Goal: Task Accomplishment & Management: Complete application form

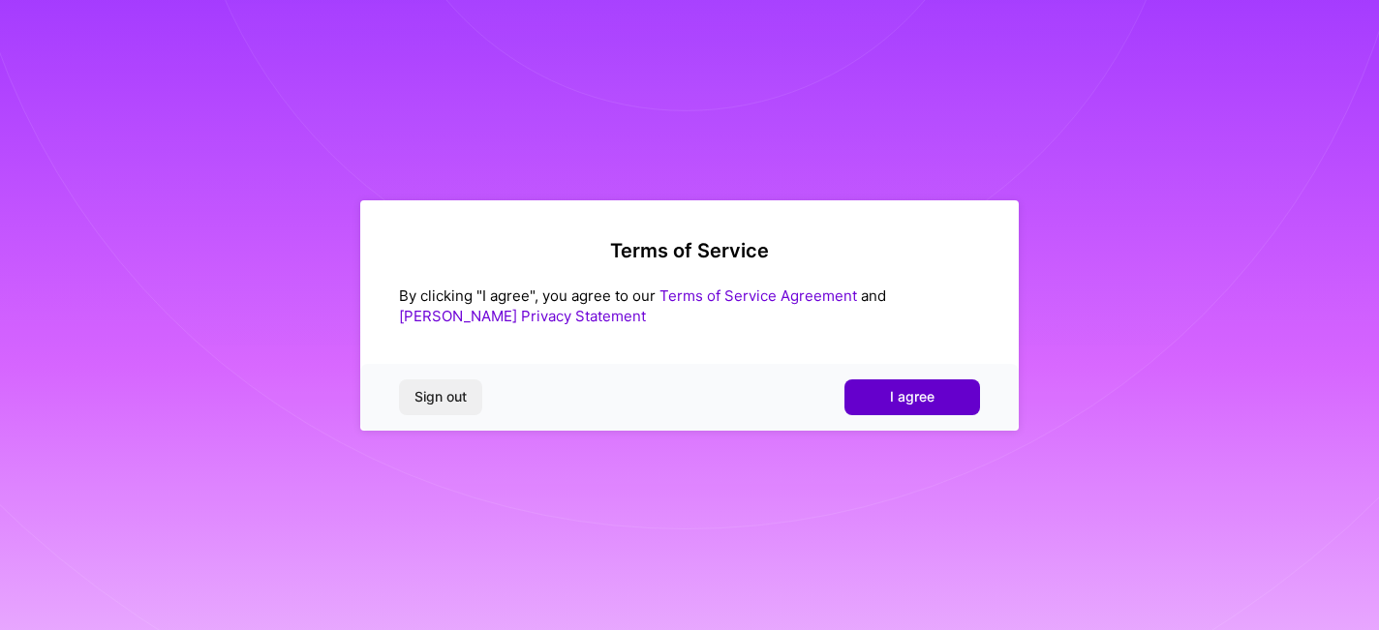
click at [899, 396] on span "I agree" at bounding box center [912, 396] width 45 height 19
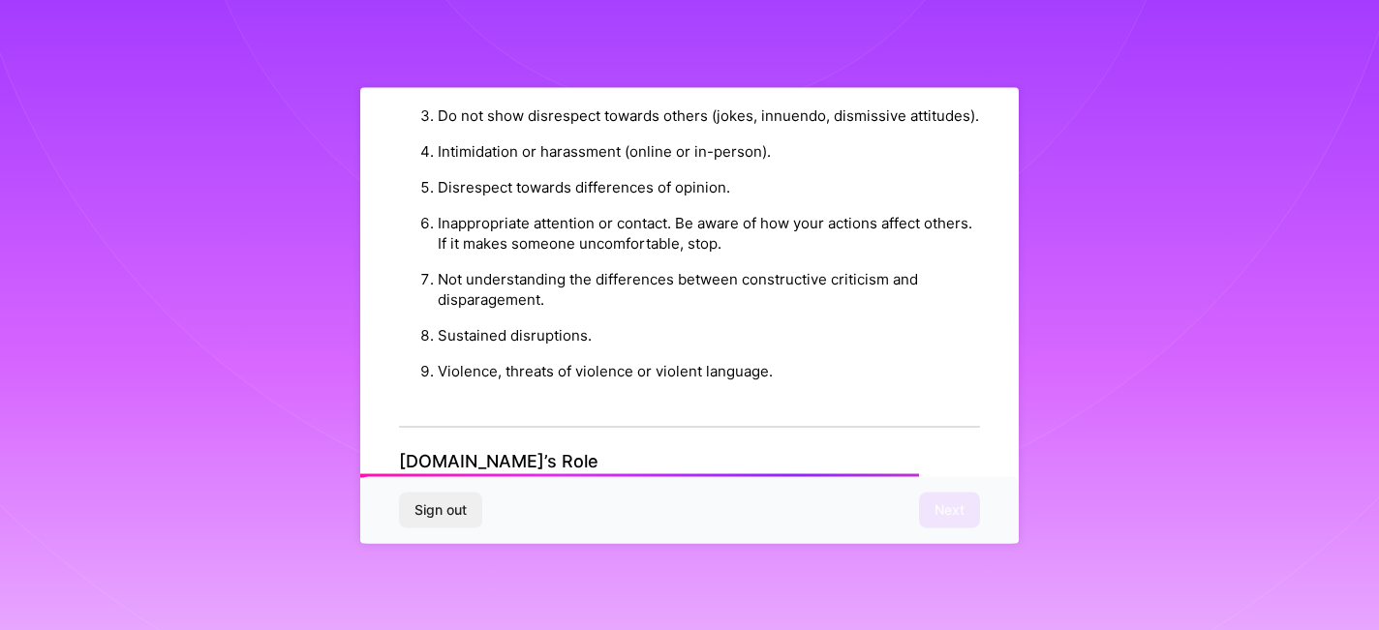
scroll to position [2289, 0]
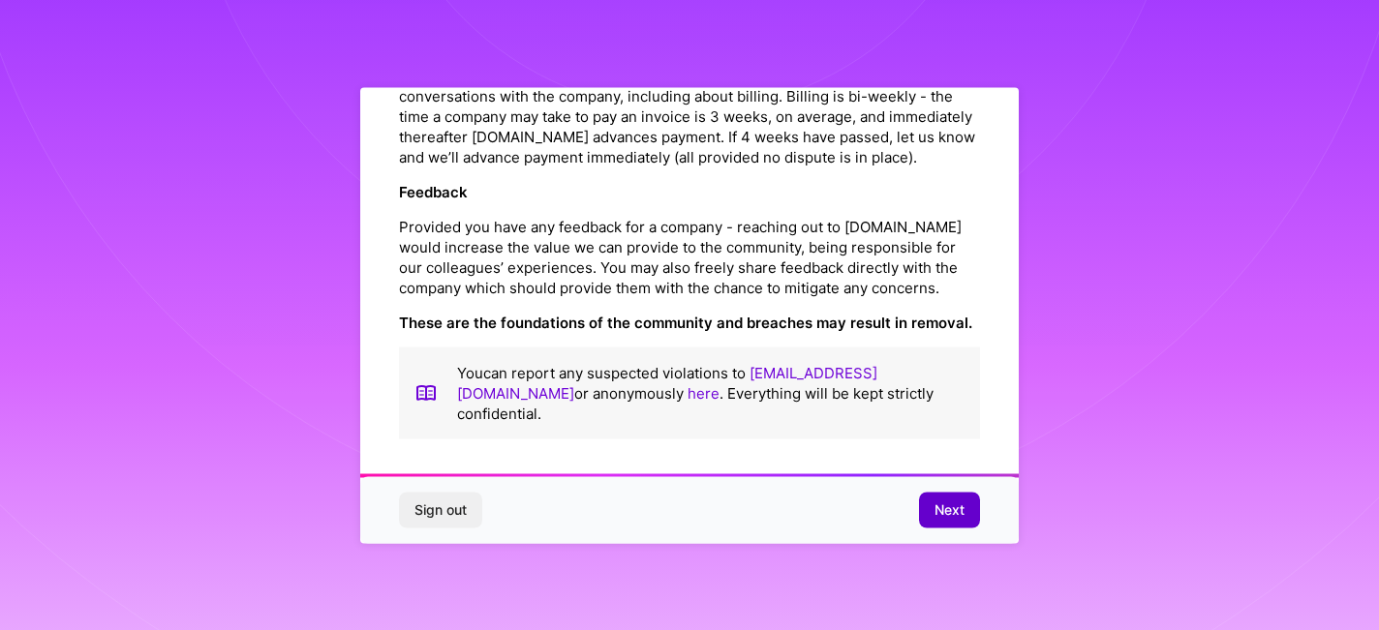
click at [951, 513] on span "Next" at bounding box center [950, 510] width 30 height 19
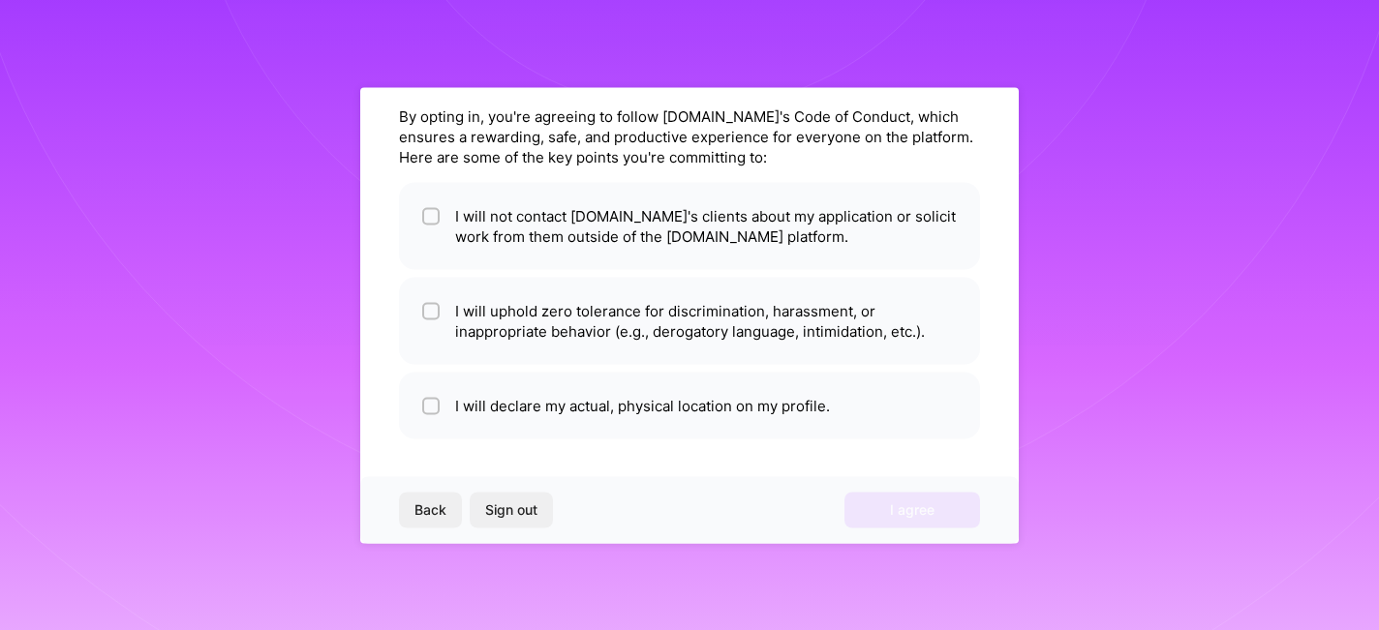
scroll to position [0, 0]
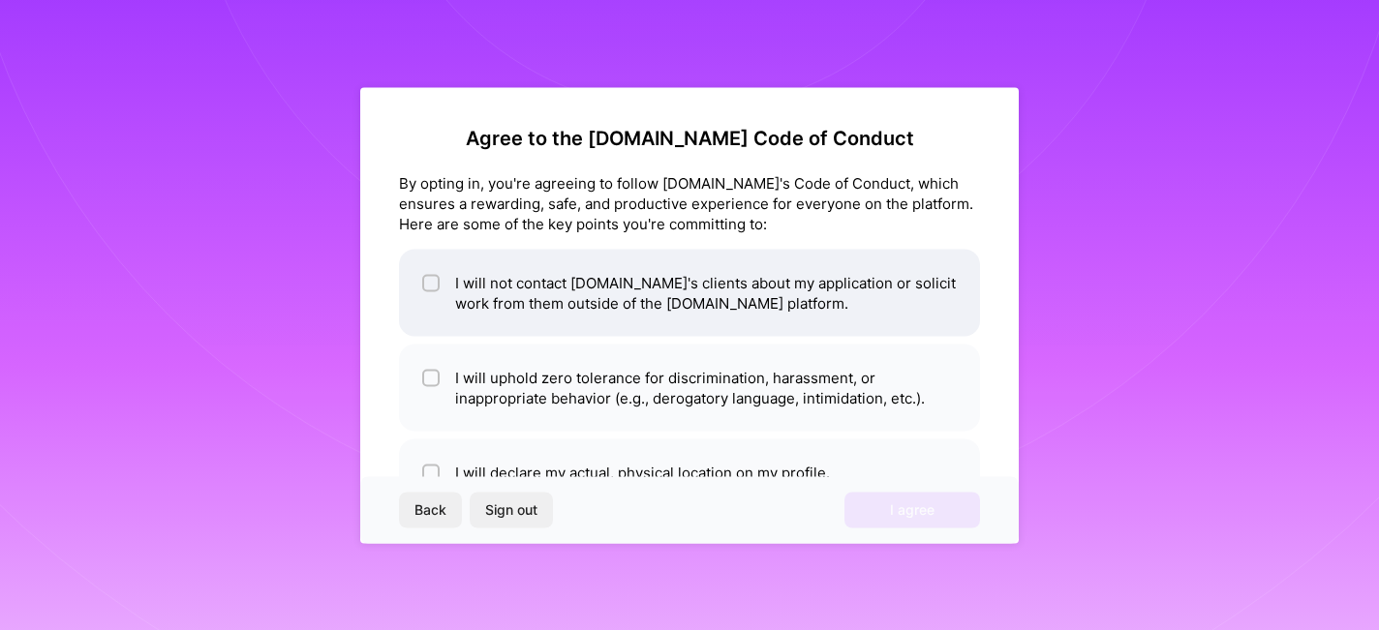
click at [857, 288] on li "I will not contact [DOMAIN_NAME]'s clients about my application or solicit work…" at bounding box center [689, 292] width 581 height 87
checkbox input "true"
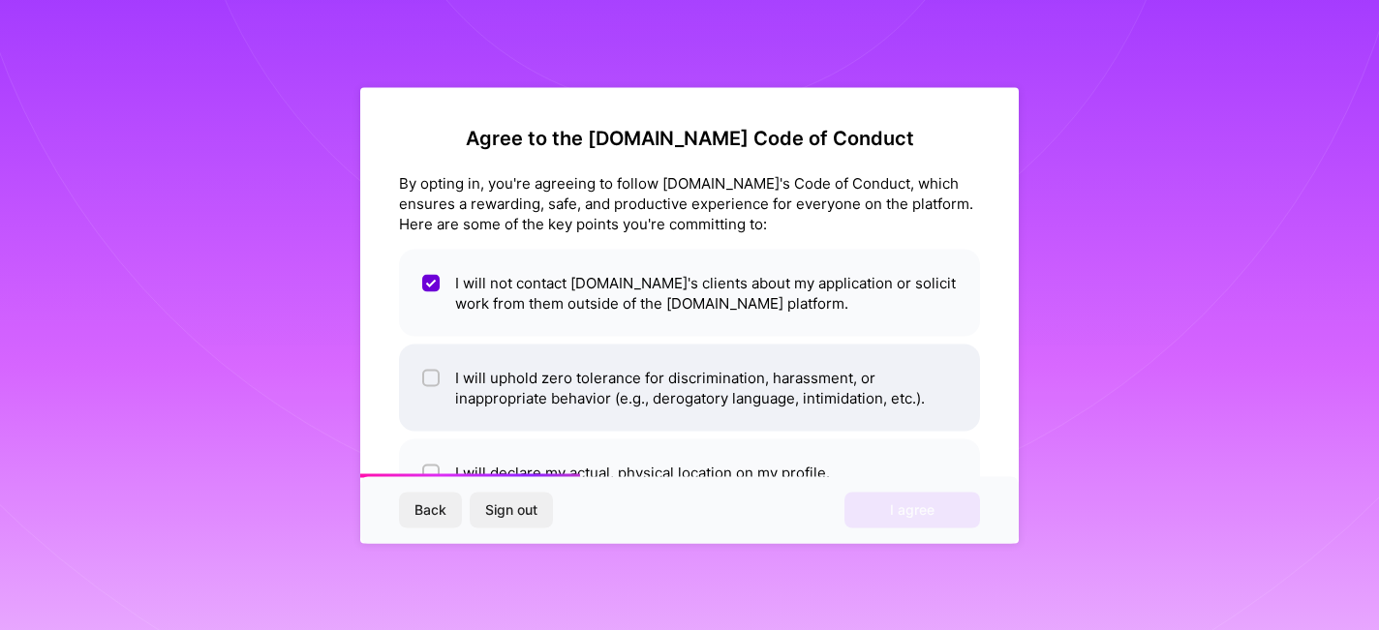
click at [659, 399] on li "I will uphold zero tolerance for discrimination, harassment, or inappropriate b…" at bounding box center [689, 387] width 581 height 87
checkbox input "true"
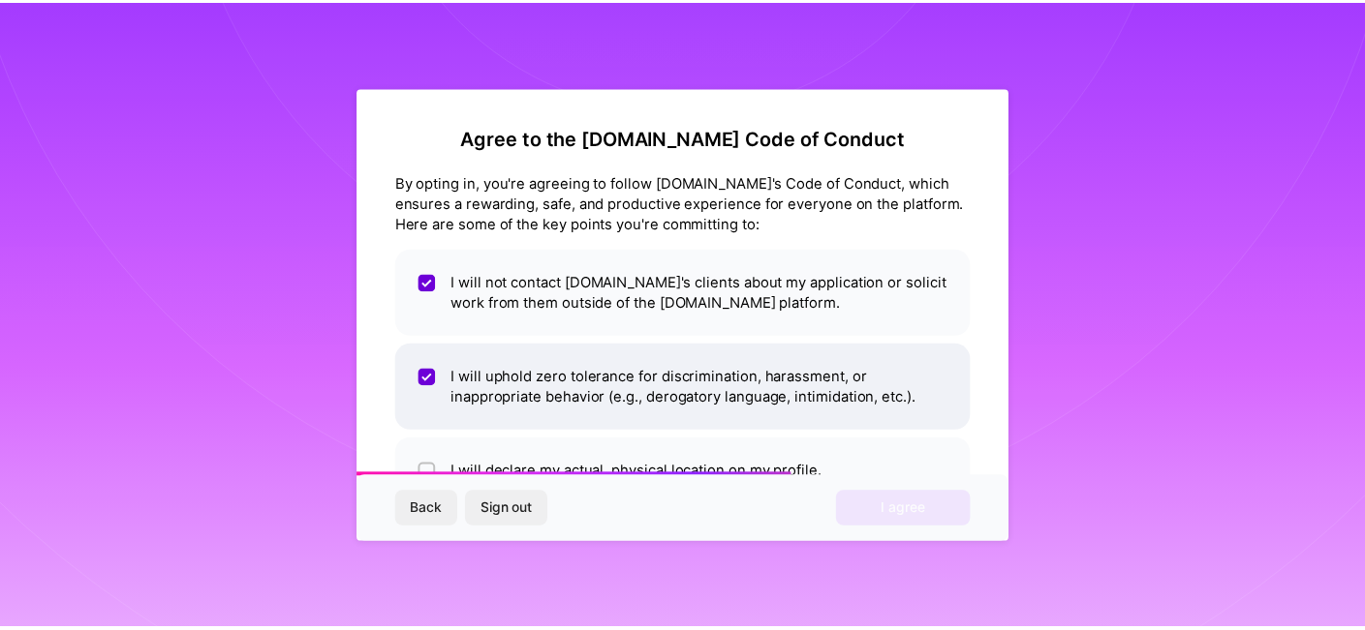
scroll to position [67, 0]
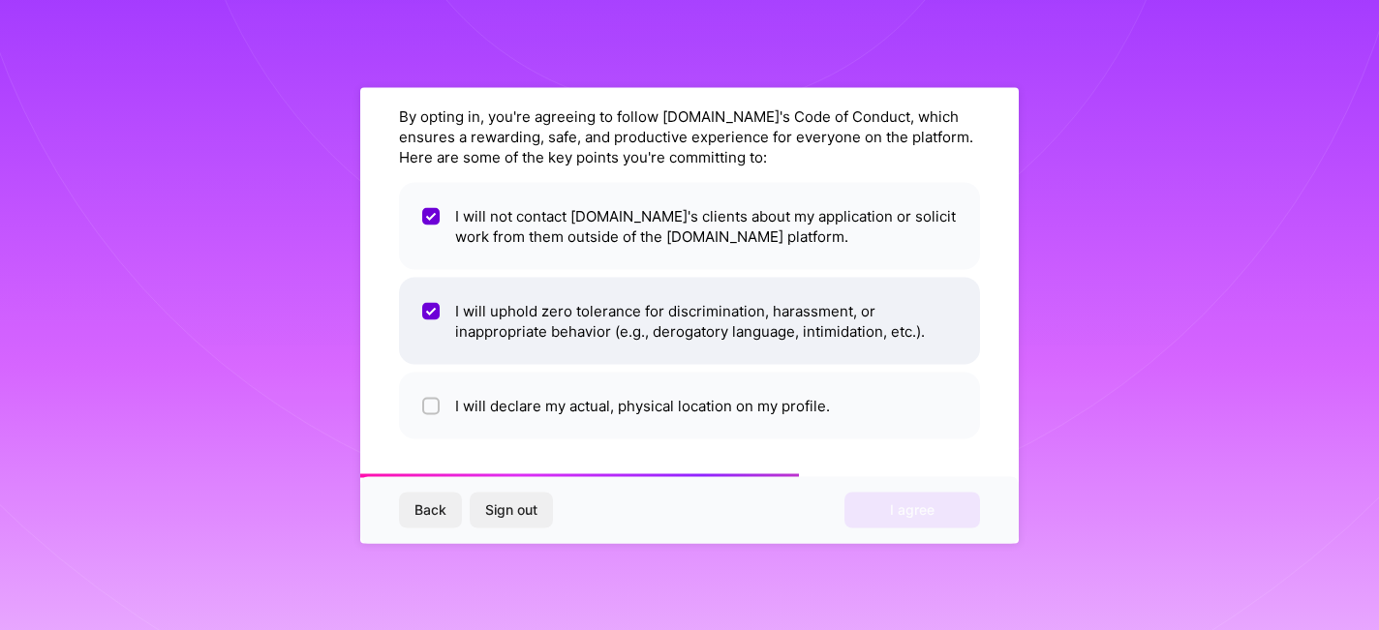
click at [659, 399] on li "I will declare my actual, physical location on my profile." at bounding box center [689, 405] width 581 height 67
checkbox input "true"
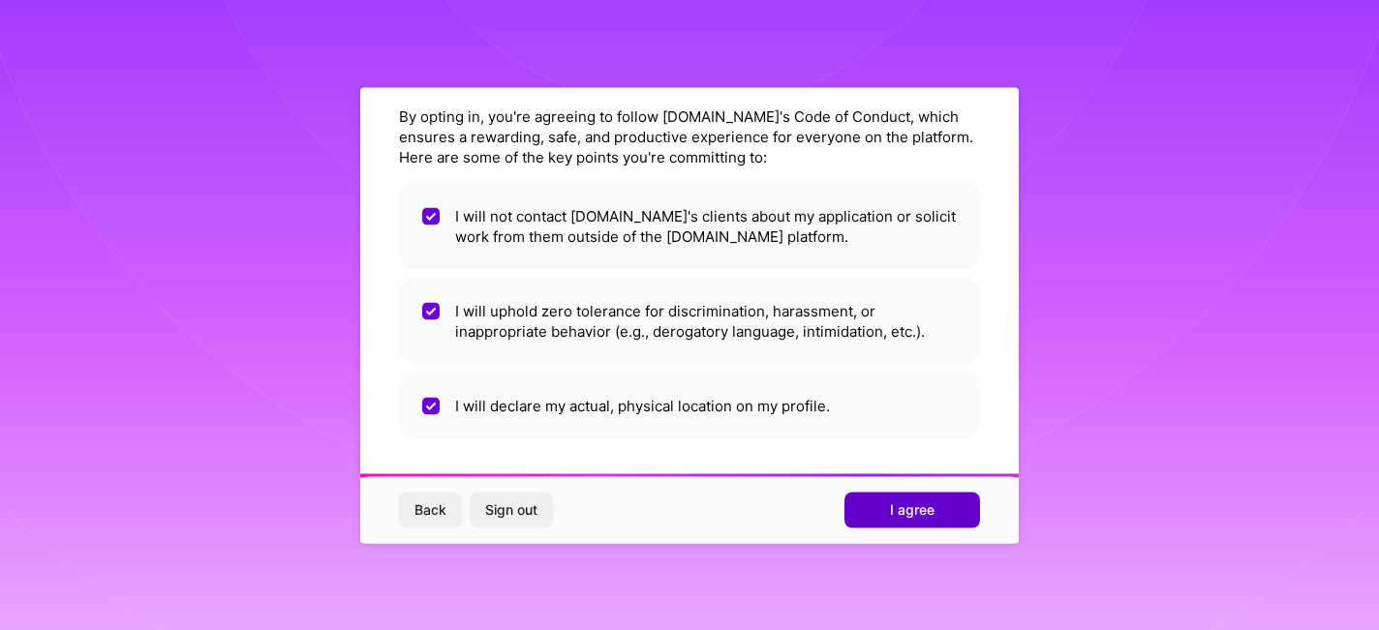
click at [913, 509] on span "I agree" at bounding box center [912, 510] width 45 height 19
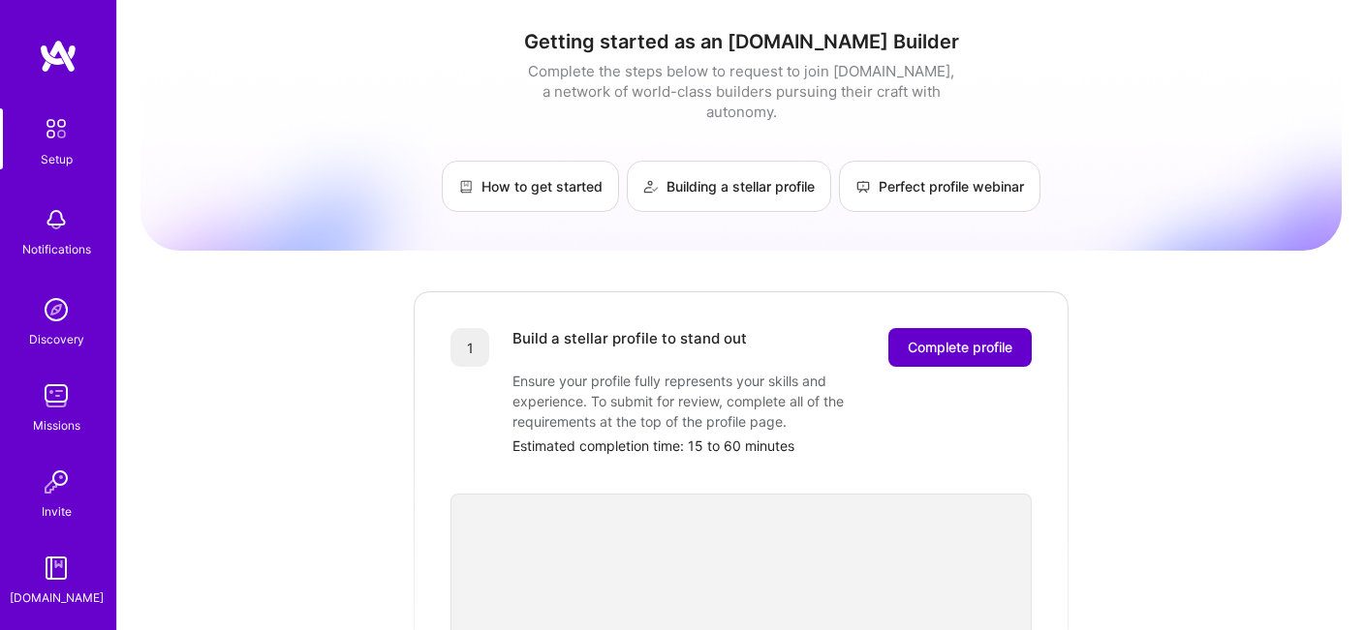
click at [972, 338] on span "Complete profile" at bounding box center [959, 347] width 105 height 19
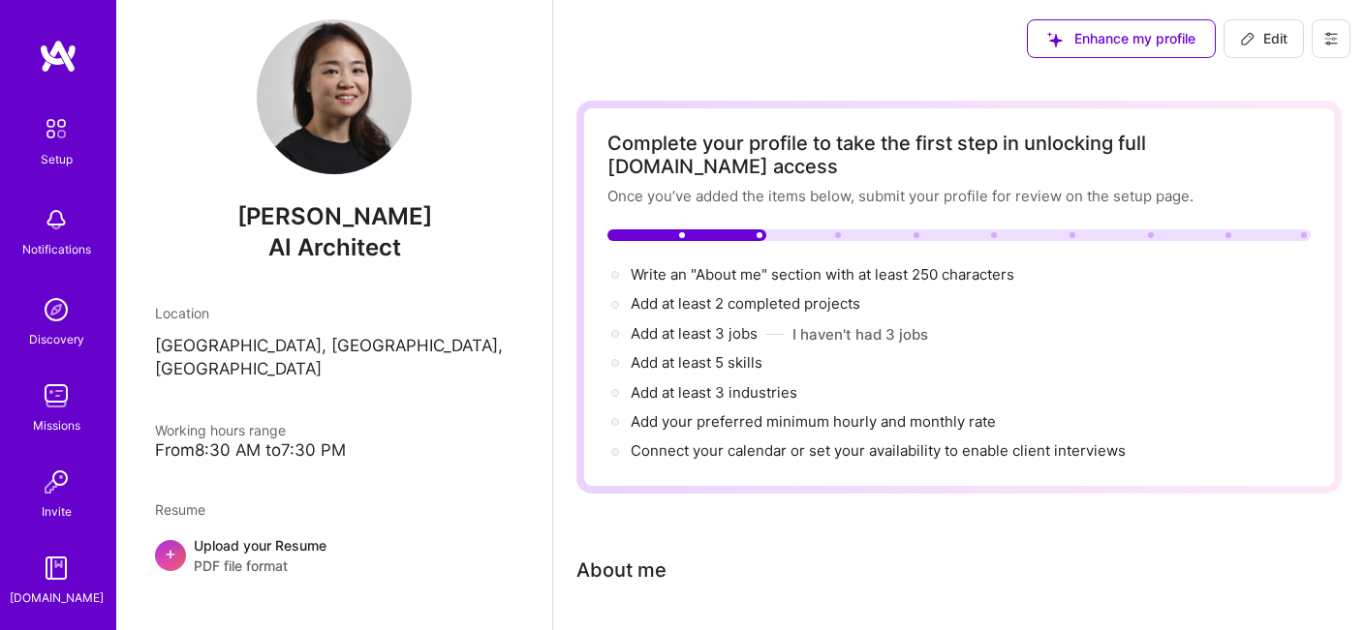
click at [1327, 43] on icon at bounding box center [1331, 39] width 12 height 12
click at [800, 34] on div "Enhance my profile Edit" at bounding box center [959, 38] width 812 height 77
click at [704, 265] on span "Write an "About me" section with at least 250 characters →" at bounding box center [832, 274] width 405 height 18
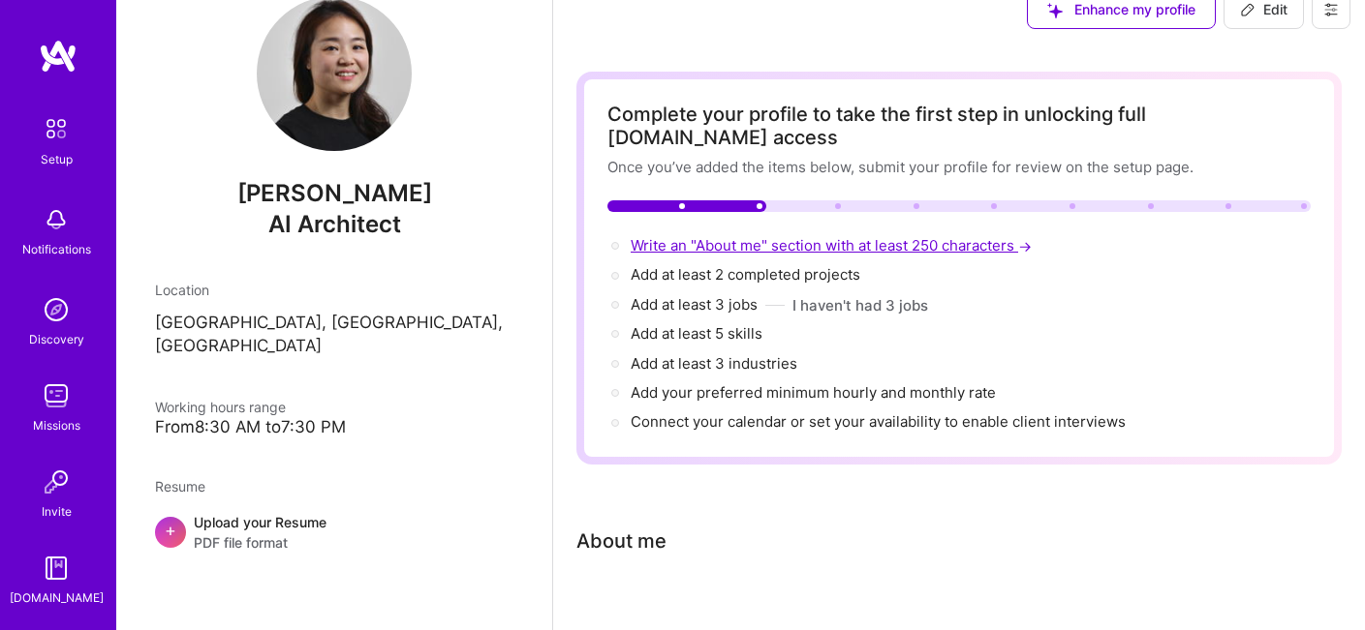
select select "US"
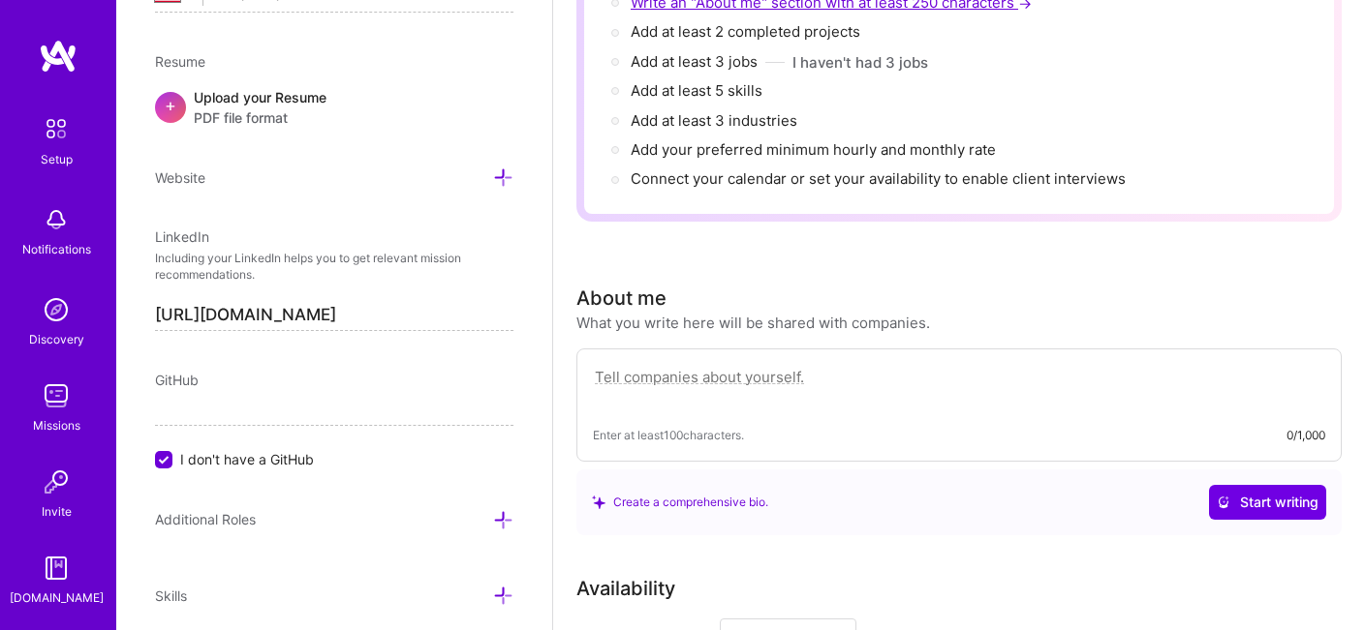
scroll to position [275, 0]
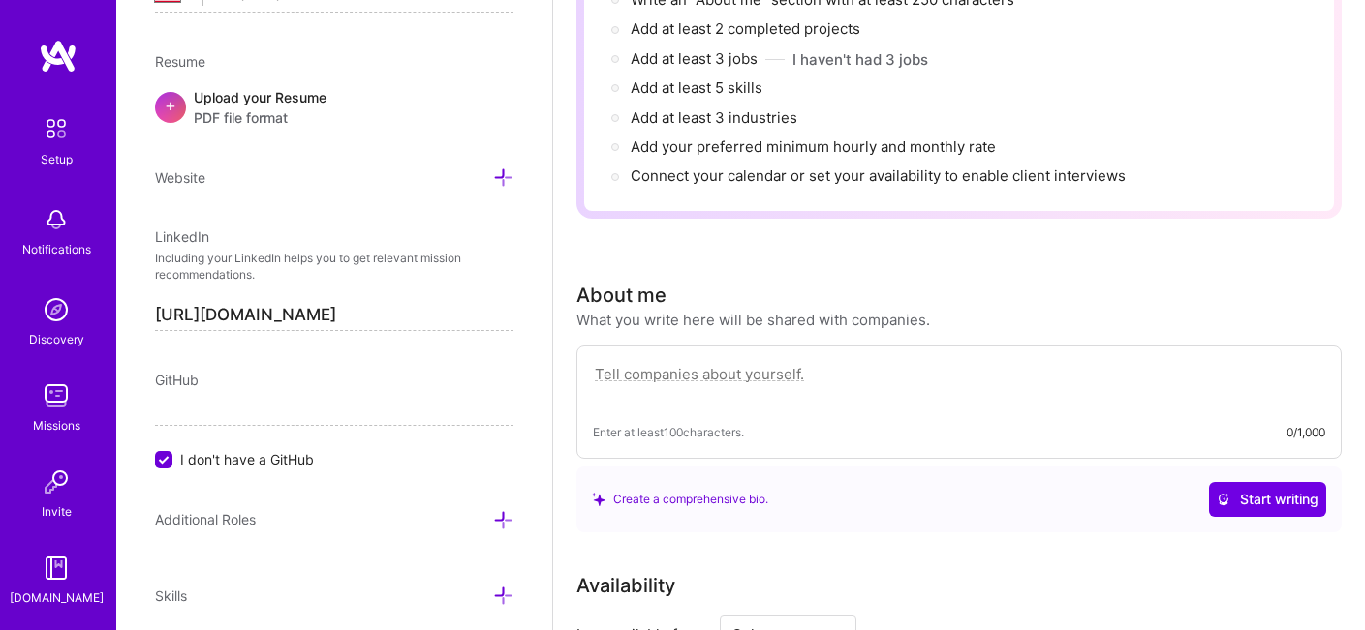
click at [693, 362] on textarea at bounding box center [959, 384] width 732 height 45
click at [744, 362] on textarea at bounding box center [959, 384] width 732 height 45
paste textarea "Founder and AI/ML operator experienced with practical adoption in regulated ent…"
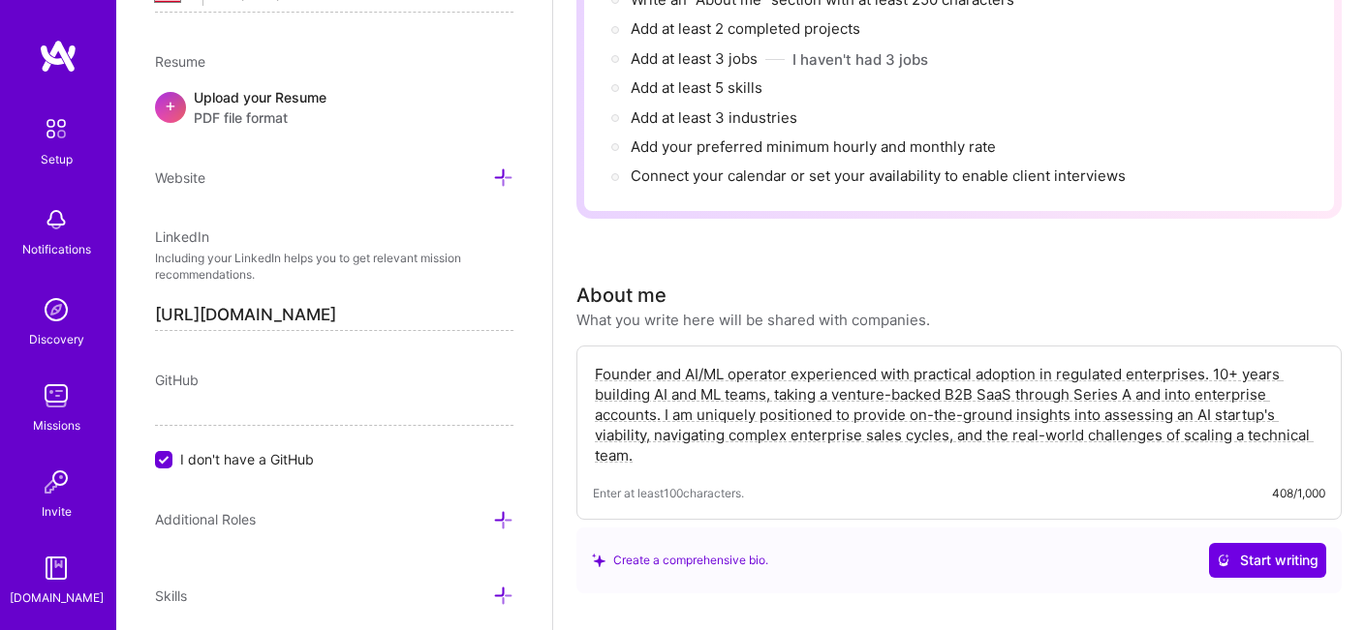
scroll to position [364, 0]
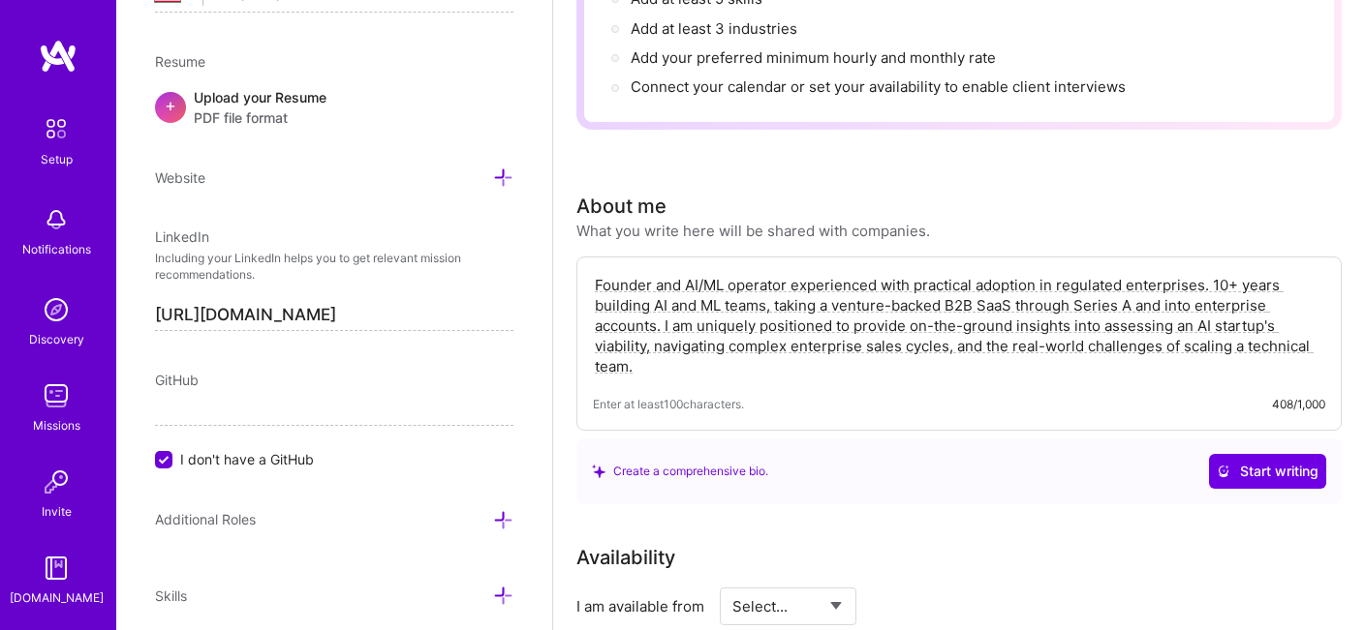
click at [880, 344] on textarea "Founder and AI/ML operator experienced with practical adoption in regulated ent…" at bounding box center [959, 326] width 732 height 106
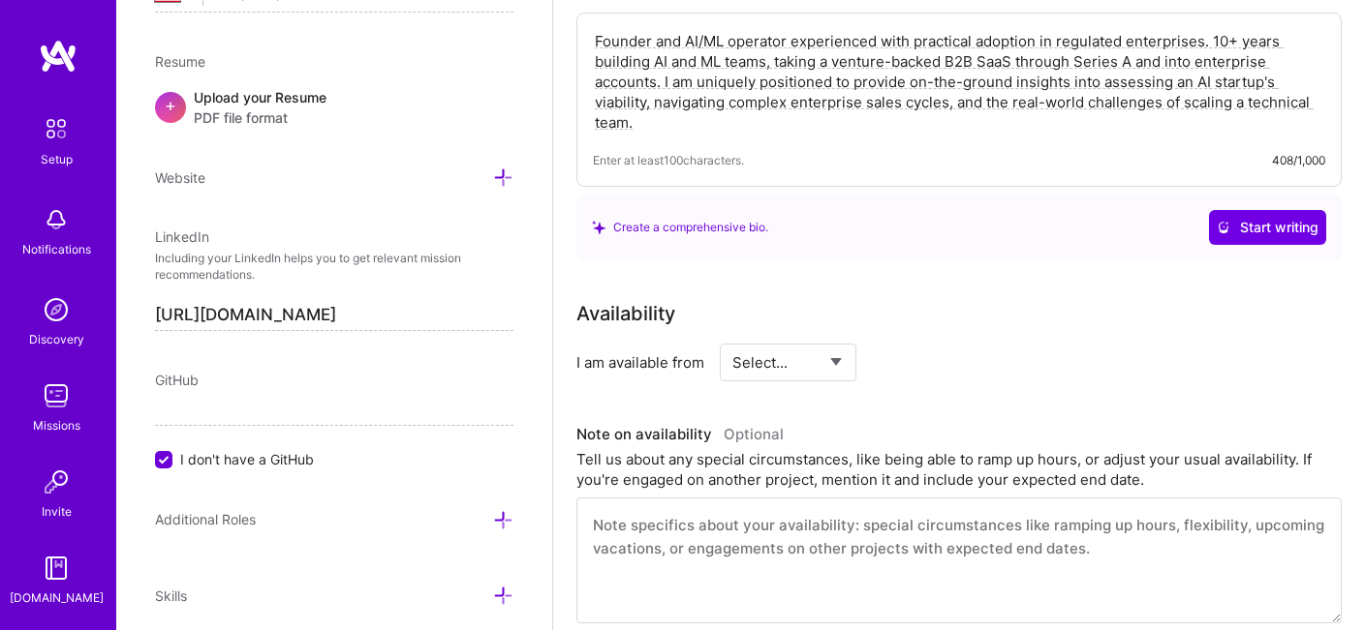
type textarea "Founder and AI/ML operator experienced with practical adoption in regulated ent…"
click at [819, 338] on select "Select... Right Now Future Date Not Available" at bounding box center [787, 362] width 111 height 49
select select "Right Now"
click at [732, 338] on select "Select... Right Now Future Date Not Available" at bounding box center [787, 362] width 111 height 49
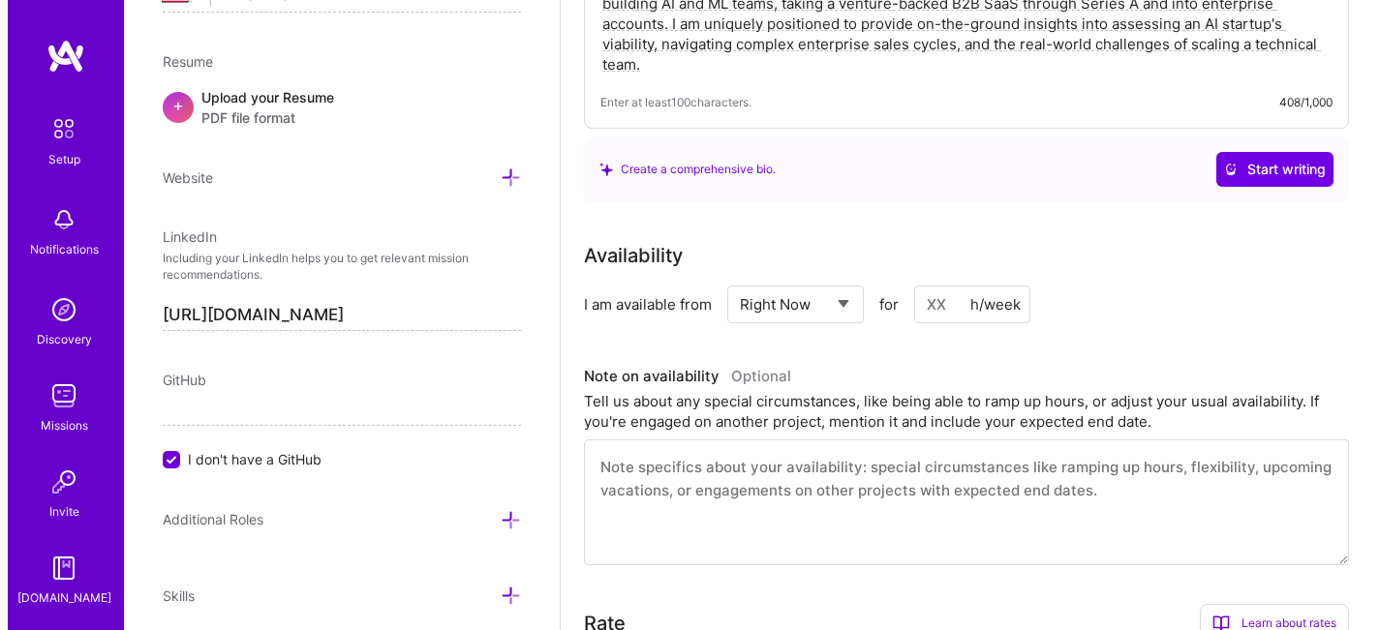
scroll to position [678, 0]
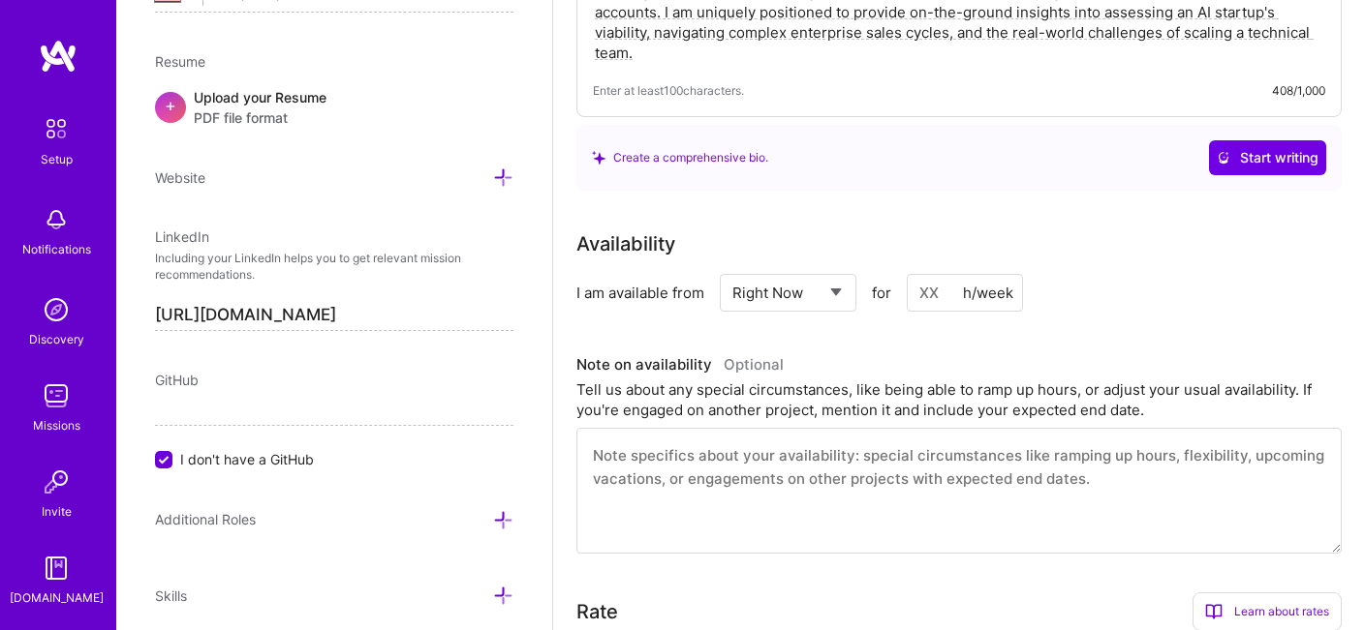
click at [925, 274] on input at bounding box center [964, 293] width 116 height 38
click at [937, 274] on input at bounding box center [964, 293] width 116 height 38
click at [924, 274] on input at bounding box center [964, 293] width 116 height 38
type input "20"
click at [933, 380] on div "Tell us about any special circumstances, like being able to ramp up hours, or a…" at bounding box center [958, 400] width 765 height 41
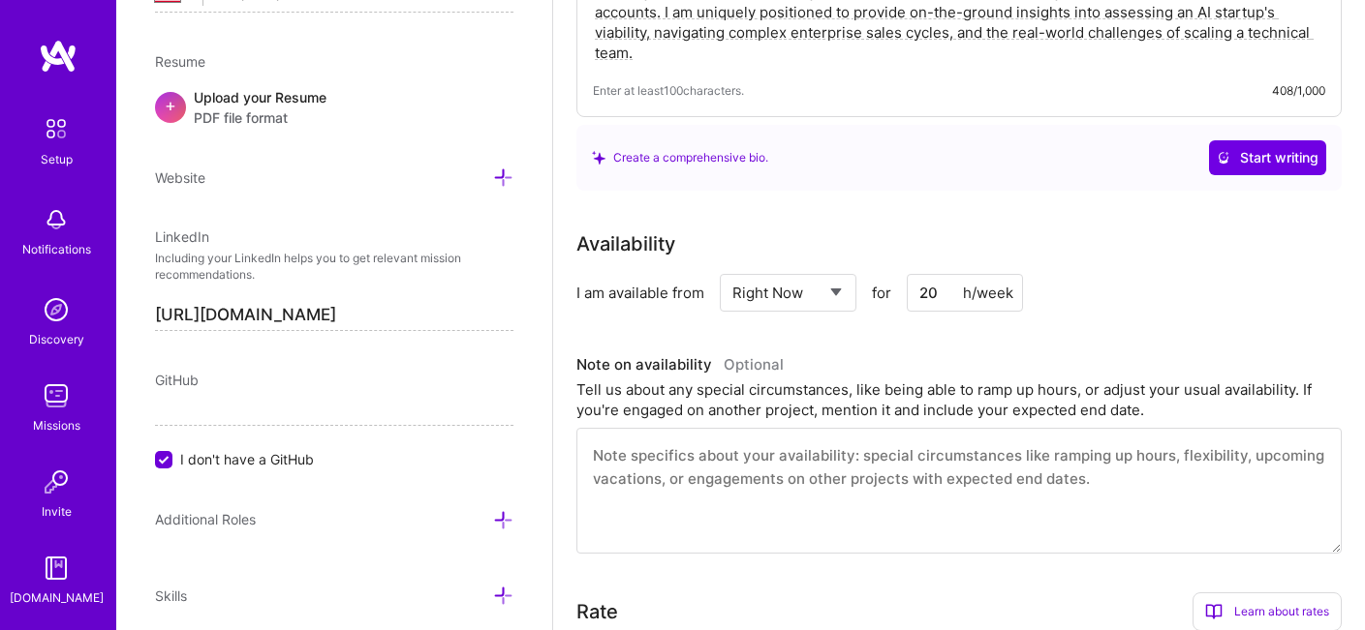
click at [813, 456] on textarea at bounding box center [958, 491] width 765 height 126
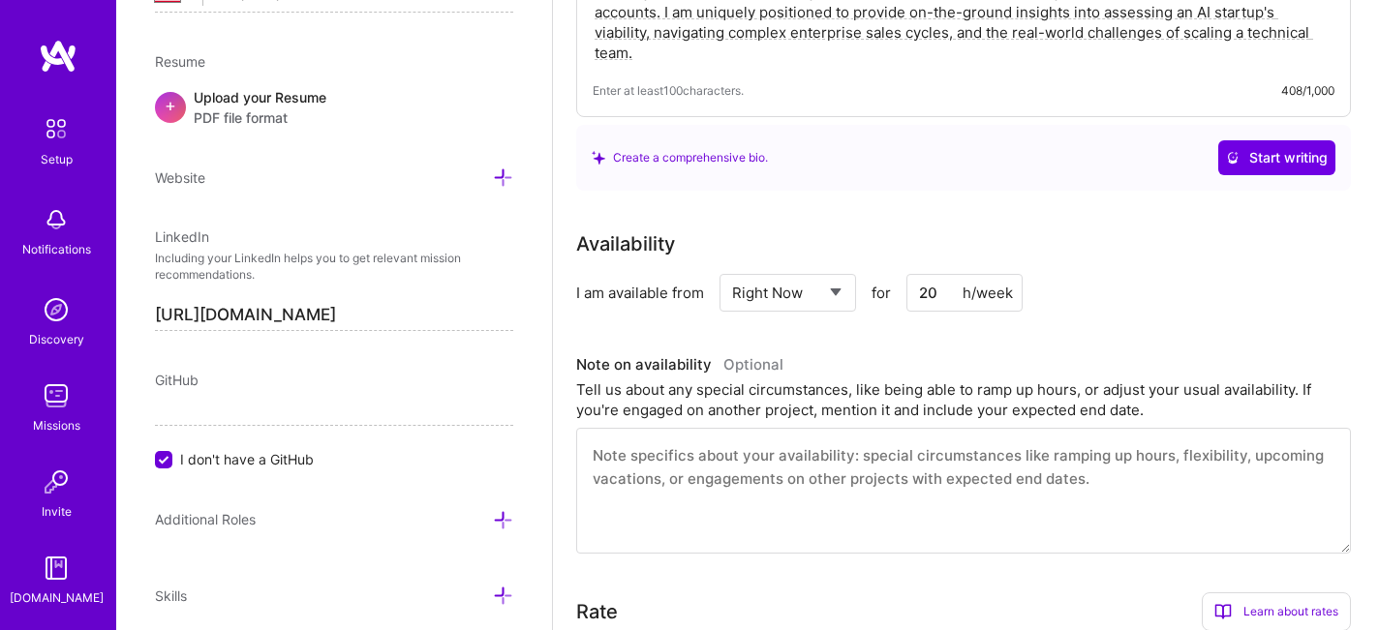
click at [928, 274] on input "20" at bounding box center [964, 293] width 116 height 38
type input "10"
click at [853, 442] on textarea at bounding box center [963, 491] width 775 height 126
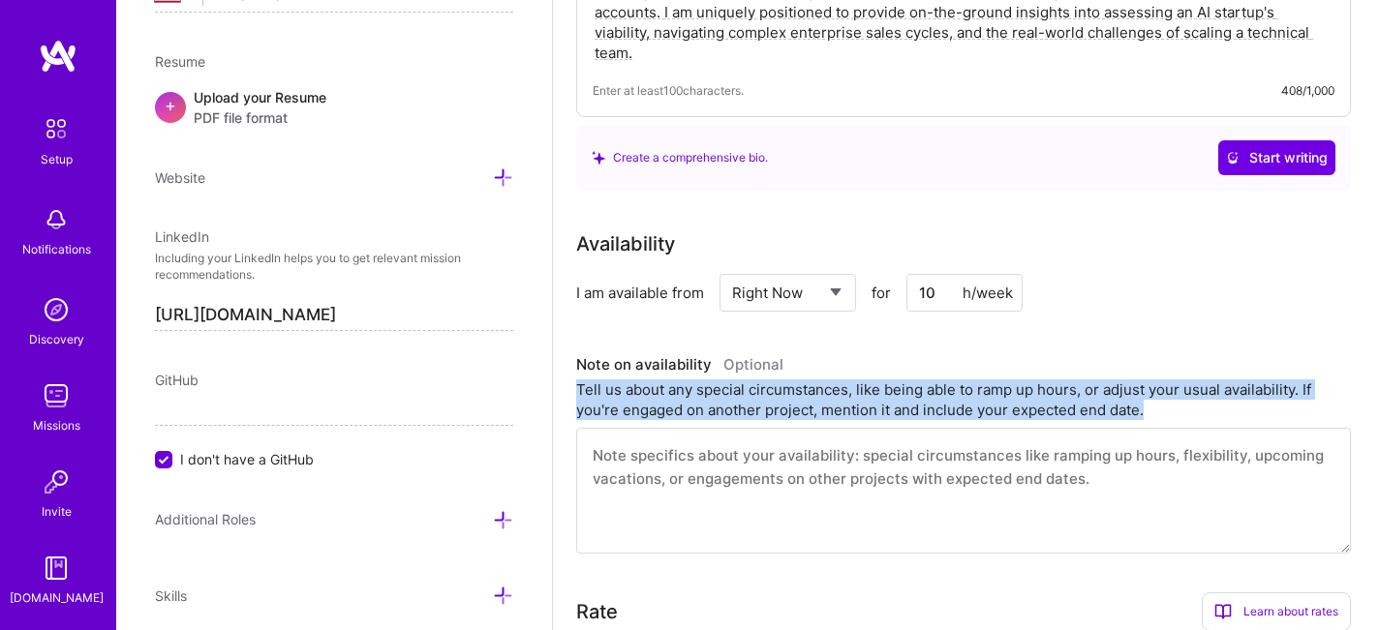
drag, startPoint x: 575, startPoint y: 372, endPoint x: 1157, endPoint y: 400, distance: 582.7
click at [1157, 400] on div "Note on availability Optional Tell us about any special circumstances, like bei…" at bounding box center [963, 452] width 775 height 203
copy div "Tell us about any special circumstances, like being able to ramp up hours, or a…"
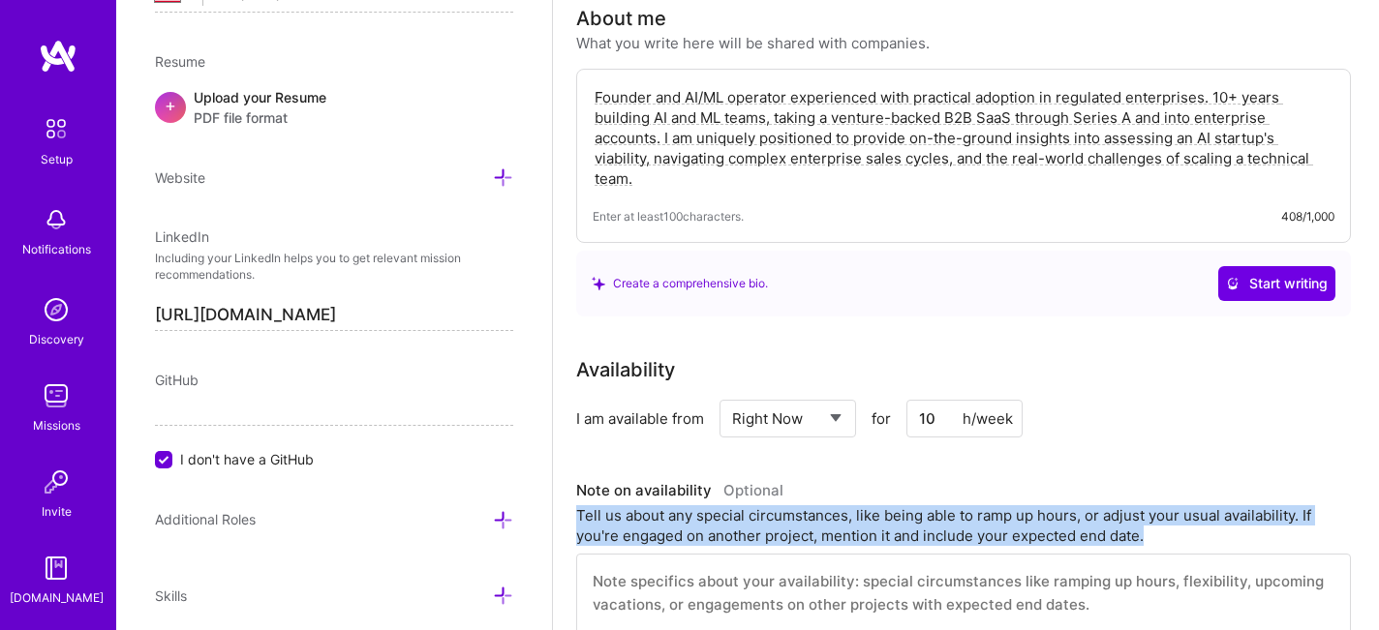
scroll to position [529, 0]
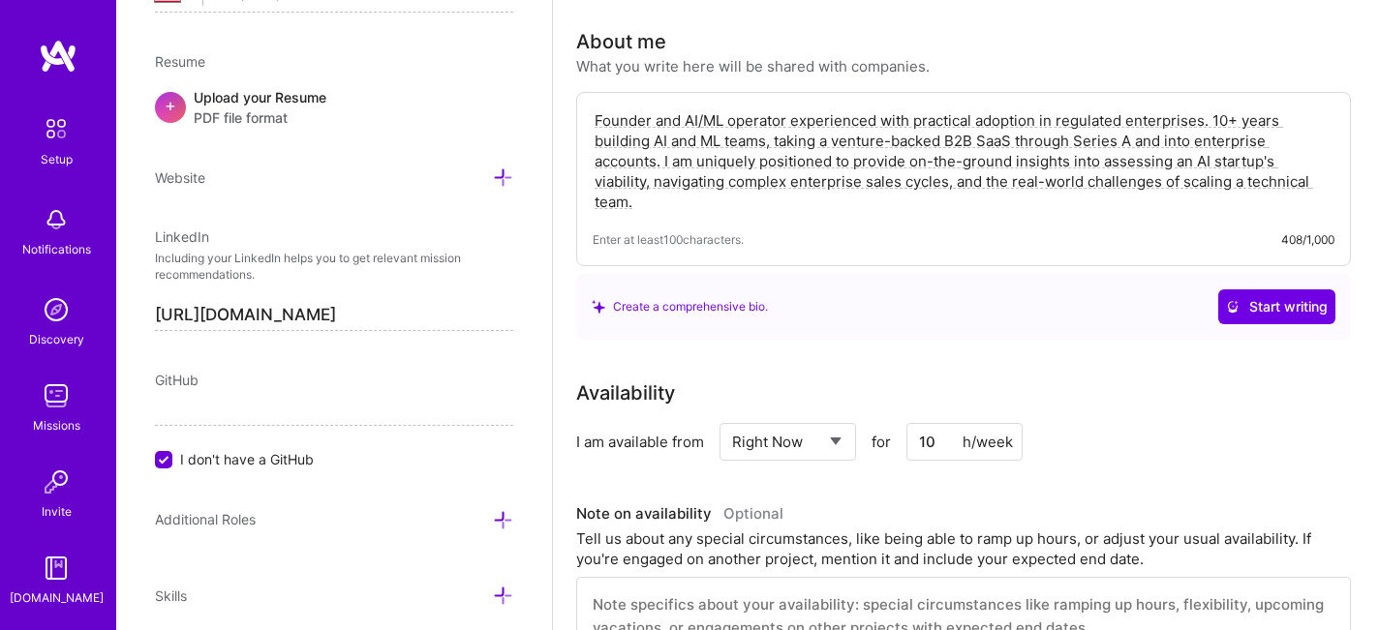
drag, startPoint x: 933, startPoint y: 417, endPoint x: 890, endPoint y: 418, distance: 42.6
click at [890, 423] on div "Select... Right Now Future Date Not Available for 10 h/week" at bounding box center [871, 442] width 303 height 38
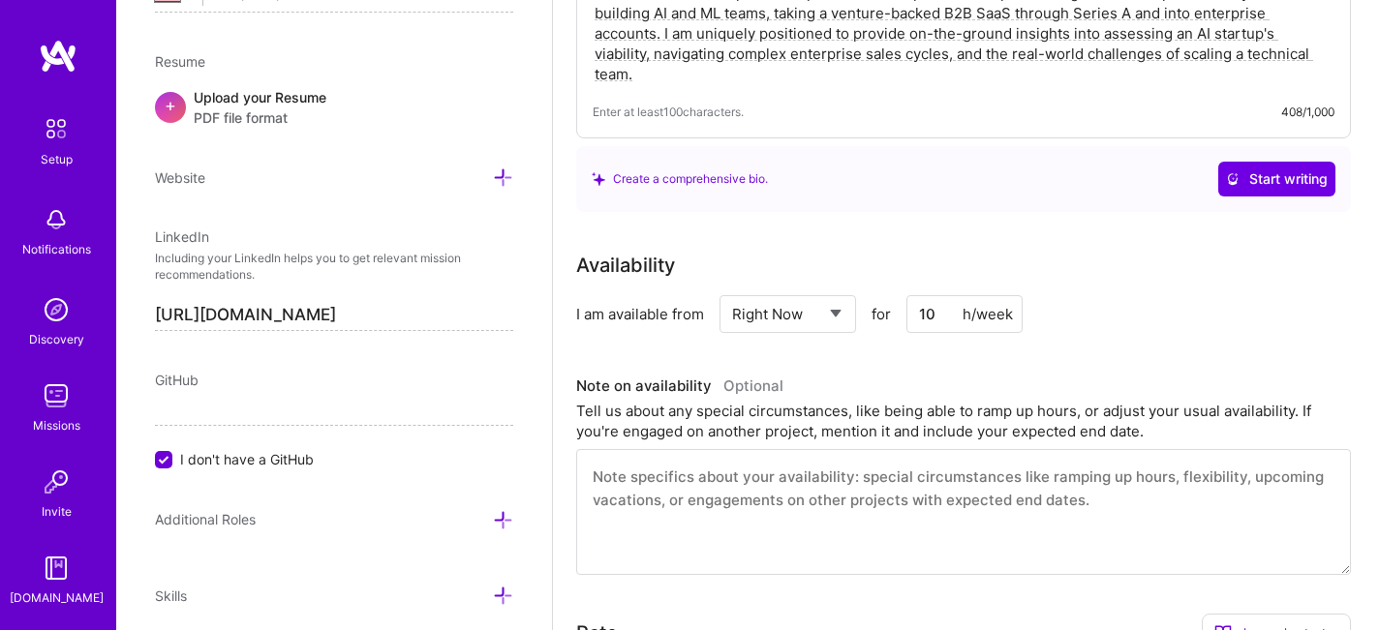
click at [1084, 487] on textarea at bounding box center [963, 512] width 775 height 126
paste textarea "As an independent advisor, my schedule is intentionally flexible to accommodate…"
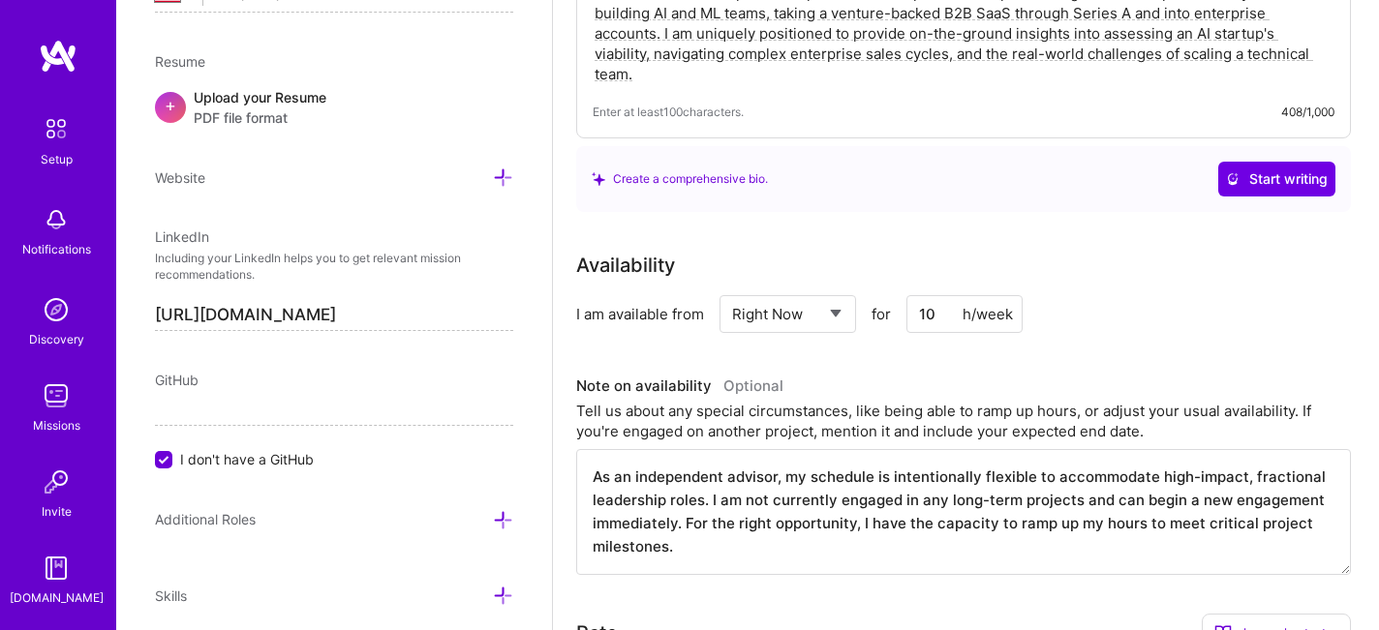
type textarea "As an independent advisor, my schedule is intentionally flexible to accommodate…"
click at [936, 296] on input "10" at bounding box center [964, 314] width 116 height 38
type input "1"
type input "20"
drag, startPoint x: 720, startPoint y: 534, endPoint x: 531, endPoint y: 411, distance: 225.4
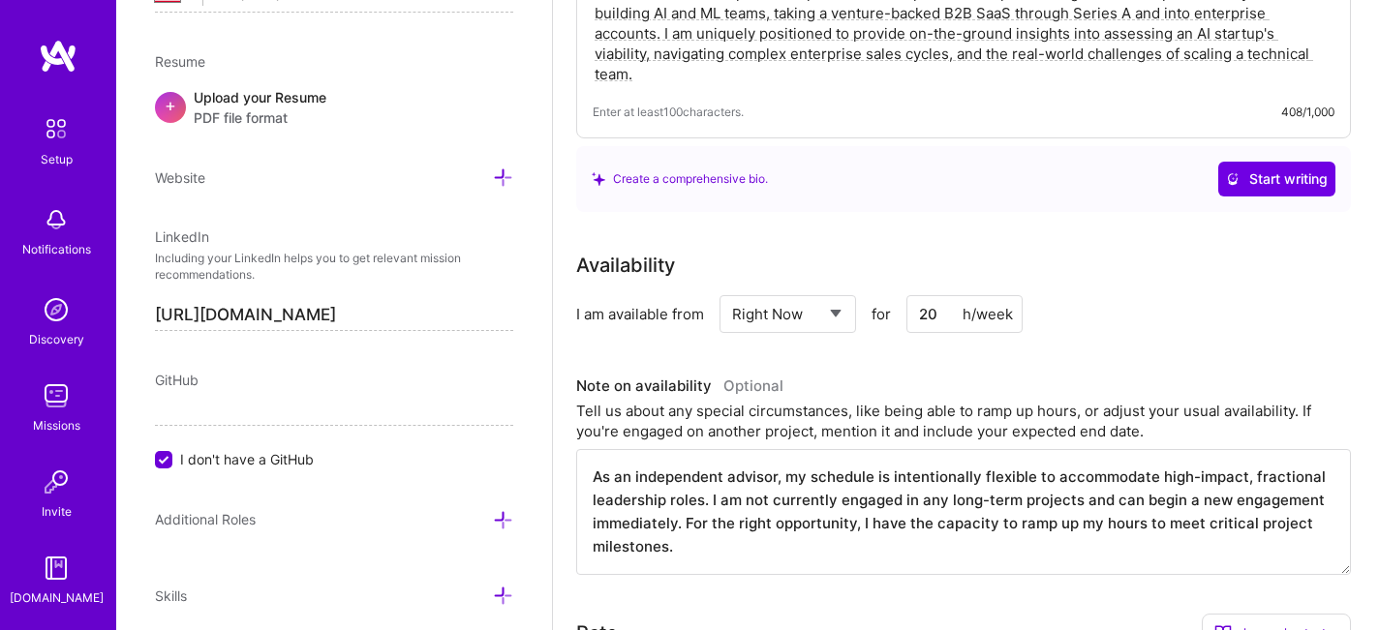
click at [531, 411] on div "Edit photo Stella Wu AI Architect Years Experience Location This is the locatio…" at bounding box center [747, 310] width 1263 height 1935
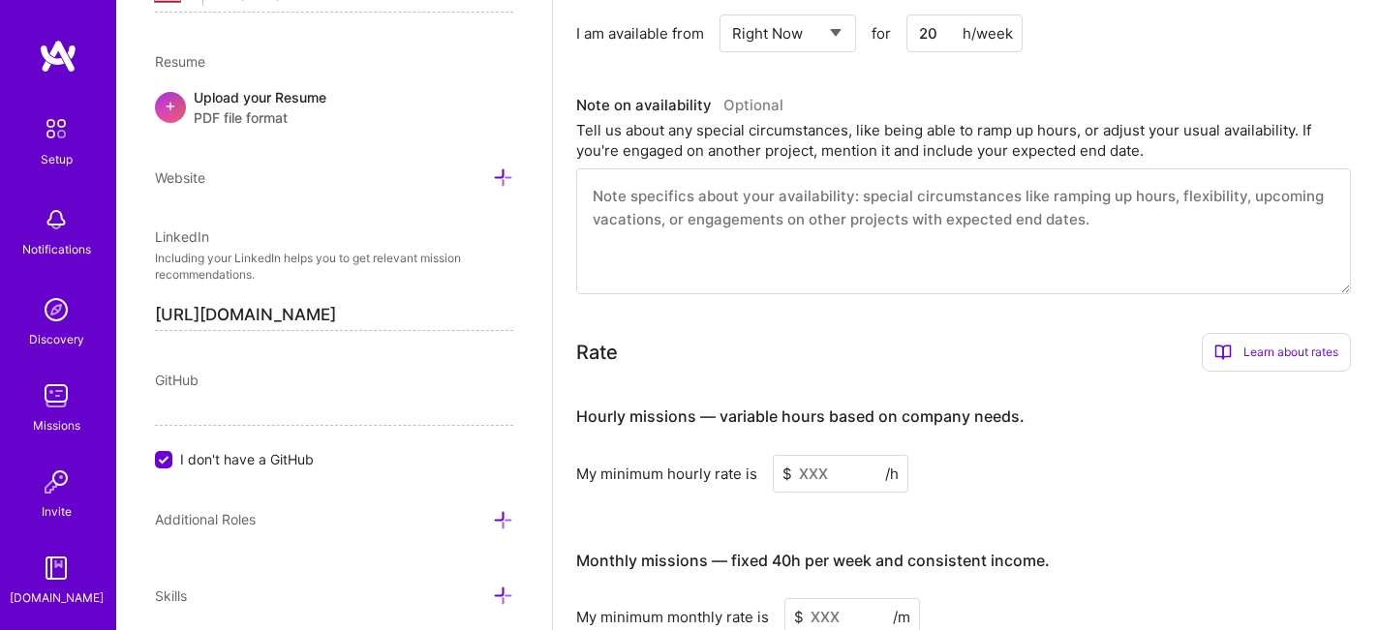
scroll to position [967, 0]
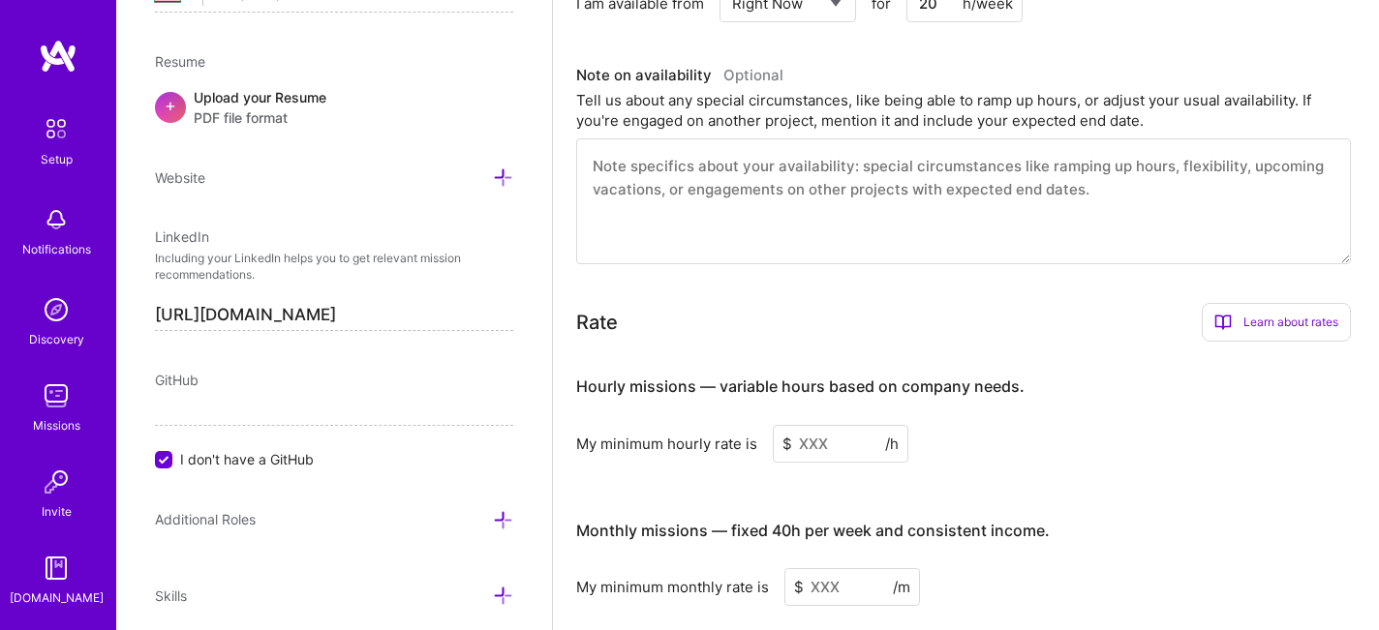
click at [814, 425] on input at bounding box center [841, 444] width 136 height 38
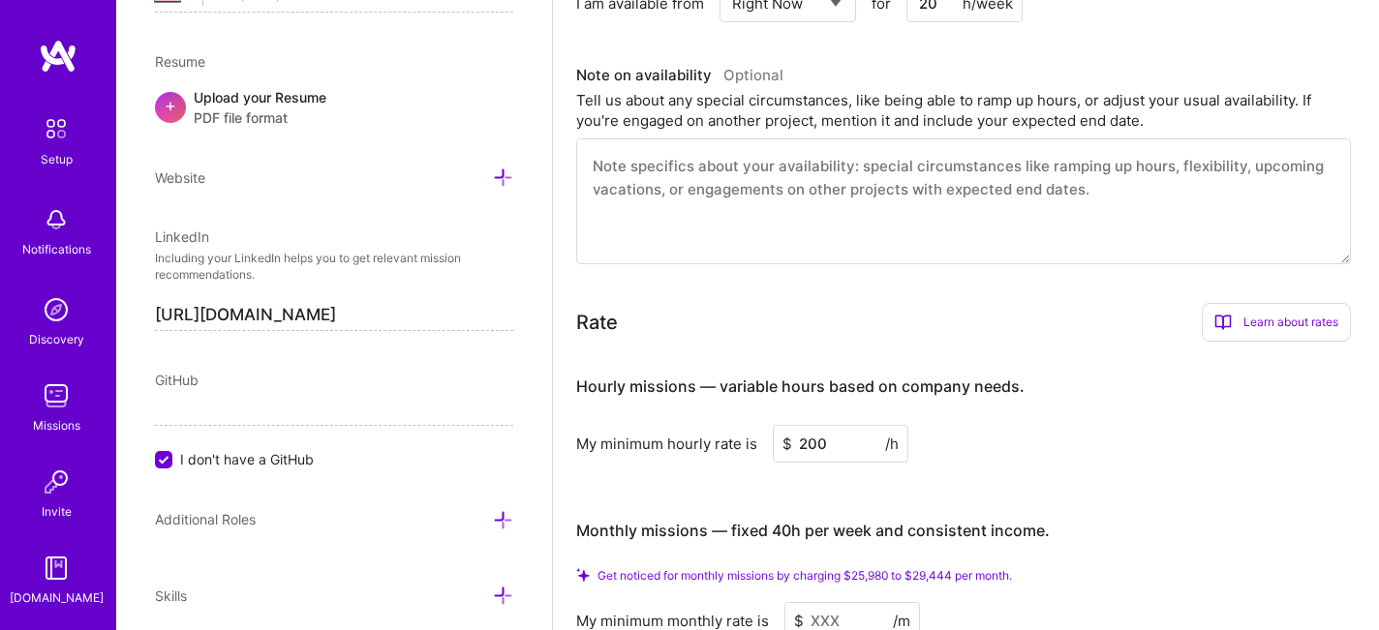
type input "200"
click at [1026, 456] on div "Hourly missions — variable hours based on company needs. My minimum hourly rate…" at bounding box center [963, 498] width 775 height 283
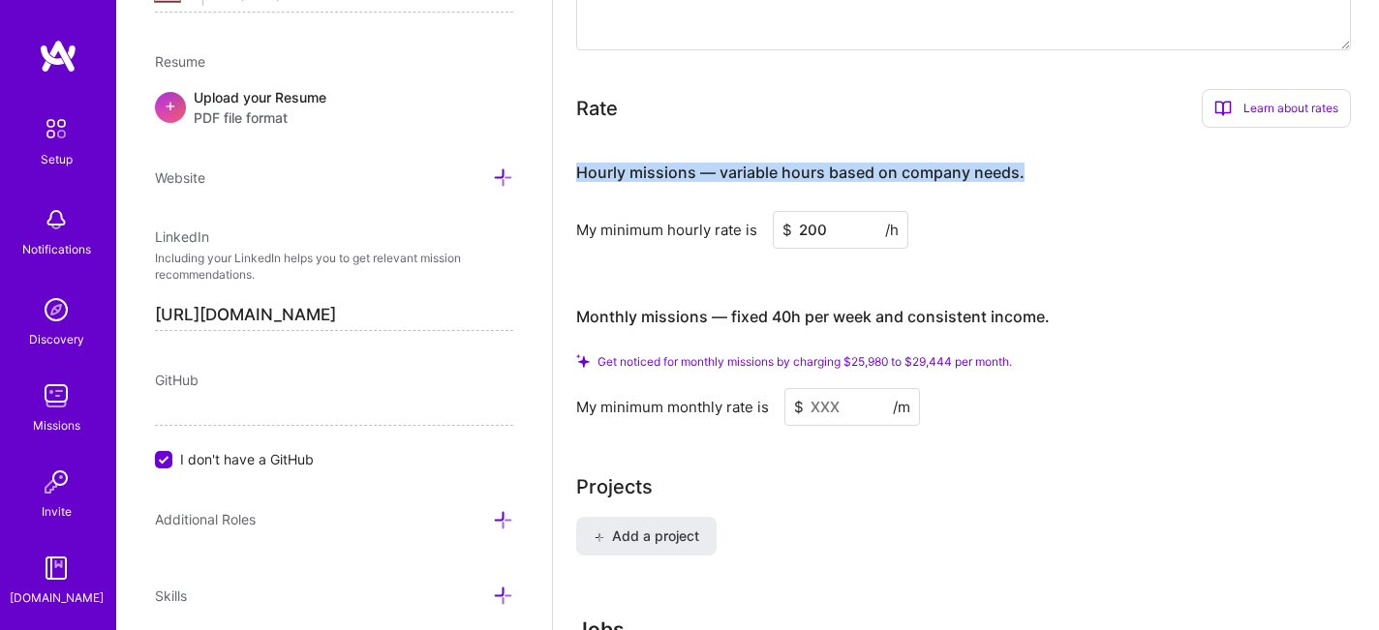
drag, startPoint x: 568, startPoint y: 150, endPoint x: 1071, endPoint y: 167, distance: 502.9
copy h4 "Hourly missions — variable hours based on company needs."
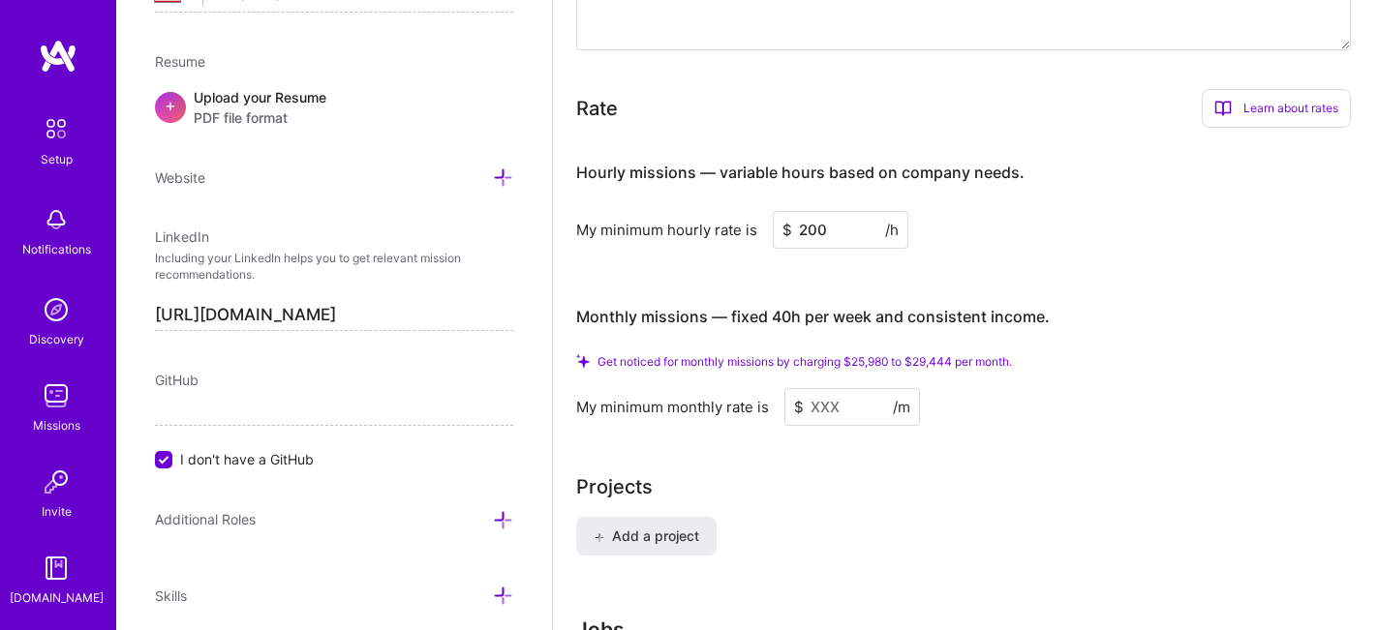
click at [1291, 89] on div "Learn about rates" at bounding box center [1276, 108] width 149 height 39
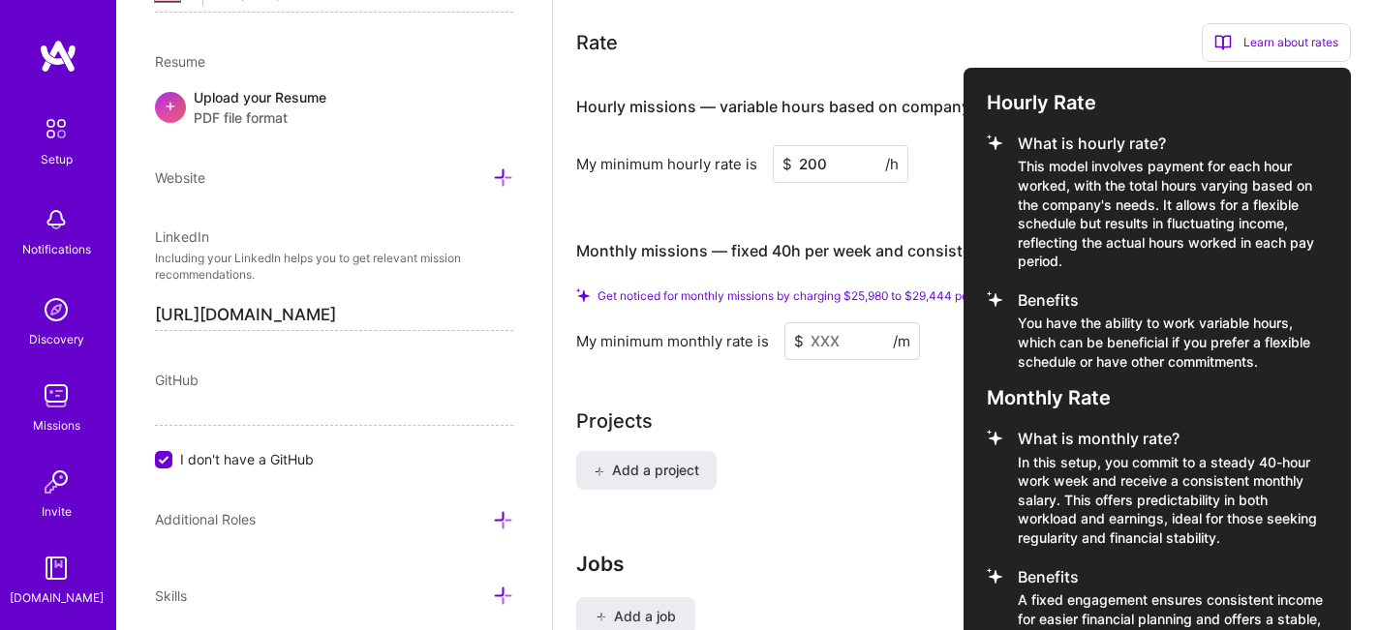
scroll to position [1371, 0]
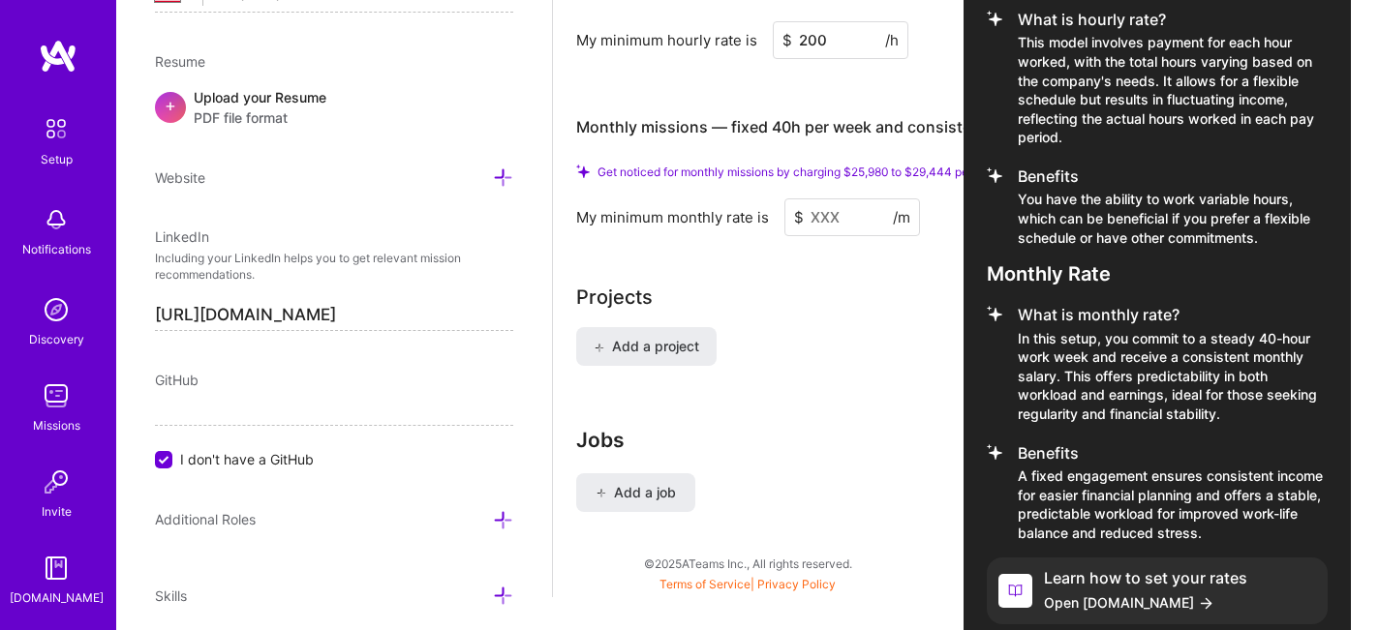
click at [1182, 593] on span "Open [DOMAIN_NAME]" at bounding box center [1145, 603] width 203 height 20
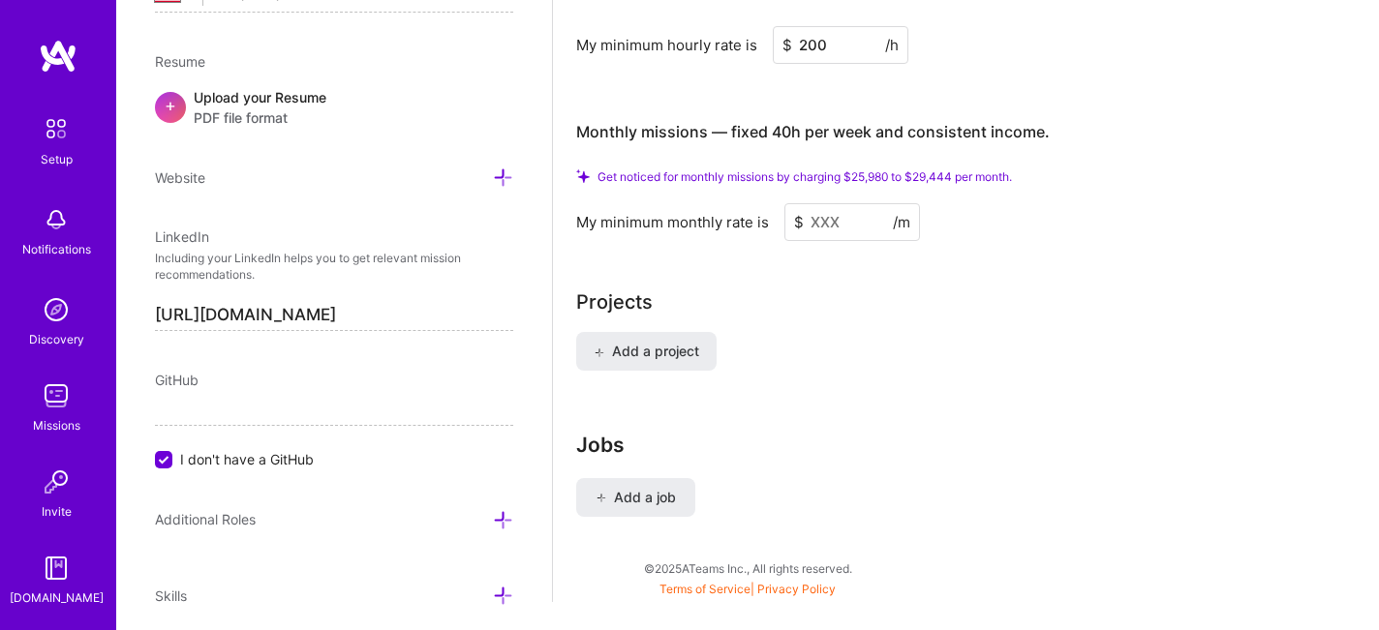
scroll to position [1200, 0]
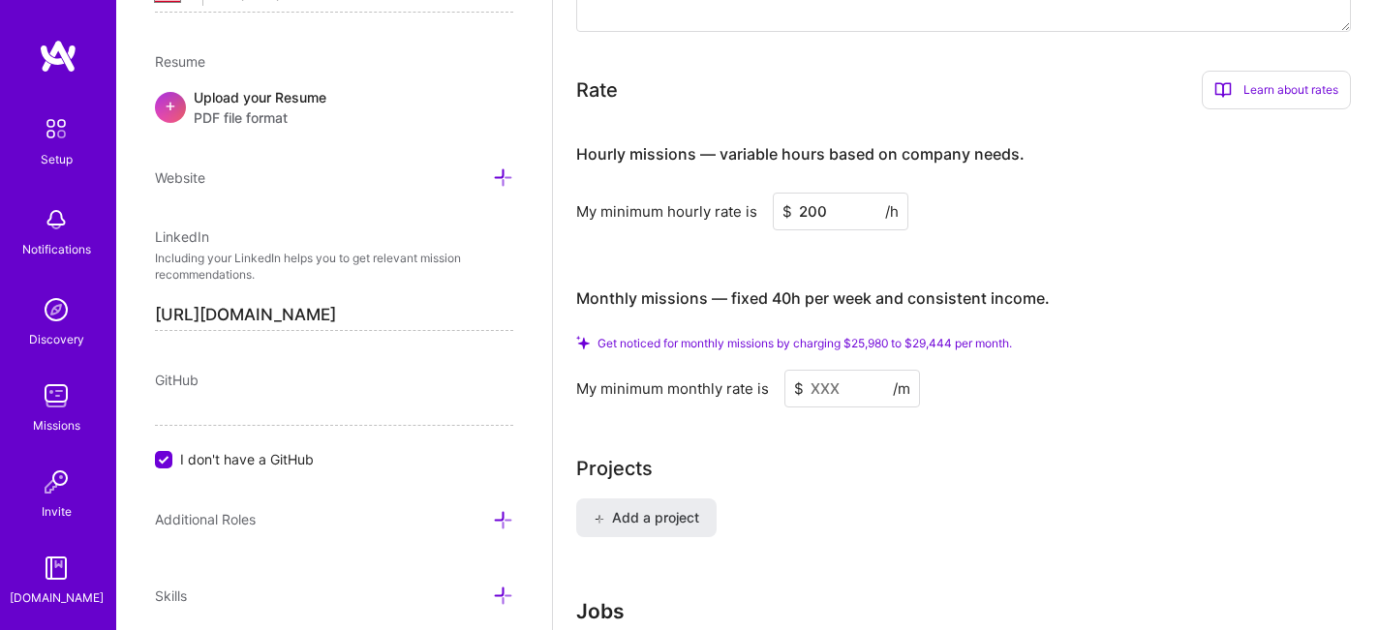
drag, startPoint x: 717, startPoint y: 278, endPoint x: 1106, endPoint y: 275, distance: 389.3
click at [1106, 275] on h3 "Monthly missions — fixed 40h per week and consistent income." at bounding box center [963, 299] width 775 height 60
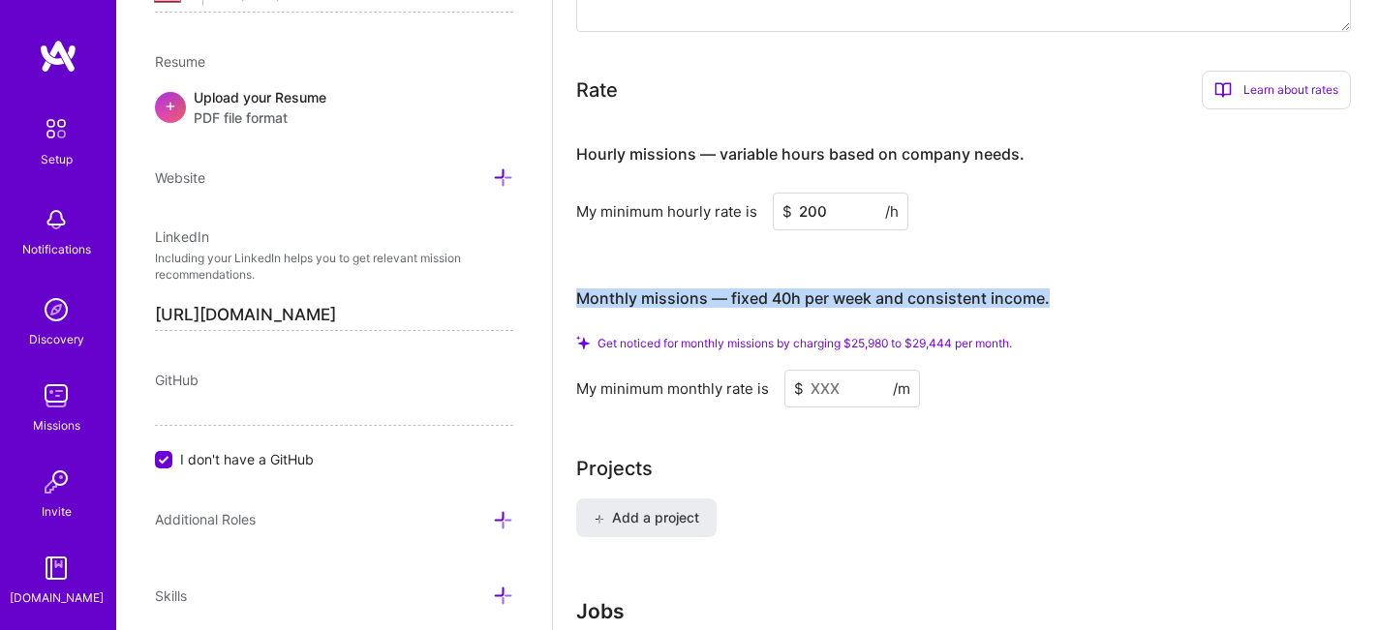
drag, startPoint x: 1063, startPoint y: 279, endPoint x: 562, endPoint y: 283, distance: 501.7
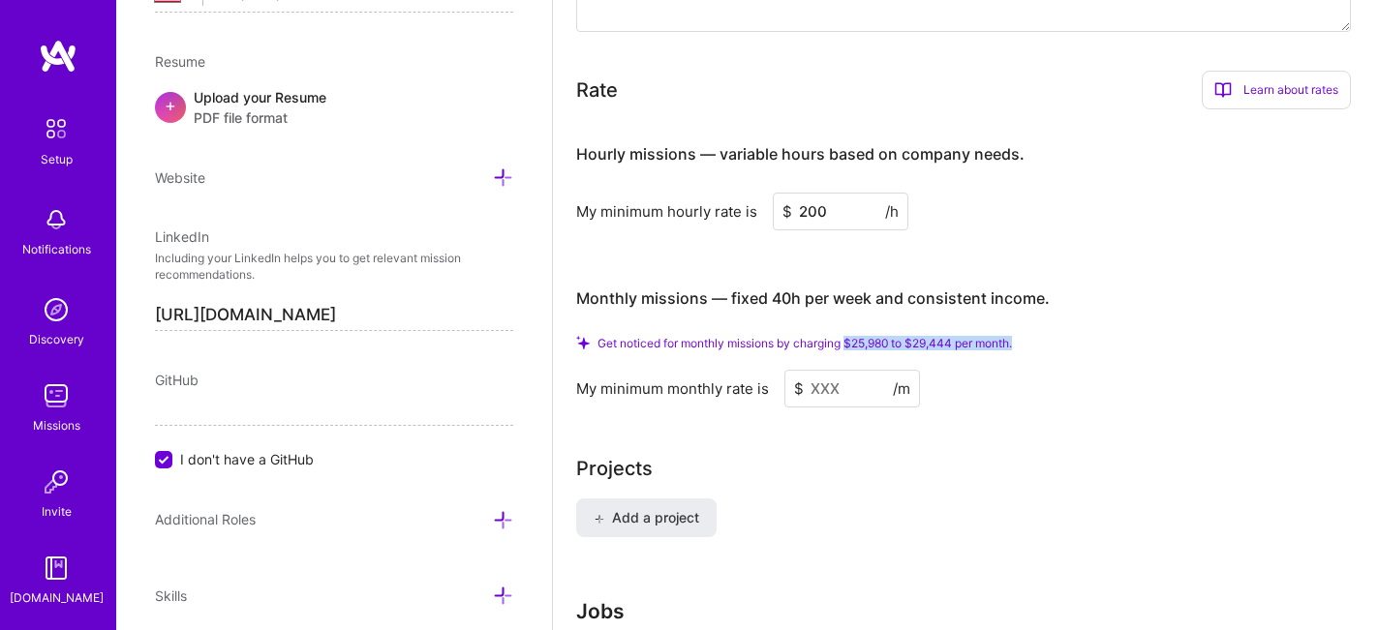
drag, startPoint x: 1022, startPoint y: 323, endPoint x: 853, endPoint y: 318, distance: 168.6
click at [852, 336] on span "Get noticed for monthly missions by charging $25,980 to $29,444 per month." at bounding box center [805, 343] width 414 height 15
click at [880, 336] on div "Get noticed for monthly missions by charging $25,980 to $29,444 per month. My m…" at bounding box center [963, 372] width 775 height 72
drag, startPoint x: 919, startPoint y: 319, endPoint x: 964, endPoint y: 323, distance: 44.8
click at [964, 336] on span "Get noticed for monthly missions by charging $25,980 to $29,444 per month." at bounding box center [805, 343] width 414 height 15
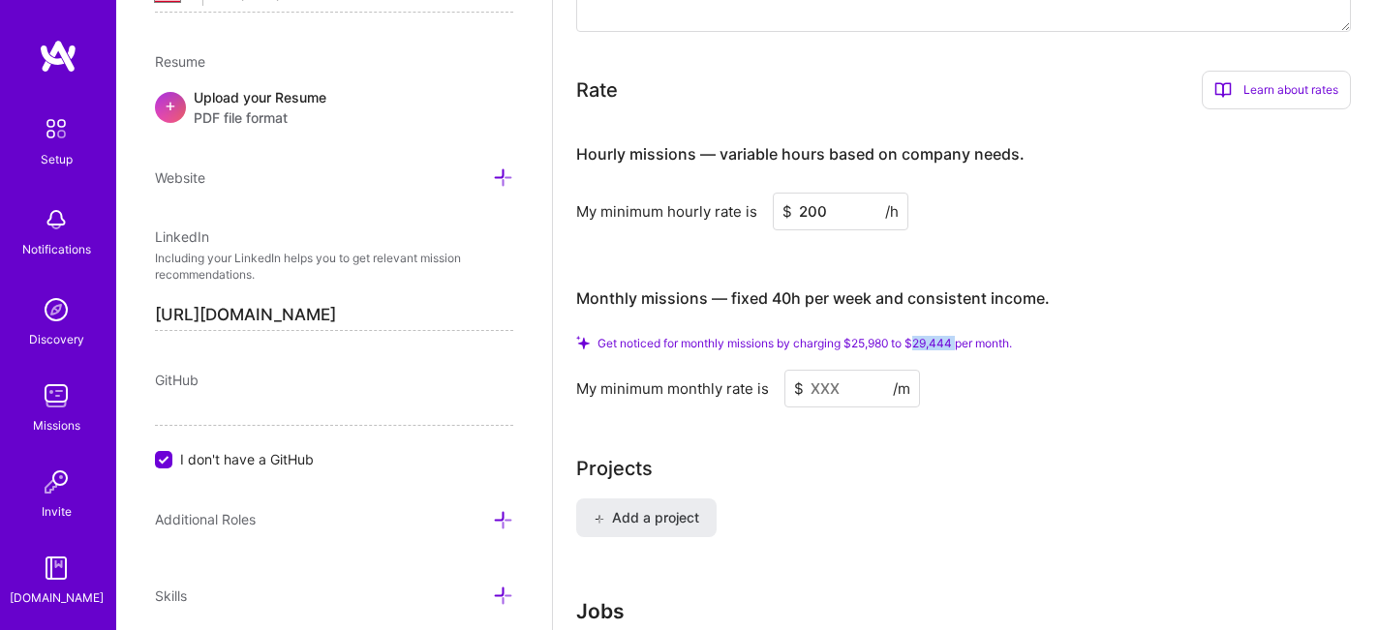
copy span "29,444"
click at [865, 370] on input at bounding box center [852, 389] width 136 height 38
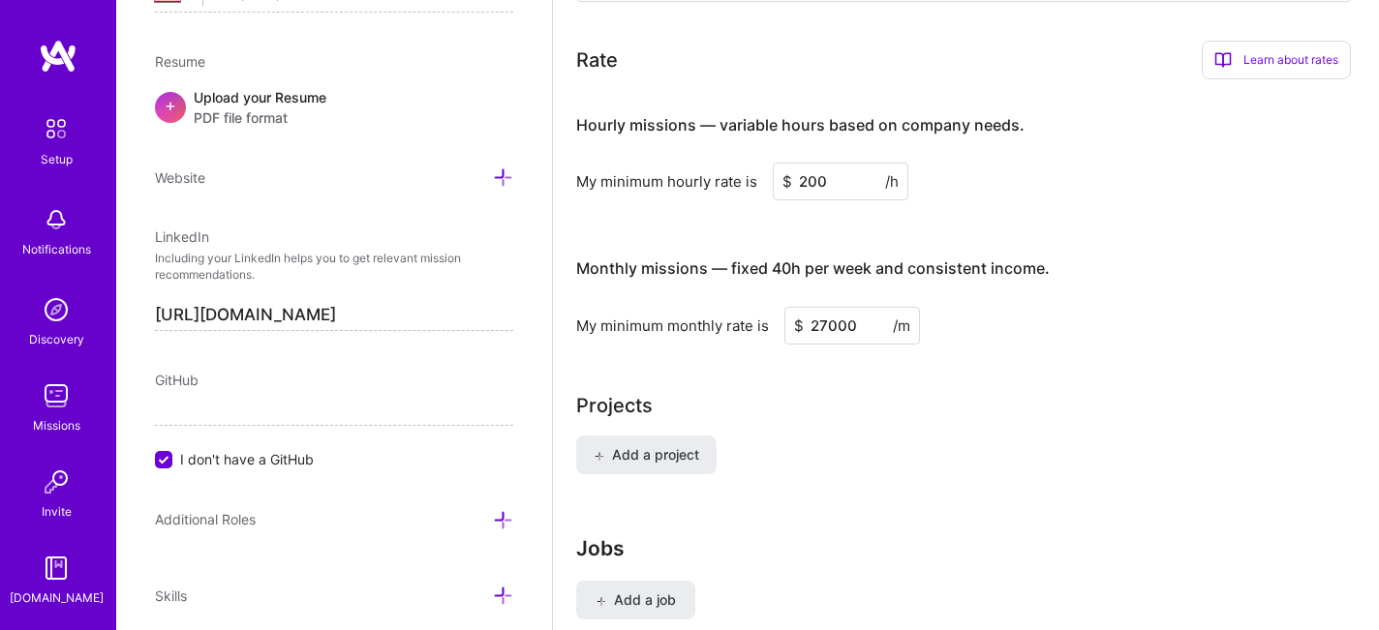
click at [934, 445] on div "Add a project" at bounding box center [966, 467] width 780 height 62
drag, startPoint x: 860, startPoint y: 299, endPoint x: 803, endPoint y: 299, distance: 57.1
click at [803, 307] on div "$ 27000 /m" at bounding box center [852, 326] width 136 height 38
click at [834, 312] on input "27000" at bounding box center [852, 326] width 136 height 38
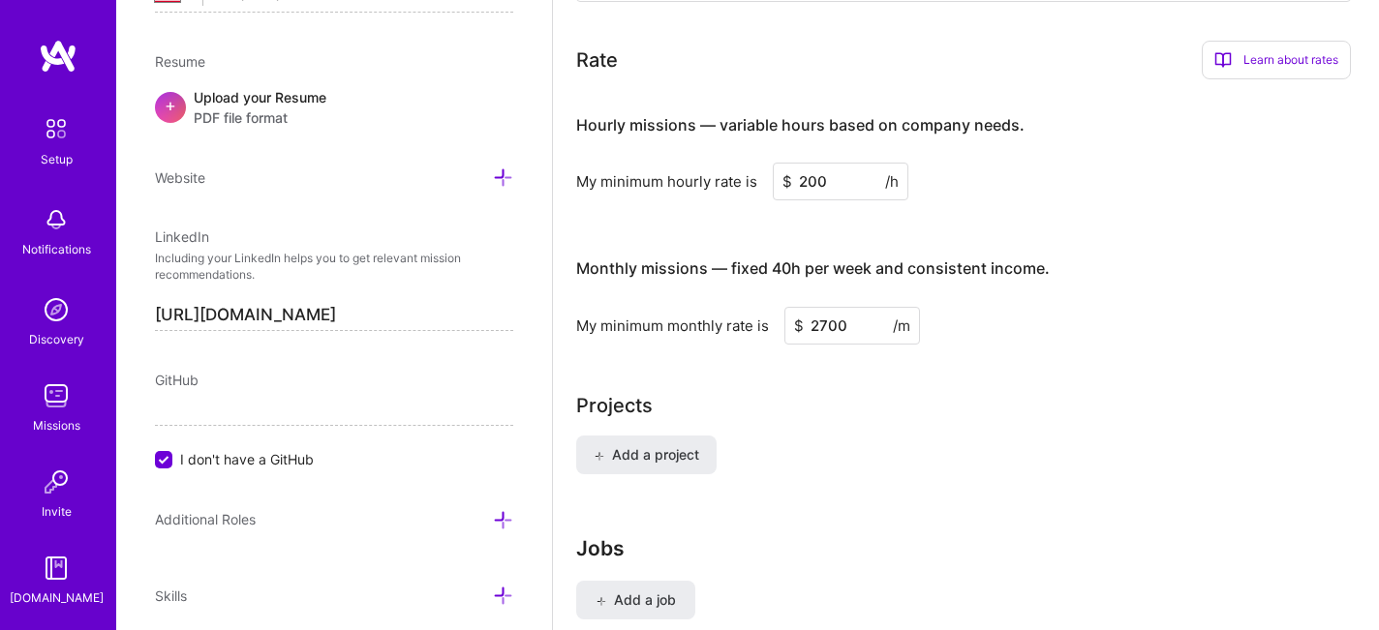
type input "200"
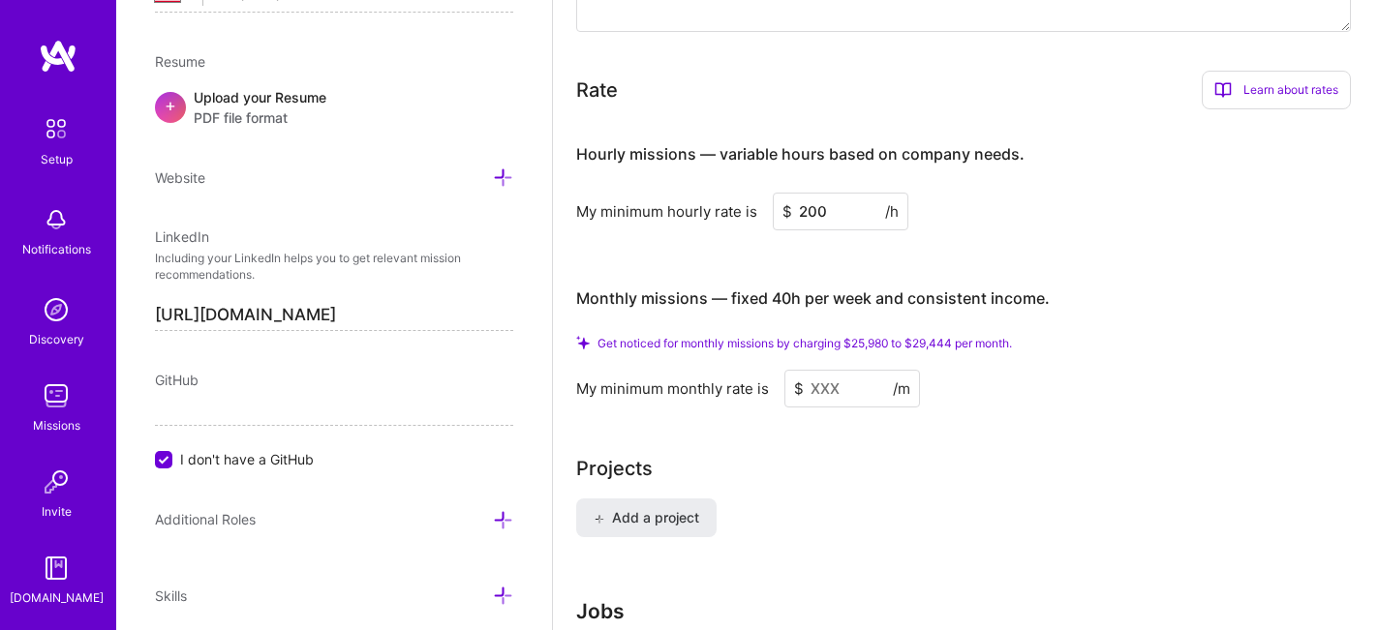
click at [809, 194] on input "200" at bounding box center [841, 212] width 136 height 38
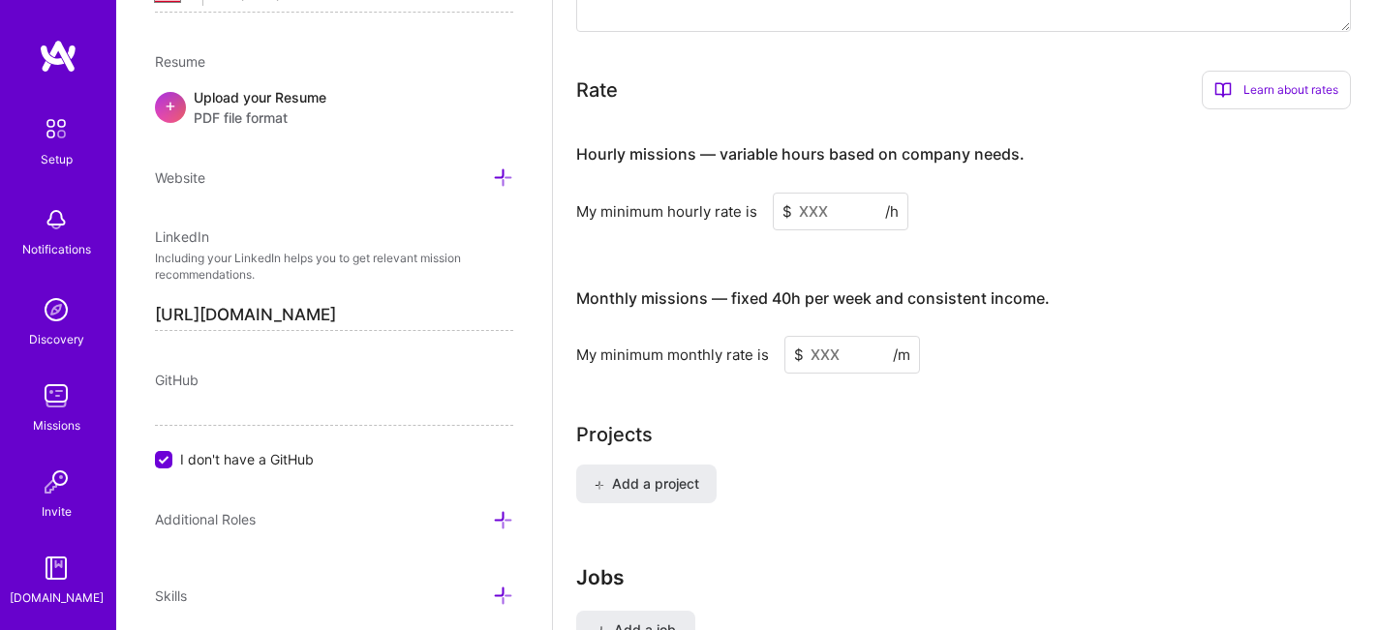
click at [812, 193] on input at bounding box center [841, 212] width 136 height 38
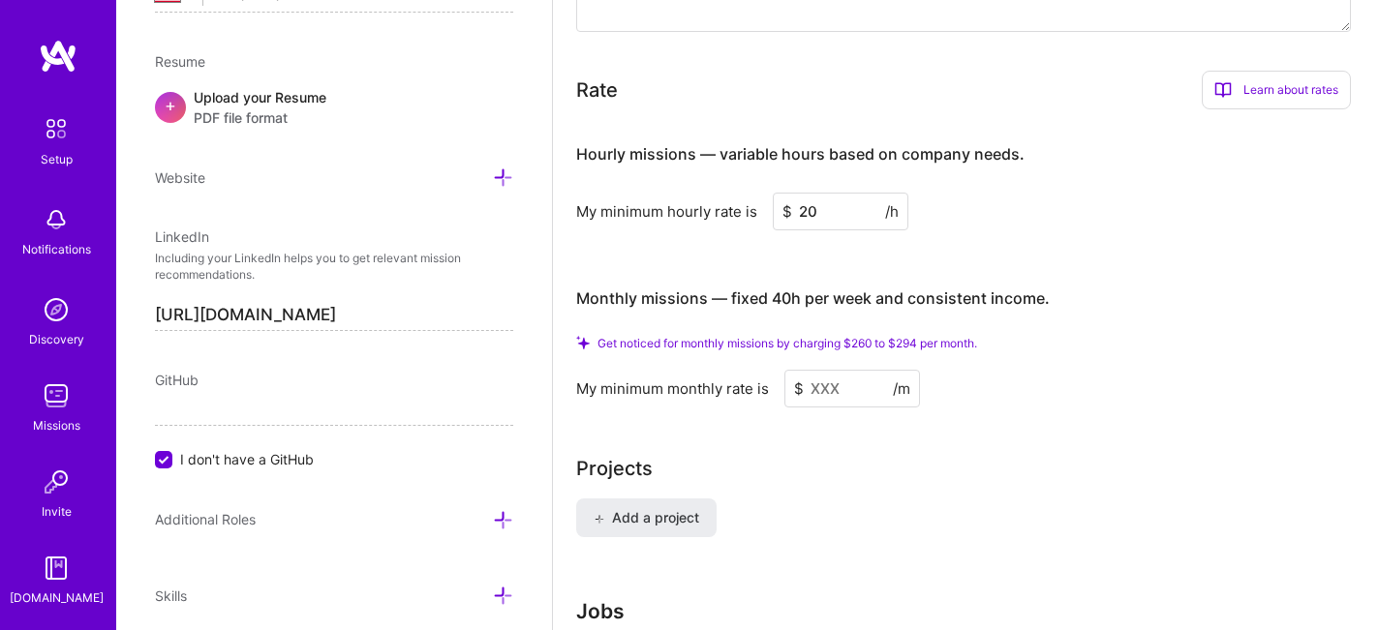
type input "200"
click at [831, 370] on input at bounding box center [852, 389] width 136 height 38
click at [817, 336] on span "Get noticed for monthly missions by charging $25,980 to $29,444 per month." at bounding box center [805, 343] width 414 height 15
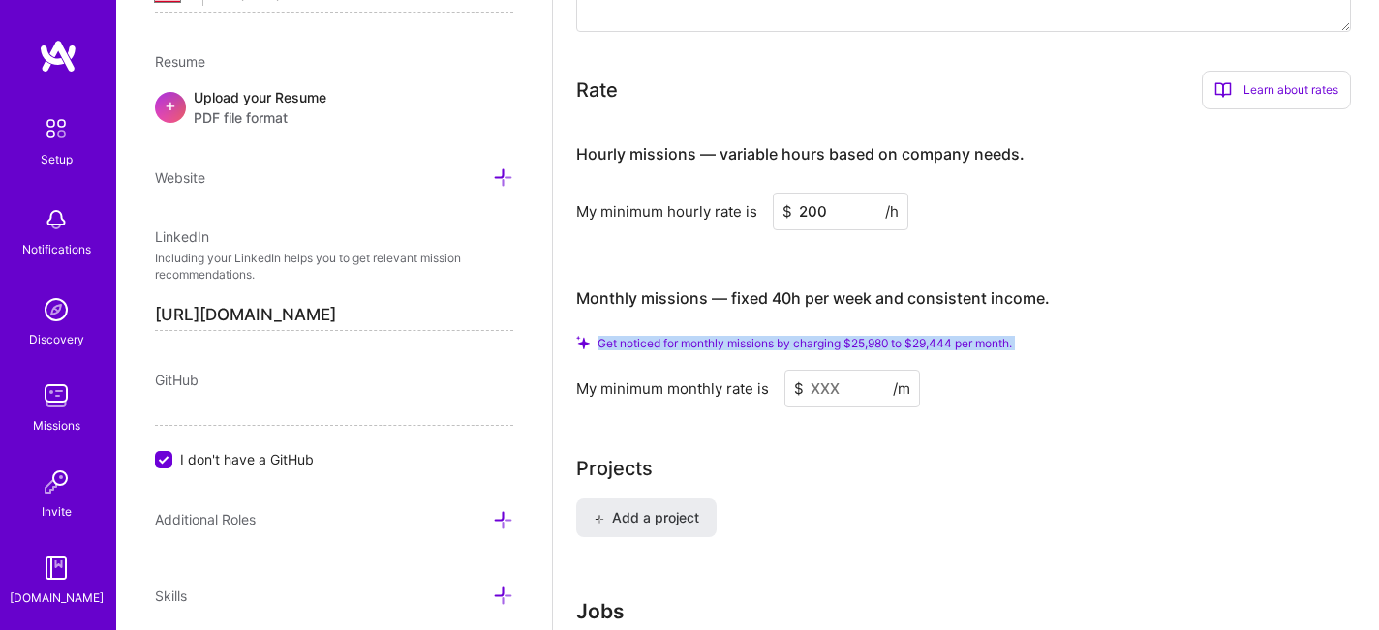
copy span "Get noticed for monthly missions by charging $25,980 to $29,444 per month."
click at [810, 193] on input "200" at bounding box center [841, 212] width 136 height 38
type input "300"
type input "2"
type input "300"
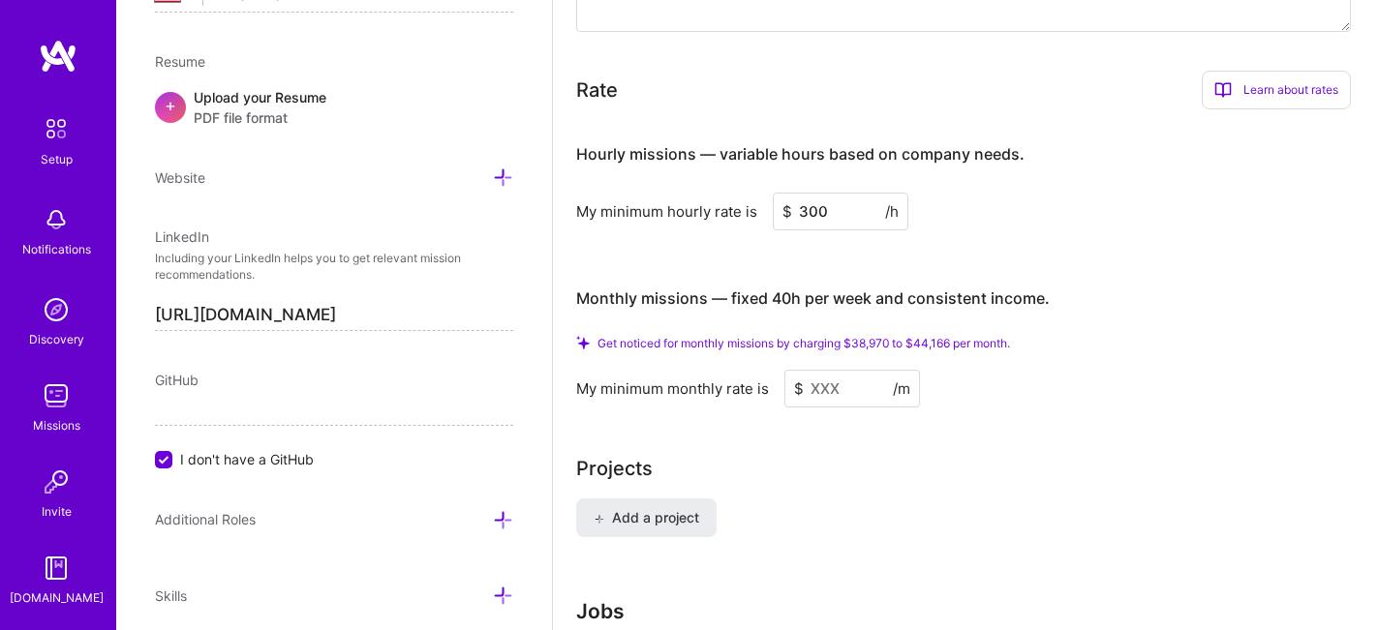
click at [909, 336] on span "Get noticed for monthly missions by charging $38,970 to $44,166 per month." at bounding box center [804, 343] width 413 height 15
copy span "Get noticed for monthly missions by charging $38,970 to $44,166 per month."
drag, startPoint x: 855, startPoint y: 189, endPoint x: 801, endPoint y: 189, distance: 54.2
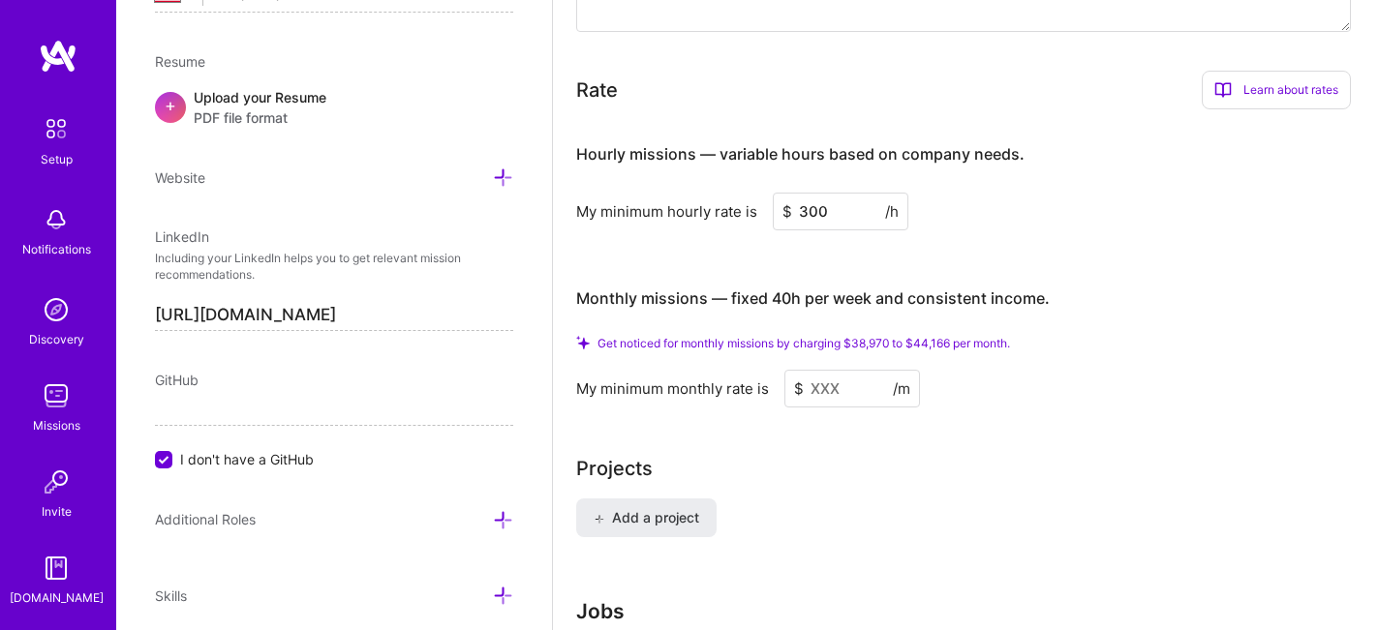
click at [801, 193] on input "300" at bounding box center [841, 212] width 136 height 38
click at [893, 336] on span "Get noticed for monthly missions by charging $38,970 to $44,166 per month." at bounding box center [804, 343] width 413 height 15
copy span "Get noticed for monthly missions by charging $38,970 to $44,166 per month."
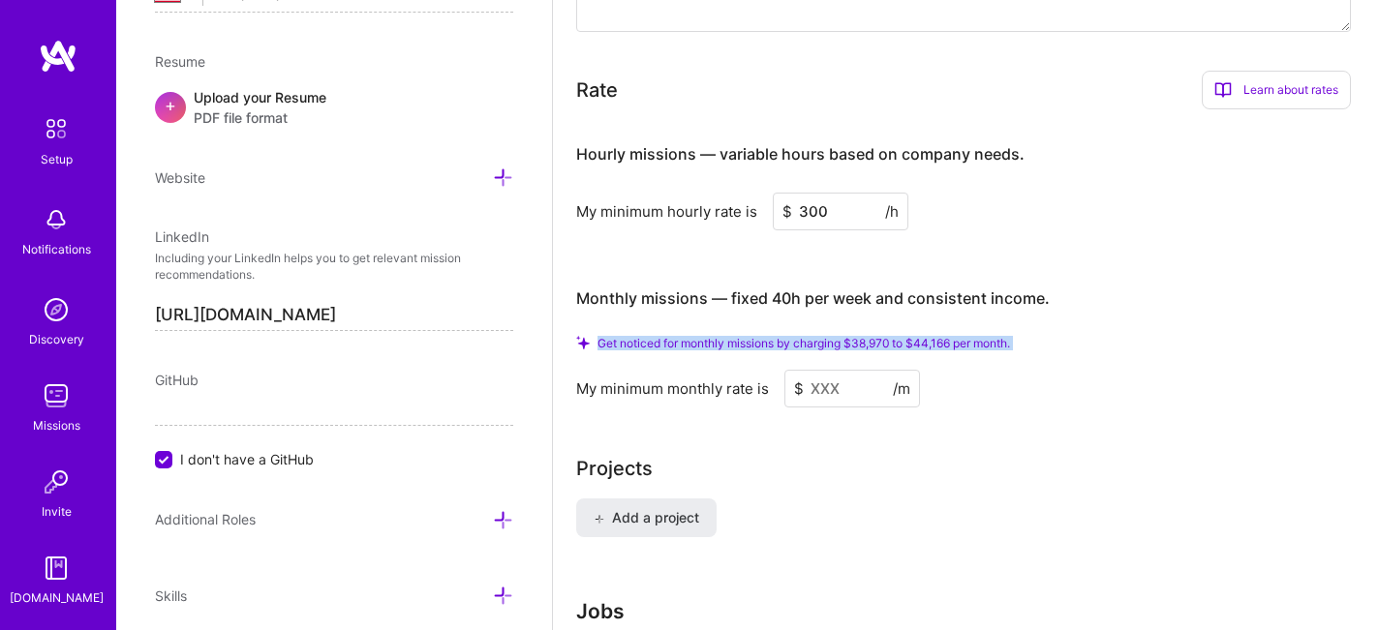
copy span "Get noticed for monthly missions by charging $38,970 to $44,166 per month."
click at [802, 197] on input "300" at bounding box center [841, 212] width 136 height 38
click at [1007, 336] on span "Get noticed for monthly missions by charging $25,980 to $29,444 per month." at bounding box center [805, 343] width 414 height 15
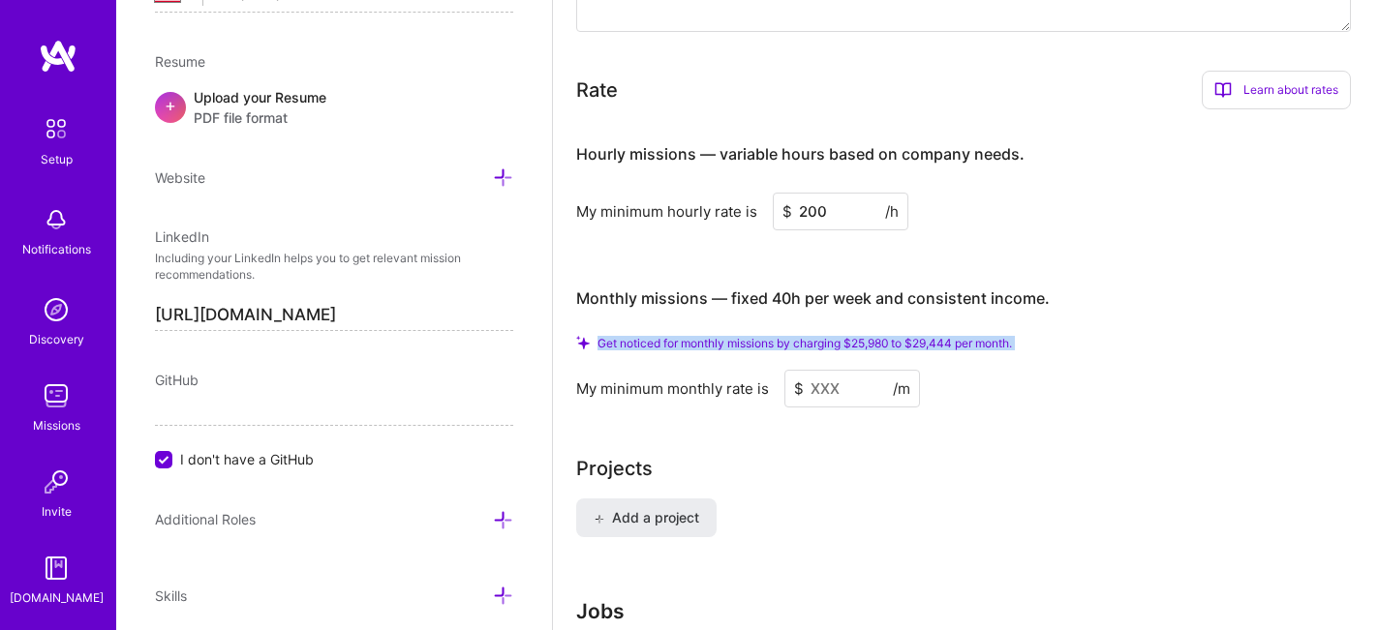
copy span "Get noticed for monthly missions by charging $25,980 to $29,444 per month."
click at [846, 194] on input "200" at bounding box center [841, 212] width 136 height 38
click at [817, 194] on input "200" at bounding box center [841, 212] width 136 height 38
type input "250"
click at [853, 370] on input at bounding box center [852, 389] width 136 height 38
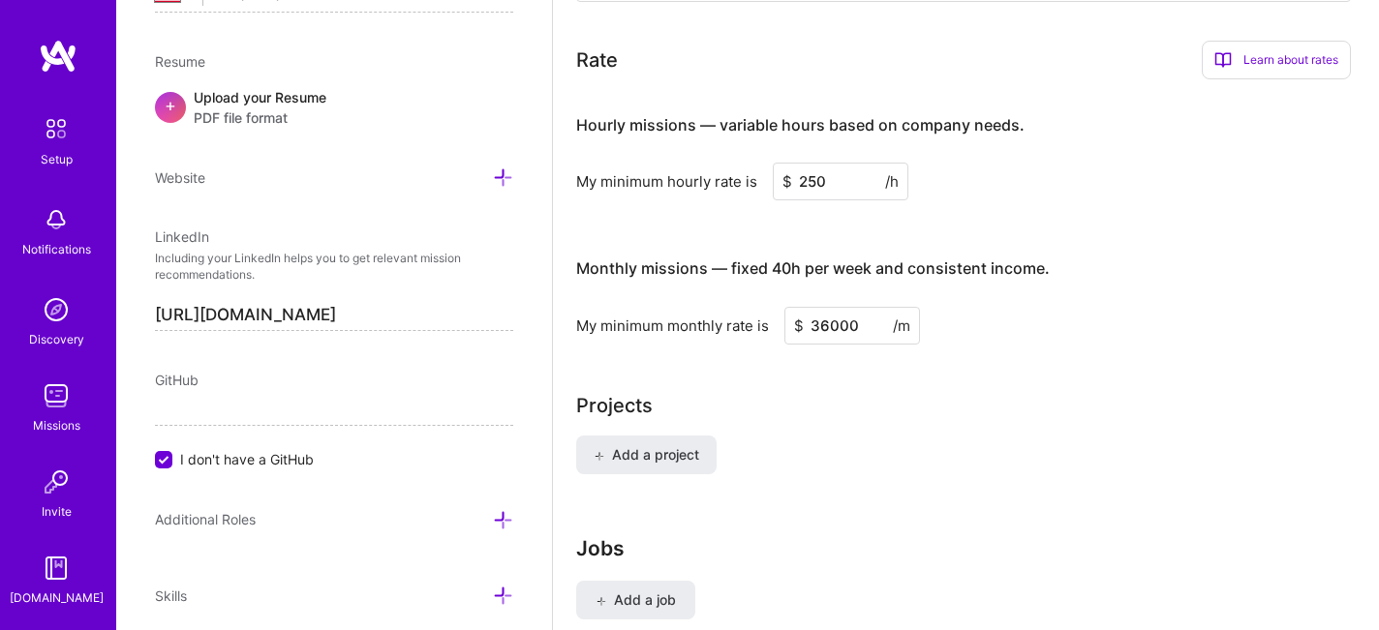
type input "36000"
click at [935, 408] on div "Projects Add a project" at bounding box center [966, 444] width 780 height 107
drag, startPoint x: 860, startPoint y: 310, endPoint x: 811, endPoint y: 296, distance: 51.2
click at [811, 307] on input "36000" at bounding box center [852, 326] width 136 height 38
click at [848, 391] on div "Projects" at bounding box center [966, 405] width 780 height 29
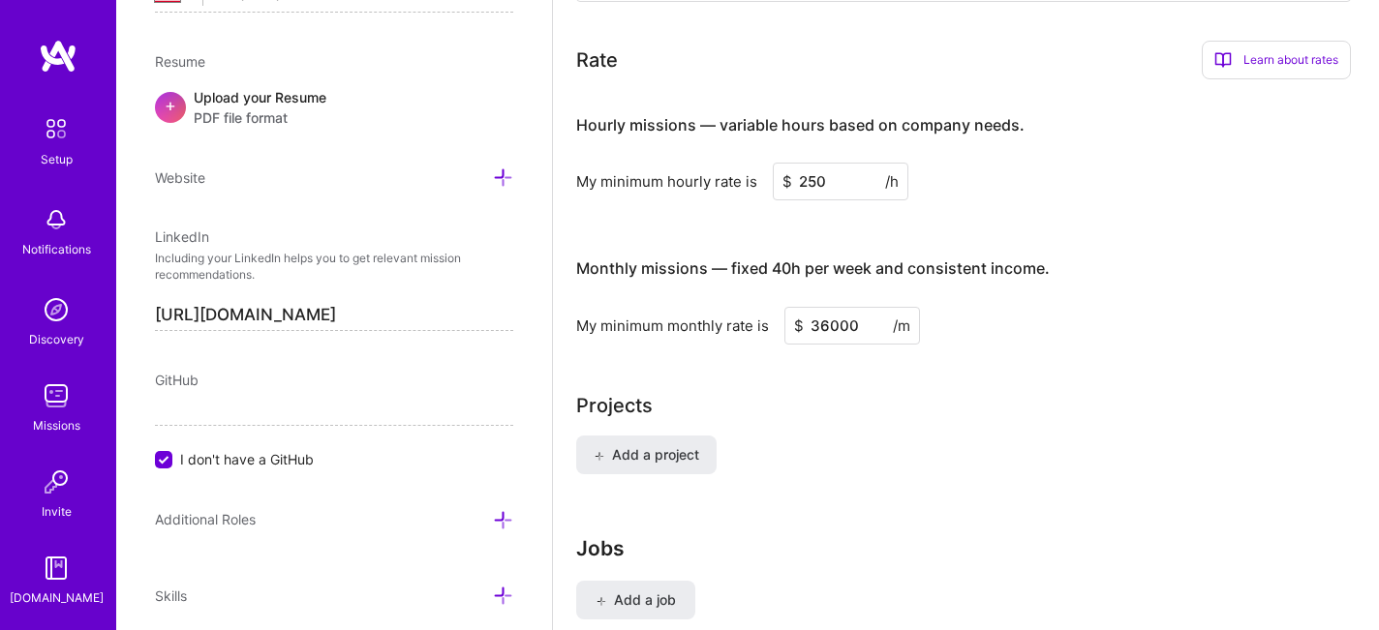
drag, startPoint x: 827, startPoint y: 297, endPoint x: 806, endPoint y: 297, distance: 21.3
click at [806, 307] on input "36000" at bounding box center [852, 326] width 136 height 38
click at [749, 395] on div "Projects" at bounding box center [966, 405] width 780 height 29
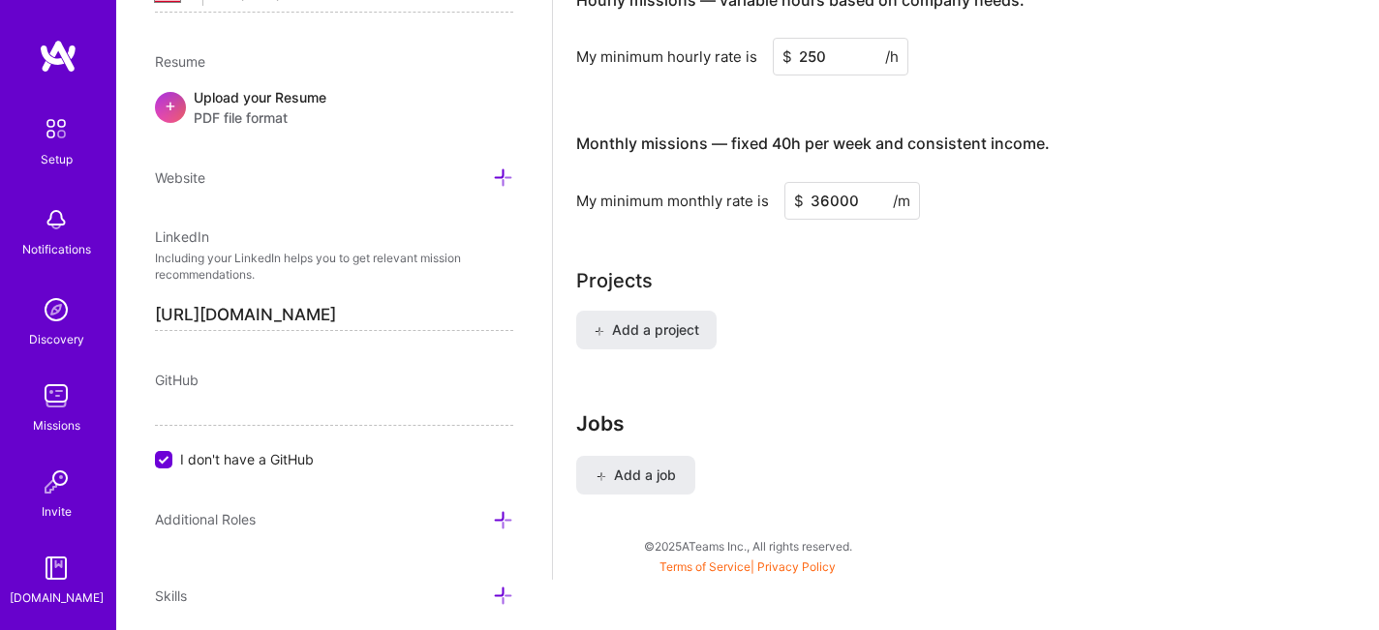
scroll to position [1336, 0]
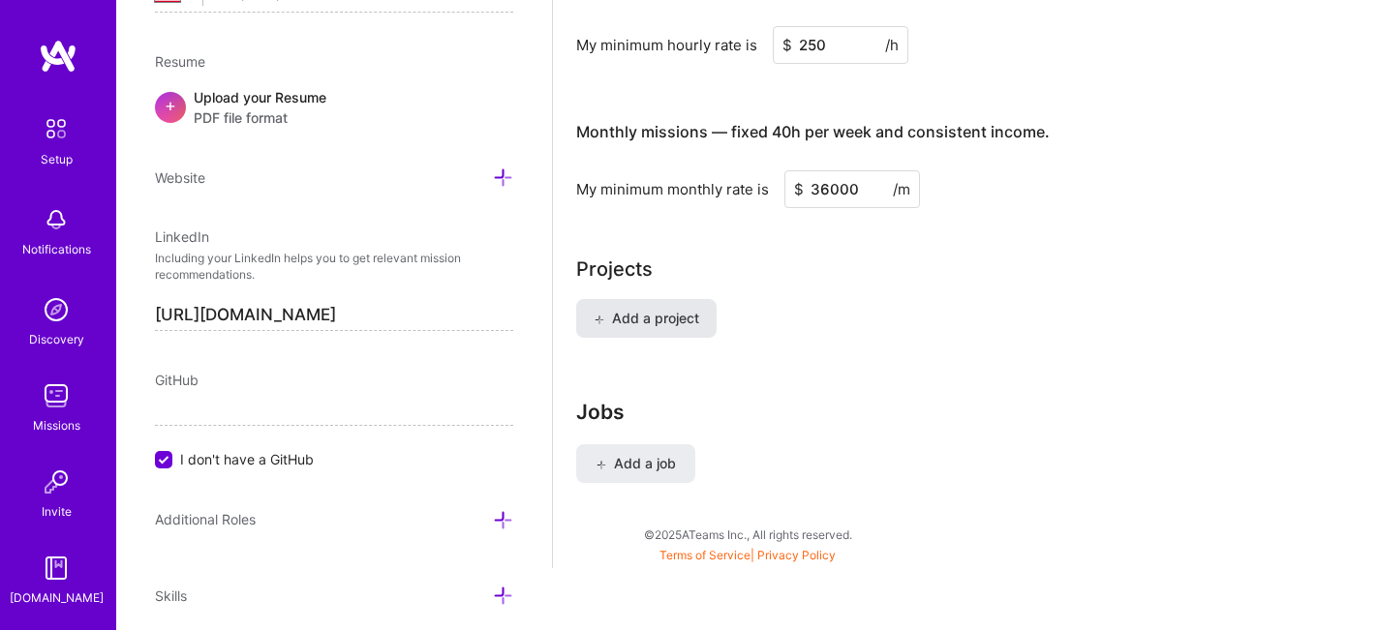
click at [628, 309] on span "Add a project" at bounding box center [647, 318] width 106 height 19
click at [653, 454] on span "Add a job" at bounding box center [636, 463] width 80 height 19
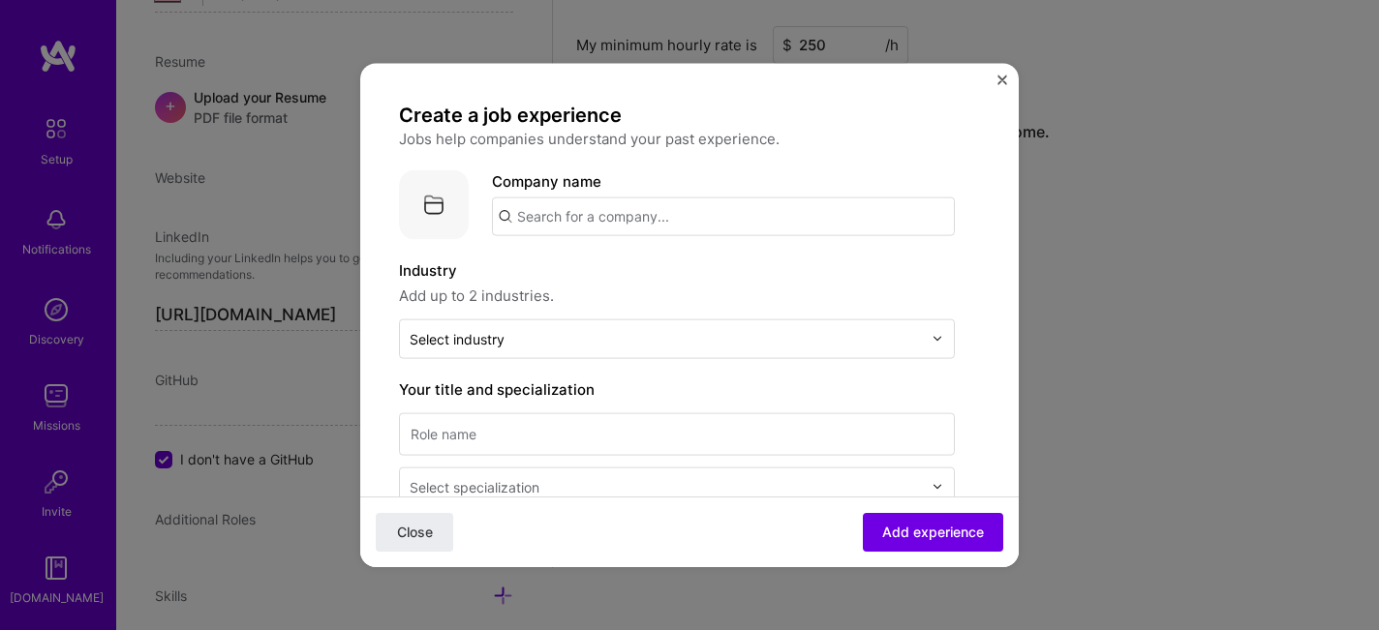
click at [638, 221] on input "text" at bounding box center [723, 216] width 463 height 39
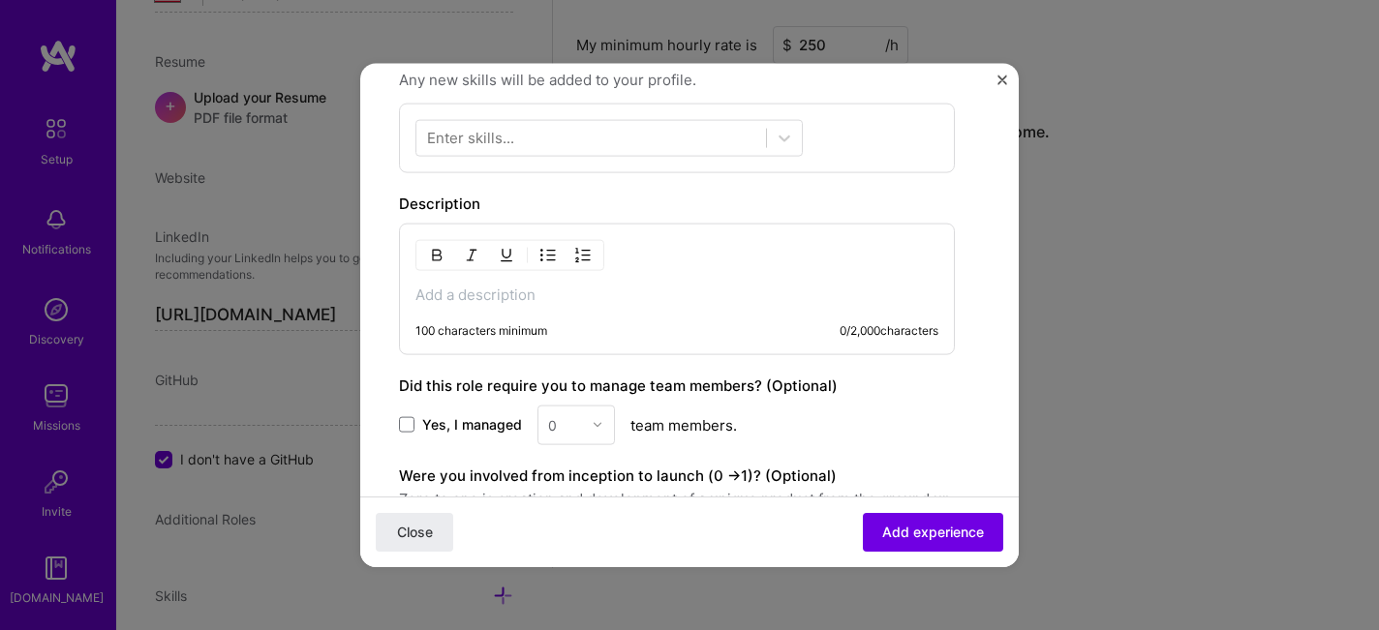
scroll to position [810, 0]
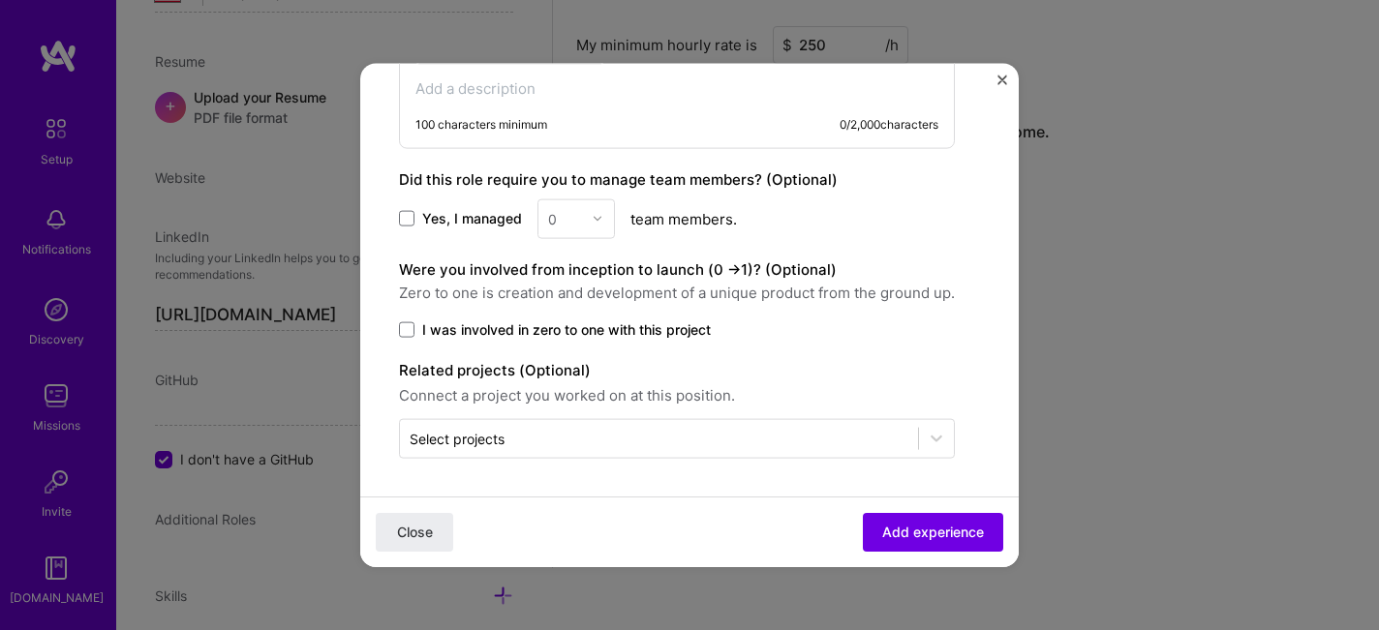
click at [574, 218] on div "0" at bounding box center [575, 219] width 77 height 40
click at [601, 219] on div "0" at bounding box center [575, 219] width 77 height 40
click at [417, 219] on label "Yes, I managed" at bounding box center [460, 218] width 123 height 19
click at [0, 0] on input "Yes, I managed" at bounding box center [0, 0] width 0 height 0
click at [585, 227] on div "0" at bounding box center [564, 219] width 53 height 38
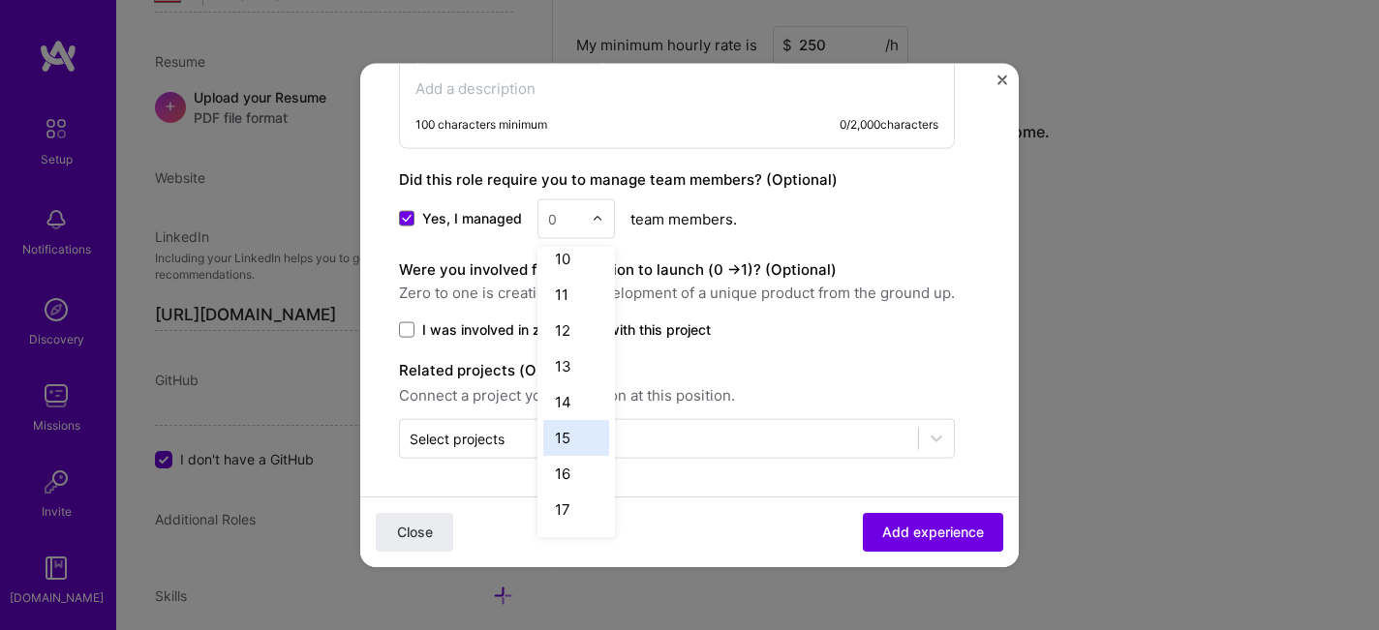
scroll to position [333, 0]
click at [572, 454] on div "15" at bounding box center [576, 438] width 66 height 36
click at [411, 334] on span at bounding box center [406, 329] width 15 height 15
click at [0, 0] on input "I was involved in zero to one with this project" at bounding box center [0, 0] width 0 height 0
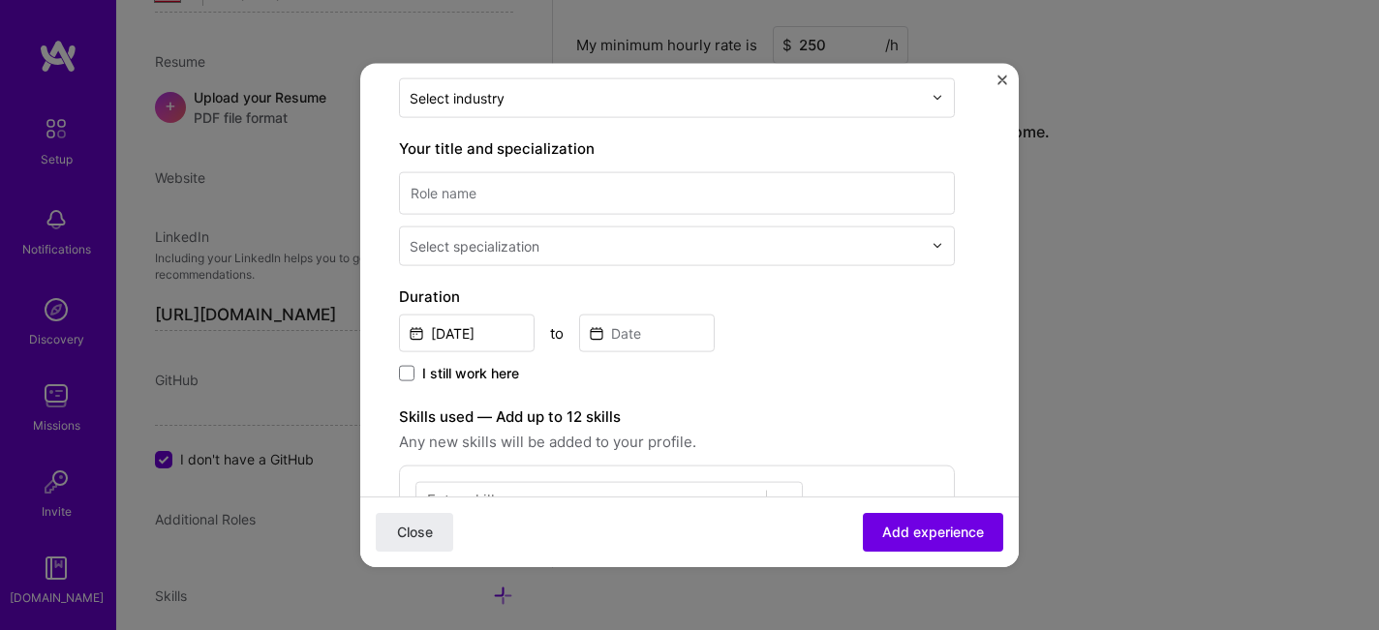
scroll to position [0, 0]
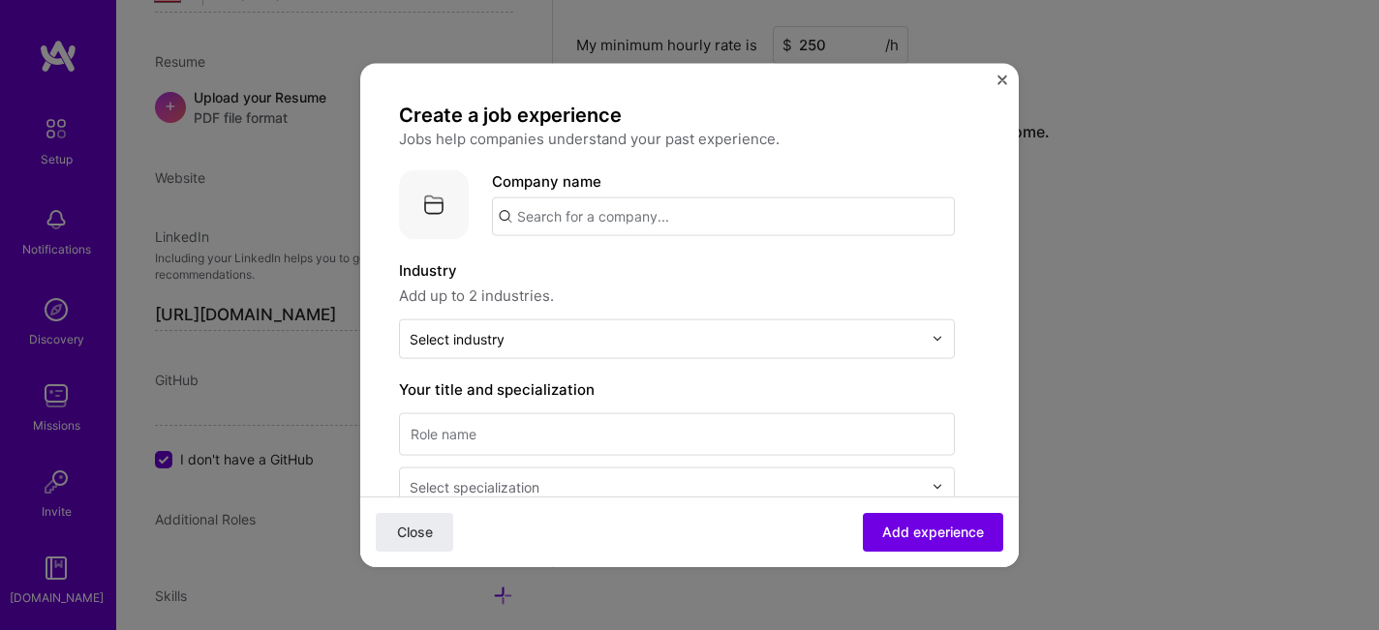
click at [592, 204] on input "text" at bounding box center [723, 216] width 463 height 39
type input "Shakudo"
click at [600, 275] on div "Add company Shakudo" at bounding box center [637, 269] width 291 height 49
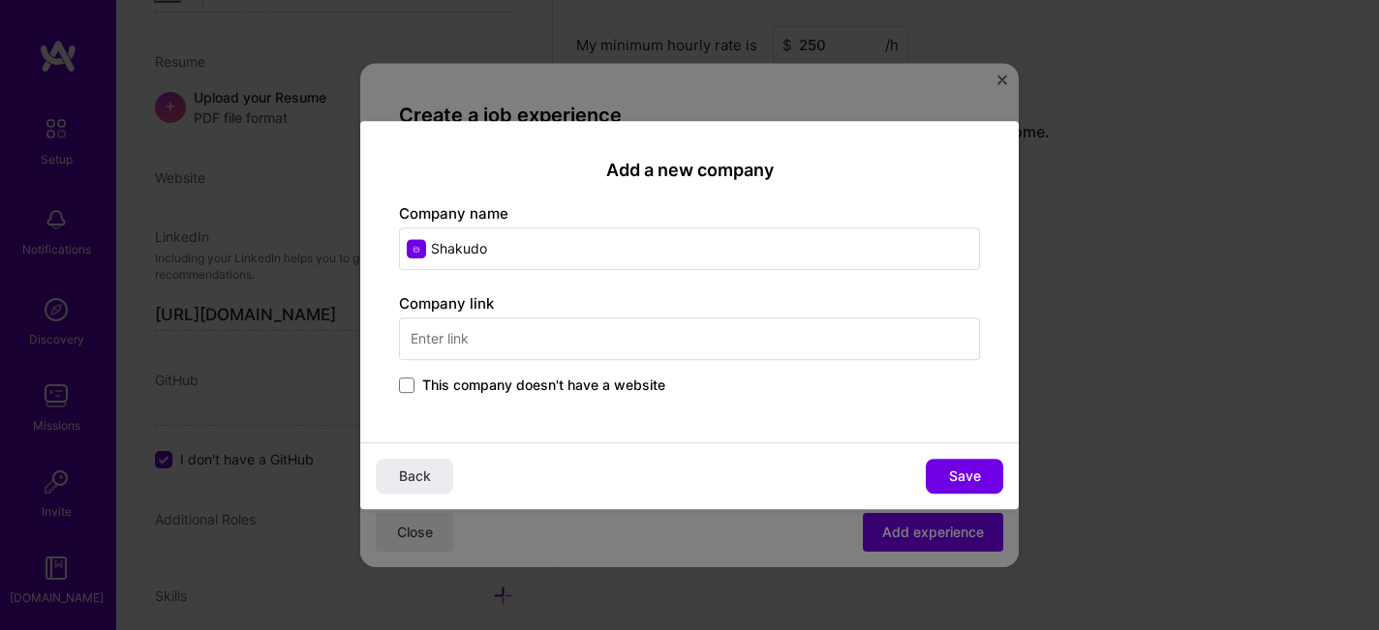
click at [580, 337] on input "text" at bounding box center [689, 339] width 581 height 43
type input "shakudo.io"
click at [971, 478] on span "Save" at bounding box center [965, 476] width 32 height 19
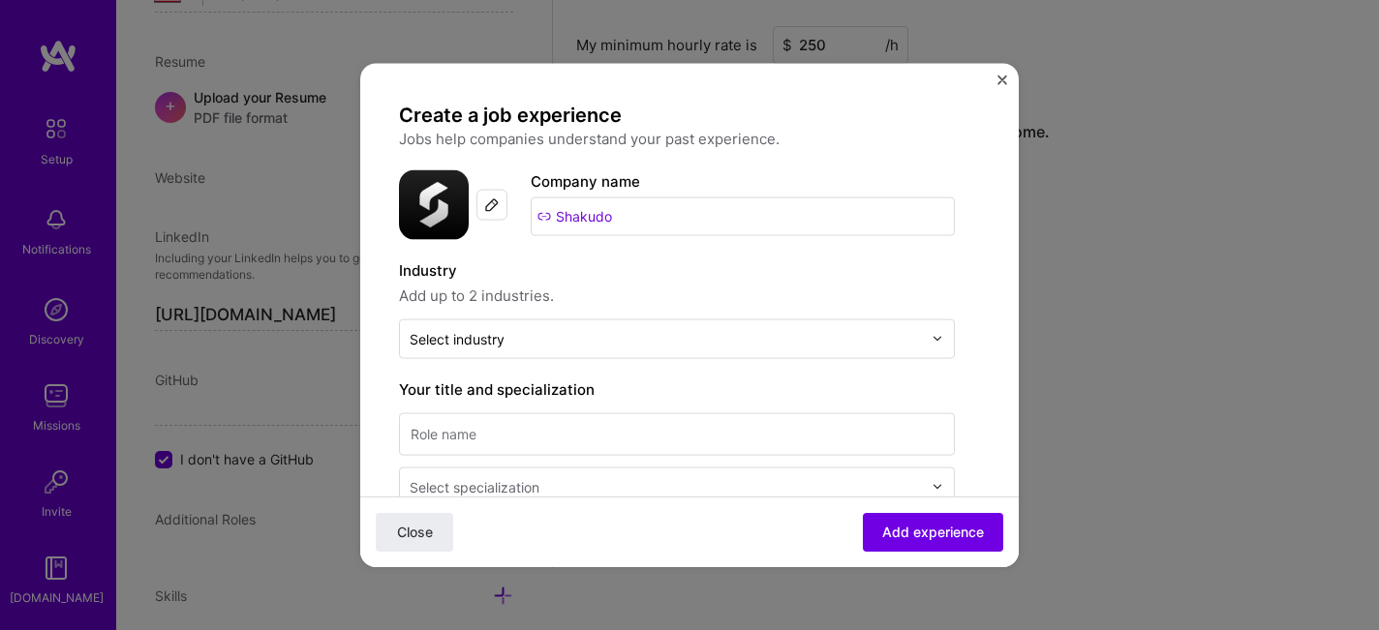
scroll to position [156, 0]
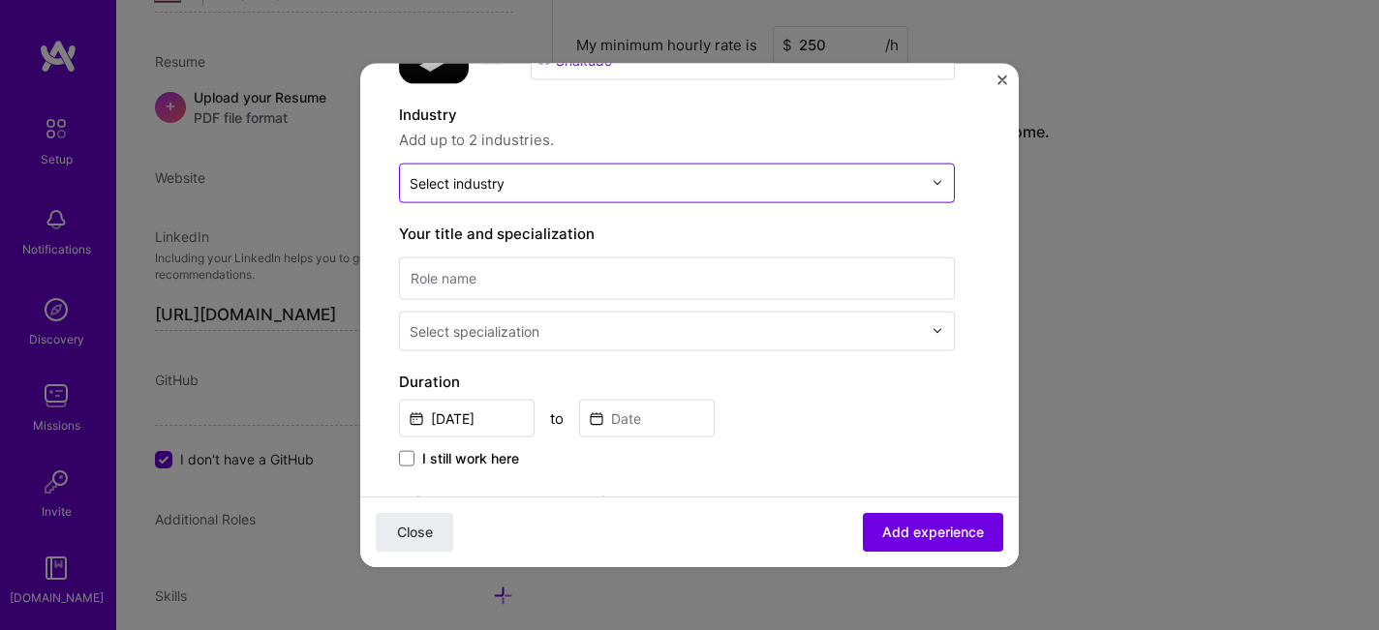
click at [530, 188] on input "text" at bounding box center [666, 182] width 512 height 20
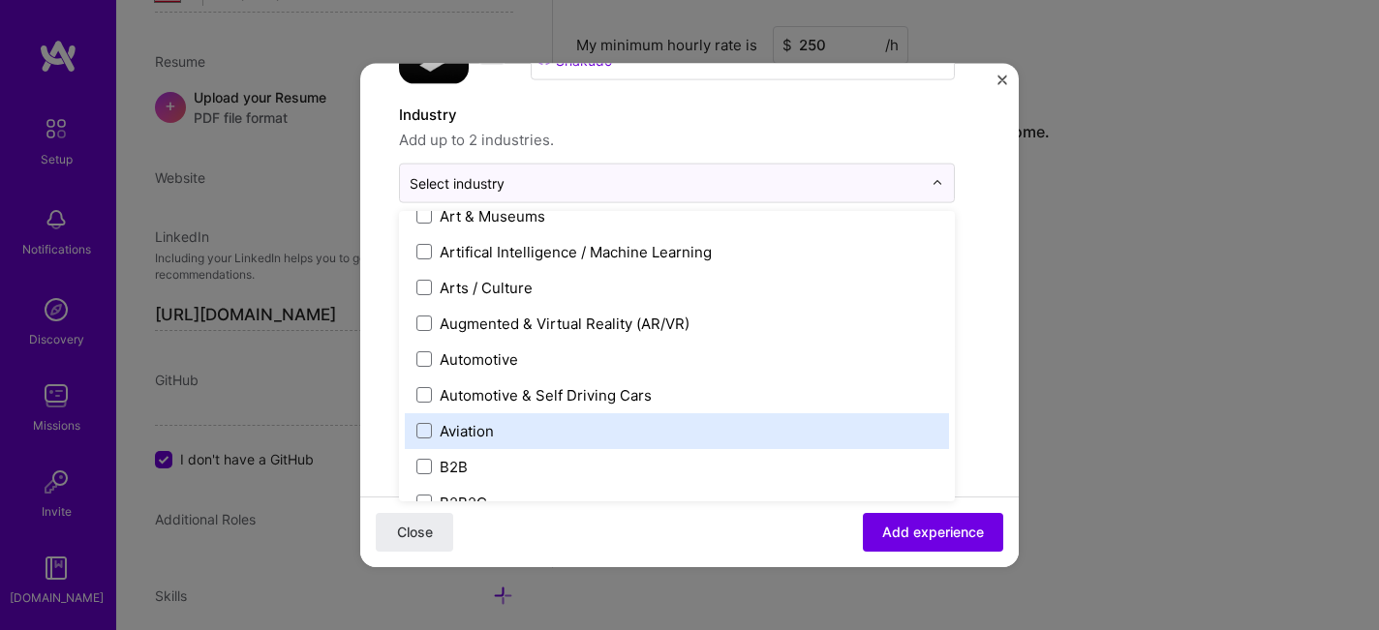
scroll to position [277, 0]
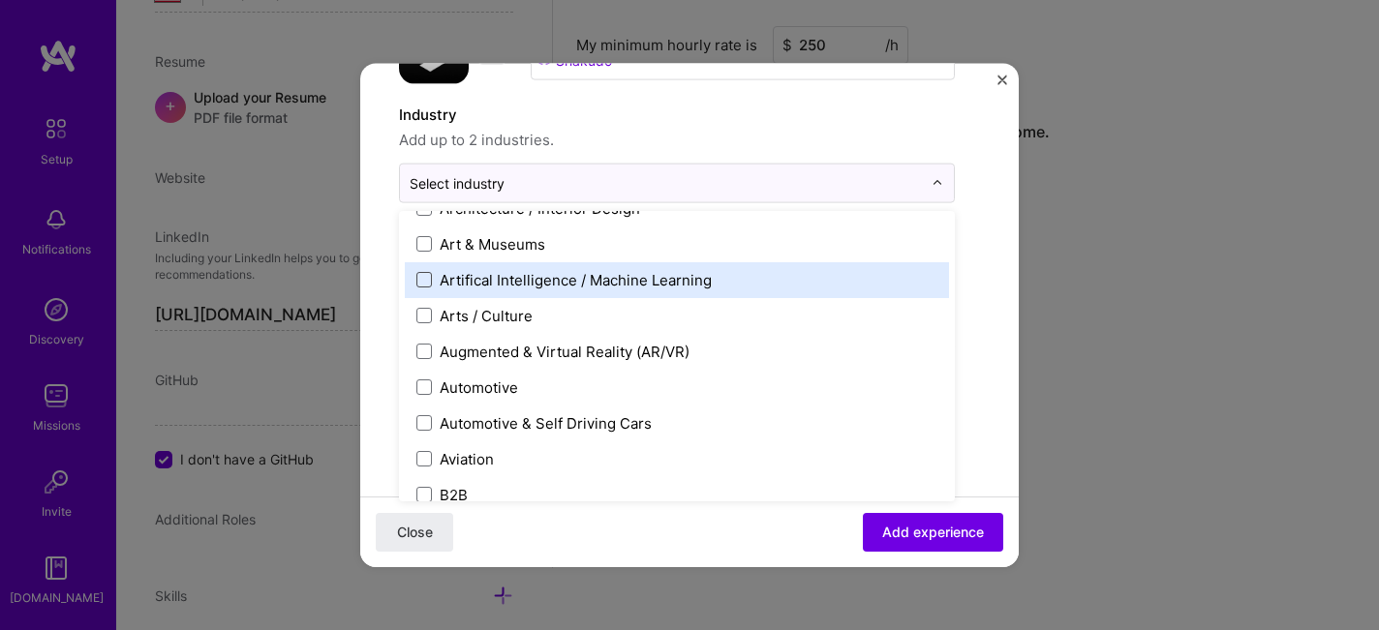
click at [427, 276] on span at bounding box center [423, 279] width 15 height 15
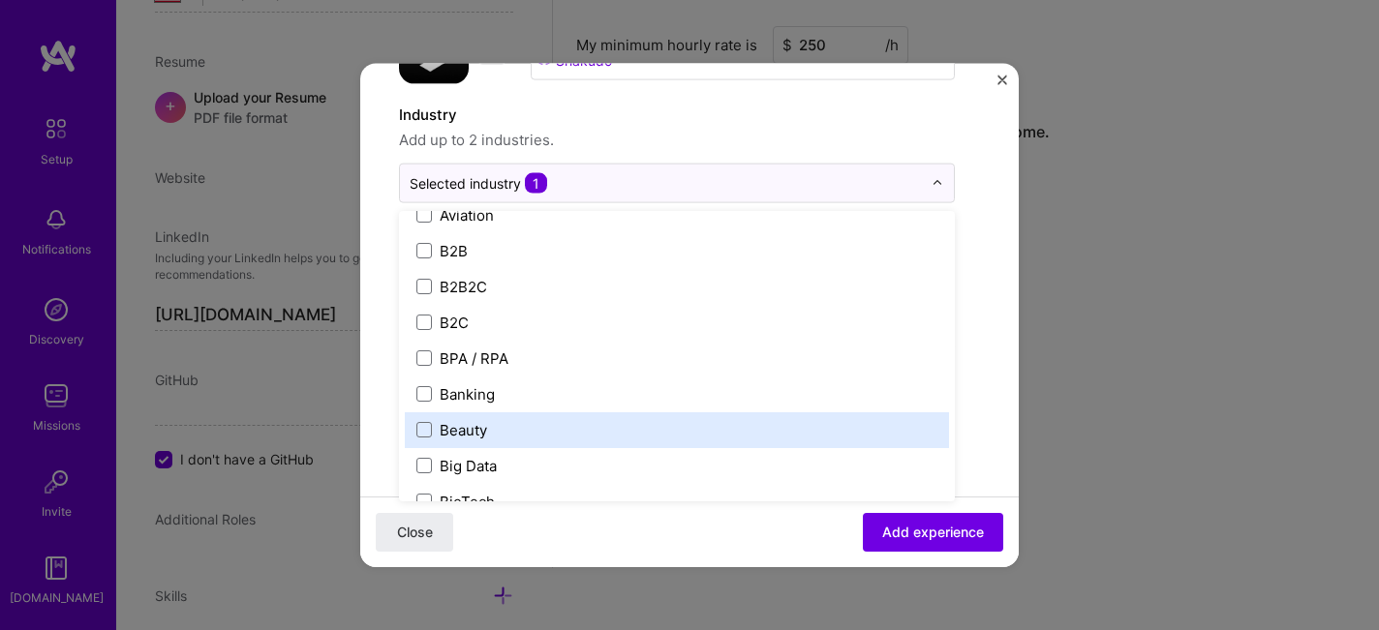
scroll to position [248, 0]
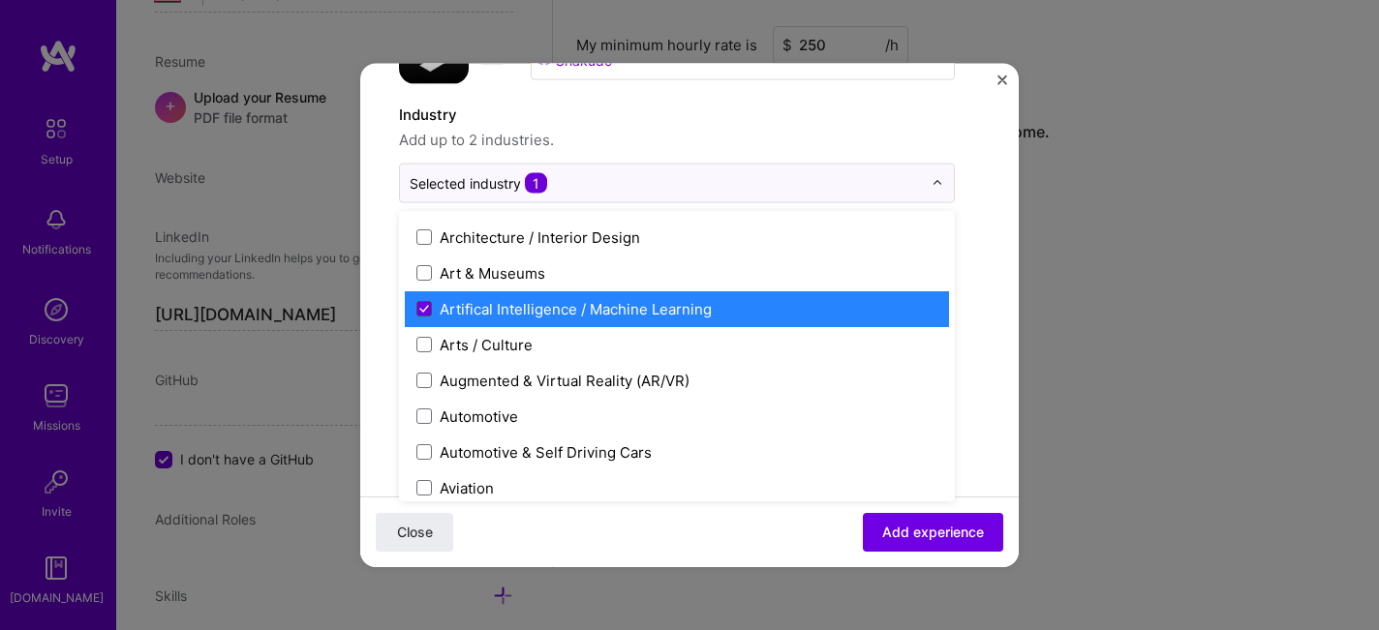
click at [426, 306] on icon at bounding box center [424, 309] width 8 height 6
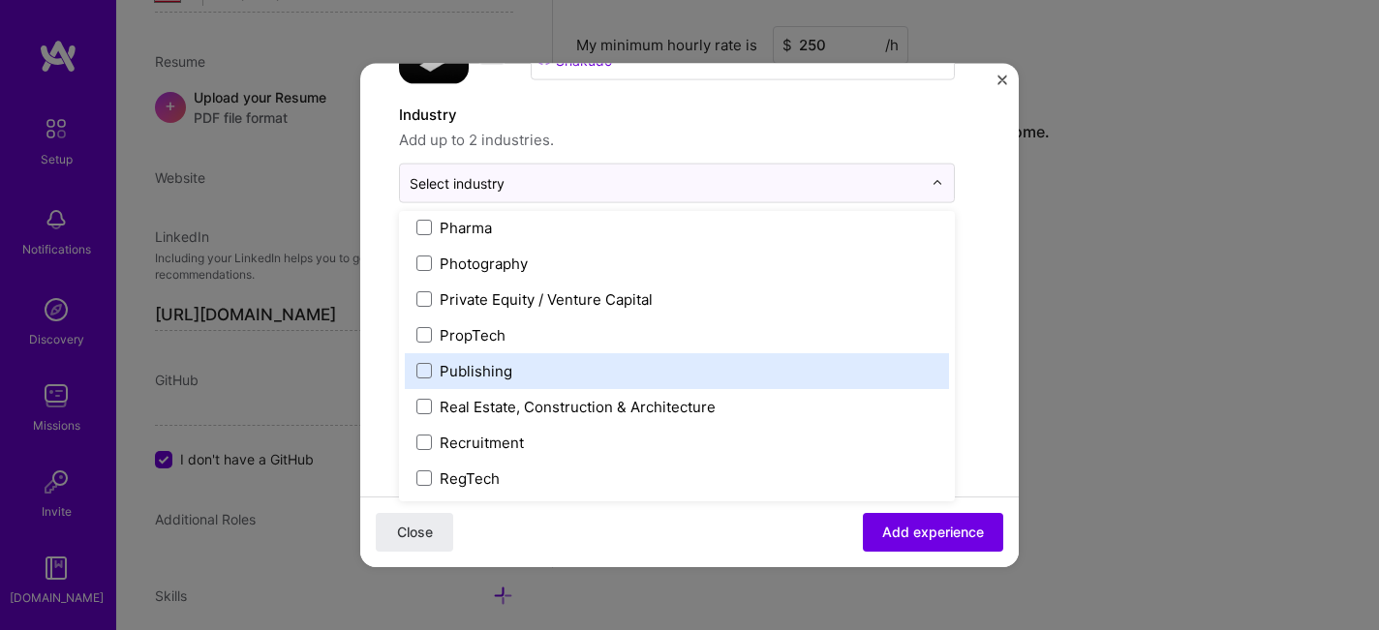
scroll to position [3749, 0]
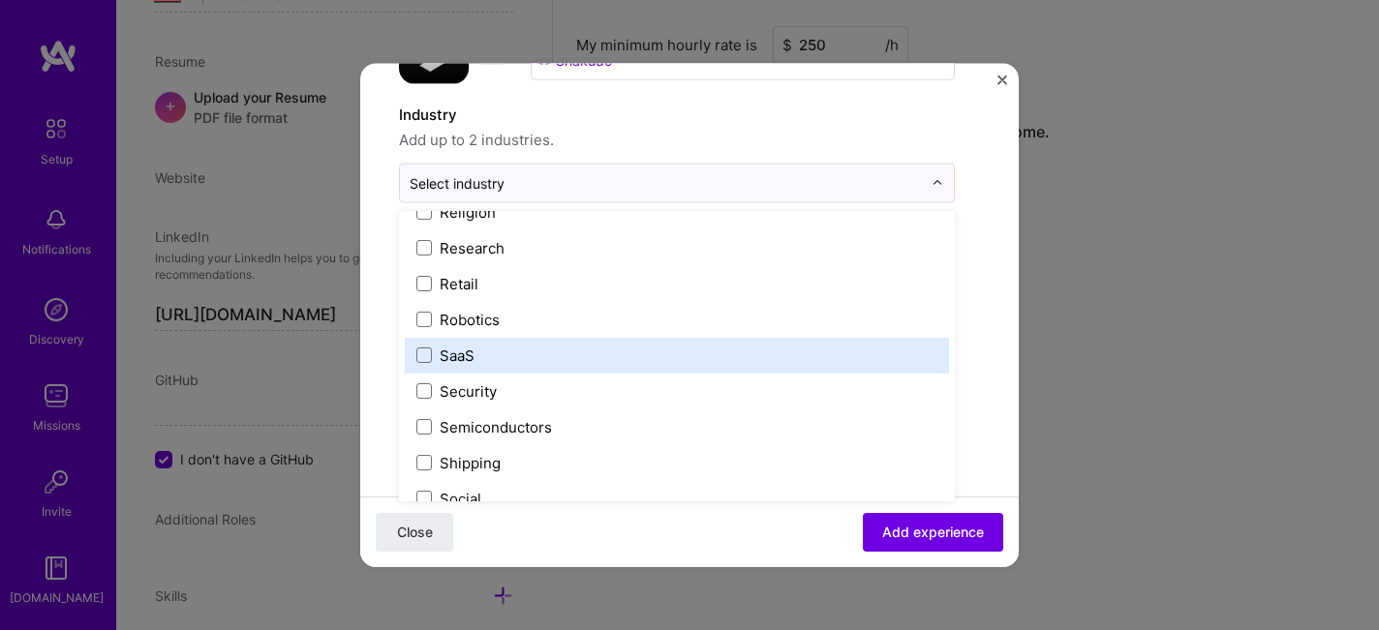
click at [414, 355] on div "SaaS" at bounding box center [677, 355] width 544 height 36
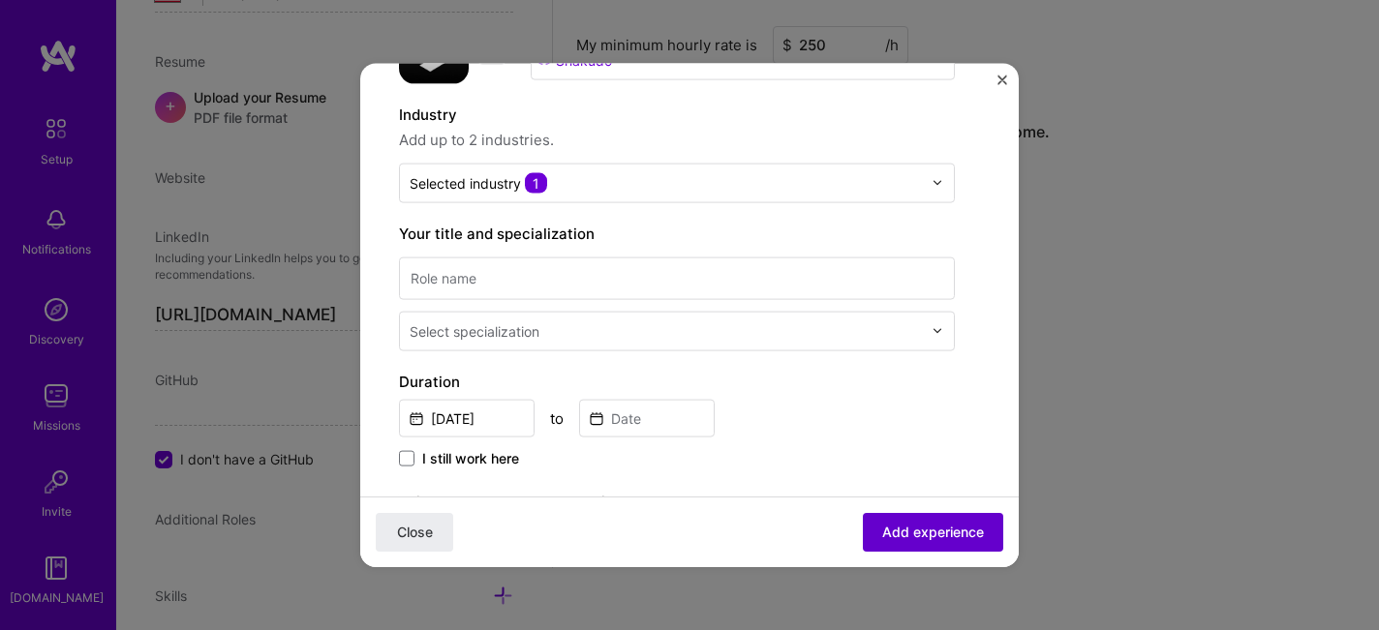
click at [951, 537] on span "Add experience" at bounding box center [933, 532] width 102 height 19
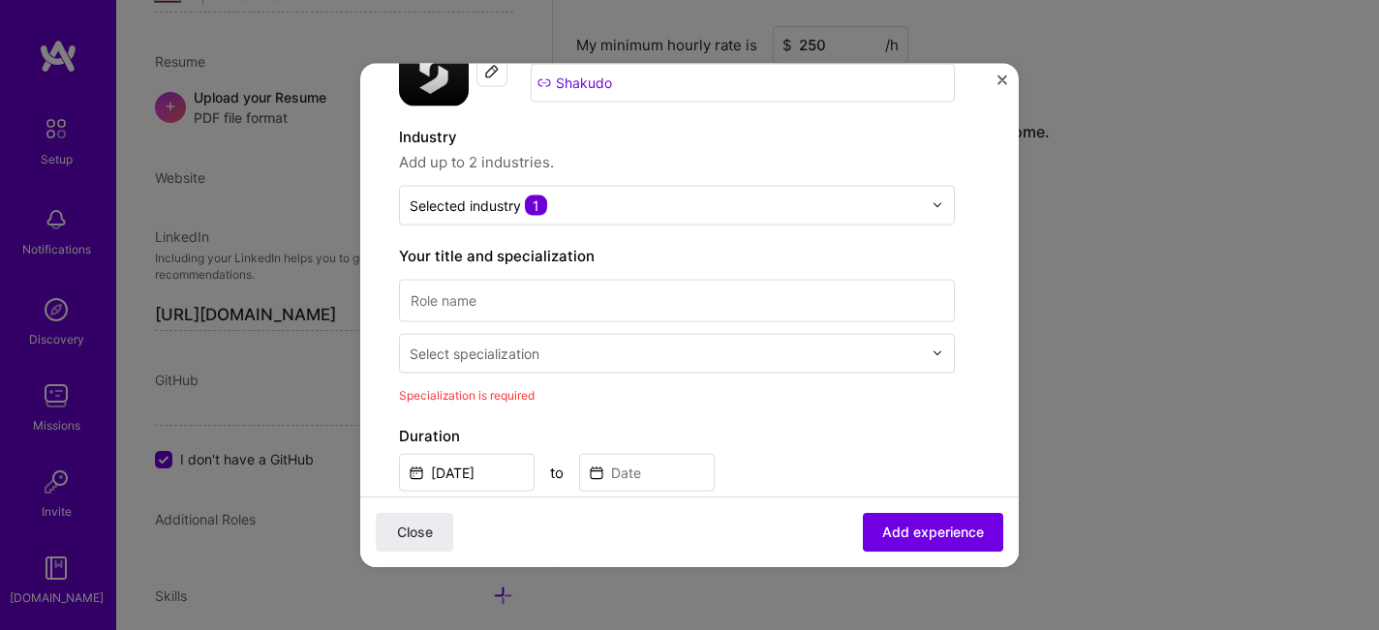
scroll to position [127, 0]
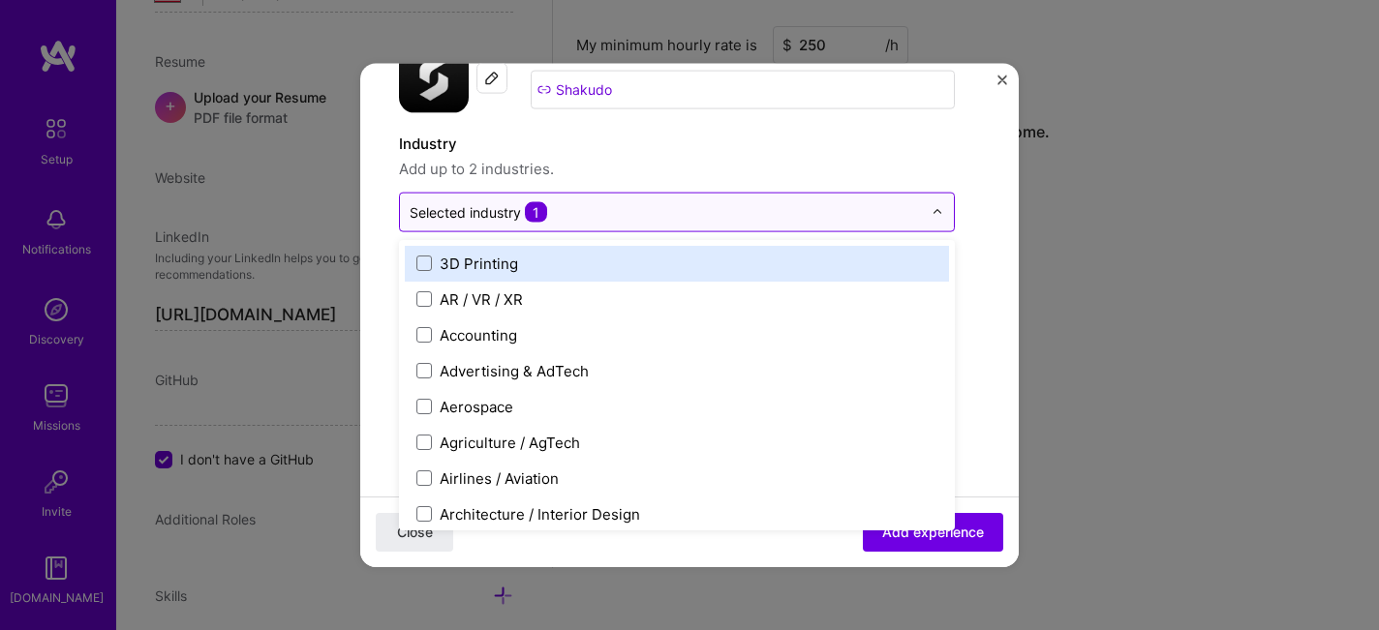
click at [596, 214] on input "text" at bounding box center [666, 211] width 512 height 20
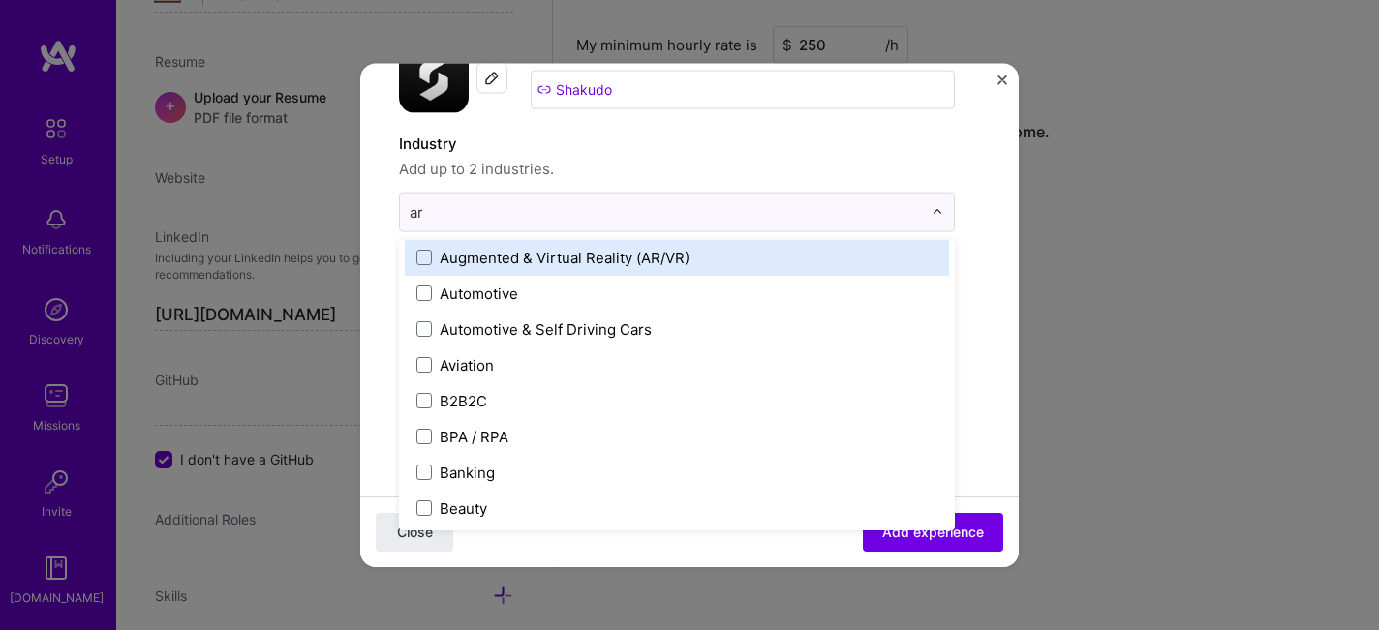
scroll to position [185, 0]
type input "arti"
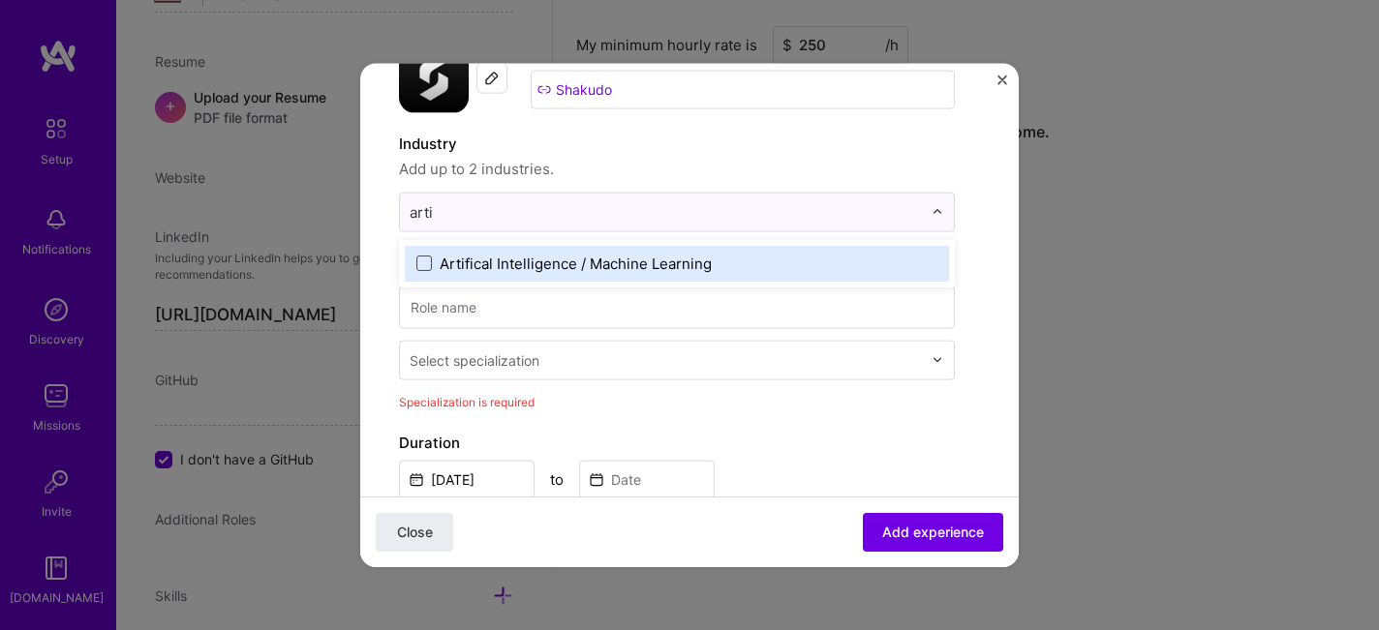
click at [426, 270] on span at bounding box center [423, 263] width 15 height 15
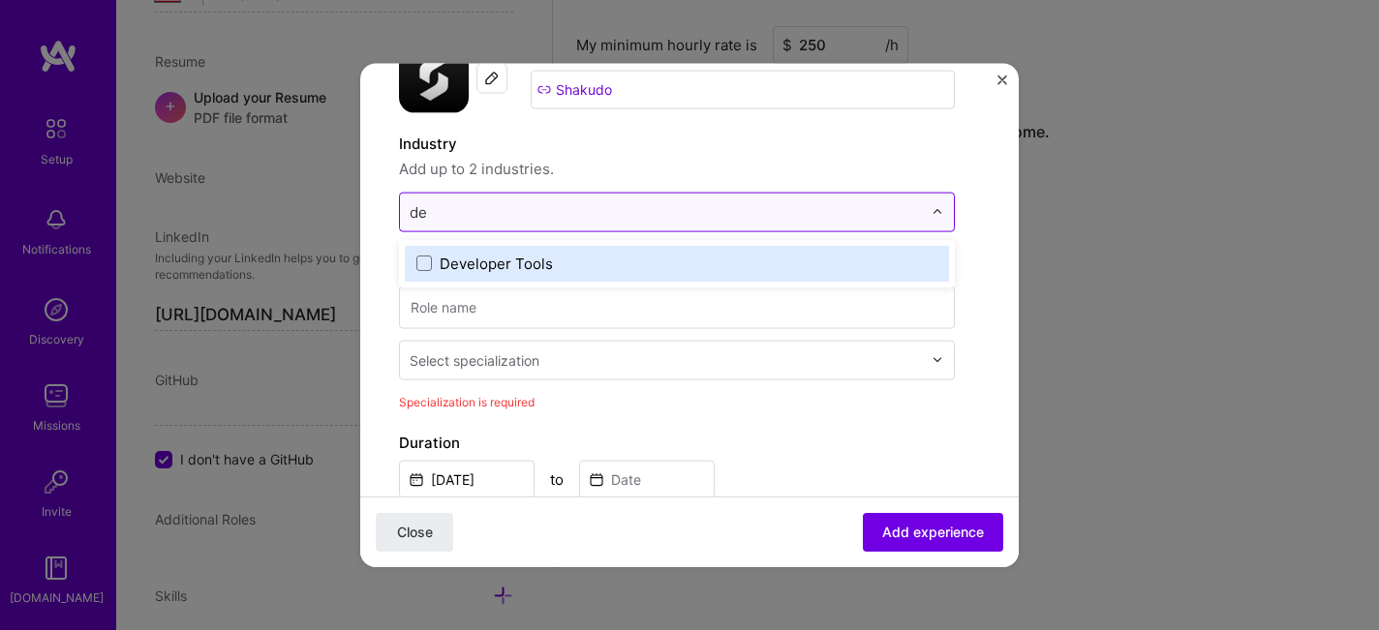
type input "dev"
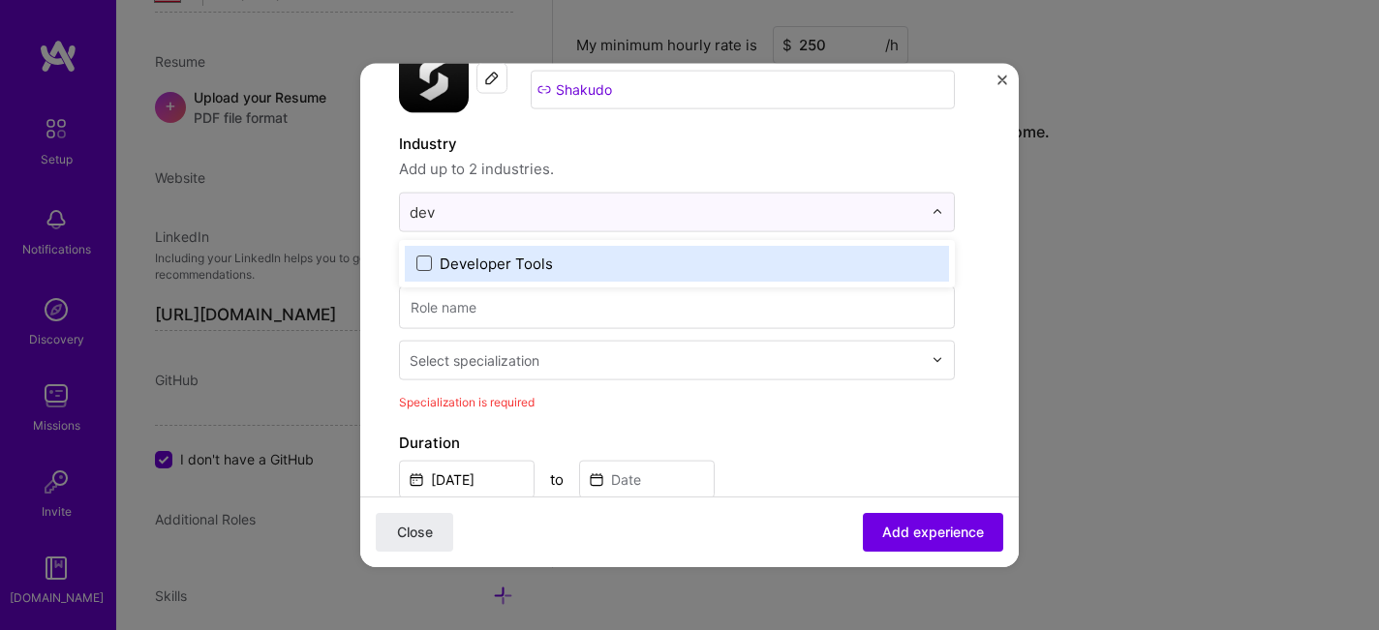
click at [424, 260] on span at bounding box center [423, 263] width 15 height 15
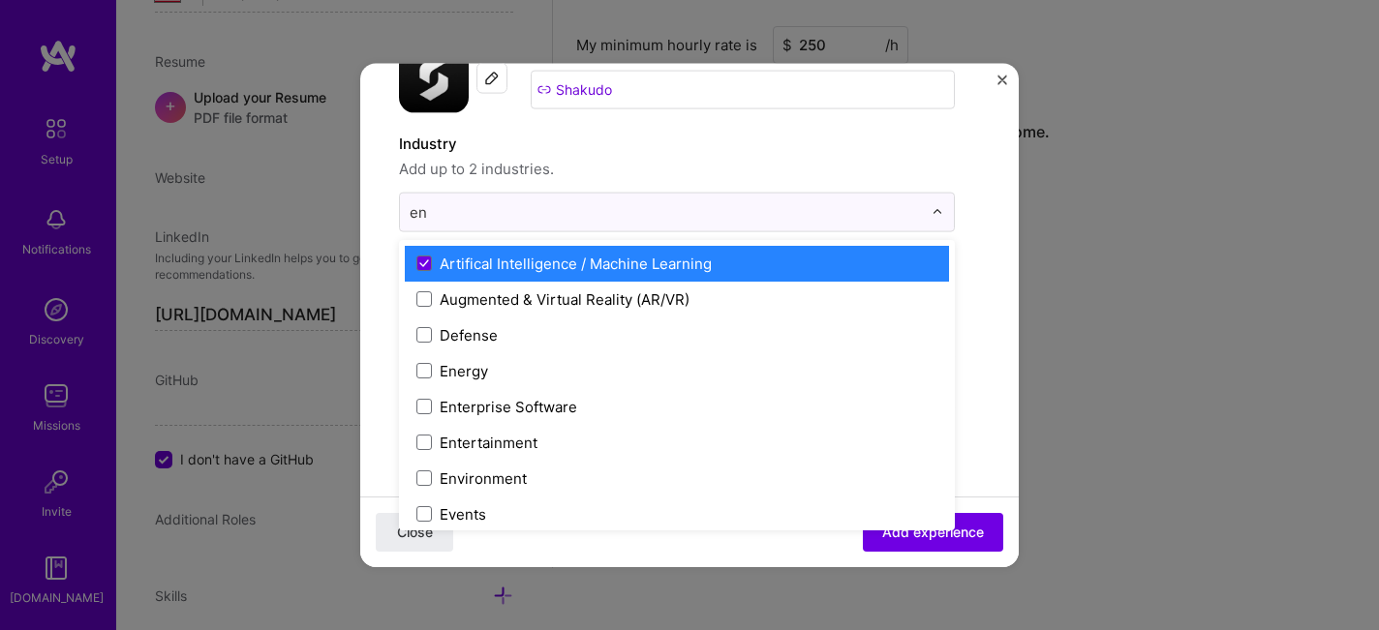
type input "e"
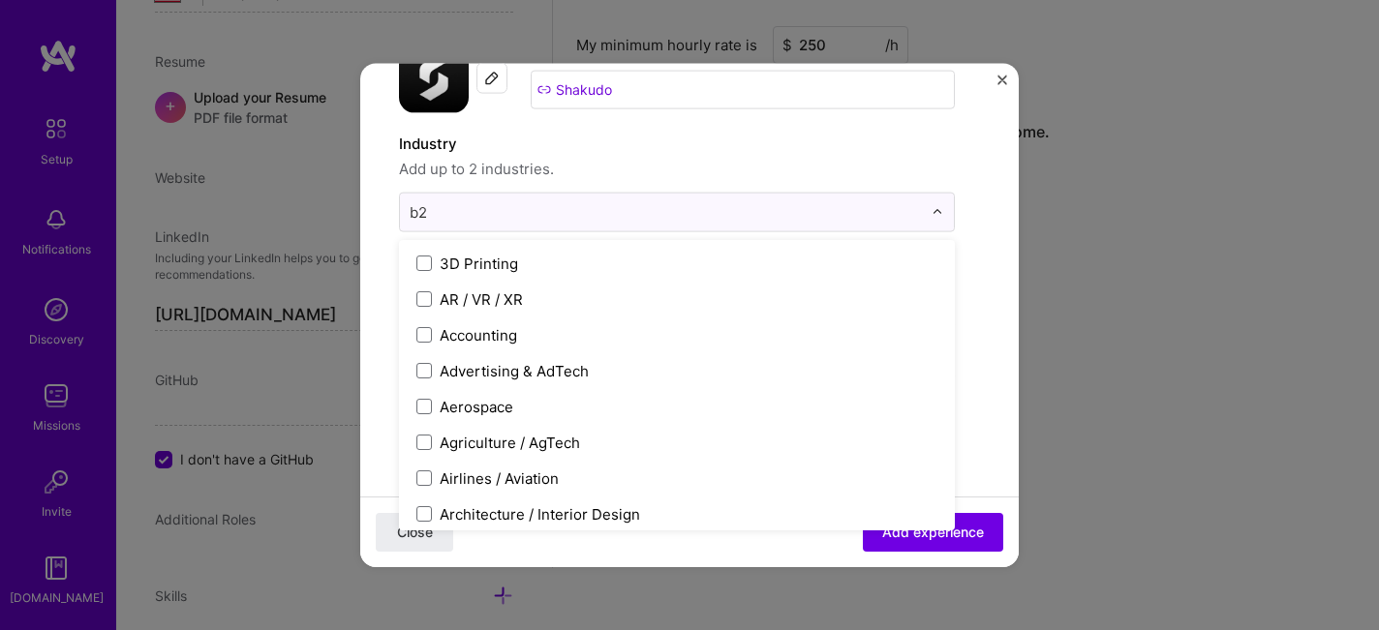
type input "b2b"
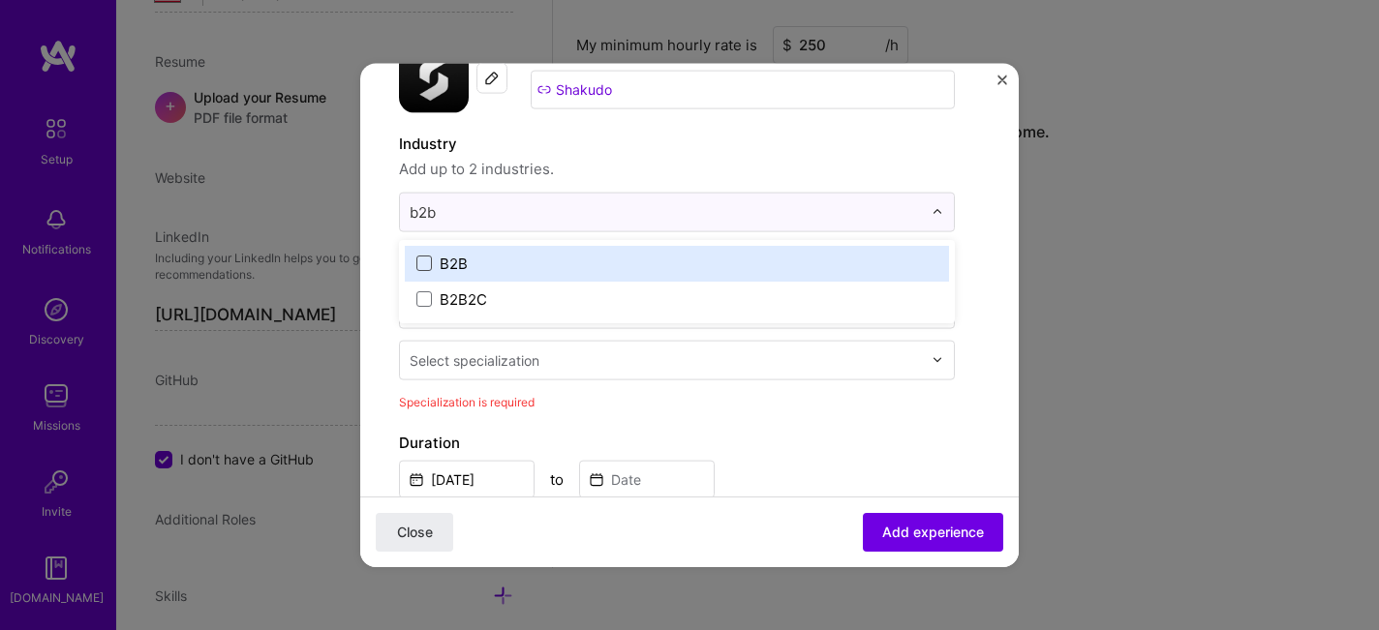
click at [419, 261] on span at bounding box center [423, 263] width 15 height 15
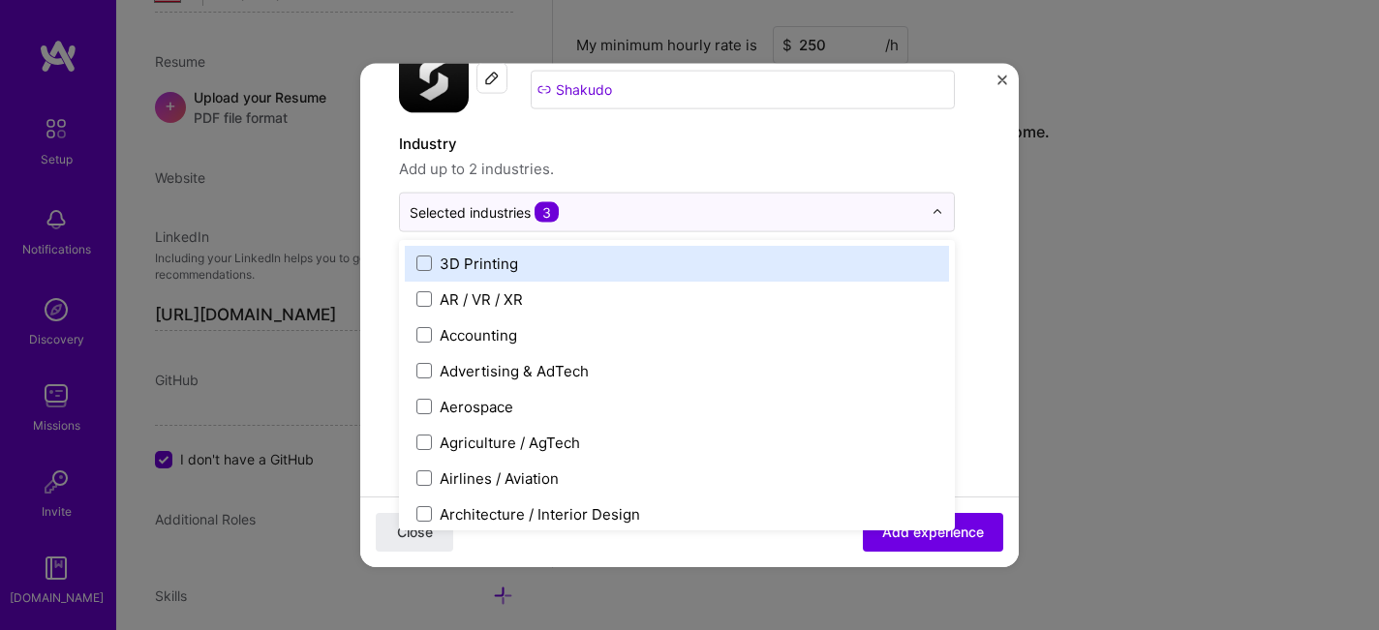
click at [695, 172] on span "Add up to 2 industries." at bounding box center [677, 168] width 556 height 23
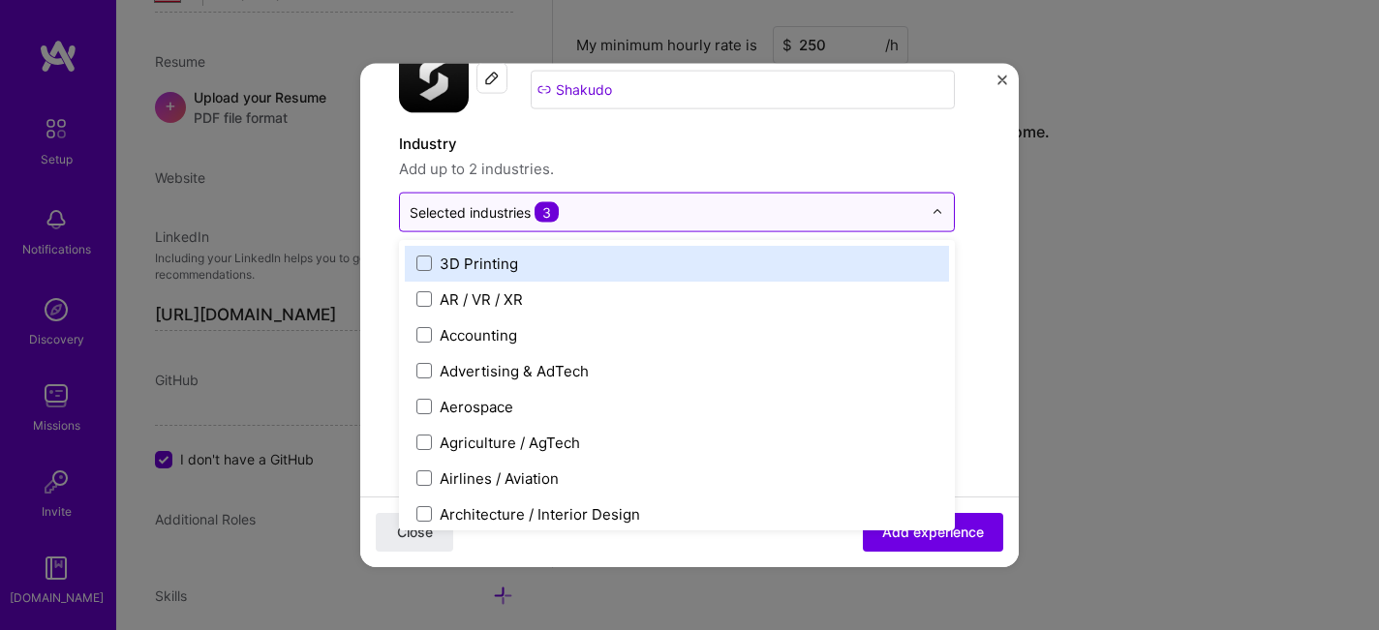
click at [631, 220] on input "text" at bounding box center [666, 211] width 512 height 20
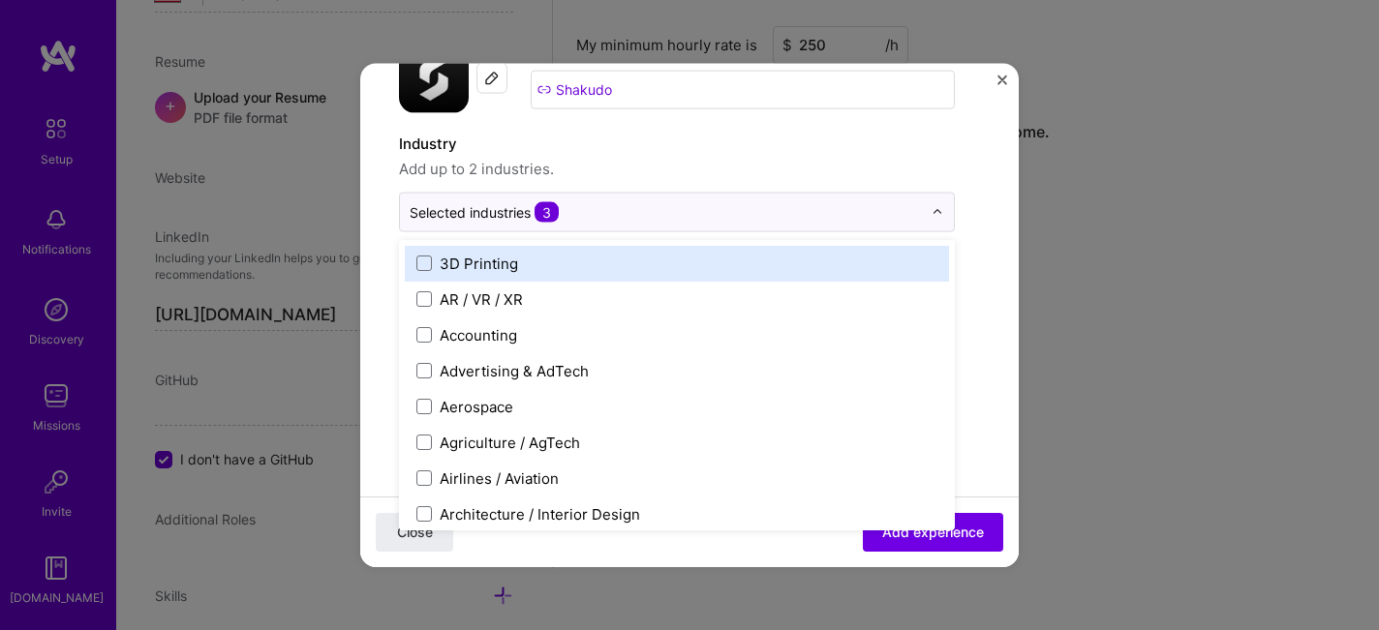
click at [637, 146] on label "Industry" at bounding box center [677, 143] width 556 height 23
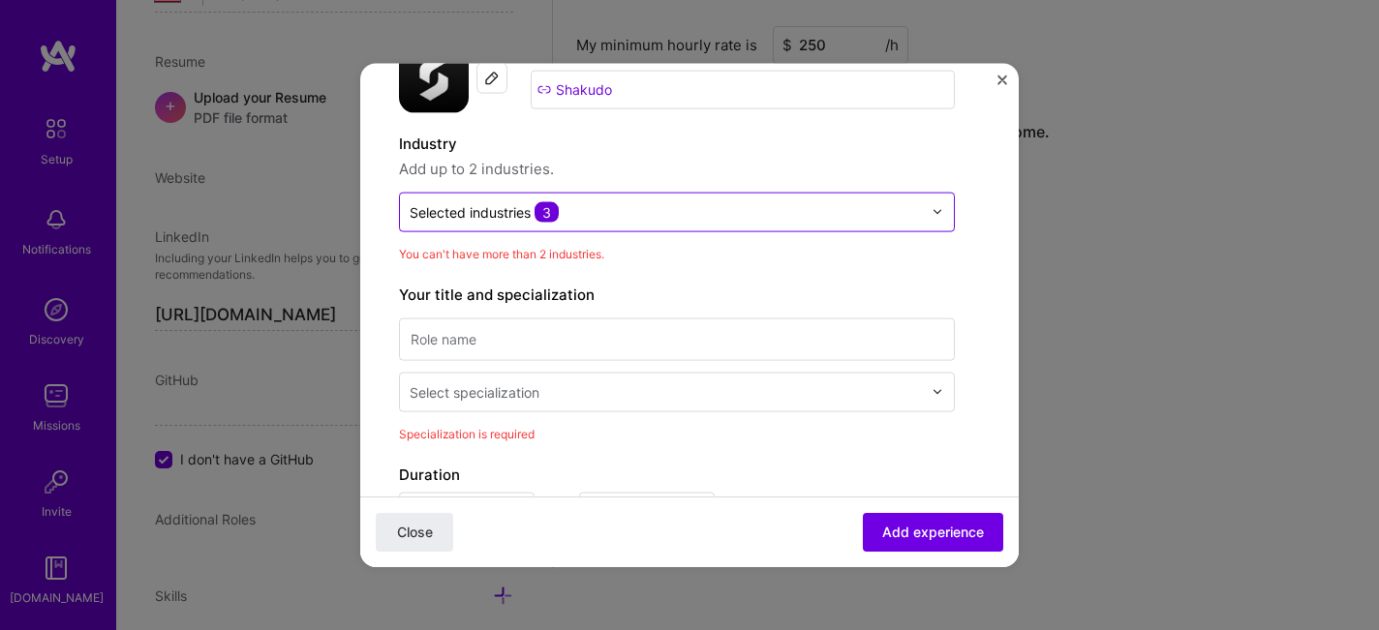
click at [681, 196] on div "Selected industries 3" at bounding box center [666, 212] width 532 height 38
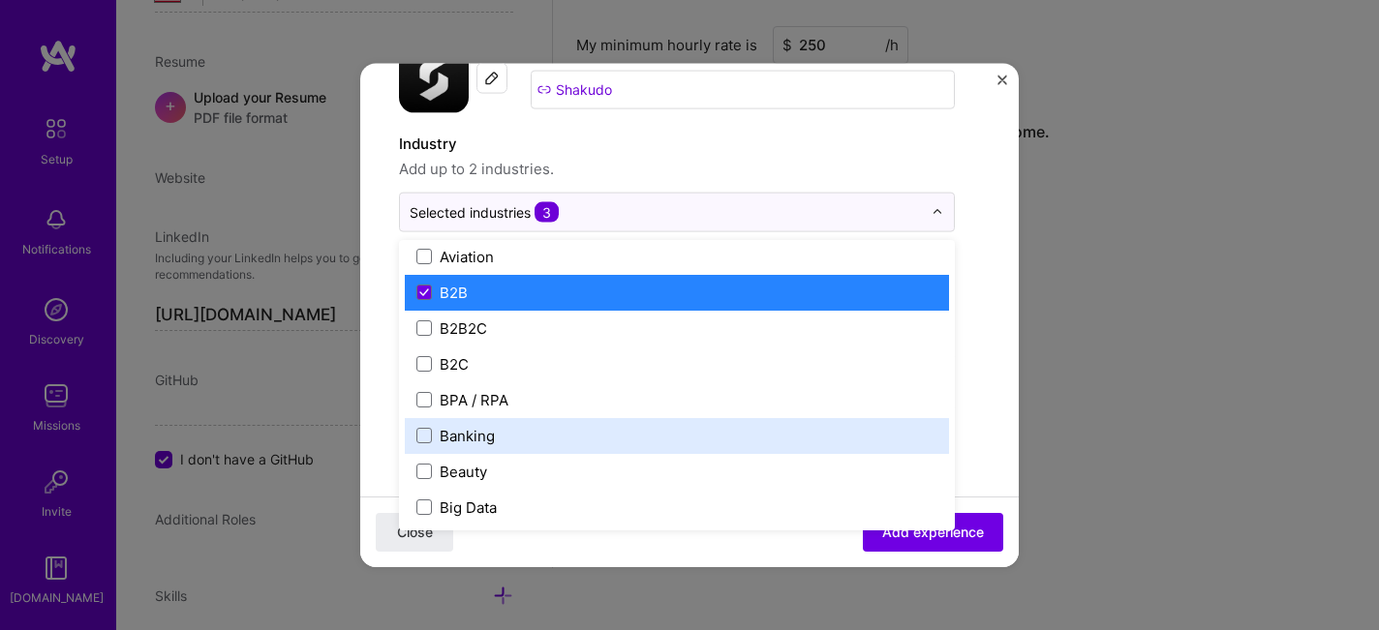
scroll to position [506, 0]
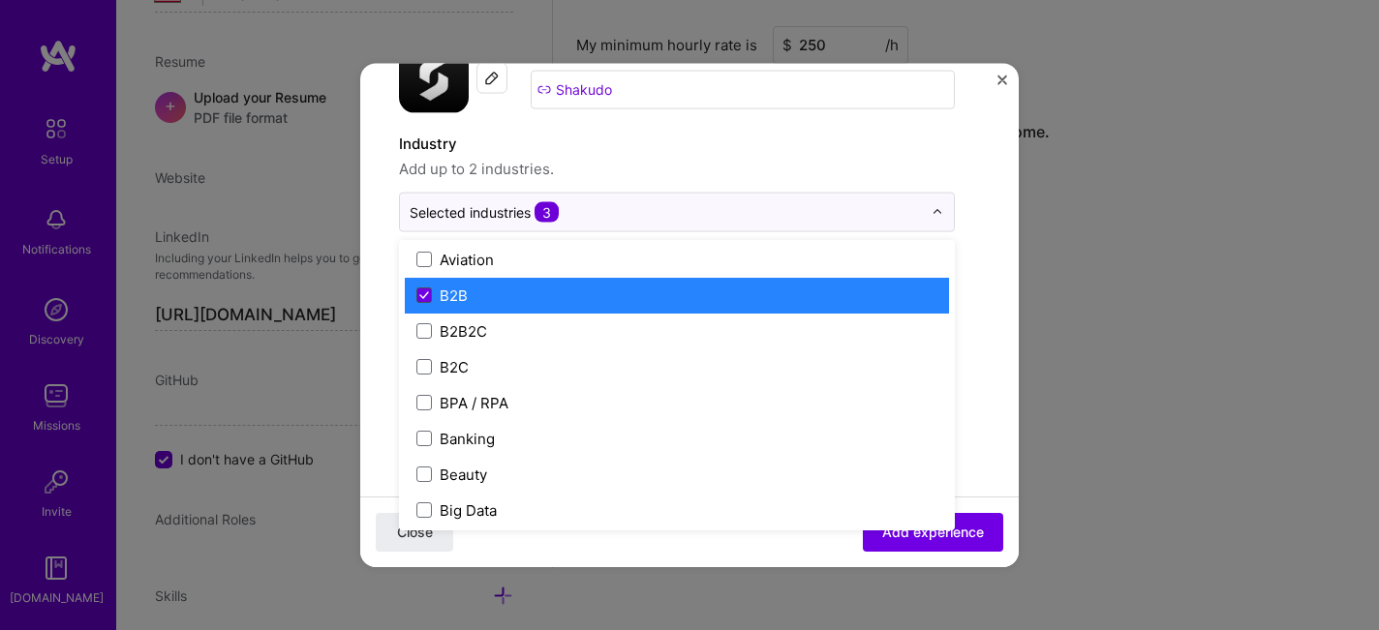
click at [428, 297] on icon at bounding box center [424, 296] width 10 height 8
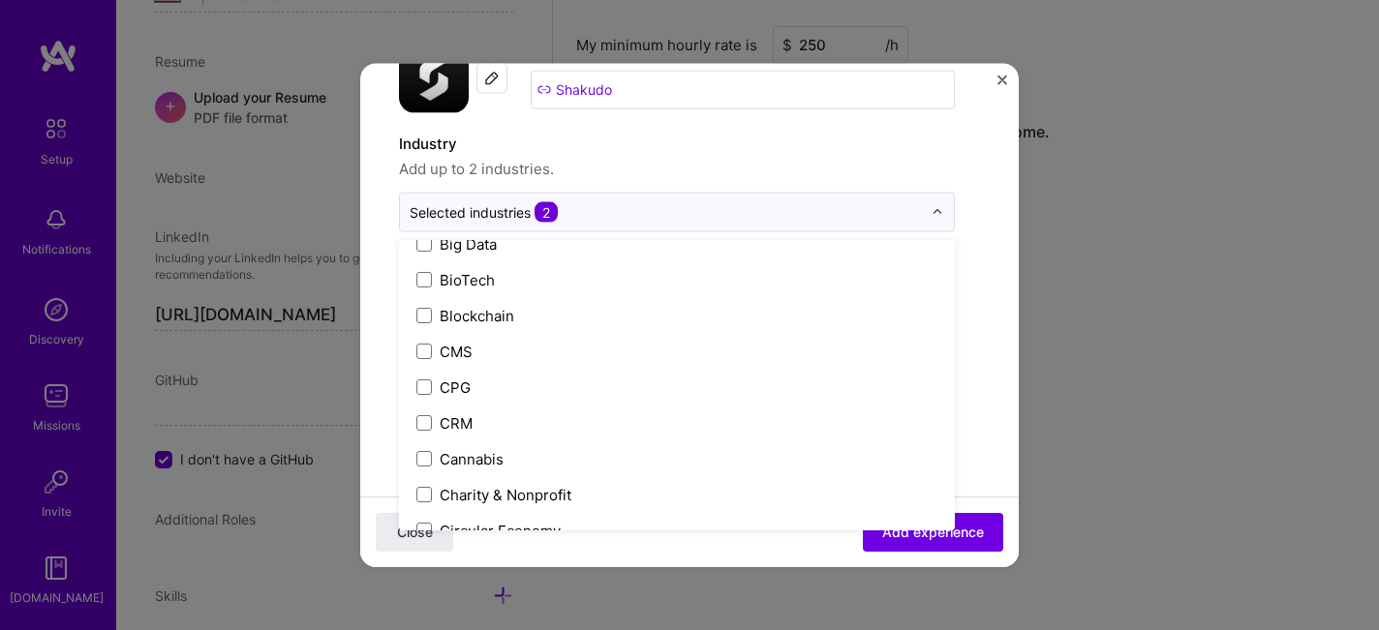
scroll to position [776, 0]
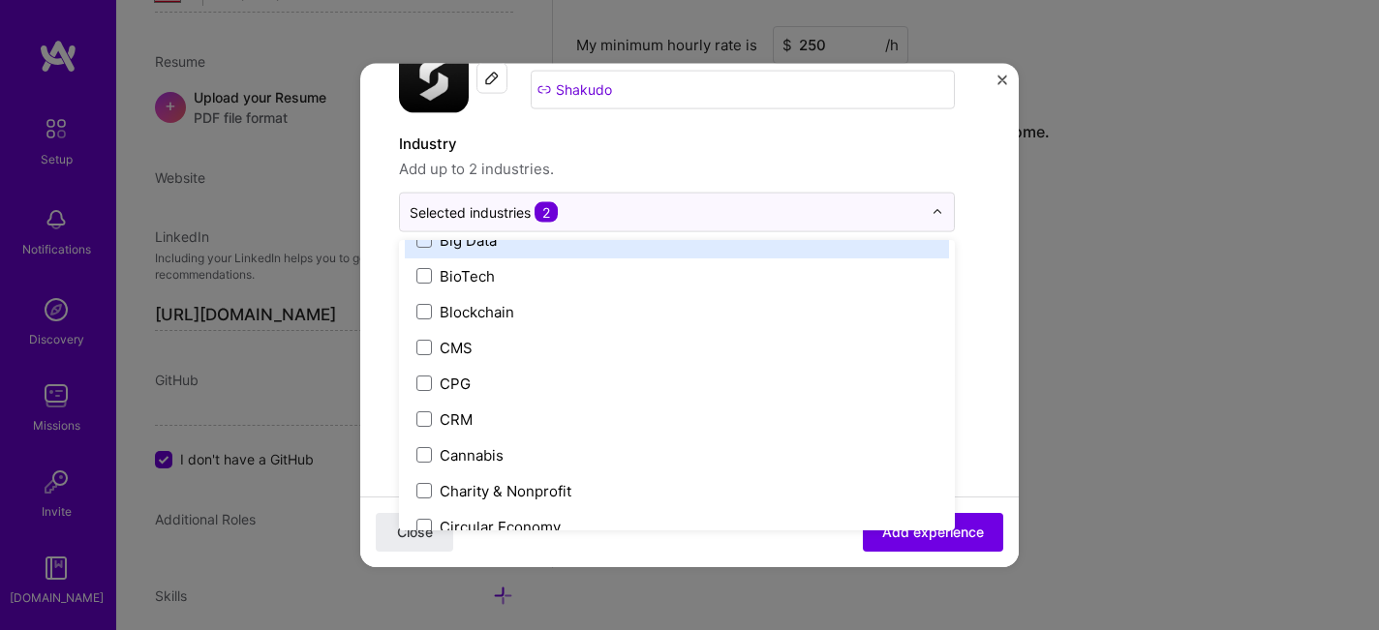
click at [616, 163] on span "Add up to 2 industries." at bounding box center [677, 168] width 556 height 23
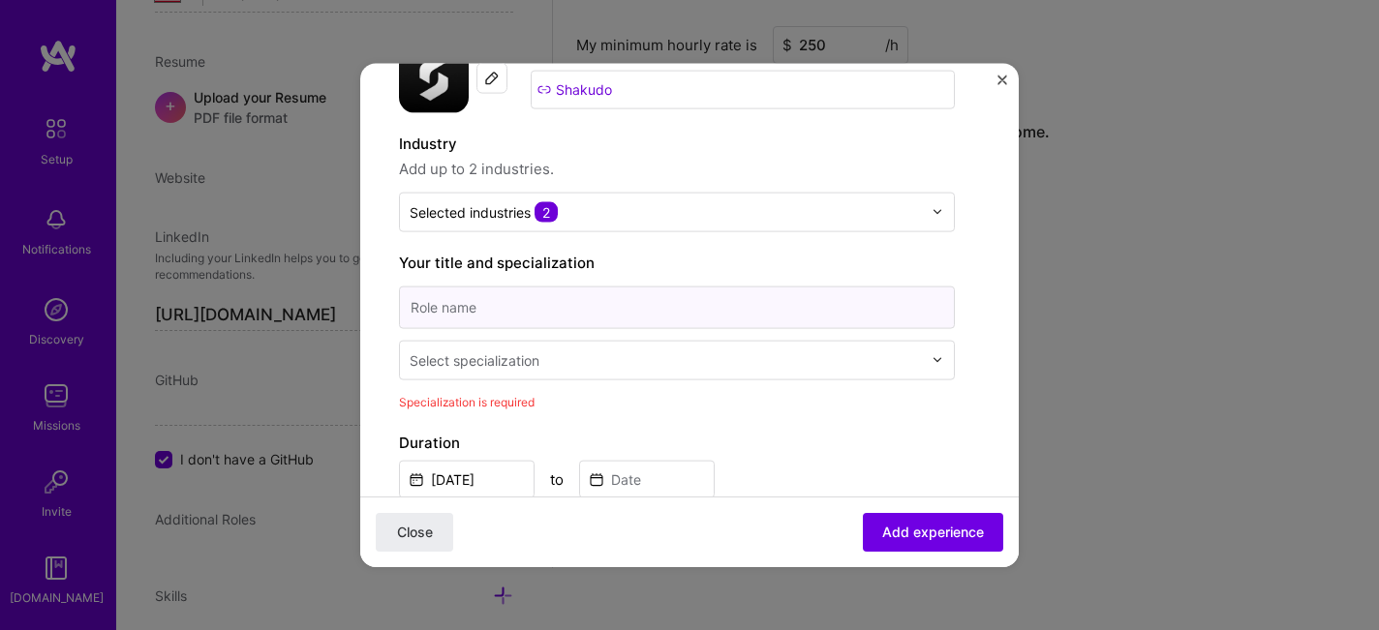
click at [515, 321] on input at bounding box center [677, 307] width 556 height 43
paste input "Co-Founder & VP of Customers and Technology"
type input "Co-Founder & VP of Customers and Technology"
click at [532, 365] on div "Select specialization" at bounding box center [475, 360] width 130 height 20
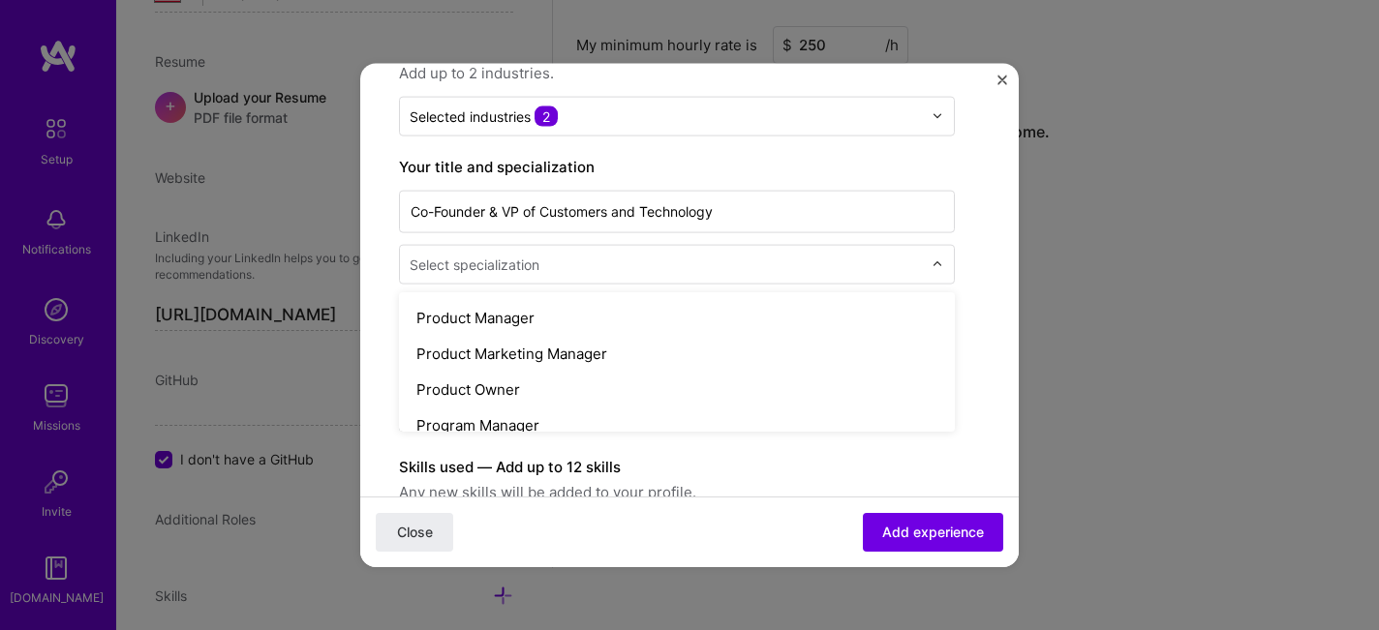
scroll to position [1792, 0]
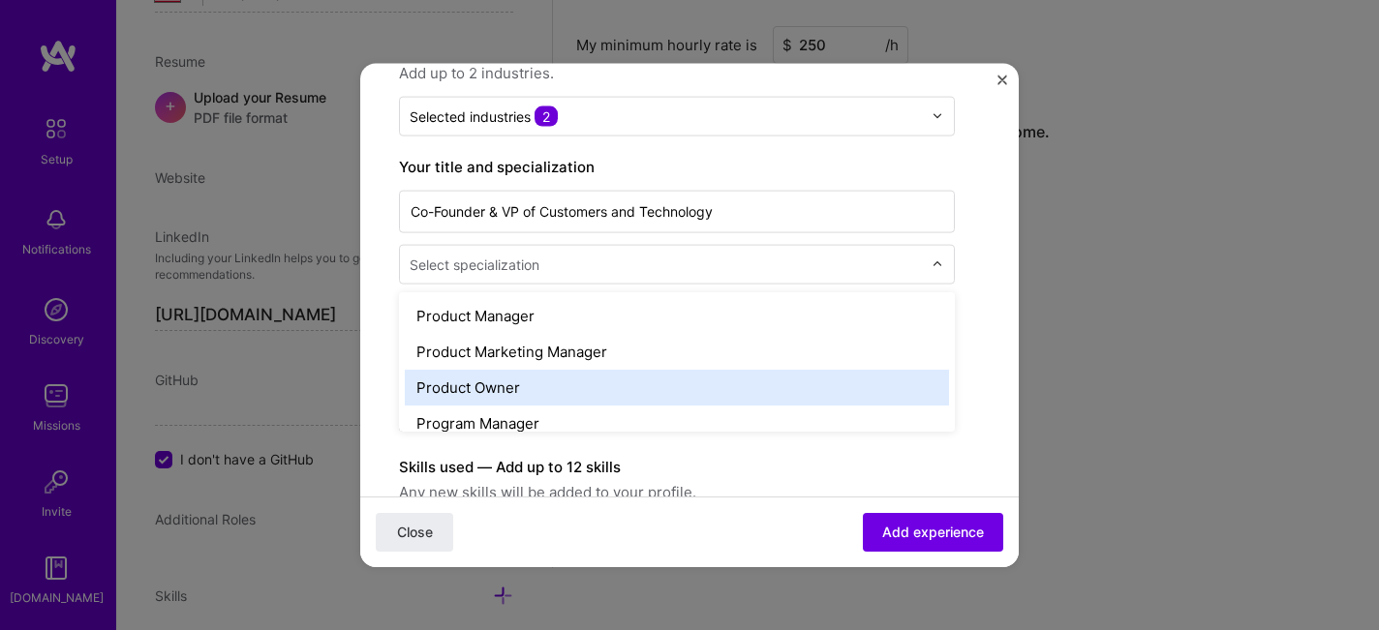
click at [529, 382] on div "Product Owner" at bounding box center [677, 387] width 544 height 36
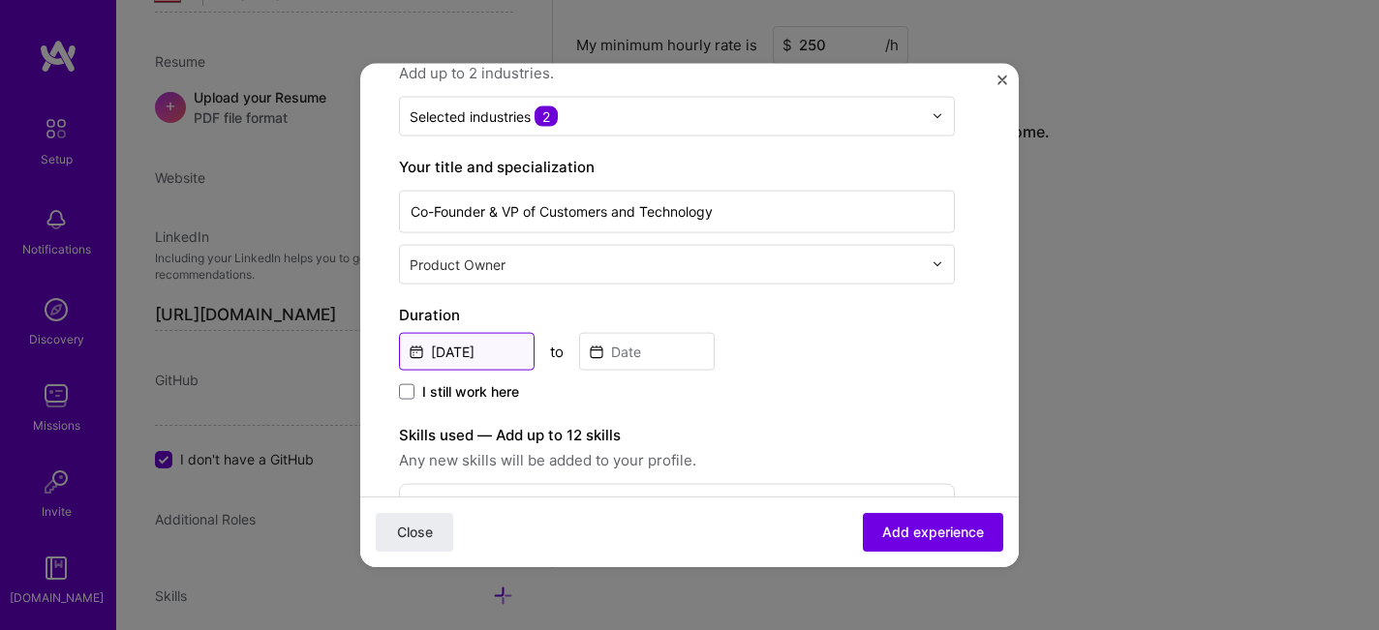
click at [479, 348] on input "Oct, 2025" at bounding box center [467, 351] width 136 height 38
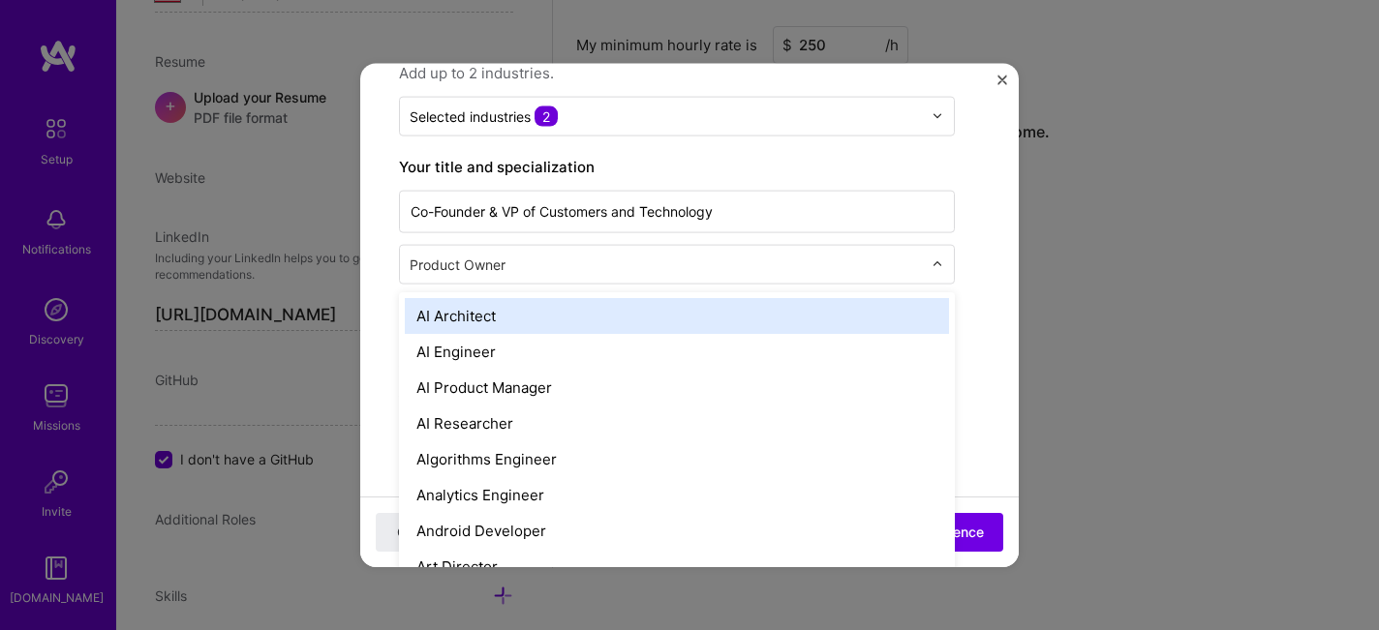
click at [515, 264] on input "text" at bounding box center [668, 264] width 516 height 20
click at [386, 322] on form "Create a job experience Jobs help companies understand your past experience. Co…" at bounding box center [689, 548] width 659 height 1339
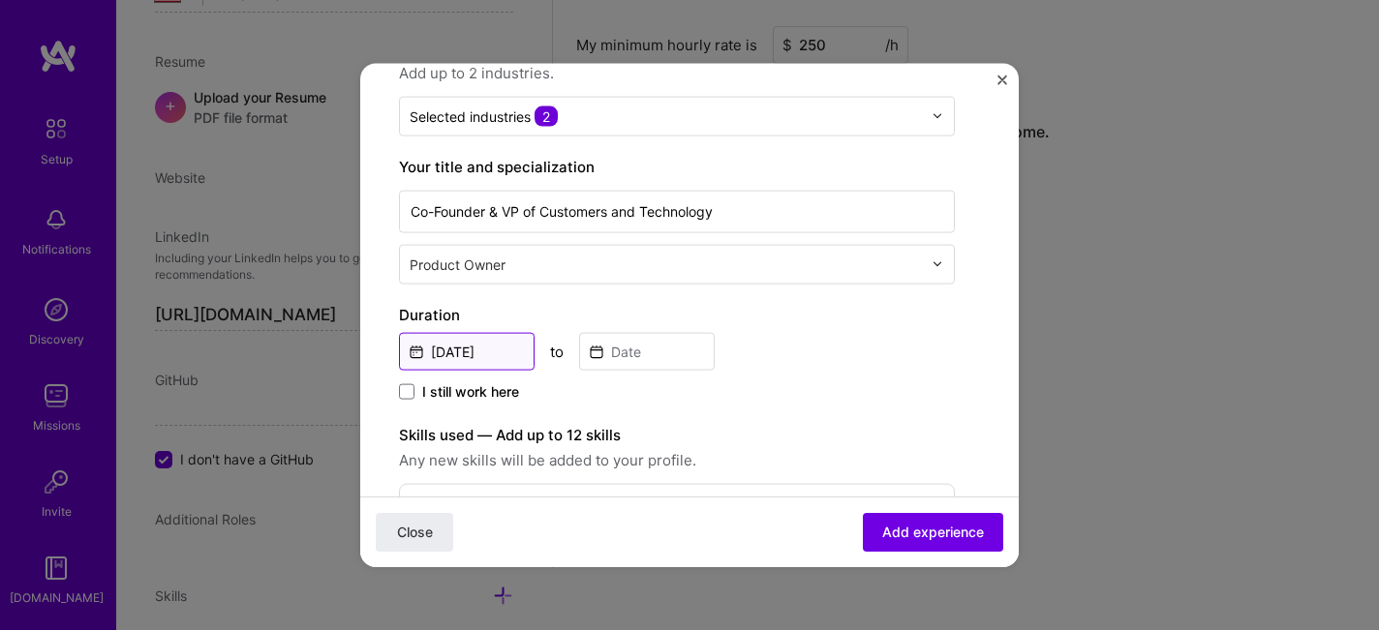
click at [458, 349] on input "Oct, 2025" at bounding box center [467, 351] width 136 height 38
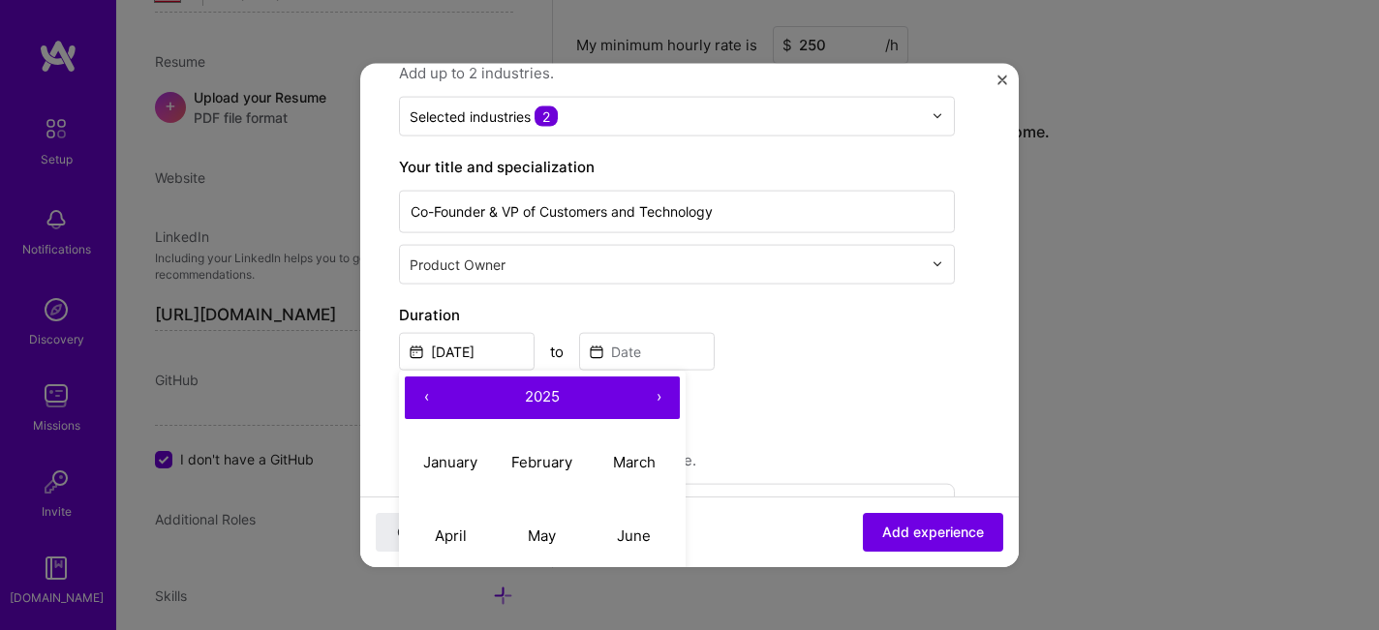
click at [426, 397] on button "‹" at bounding box center [426, 397] width 43 height 43
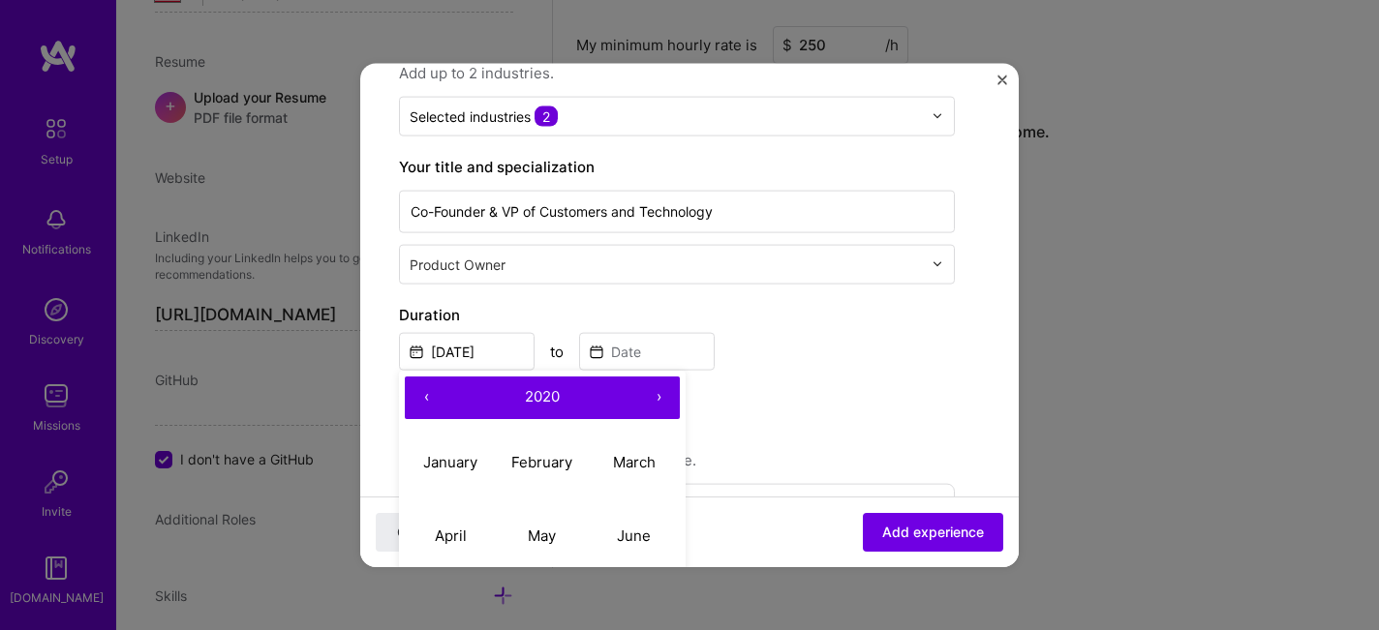
click at [658, 399] on button "›" at bounding box center [658, 397] width 43 height 43
click at [441, 456] on abbr "January" at bounding box center [450, 462] width 54 height 18
type input "Jan, 2021"
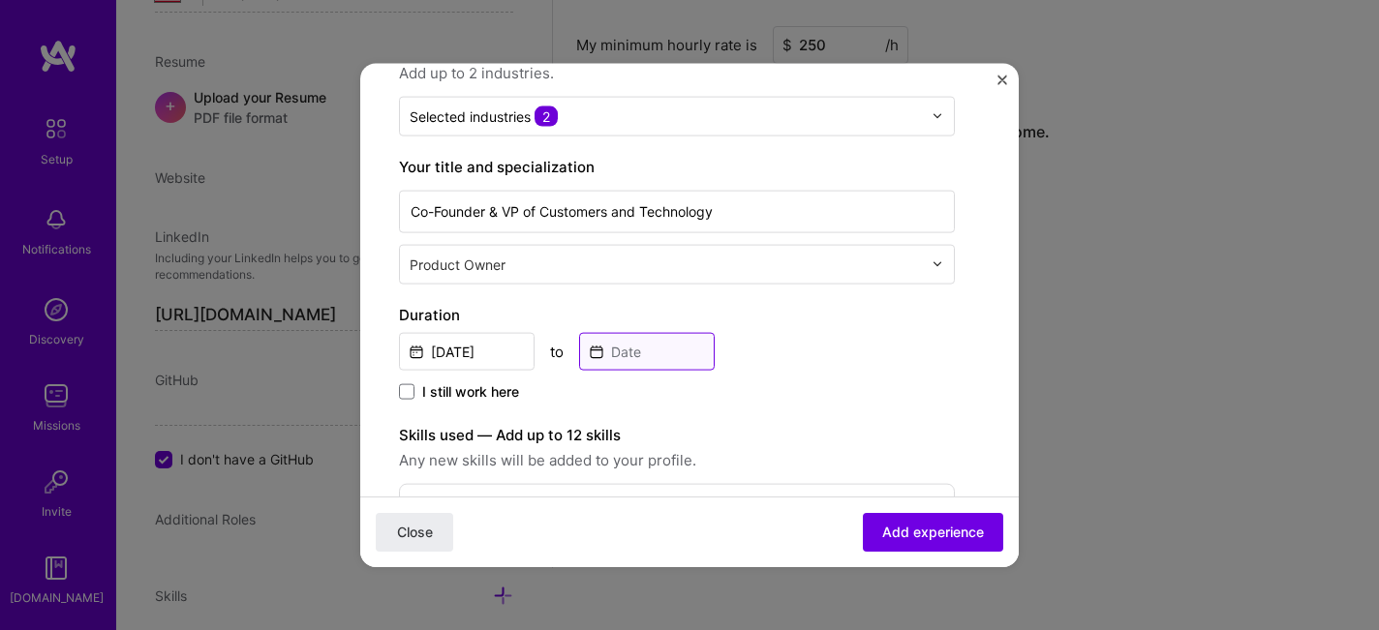
click at [661, 355] on input at bounding box center [647, 351] width 136 height 38
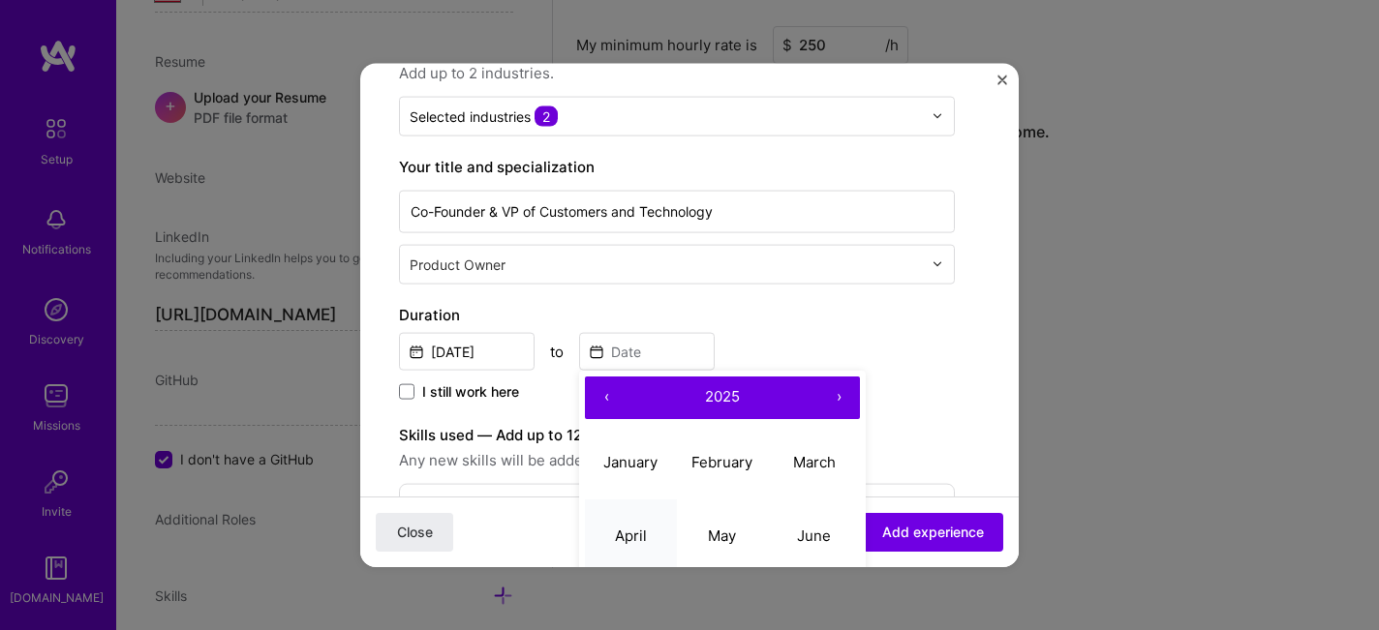
click at [620, 539] on abbr "April" at bounding box center [631, 536] width 32 height 18
type input "Apr, 2025"
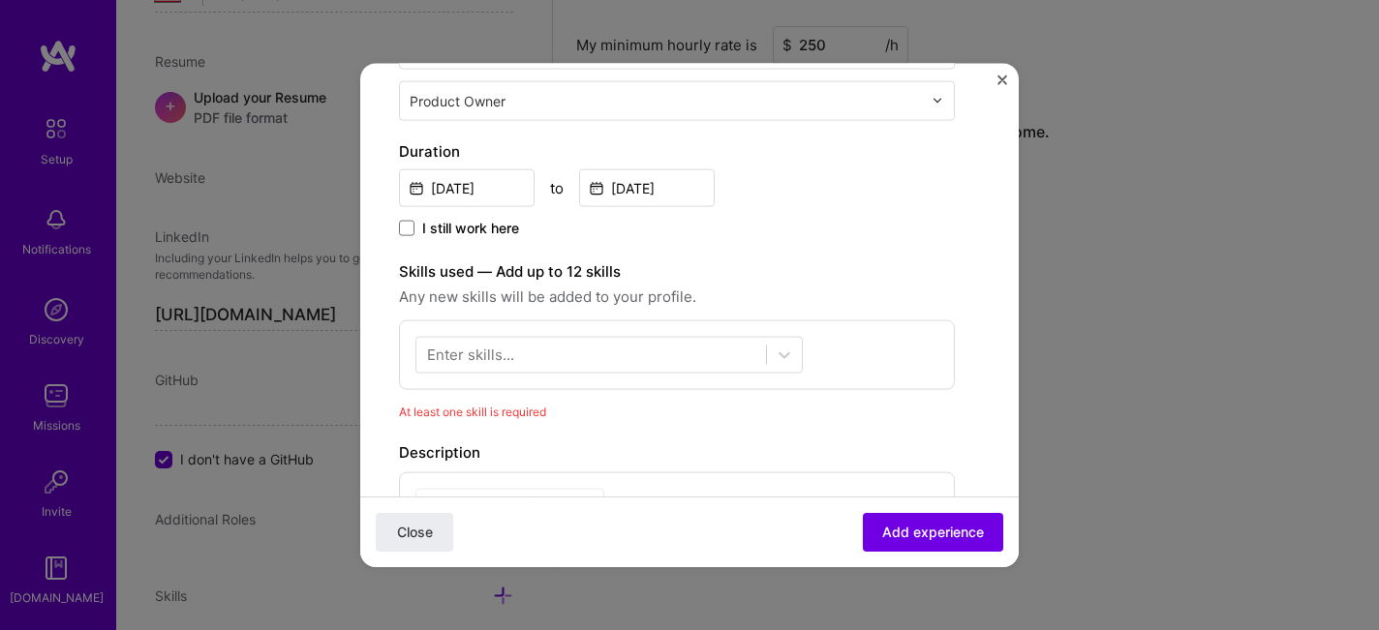
scroll to position [427, 0]
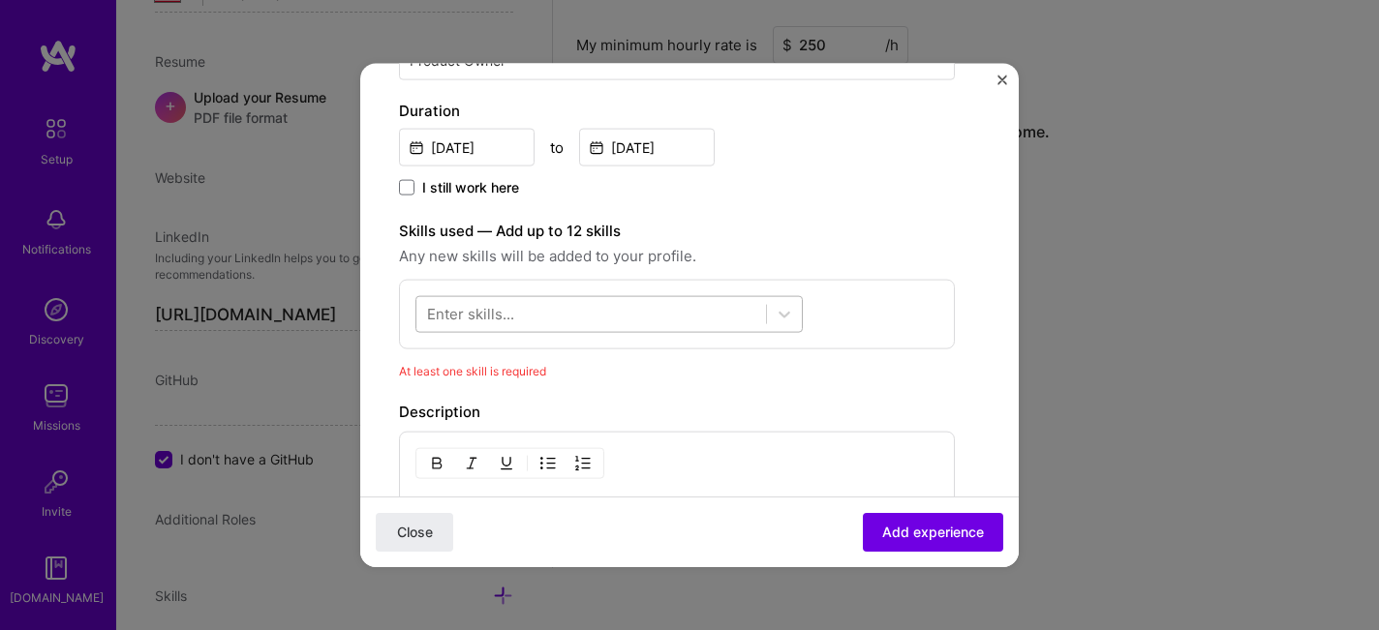
click at [650, 320] on div at bounding box center [591, 314] width 350 height 32
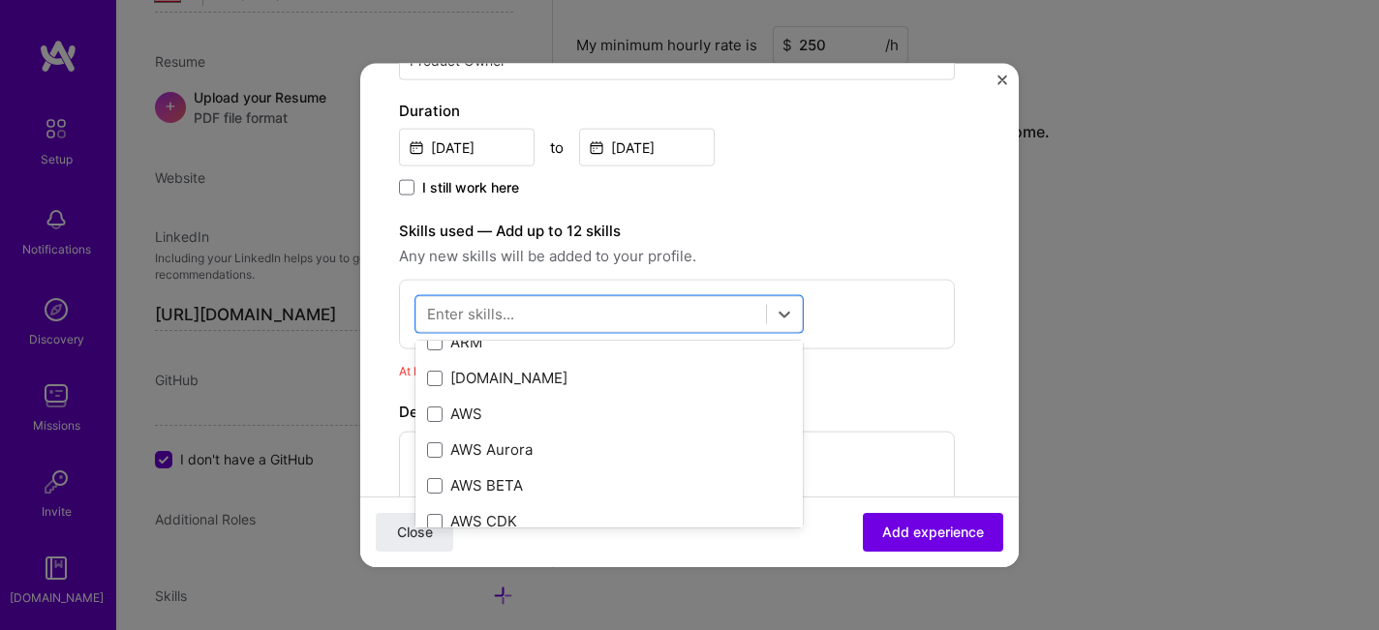
scroll to position [138, 0]
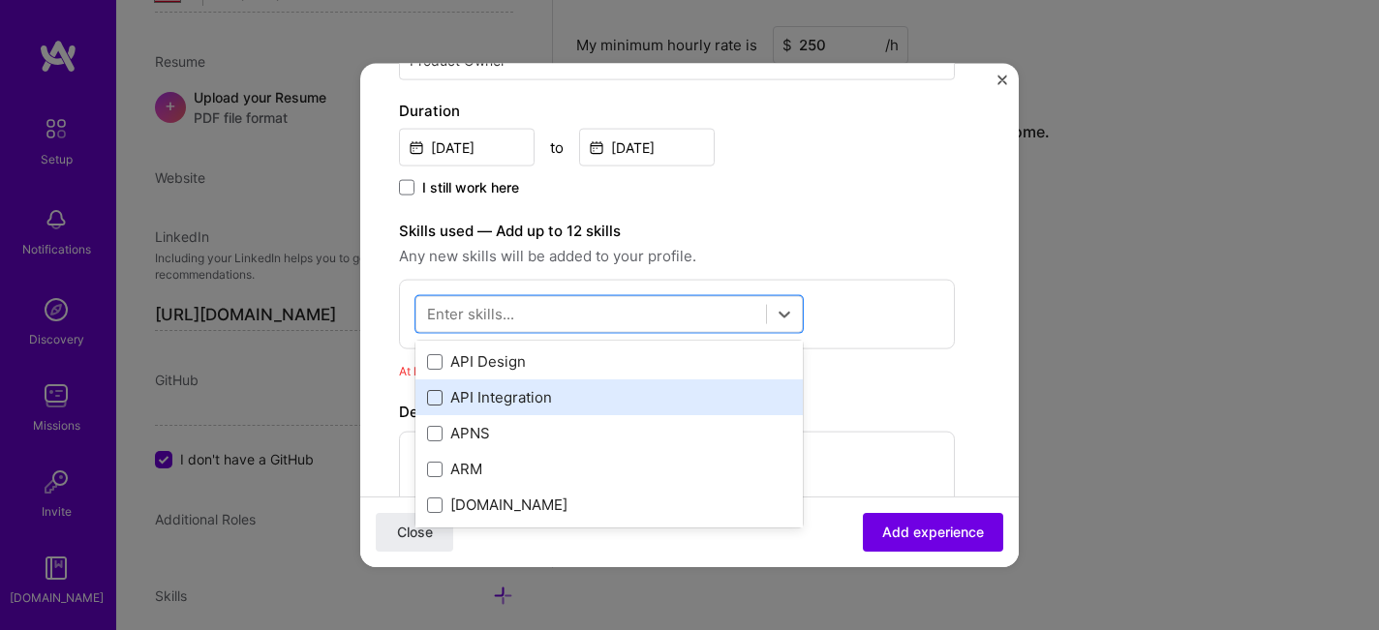
click at [432, 392] on span at bounding box center [434, 396] width 15 height 15
click at [0, 0] on input "checkbox" at bounding box center [0, 0] width 0 height 0
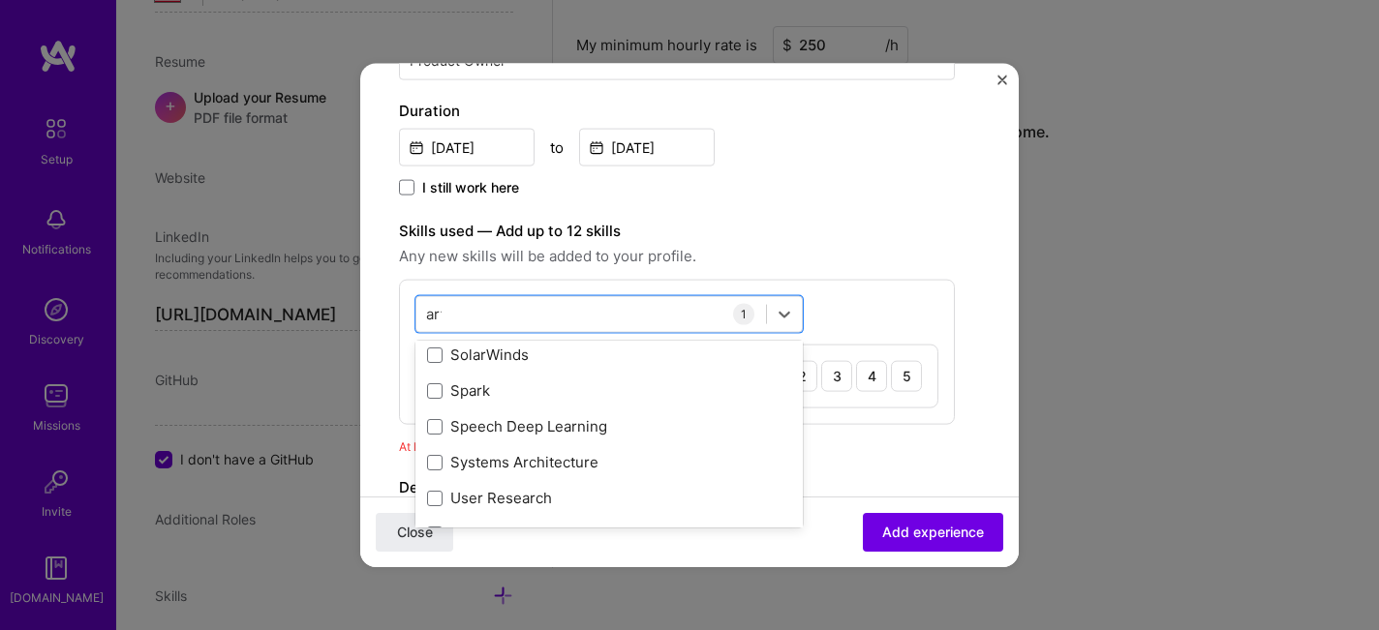
scroll to position [0, 0]
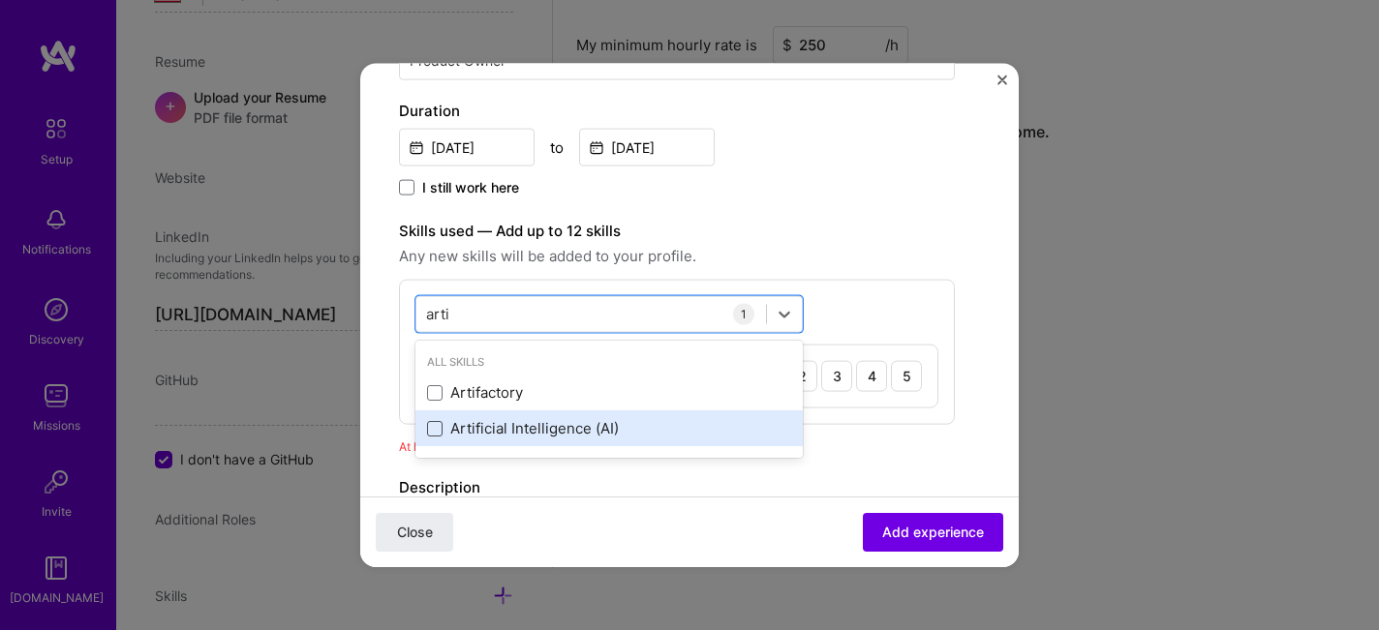
click at [430, 433] on span at bounding box center [434, 427] width 15 height 15
click at [0, 0] on input "checkbox" at bounding box center [0, 0] width 0 height 0
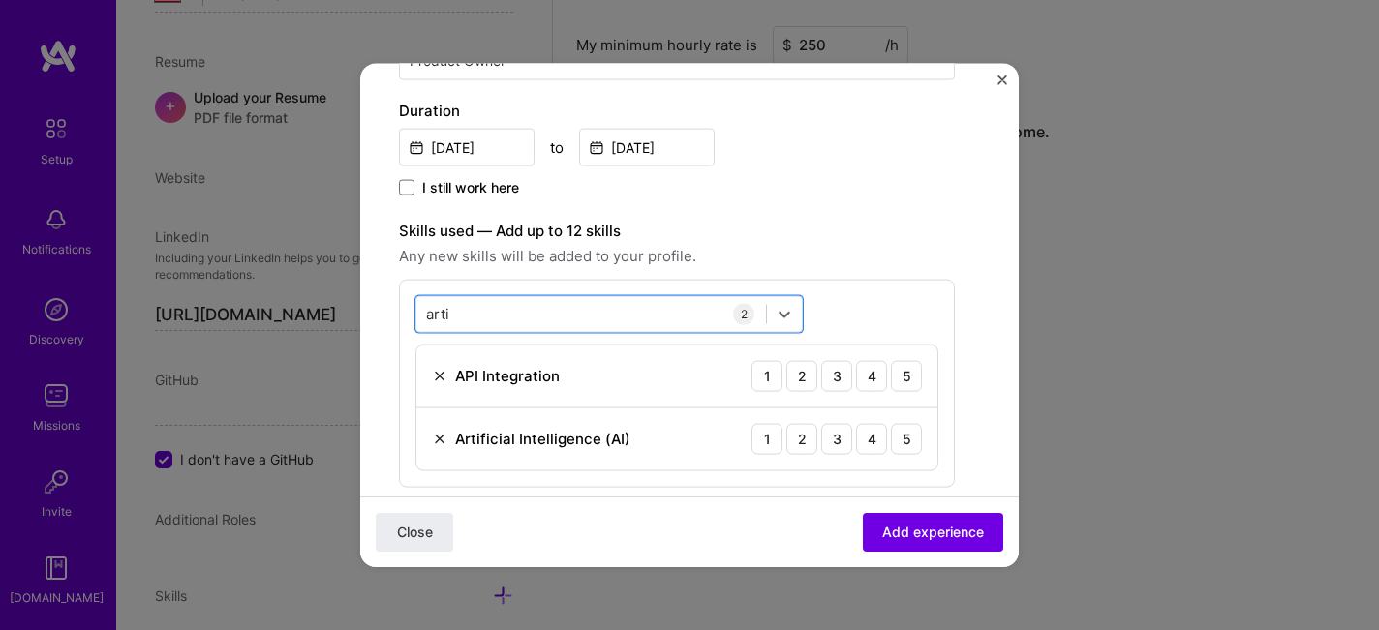
drag, startPoint x: 425, startPoint y: 309, endPoint x: 358, endPoint y: 305, distance: 66.9
click at [358, 305] on div "Create a job experience Jobs help companies understand your past experience. Co…" at bounding box center [689, 315] width 1379 height 630
click at [431, 312] on input "arti" at bounding box center [438, 314] width 25 height 20
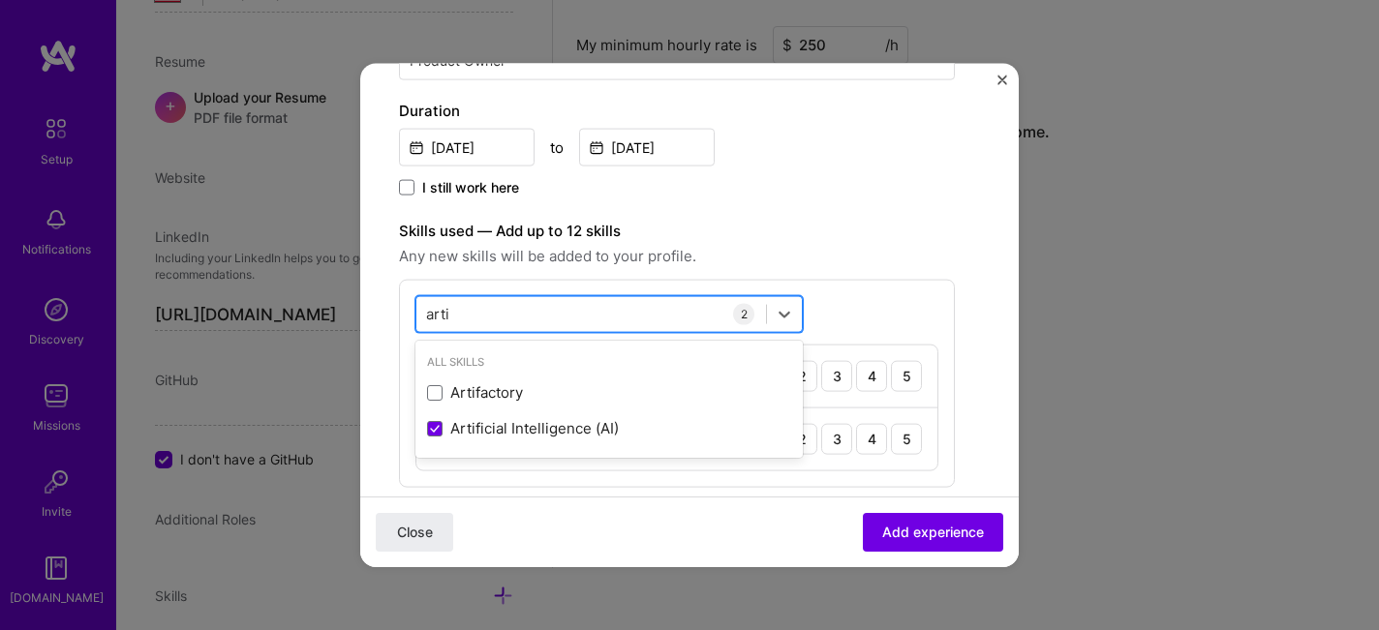
click at [431, 312] on input "arti" at bounding box center [438, 314] width 25 height 20
type input "g"
type input "l"
type input "n"
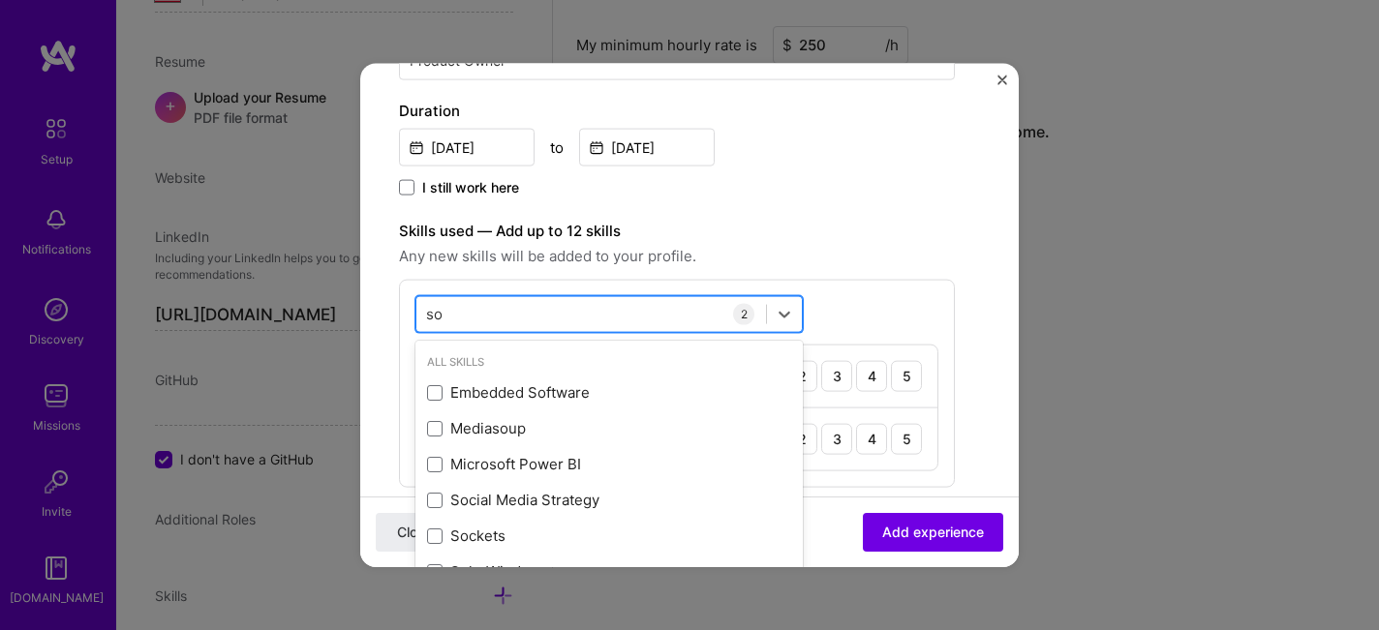
type input "s"
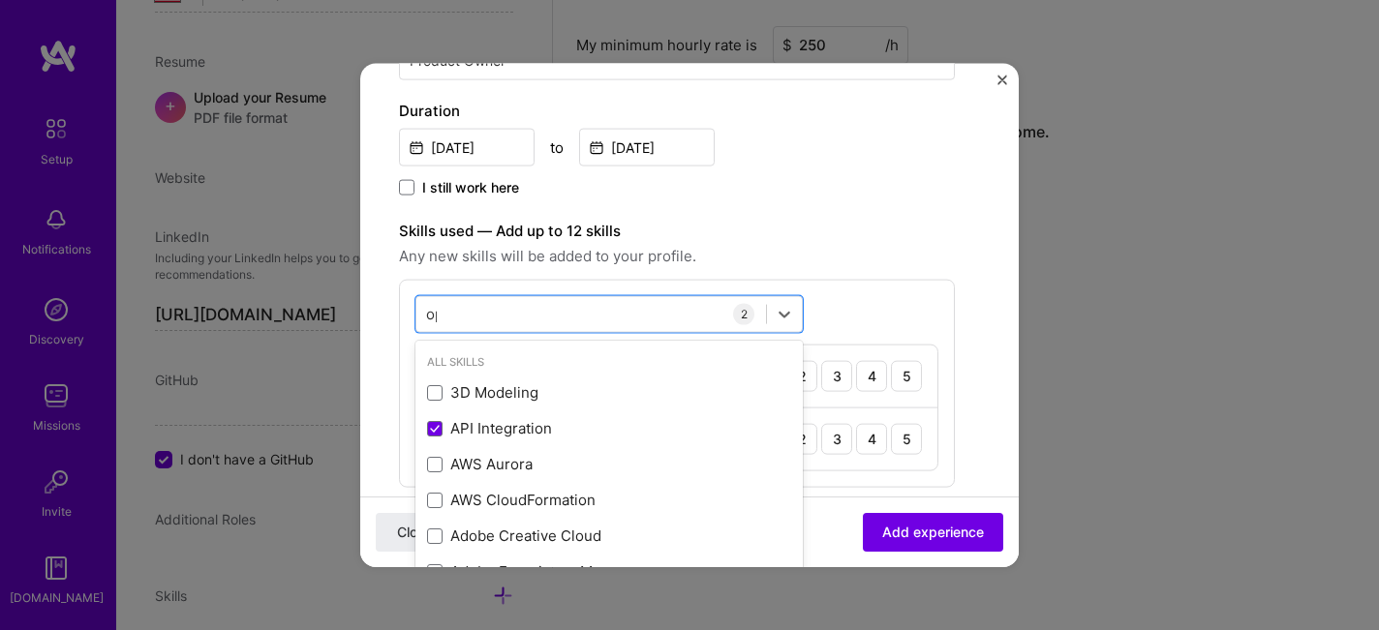
type input "open"
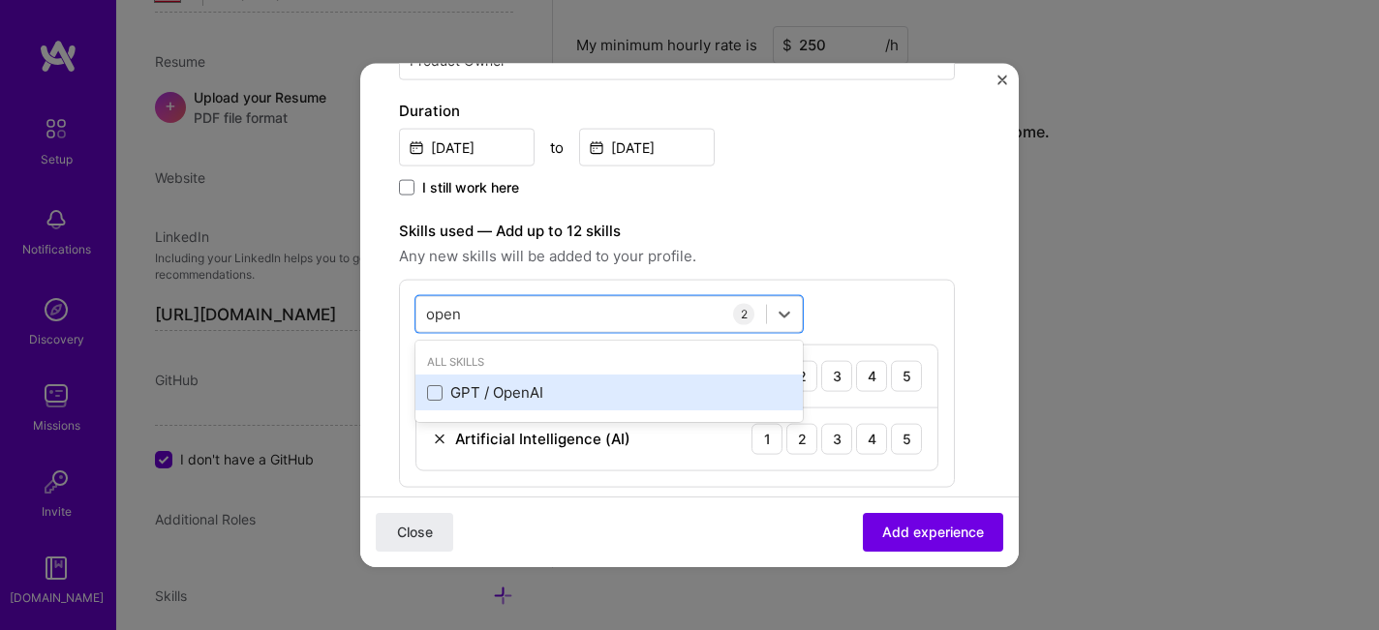
click at [445, 396] on div "GPT / OpenAI" at bounding box center [609, 393] width 364 height 20
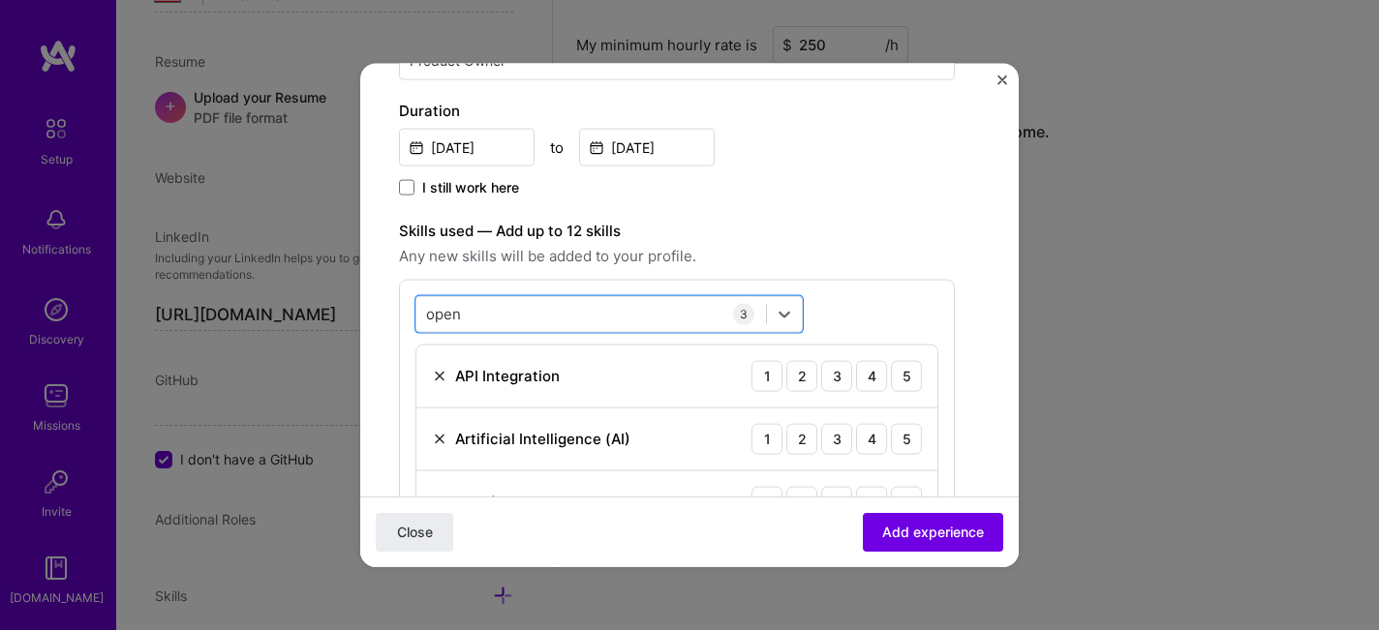
drag, startPoint x: 503, startPoint y: 319, endPoint x: 389, endPoint y: 316, distance: 113.3
click at [385, 316] on form "Create a job experience Jobs help companies understand your past experience. Co…" at bounding box center [689, 445] width 659 height 1541
click at [447, 313] on input "open" at bounding box center [444, 314] width 37 height 20
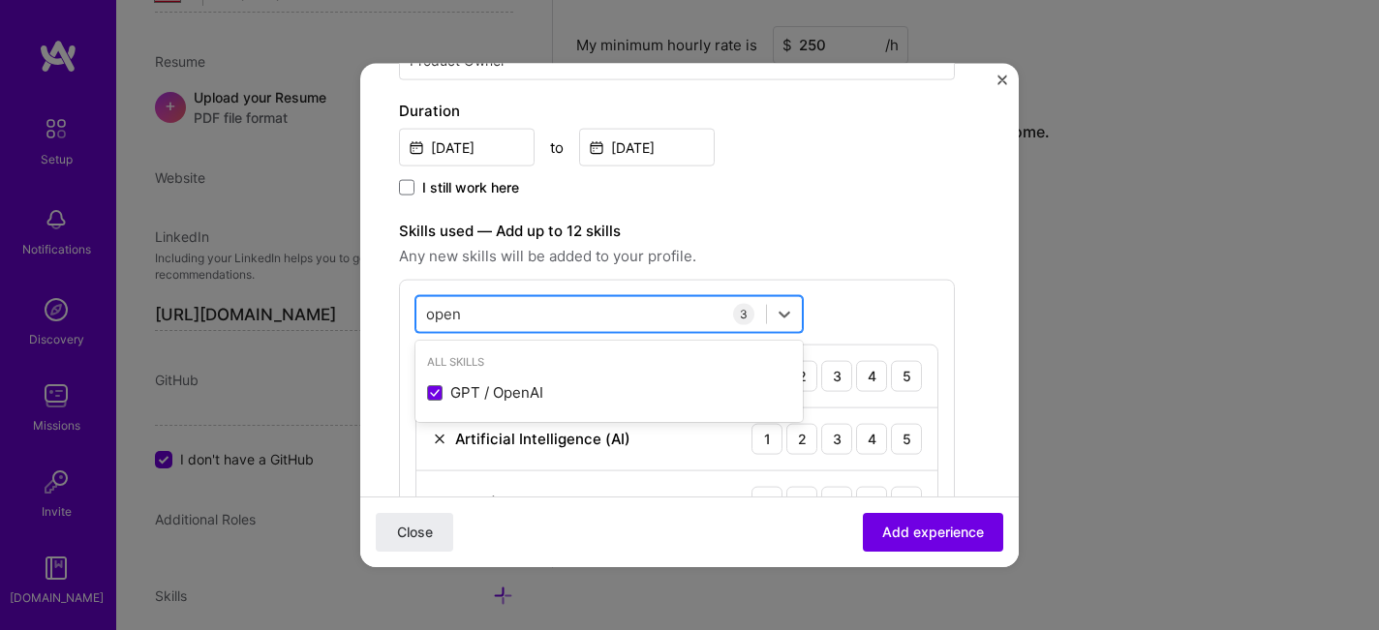
click at [447, 313] on input "open" at bounding box center [444, 314] width 37 height 20
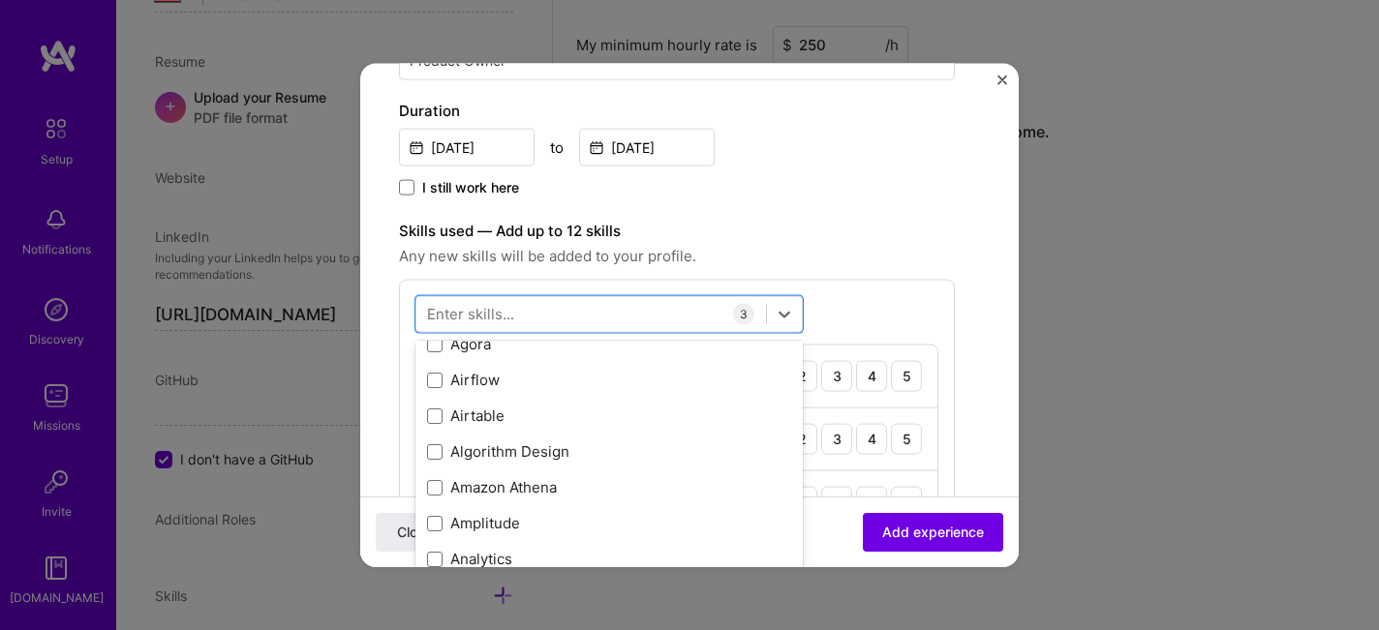
scroll to position [809, 0]
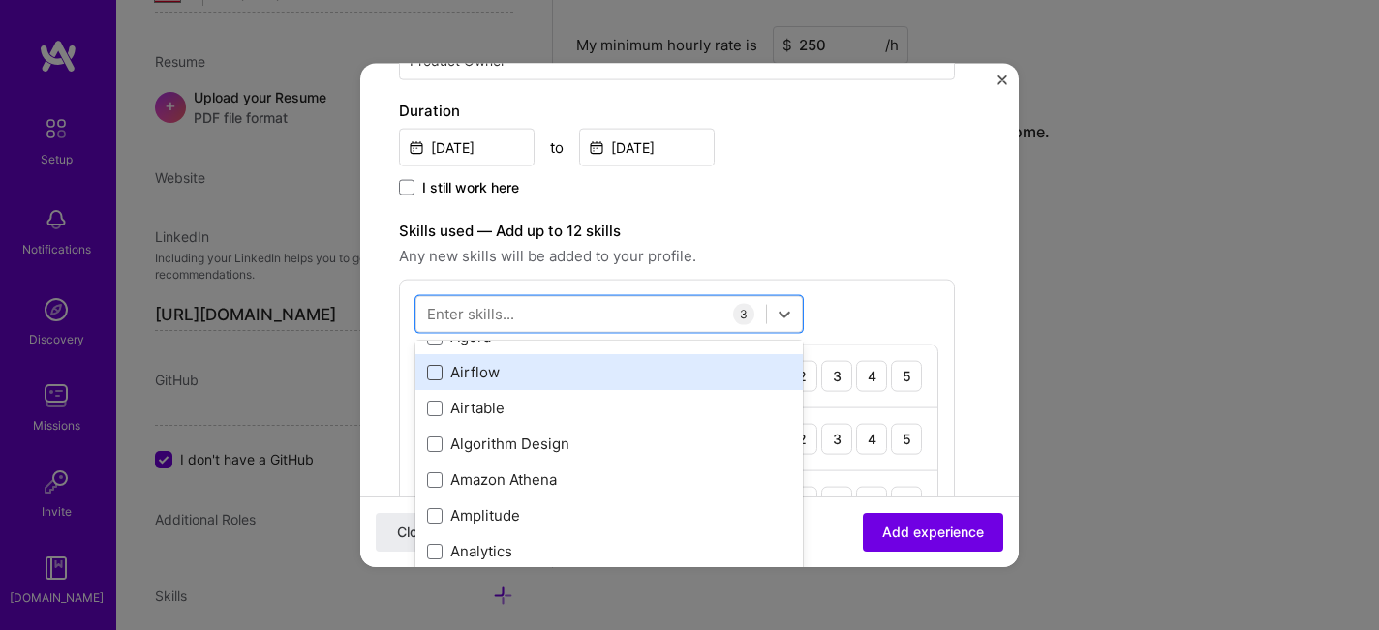
click at [433, 376] on span at bounding box center [434, 371] width 15 height 15
click at [0, 0] on input "checkbox" at bounding box center [0, 0] width 0 height 0
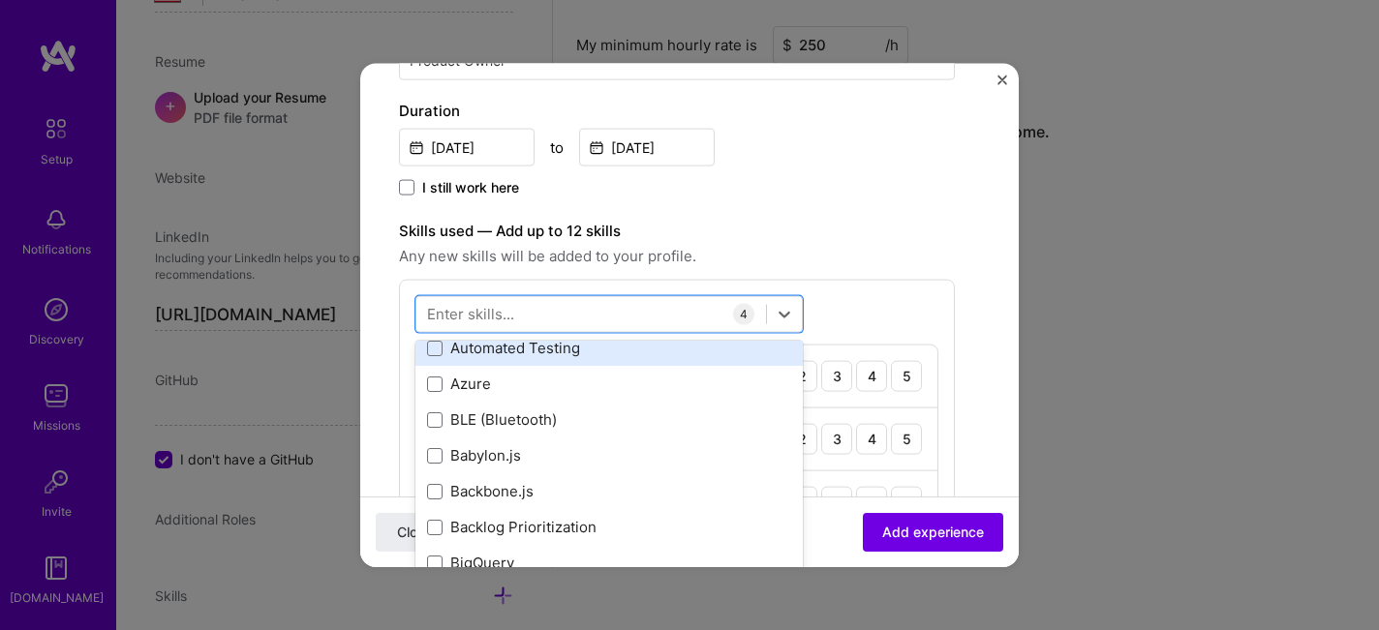
scroll to position [1614, 0]
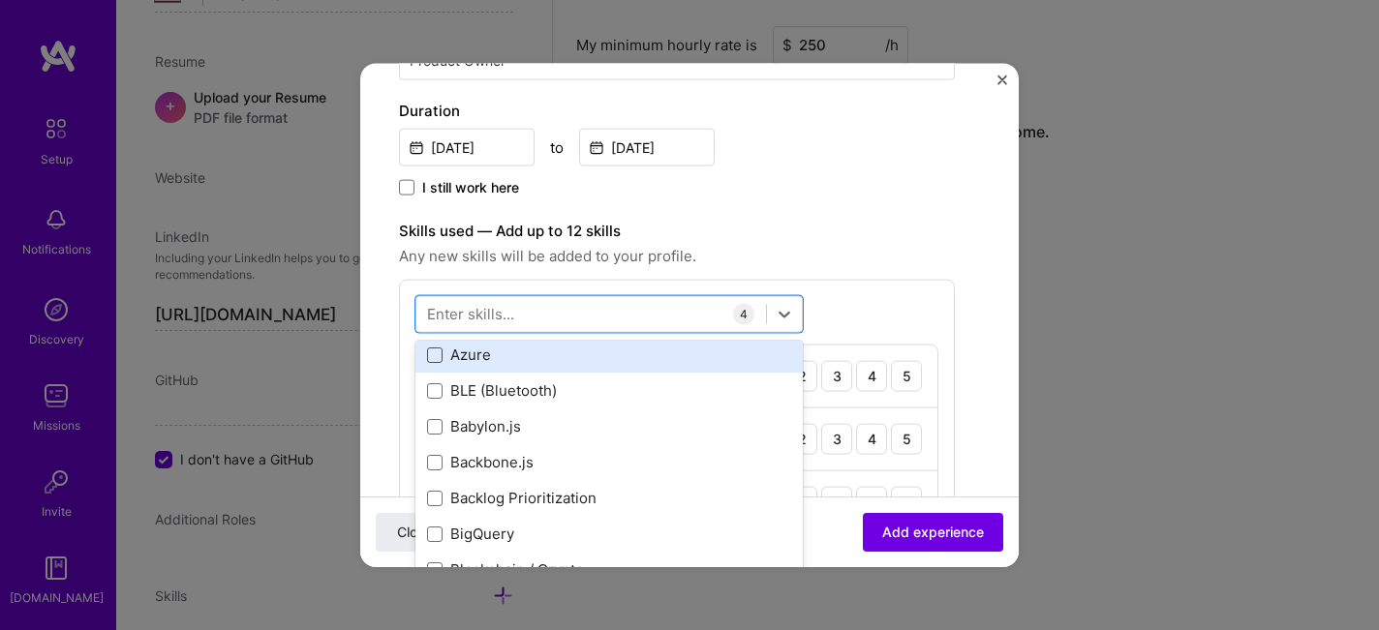
click at [432, 353] on span at bounding box center [434, 354] width 15 height 15
click at [0, 0] on input "checkbox" at bounding box center [0, 0] width 0 height 0
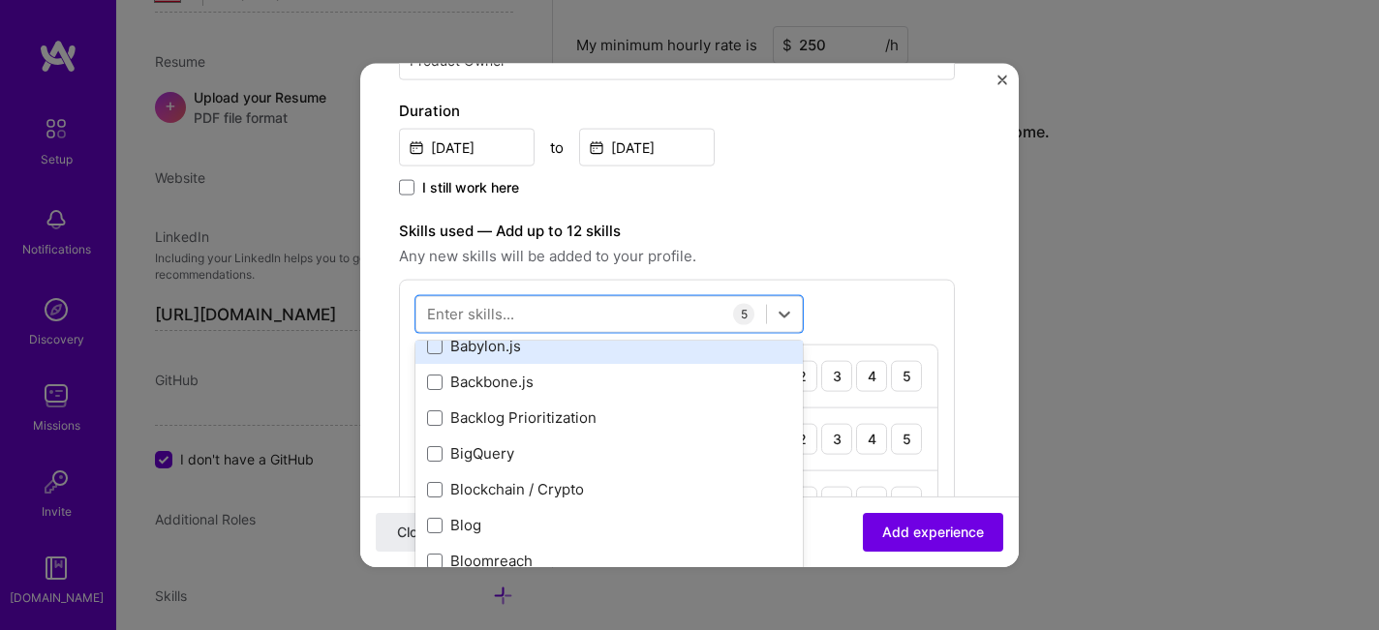
scroll to position [1702, 0]
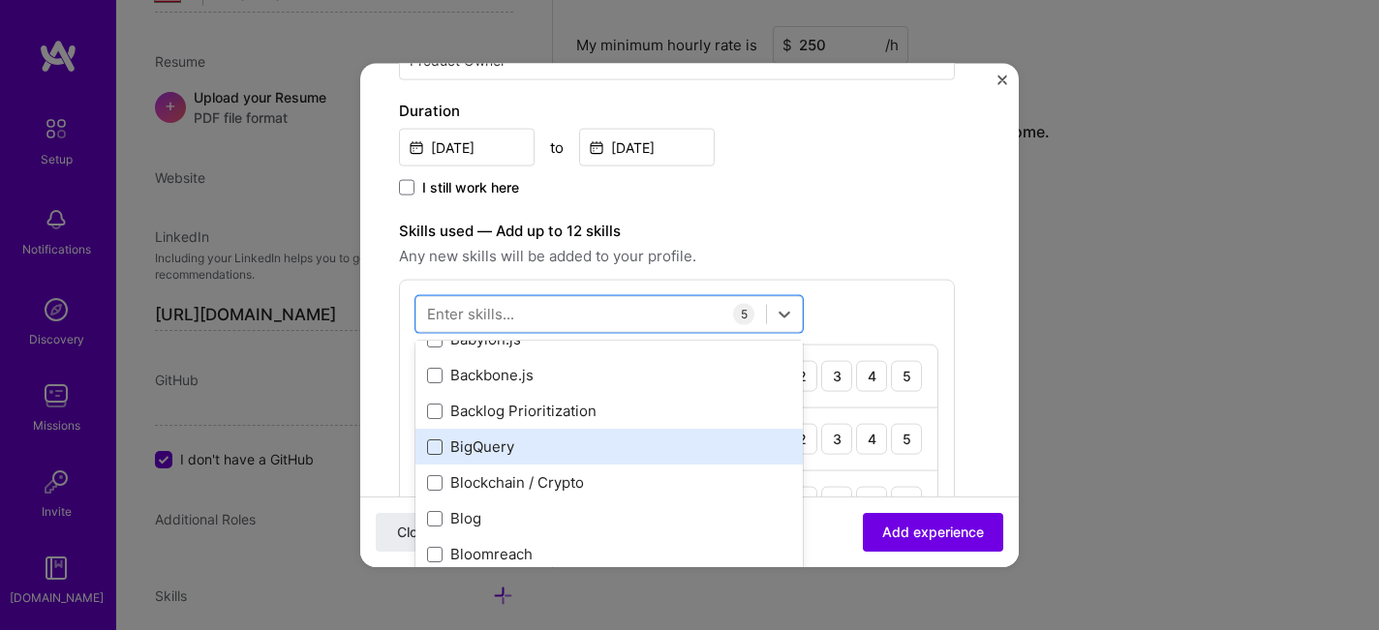
click at [430, 446] on span at bounding box center [434, 446] width 15 height 15
click at [0, 0] on input "checkbox" at bounding box center [0, 0] width 0 height 0
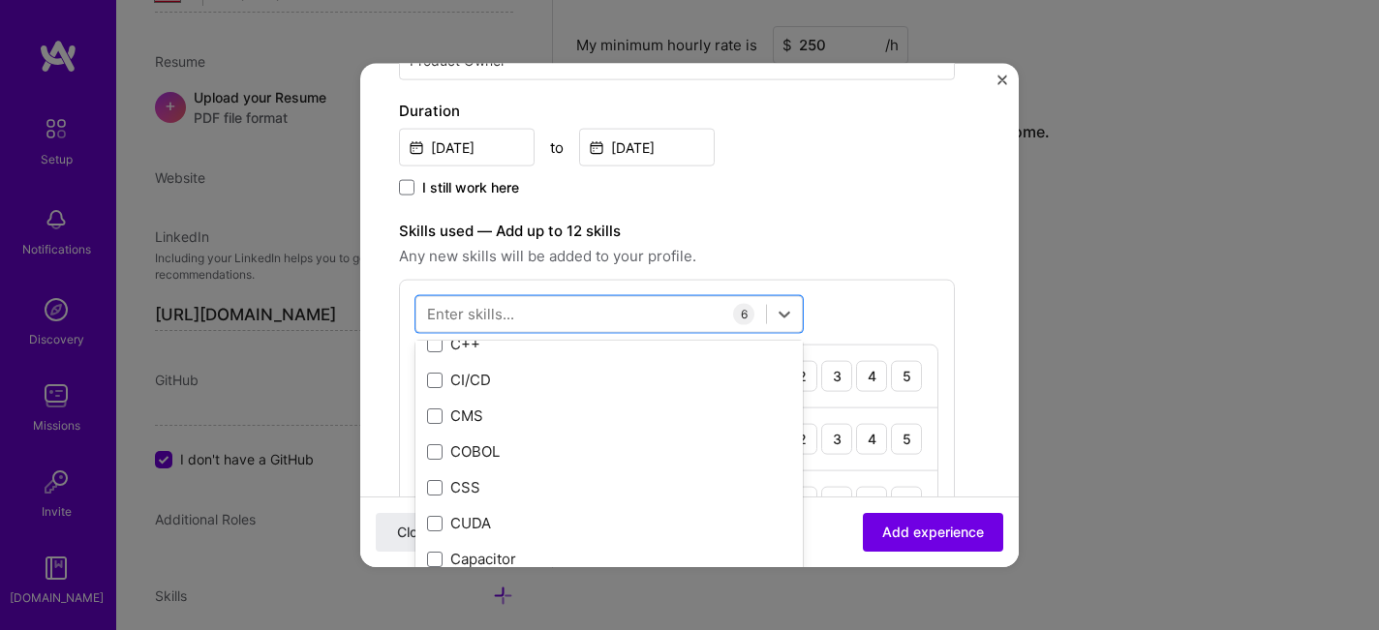
scroll to position [2130, 0]
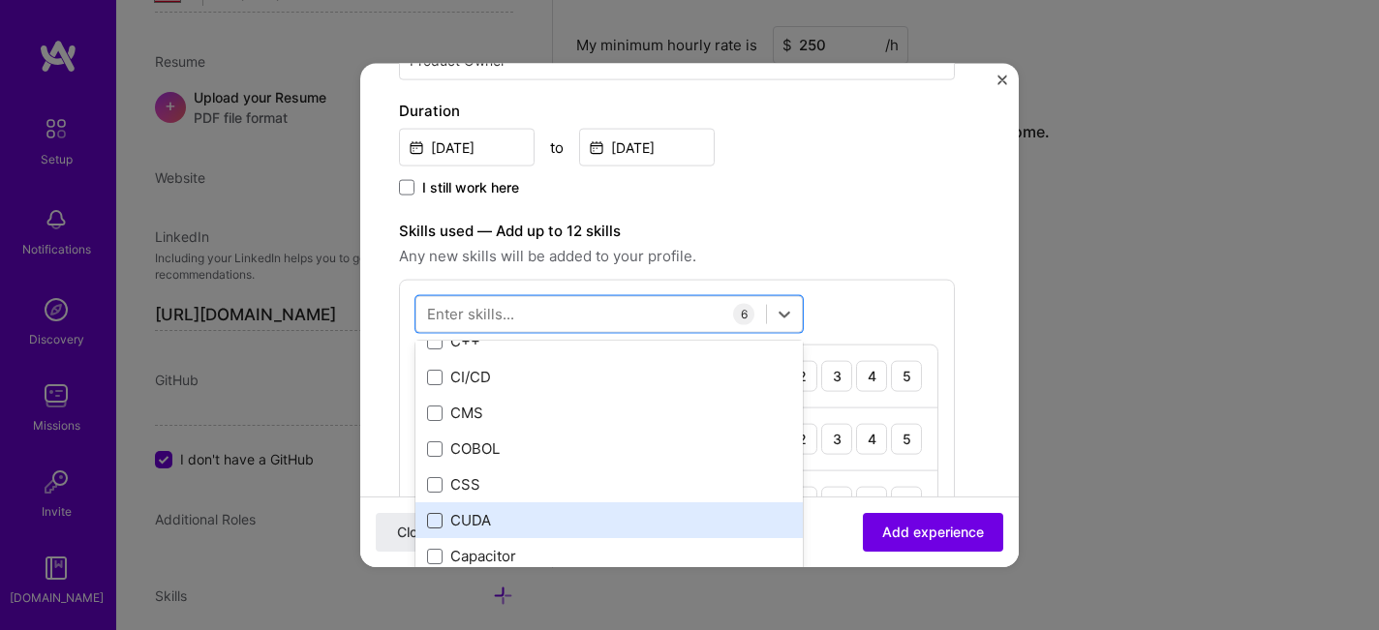
click at [427, 526] on span at bounding box center [434, 519] width 15 height 15
click at [0, 0] on input "checkbox" at bounding box center [0, 0] width 0 height 0
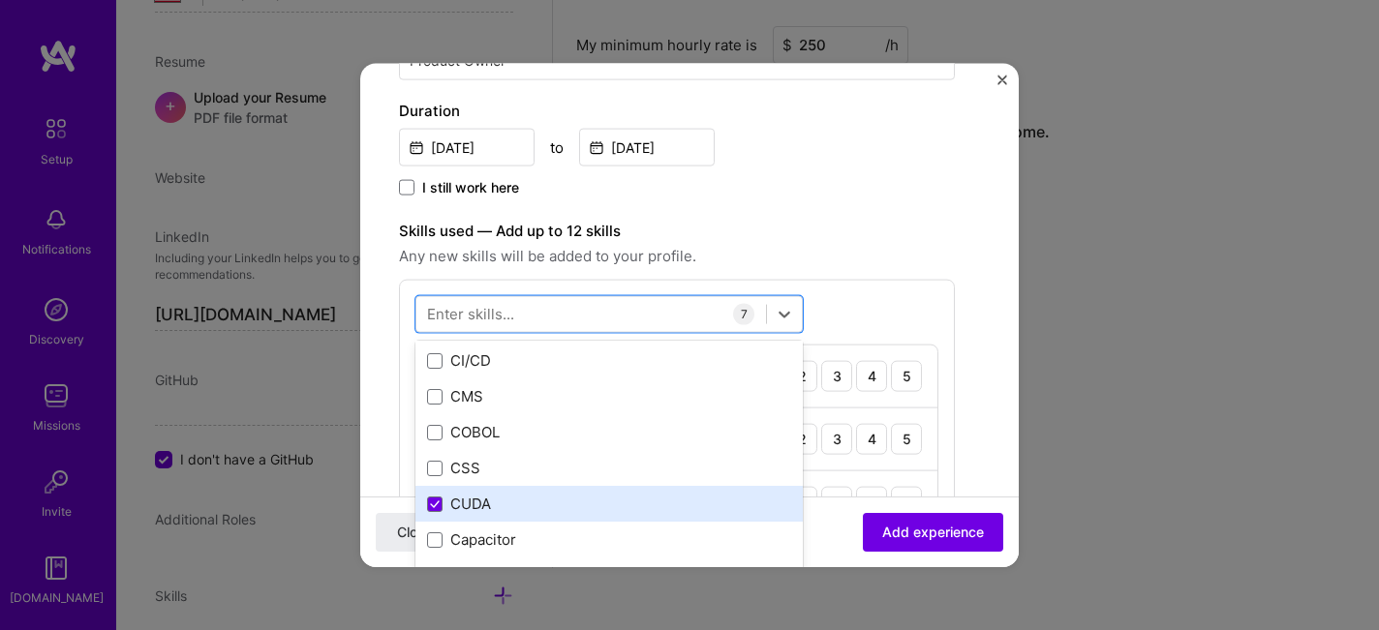
scroll to position [2144, 0]
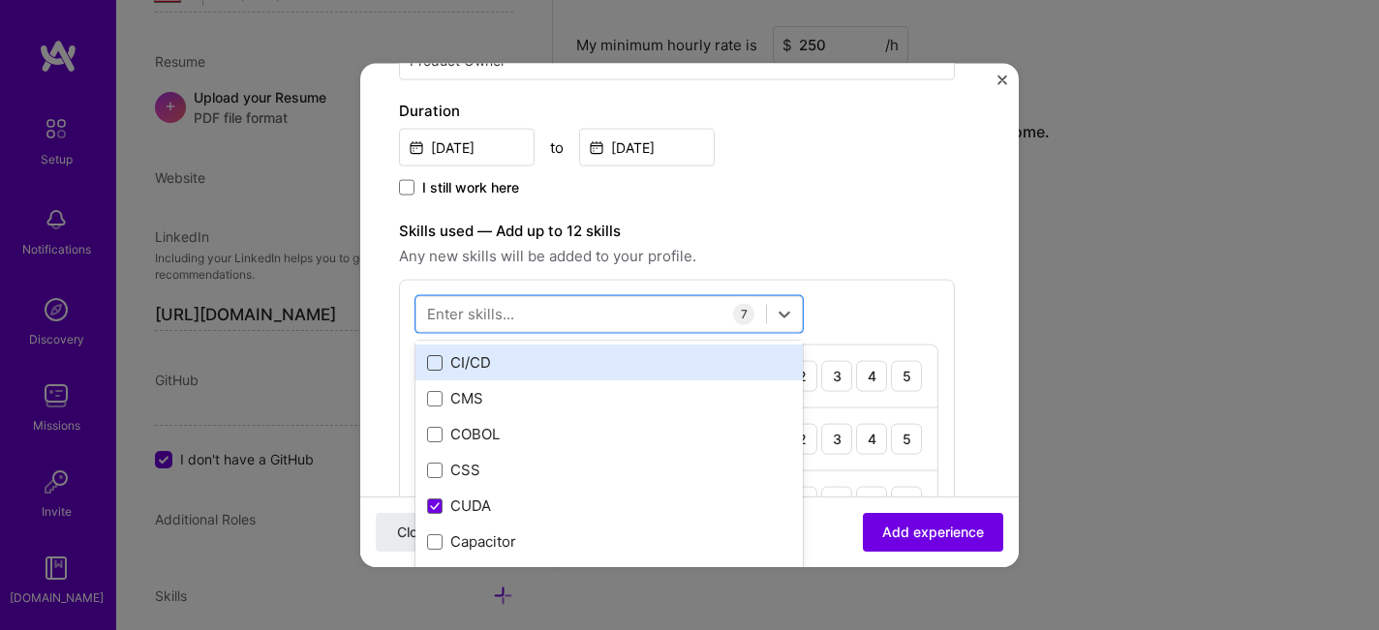
click at [433, 364] on span at bounding box center [434, 361] width 15 height 15
click at [0, 0] on input "checkbox" at bounding box center [0, 0] width 0 height 0
click at [435, 362] on icon at bounding box center [435, 362] width 10 height 8
click at [0, 0] on input "checkbox" at bounding box center [0, 0] width 0 height 0
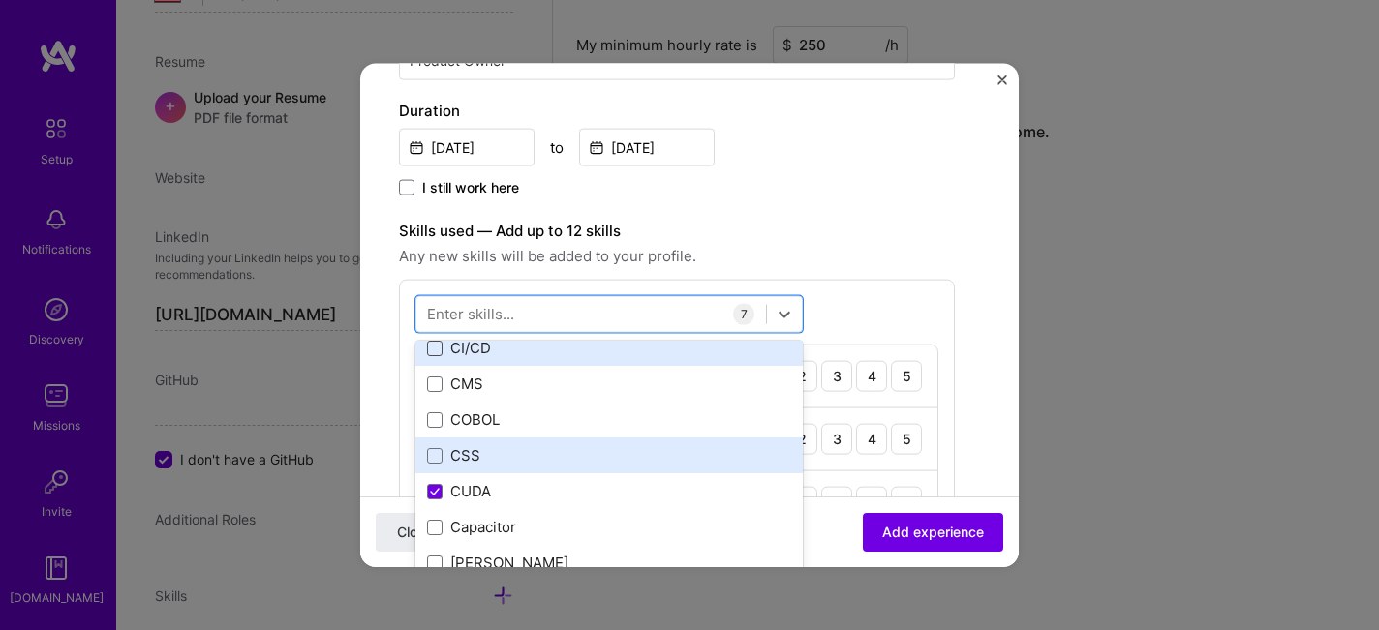
scroll to position [2342, 0]
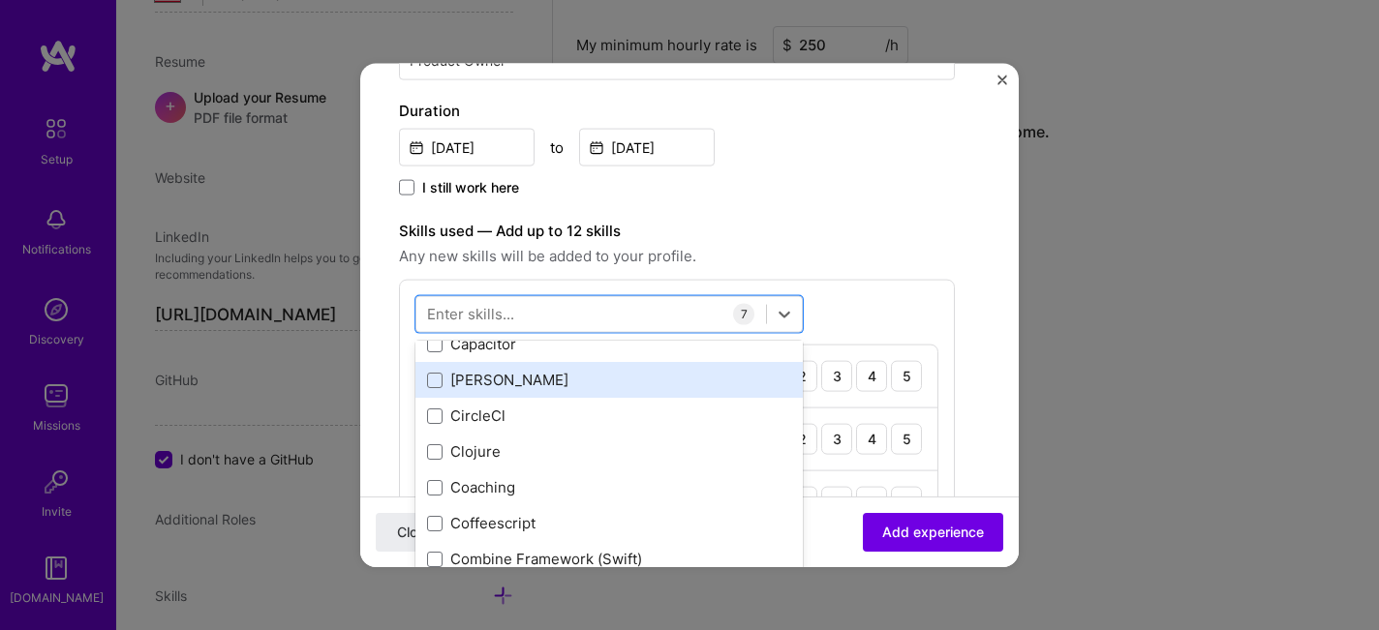
click at [438, 381] on span at bounding box center [434, 379] width 15 height 15
click at [0, 0] on input "checkbox" at bounding box center [0, 0] width 0 height 0
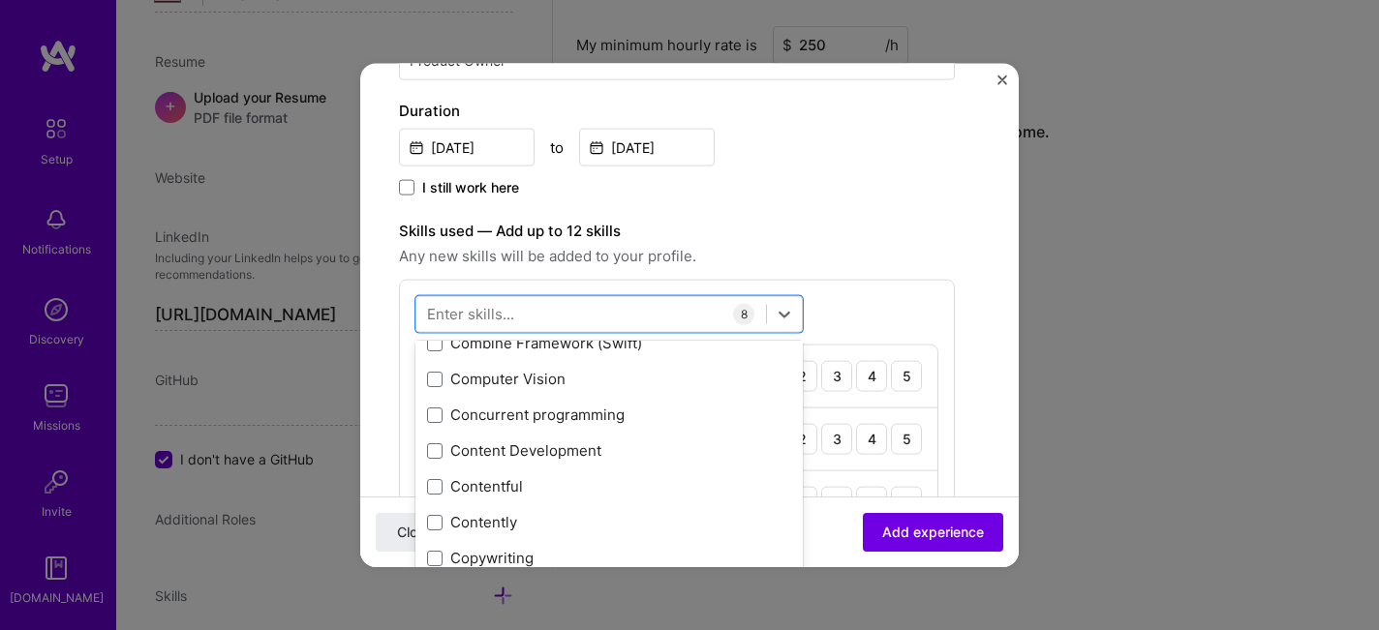
scroll to position [2559, 0]
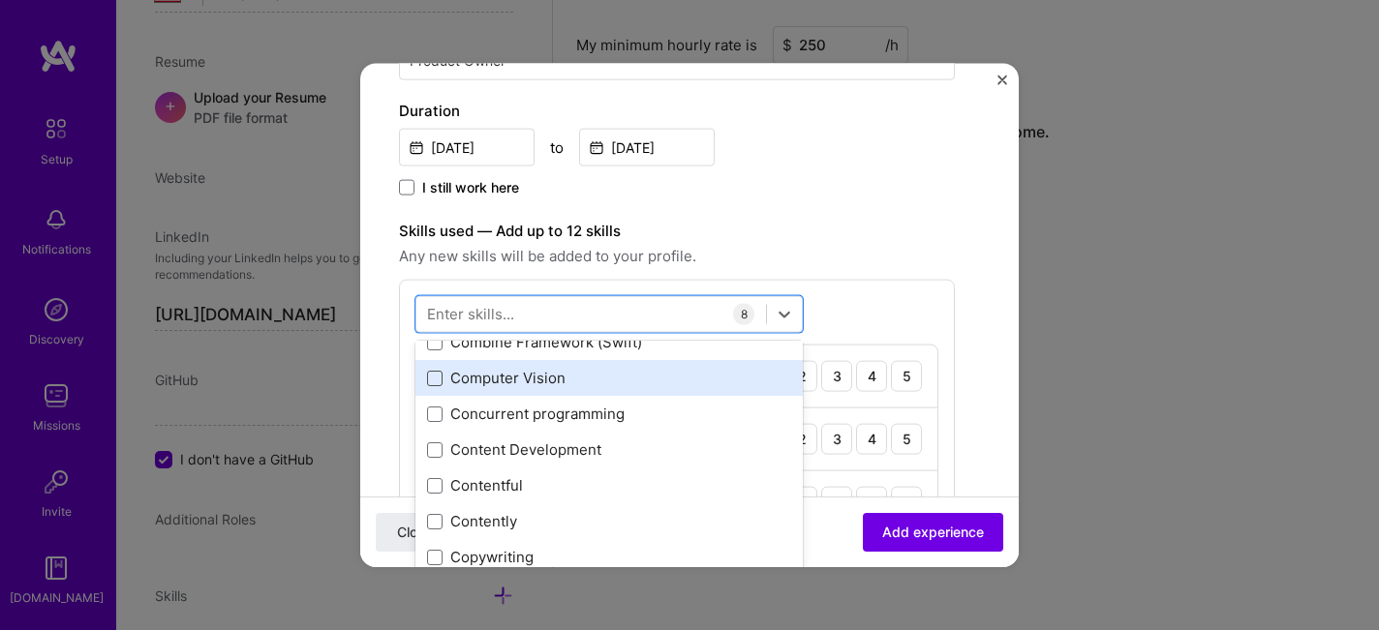
click at [438, 380] on span at bounding box center [434, 377] width 15 height 15
click at [0, 0] on input "checkbox" at bounding box center [0, 0] width 0 height 0
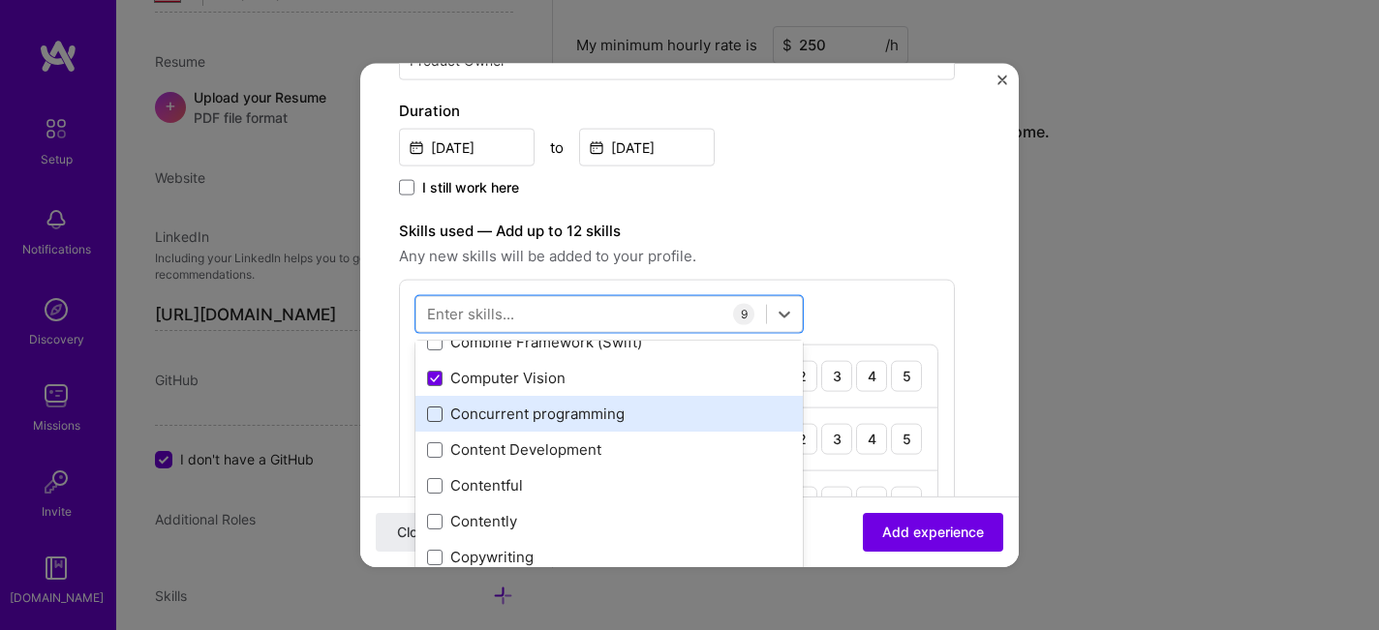
click at [427, 414] on span at bounding box center [434, 413] width 15 height 15
click at [0, 0] on input "checkbox" at bounding box center [0, 0] width 0 height 0
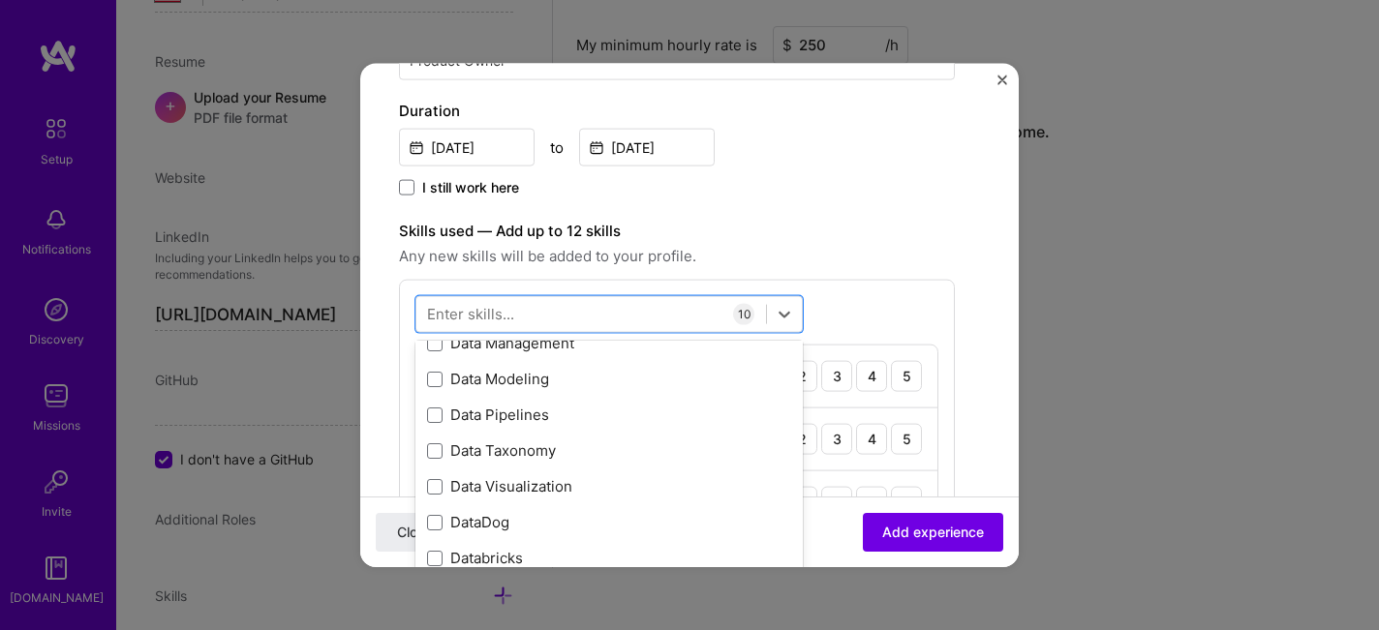
scroll to position [3199, 0]
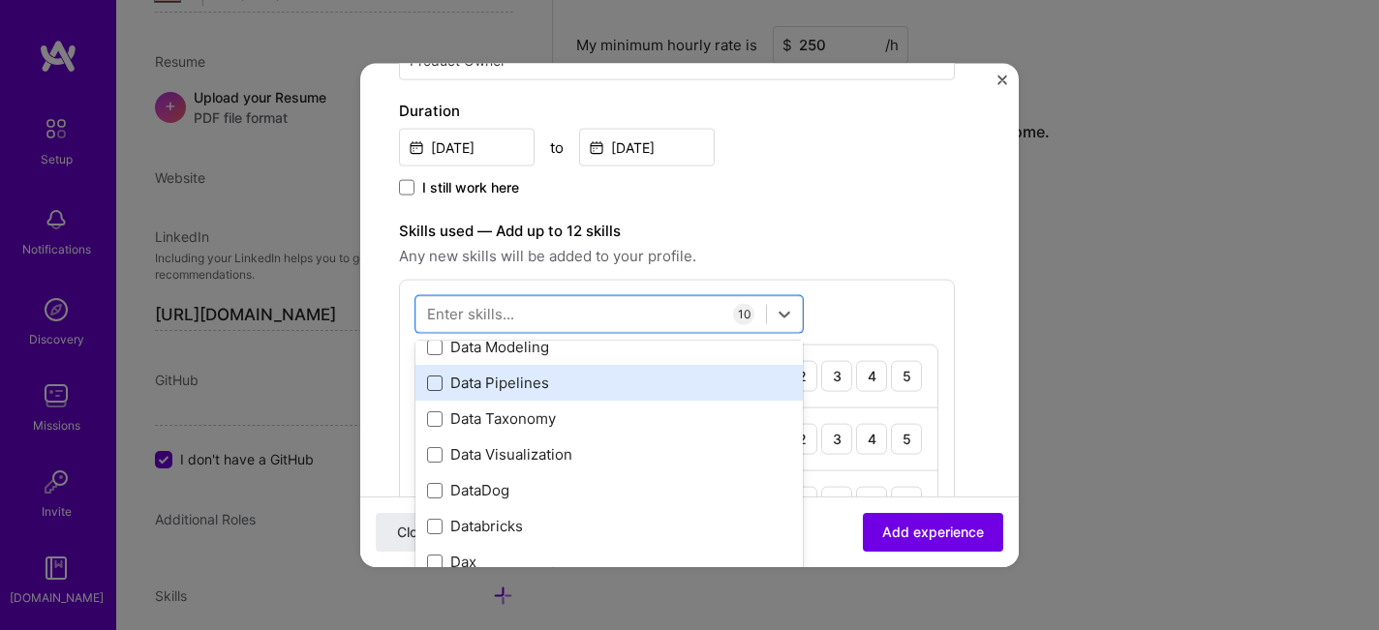
click at [437, 379] on span at bounding box center [434, 382] width 15 height 15
click at [0, 0] on input "checkbox" at bounding box center [0, 0] width 0 height 0
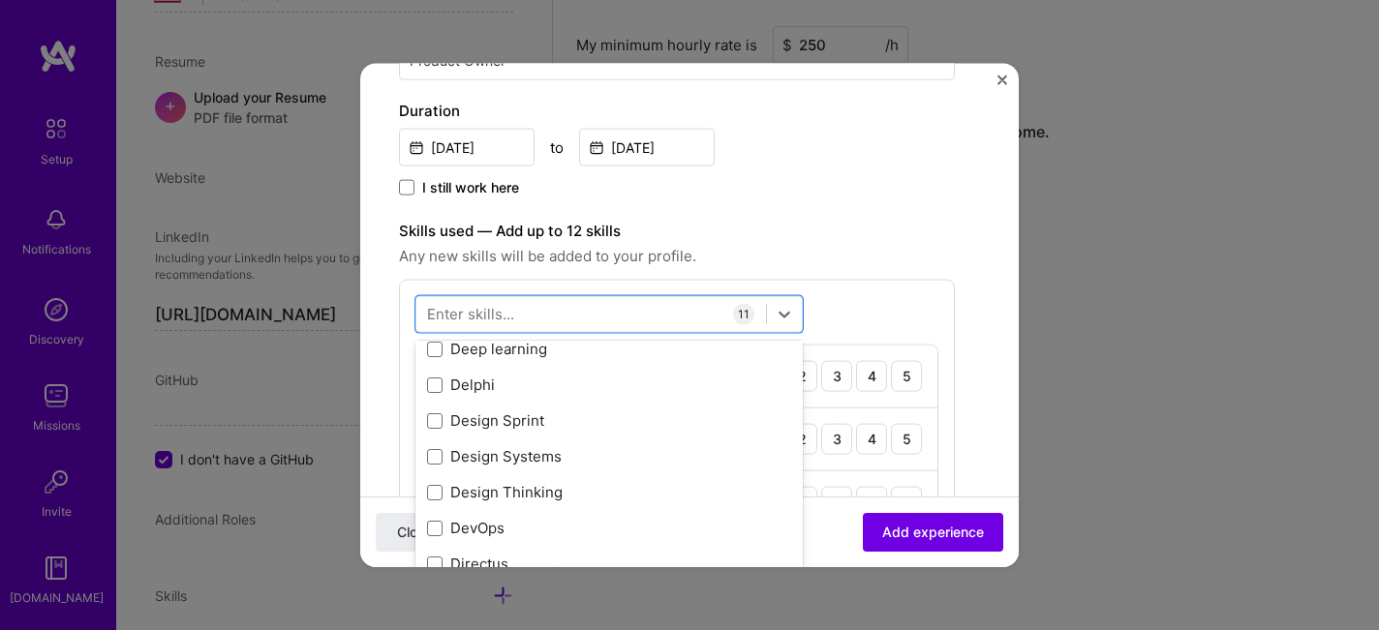
scroll to position [3522, 0]
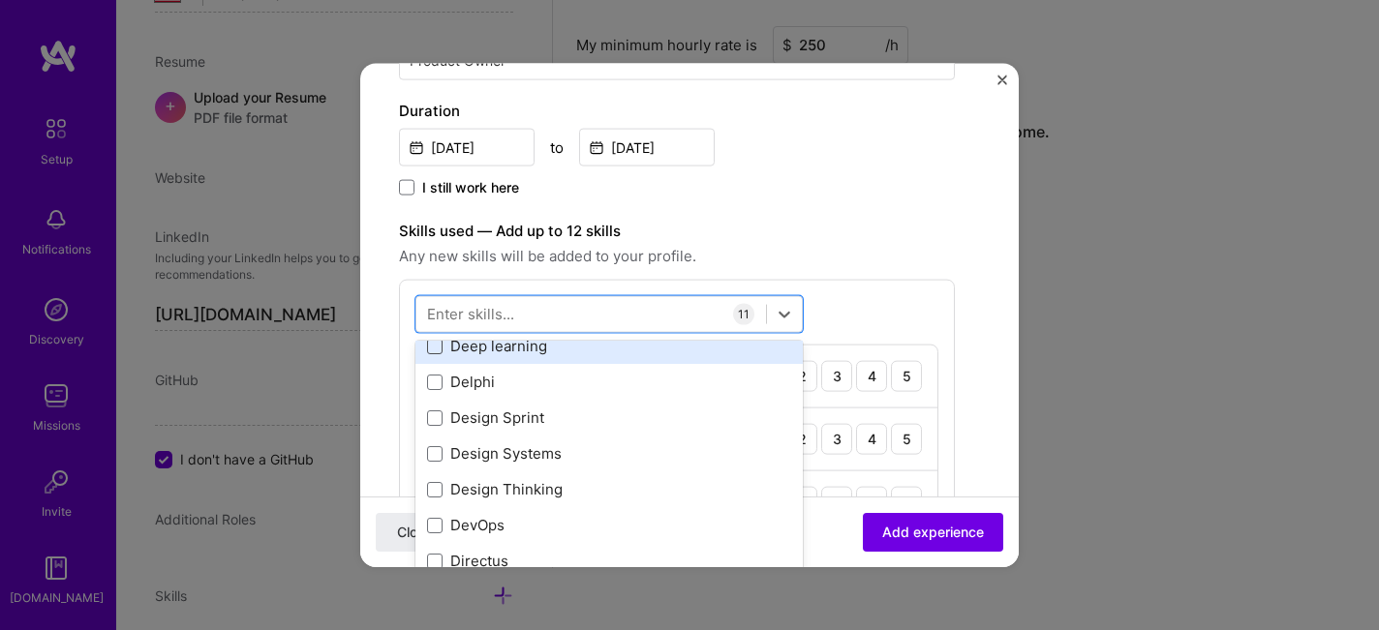
click at [436, 345] on span at bounding box center [434, 345] width 15 height 15
click at [0, 0] on input "checkbox" at bounding box center [0, 0] width 0 height 0
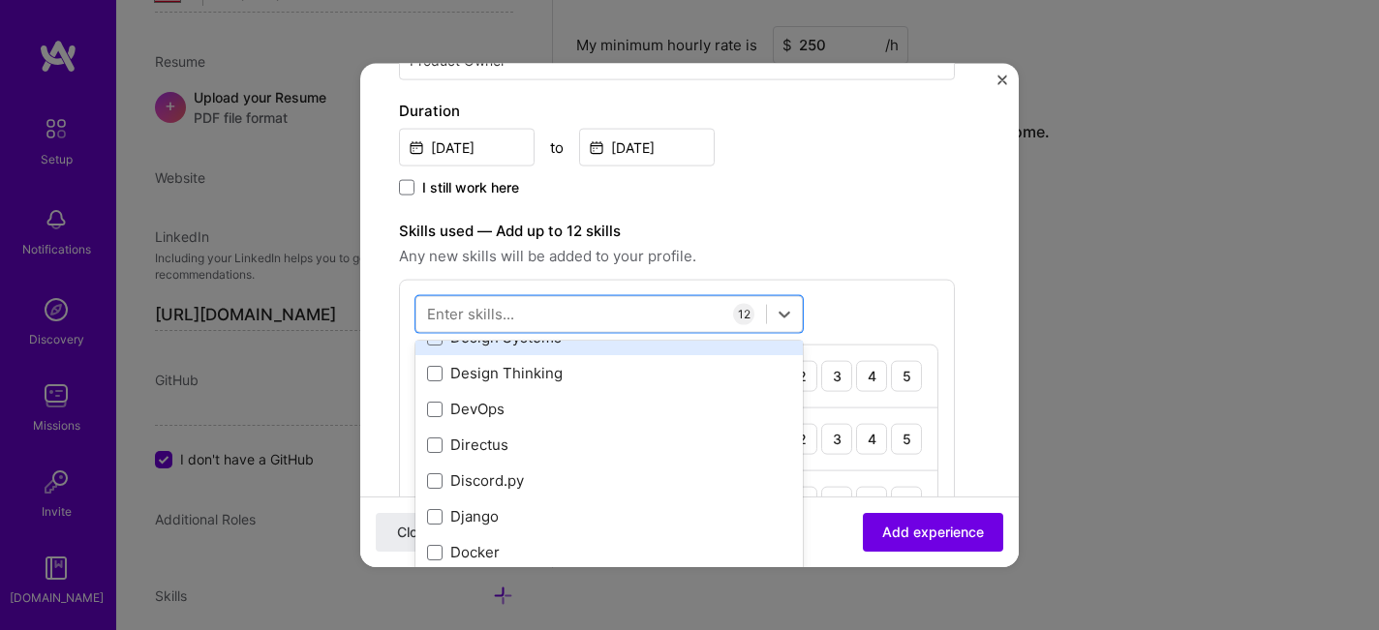
scroll to position [3640, 0]
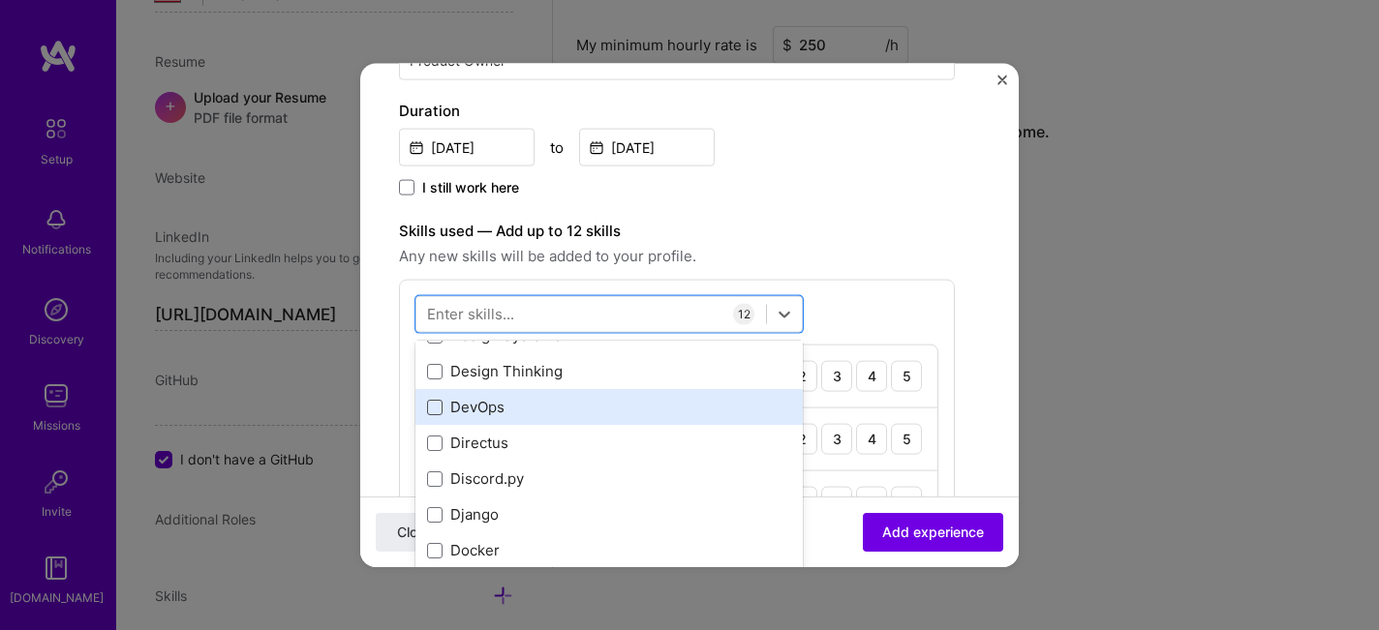
click at [429, 408] on span at bounding box center [434, 406] width 15 height 15
click at [0, 0] on input "checkbox" at bounding box center [0, 0] width 0 height 0
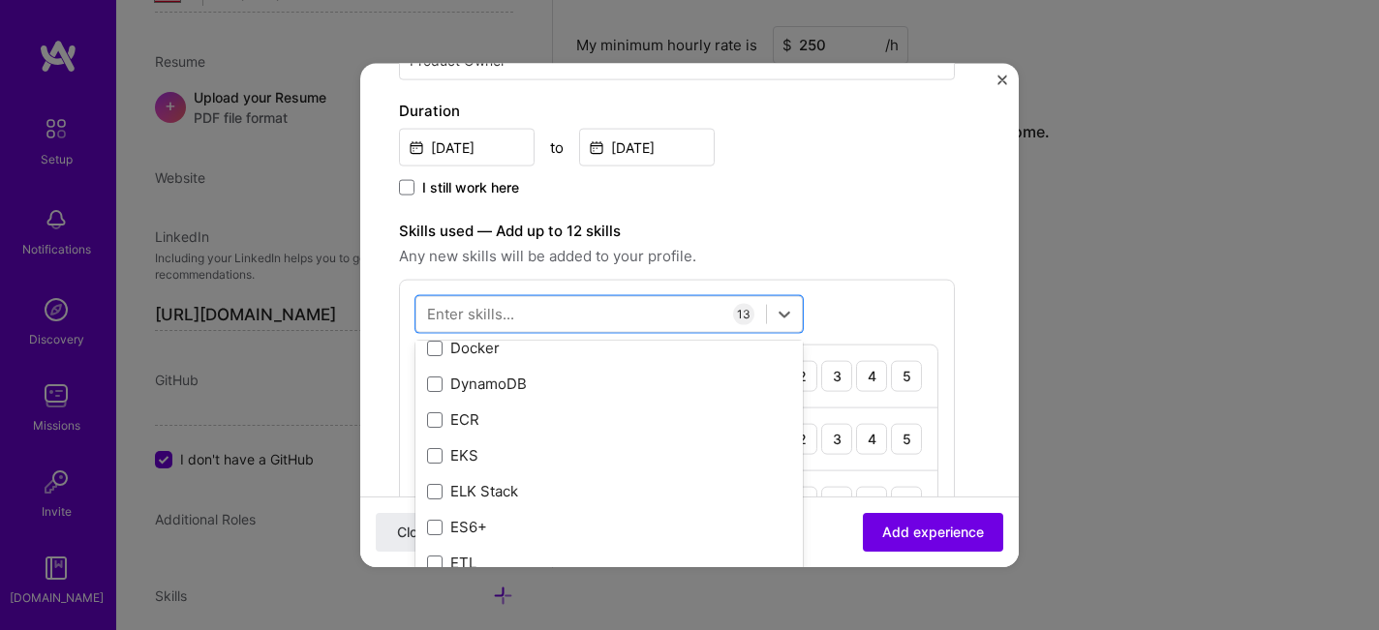
scroll to position [3852, 0]
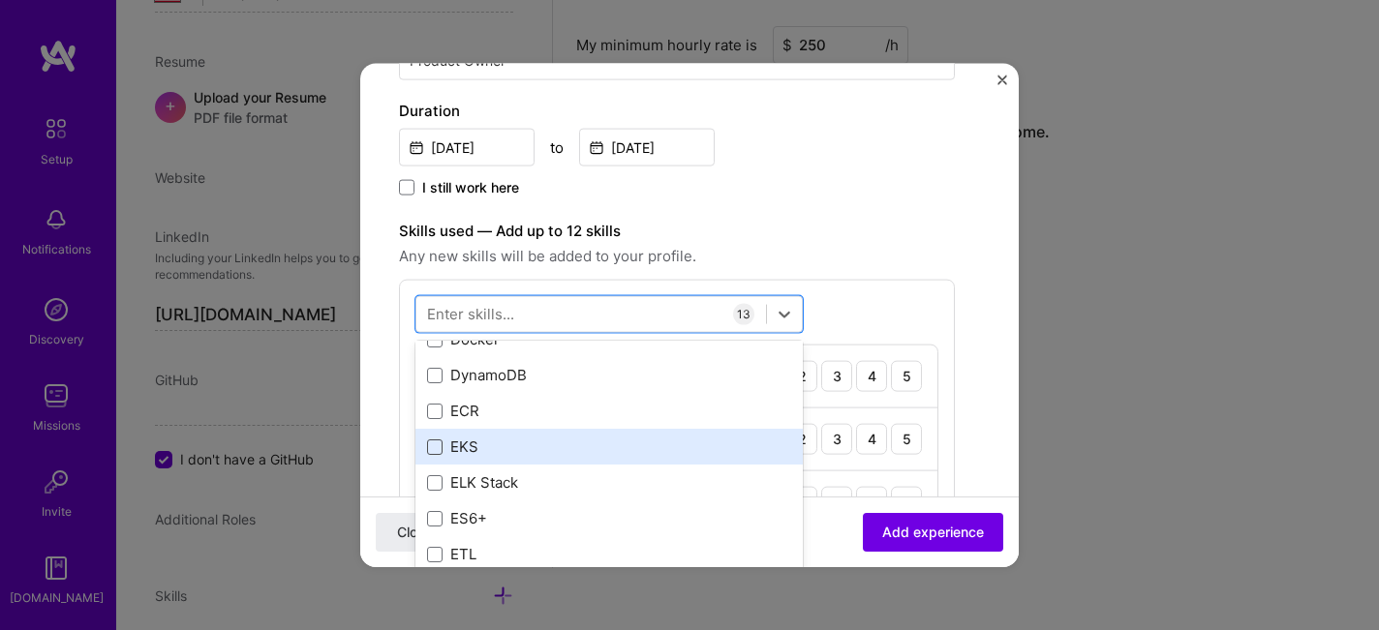
click at [436, 447] on span at bounding box center [434, 446] width 15 height 15
click at [0, 0] on input "checkbox" at bounding box center [0, 0] width 0 height 0
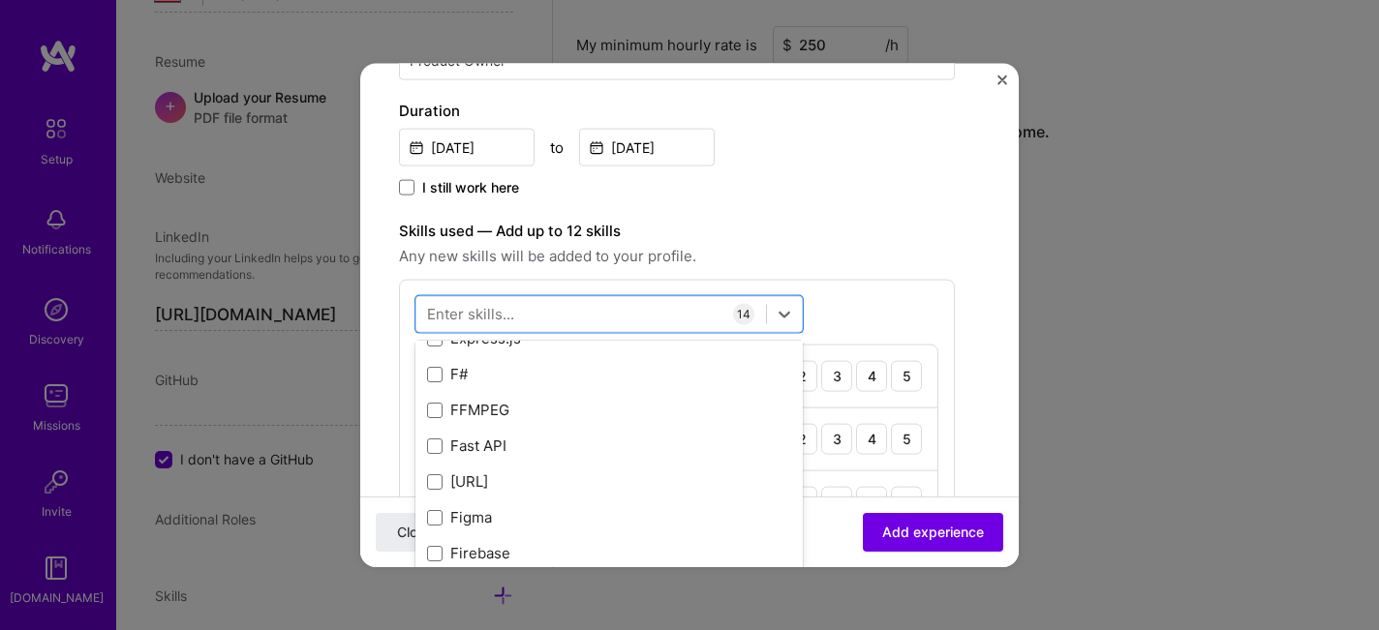
scroll to position [4586, 0]
click at [434, 427] on span at bounding box center [434, 428] width 15 height 15
click at [0, 0] on input "checkbox" at bounding box center [0, 0] width 0 height 0
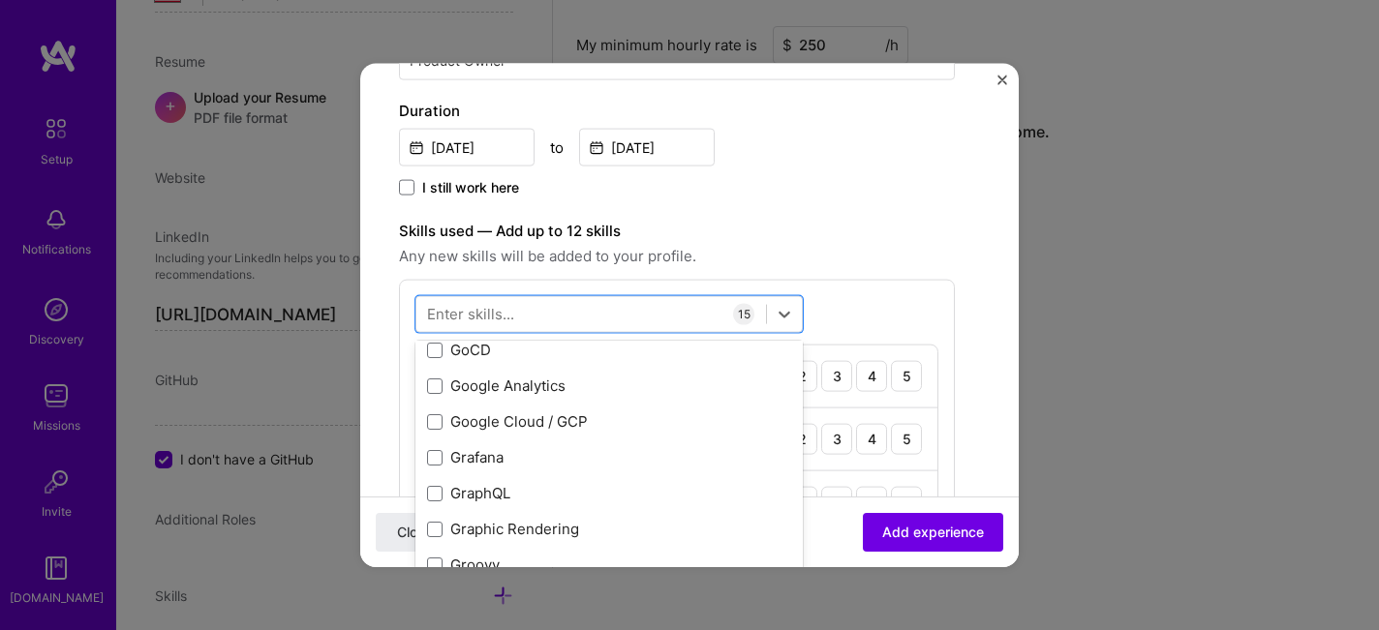
scroll to position [5383, 0]
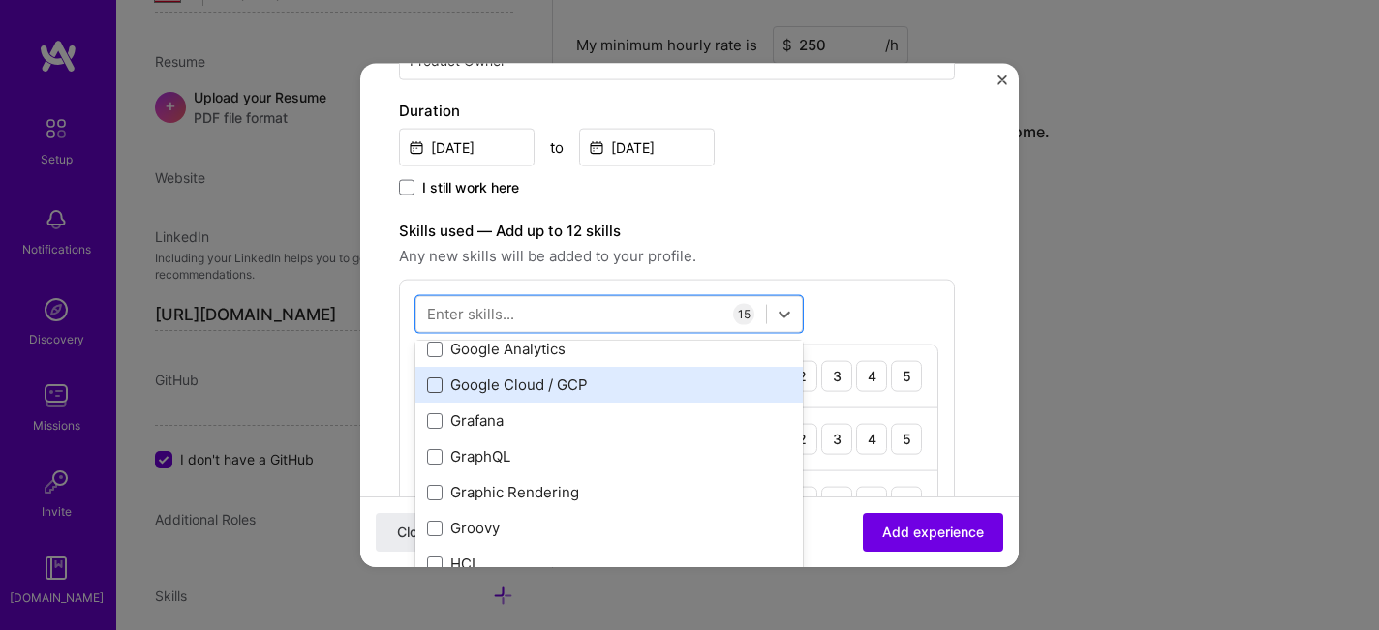
click at [432, 383] on span at bounding box center [434, 384] width 15 height 15
click at [0, 0] on input "checkbox" at bounding box center [0, 0] width 0 height 0
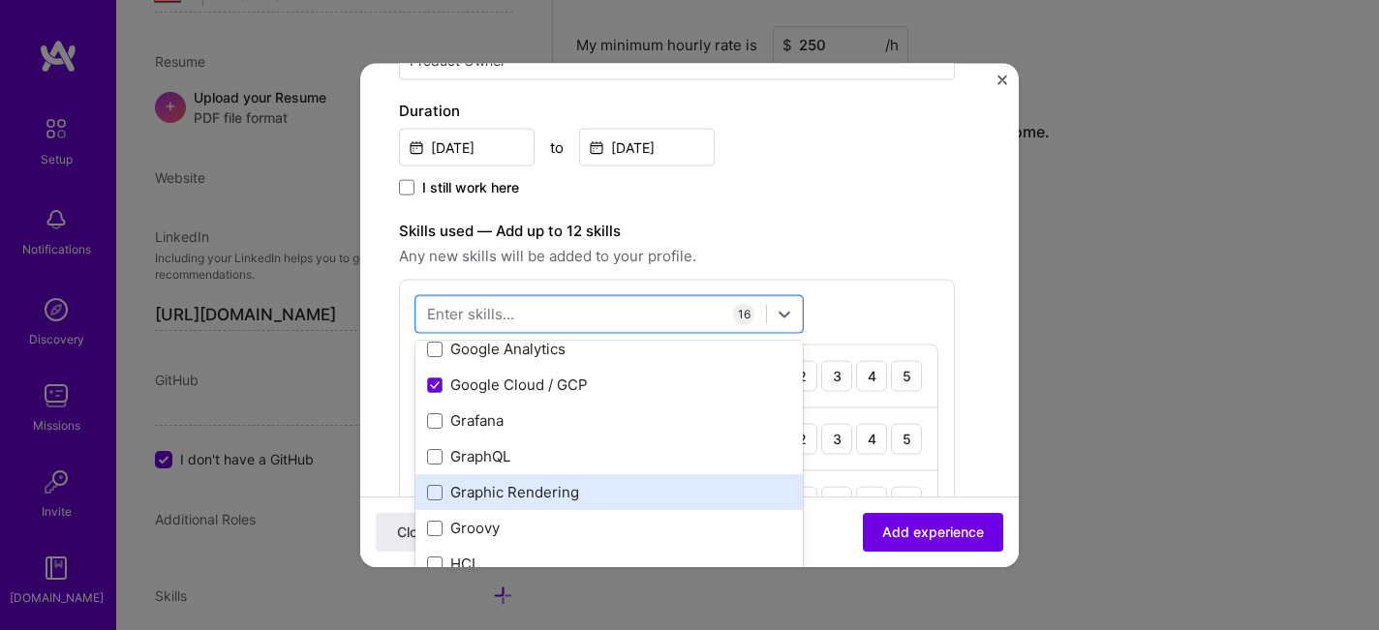
scroll to position [5446, 0]
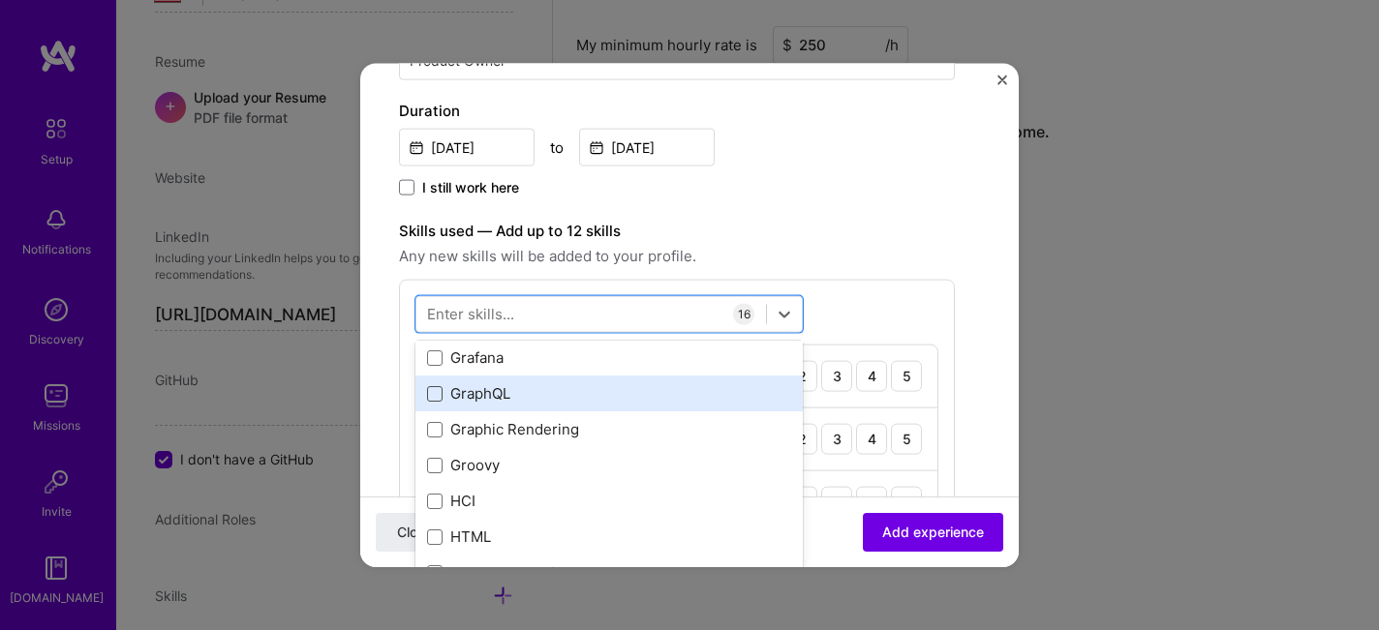
click at [435, 393] on span at bounding box center [434, 392] width 15 height 15
click at [0, 0] on input "checkbox" at bounding box center [0, 0] width 0 height 0
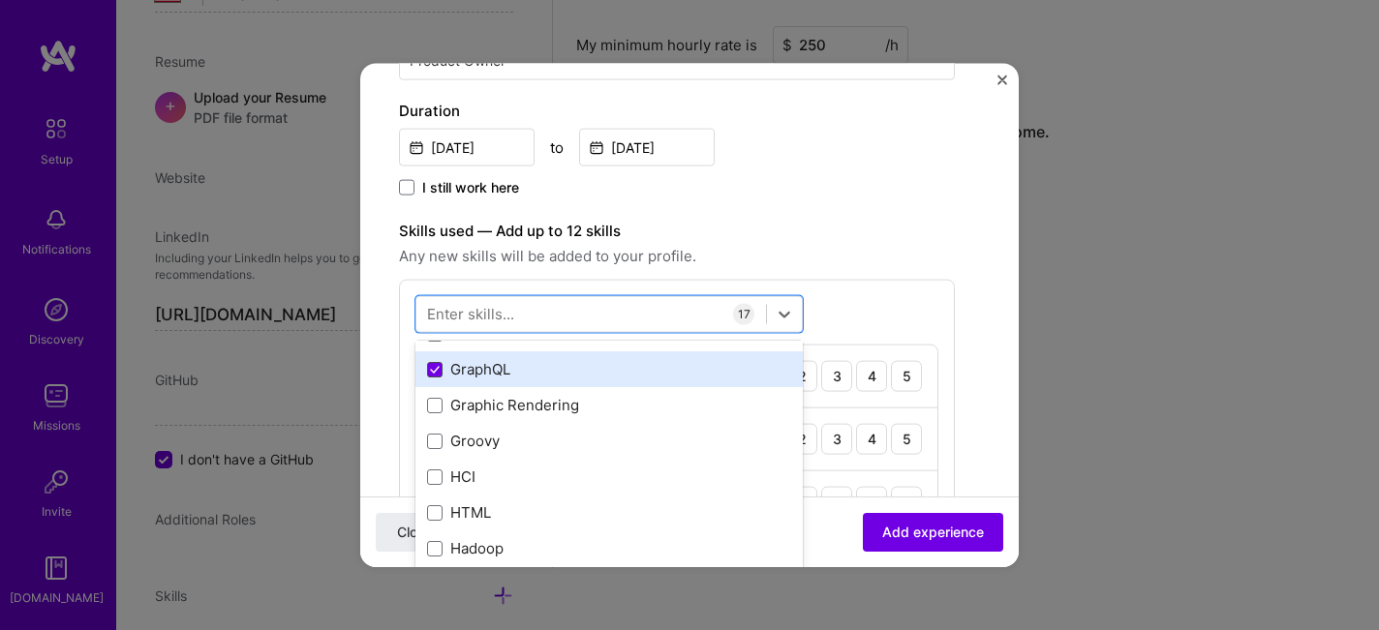
scroll to position [5433, 0]
click at [435, 369] on span at bounding box center [434, 369] width 15 height 15
click at [0, 0] on input "checkbox" at bounding box center [0, 0] width 0 height 0
click at [435, 369] on icon at bounding box center [435, 370] width 10 height 8
click at [0, 0] on input "checkbox" at bounding box center [0, 0] width 0 height 0
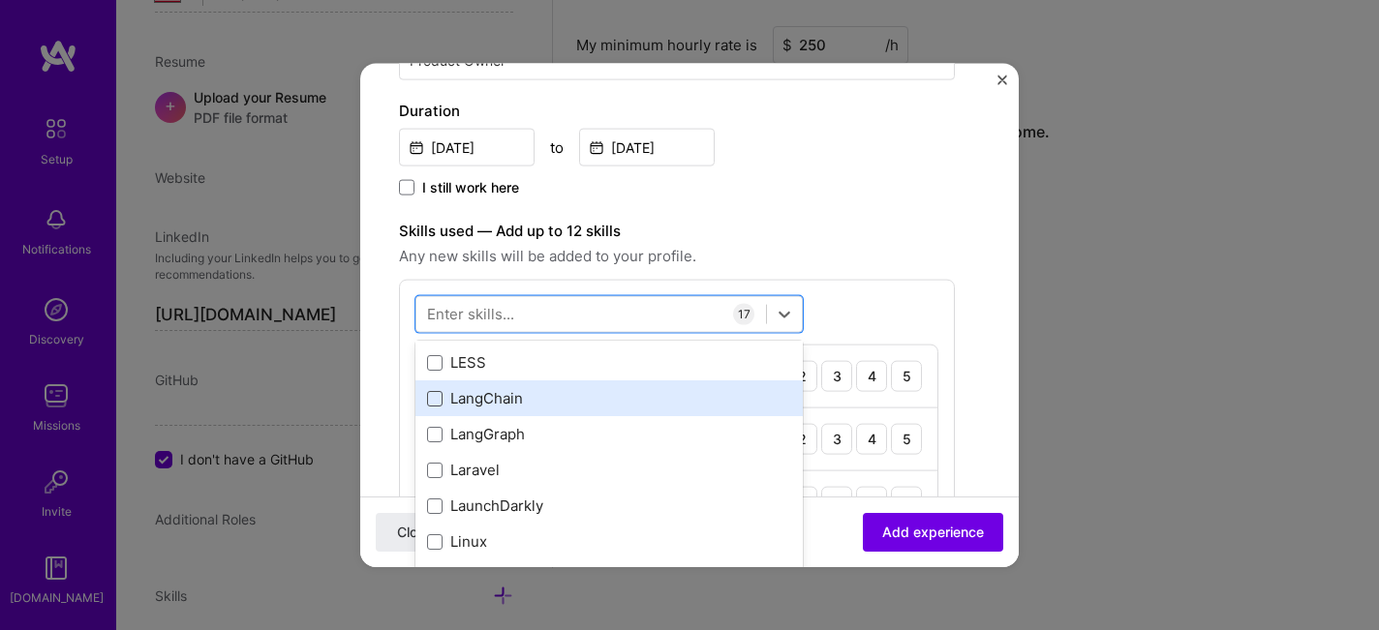
scroll to position [6537, 0]
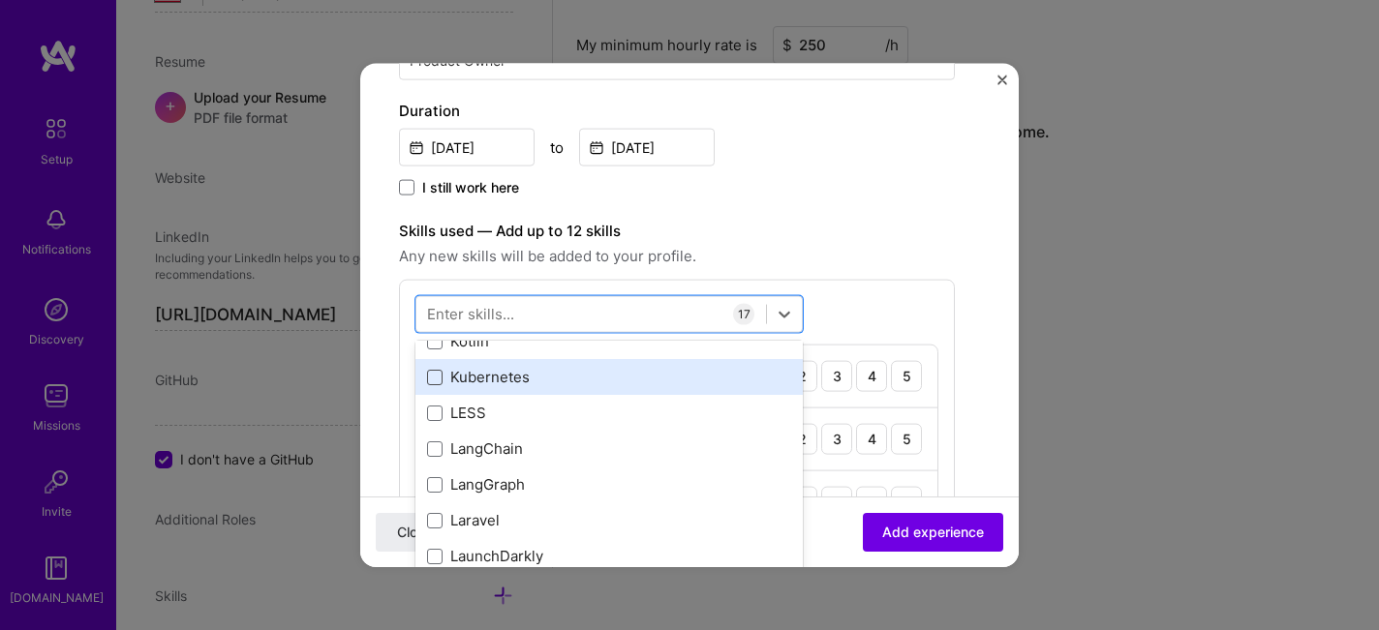
click at [433, 381] on span at bounding box center [434, 376] width 15 height 15
click at [0, 0] on input "checkbox" at bounding box center [0, 0] width 0 height 0
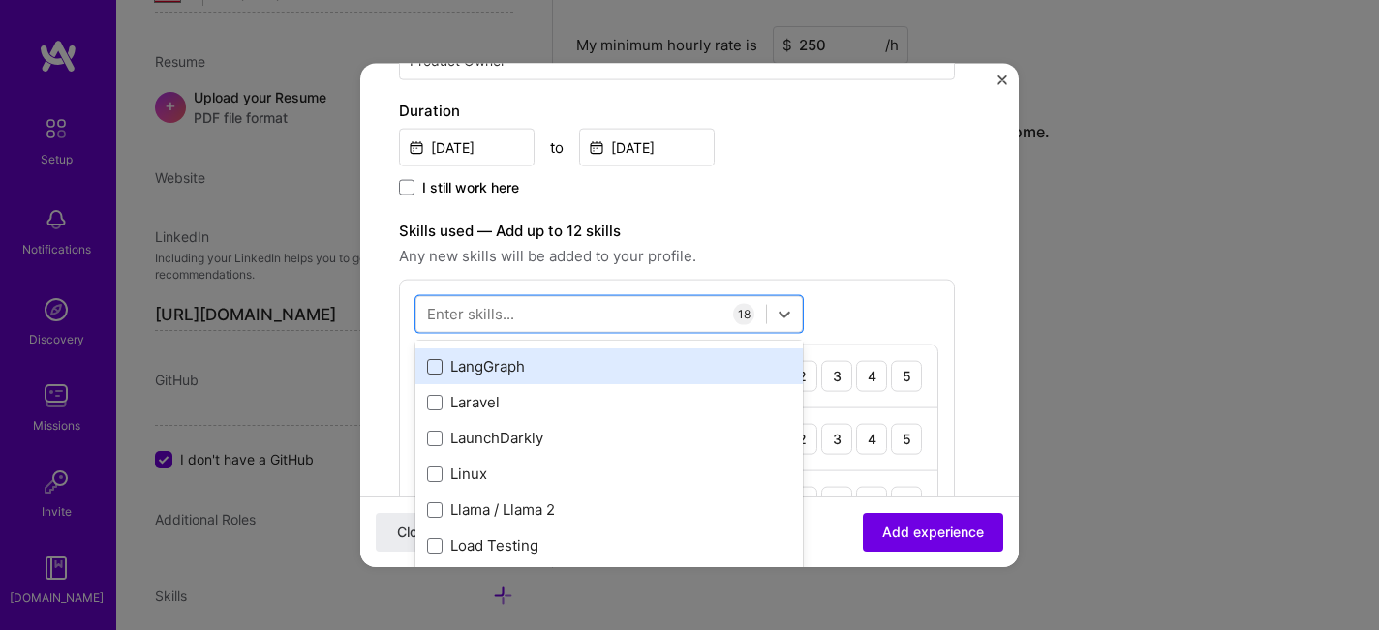
click at [434, 372] on span at bounding box center [434, 365] width 15 height 15
click at [0, 0] on input "checkbox" at bounding box center [0, 0] width 0 height 0
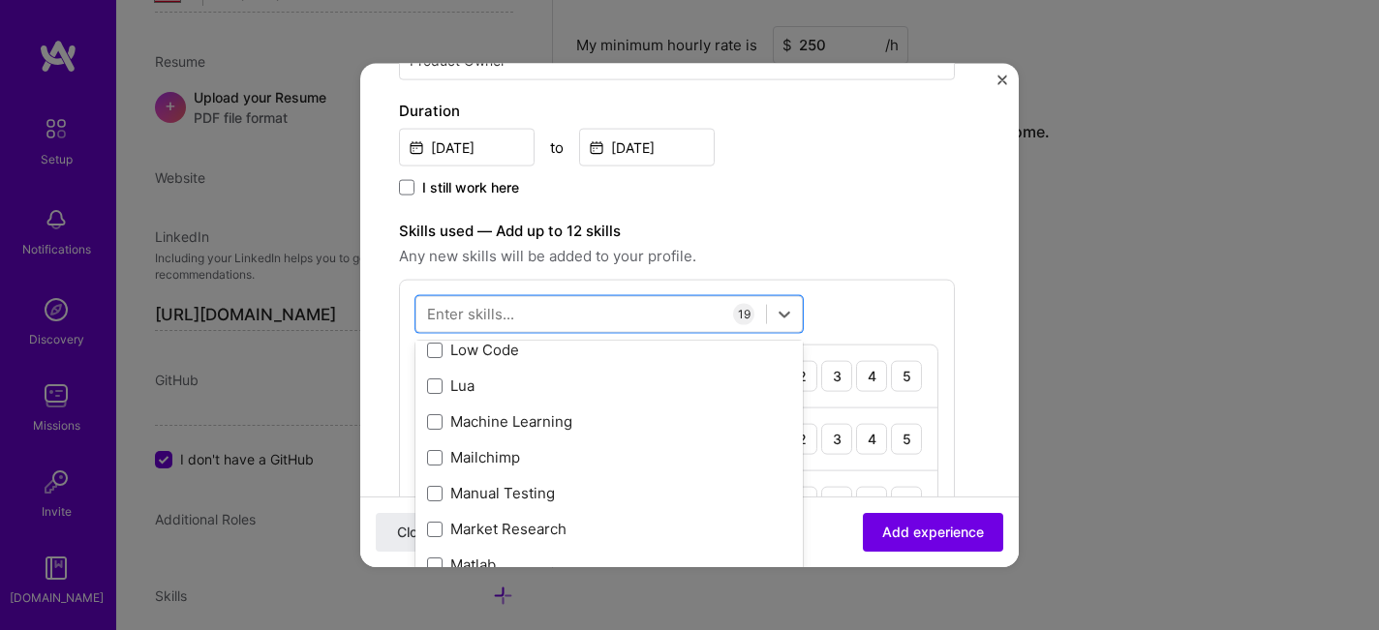
scroll to position [6961, 0]
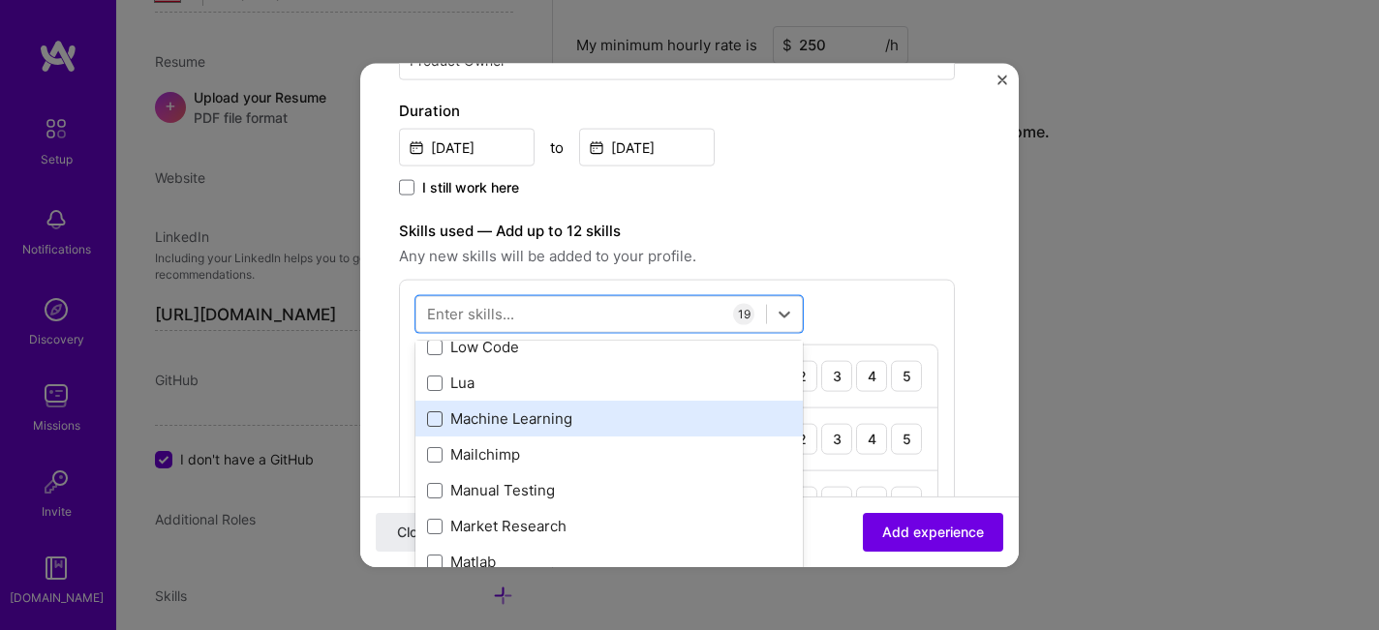
click at [432, 426] on span at bounding box center [434, 418] width 15 height 15
click at [0, 0] on input "checkbox" at bounding box center [0, 0] width 0 height 0
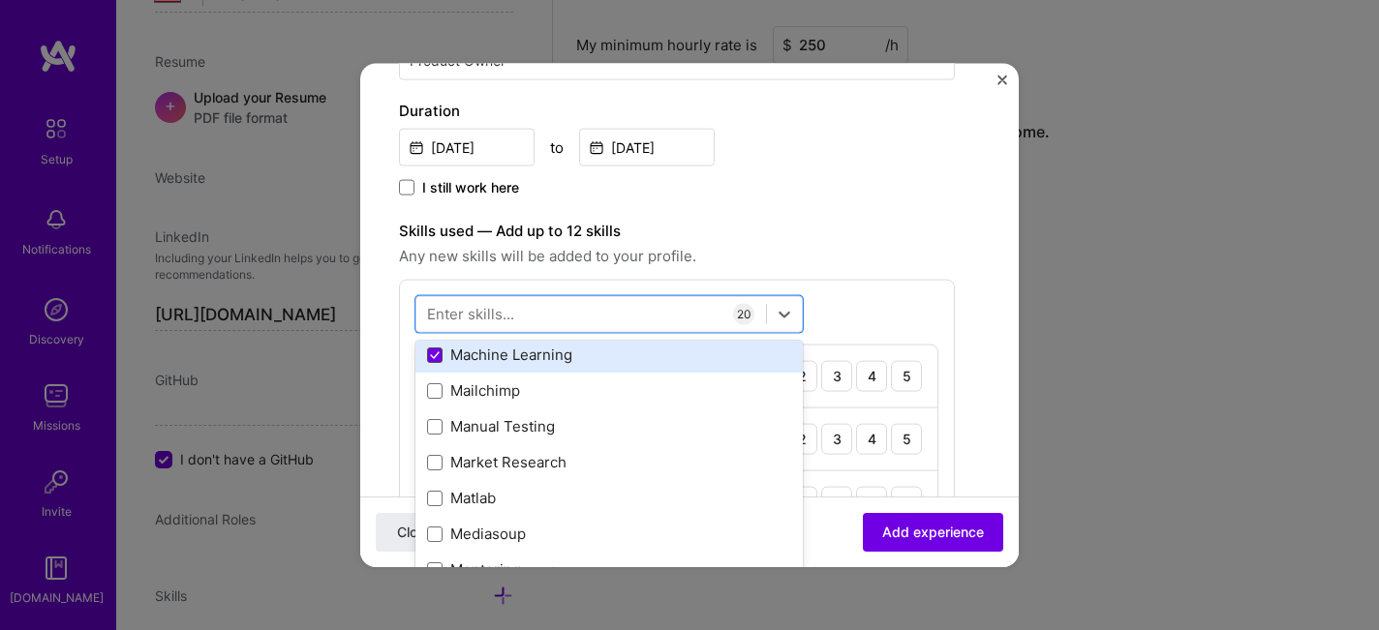
scroll to position [7024, 0]
click at [436, 357] on icon at bounding box center [435, 356] width 10 height 8
click at [0, 0] on input "checkbox" at bounding box center [0, 0] width 0 height 0
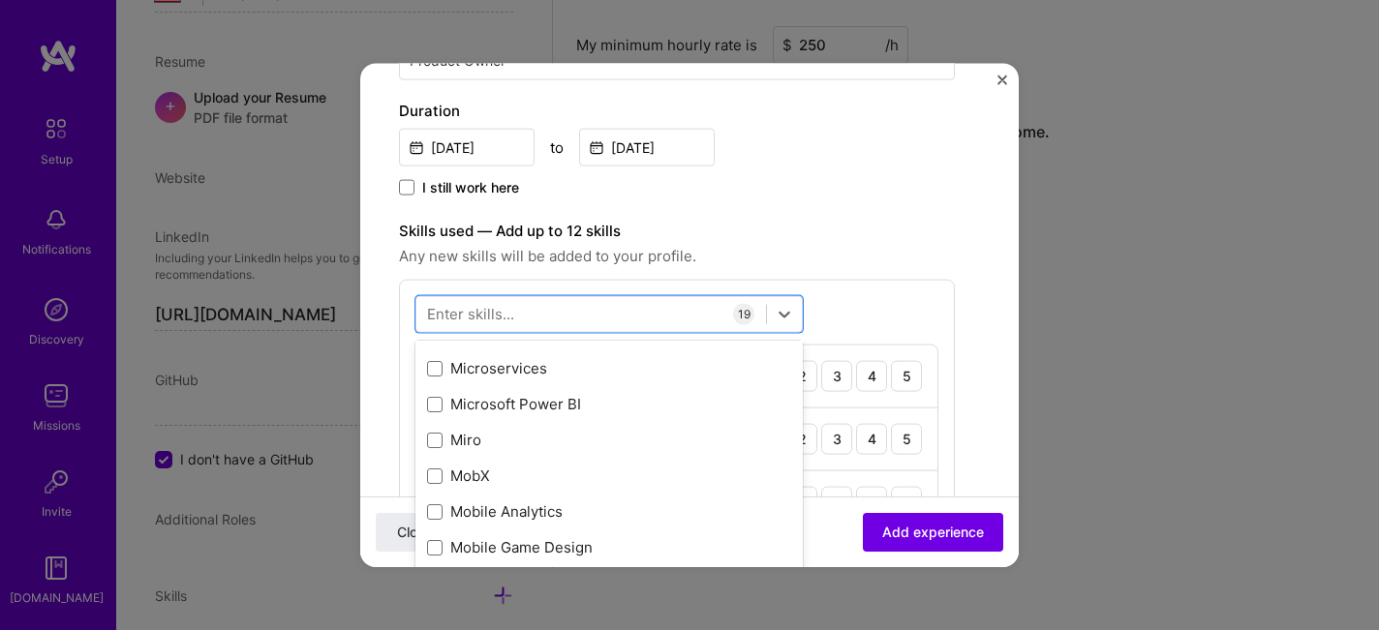
scroll to position [7376, 0]
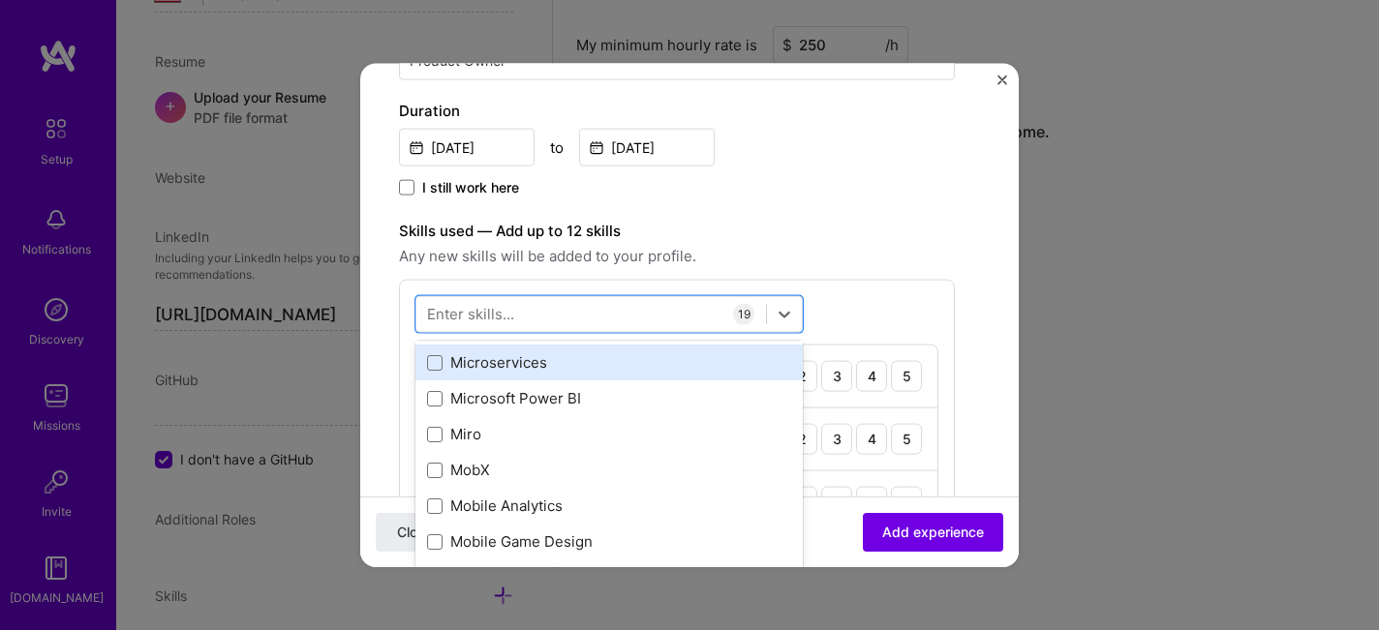
drag, startPoint x: 435, startPoint y: 365, endPoint x: 441, endPoint y: 378, distance: 13.9
click at [435, 365] on span at bounding box center [434, 361] width 15 height 15
click at [0, 0] on input "checkbox" at bounding box center [0, 0] width 0 height 0
click at [439, 361] on icon at bounding box center [435, 362] width 10 height 8
click at [0, 0] on input "checkbox" at bounding box center [0, 0] width 0 height 0
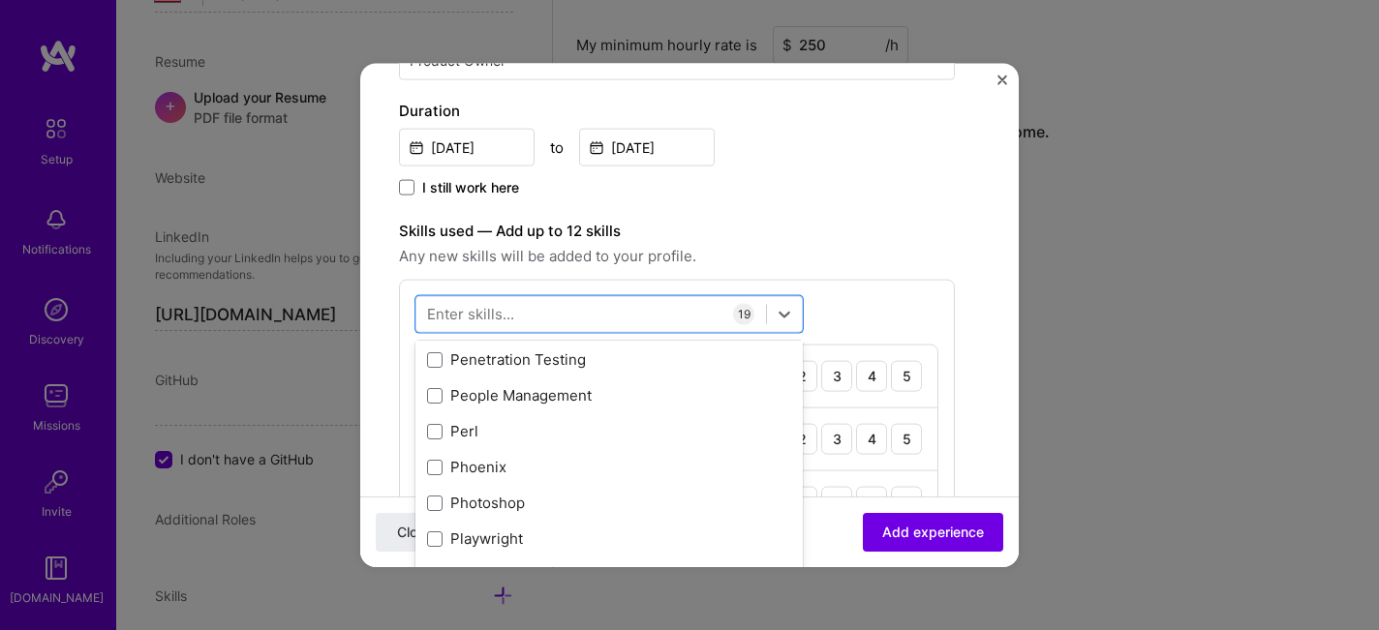
scroll to position [8446, 0]
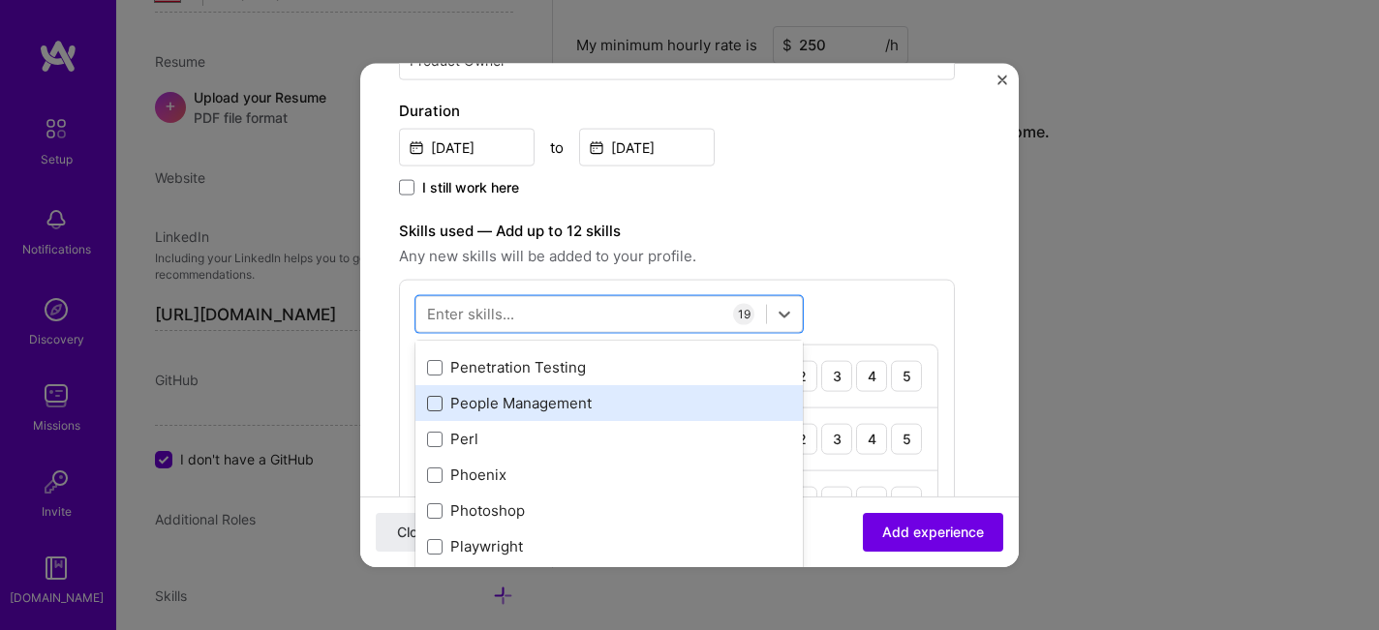
click at [436, 406] on span at bounding box center [434, 402] width 15 height 15
click at [0, 0] on input "checkbox" at bounding box center [0, 0] width 0 height 0
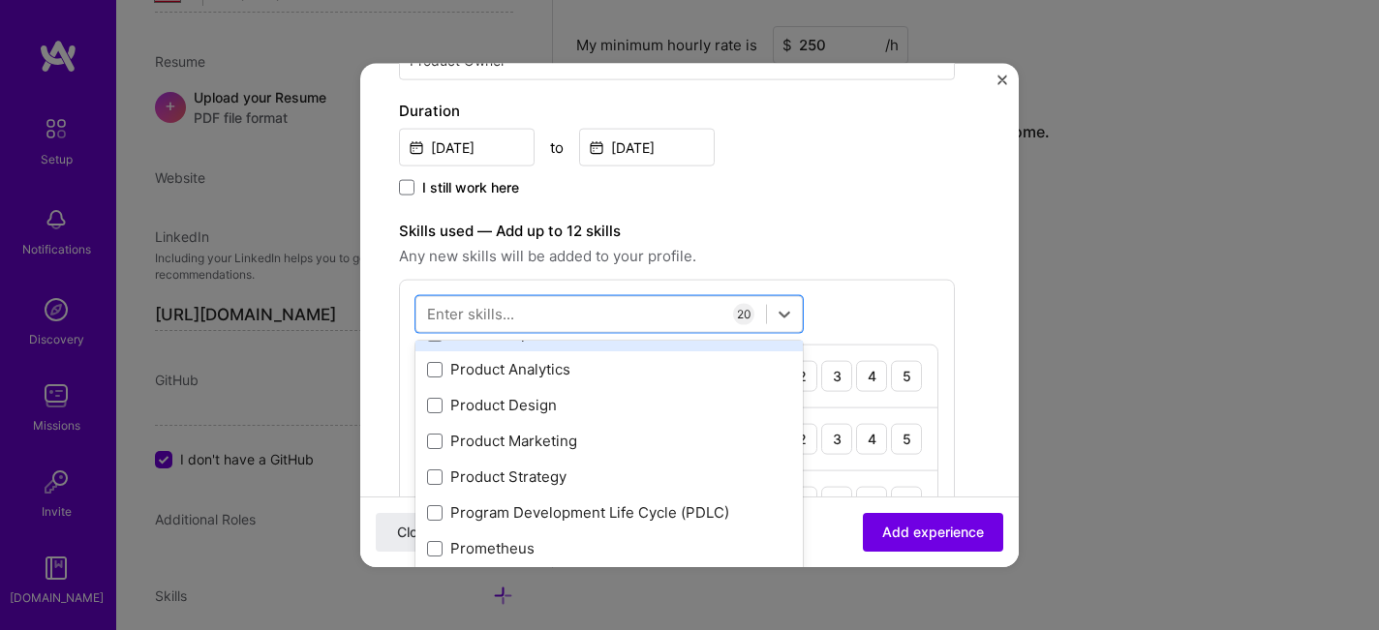
scroll to position [8918, 0]
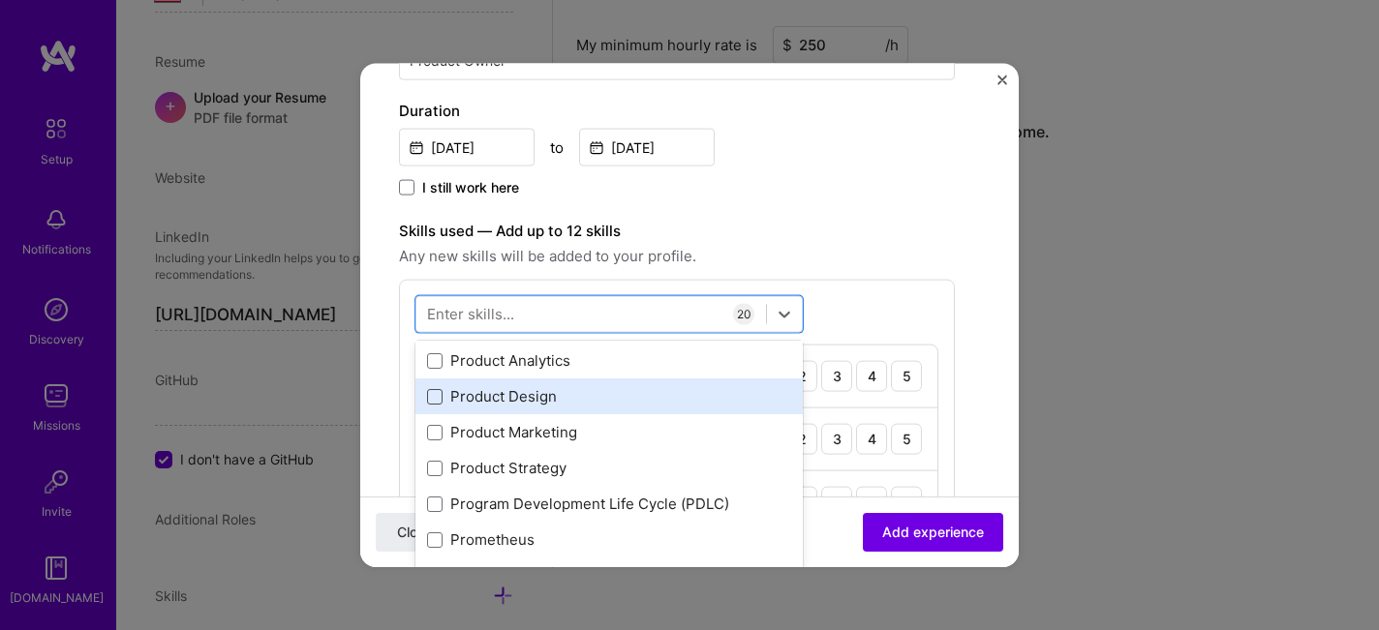
click at [433, 392] on span at bounding box center [434, 395] width 15 height 15
click at [0, 0] on input "checkbox" at bounding box center [0, 0] width 0 height 0
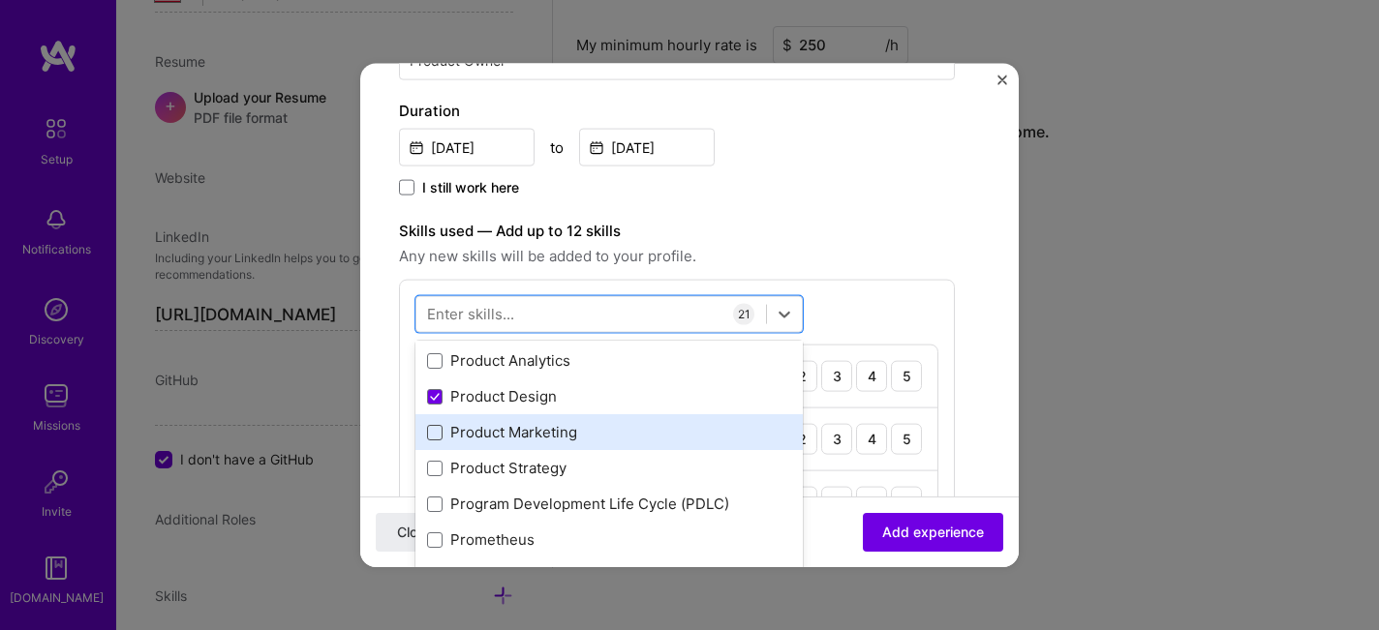
click at [435, 433] on span at bounding box center [434, 431] width 15 height 15
click at [0, 0] on input "checkbox" at bounding box center [0, 0] width 0 height 0
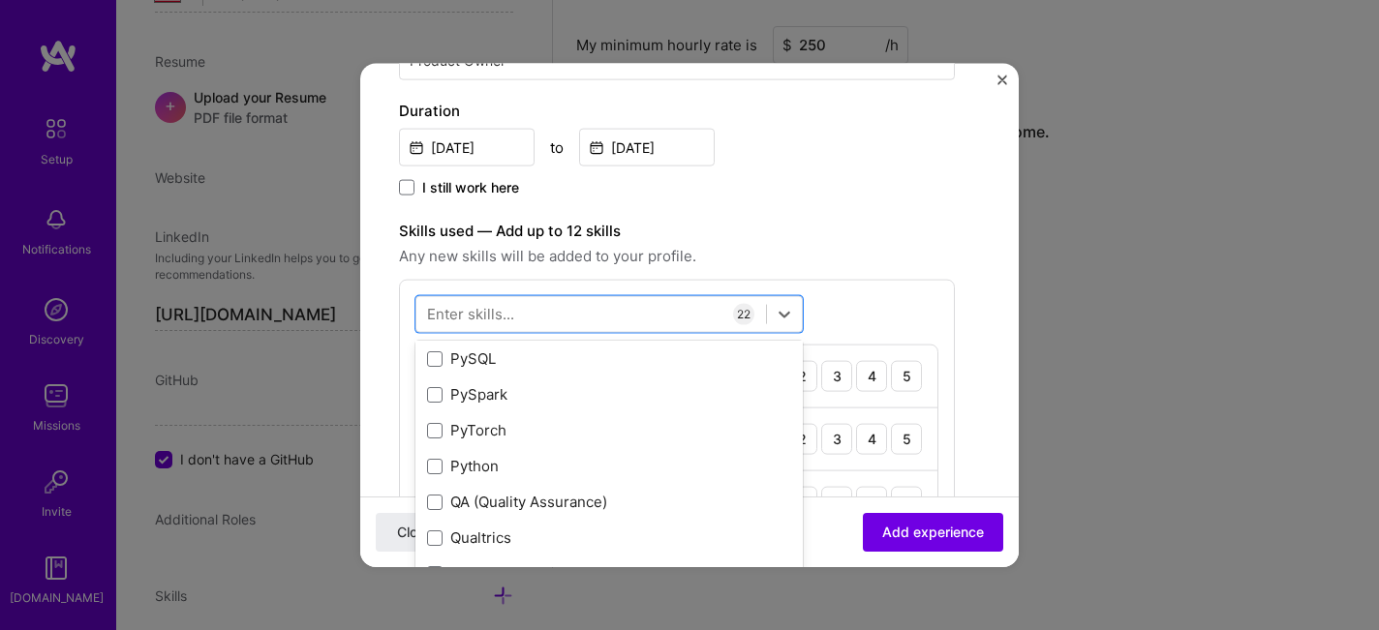
scroll to position [9209, 0]
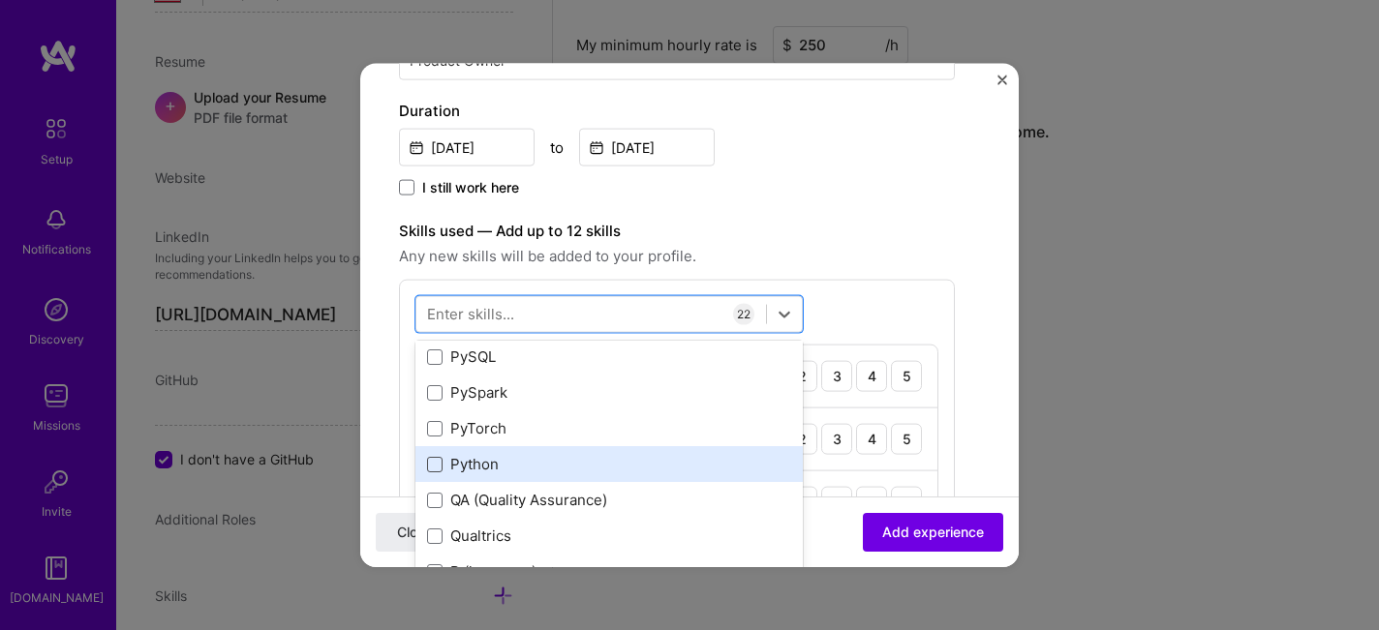
click at [438, 458] on span at bounding box center [434, 463] width 15 height 15
click at [0, 0] on input "checkbox" at bounding box center [0, 0] width 0 height 0
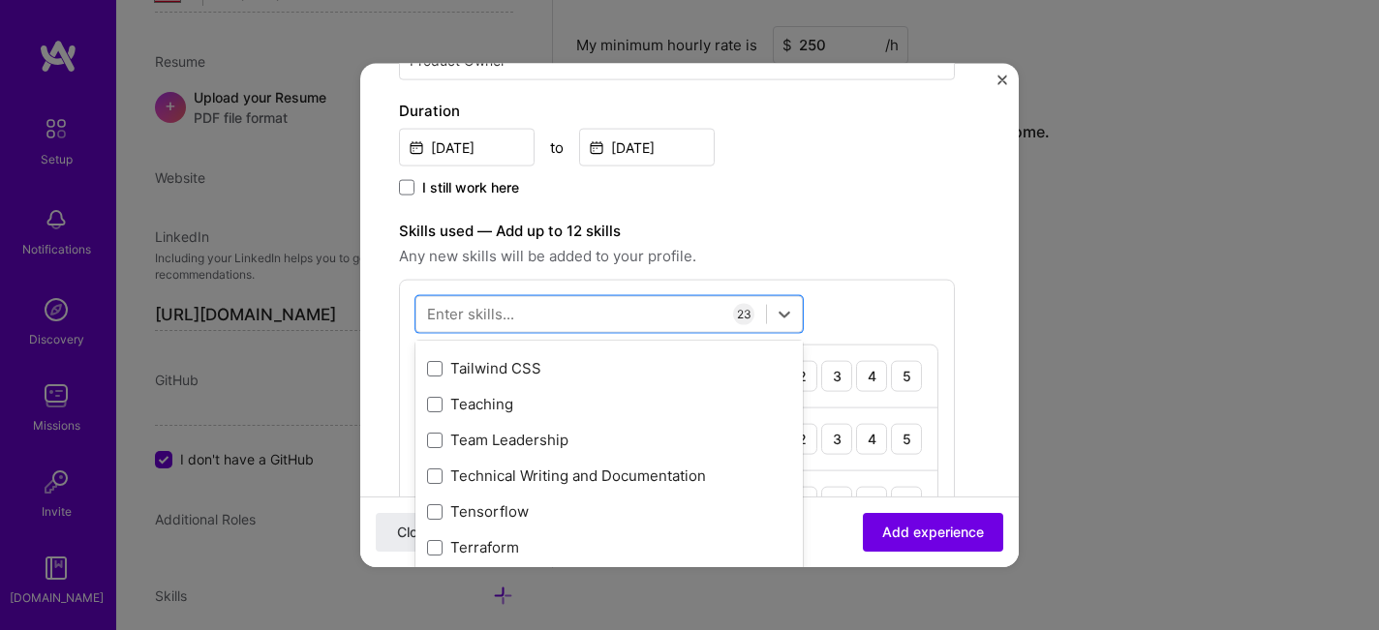
scroll to position [11784, 0]
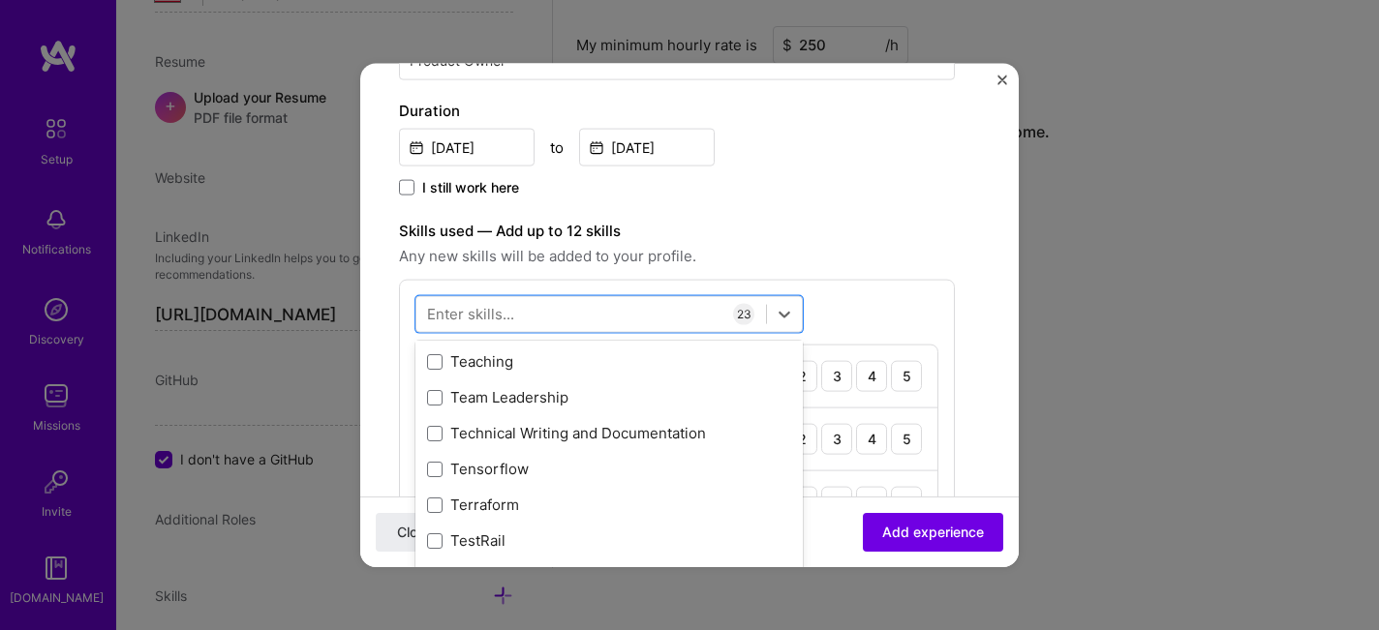
click at [433, 392] on span at bounding box center [434, 396] width 15 height 15
click at [0, 0] on input "checkbox" at bounding box center [0, 0] width 0 height 0
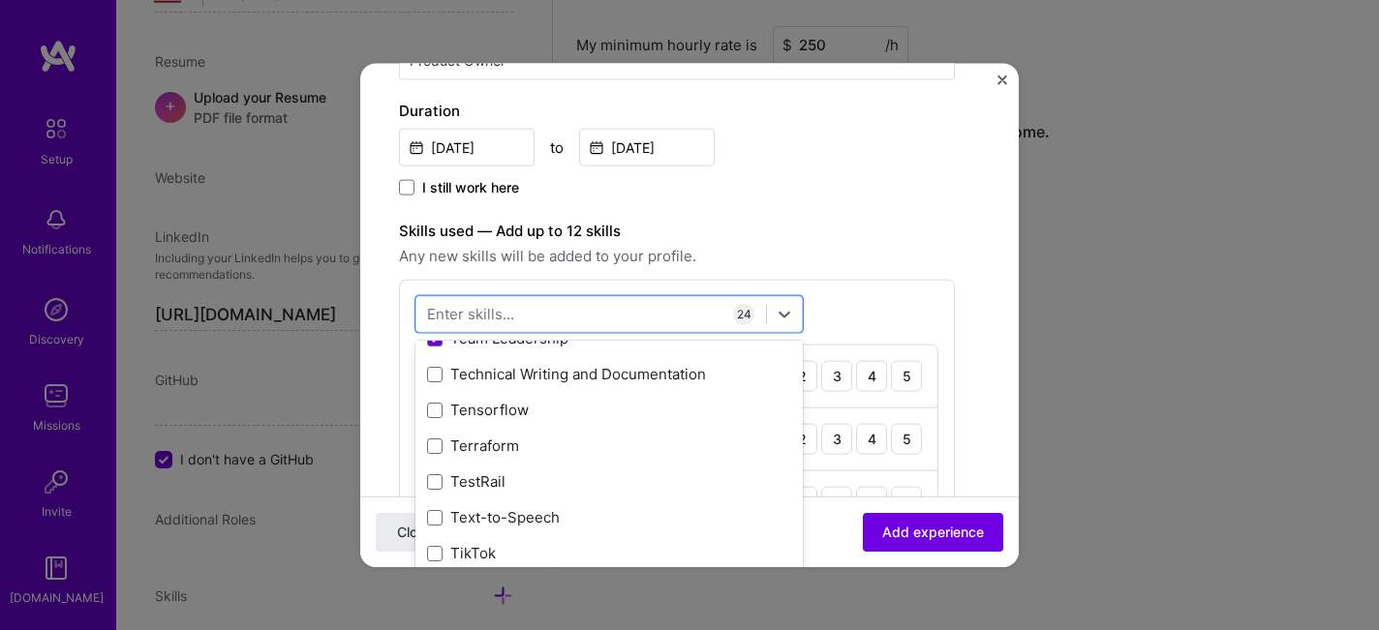
scroll to position [11810, 0]
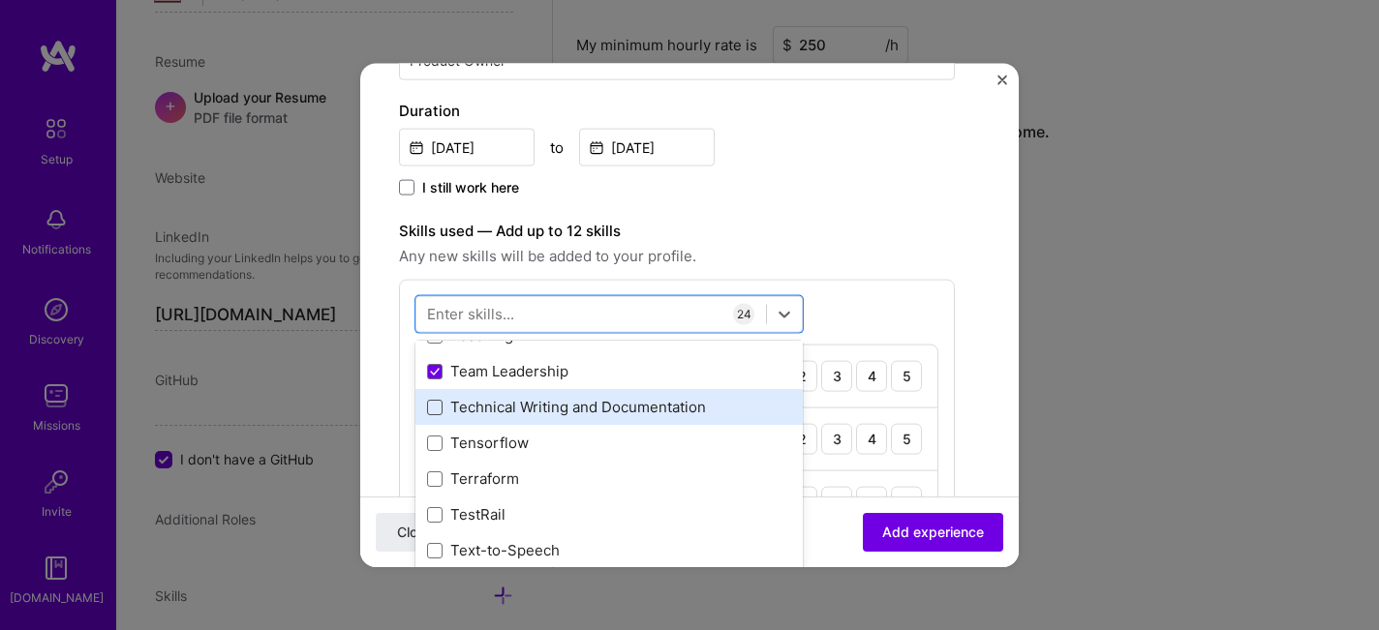
click at [436, 411] on span at bounding box center [434, 406] width 15 height 15
click at [0, 0] on input "checkbox" at bounding box center [0, 0] width 0 height 0
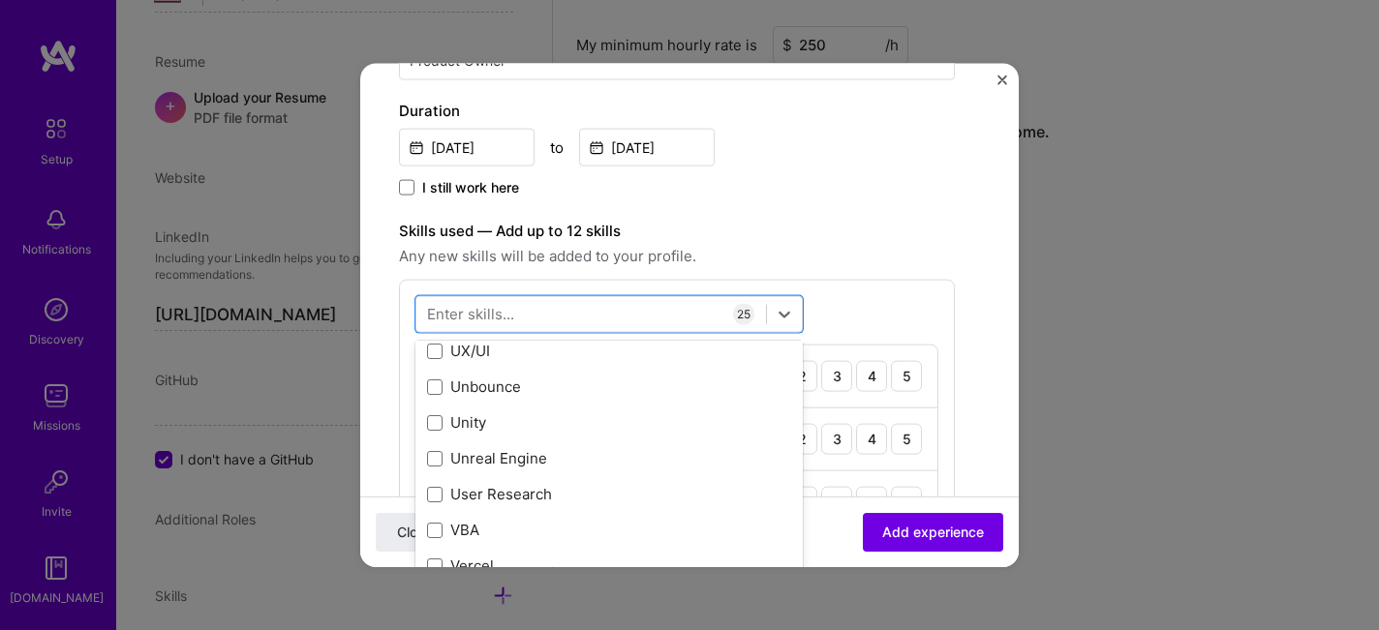
scroll to position [12389, 0]
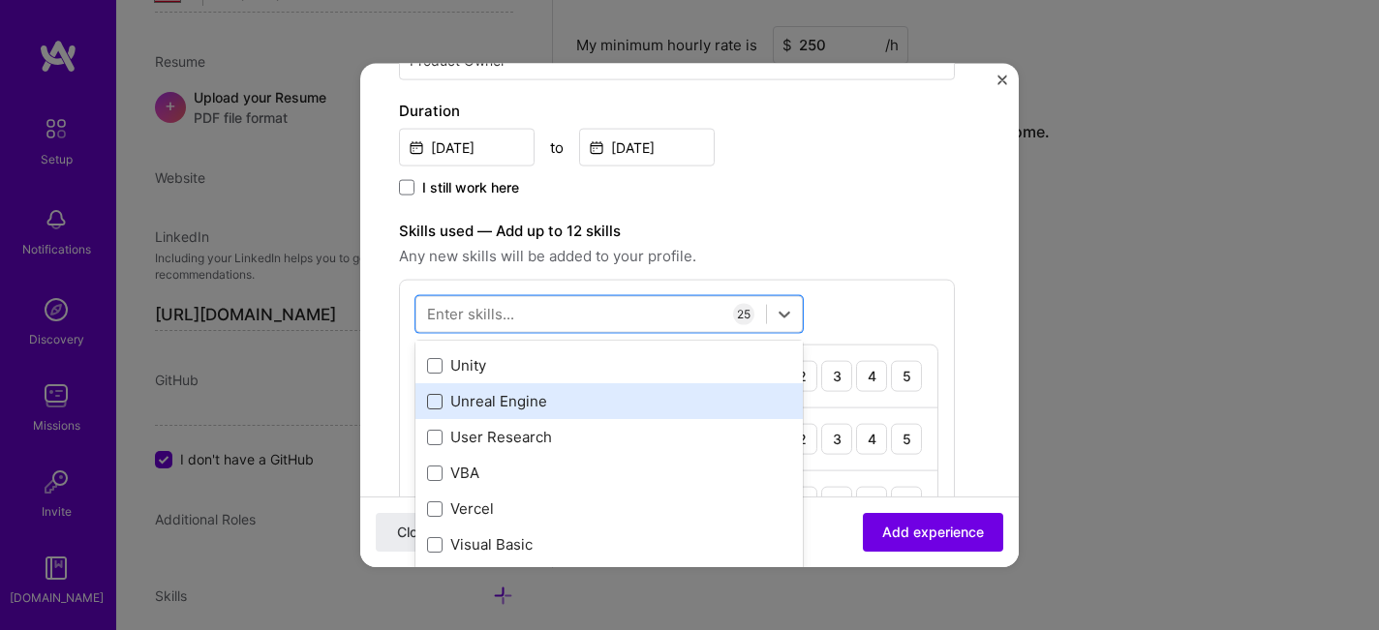
click at [433, 399] on span at bounding box center [434, 400] width 15 height 15
click at [0, 0] on input "checkbox" at bounding box center [0, 0] width 0 height 0
click at [433, 399] on icon at bounding box center [435, 401] width 10 height 8
click at [0, 0] on input "checkbox" at bounding box center [0, 0] width 0 height 0
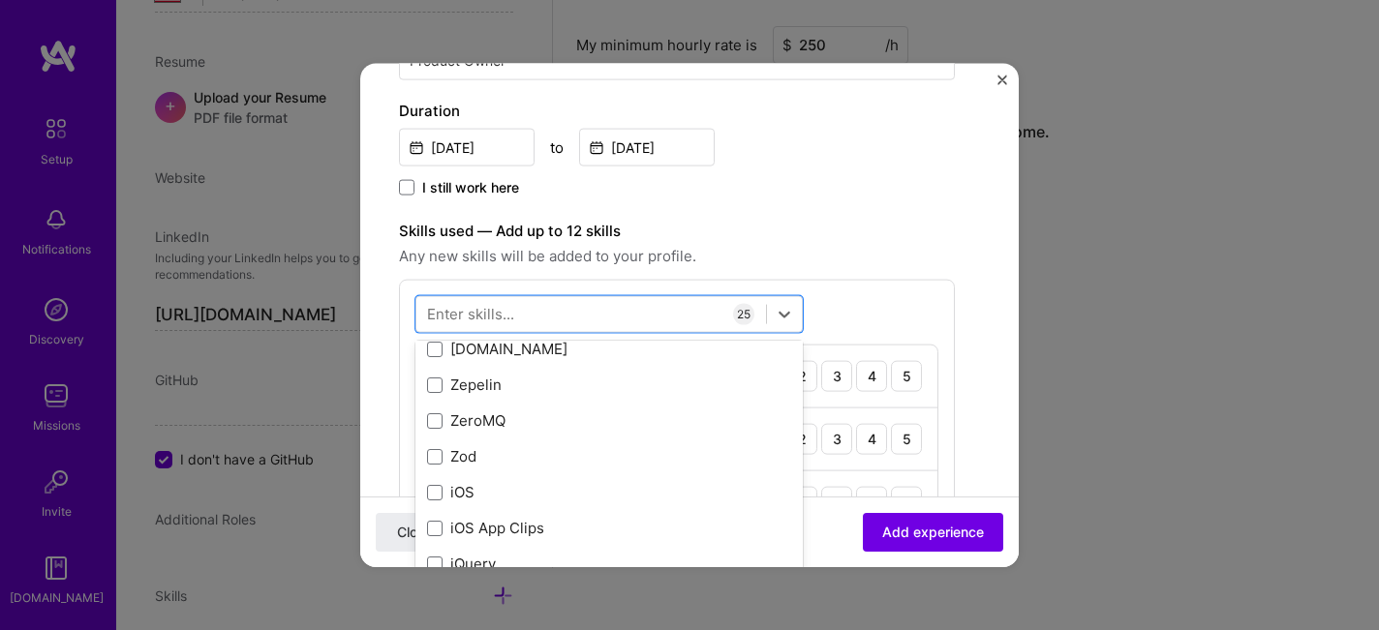
scroll to position [13301, 0]
click at [879, 244] on span "Any new skills will be added to your profile." at bounding box center [677, 255] width 556 height 23
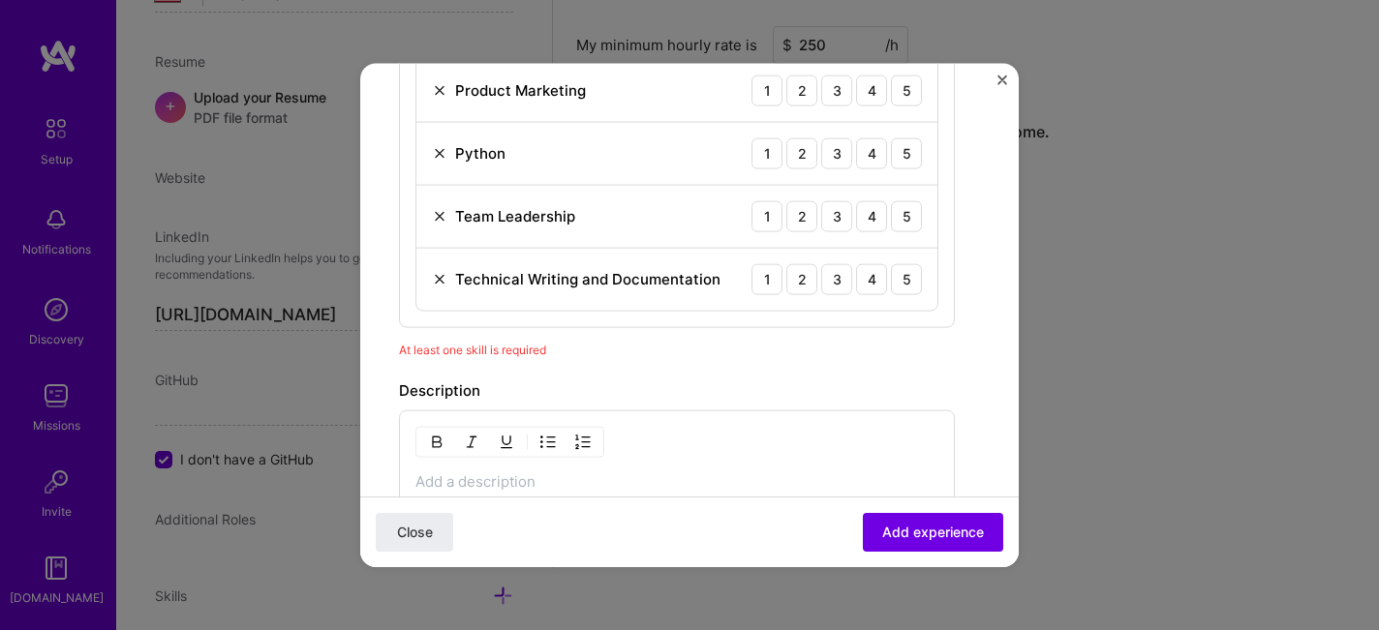
scroll to position [2033, 0]
click at [438, 284] on img at bounding box center [439, 280] width 15 height 15
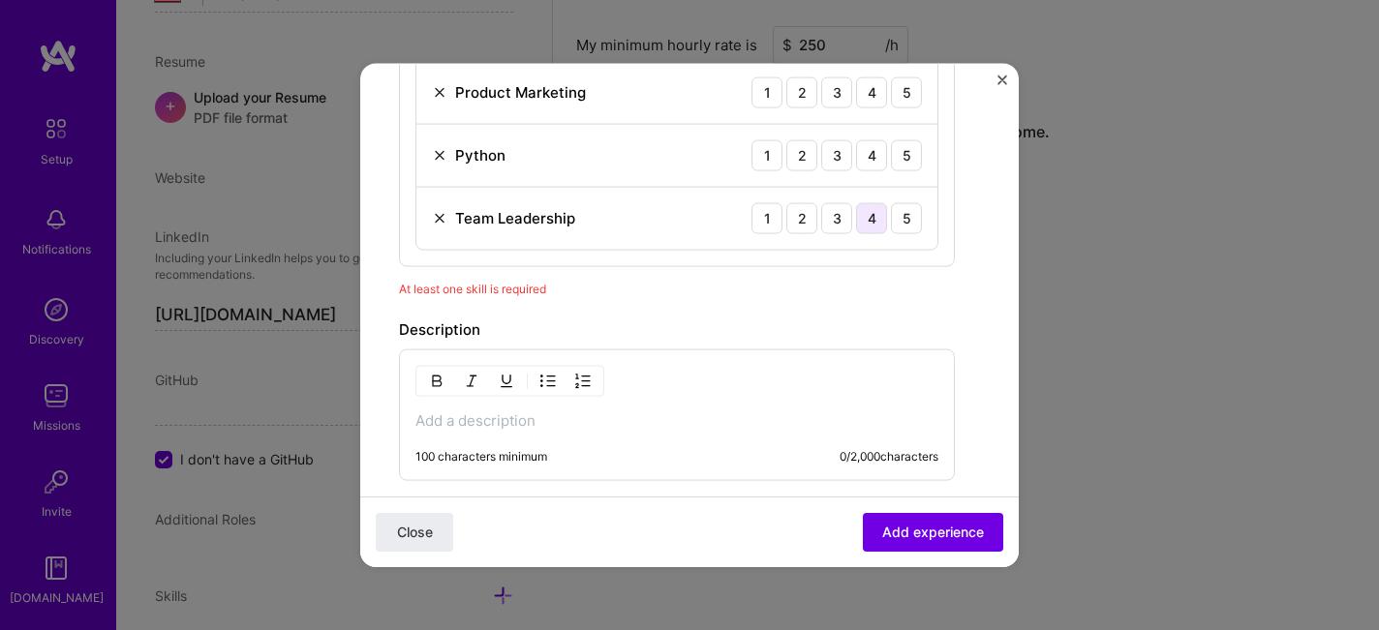
click at [871, 226] on div "4" at bounding box center [871, 217] width 31 height 31
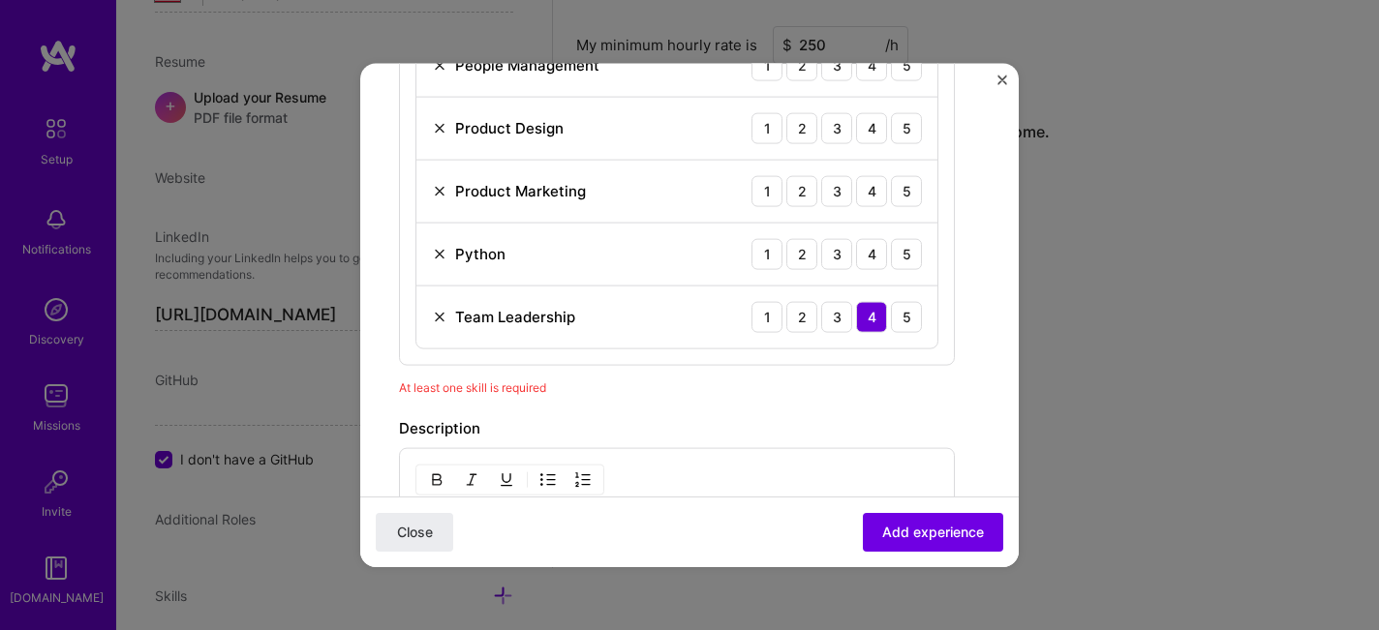
scroll to position [1908, 0]
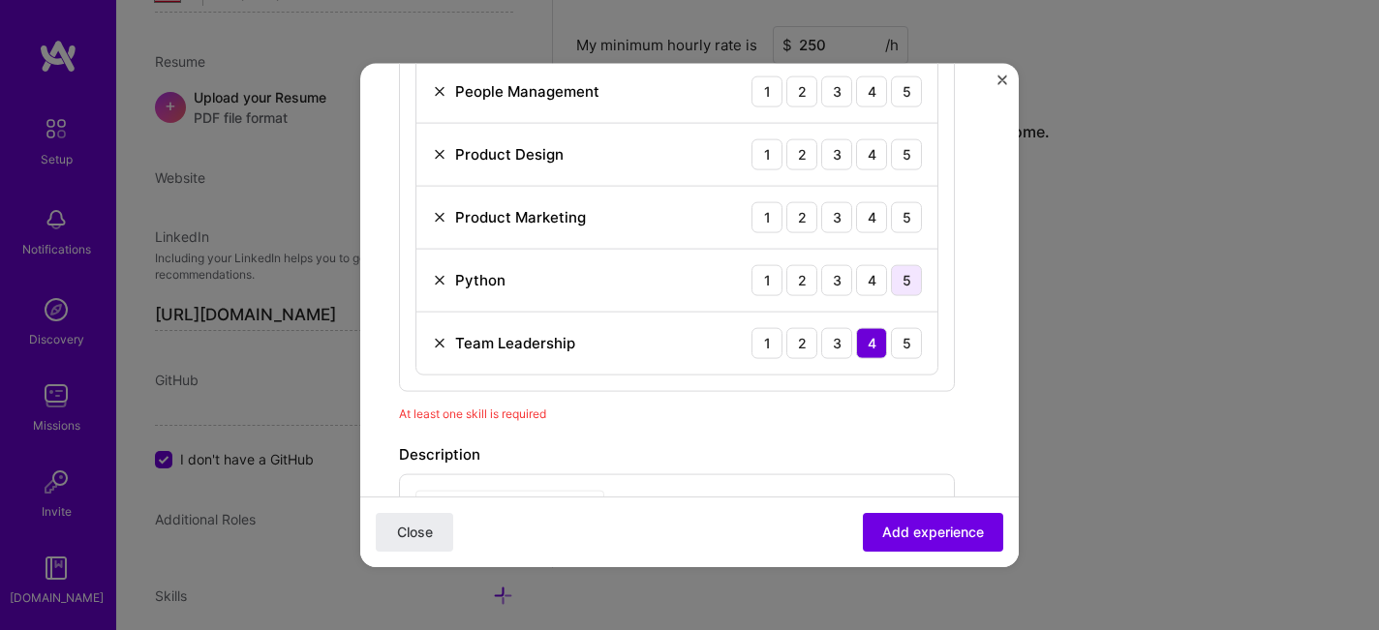
click at [903, 281] on div "5" at bounding box center [906, 279] width 31 height 31
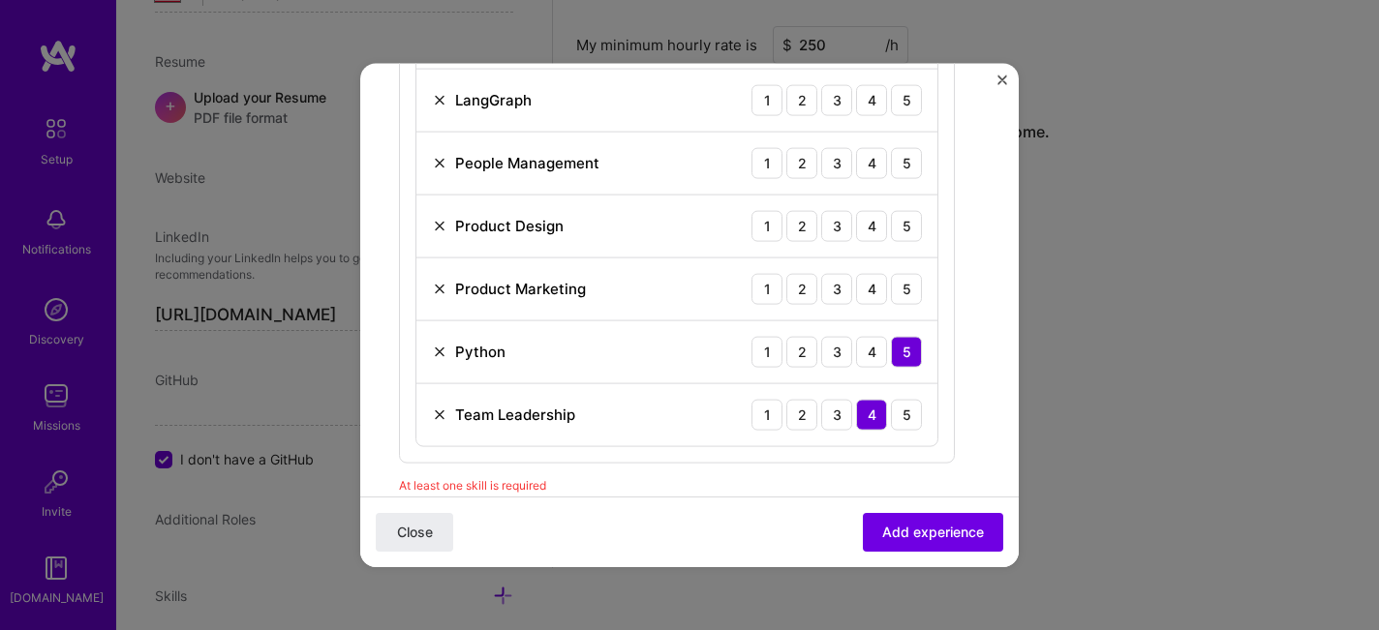
scroll to position [1833, 0]
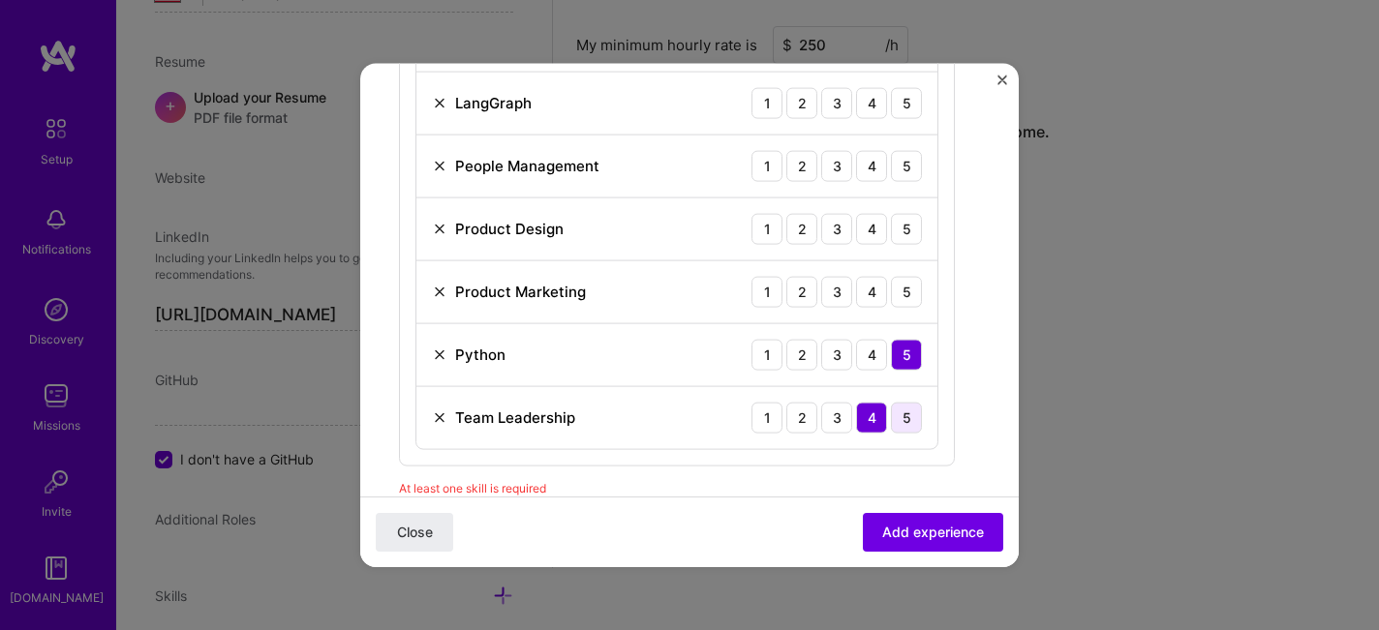
click at [904, 419] on div "5" at bounding box center [906, 417] width 31 height 31
drag, startPoint x: 871, startPoint y: 420, endPoint x: 872, endPoint y: 380, distance: 40.7
click at [872, 420] on div "4" at bounding box center [871, 417] width 31 height 31
click at [871, 347] on div "4" at bounding box center [871, 354] width 31 height 31
click at [875, 295] on div "4" at bounding box center [871, 291] width 31 height 31
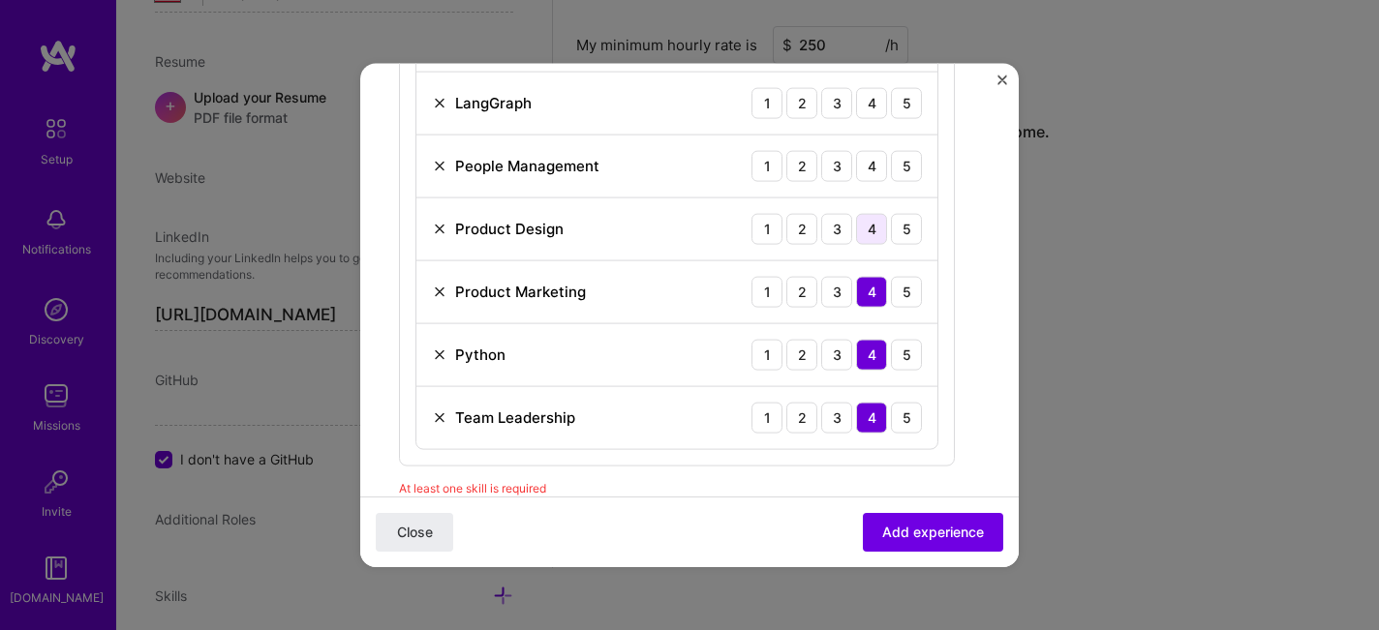
click at [878, 234] on div "4" at bounding box center [871, 228] width 31 height 31
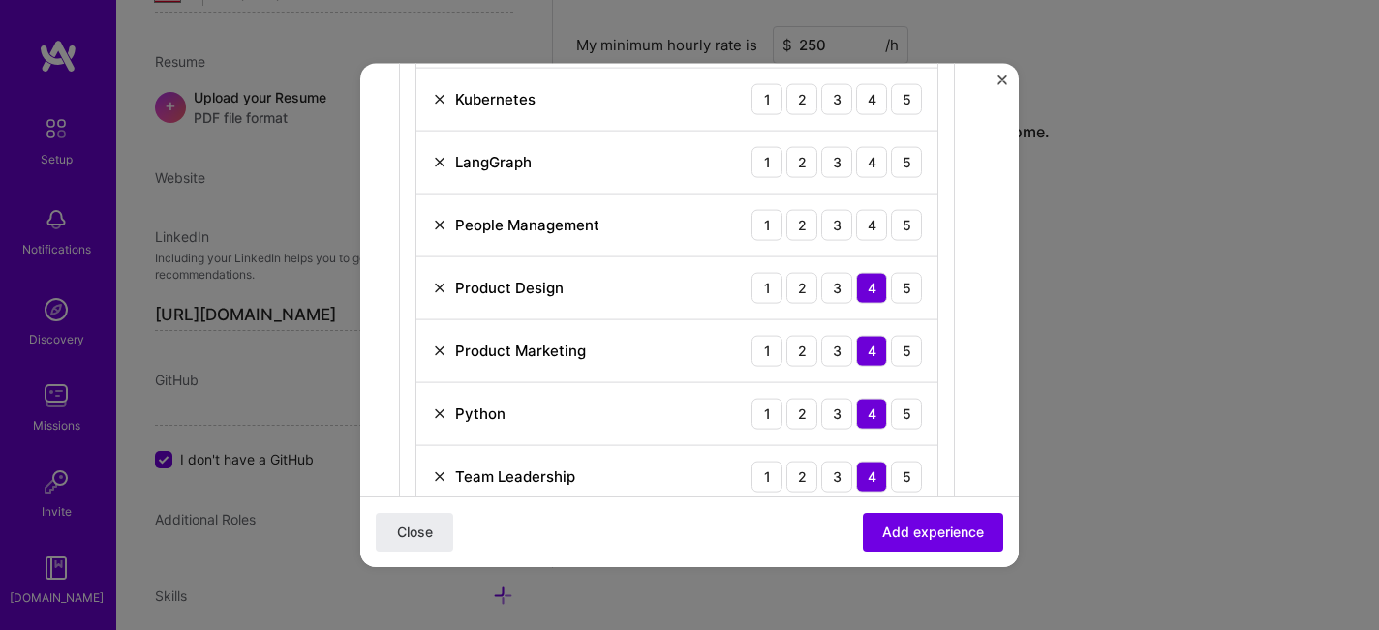
scroll to position [1772, 0]
click at [878, 229] on div "4" at bounding box center [871, 226] width 31 height 31
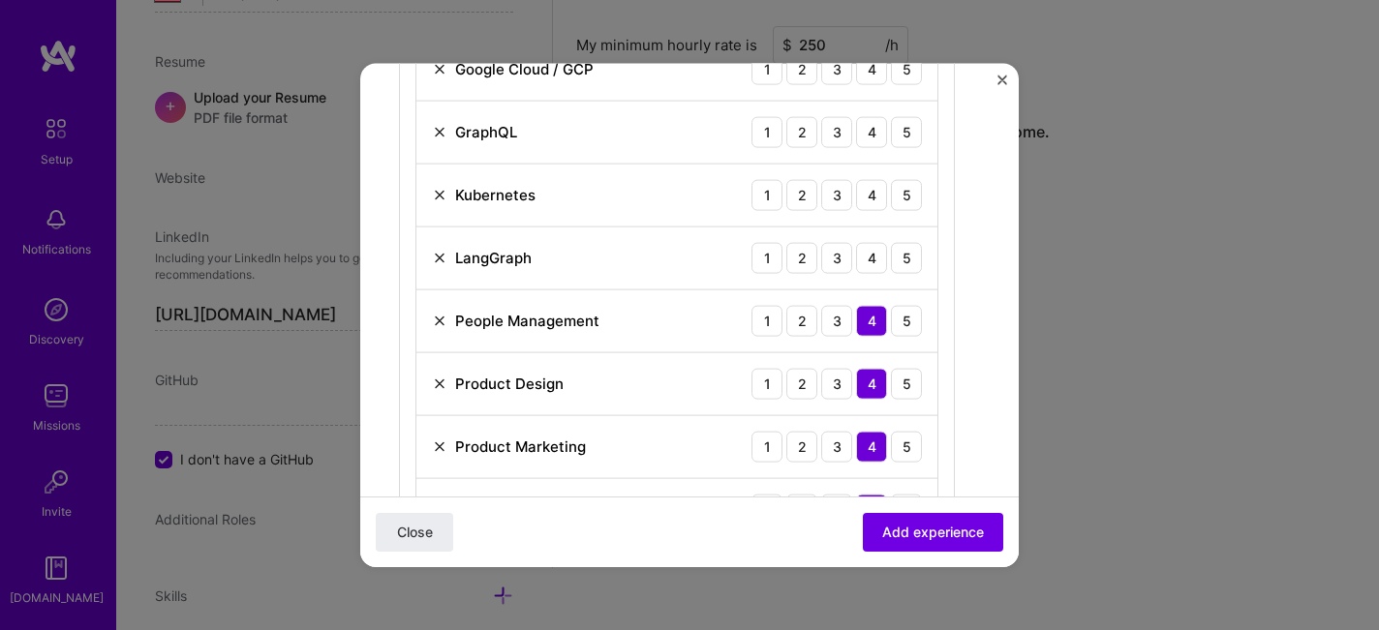
scroll to position [1673, 0]
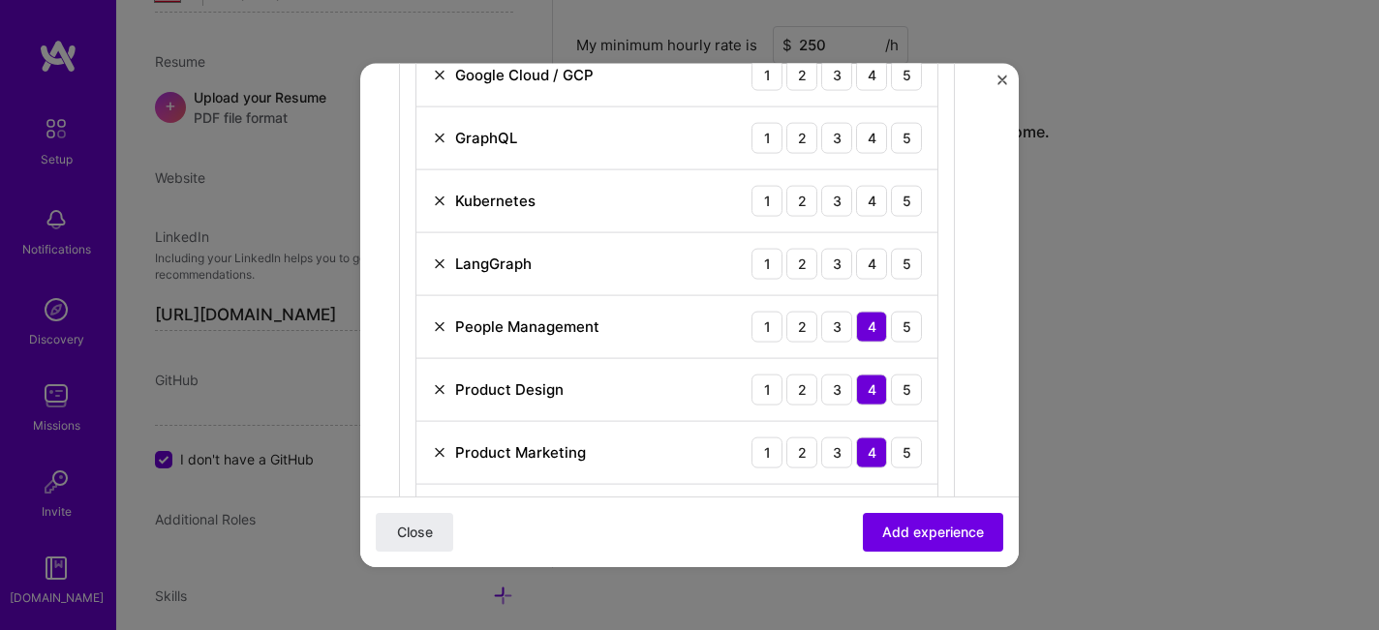
click at [437, 259] on img at bounding box center [439, 263] width 15 height 15
click at [878, 201] on div "4" at bounding box center [871, 200] width 31 height 31
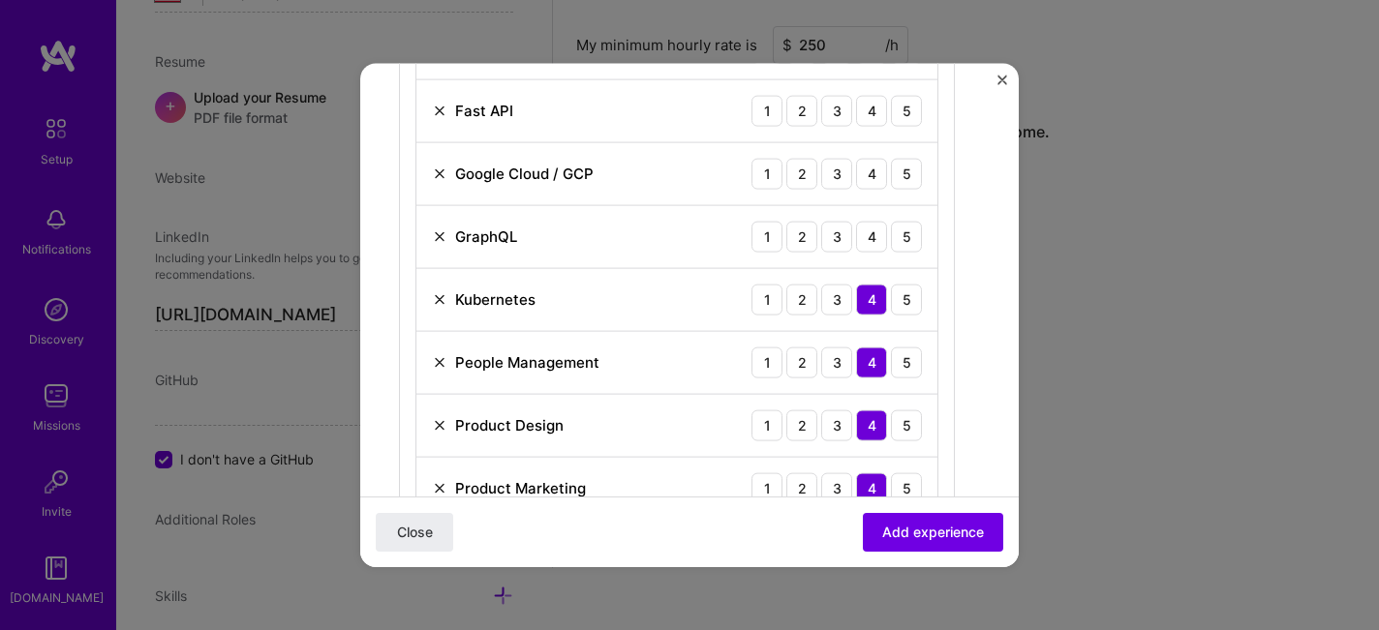
scroll to position [1569, 0]
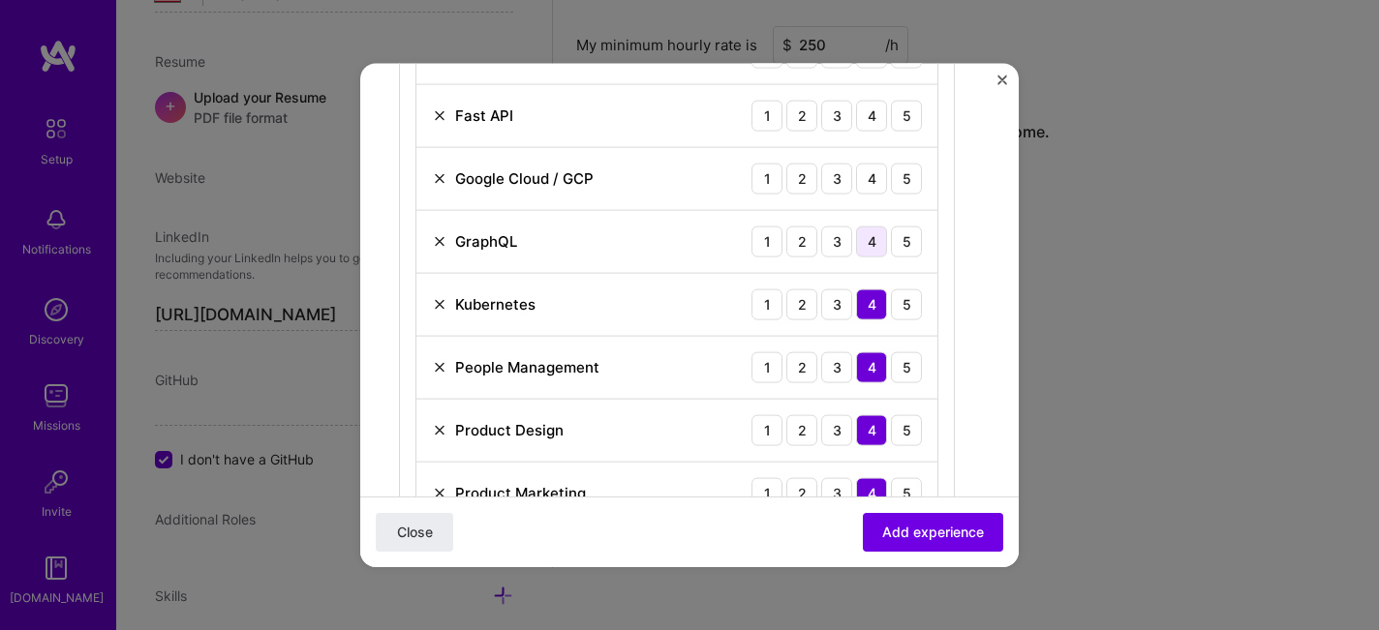
click at [875, 251] on div "4" at bounding box center [871, 241] width 31 height 31
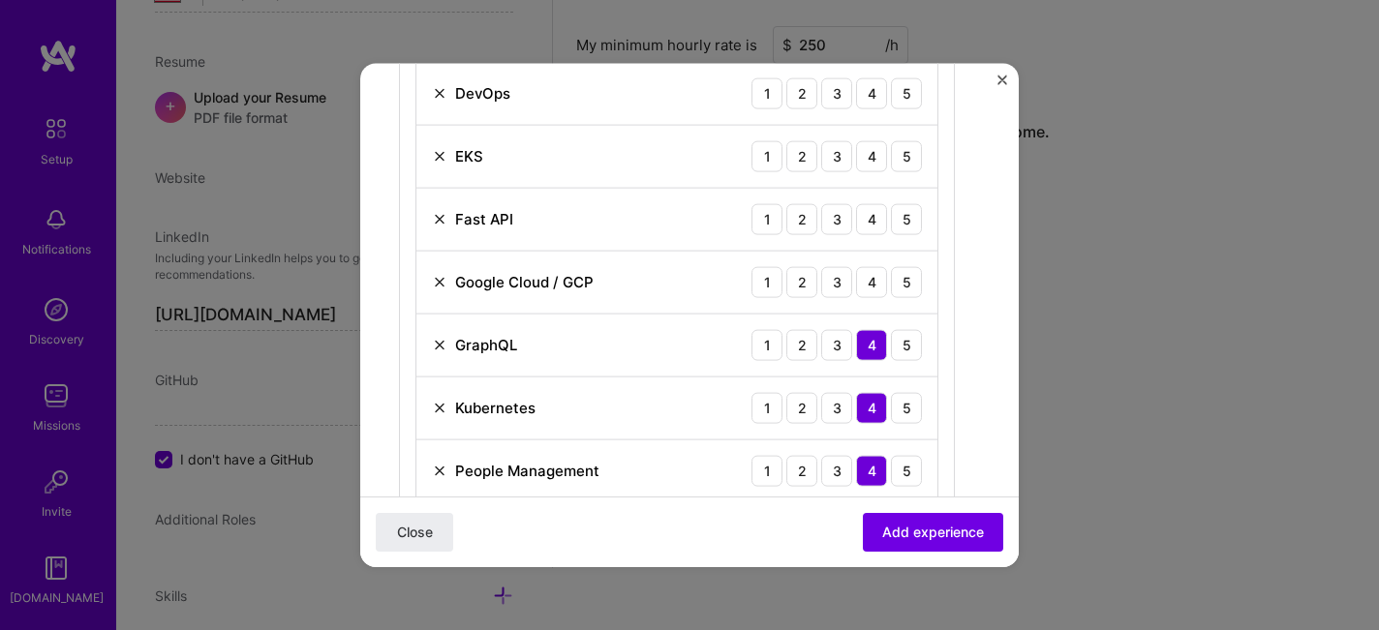
scroll to position [1464, 0]
click at [873, 289] on div "4" at bounding box center [871, 282] width 31 height 31
click at [439, 221] on img at bounding box center [439, 219] width 15 height 15
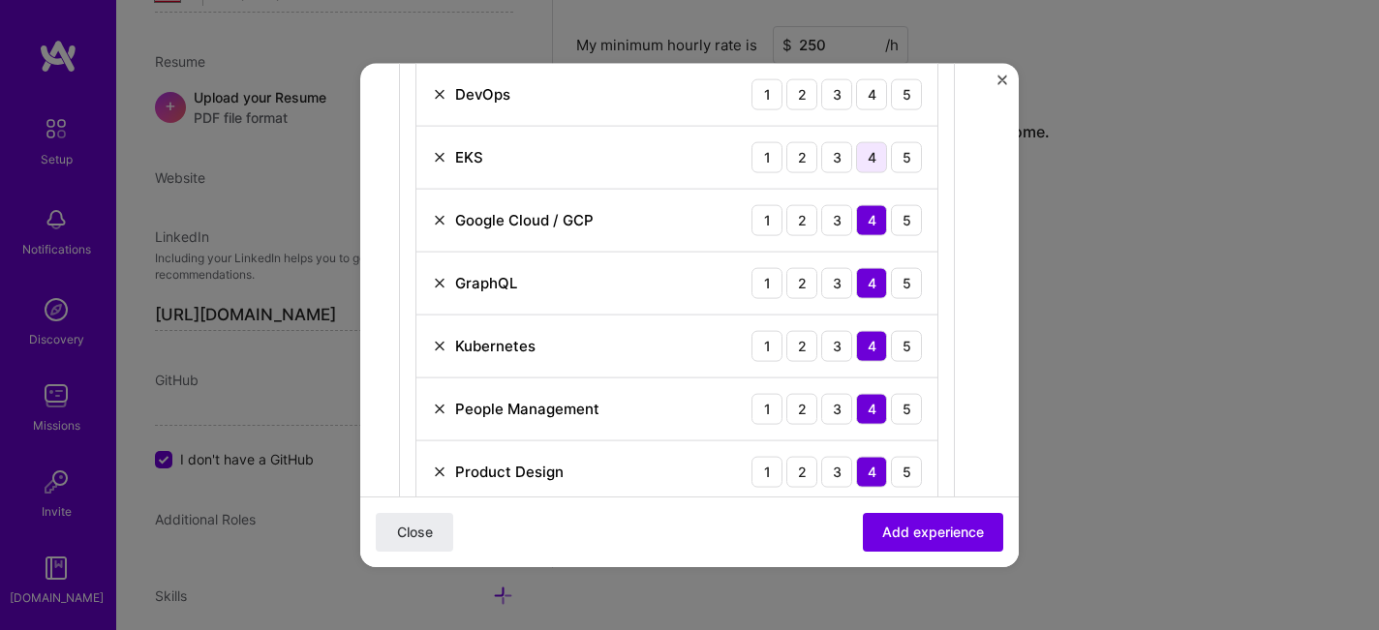
click at [876, 161] on div "4" at bounding box center [871, 156] width 31 height 31
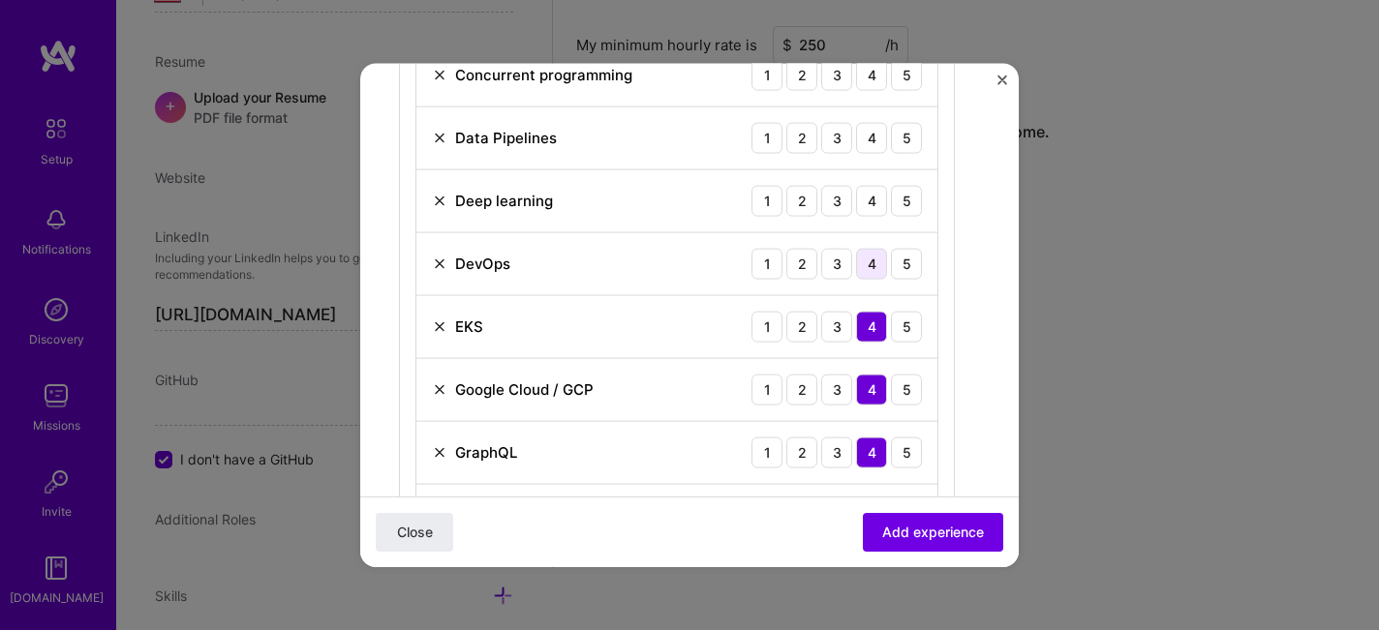
scroll to position [1254, 0]
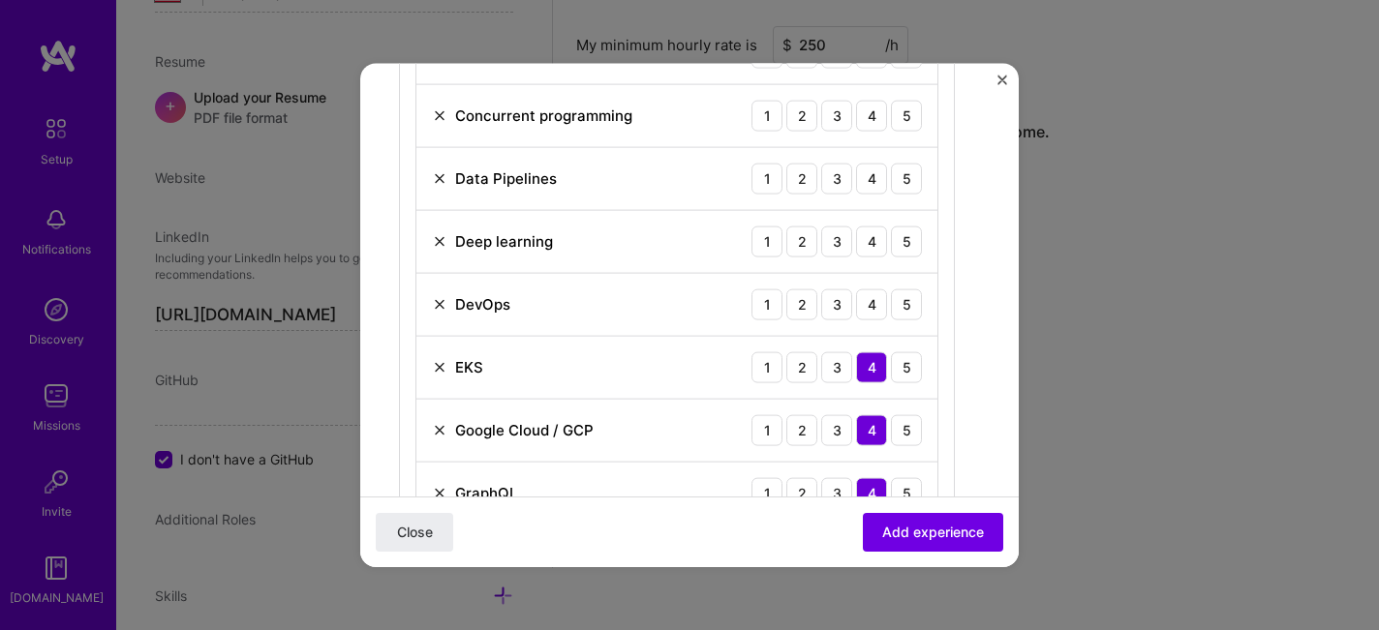
click at [442, 301] on img at bounding box center [439, 303] width 15 height 15
click at [873, 244] on div "4" at bounding box center [871, 241] width 31 height 31
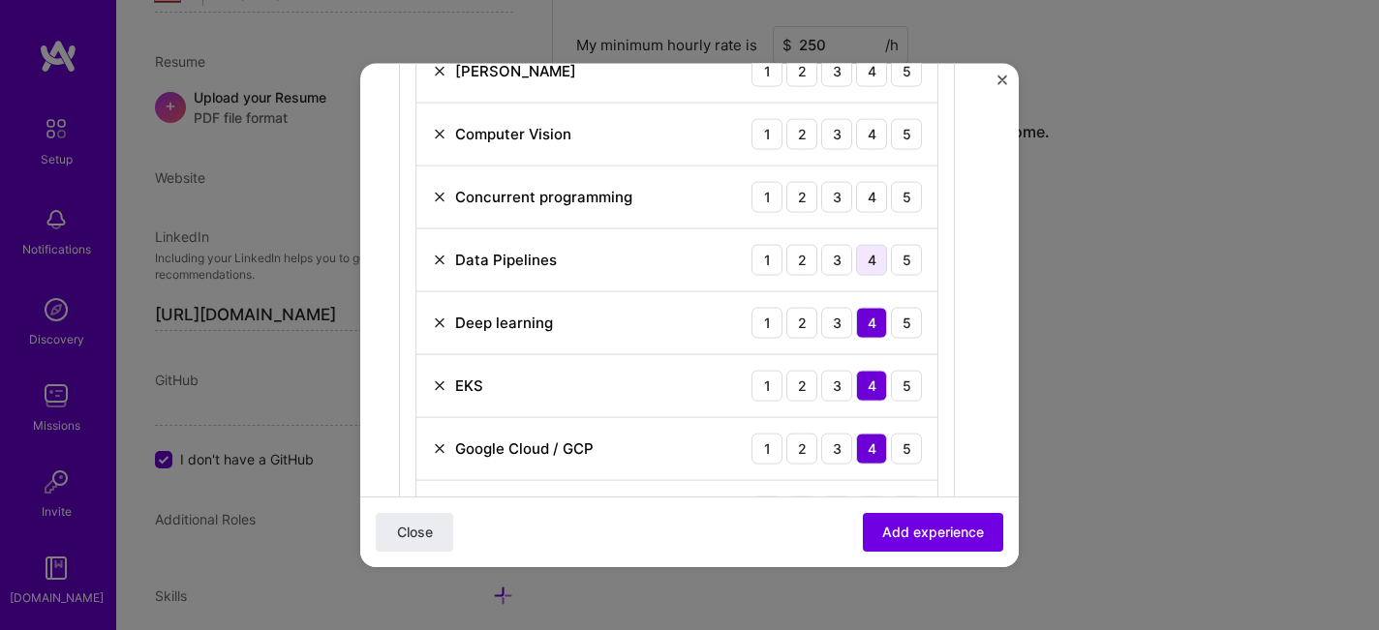
click at [875, 255] on div "4" at bounding box center [871, 259] width 31 height 31
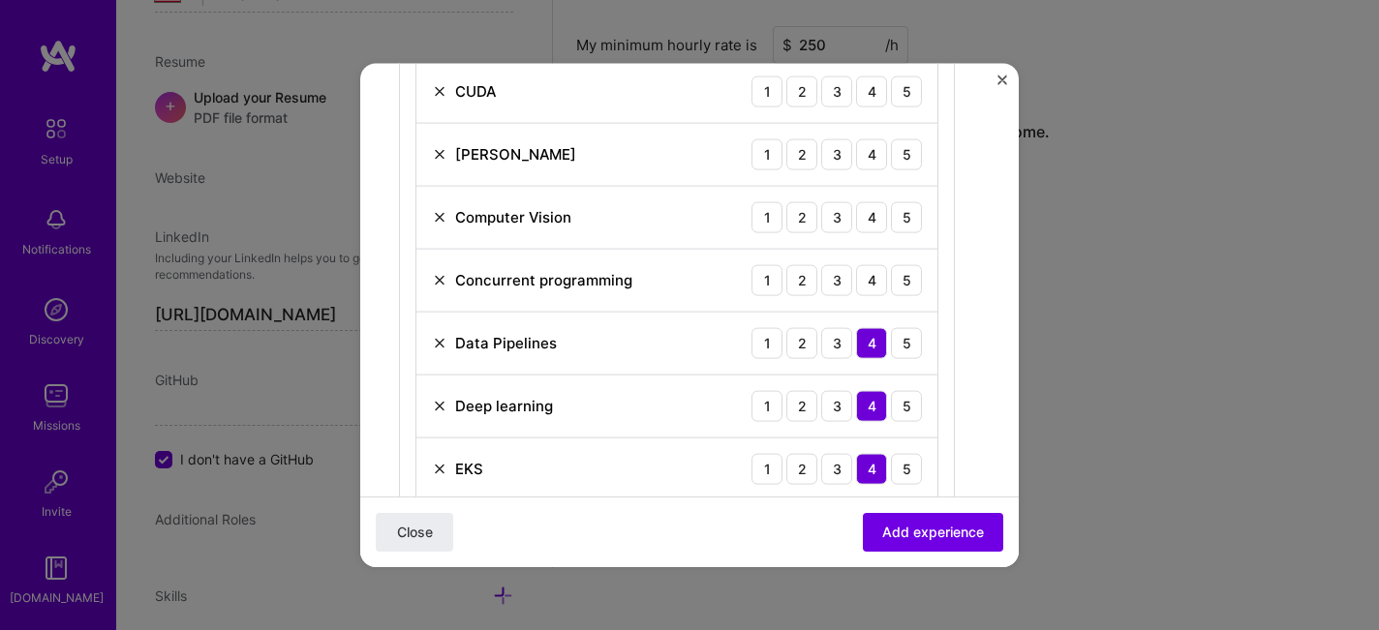
scroll to position [1088, 0]
click at [876, 288] on div "4" at bounding box center [871, 281] width 31 height 31
click at [874, 231] on div "4" at bounding box center [871, 218] width 31 height 31
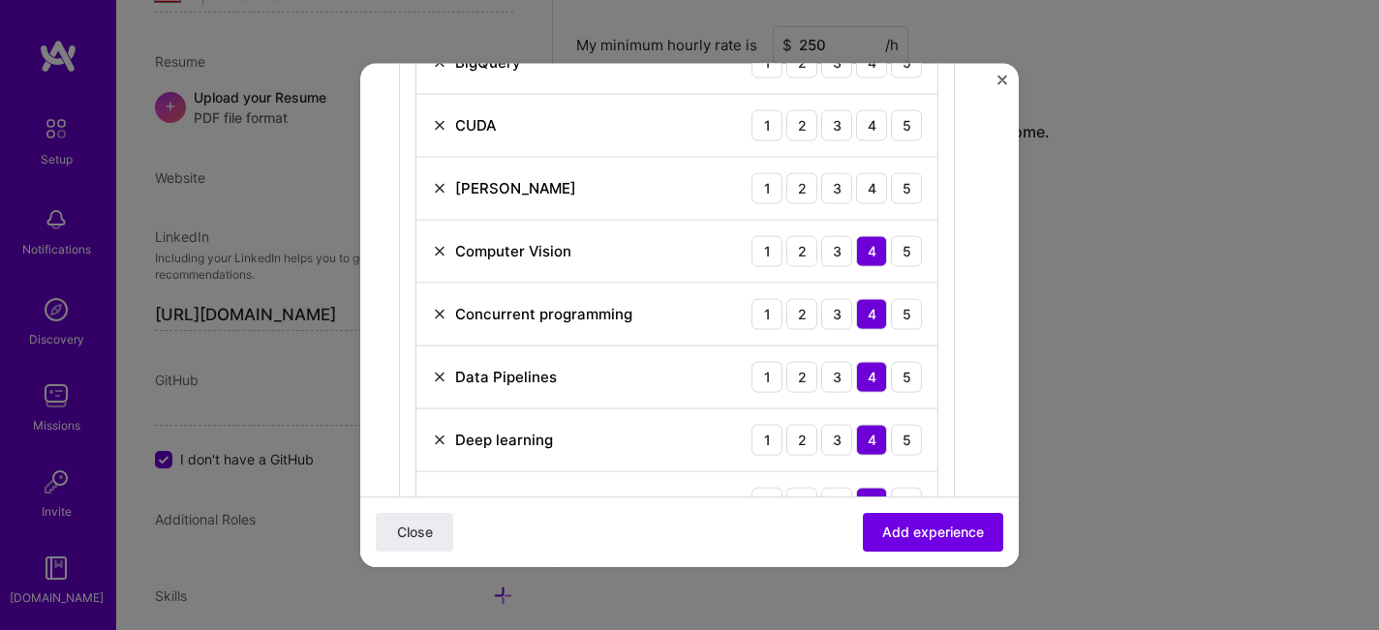
scroll to position [1054, 0]
click at [433, 189] on img at bounding box center [439, 189] width 15 height 15
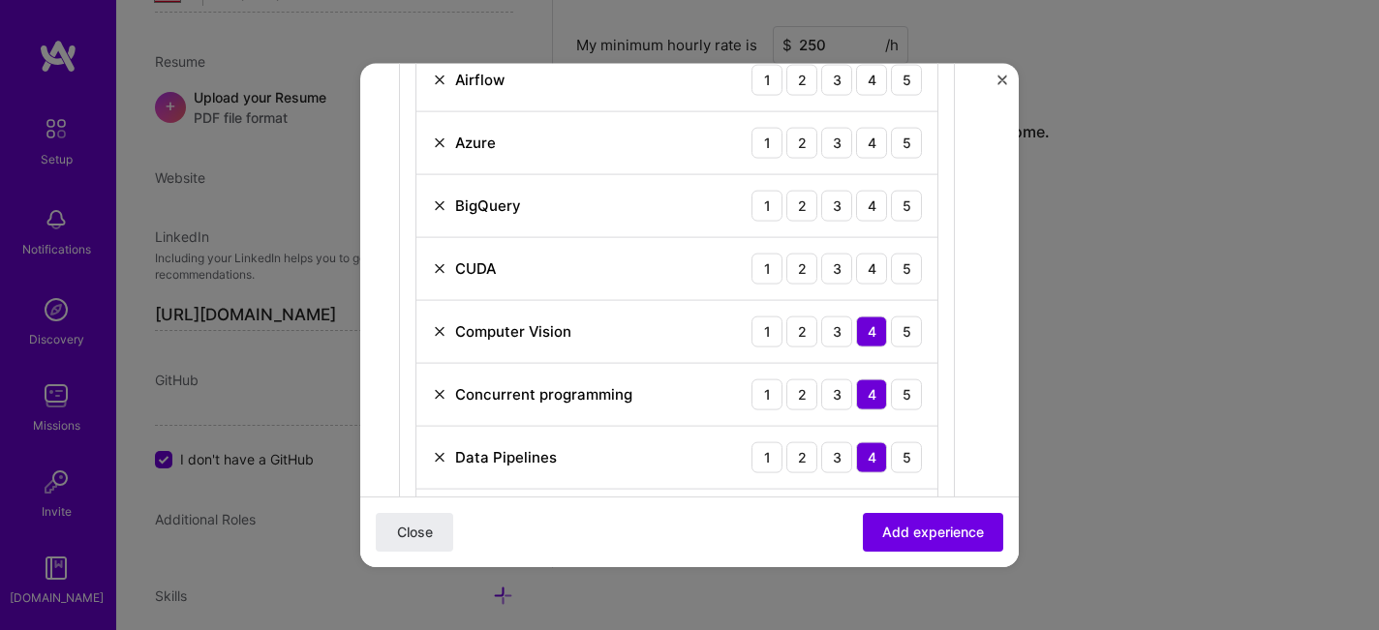
scroll to position [905, 0]
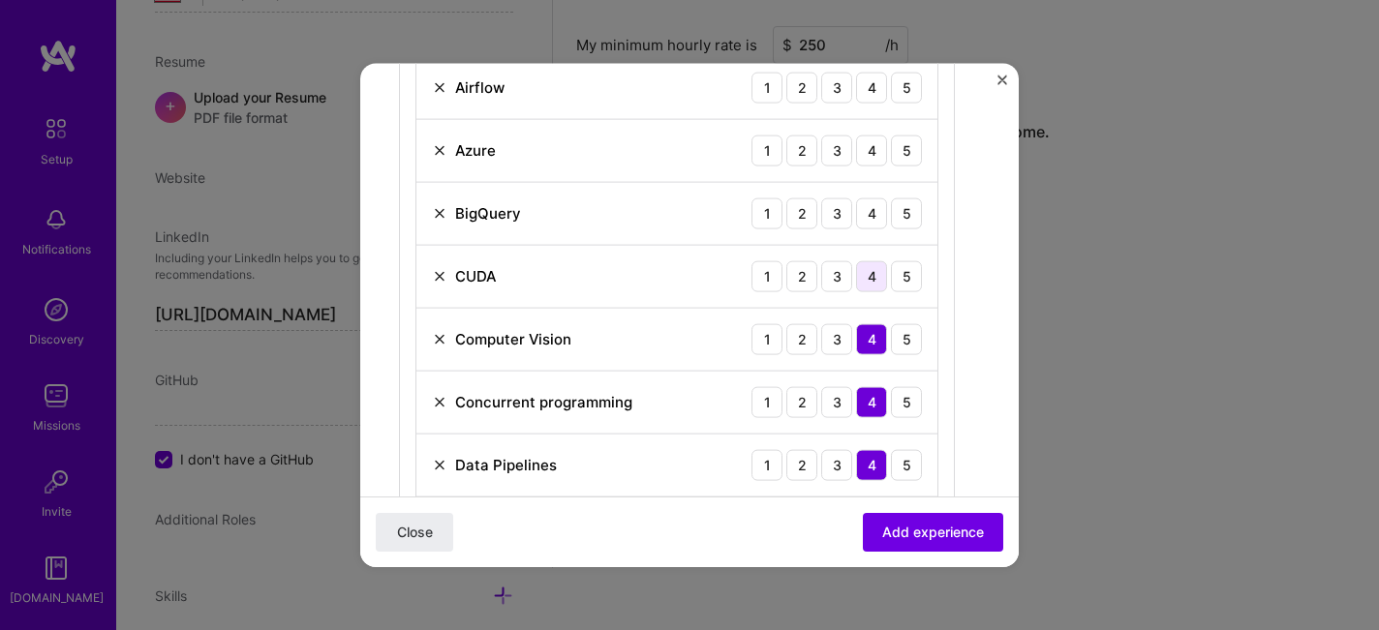
click at [863, 283] on div "4" at bounding box center [871, 276] width 31 height 31
click at [865, 218] on div "4" at bounding box center [871, 213] width 31 height 31
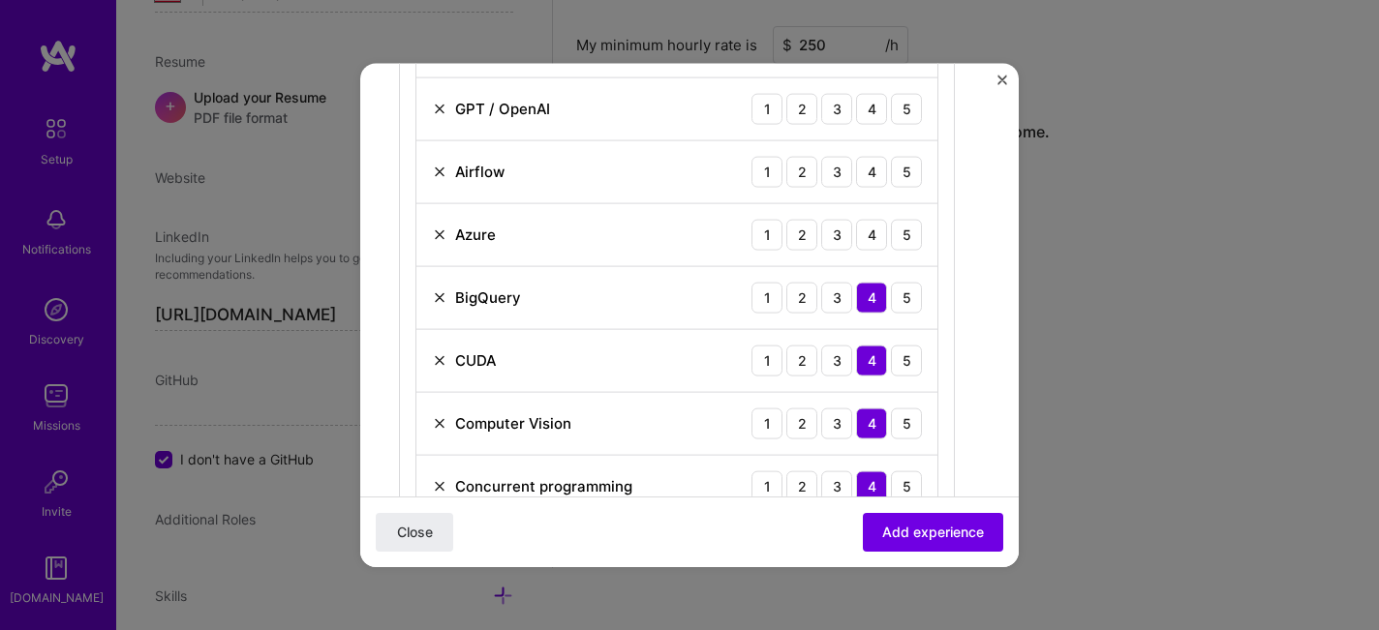
scroll to position [810, 0]
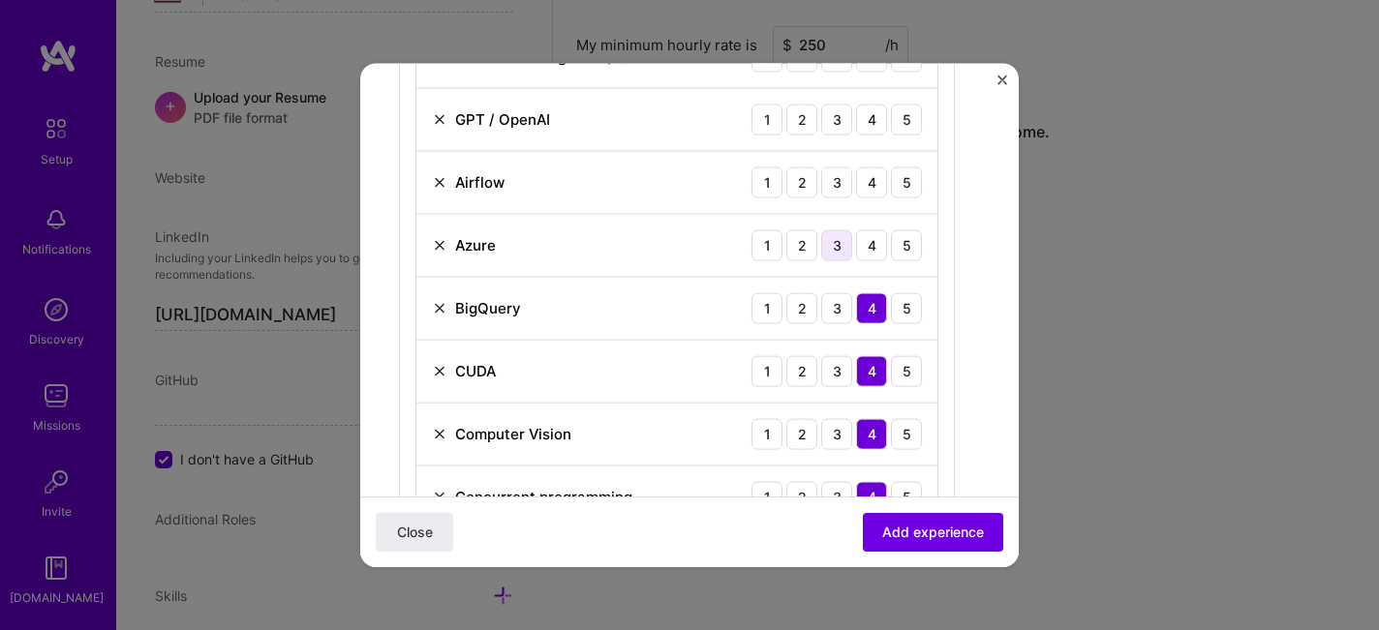
click at [841, 235] on div "3" at bounding box center [836, 245] width 31 height 31
click at [875, 246] on div "4" at bounding box center [871, 245] width 31 height 31
click at [875, 181] on div "4" at bounding box center [871, 182] width 31 height 31
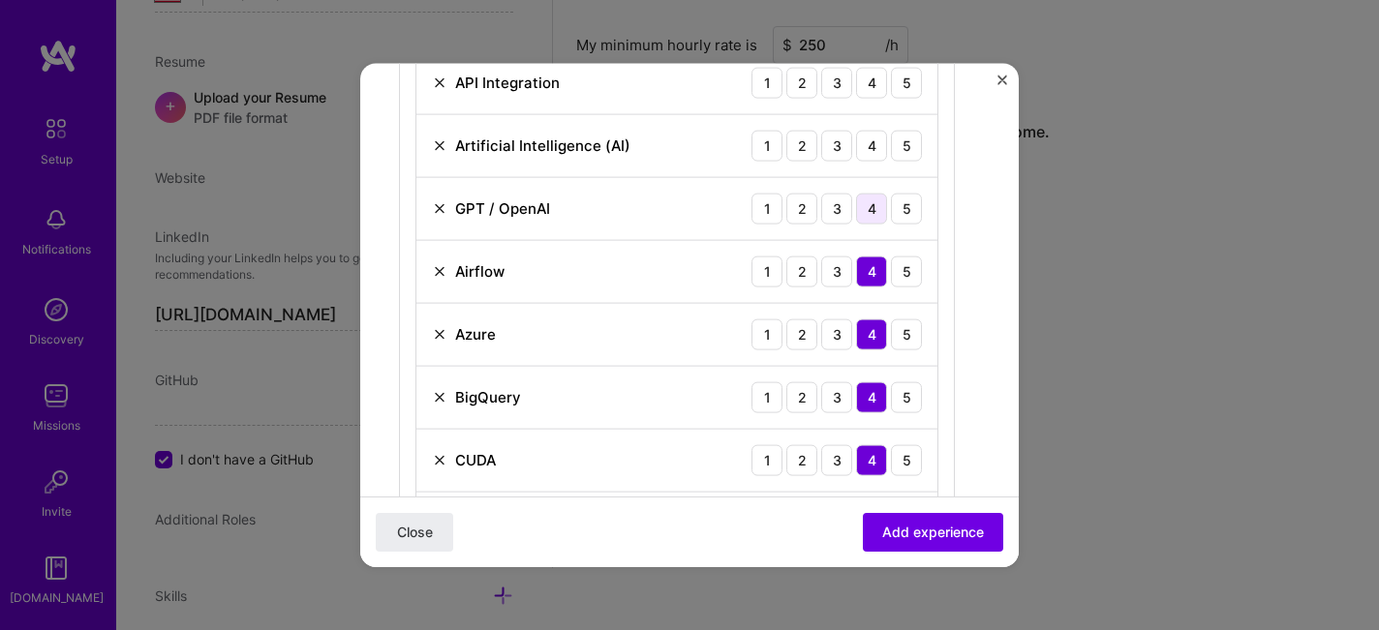
click at [869, 207] on div "4" at bounding box center [871, 208] width 31 height 31
click at [873, 152] on div "4" at bounding box center [871, 145] width 31 height 31
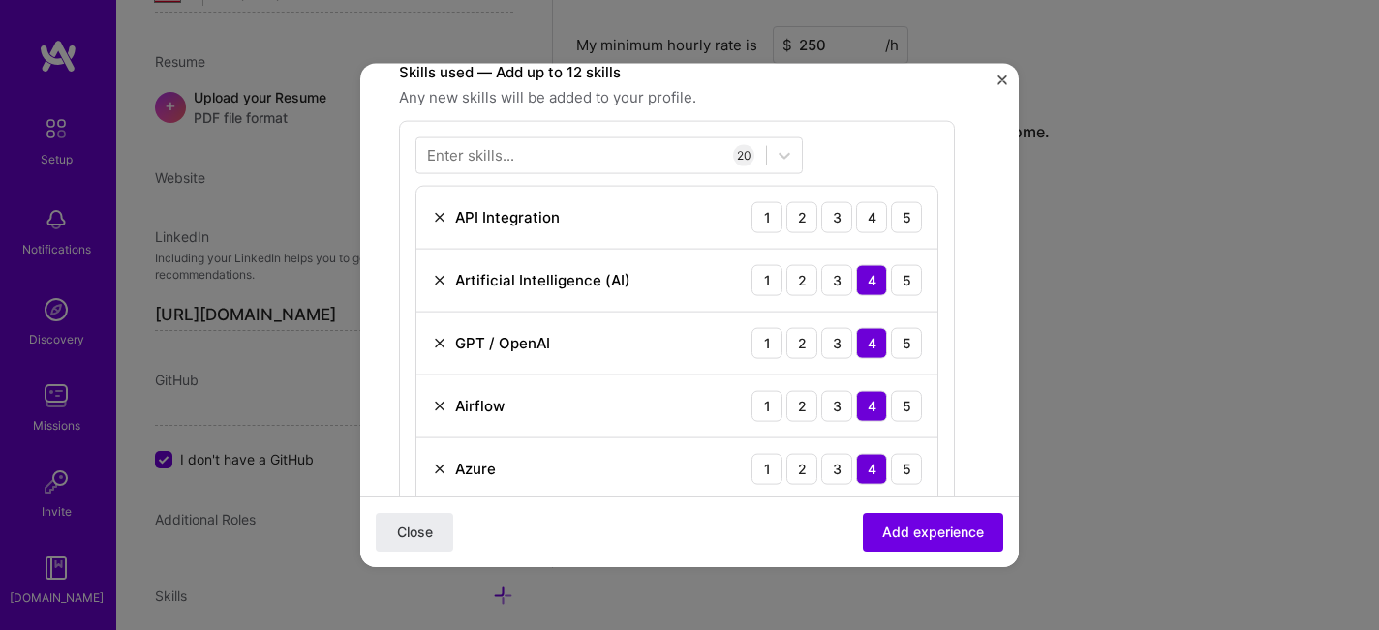
scroll to position [578, 0]
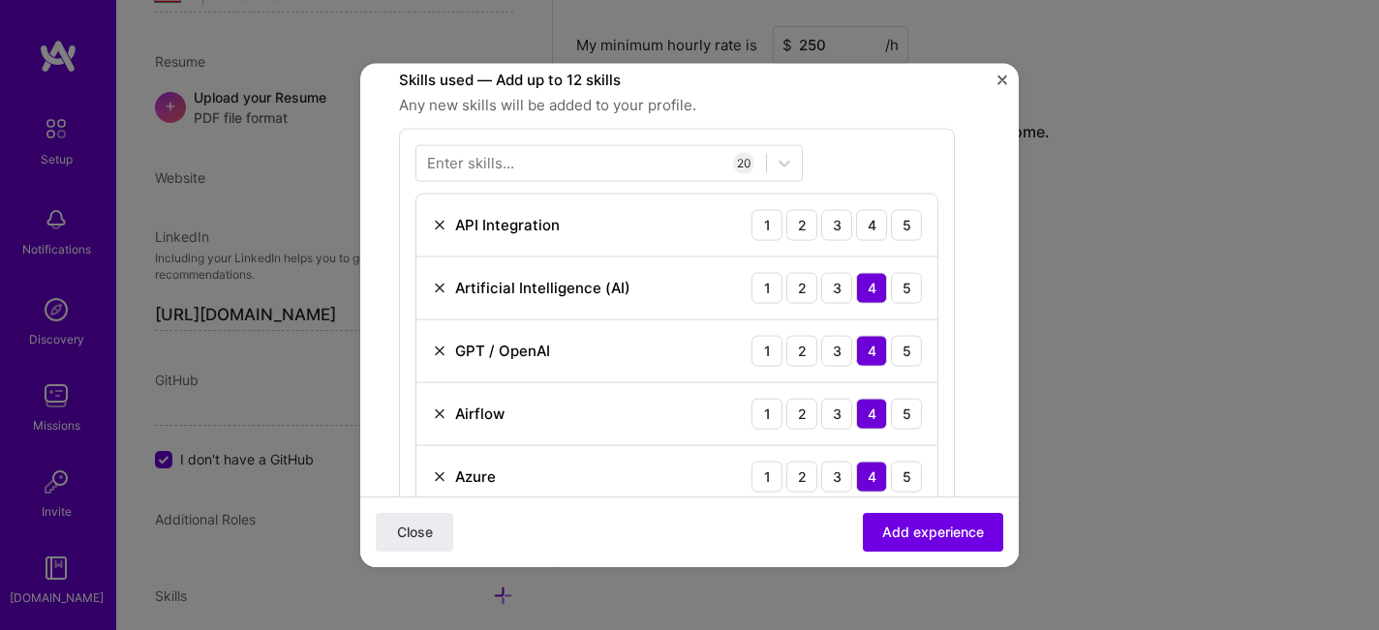
click at [442, 224] on img at bounding box center [439, 224] width 15 height 15
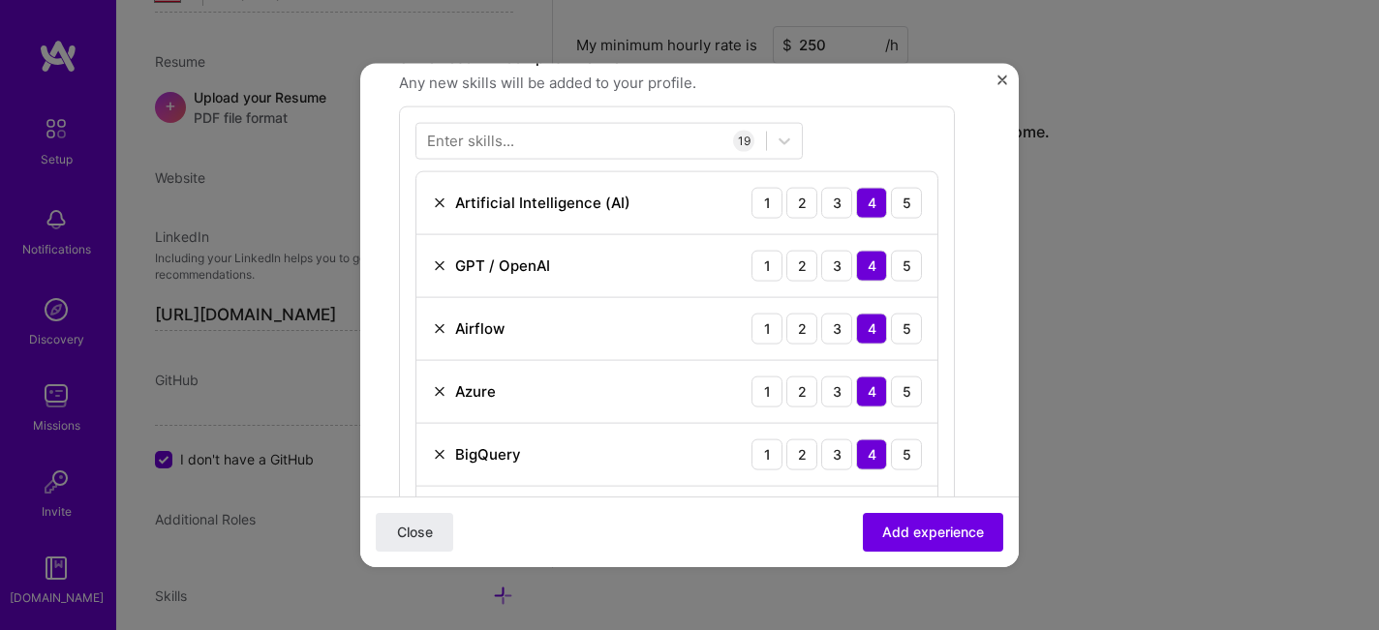
scroll to position [670, 0]
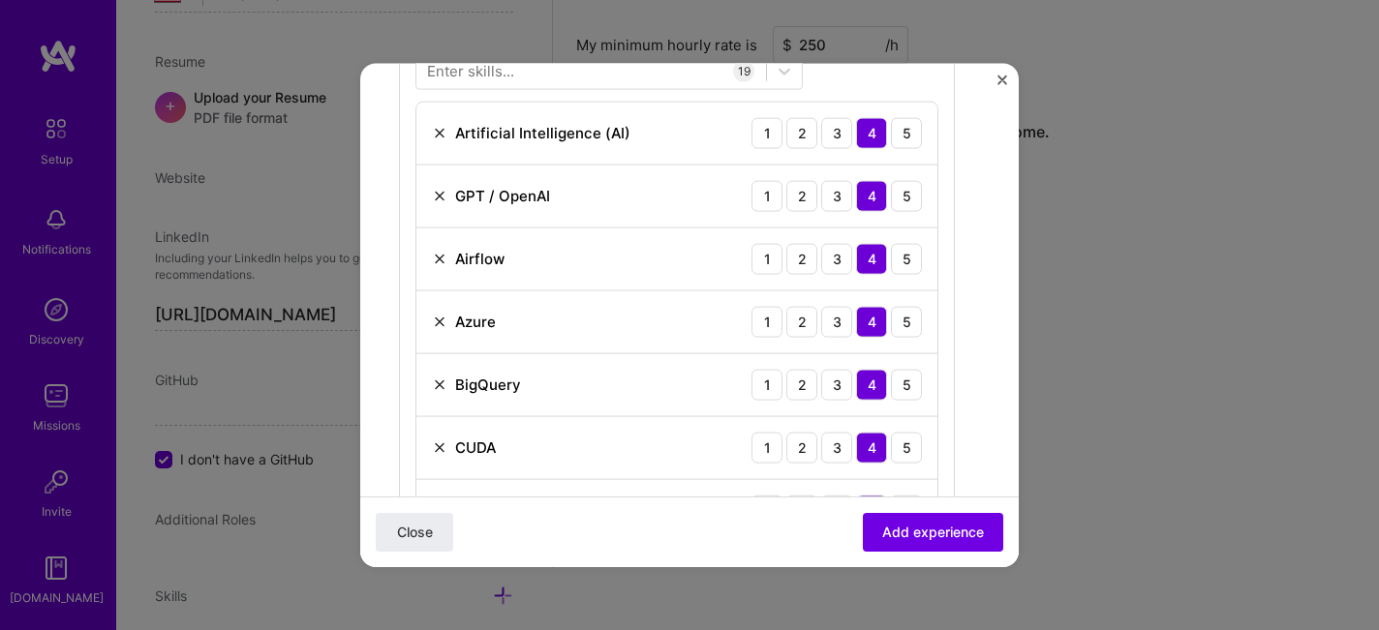
click at [445, 257] on img at bounding box center [439, 258] width 15 height 15
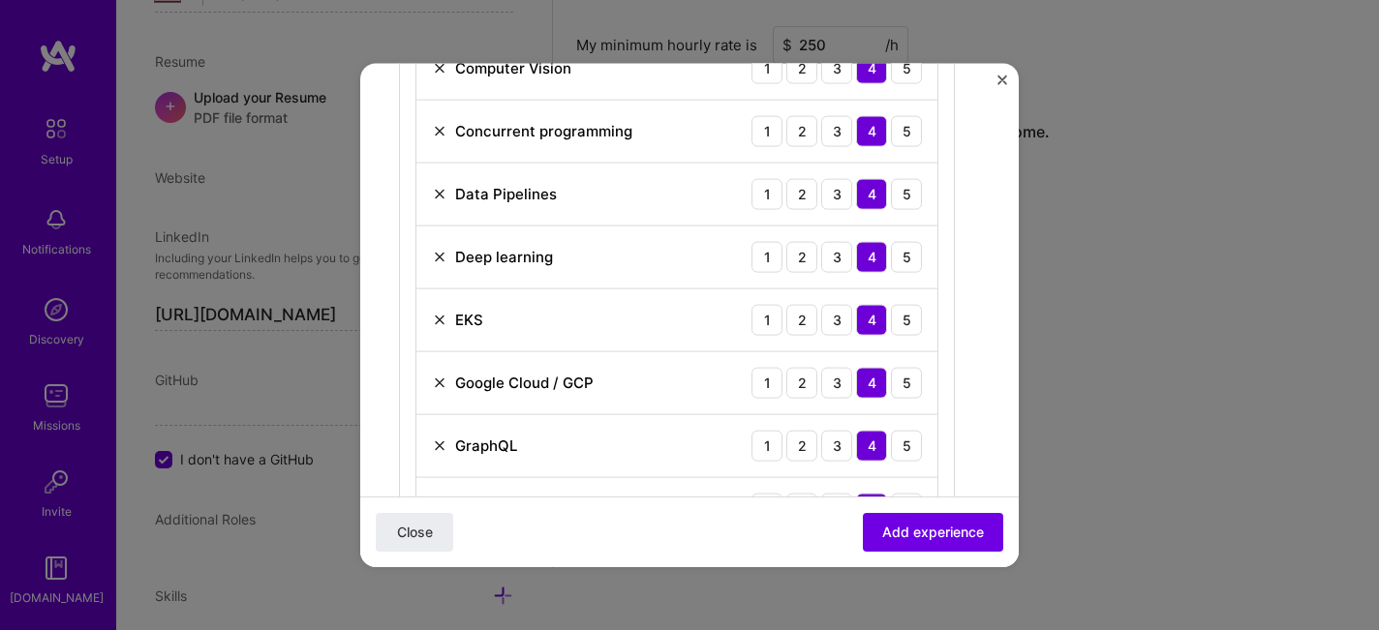
scroll to position [1226, 0]
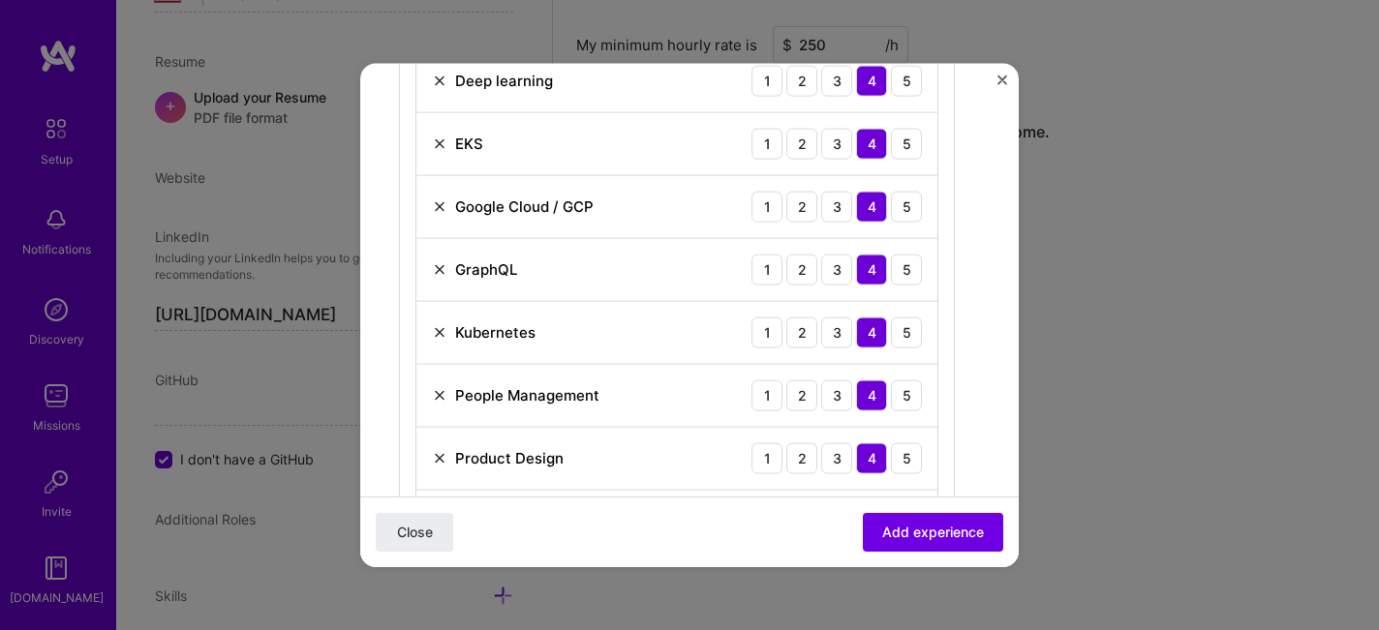
click at [435, 452] on img at bounding box center [439, 457] width 15 height 15
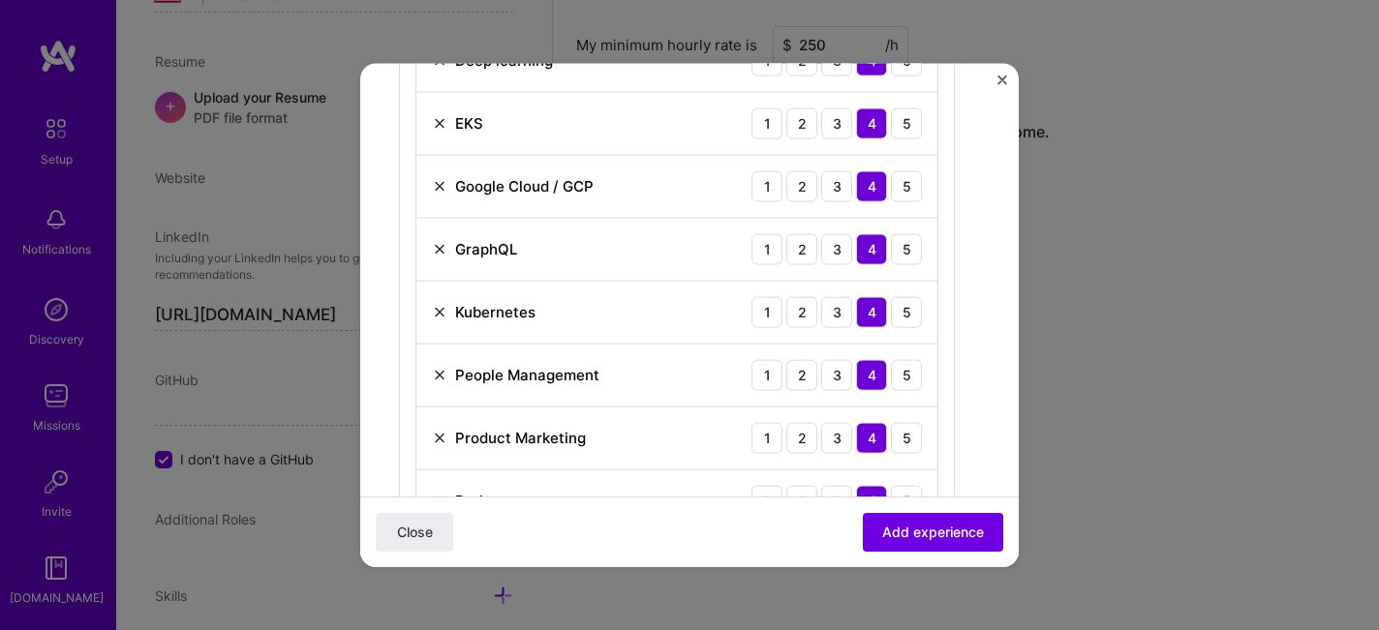
click at [437, 436] on img at bounding box center [439, 437] width 15 height 15
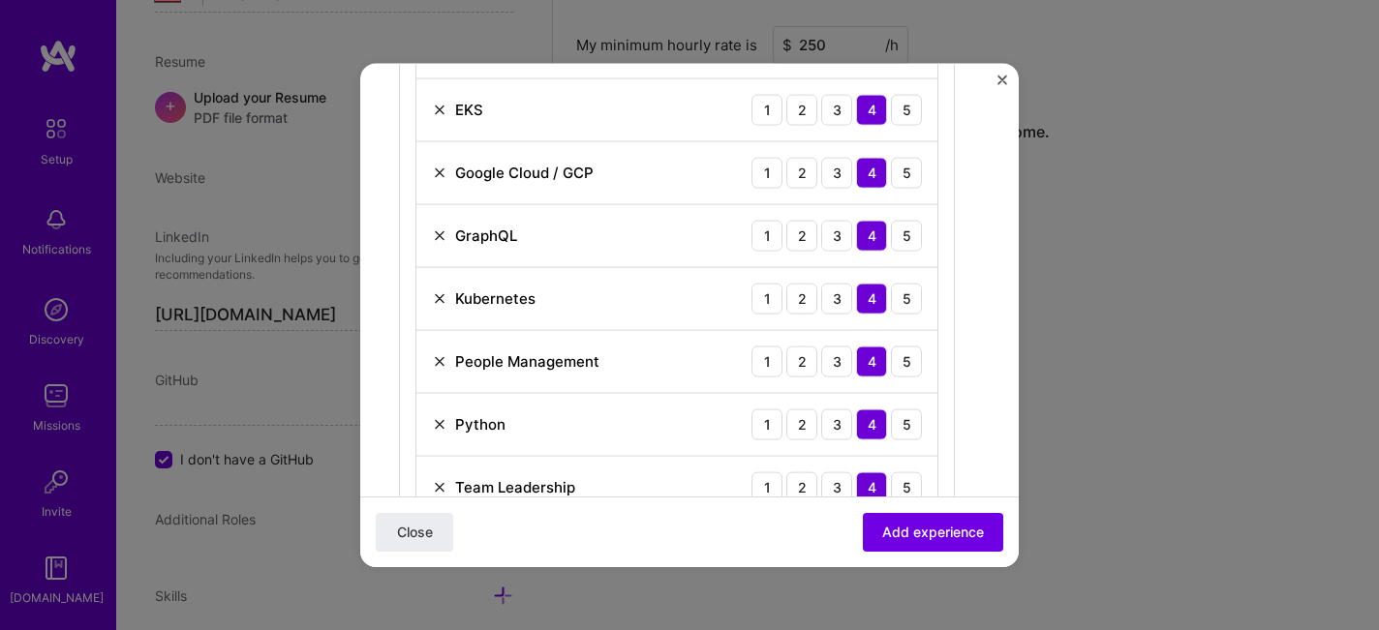
scroll to position [1281, 0]
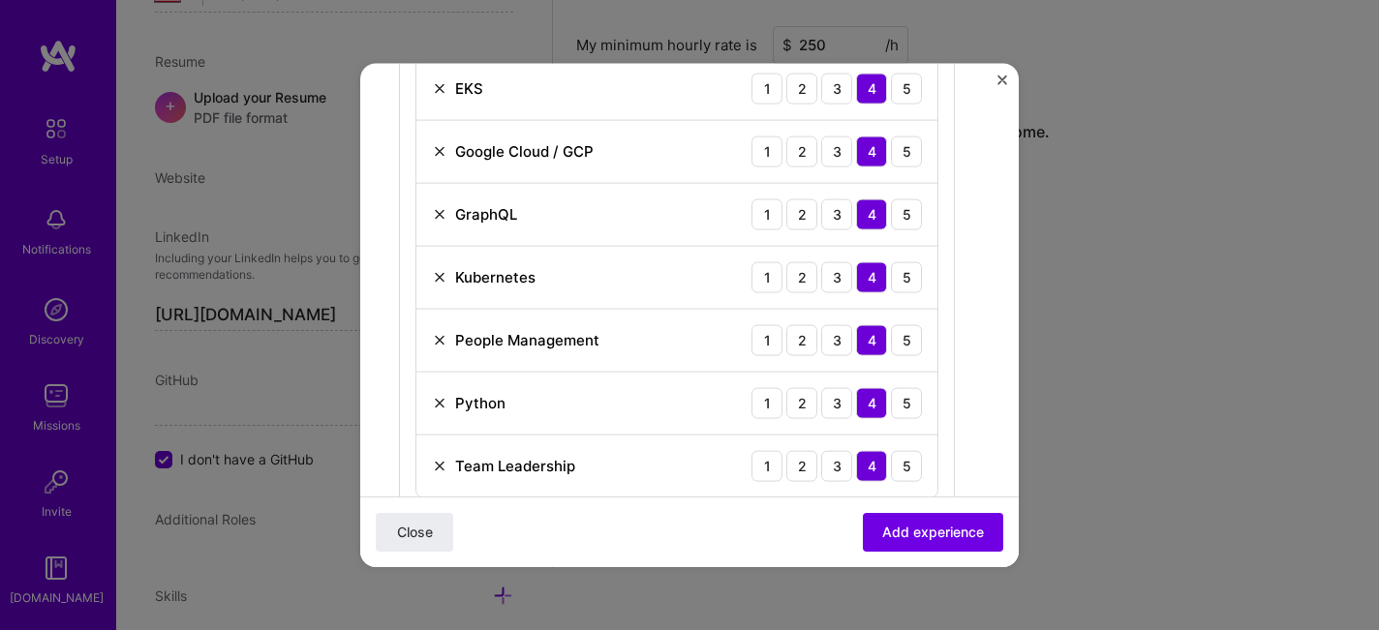
click at [438, 402] on img at bounding box center [439, 402] width 15 height 15
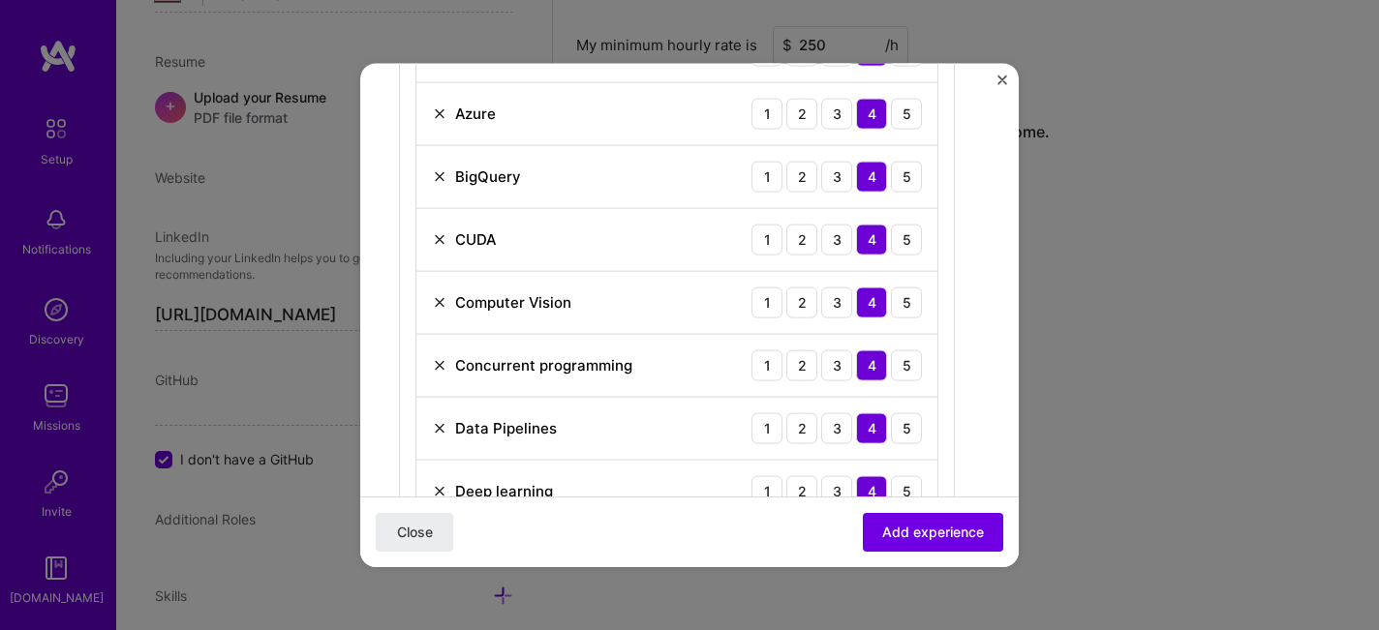
scroll to position [814, 0]
click at [442, 301] on img at bounding box center [439, 302] width 15 height 15
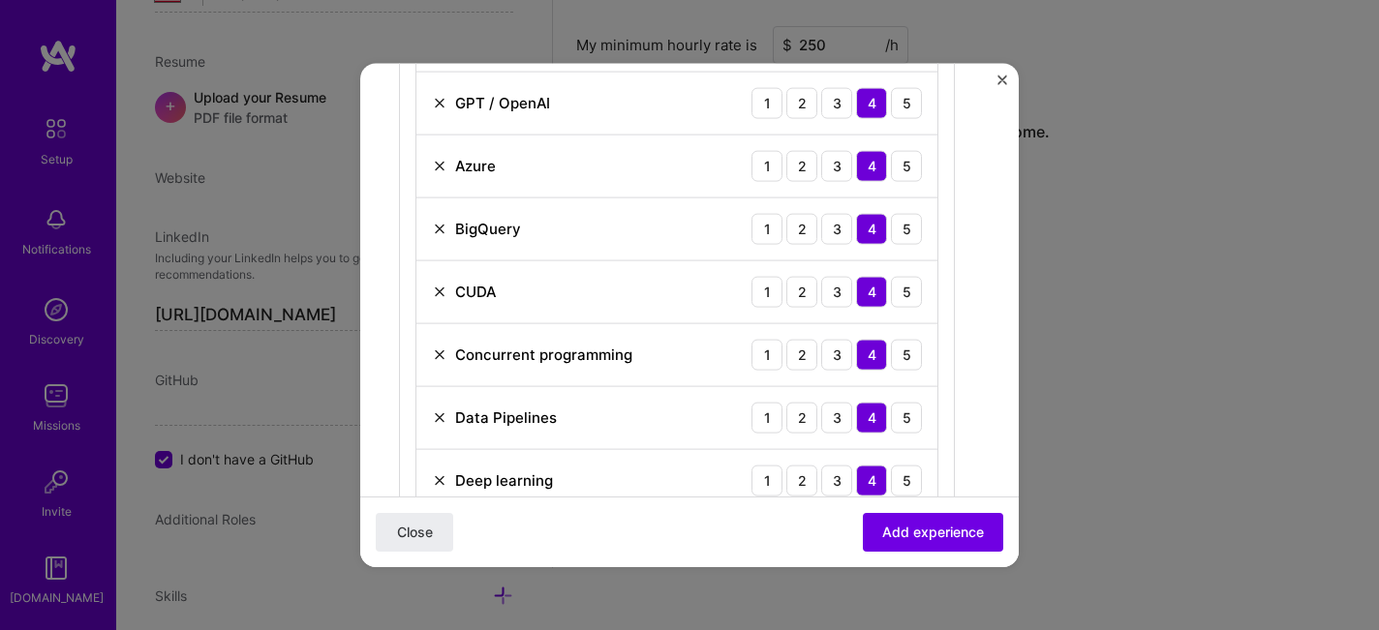
scroll to position [762, 0]
click at [441, 230] on img at bounding box center [439, 229] width 15 height 15
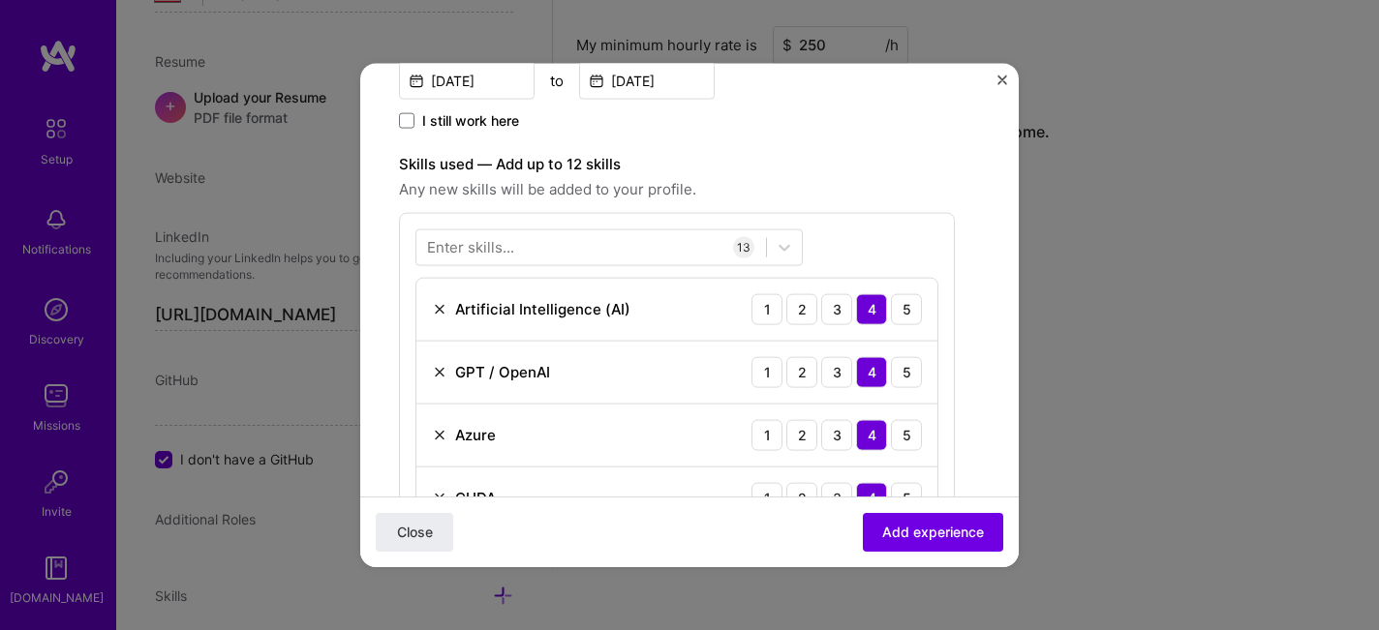
scroll to position [505, 0]
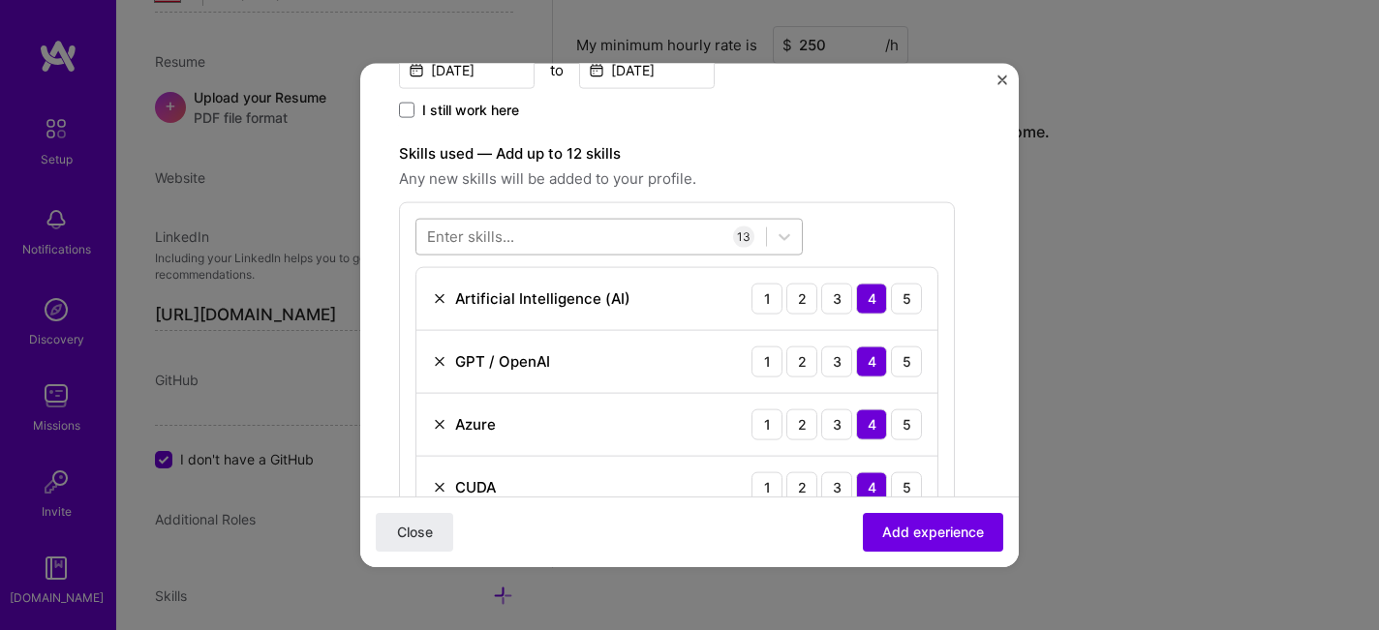
click at [572, 246] on div at bounding box center [591, 237] width 350 height 32
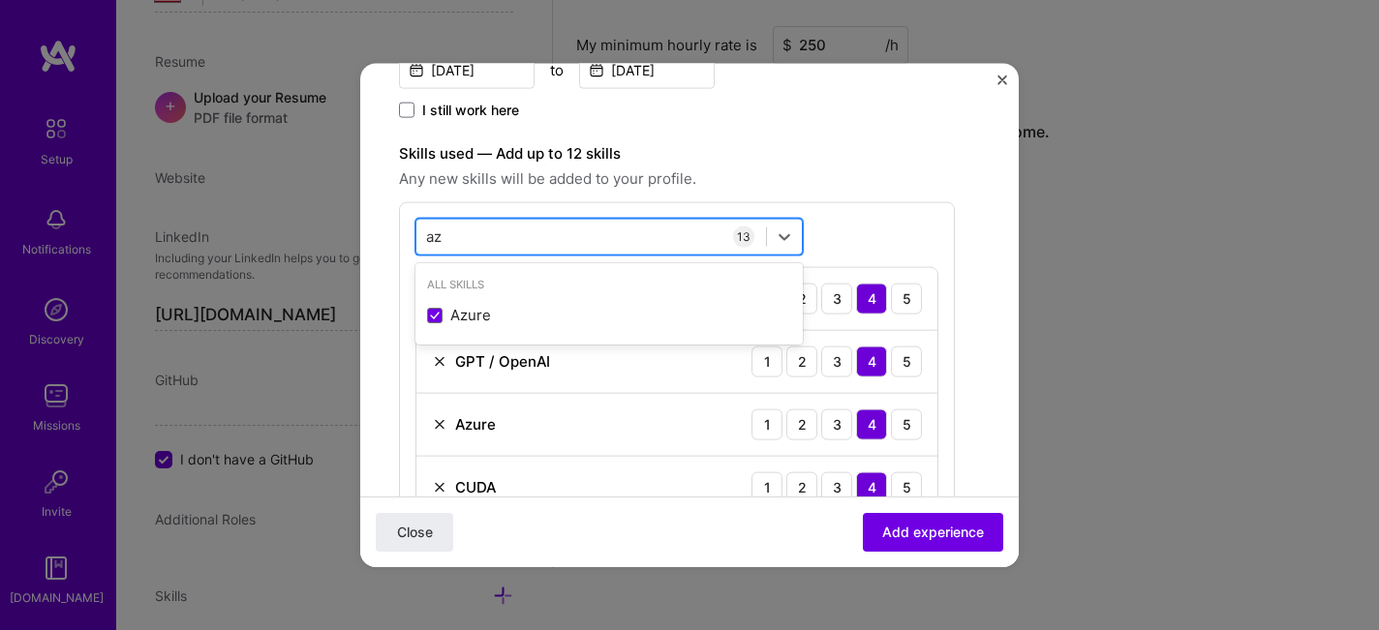
type input "a"
type input "g"
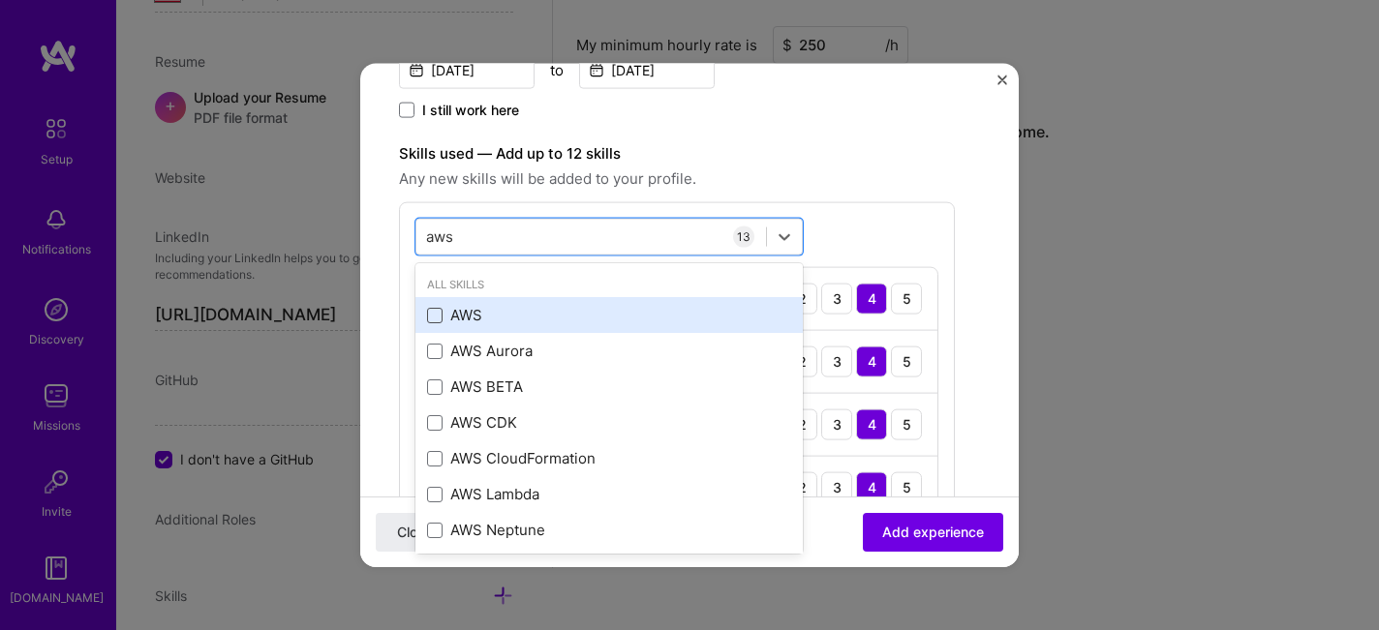
click at [436, 319] on span at bounding box center [434, 314] width 15 height 15
click at [0, 0] on input "checkbox" at bounding box center [0, 0] width 0 height 0
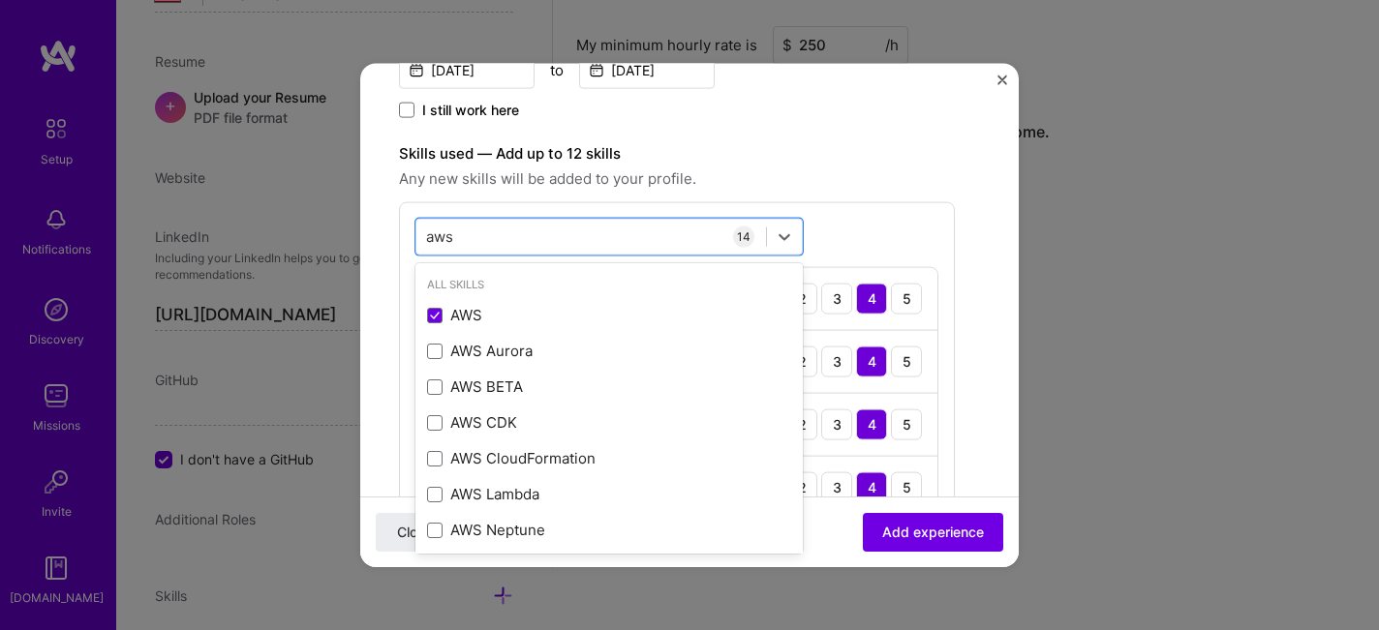
type input "aws"
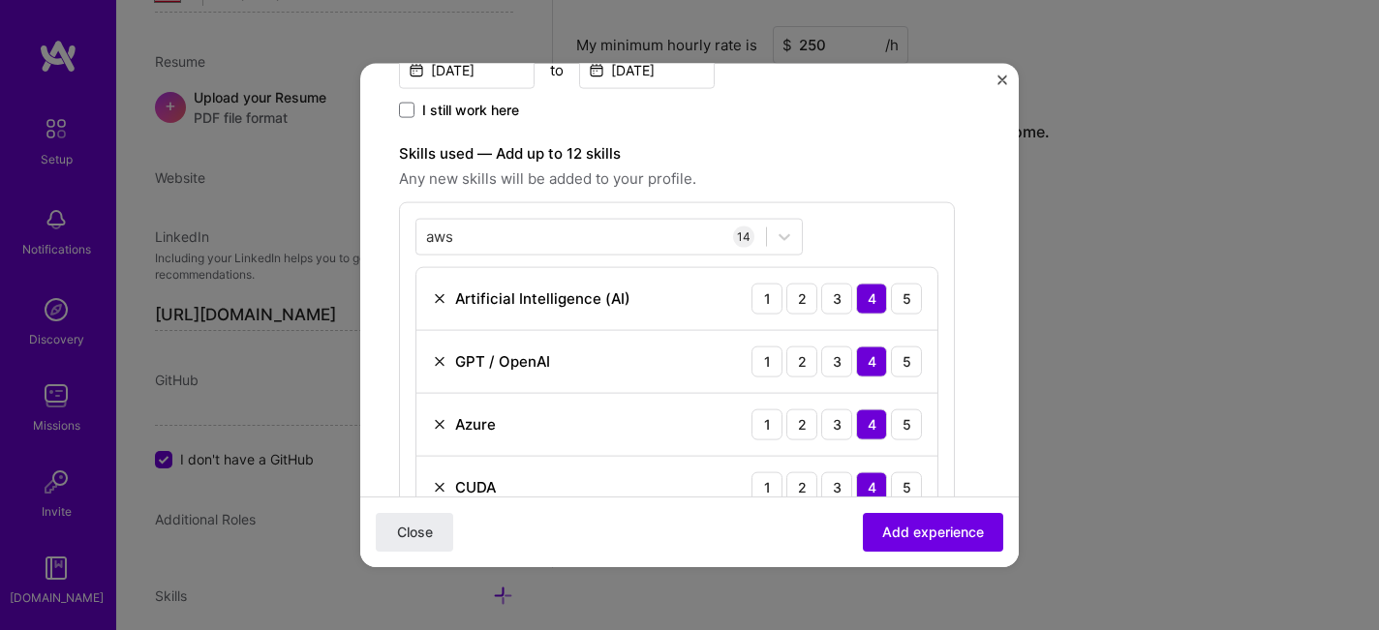
click at [842, 155] on label "Skills used — Add up to 12 skills" at bounding box center [677, 152] width 556 height 23
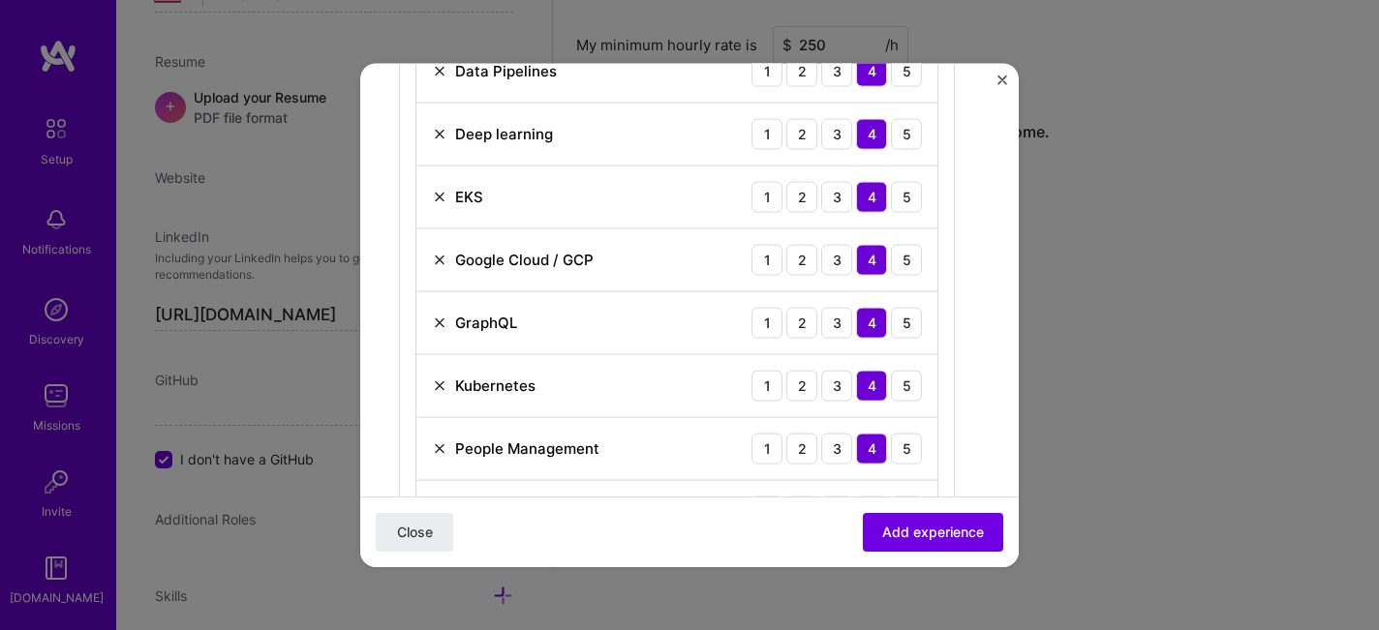
scroll to position [1055, 0]
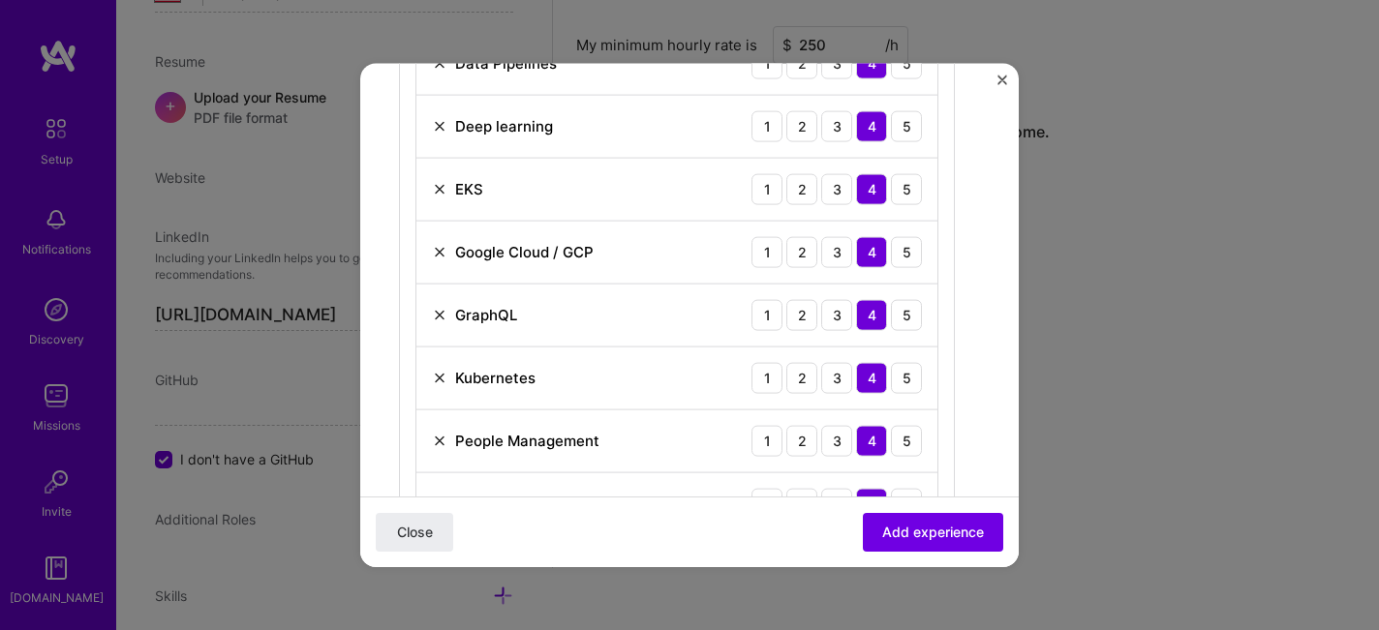
click at [436, 313] on img at bounding box center [439, 314] width 15 height 15
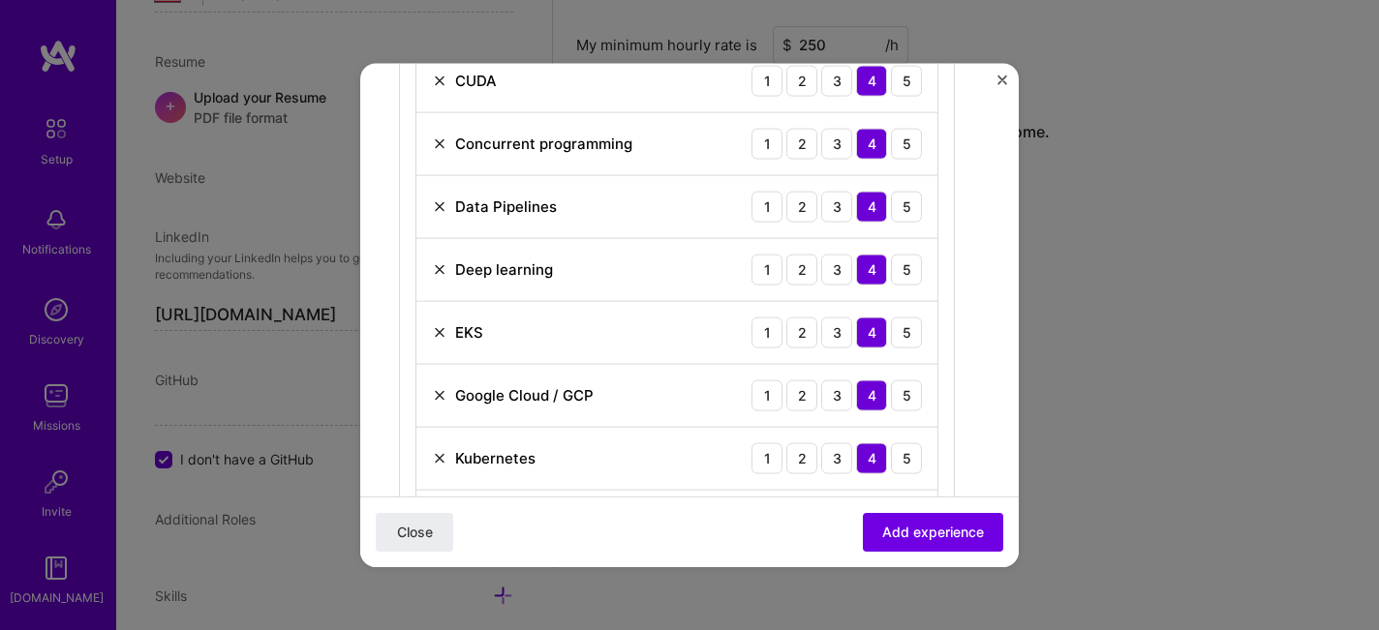
scroll to position [901, 0]
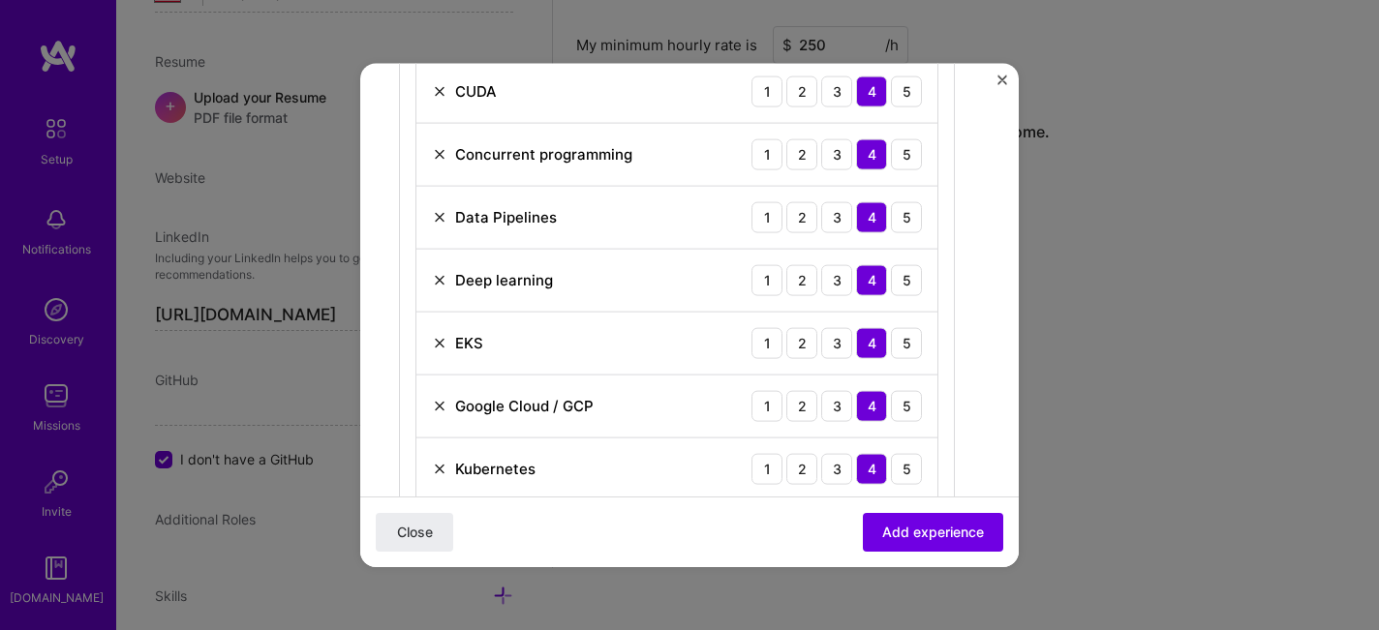
click at [439, 346] on img at bounding box center [439, 342] width 15 height 15
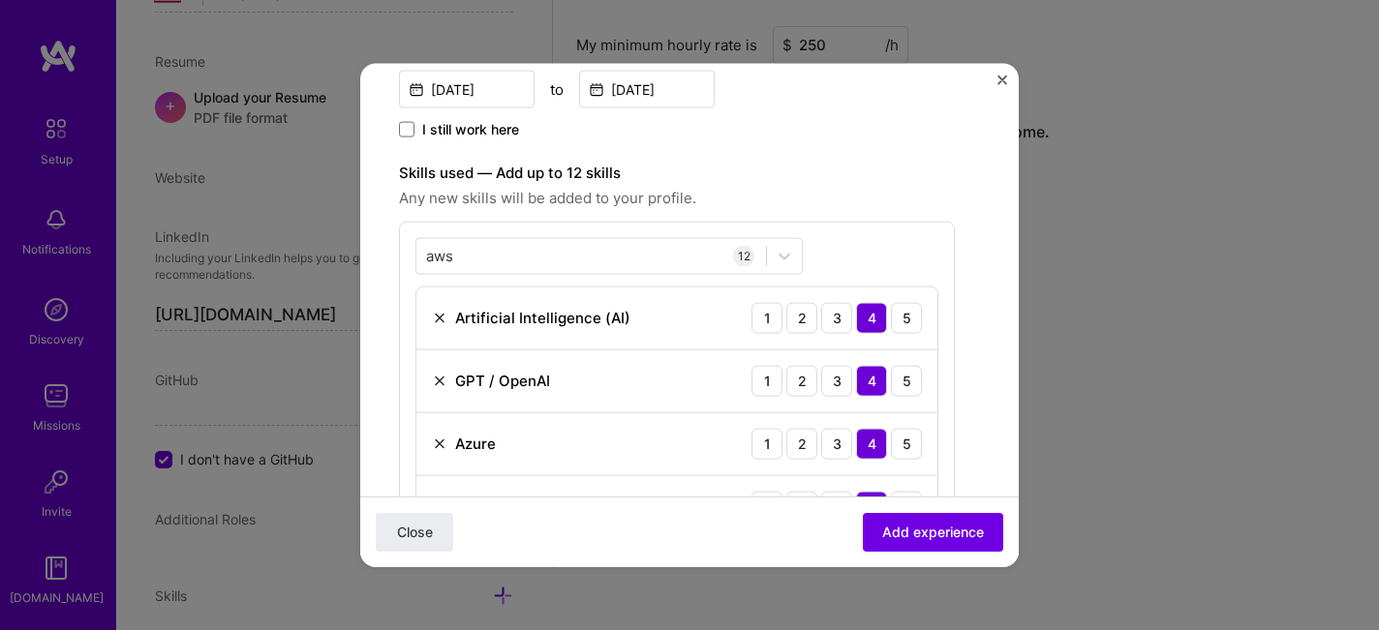
scroll to position [1103, 0]
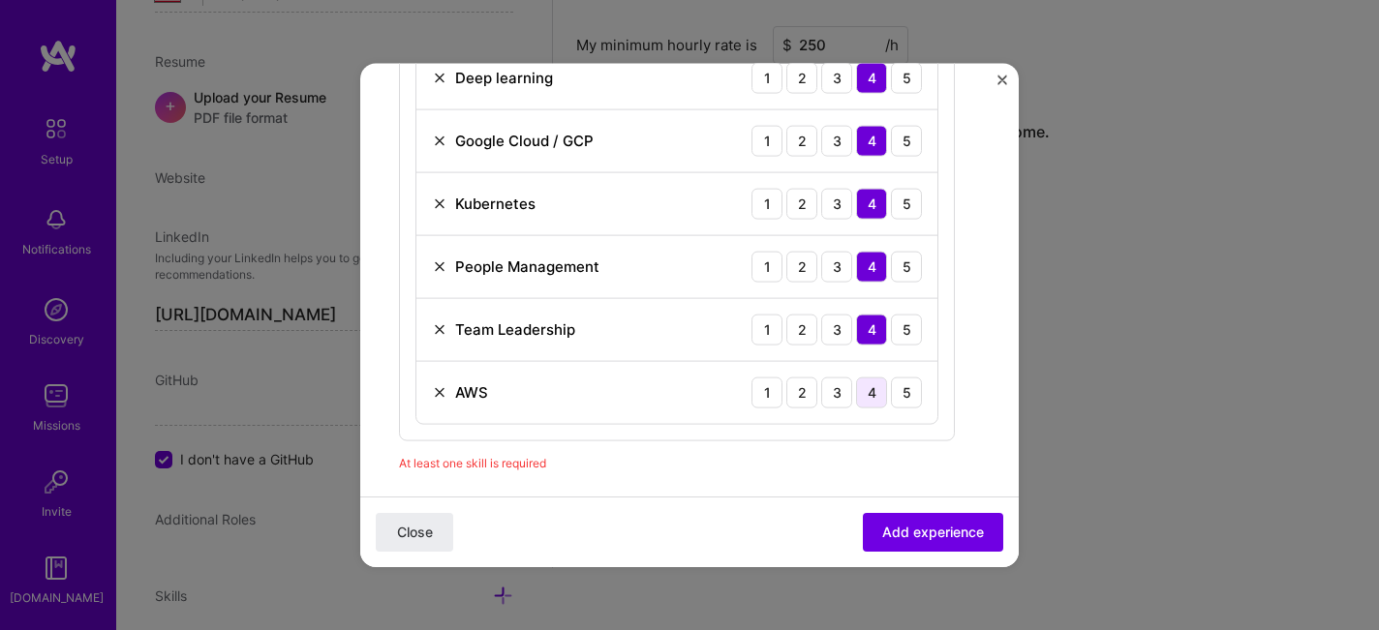
click at [868, 400] on div "4" at bounding box center [871, 392] width 31 height 31
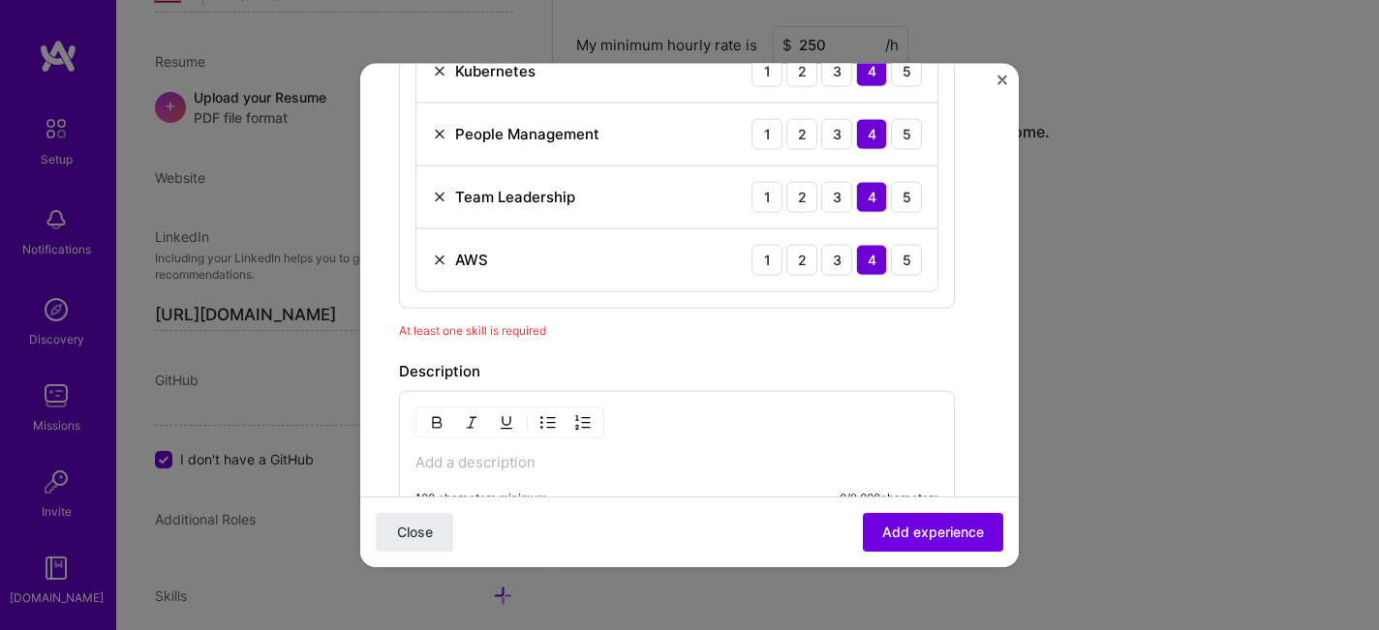
scroll to position [1243, 0]
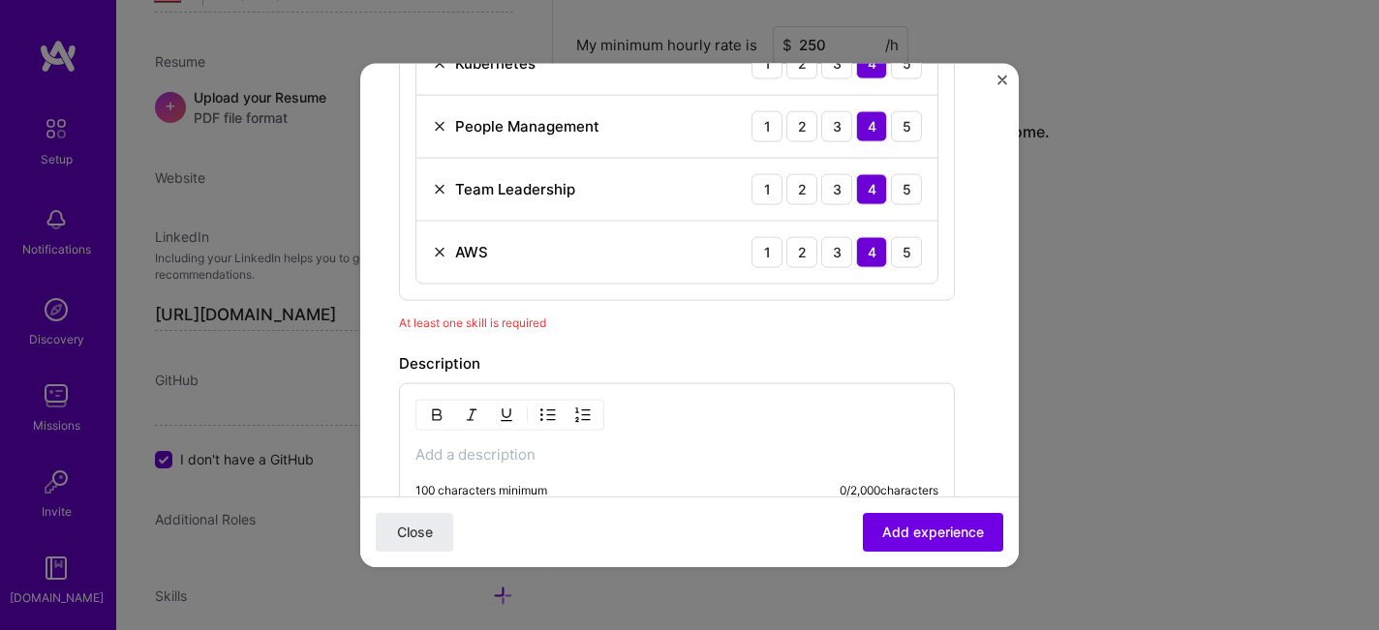
click at [512, 329] on div "At least one skill is required" at bounding box center [677, 322] width 556 height 20
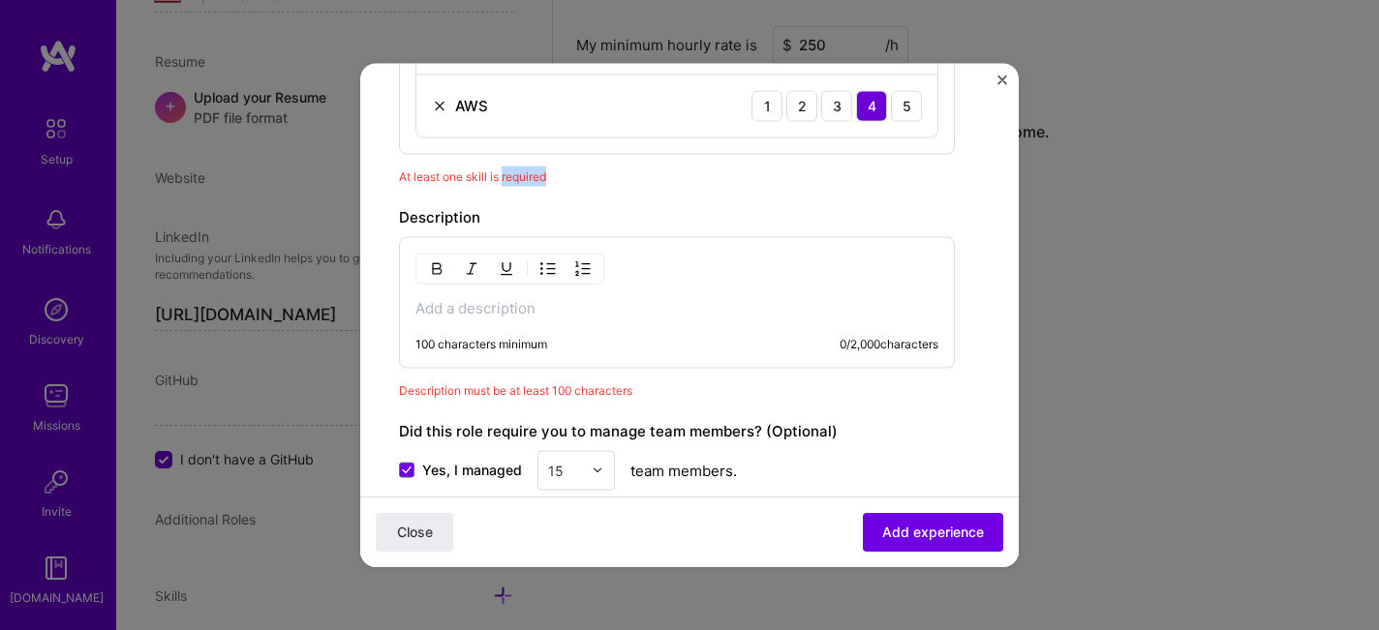
scroll to position [1501, 0]
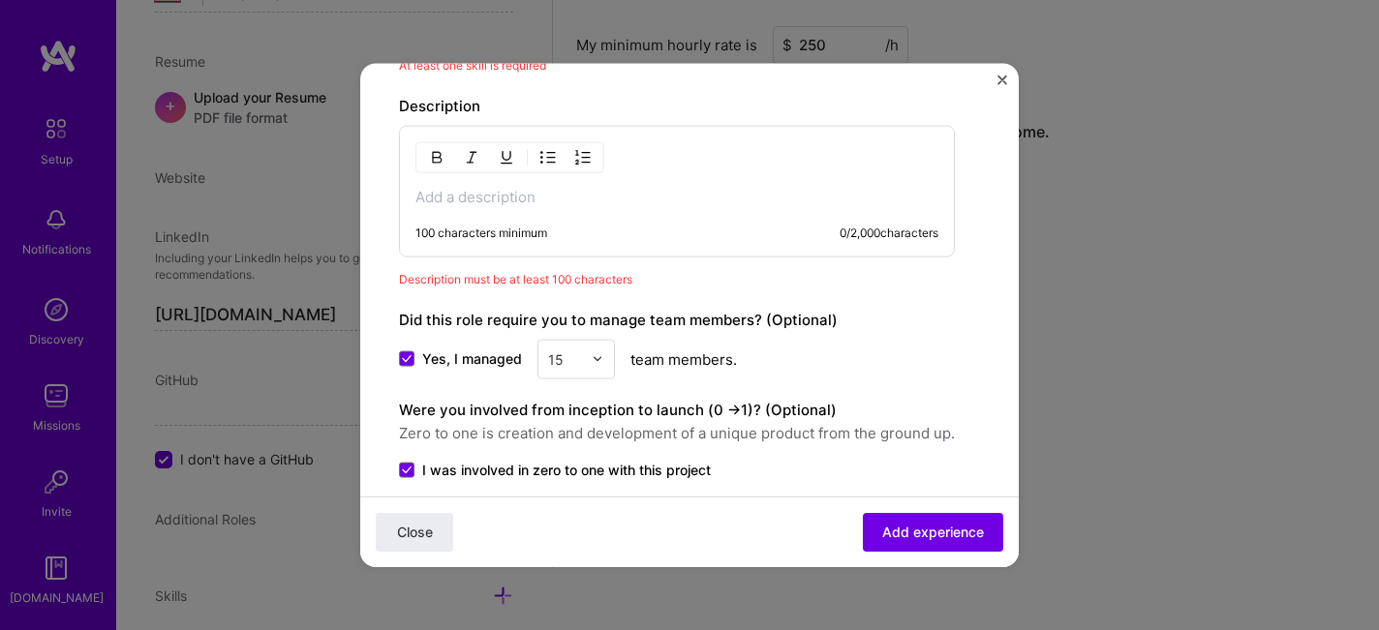
click at [482, 196] on p at bounding box center [676, 196] width 523 height 19
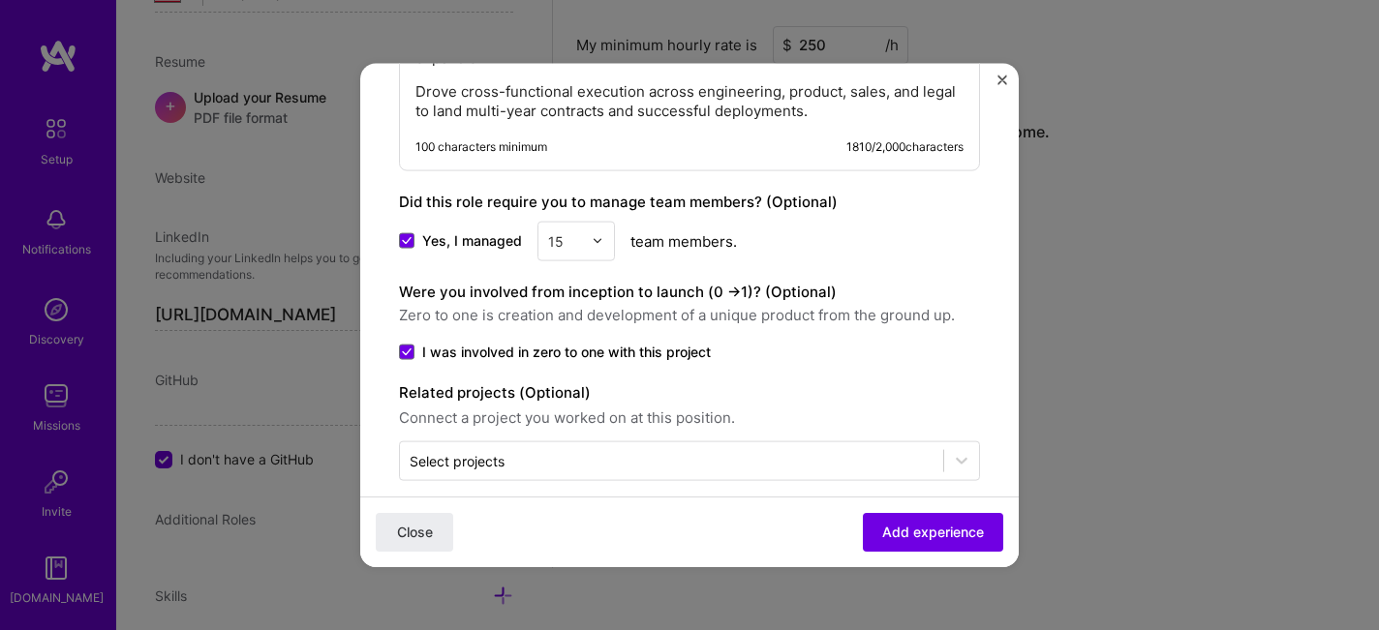
scroll to position [2331, 0]
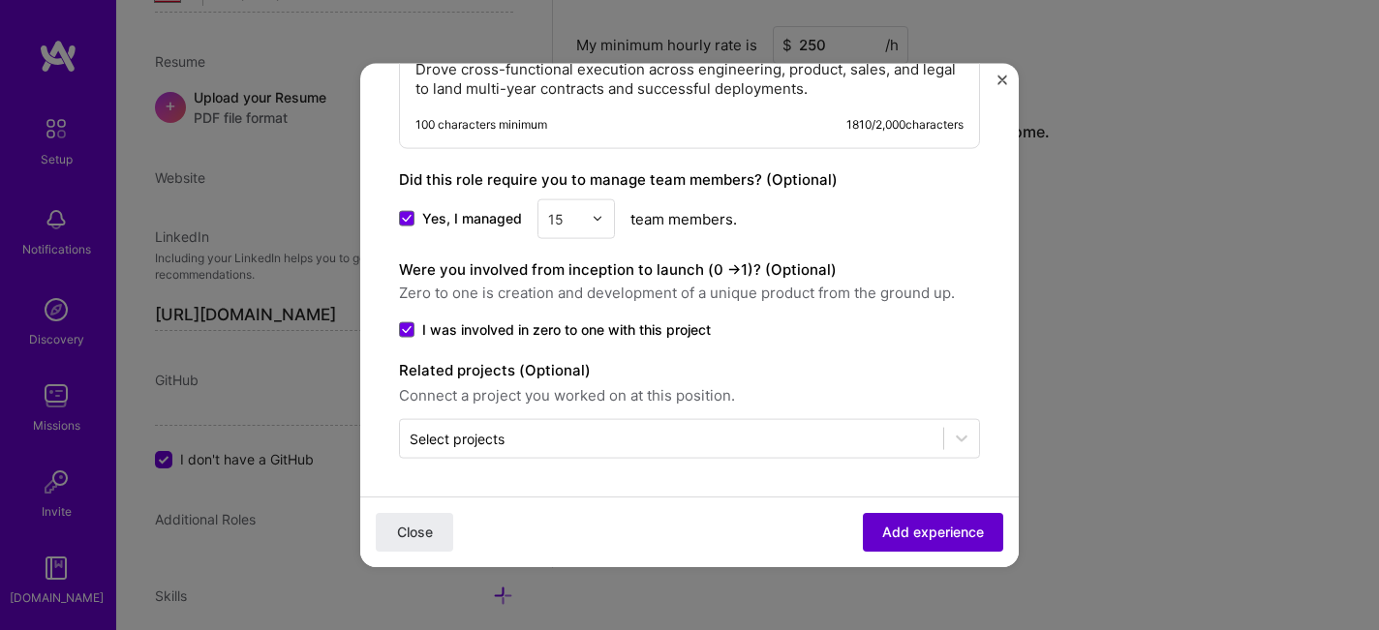
click at [942, 539] on span "Add experience" at bounding box center [933, 532] width 102 height 19
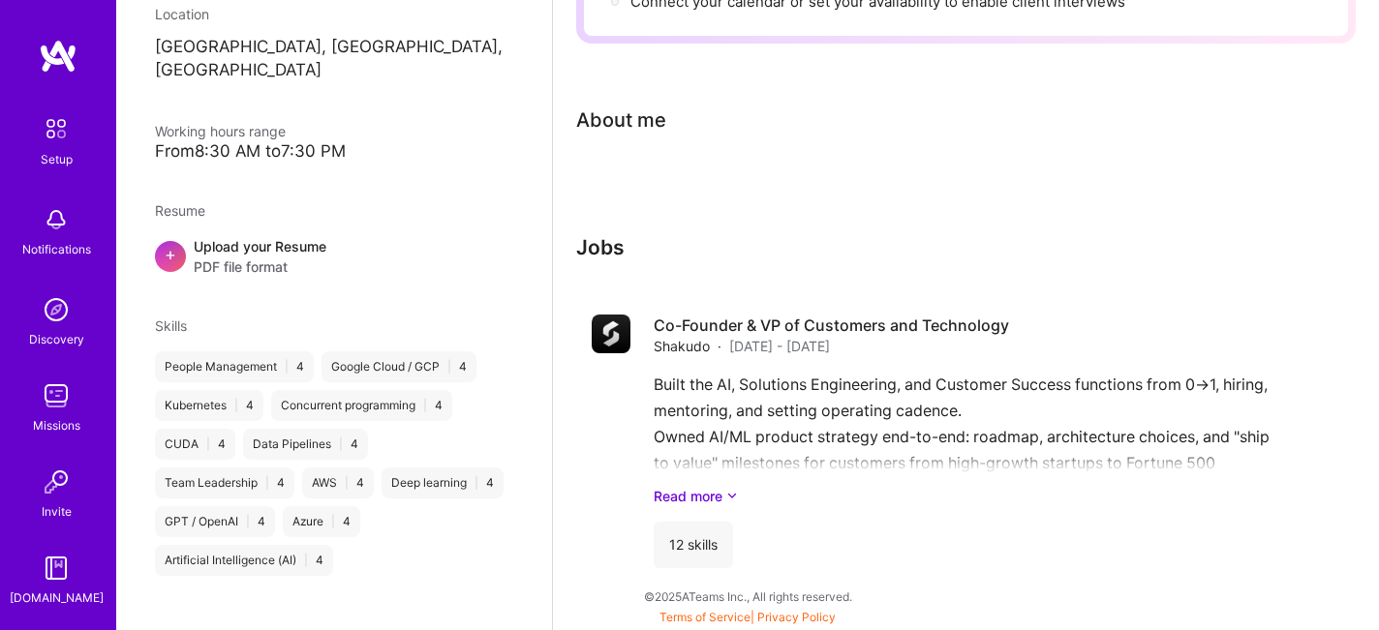
scroll to position [396, 0]
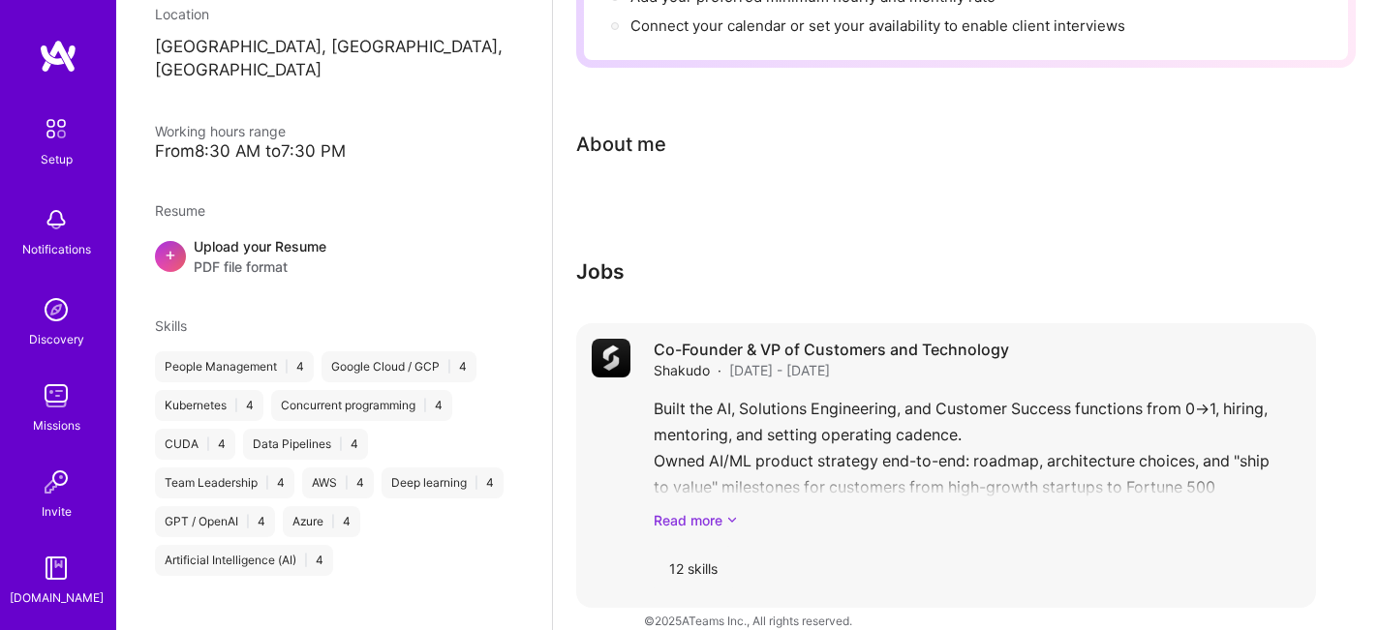
click at [703, 510] on link "Read more" at bounding box center [977, 520] width 647 height 20
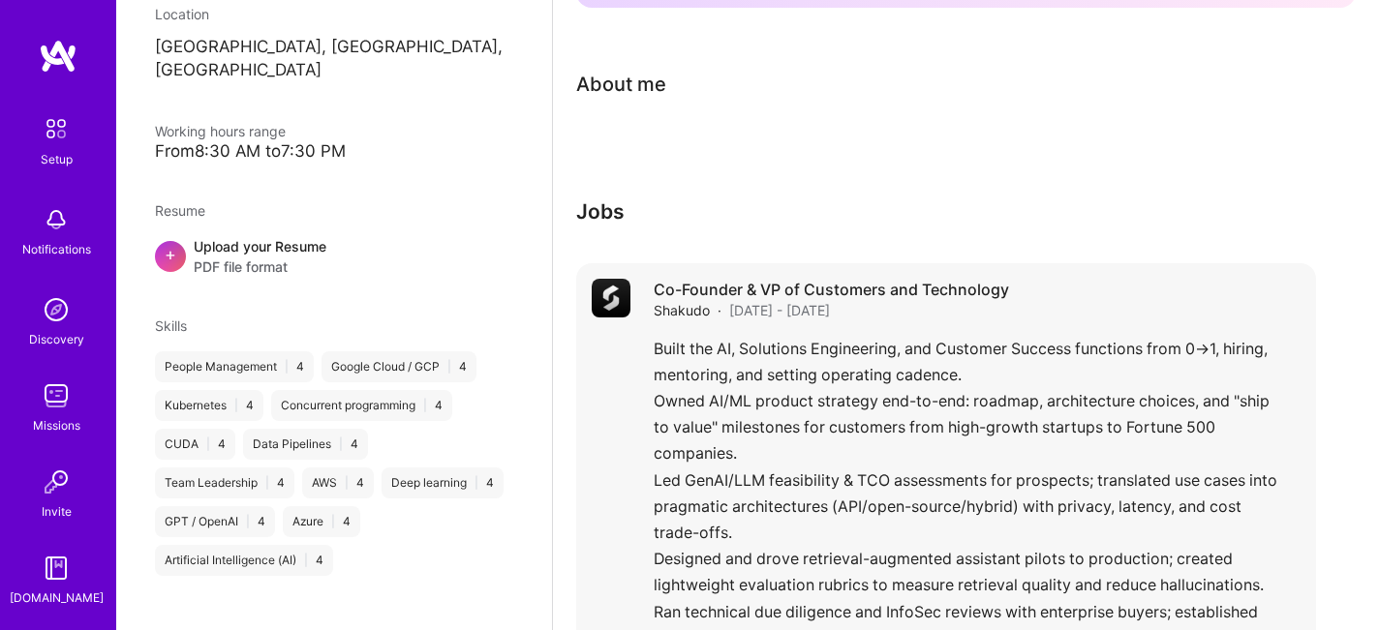
scroll to position [0, 0]
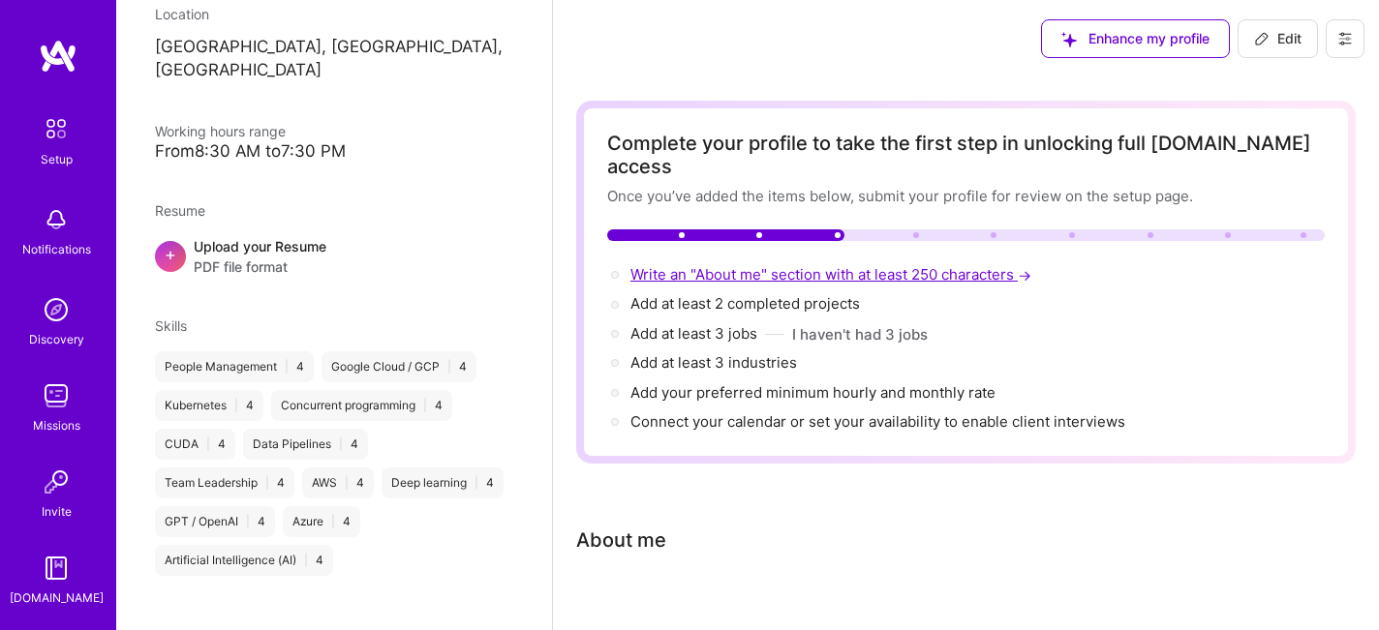
click at [748, 265] on span "Write an "About me" section with at least 250 characters →" at bounding box center [832, 274] width 405 height 18
select select "US"
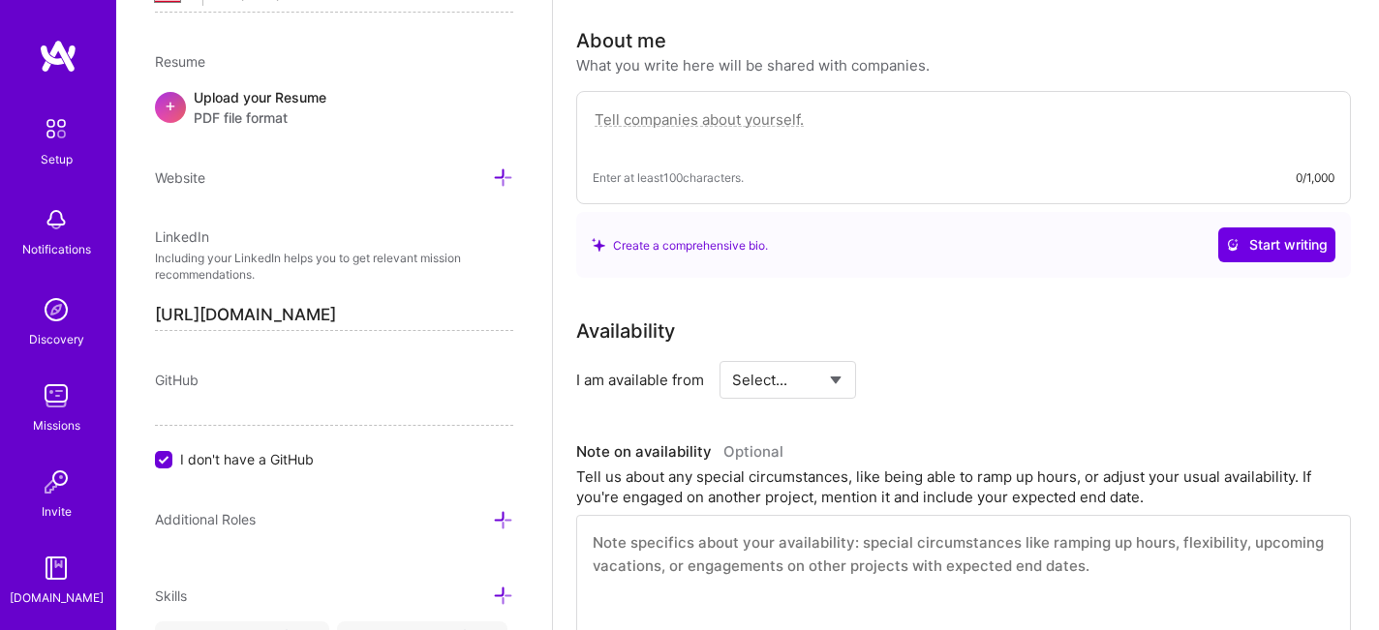
scroll to position [503, 0]
click at [695, 105] on textarea at bounding box center [964, 127] width 742 height 45
paste textarea "Founder and AI/ML operator experienced with practical adoption in regulated ent…"
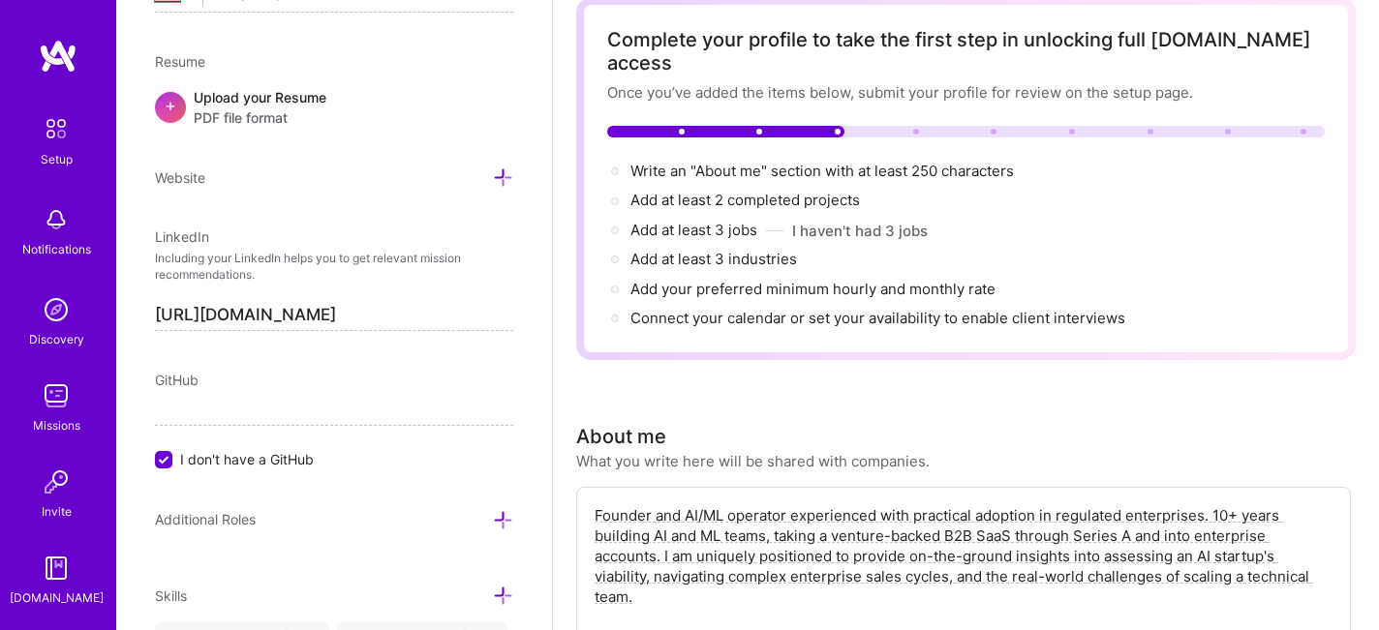
scroll to position [0, 0]
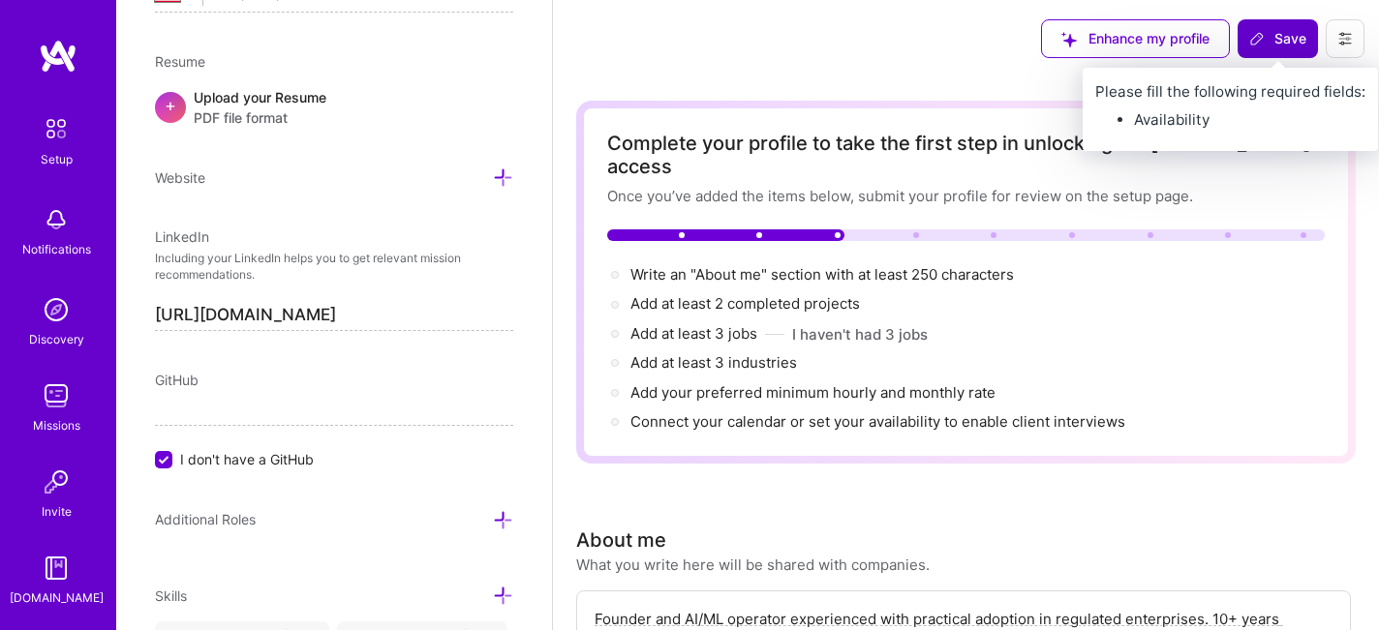
type textarea "Founder and AI/ML operator experienced with practical adoption in regulated ent…"
click at [1281, 40] on span "Save" at bounding box center [1277, 38] width 57 height 19
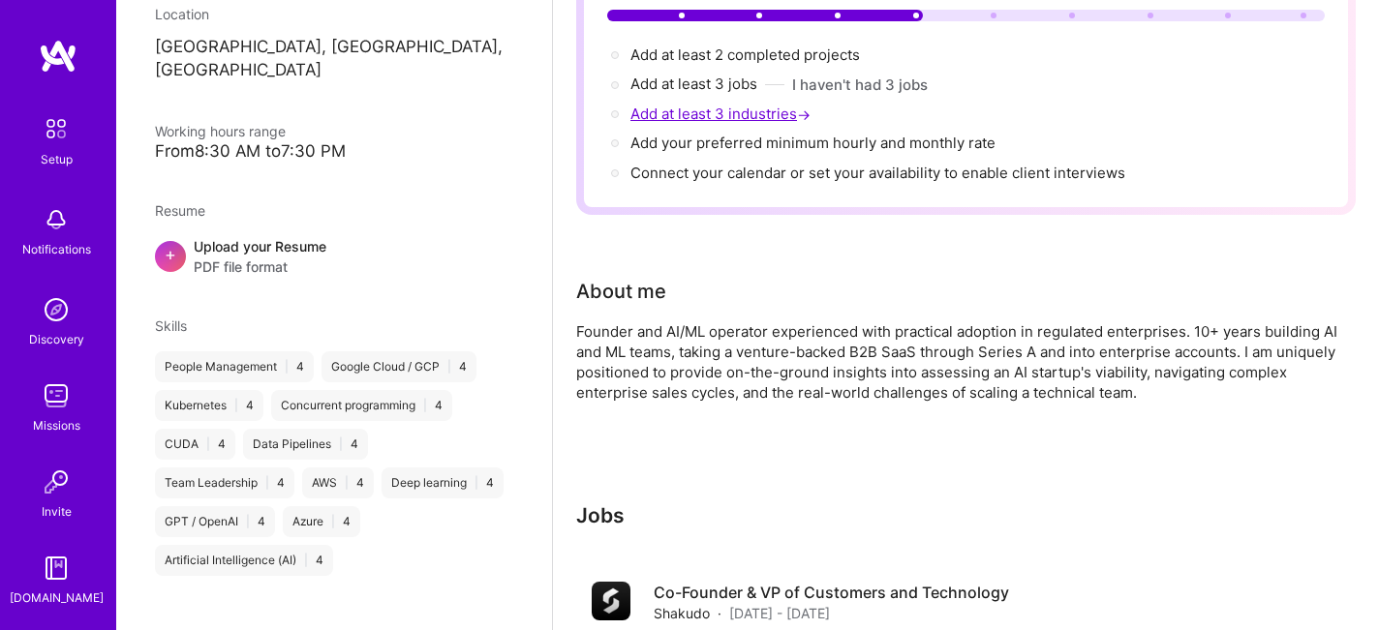
scroll to position [40, 0]
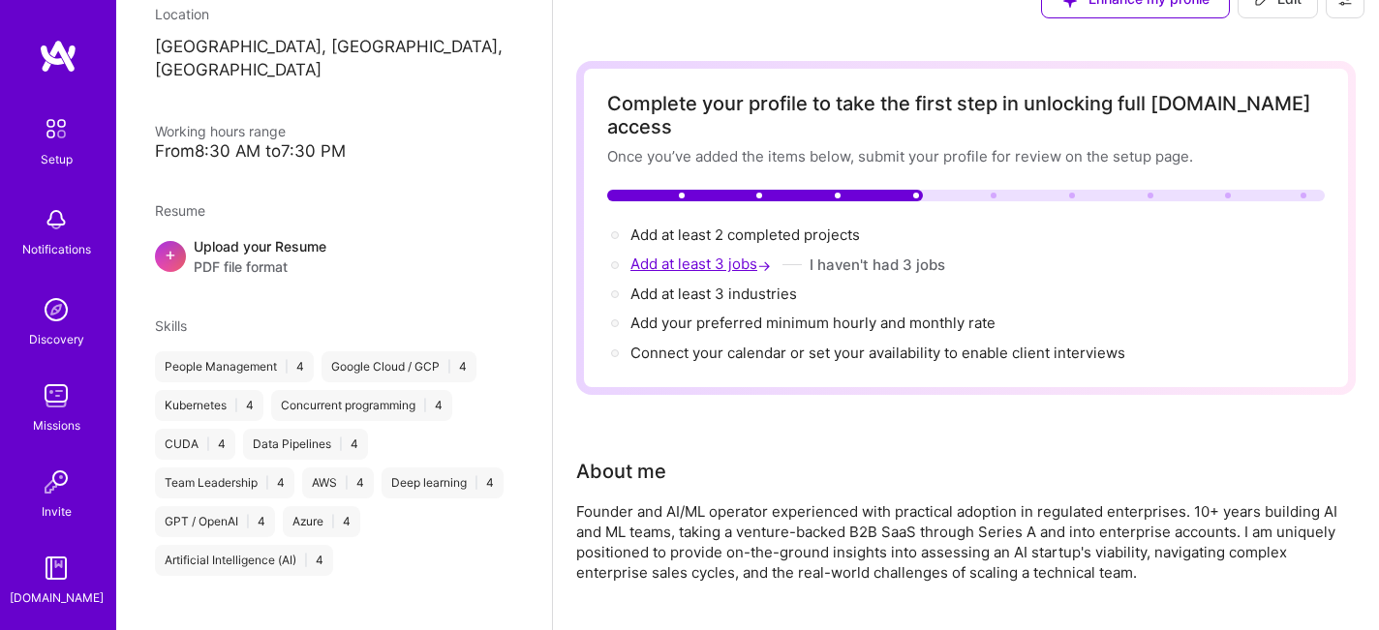
click at [734, 255] on span "Add at least 3 jobs →" at bounding box center [702, 264] width 144 height 18
select select "US"
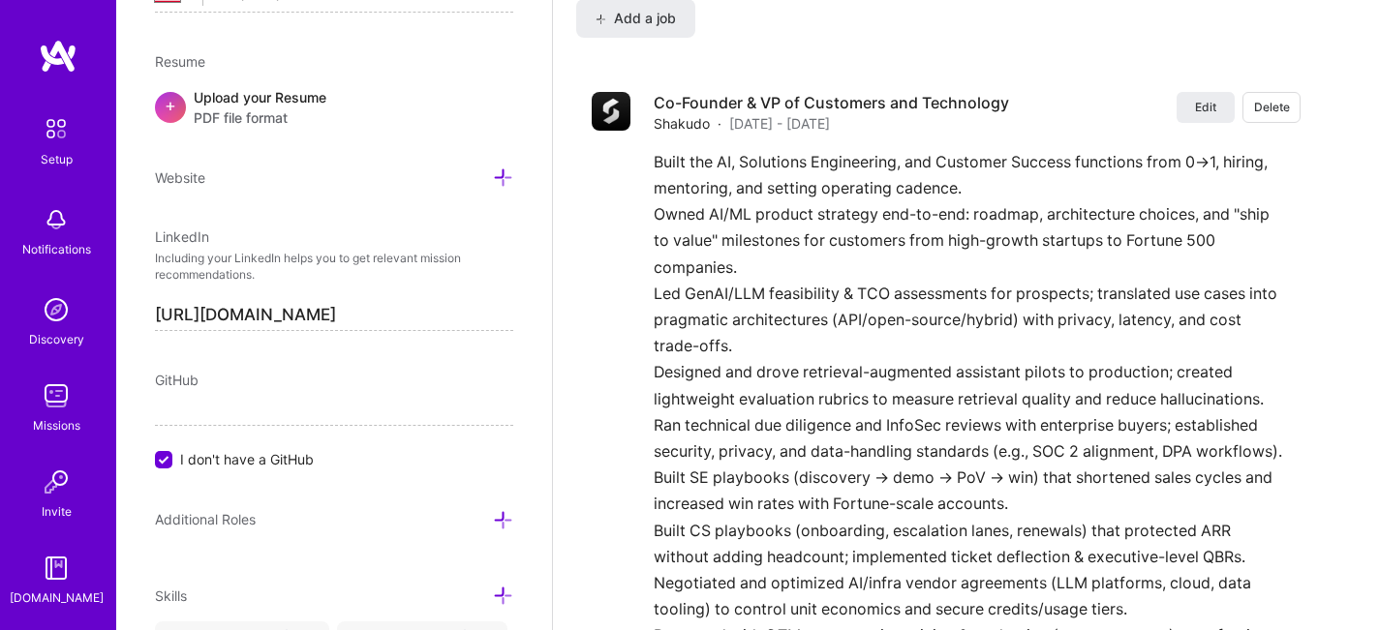
scroll to position [1524, 0]
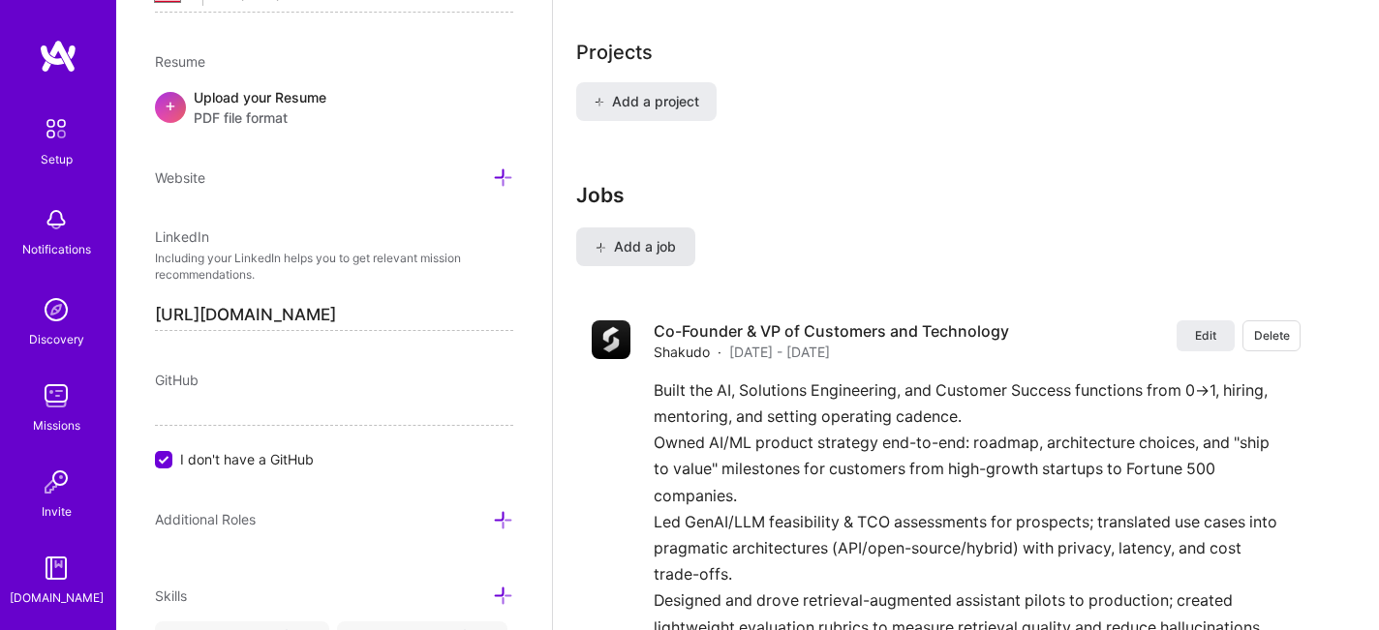
click at [656, 237] on span "Add a job" at bounding box center [636, 246] width 80 height 19
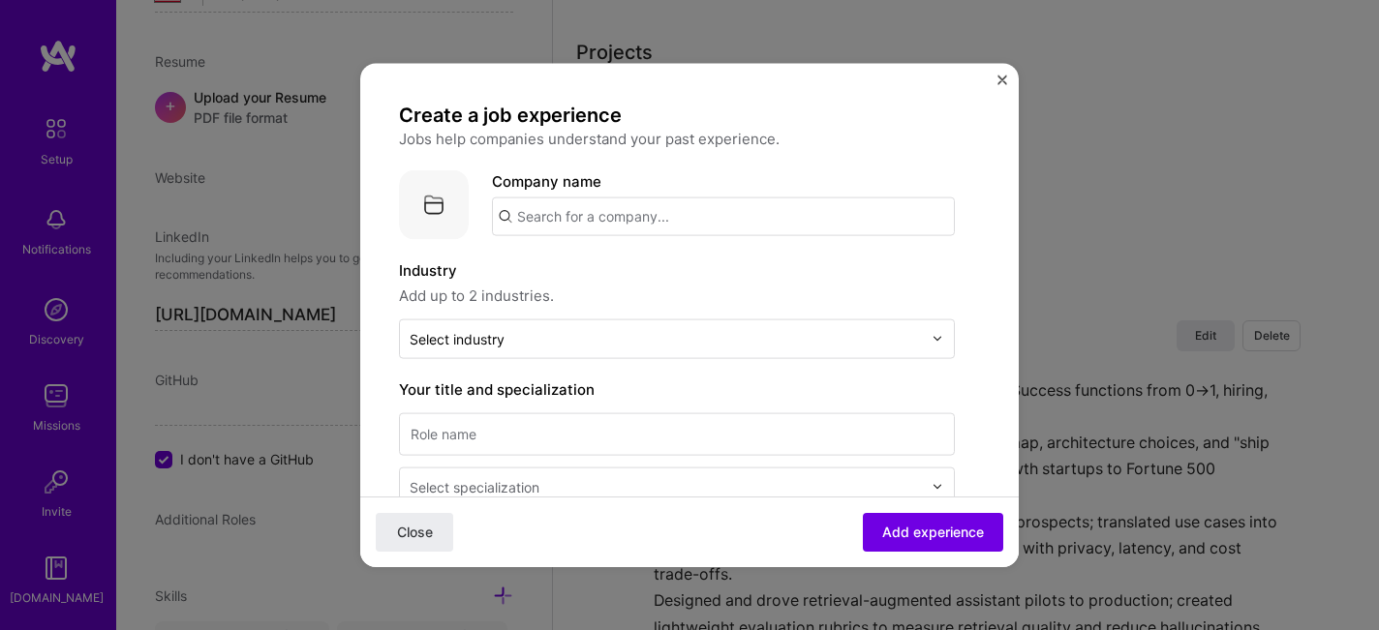
click at [656, 222] on input "text" at bounding box center [723, 216] width 463 height 39
click at [529, 429] on input at bounding box center [677, 434] width 556 height 43
paste input "Applied Machine Learning Researcher"
type input "Applied Machine Learning Researcher"
click at [671, 213] on input "text" at bounding box center [723, 216] width 463 height 39
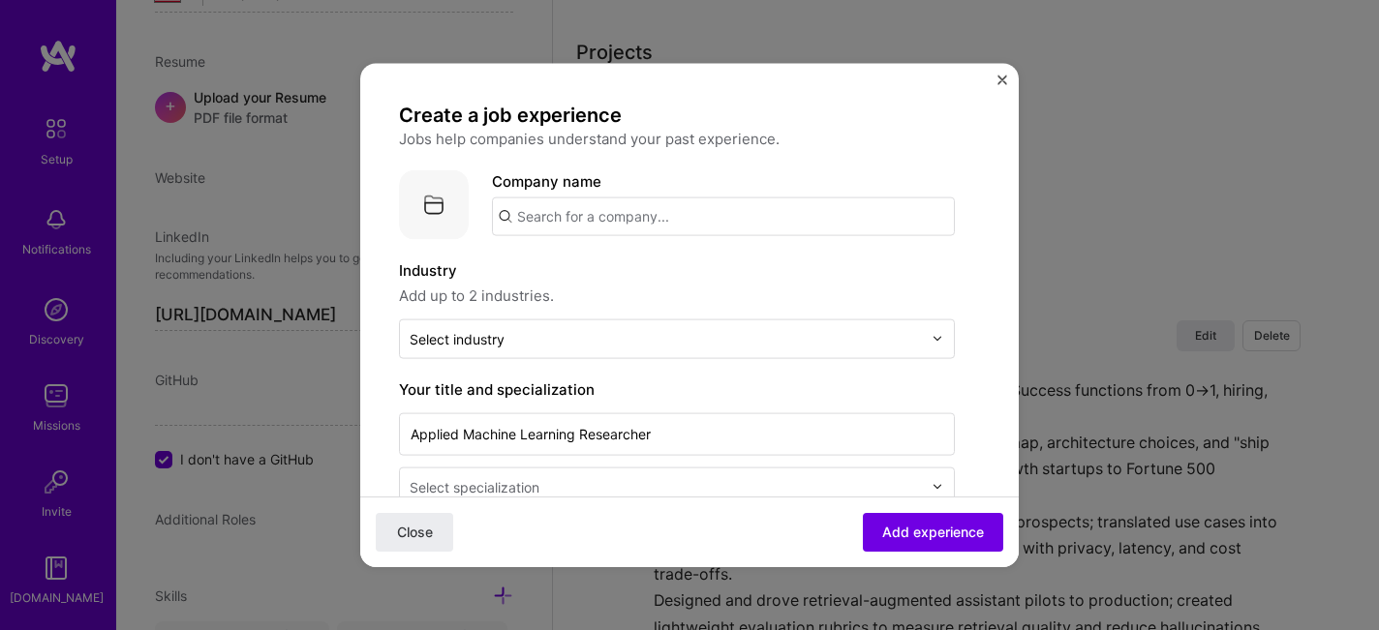
paste input "Bank of Montreal"
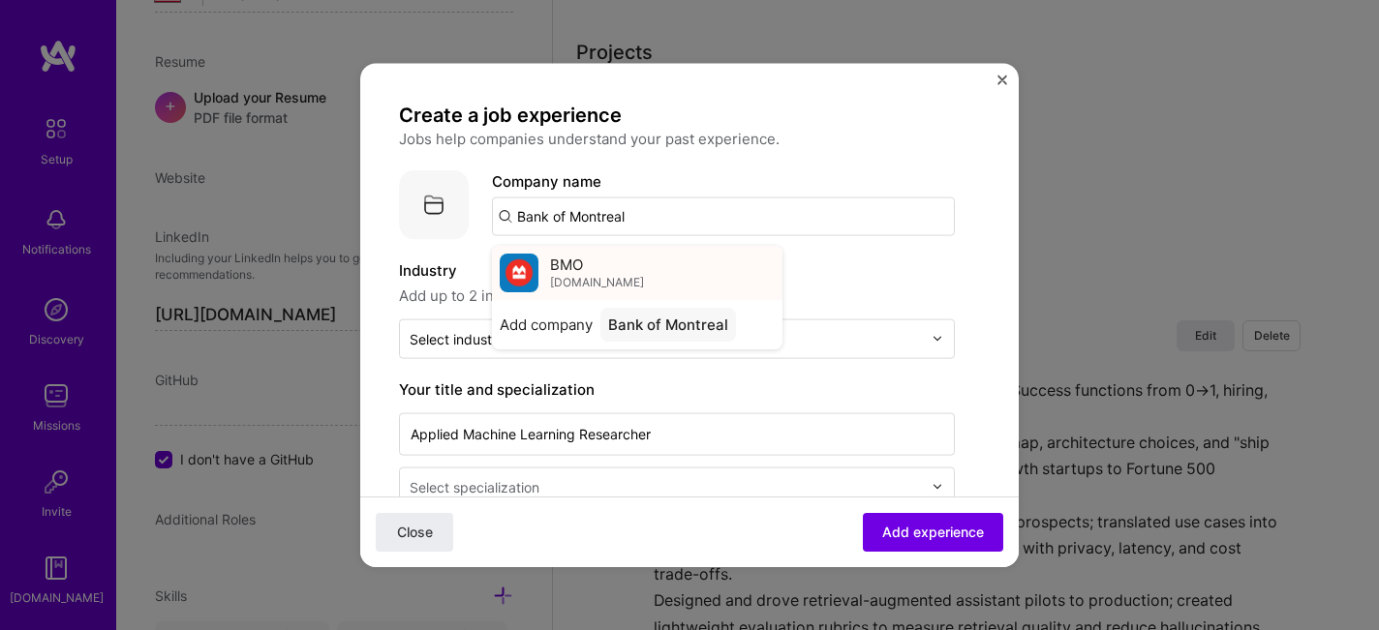
click at [637, 273] on div "BMO bmo.com" at bounding box center [637, 272] width 291 height 54
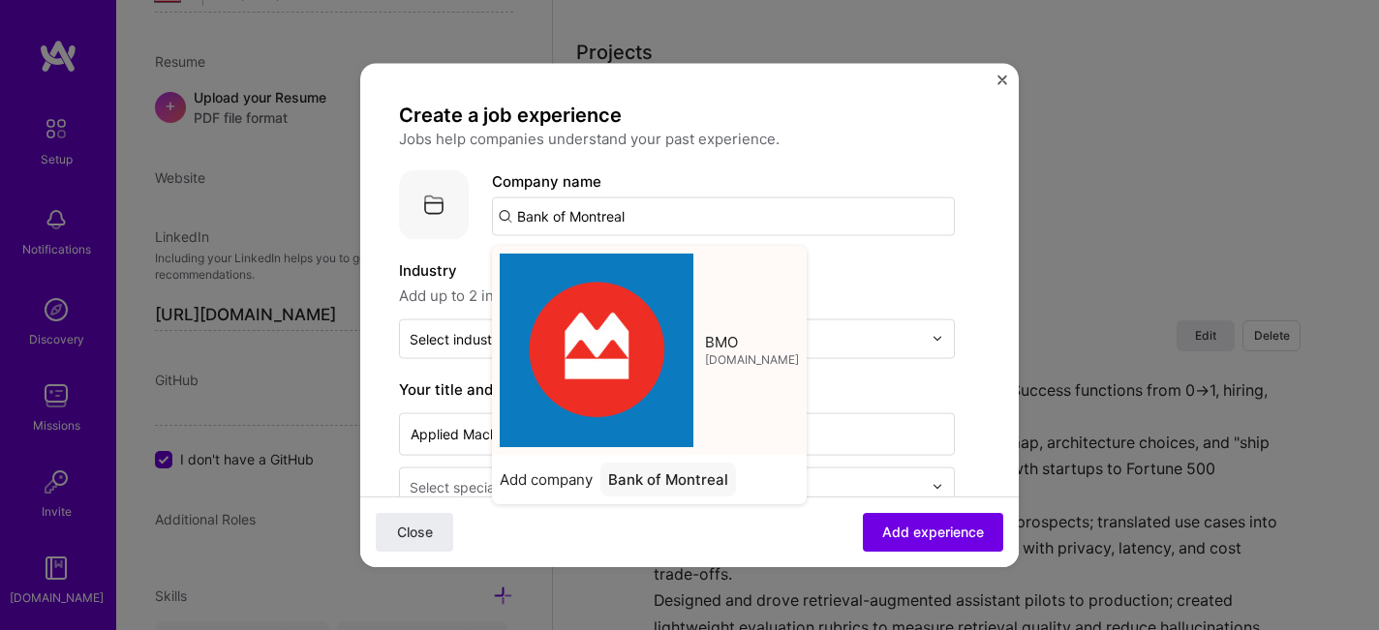
type input "BMO"
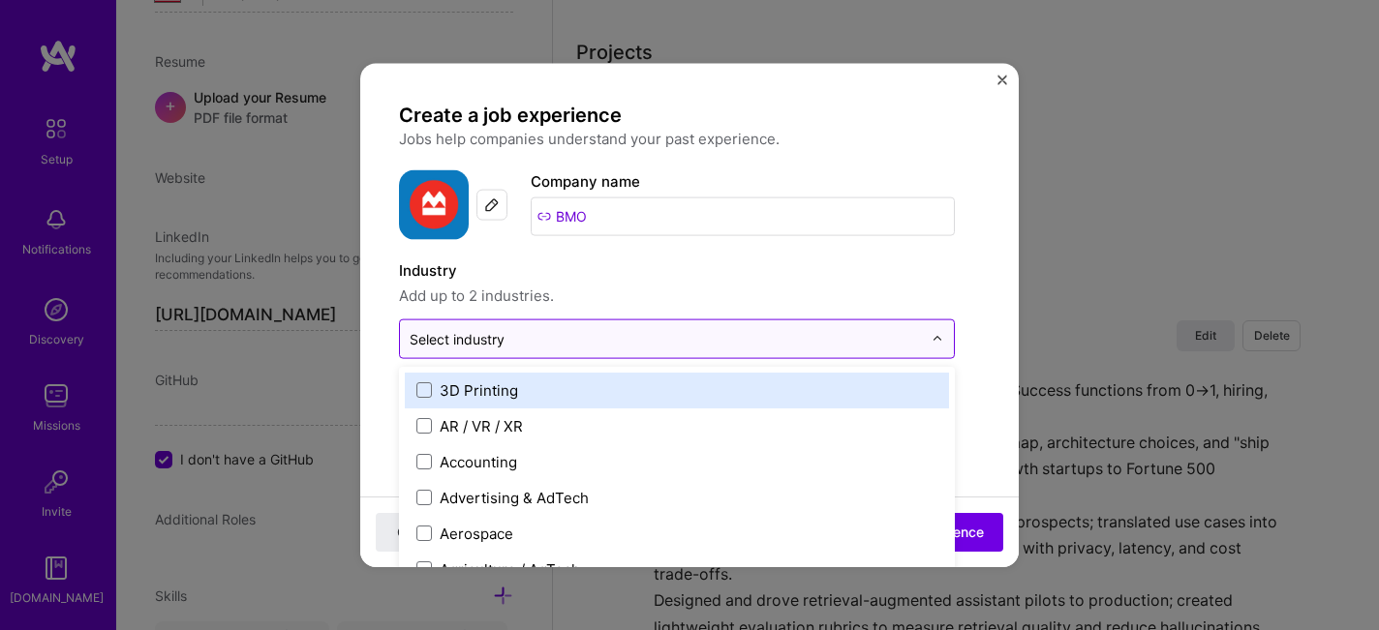
click at [504, 345] on div "Select industry 0" at bounding box center [457, 338] width 95 height 20
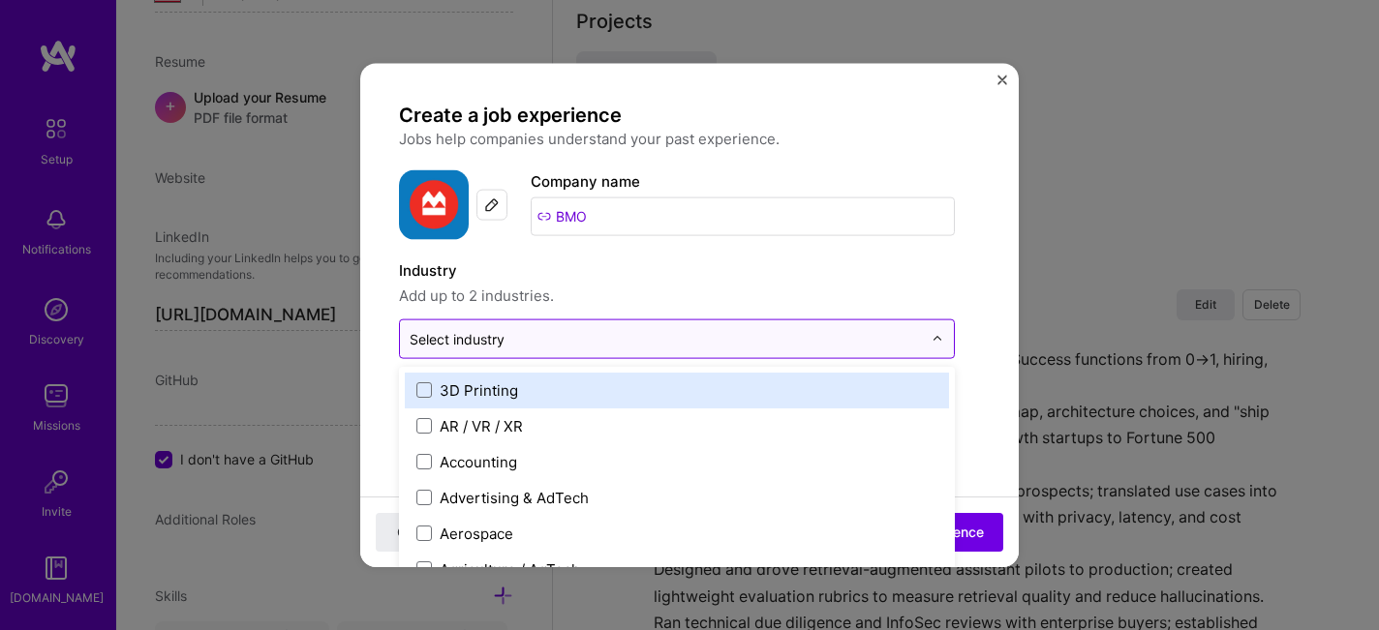
scroll to position [1558, 0]
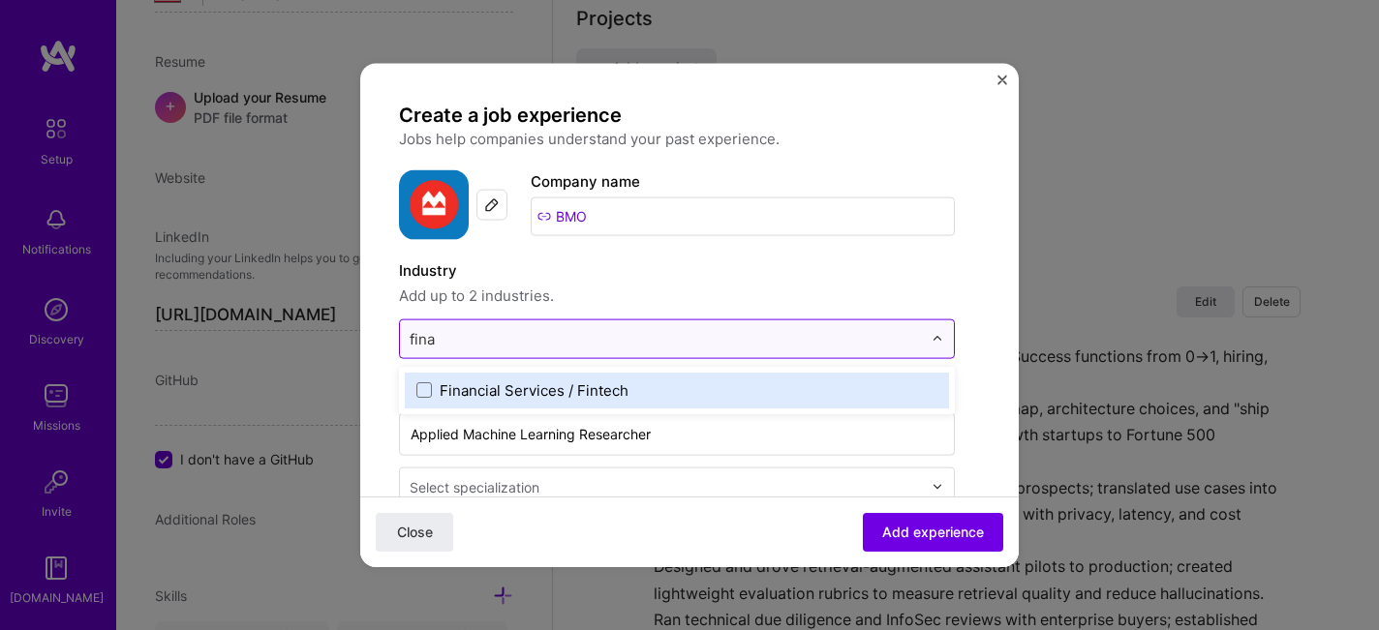
type input "finan"
click at [424, 394] on span at bounding box center [423, 390] width 15 height 15
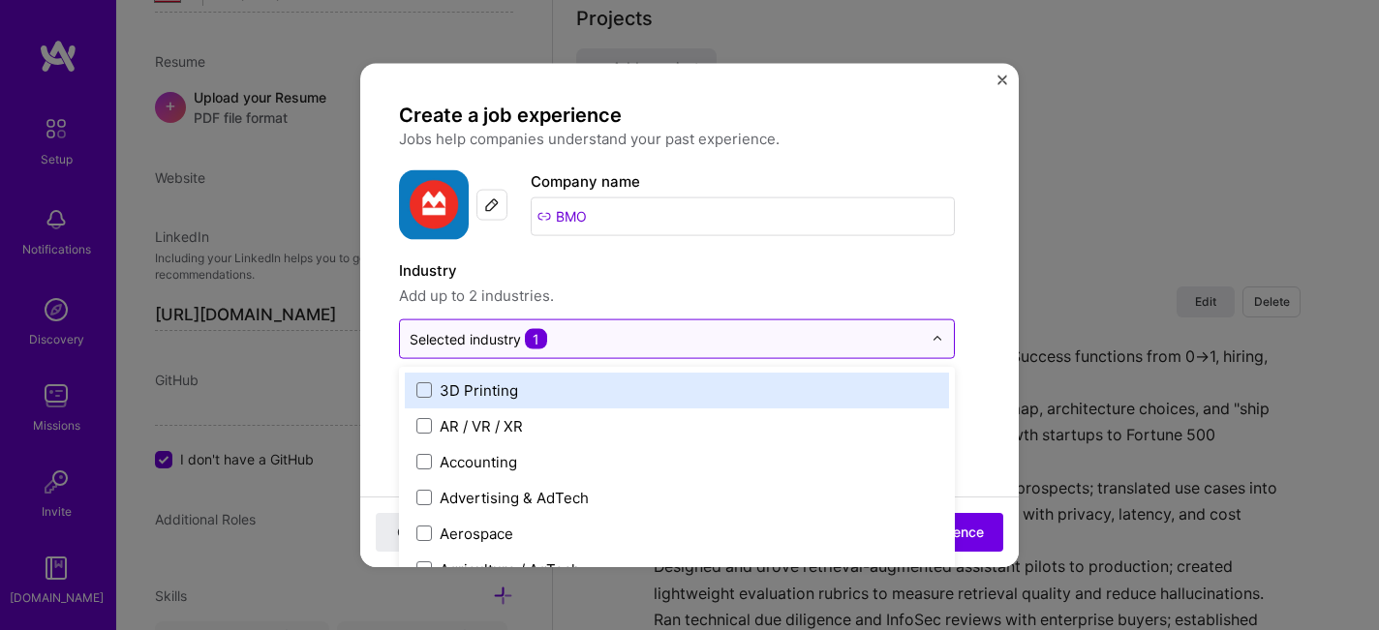
click at [668, 300] on span "Add up to 2 industries." at bounding box center [677, 295] width 556 height 23
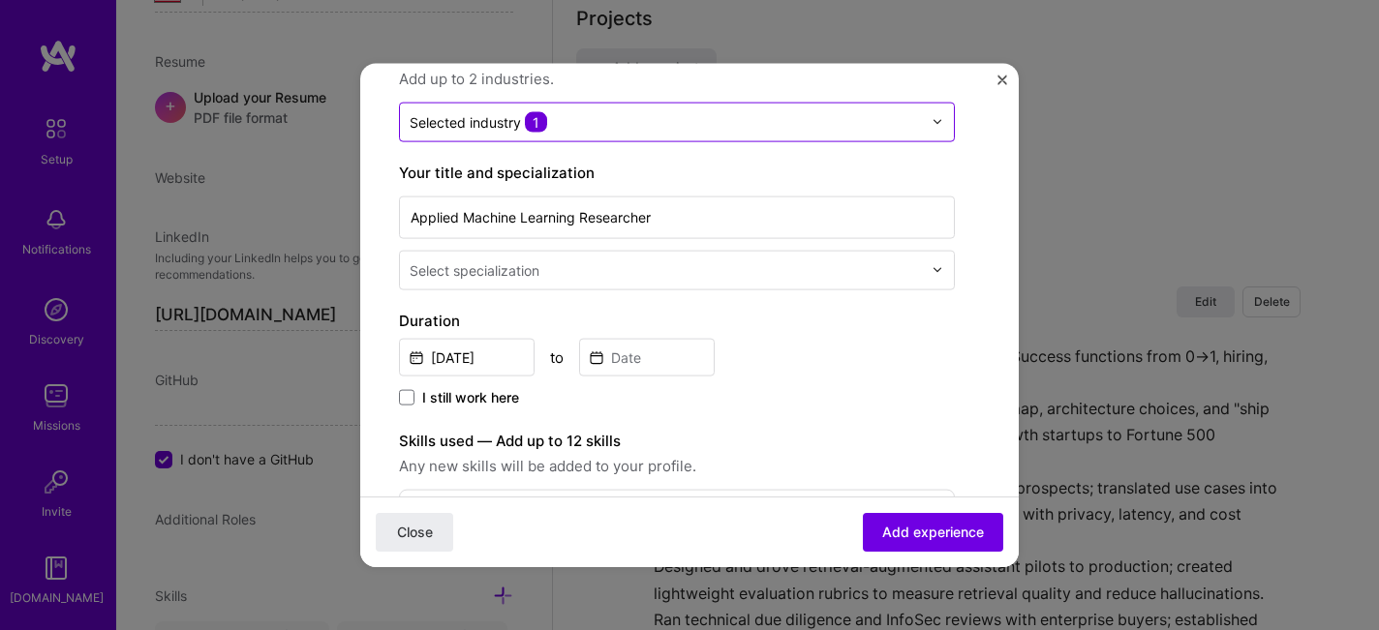
scroll to position [218, 0]
click at [642, 129] on input "text" at bounding box center [666, 120] width 512 height 20
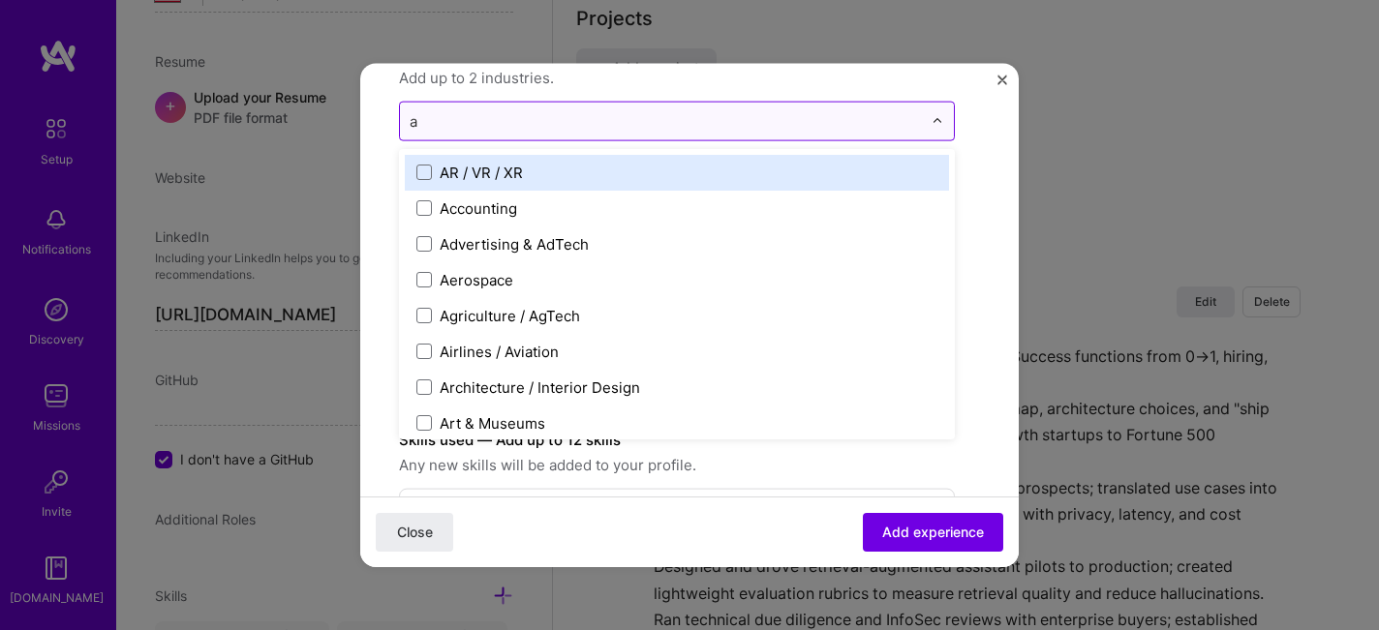
type input "ar"
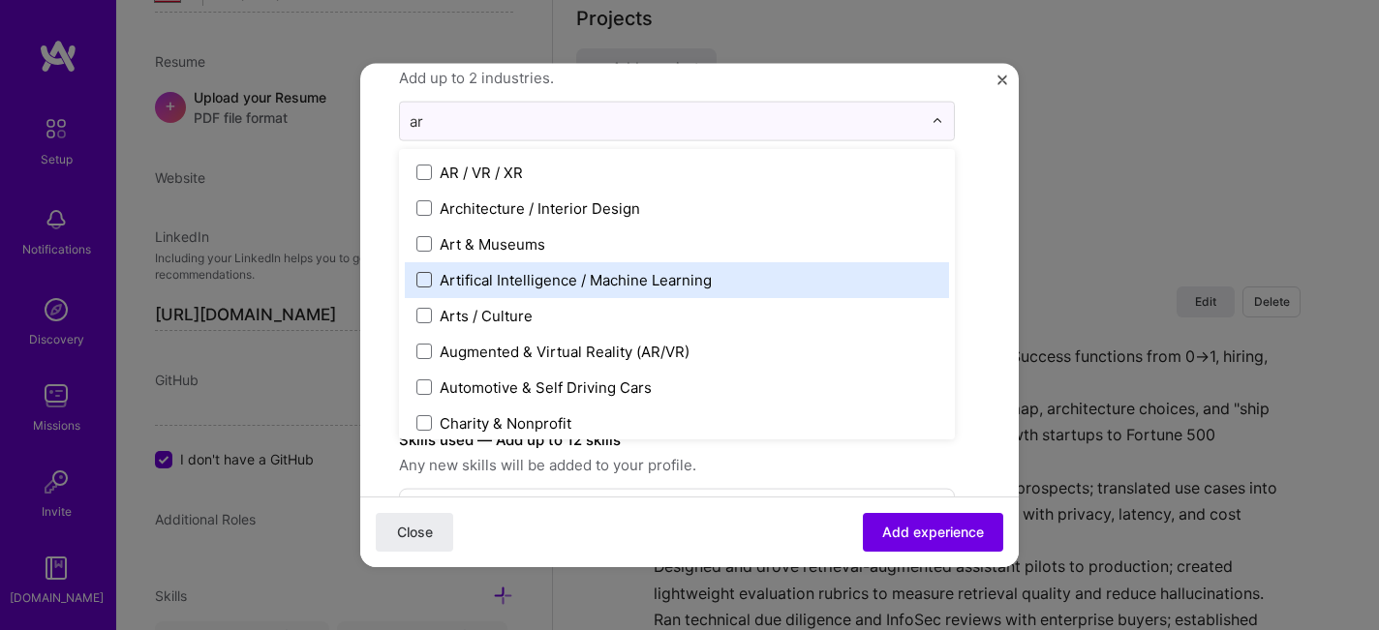
click at [424, 276] on span at bounding box center [423, 279] width 15 height 15
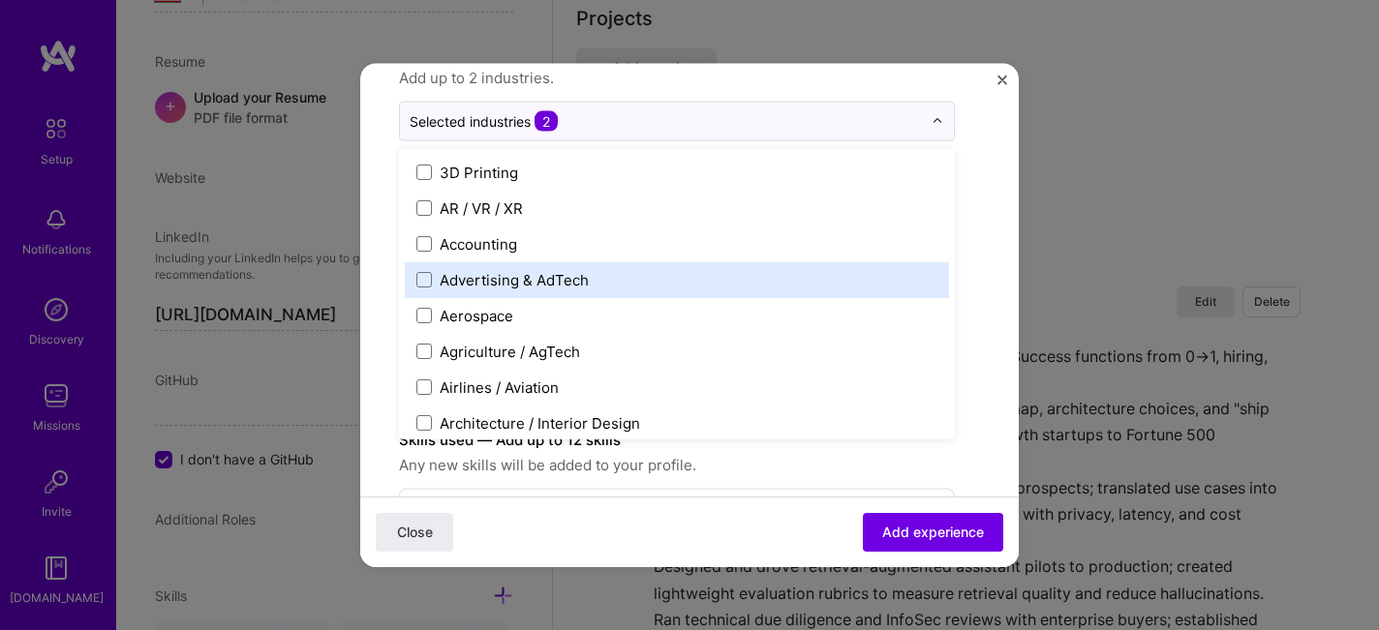
click at [988, 293] on form "Create a job experience Jobs help companies understand your past experience. Co…" at bounding box center [689, 521] width 659 height 1275
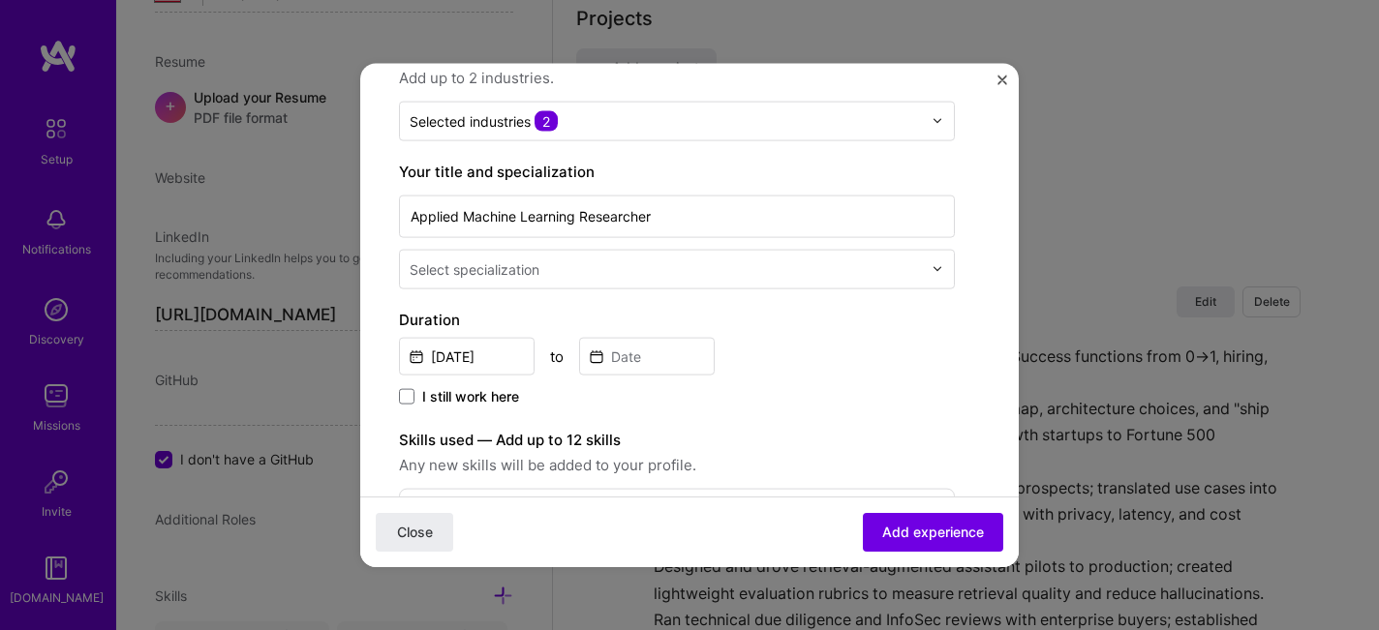
scroll to position [365, 0]
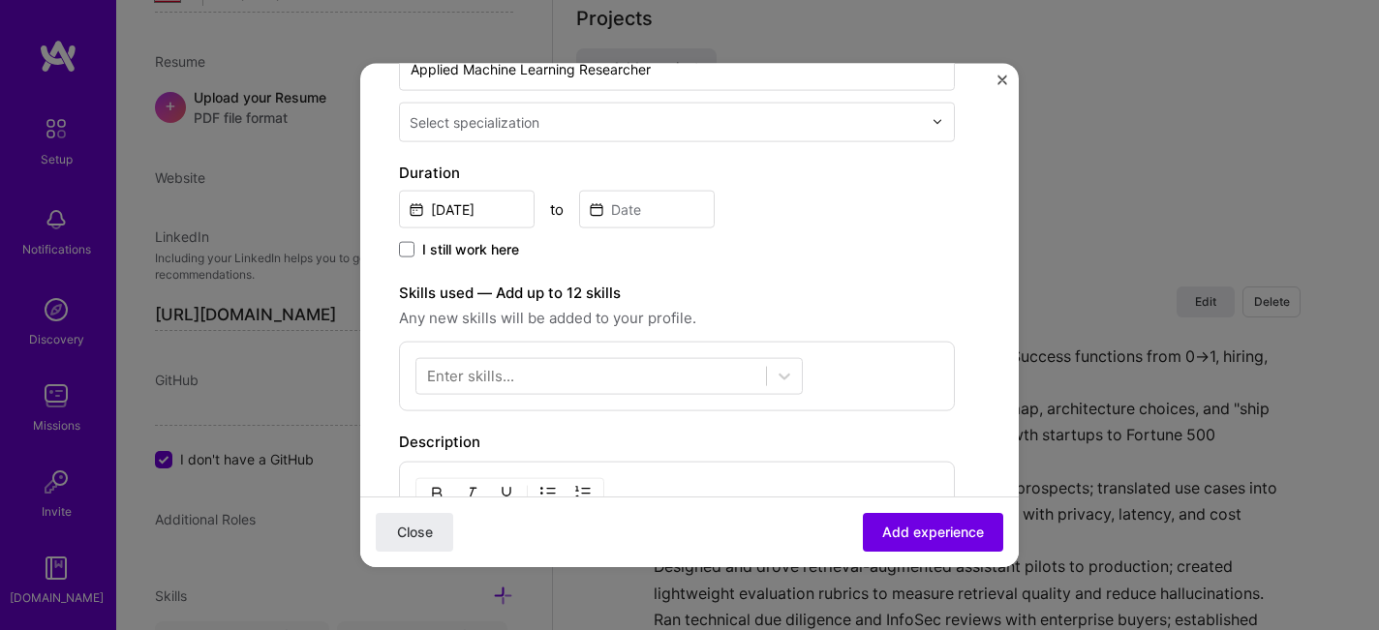
click at [705, 122] on input "text" at bounding box center [668, 121] width 516 height 20
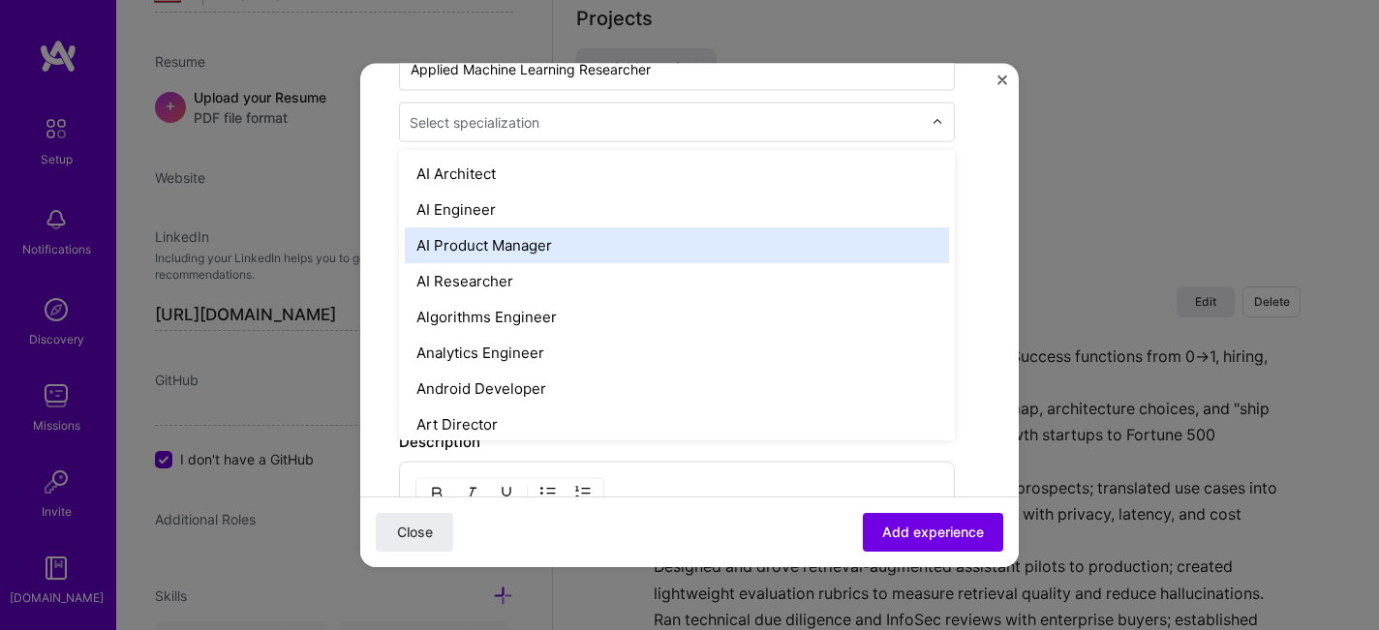
click at [645, 231] on div "AI Product Manager" at bounding box center [677, 245] width 544 height 36
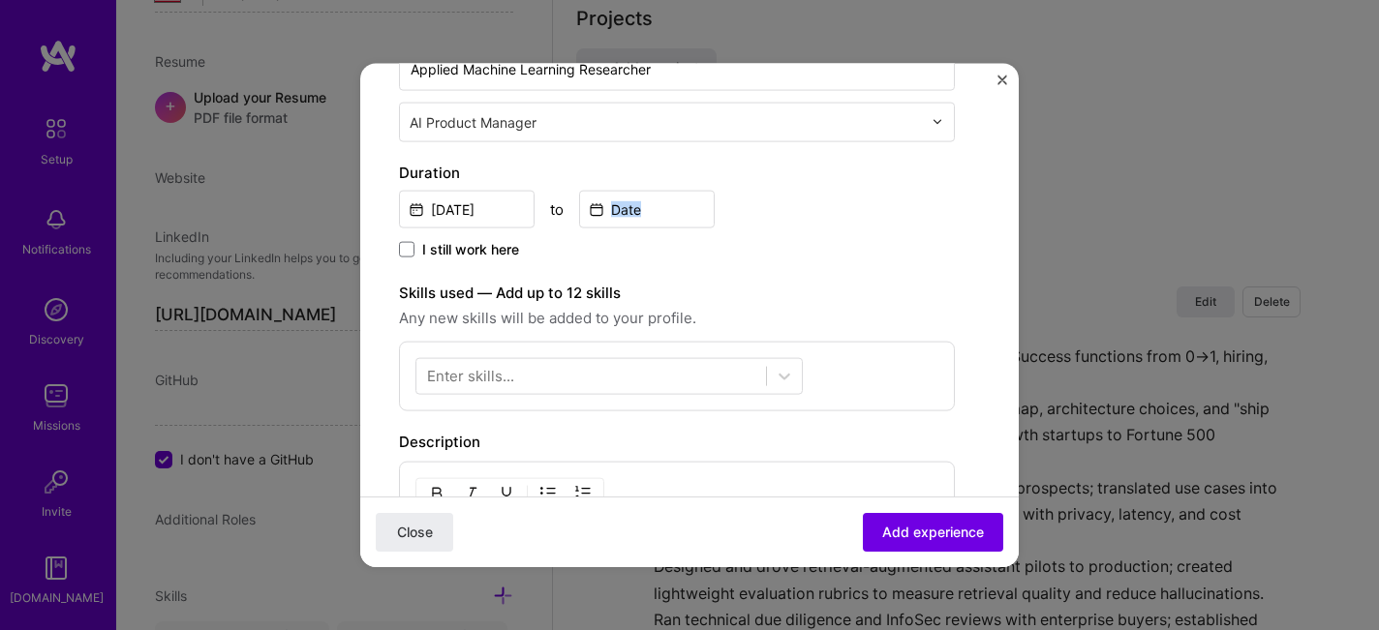
click at [645, 231] on div "Duration Oct, 2025 to I still work here" at bounding box center [677, 211] width 556 height 101
click at [641, 138] on div "AI Product Manager" at bounding box center [666, 122] width 532 height 38
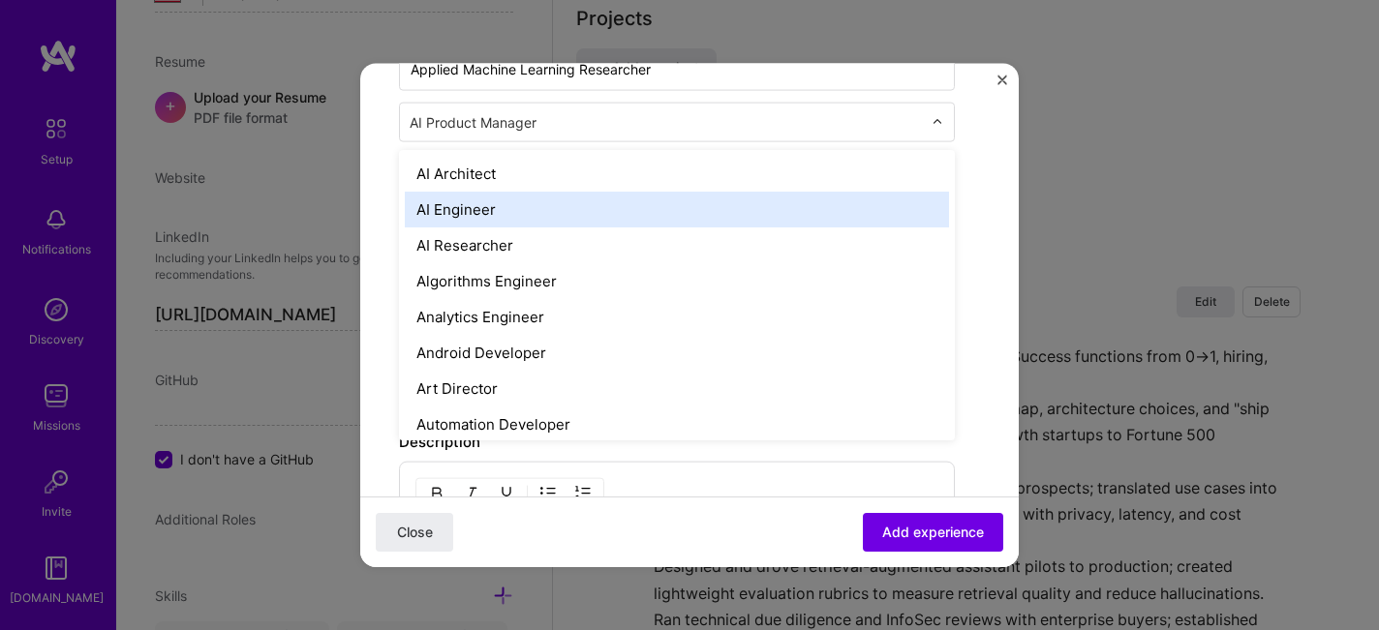
click at [602, 201] on div "AI Engineer" at bounding box center [677, 209] width 544 height 36
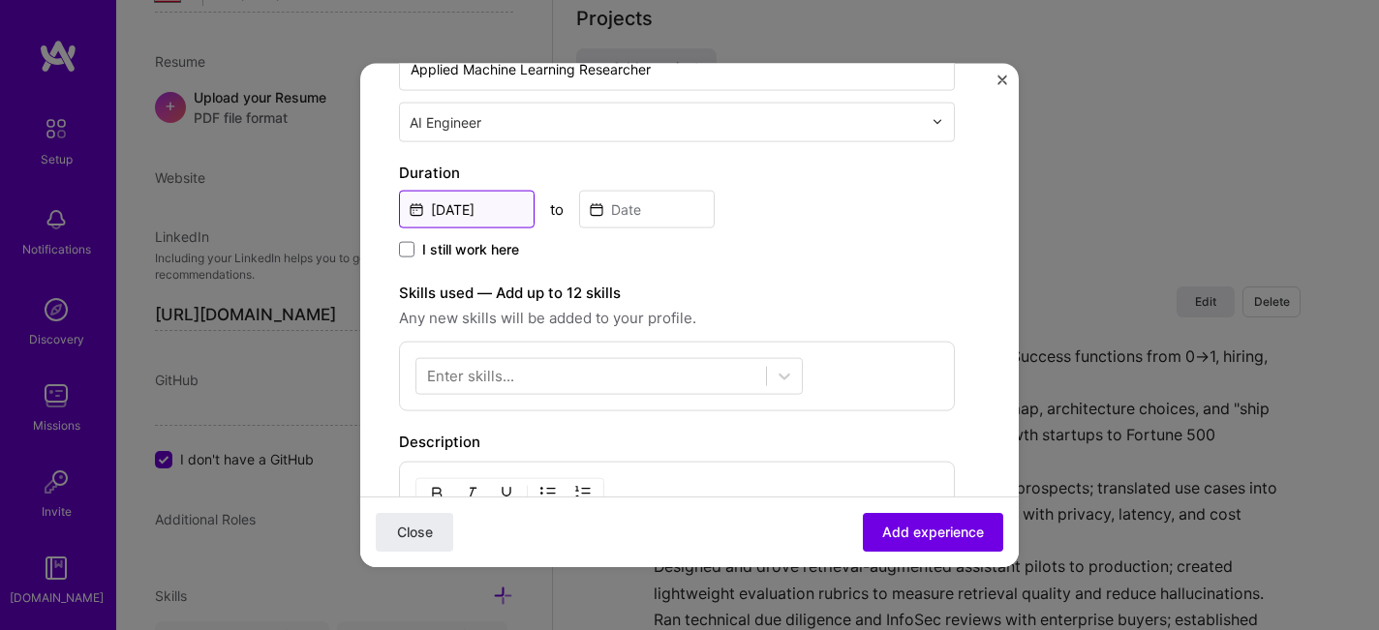
click at [487, 213] on input "Oct, 2025" at bounding box center [467, 209] width 136 height 38
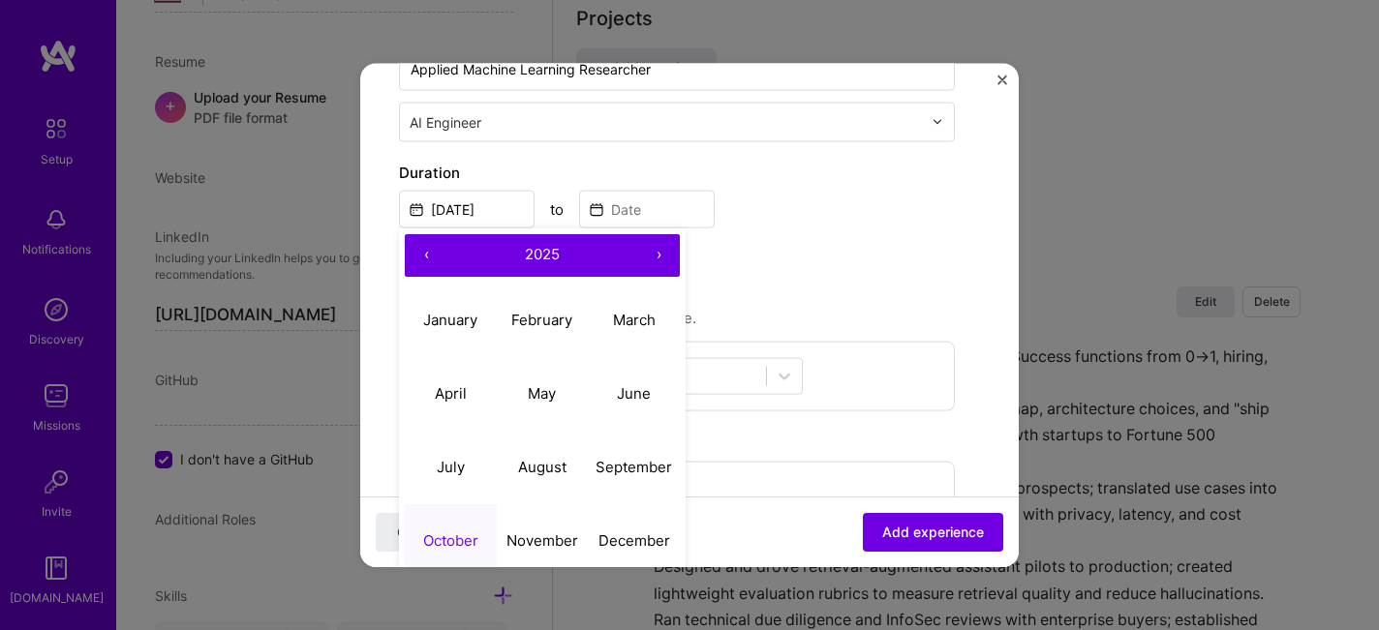
click at [419, 260] on button "‹" at bounding box center [426, 254] width 43 height 43
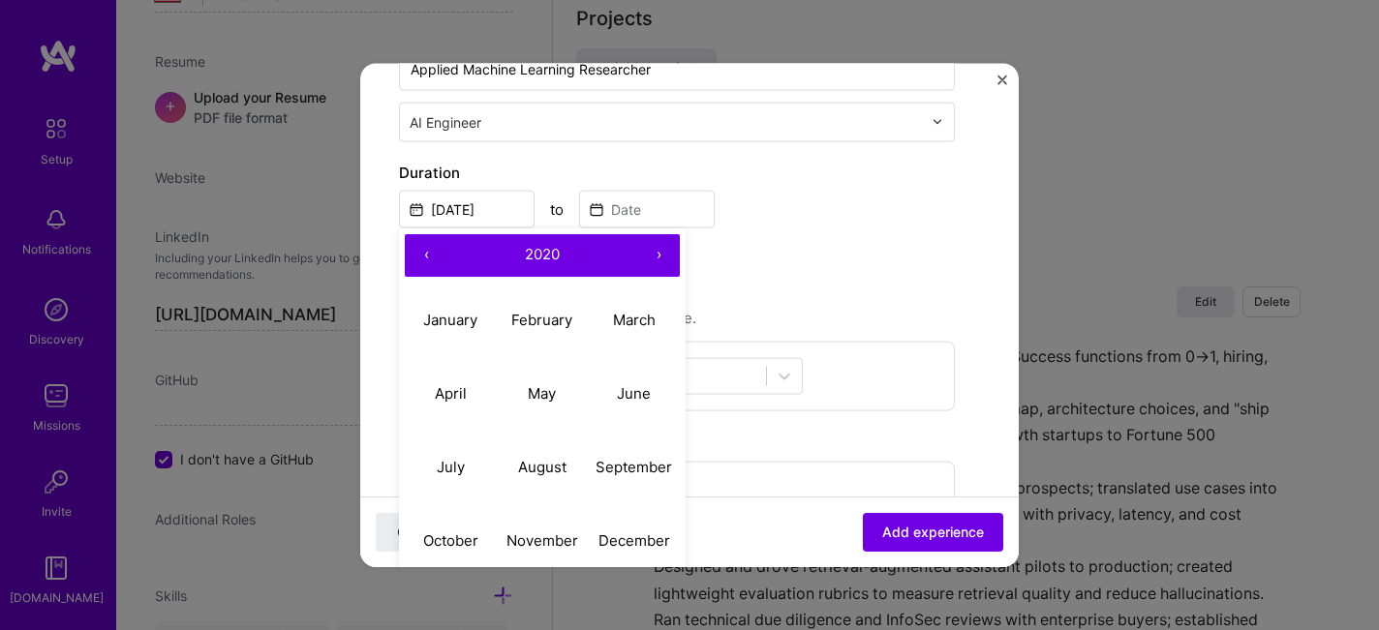
click at [419, 260] on button "‹" at bounding box center [426, 254] width 43 height 43
click at [557, 476] on abbr "August" at bounding box center [542, 467] width 48 height 18
type input "Aug, 2019"
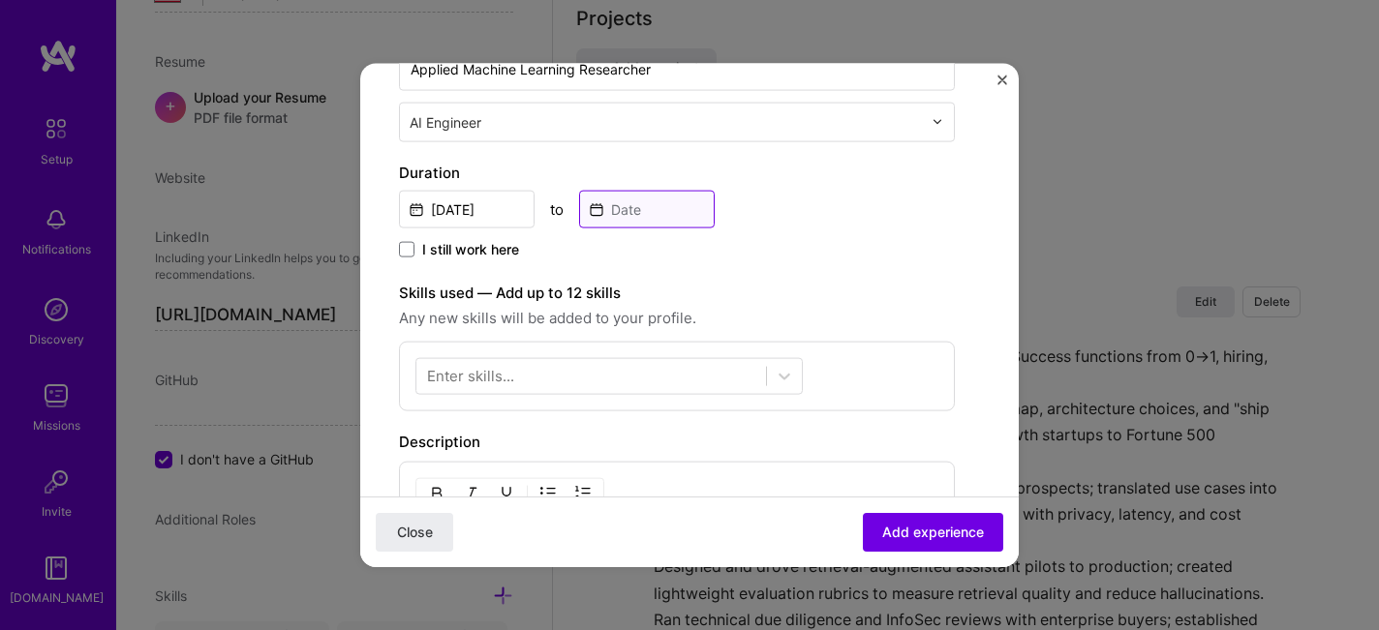
click at [643, 207] on input at bounding box center [647, 209] width 136 height 38
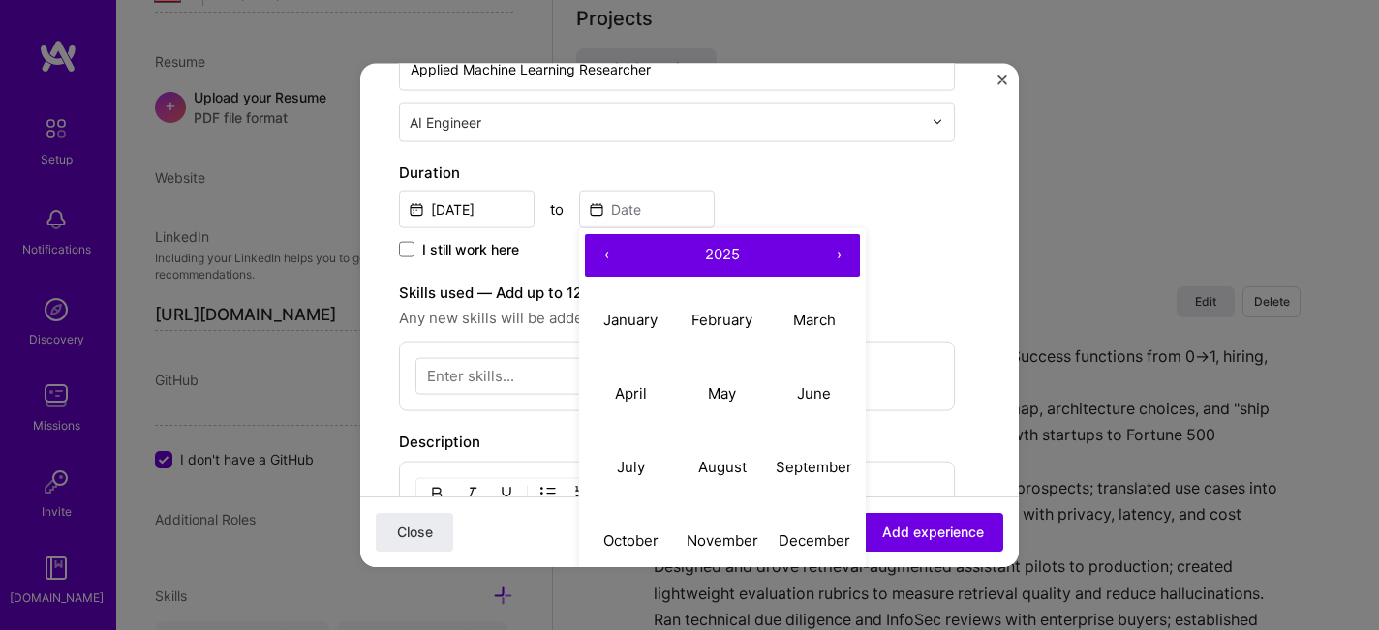
click at [614, 245] on button "‹" at bounding box center [606, 254] width 43 height 43
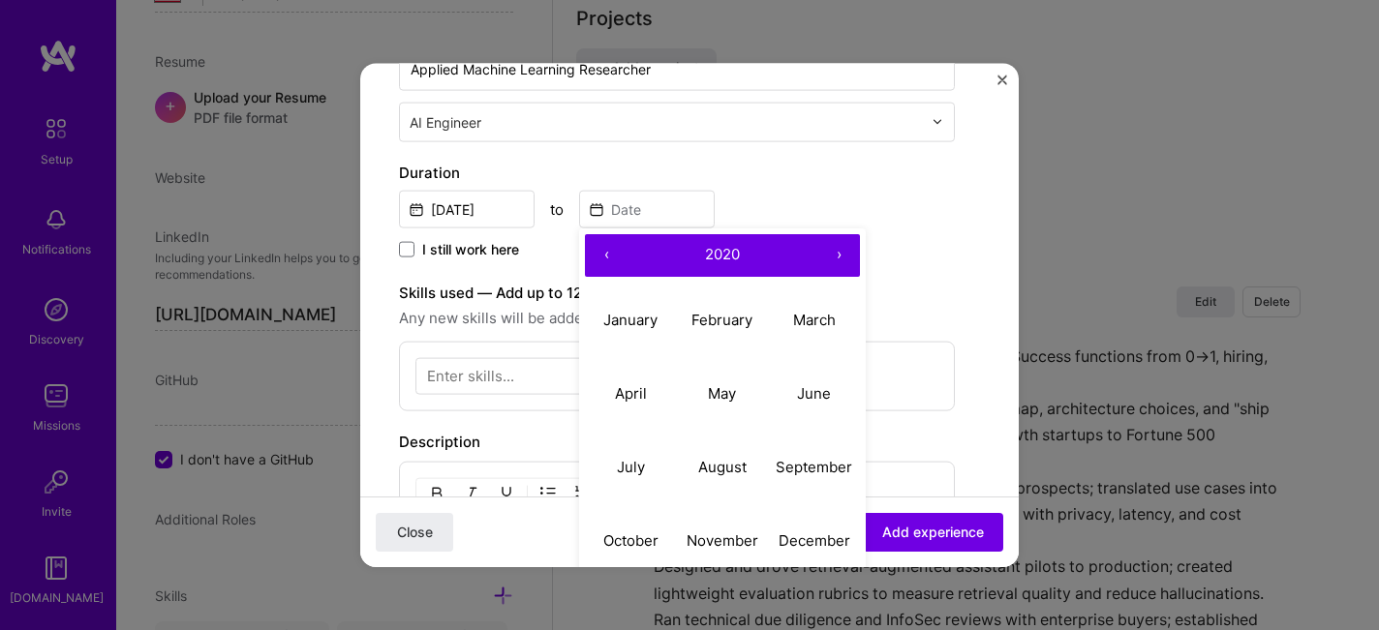
click at [836, 256] on button "›" at bounding box center [838, 254] width 43 height 43
click at [656, 449] on button "July" at bounding box center [631, 468] width 92 height 74
type input "Jul, 2021"
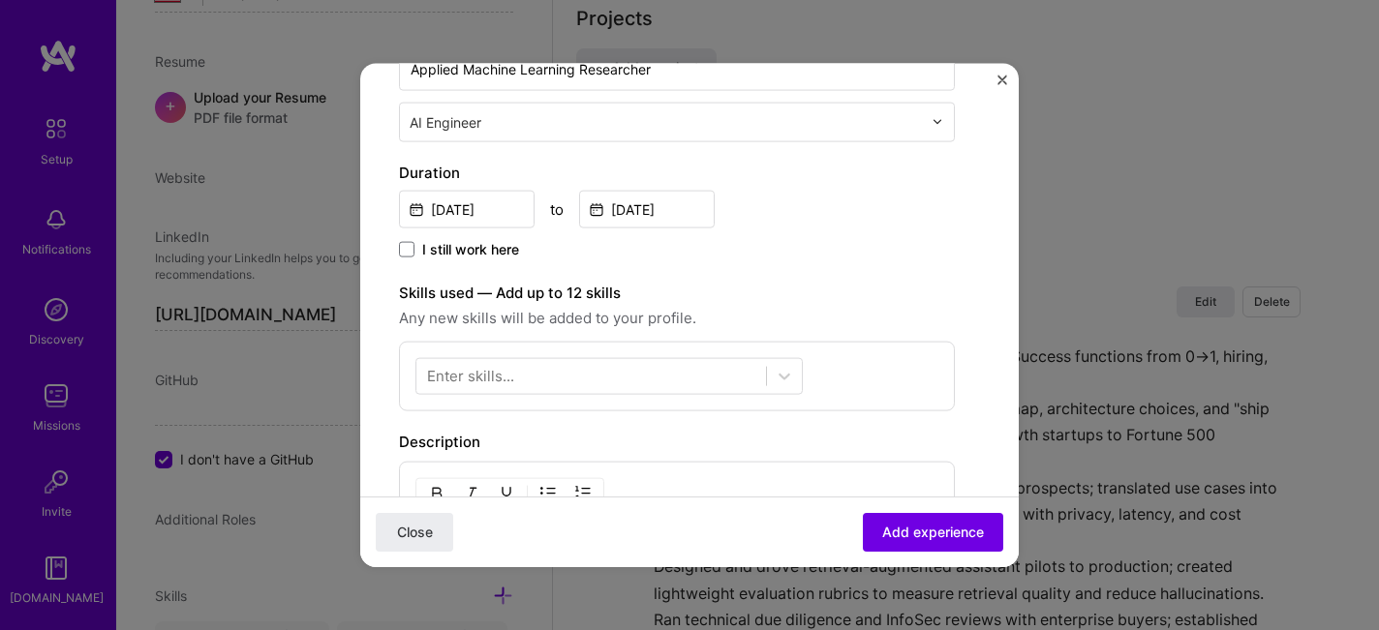
scroll to position [525, 0]
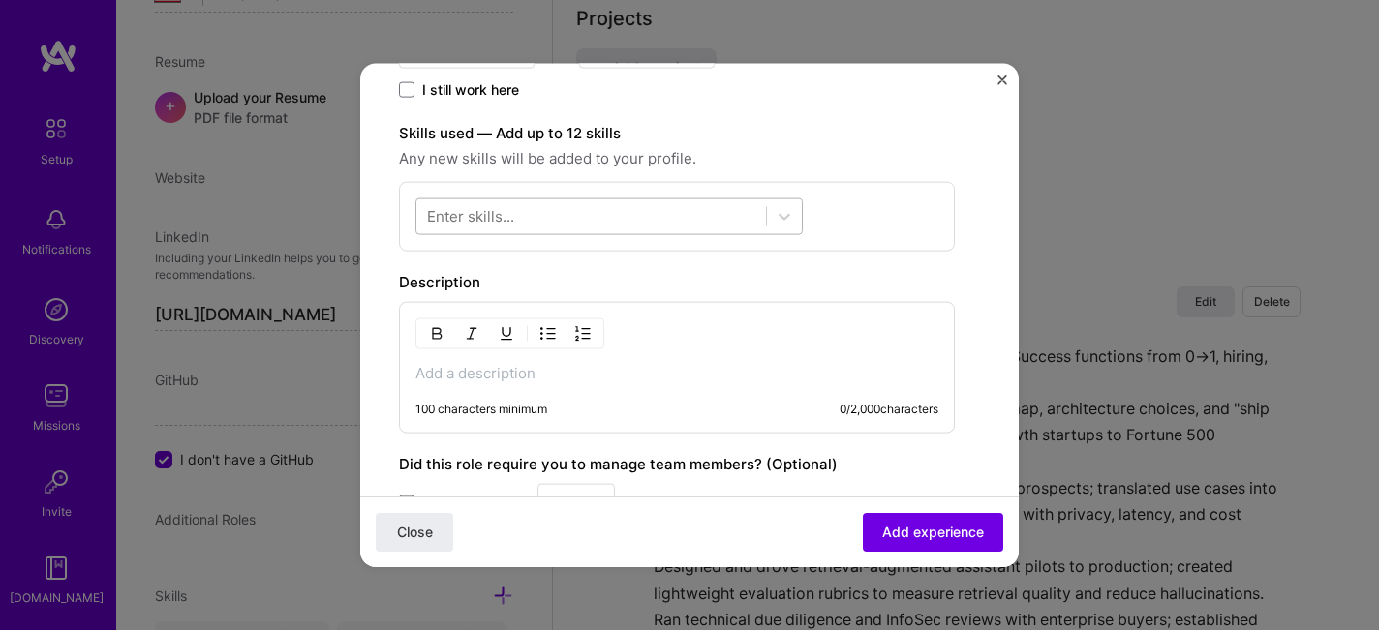
click at [660, 218] on div at bounding box center [591, 216] width 350 height 32
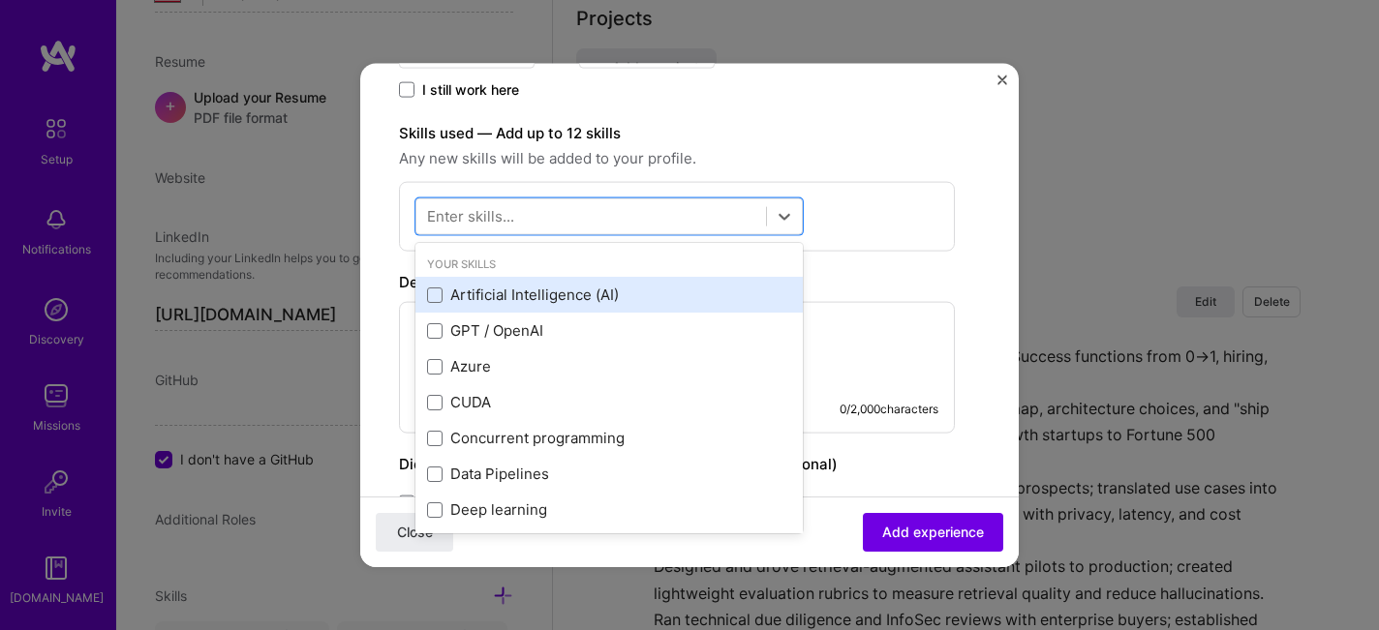
click at [537, 291] on div "Artificial Intelligence (AI)" at bounding box center [609, 295] width 364 height 20
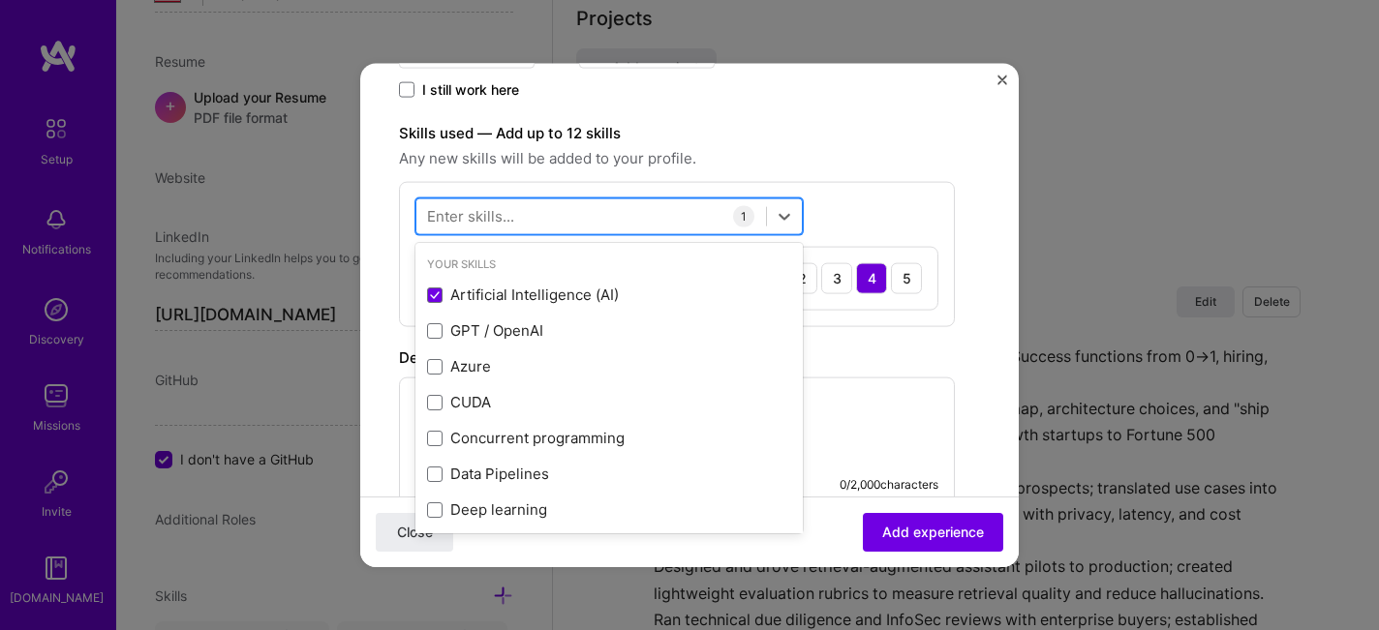
click at [690, 216] on div at bounding box center [591, 216] width 350 height 32
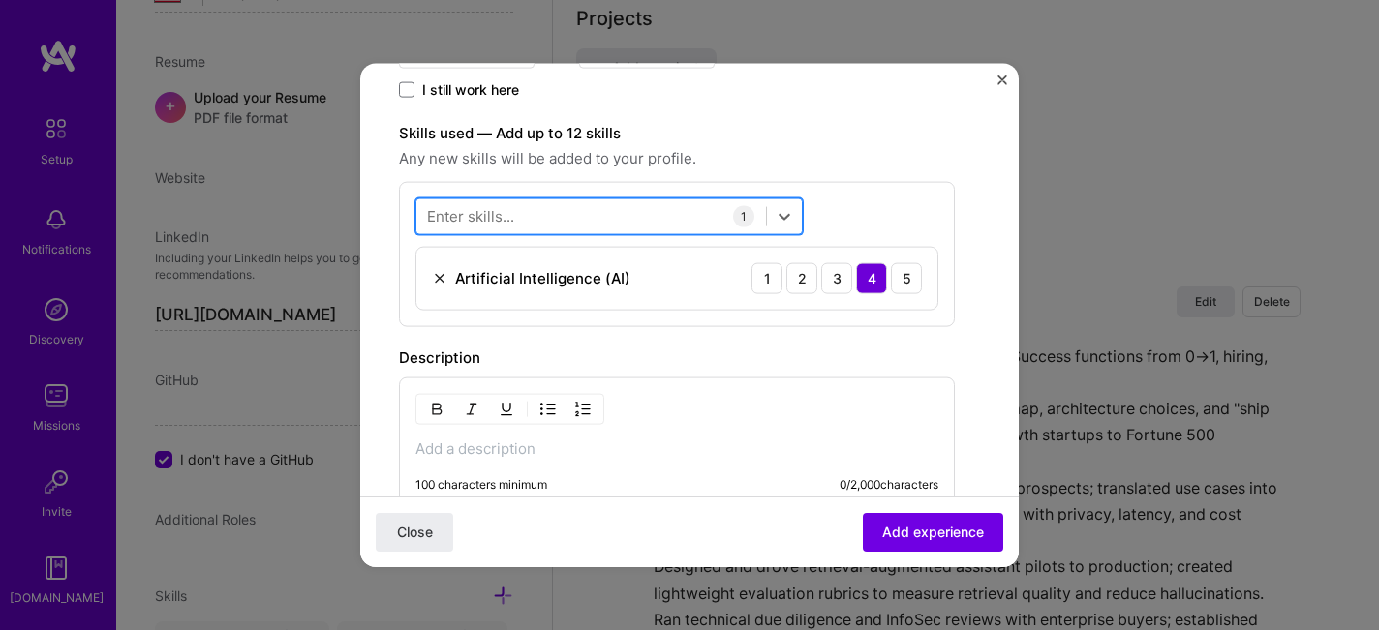
click at [690, 216] on div at bounding box center [591, 216] width 350 height 32
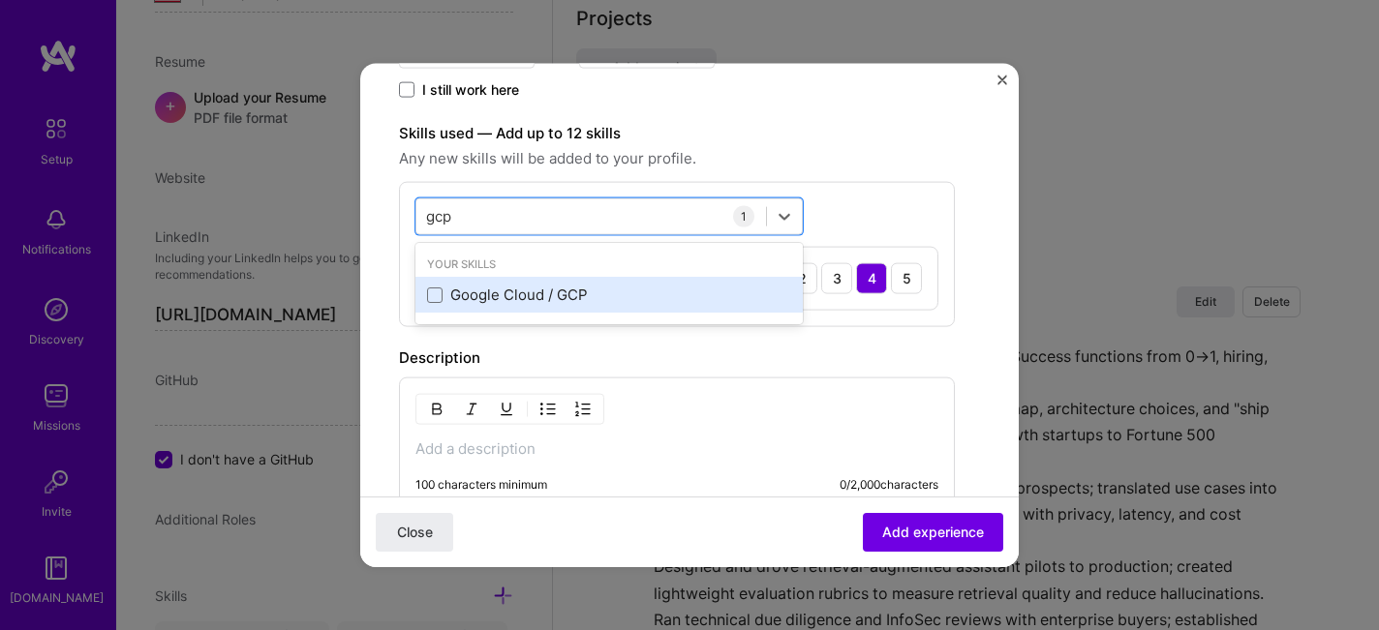
click at [635, 298] on div "Google Cloud / GCP" at bounding box center [609, 295] width 364 height 20
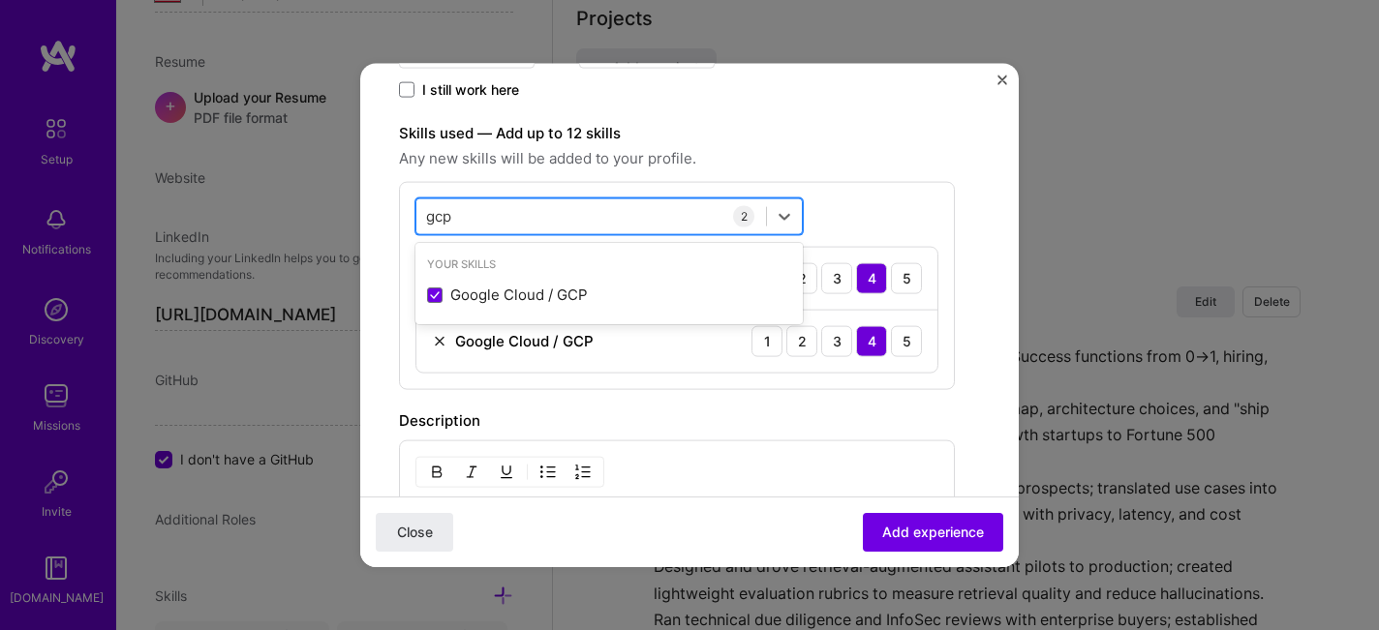
click at [613, 231] on div "gcp gcp" at bounding box center [608, 216] width 387 height 37
click at [610, 223] on div "gcp gcp" at bounding box center [591, 216] width 350 height 32
click at [440, 217] on input "gcpa" at bounding box center [444, 216] width 36 height 20
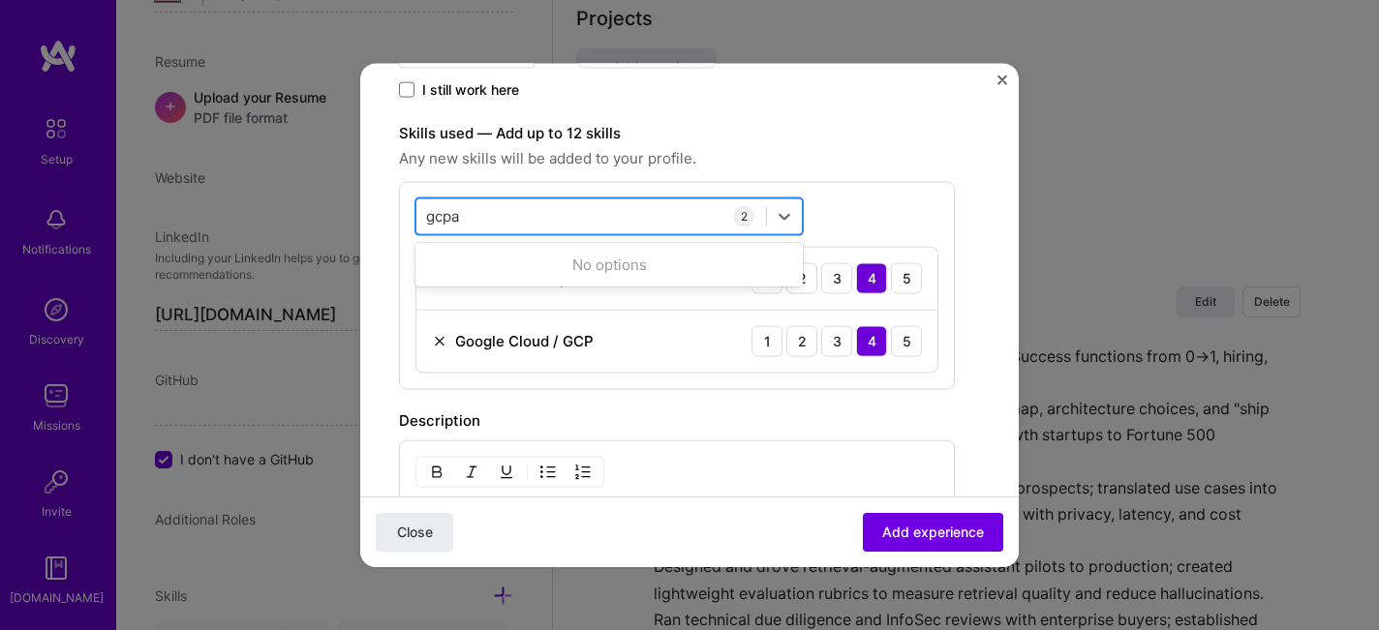
click at [440, 217] on input "gcpa" at bounding box center [444, 216] width 36 height 20
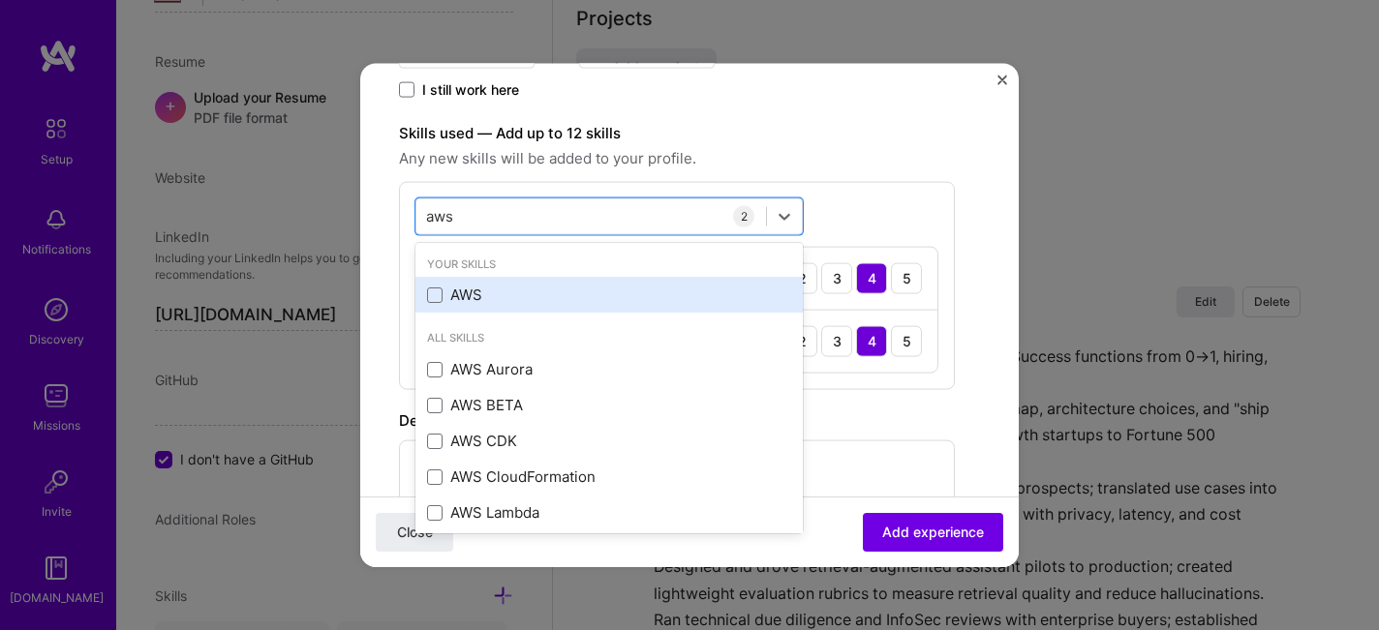
click at [481, 289] on div "AWS" at bounding box center [609, 295] width 364 height 20
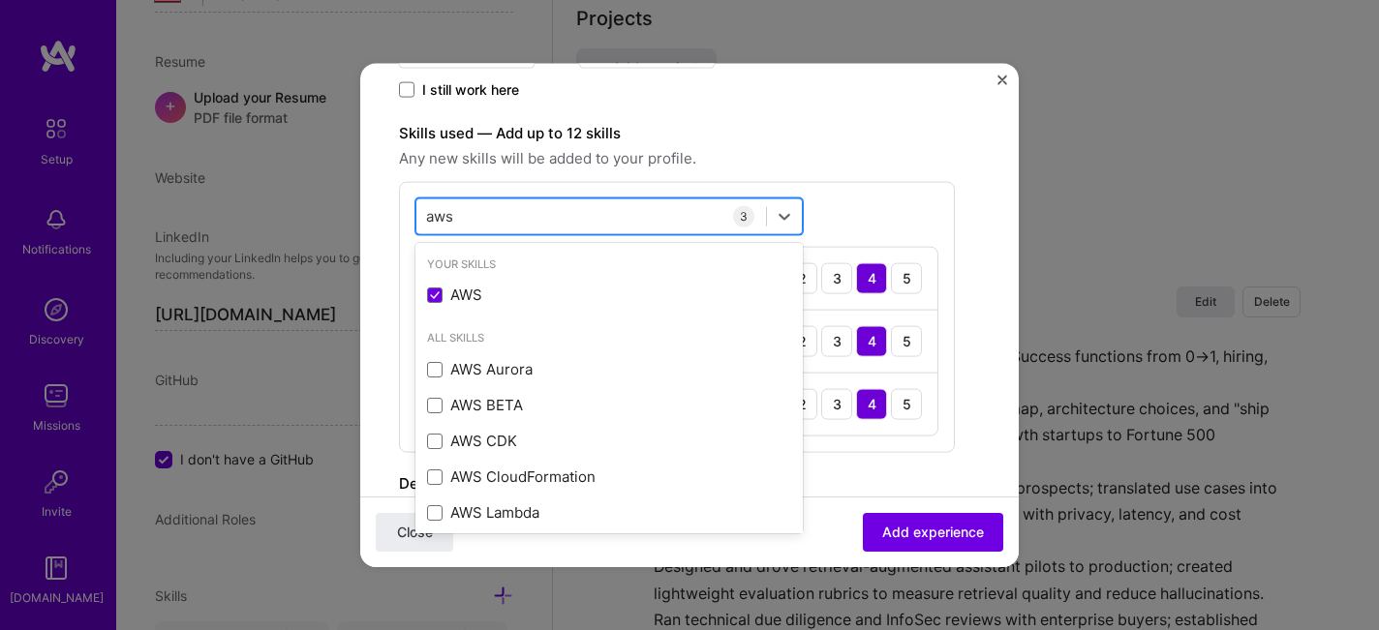
click at [476, 209] on div "aws aws" at bounding box center [591, 216] width 350 height 32
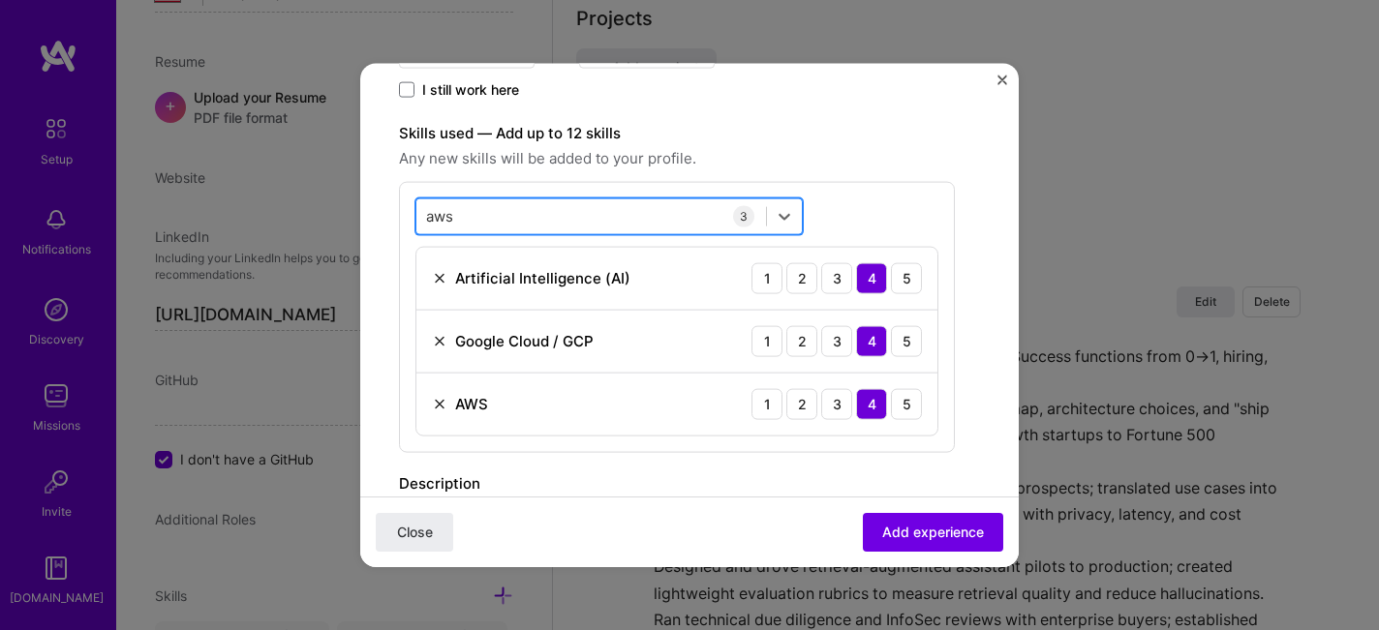
click at [435, 222] on input "aws" at bounding box center [440, 216] width 29 height 20
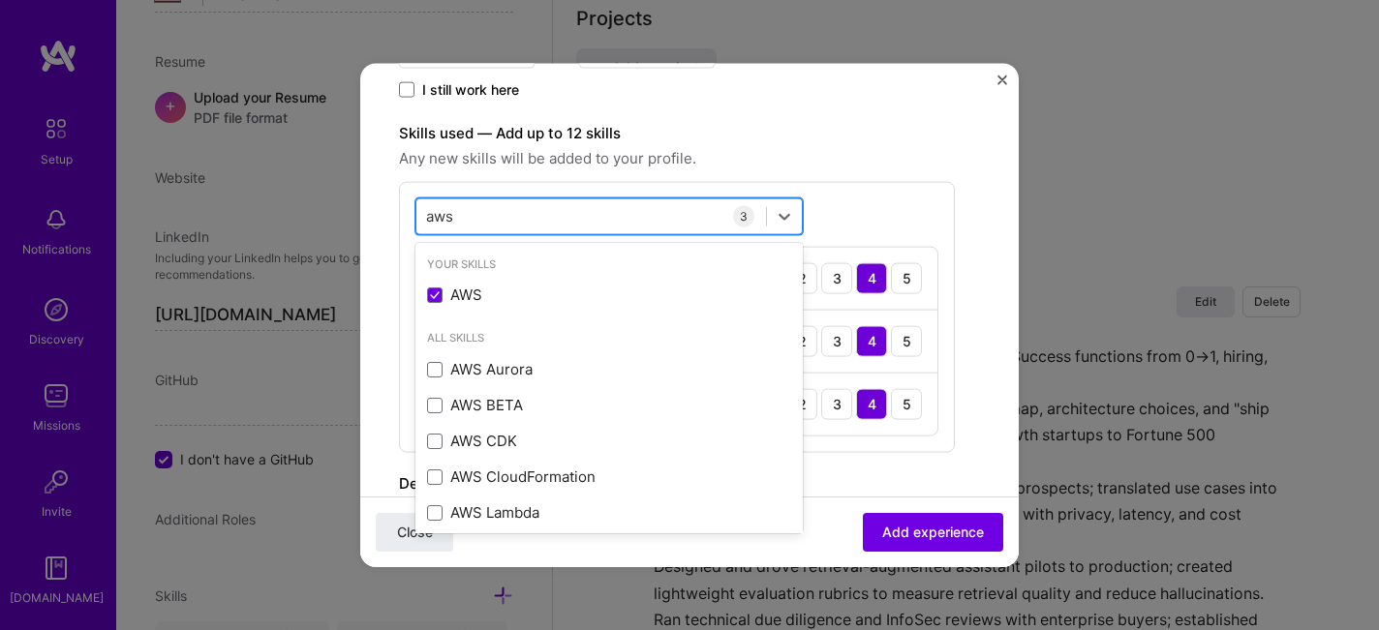
click at [435, 222] on input "aws" at bounding box center [440, 216] width 29 height 20
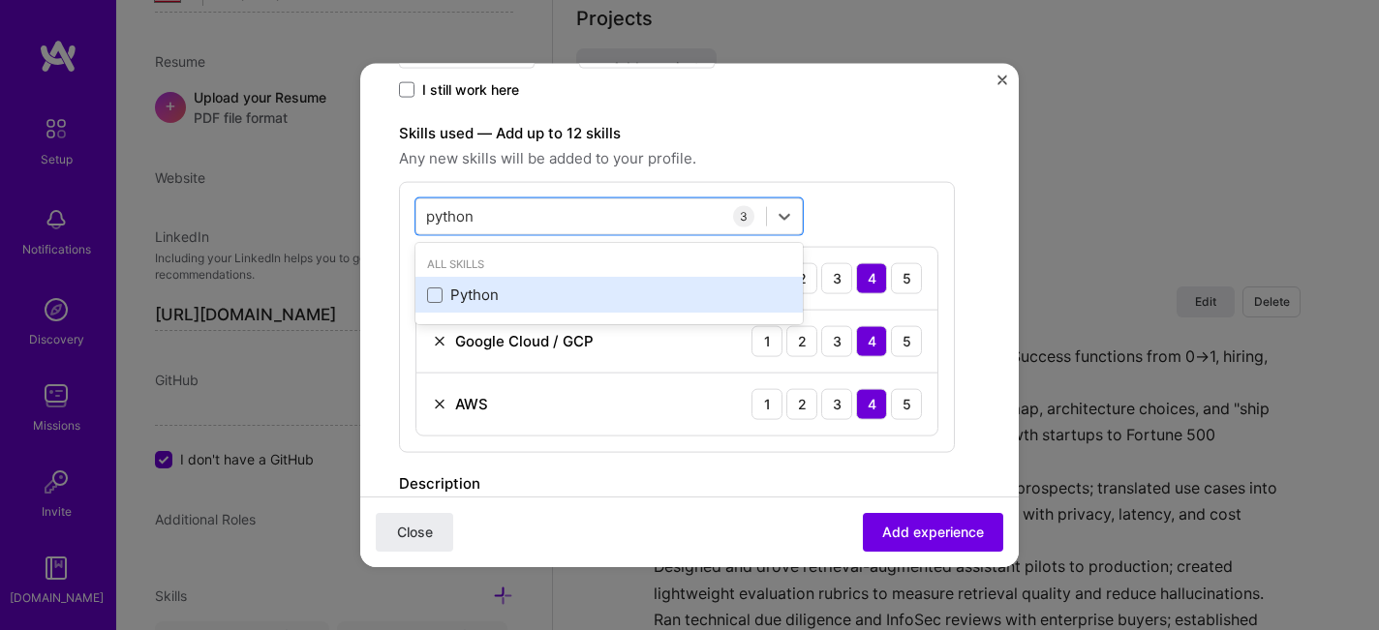
click at [455, 290] on div "Python" at bounding box center [609, 295] width 364 height 20
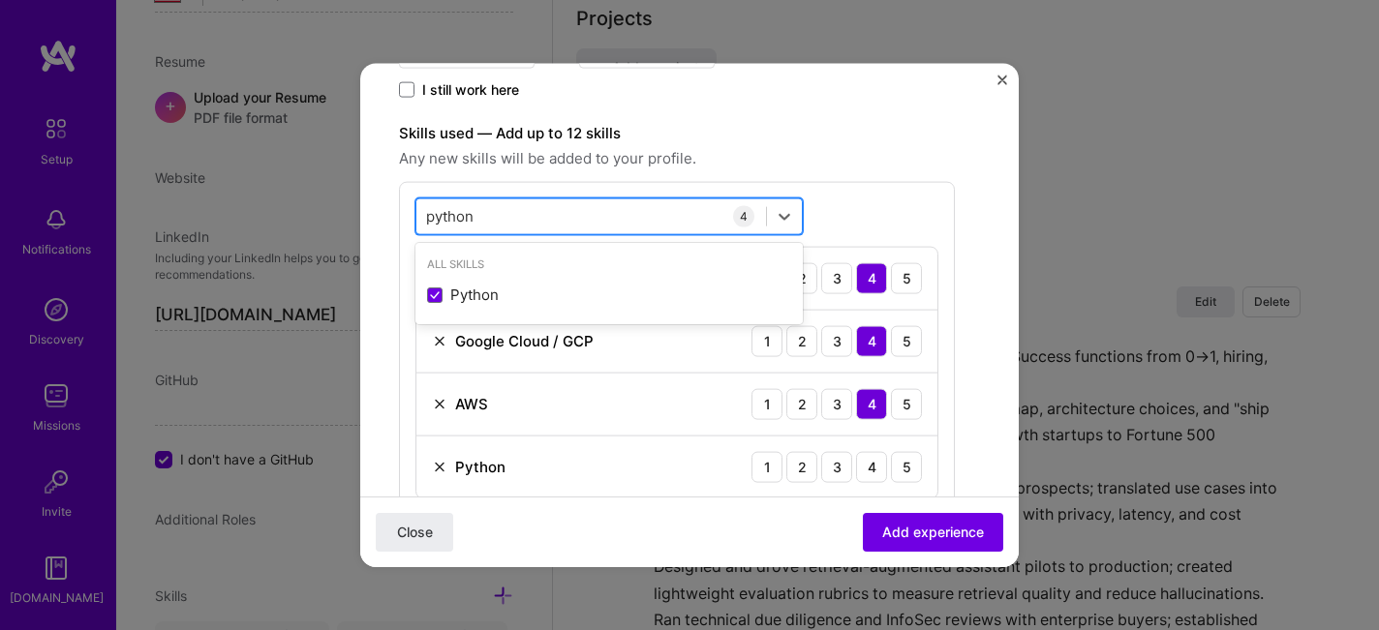
click at [453, 220] on input "python" at bounding box center [450, 216] width 49 height 20
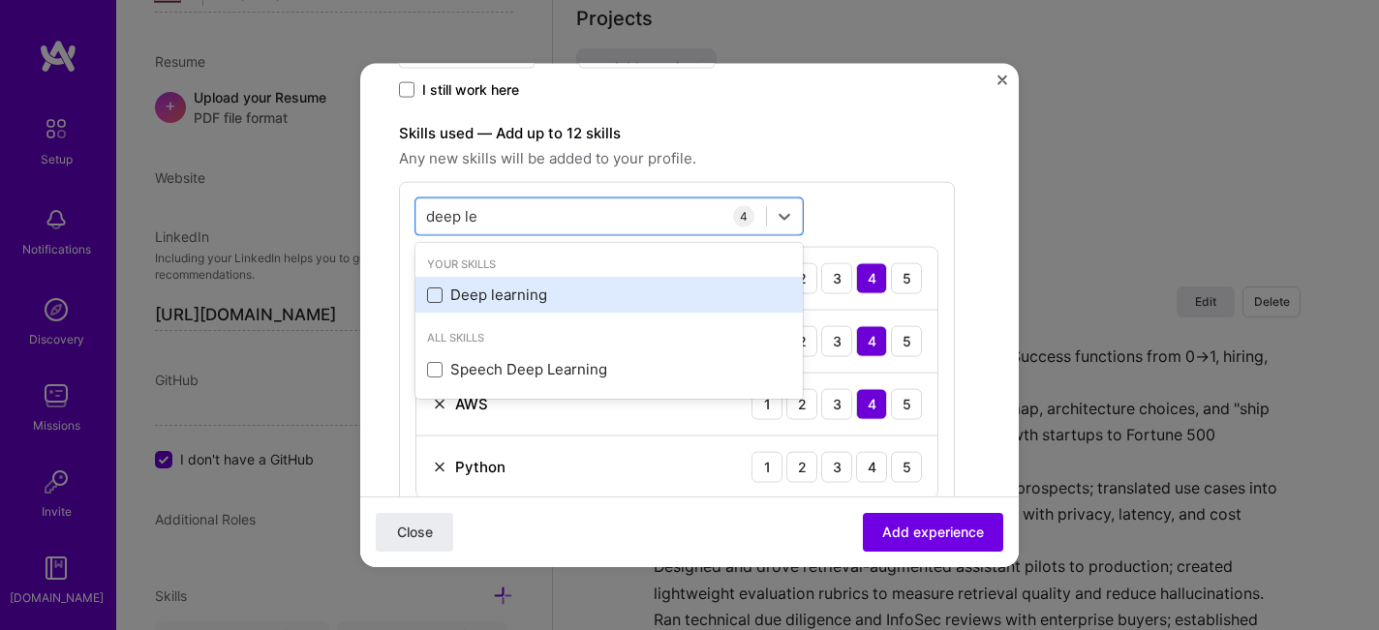
click at [437, 291] on span at bounding box center [434, 294] width 15 height 15
click at [0, 0] on input "checkbox" at bounding box center [0, 0] width 0 height 0
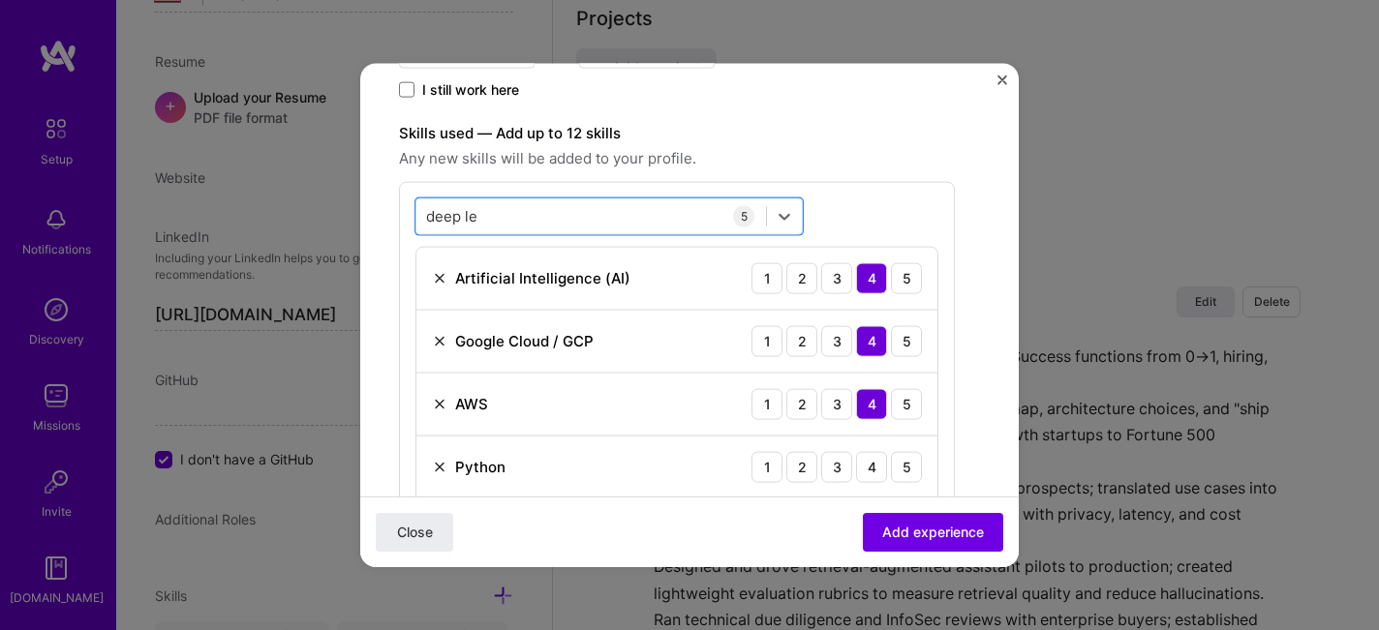
drag, startPoint x: 487, startPoint y: 222, endPoint x: 394, endPoint y: 210, distance: 93.7
click at [394, 210] on form "Create a job experience Jobs help companies understand your past experience. Co…" at bounding box center [689, 378] width 659 height 1603
click at [442, 217] on input "deep le" at bounding box center [452, 216] width 52 height 20
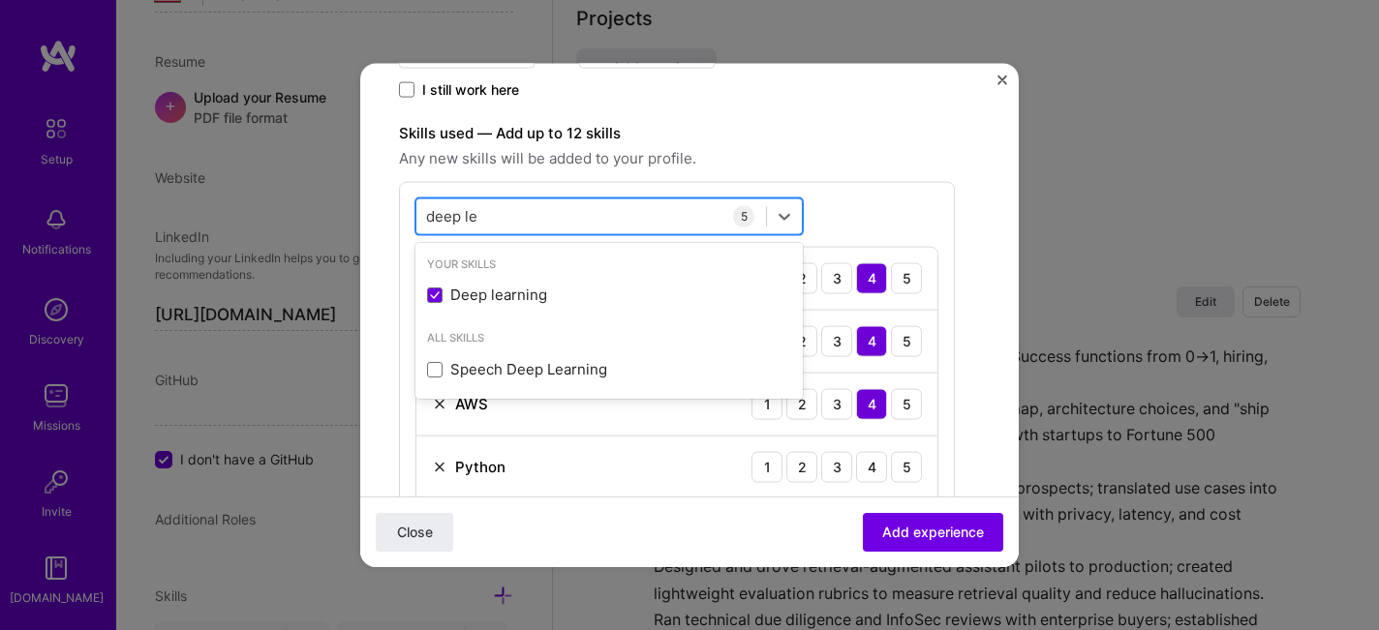
click at [442, 217] on input "deep le" at bounding box center [452, 216] width 52 height 20
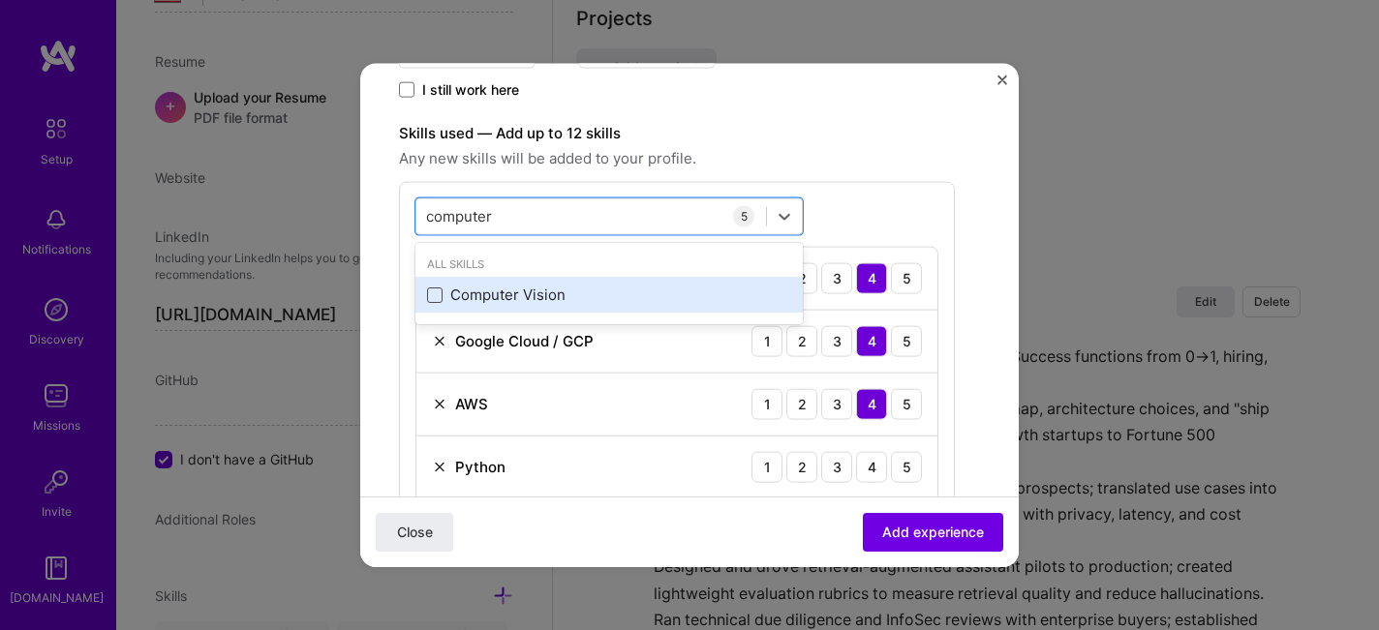
click at [437, 292] on span at bounding box center [434, 294] width 15 height 15
click at [0, 0] on input "checkbox" at bounding box center [0, 0] width 0 height 0
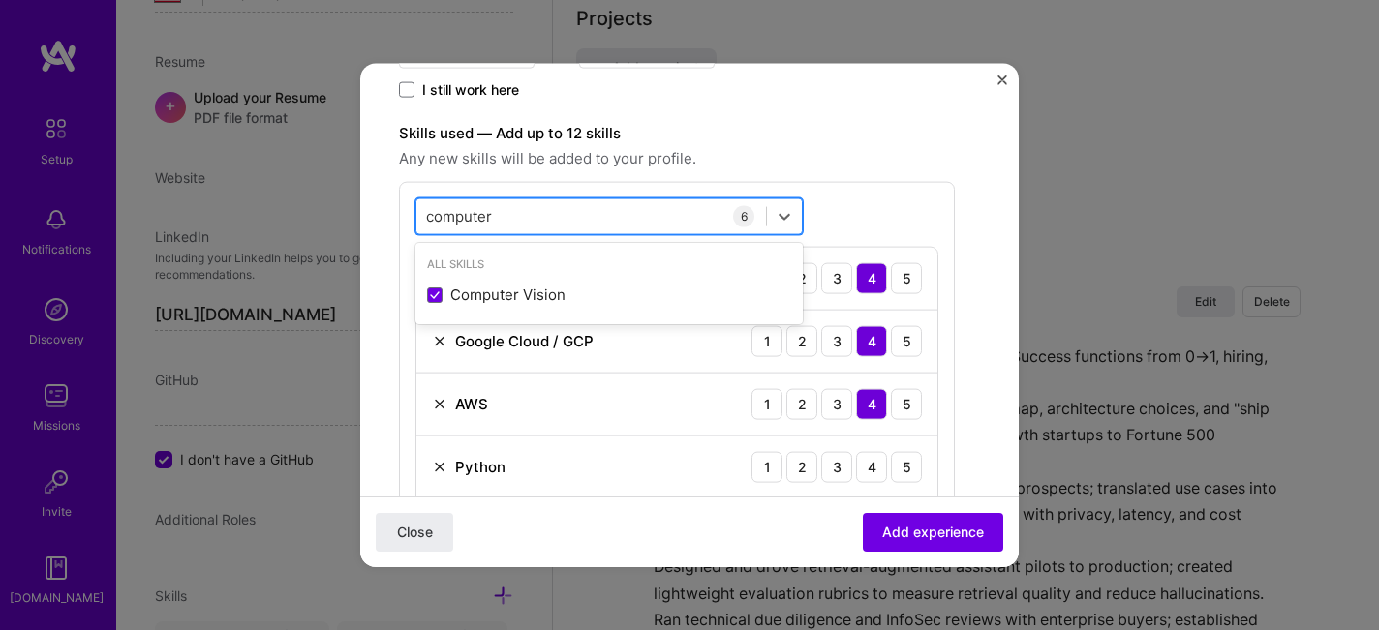
click at [497, 216] on div "computer computer" at bounding box center [591, 216] width 350 height 32
click at [437, 213] on input "computer" at bounding box center [460, 216] width 68 height 20
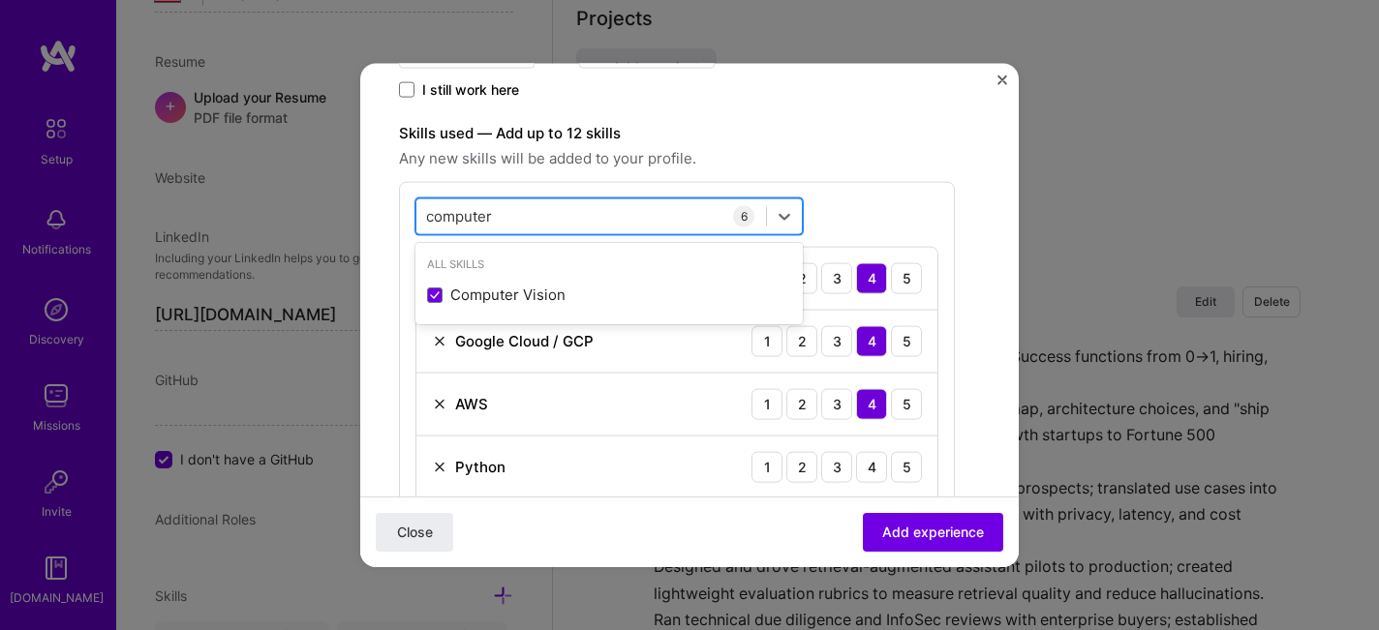
click at [437, 213] on div "computer computer" at bounding box center [591, 216] width 350 height 32
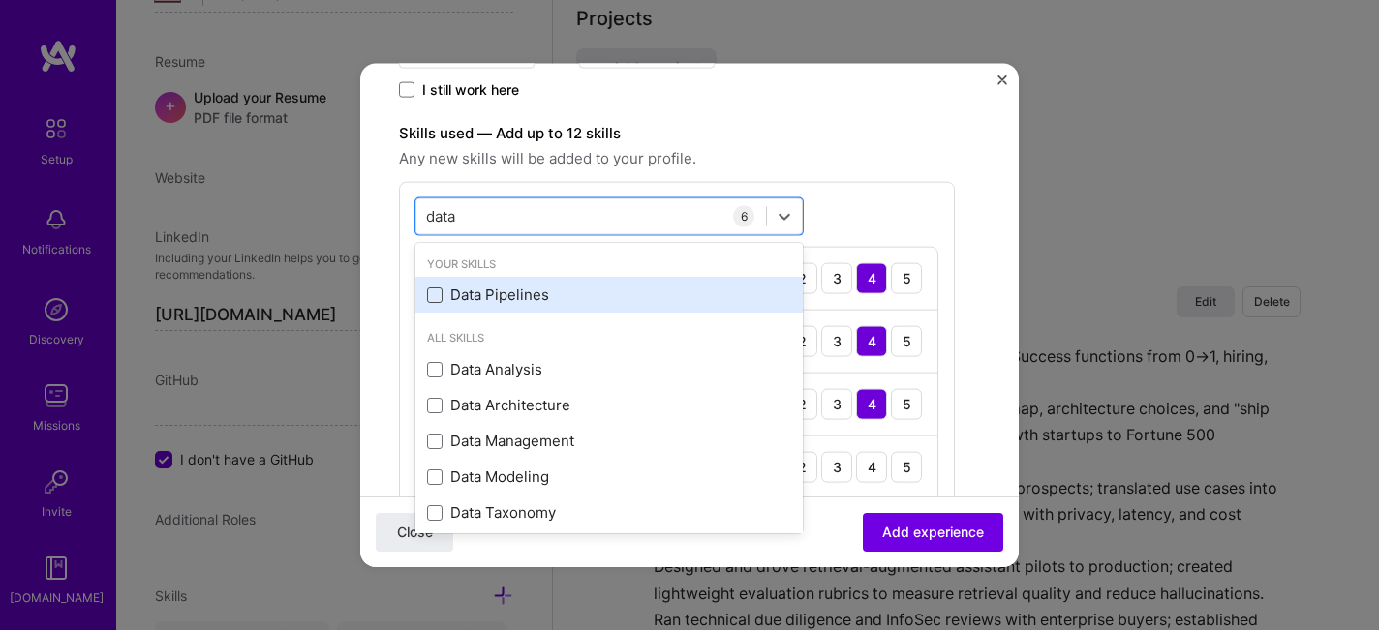
click at [429, 291] on span at bounding box center [434, 294] width 15 height 15
click at [0, 0] on input "checkbox" at bounding box center [0, 0] width 0 height 0
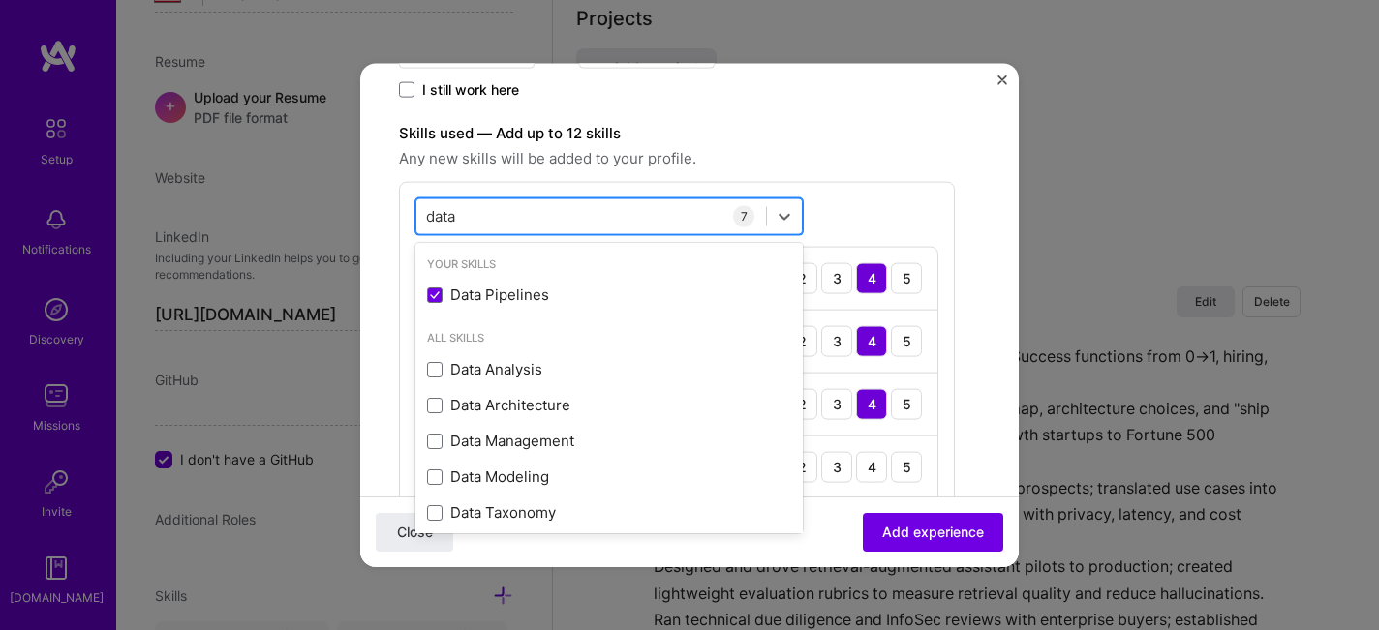
click at [440, 209] on input "data" at bounding box center [442, 216] width 33 height 20
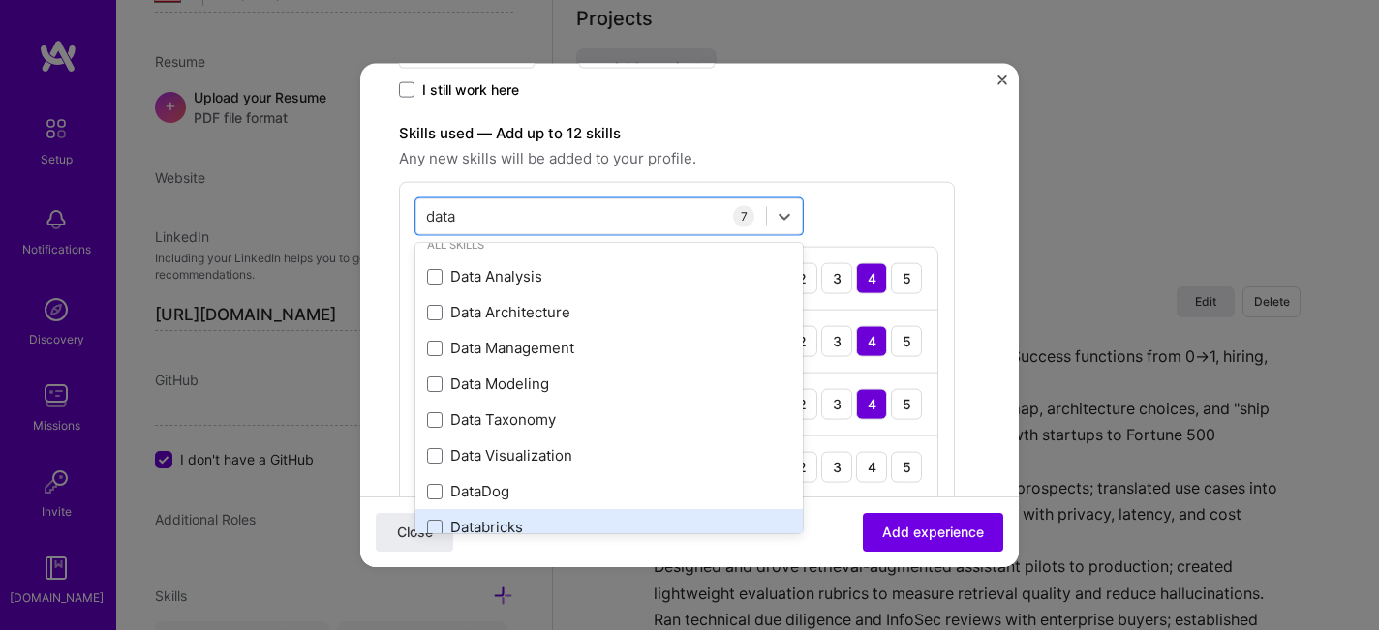
scroll to position [116, 0]
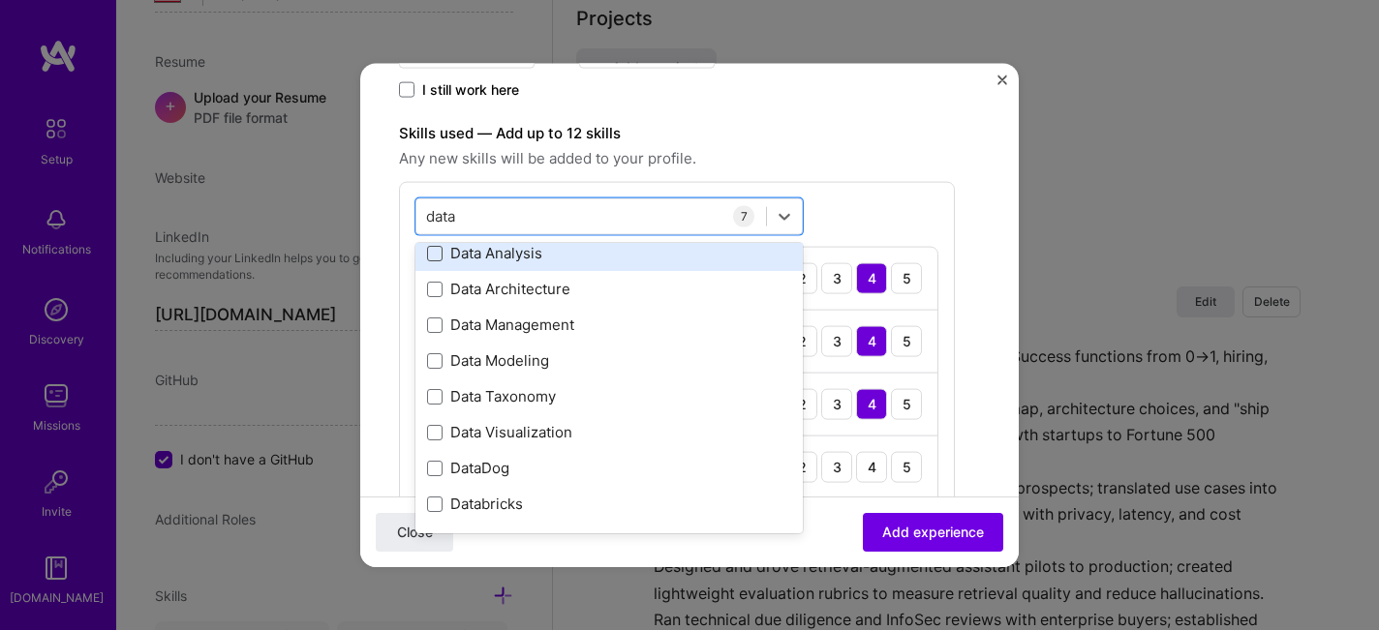
click at [437, 254] on span at bounding box center [434, 252] width 15 height 15
click at [0, 0] on input "checkbox" at bounding box center [0, 0] width 0 height 0
click at [435, 251] on icon at bounding box center [435, 253] width 10 height 8
click at [0, 0] on input "checkbox" at bounding box center [0, 0] width 0 height 0
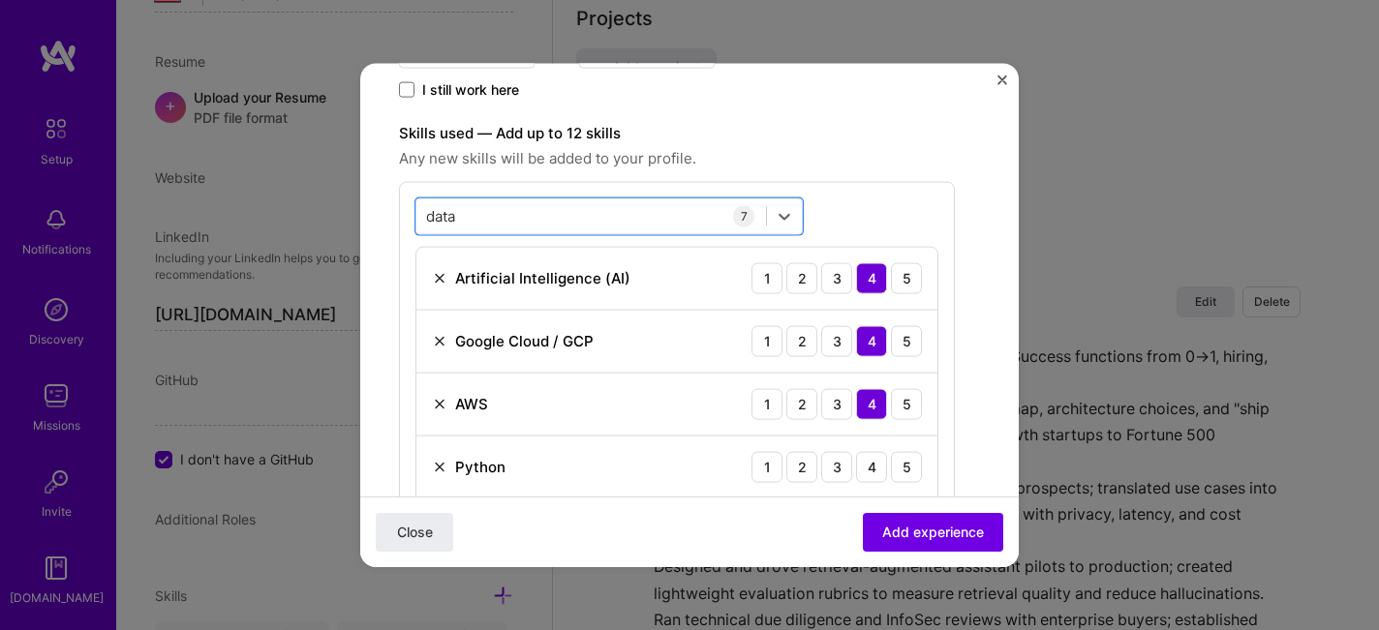
drag, startPoint x: 487, startPoint y: 223, endPoint x: 410, endPoint y: 205, distance: 79.4
click at [409, 203] on div "option Data Analysis, deselected. Select is focused ,type to refine list, press…" at bounding box center [677, 442] width 556 height 523
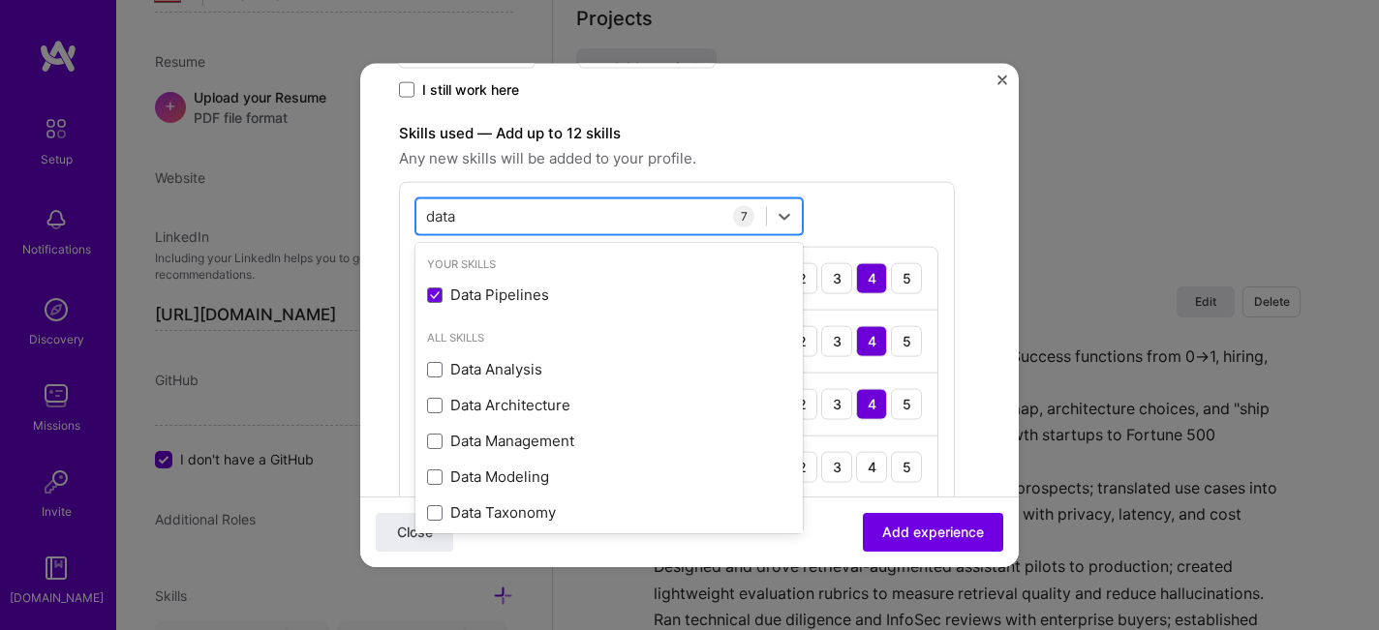
click at [428, 208] on input "data" at bounding box center [442, 216] width 33 height 20
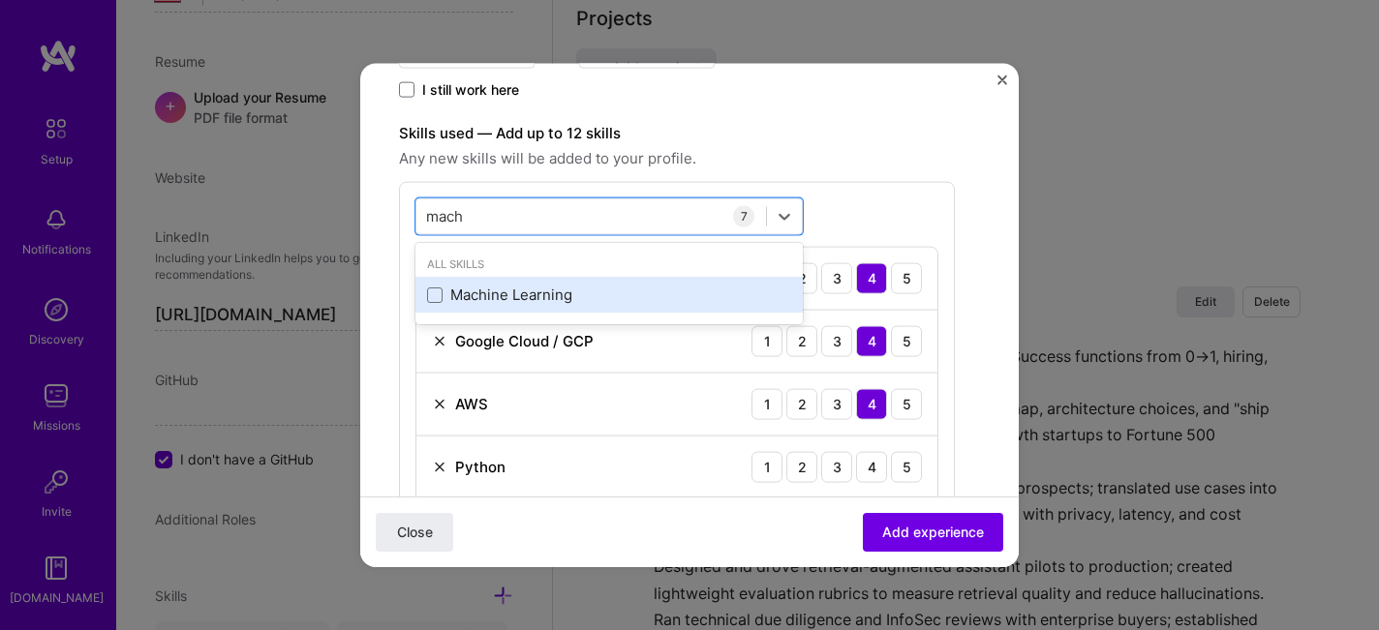
click at [436, 303] on div "Machine Learning" at bounding box center [609, 295] width 364 height 20
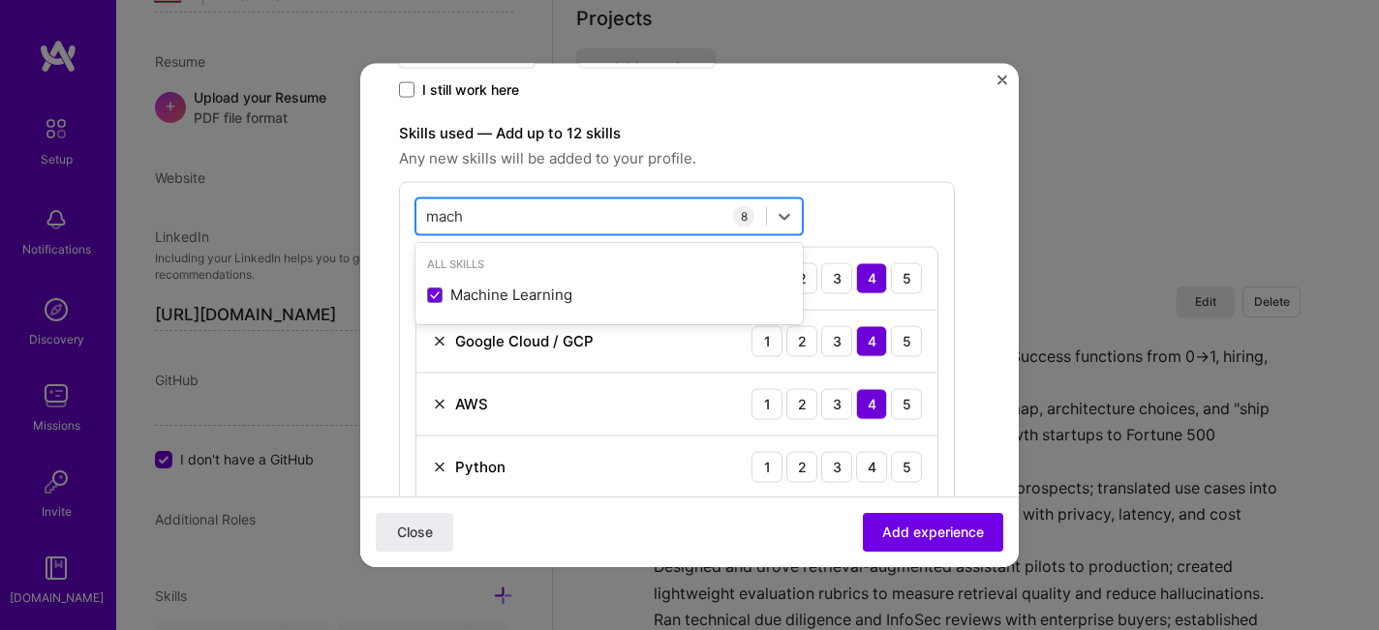
click at [438, 213] on input "mach" at bounding box center [446, 216] width 40 height 20
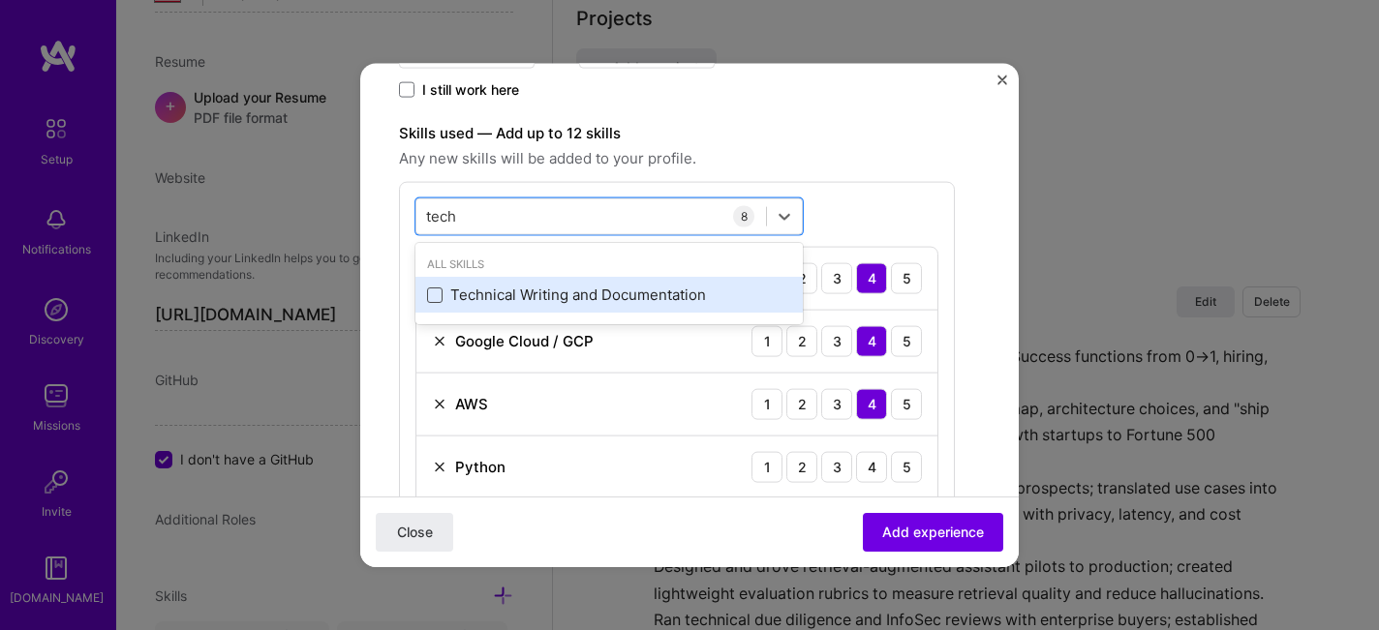
click at [437, 293] on span at bounding box center [434, 294] width 15 height 15
click at [0, 0] on input "checkbox" at bounding box center [0, 0] width 0 height 0
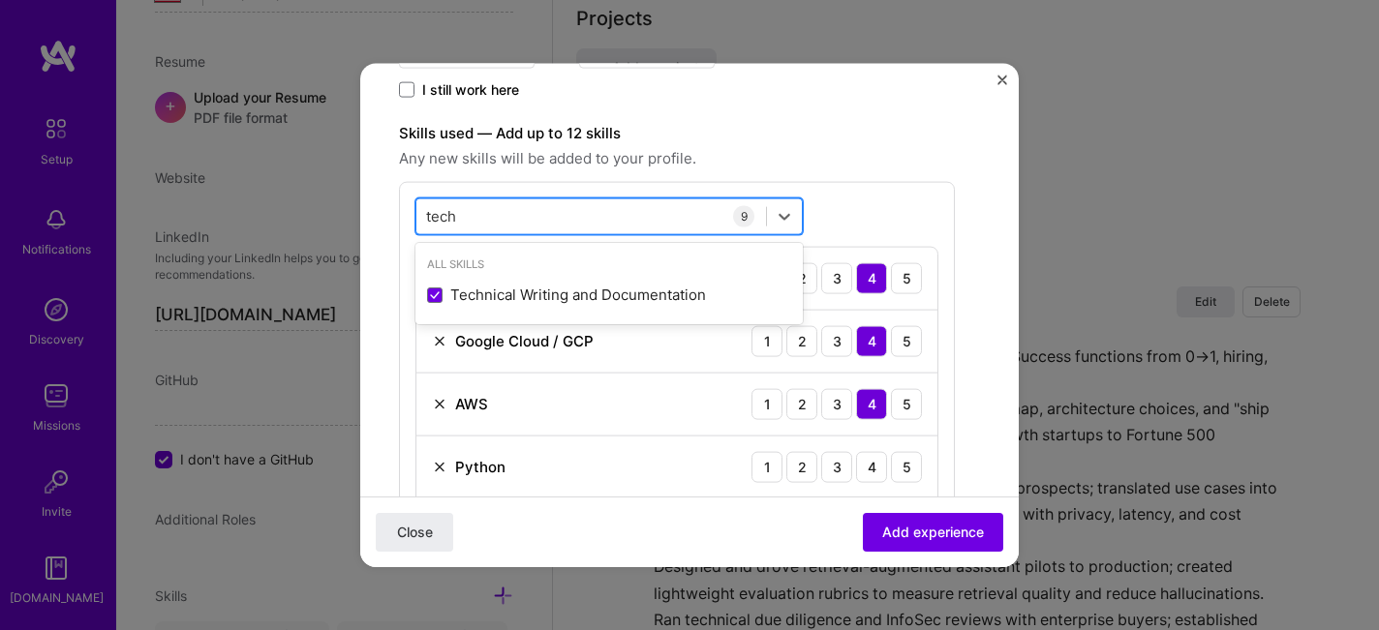
click at [444, 210] on input "tech" at bounding box center [442, 216] width 32 height 20
type input "tech"
click at [875, 170] on div "Skills used — Add up to 12 skills Any new skills will be added to your profile.…" at bounding box center [677, 475] width 556 height 709
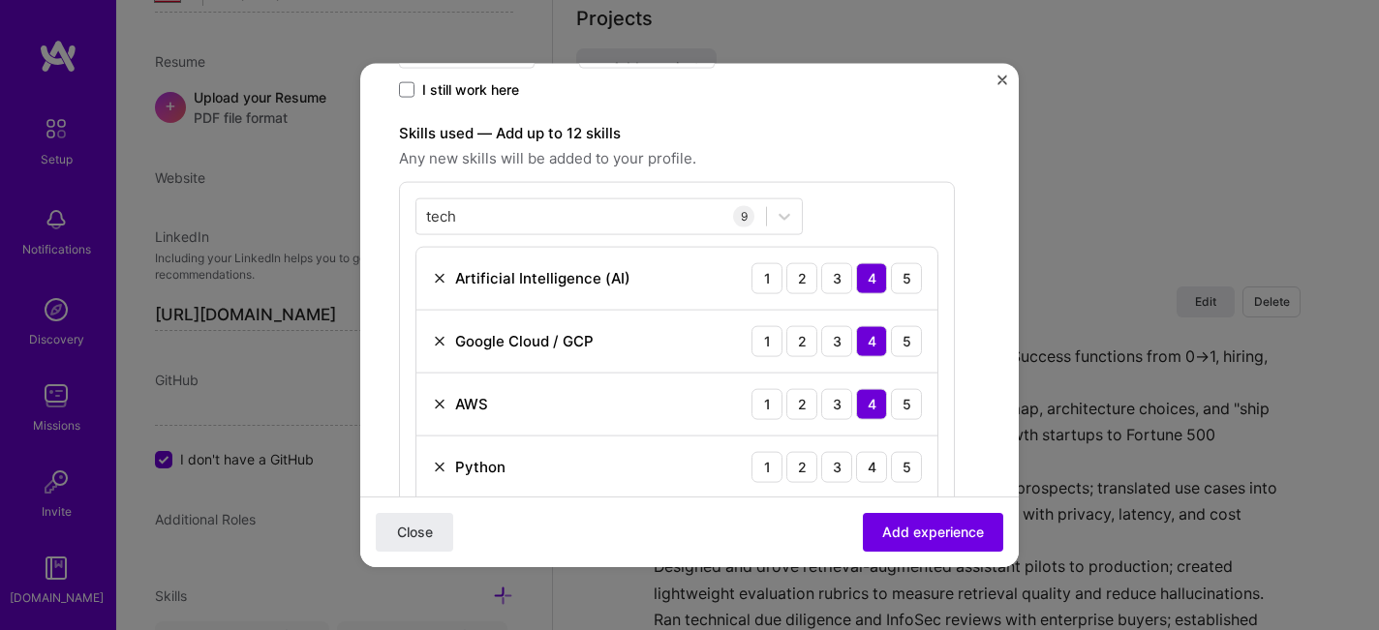
scroll to position [578, 0]
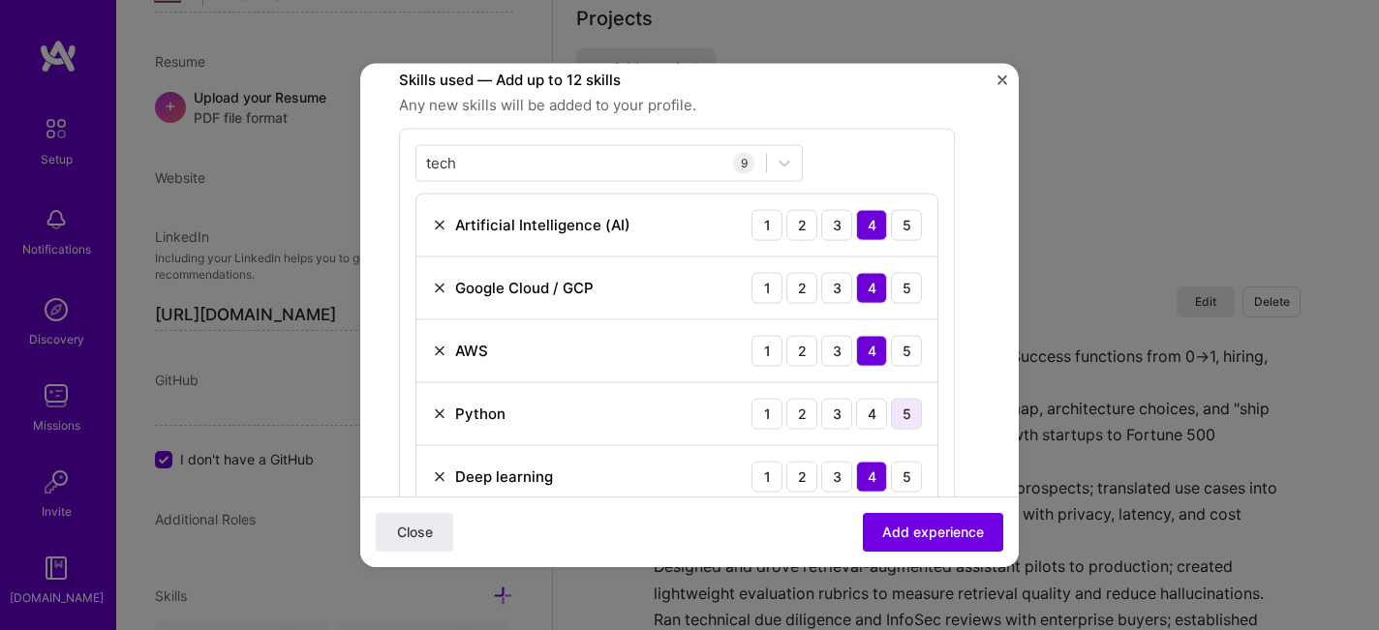
click at [906, 419] on div "5" at bounding box center [906, 413] width 31 height 31
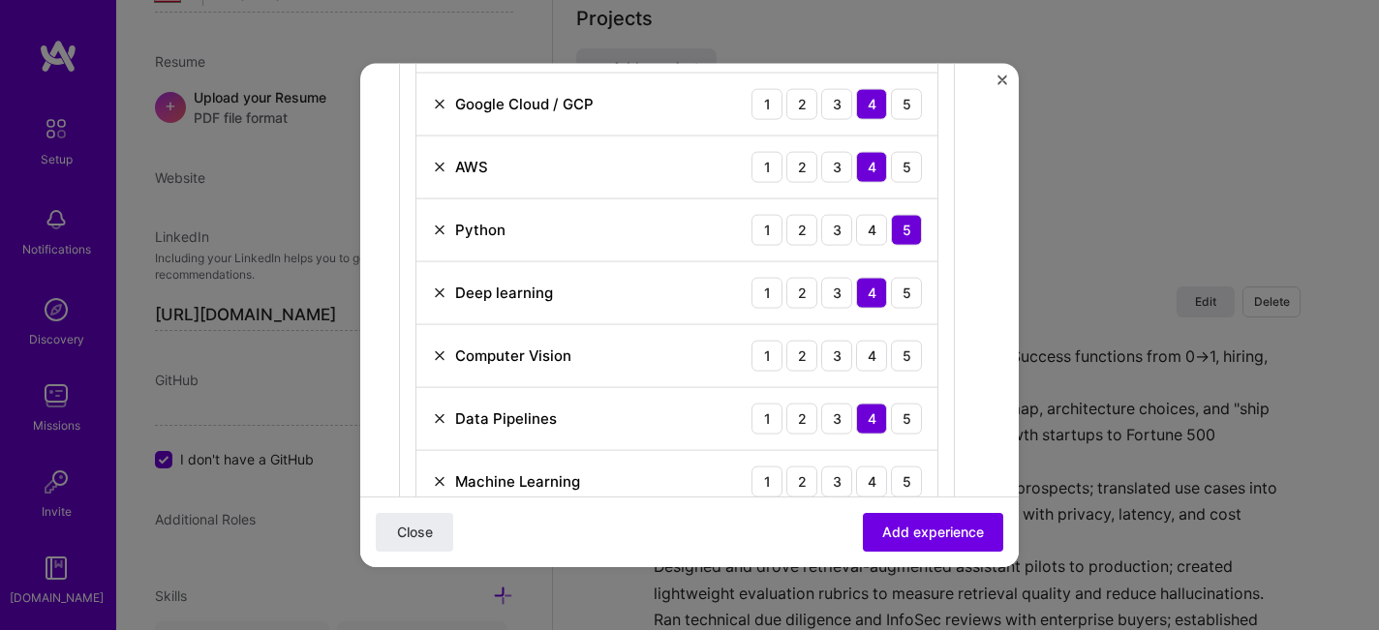
scroll to position [792, 0]
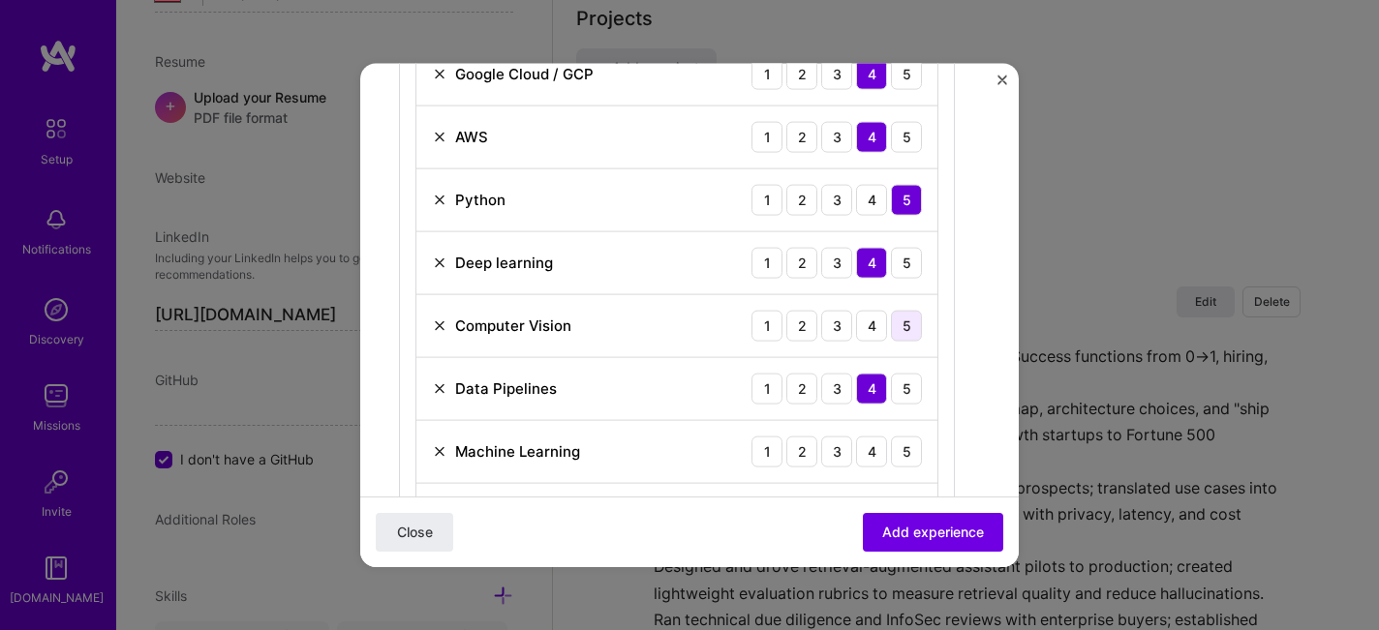
click at [902, 327] on div "5" at bounding box center [906, 325] width 31 height 31
click at [872, 324] on div "4" at bounding box center [871, 325] width 31 height 31
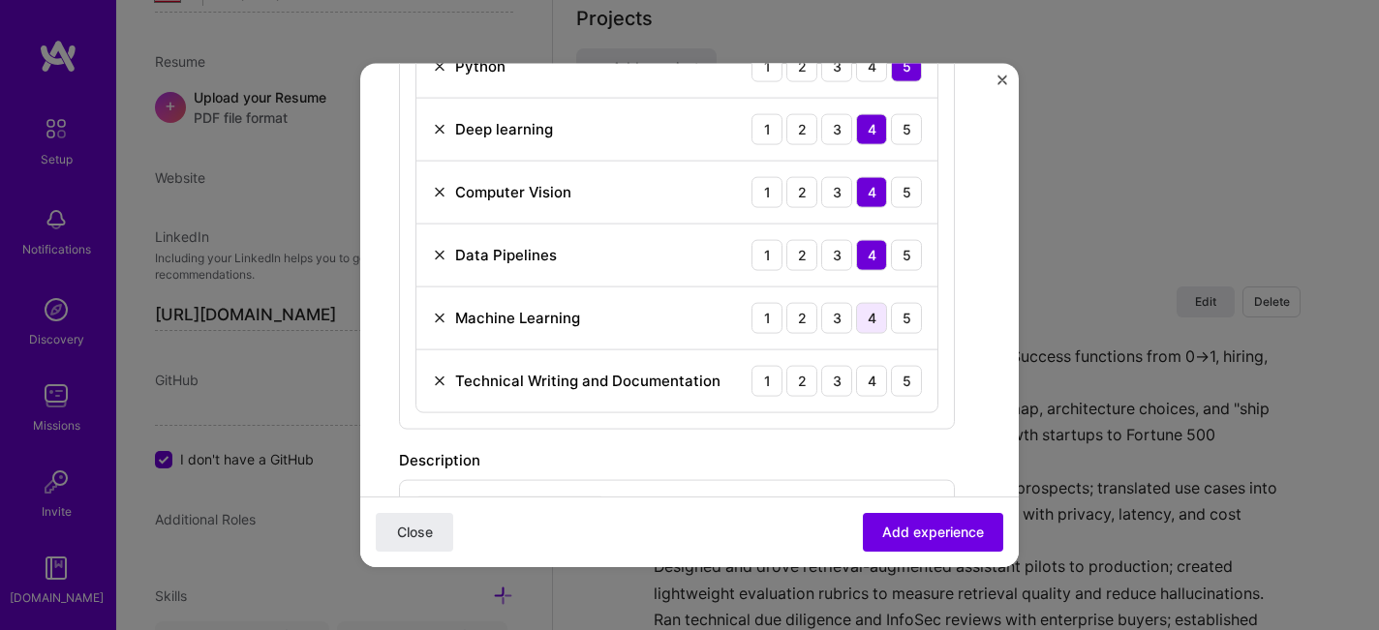
click at [872, 315] on div "4" at bounding box center [871, 317] width 31 height 31
click at [872, 387] on div "4" at bounding box center [871, 380] width 31 height 31
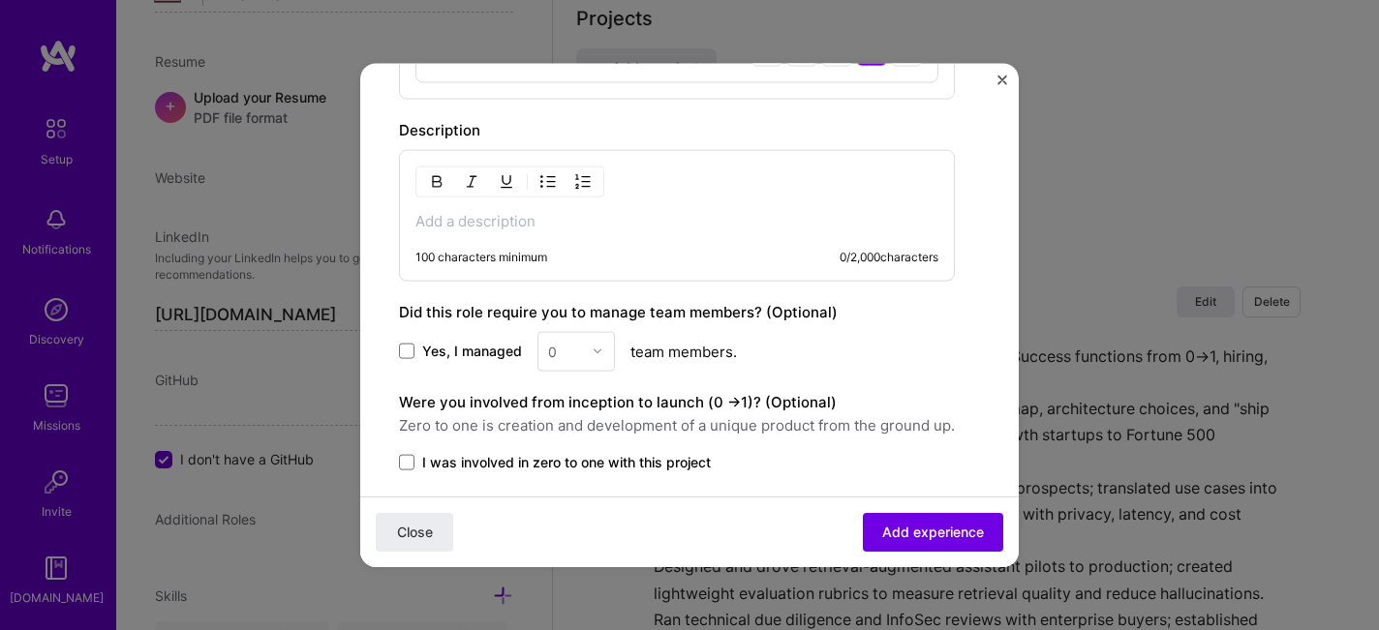
scroll to position [1223, 0]
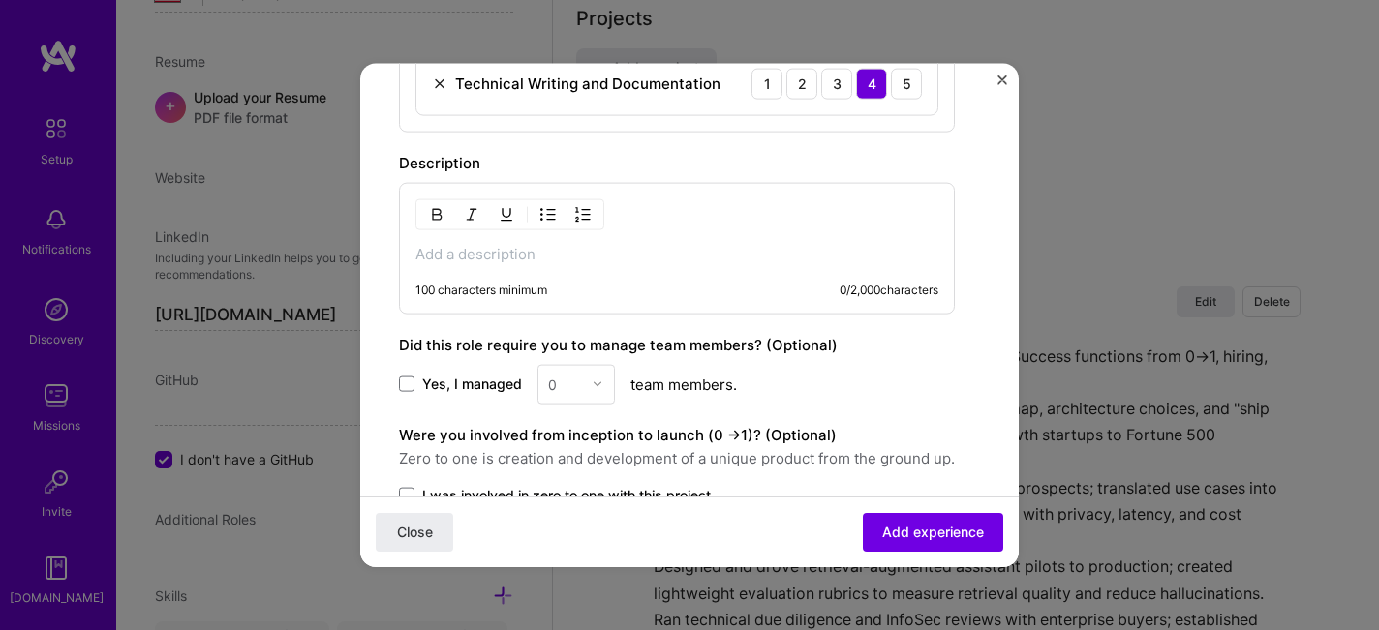
click at [512, 255] on p at bounding box center [676, 253] width 523 height 19
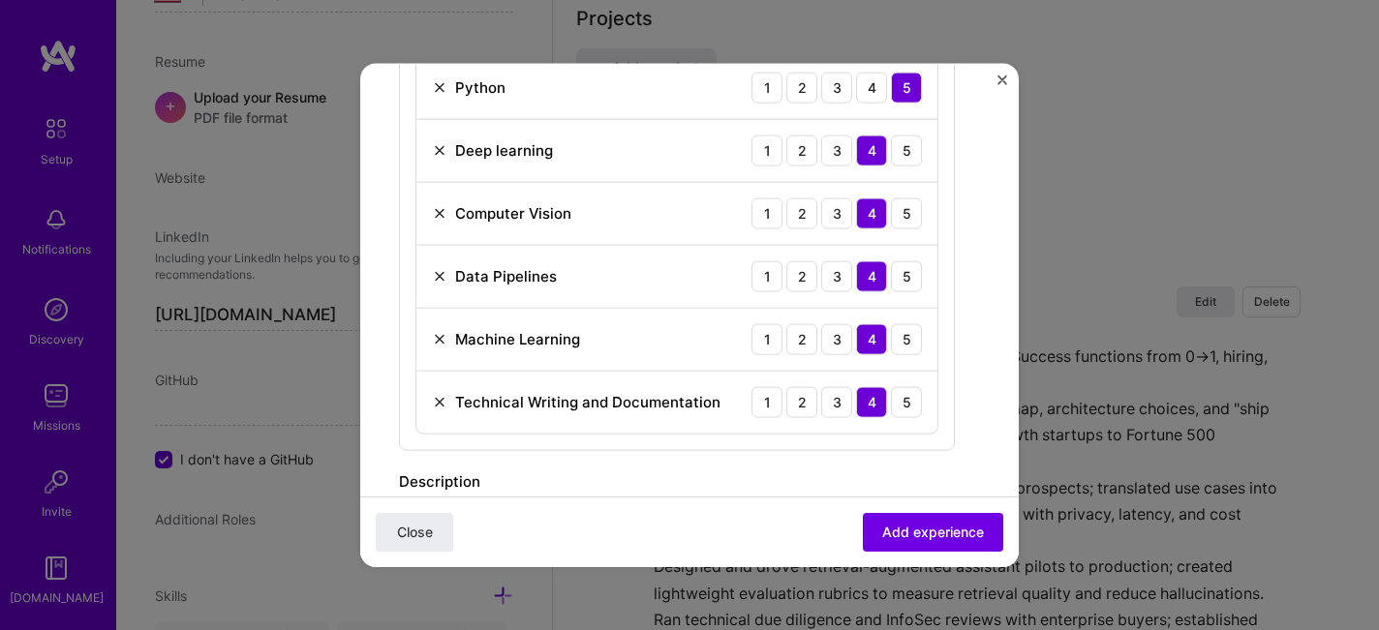
scroll to position [1234, 0]
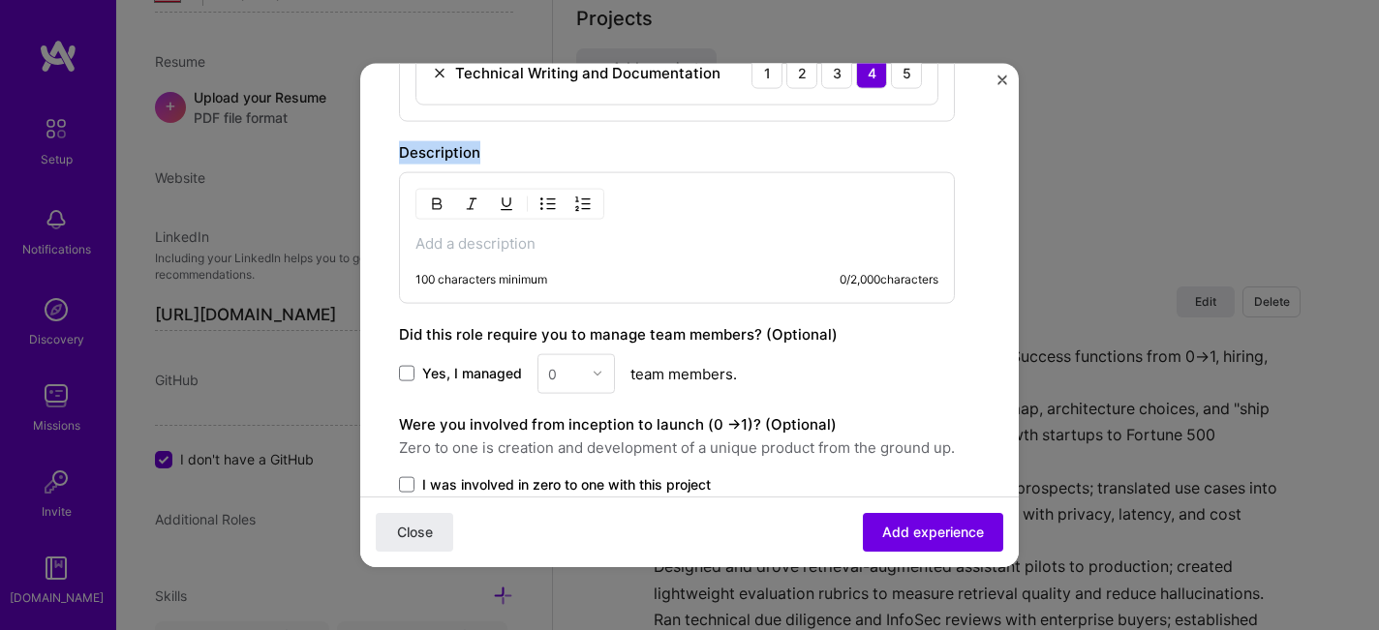
drag, startPoint x: 398, startPoint y: 150, endPoint x: 531, endPoint y: 151, distance: 132.7
click at [477, 255] on div "100 characters minimum 0 / 2,000 characters" at bounding box center [677, 237] width 556 height 132
click at [472, 241] on p at bounding box center [676, 242] width 523 height 19
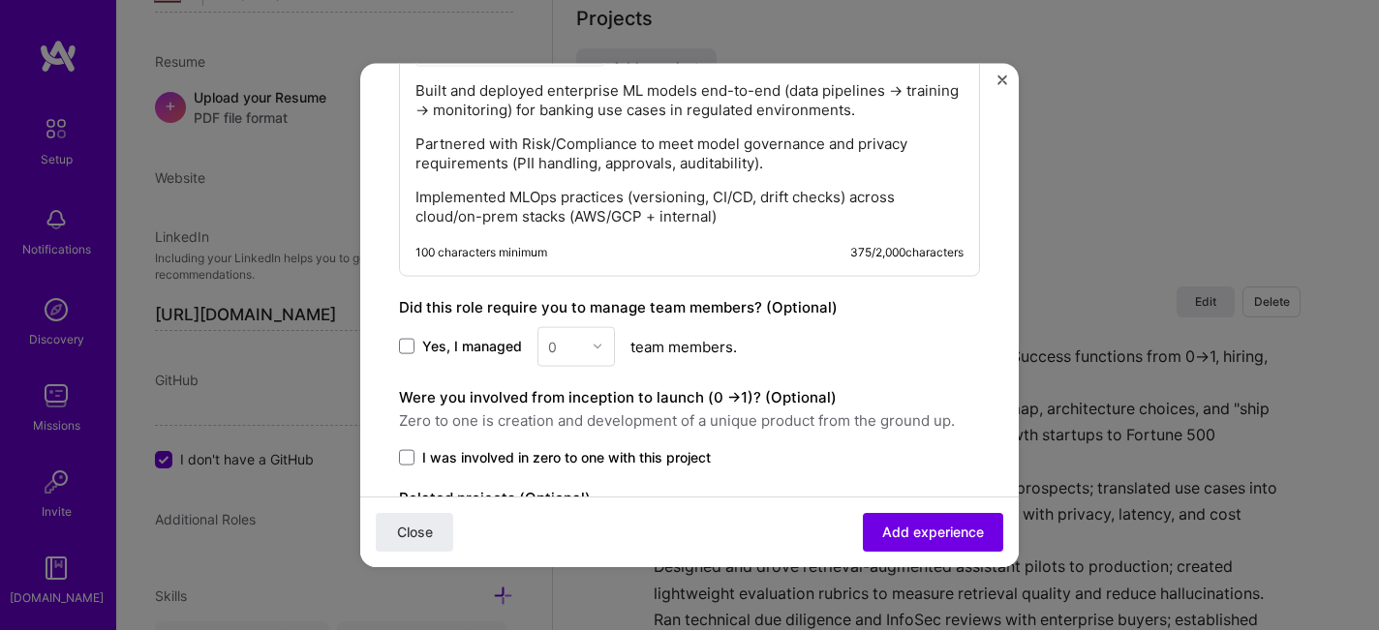
scroll to position [1462, 0]
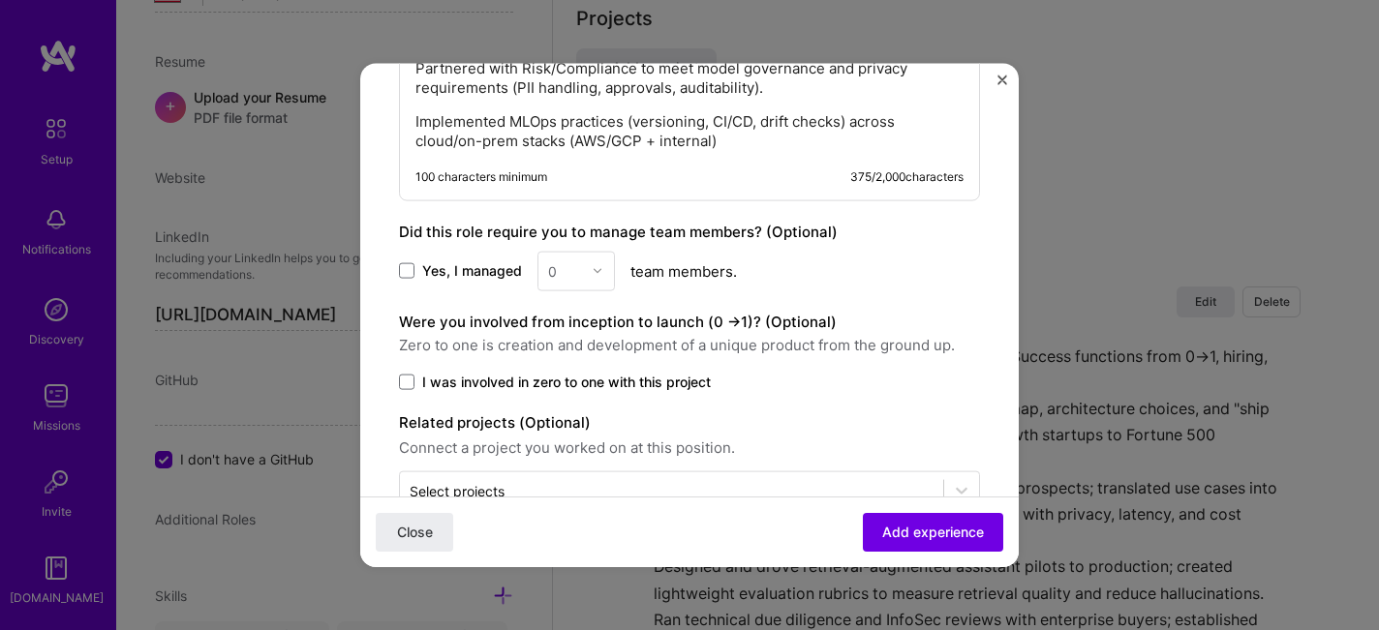
click at [551, 277] on div "0" at bounding box center [575, 271] width 77 height 40
click at [572, 271] on div "0" at bounding box center [575, 271] width 77 height 40
click at [440, 267] on span "Yes, I managed" at bounding box center [472, 270] width 100 height 19
click at [0, 0] on input "Yes, I managed" at bounding box center [0, 0] width 0 height 0
click at [583, 270] on div "0" at bounding box center [564, 271] width 53 height 38
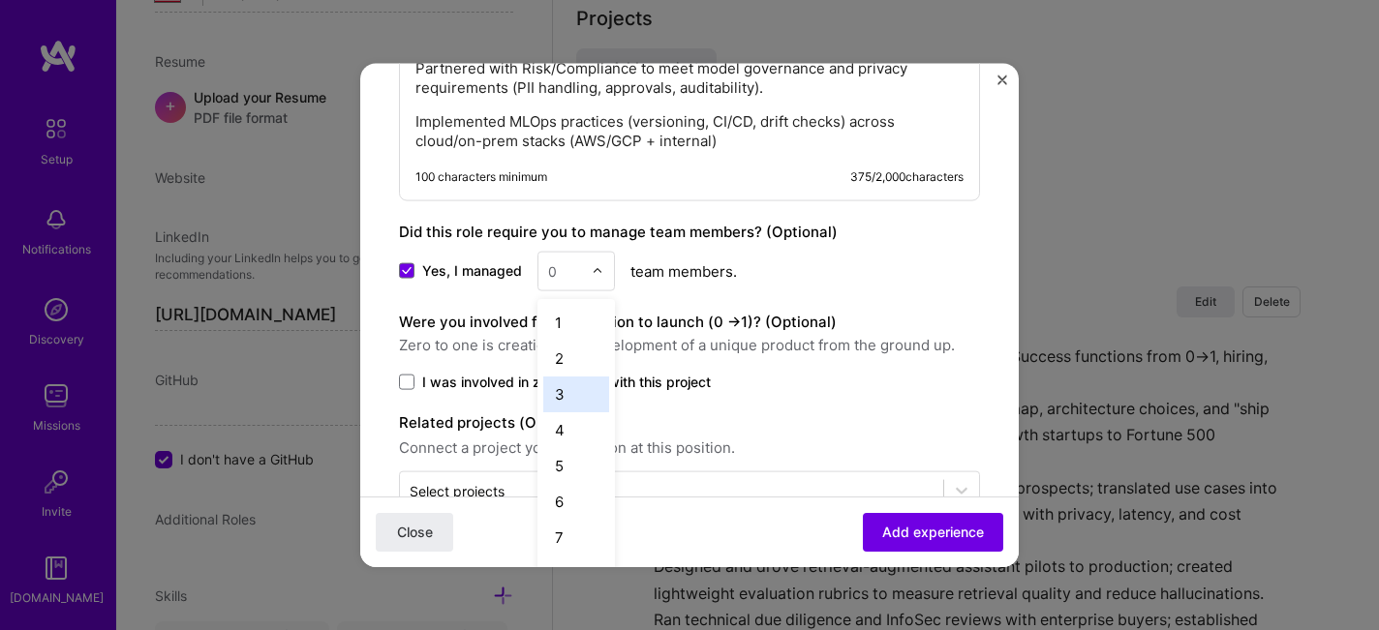
click at [564, 388] on div "3" at bounding box center [576, 394] width 66 height 36
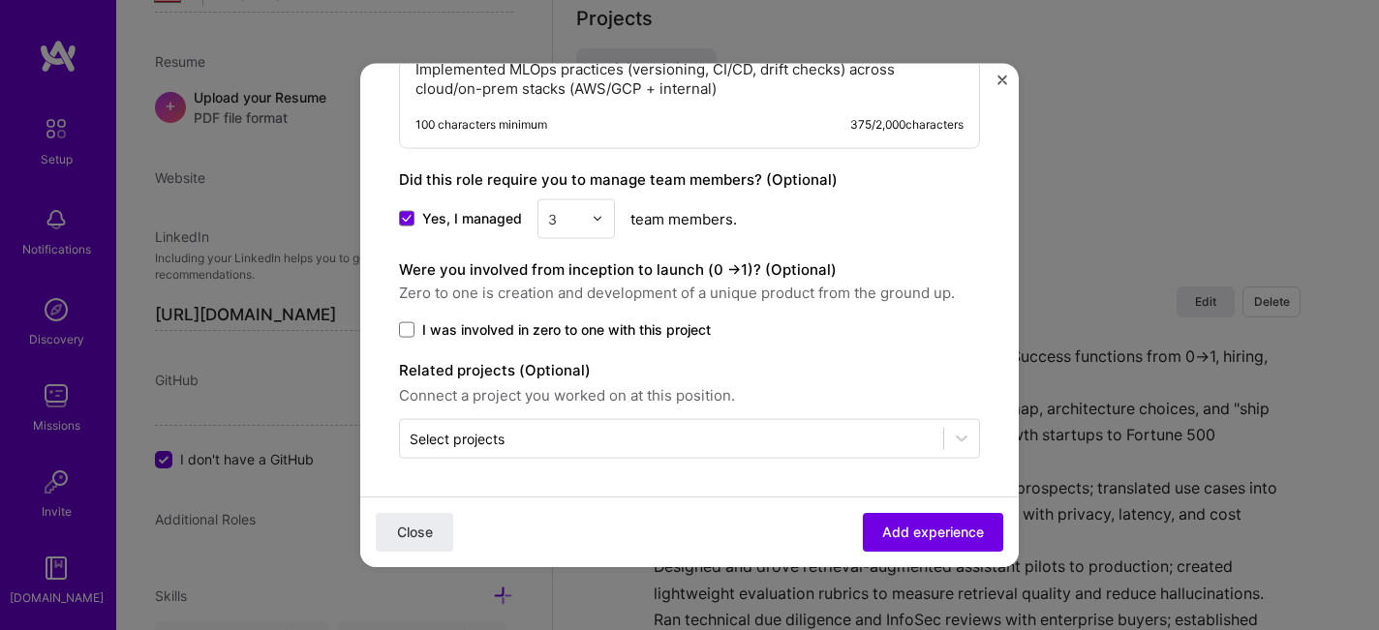
click at [560, 215] on input "text" at bounding box center [565, 218] width 34 height 20
click at [583, 298] on div "2" at bounding box center [576, 306] width 66 height 36
click at [448, 329] on span "I was involved in zero to one with this project" at bounding box center [566, 329] width 289 height 19
click at [0, 0] on input "I was involved in zero to one with this project" at bounding box center [0, 0] width 0 height 0
click at [625, 322] on span "I was involved in zero to one with this project" at bounding box center [566, 329] width 289 height 19
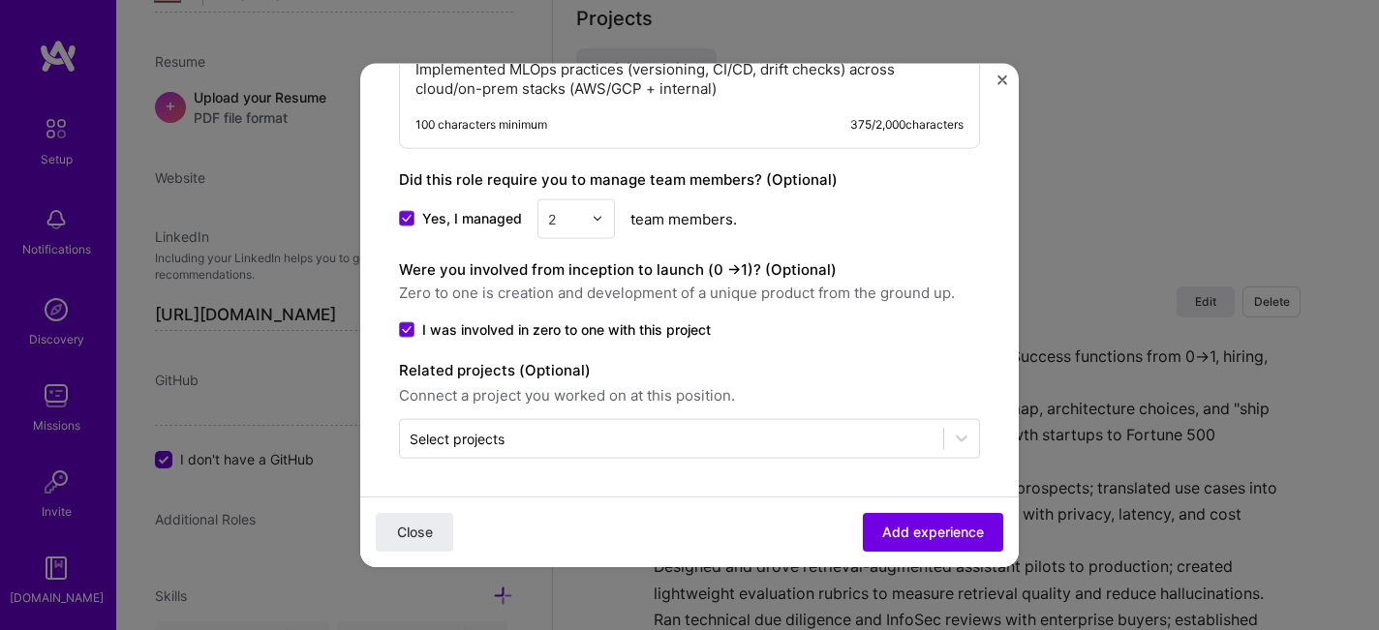
click at [0, 0] on input "I was involved in zero to one with this project" at bounding box center [0, 0] width 0 height 0
click at [625, 322] on span "I was involved in zero to one with this project" at bounding box center [566, 329] width 289 height 19
click at [0, 0] on input "I was involved in zero to one with this project" at bounding box center [0, 0] width 0 height 0
click at [625, 322] on span "I was involved in zero to one with this project" at bounding box center [566, 329] width 289 height 19
click at [0, 0] on input "I was involved in zero to one with this project" at bounding box center [0, 0] width 0 height 0
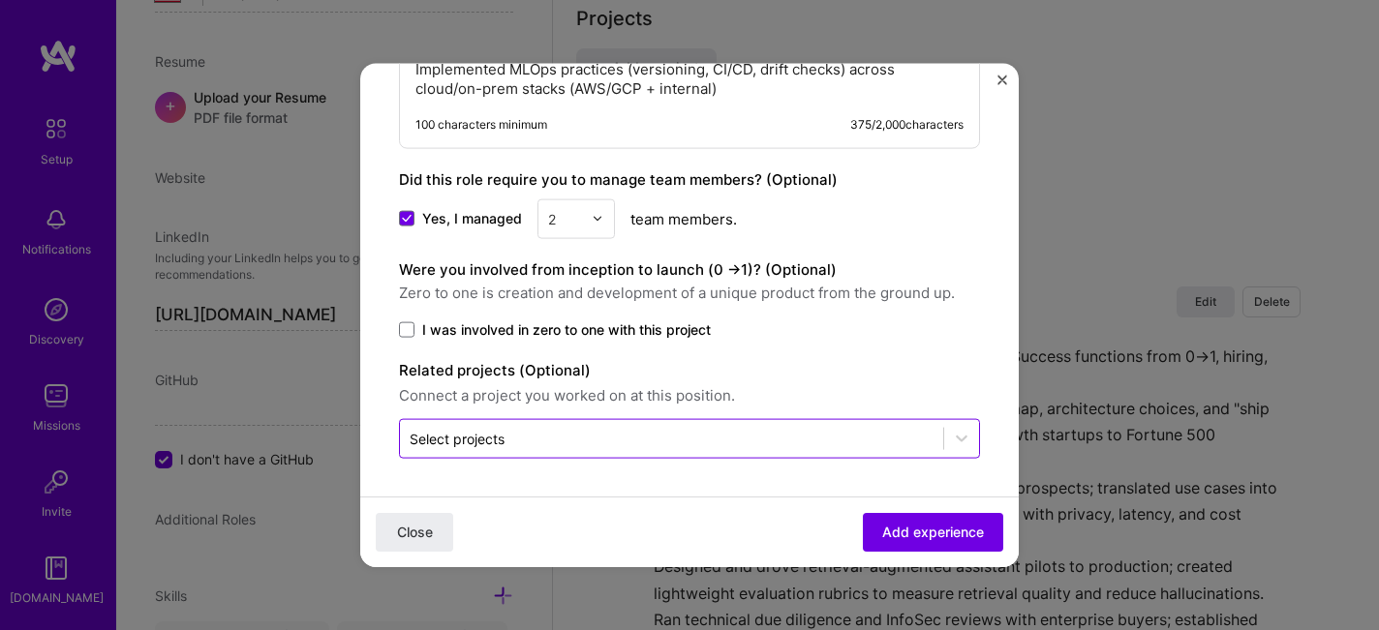
click at [658, 442] on input "text" at bounding box center [672, 438] width 524 height 20
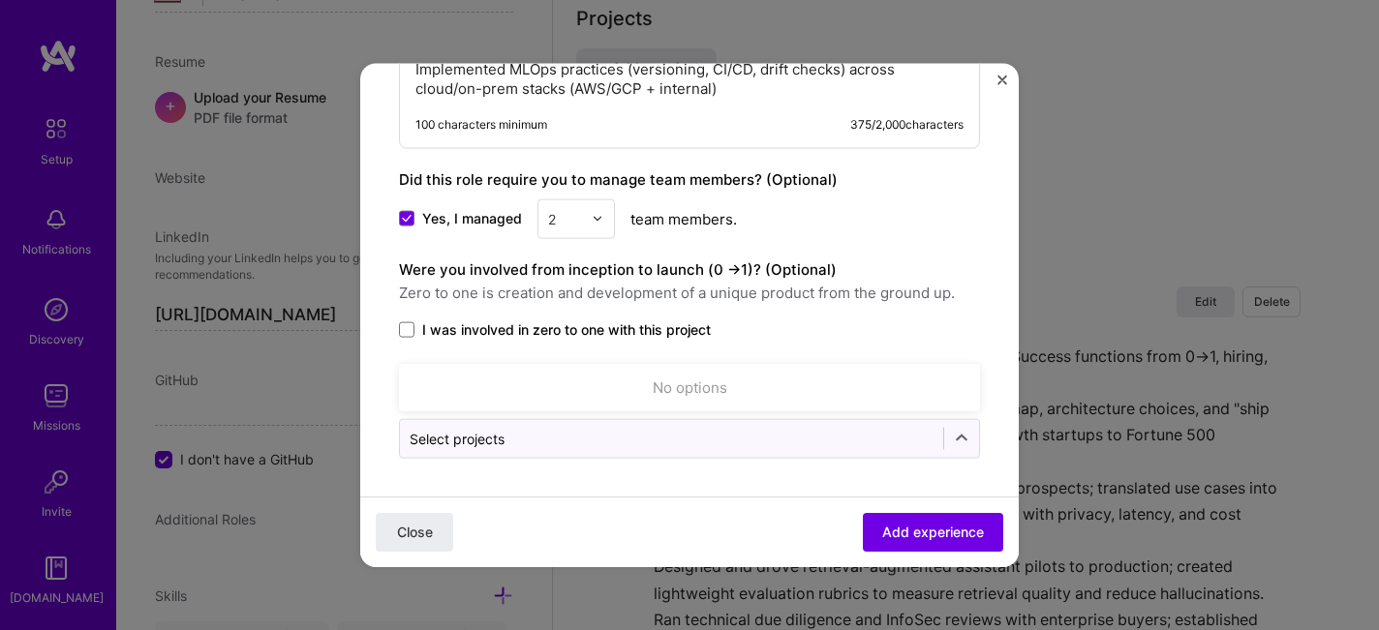
click at [842, 293] on span "Zero to one is creation and development of a unique product from the ground up." at bounding box center [689, 292] width 581 height 23
click at [599, 325] on span "I was involved in zero to one with this project" at bounding box center [566, 329] width 289 height 19
click at [0, 0] on input "I was involved in zero to one with this project" at bounding box center [0, 0] width 0 height 0
click at [858, 413] on div "Related projects (Optional) Connect a project you worked on at this position. S…" at bounding box center [689, 408] width 581 height 100
click at [858, 425] on div "Select projects" at bounding box center [671, 438] width 543 height 38
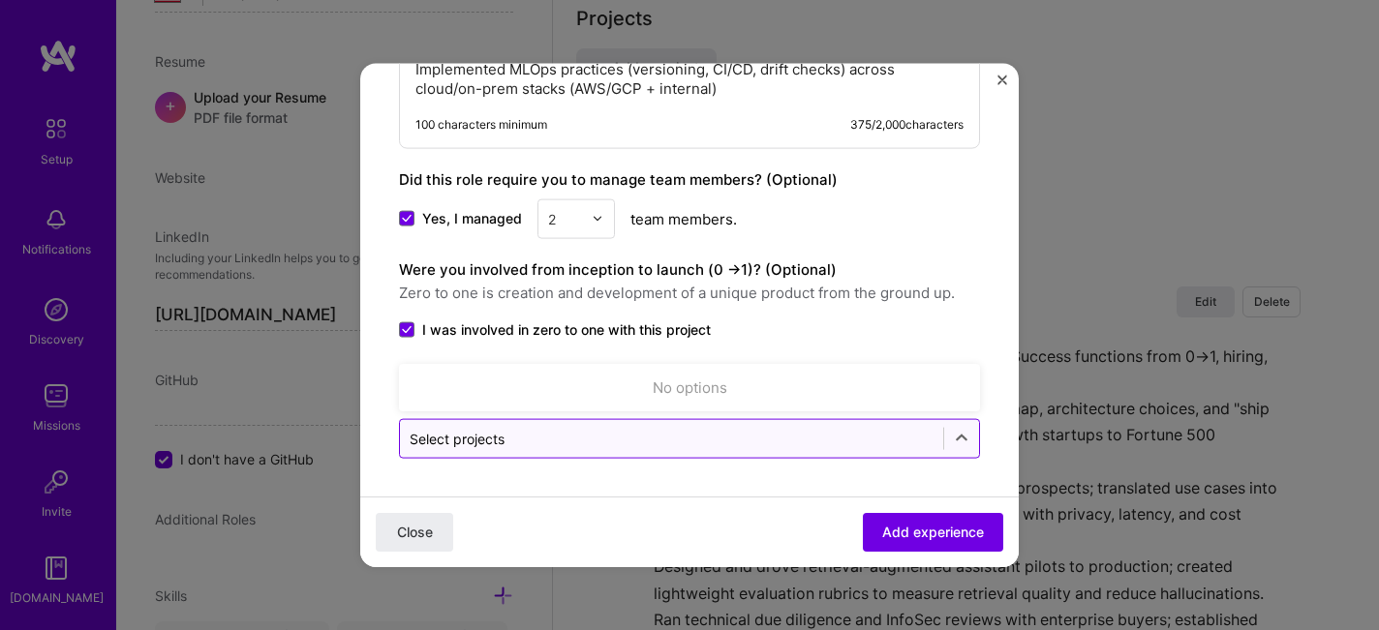
click at [858, 425] on div "Select projects" at bounding box center [671, 438] width 543 height 38
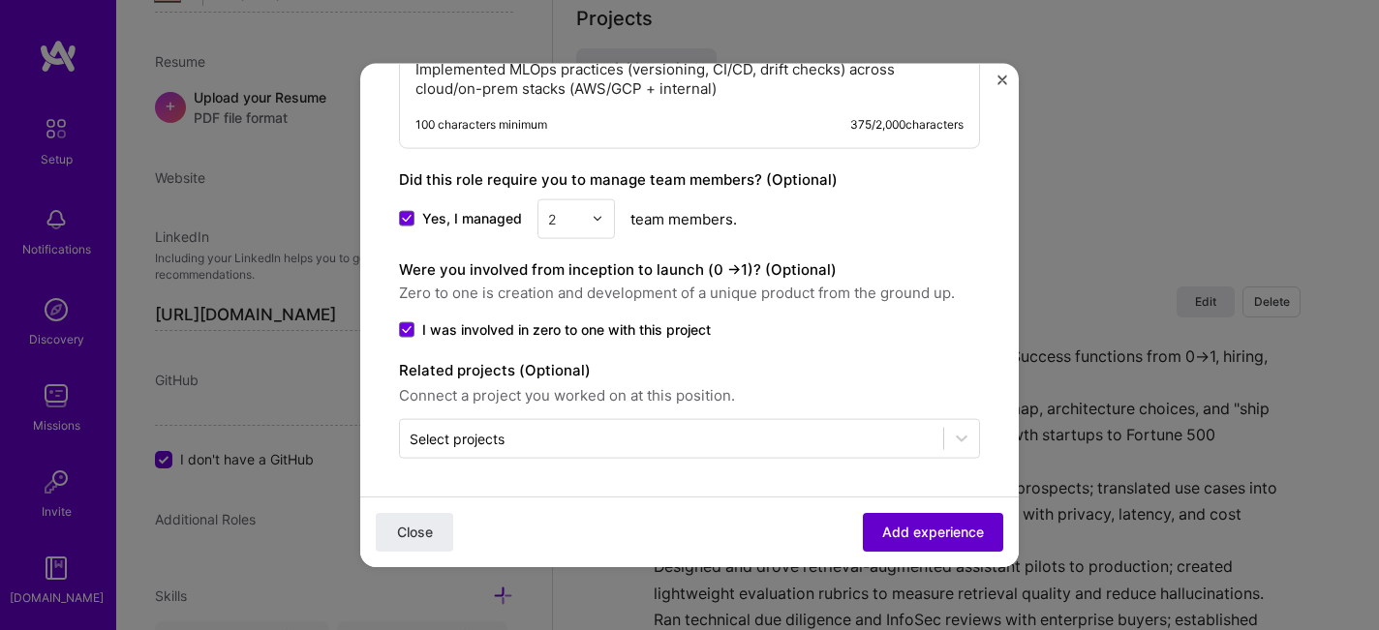
click at [929, 536] on span "Add experience" at bounding box center [933, 532] width 102 height 19
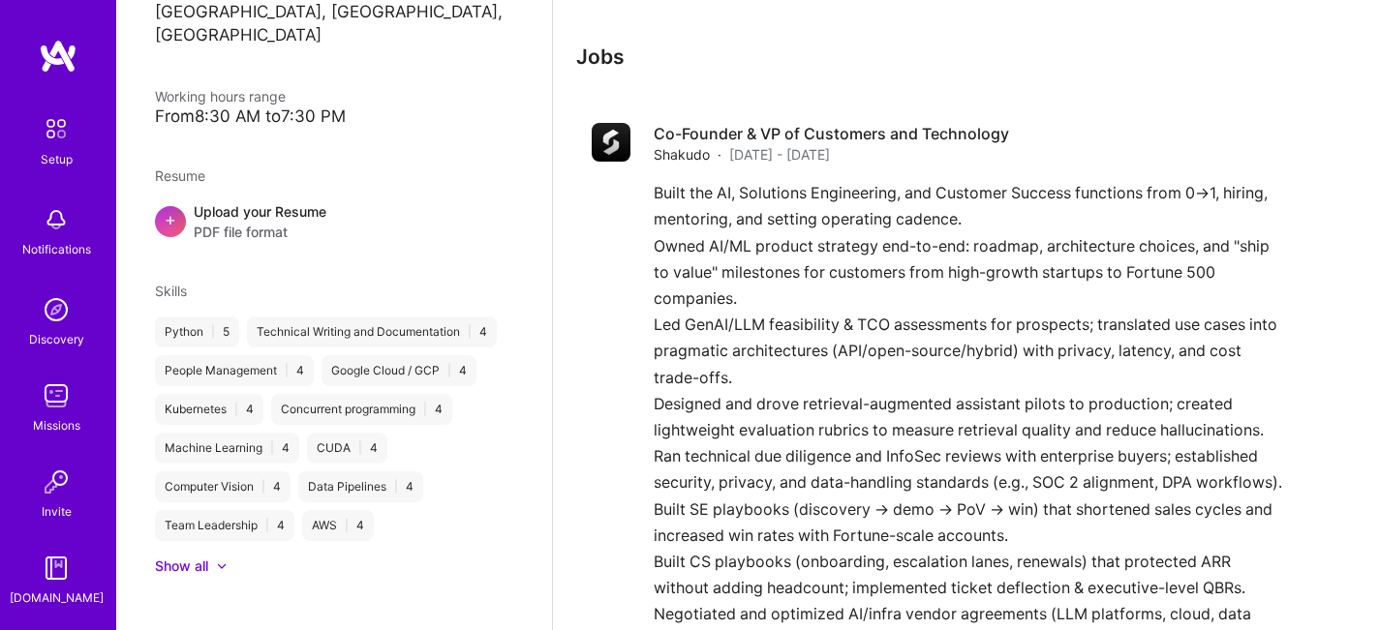
scroll to position [0, 0]
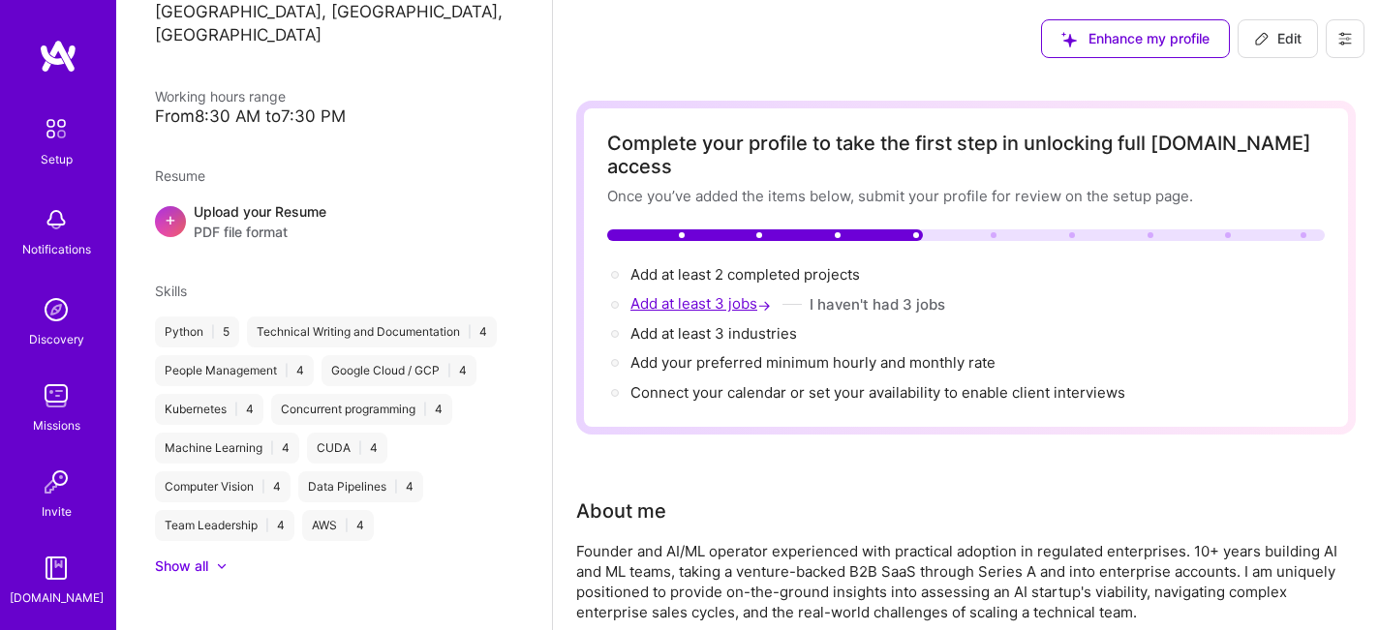
click at [705, 294] on span "Add at least 3 jobs →" at bounding box center [702, 303] width 144 height 18
select select "US"
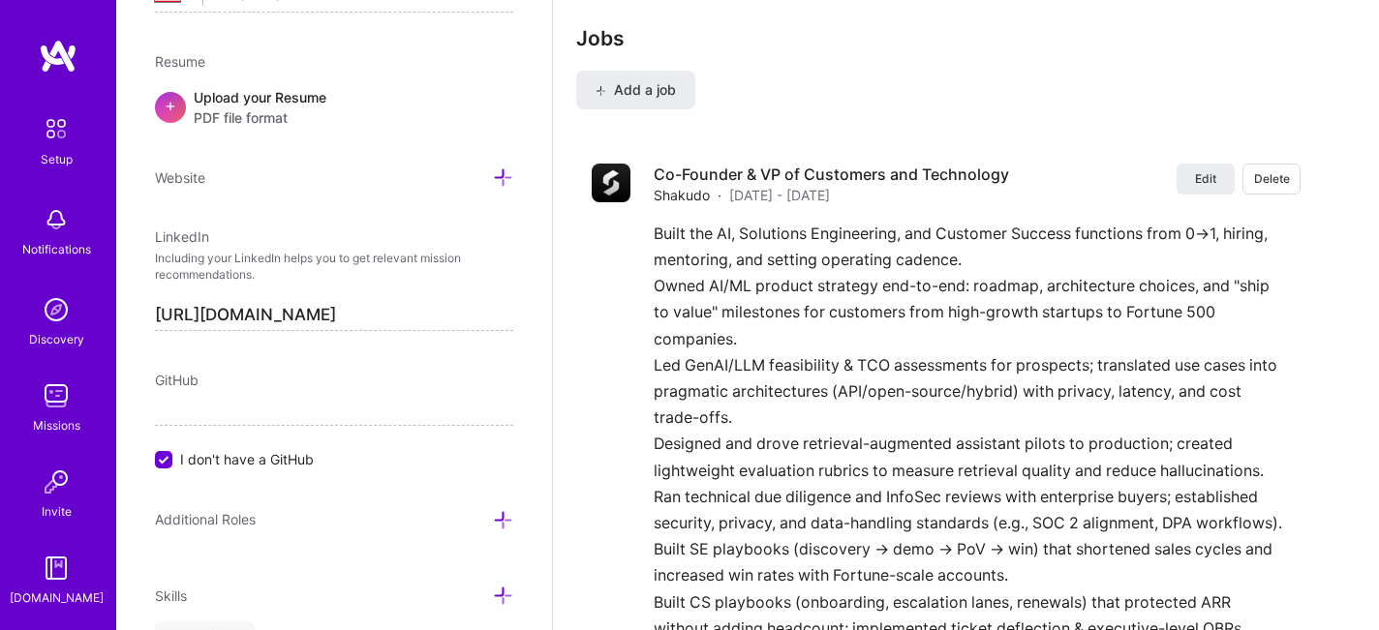
scroll to position [1683, 0]
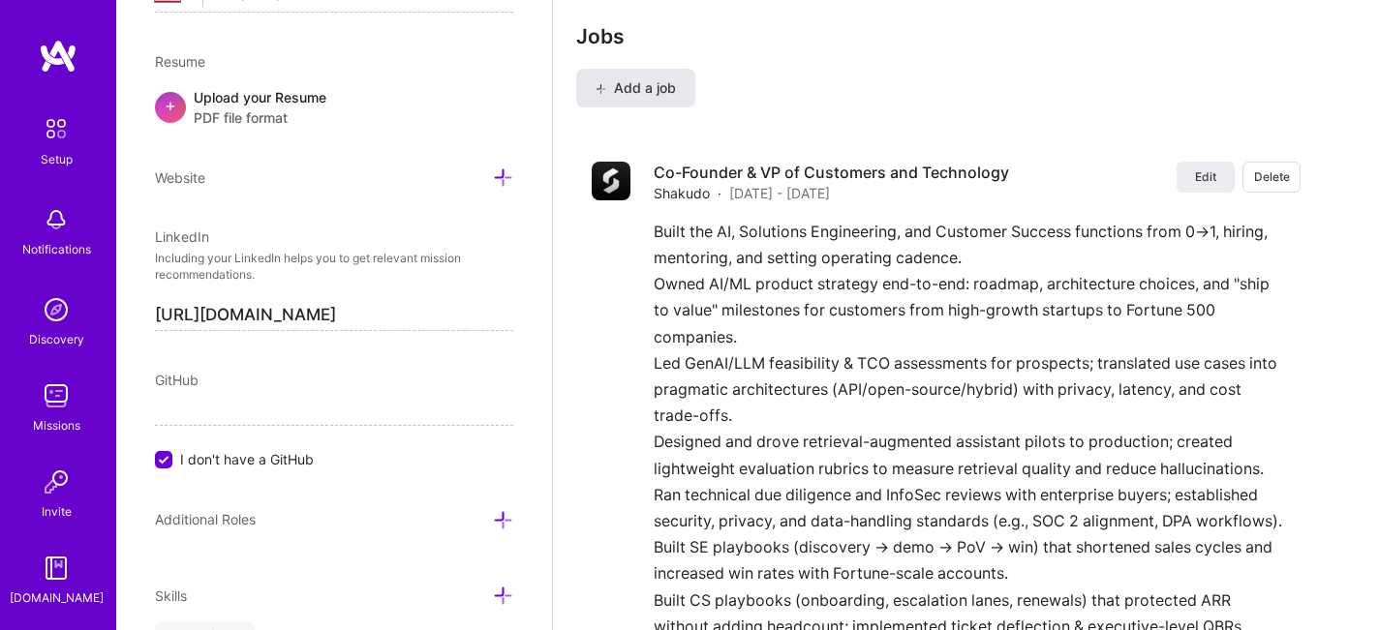
click at [642, 78] on span "Add a job" at bounding box center [636, 87] width 80 height 19
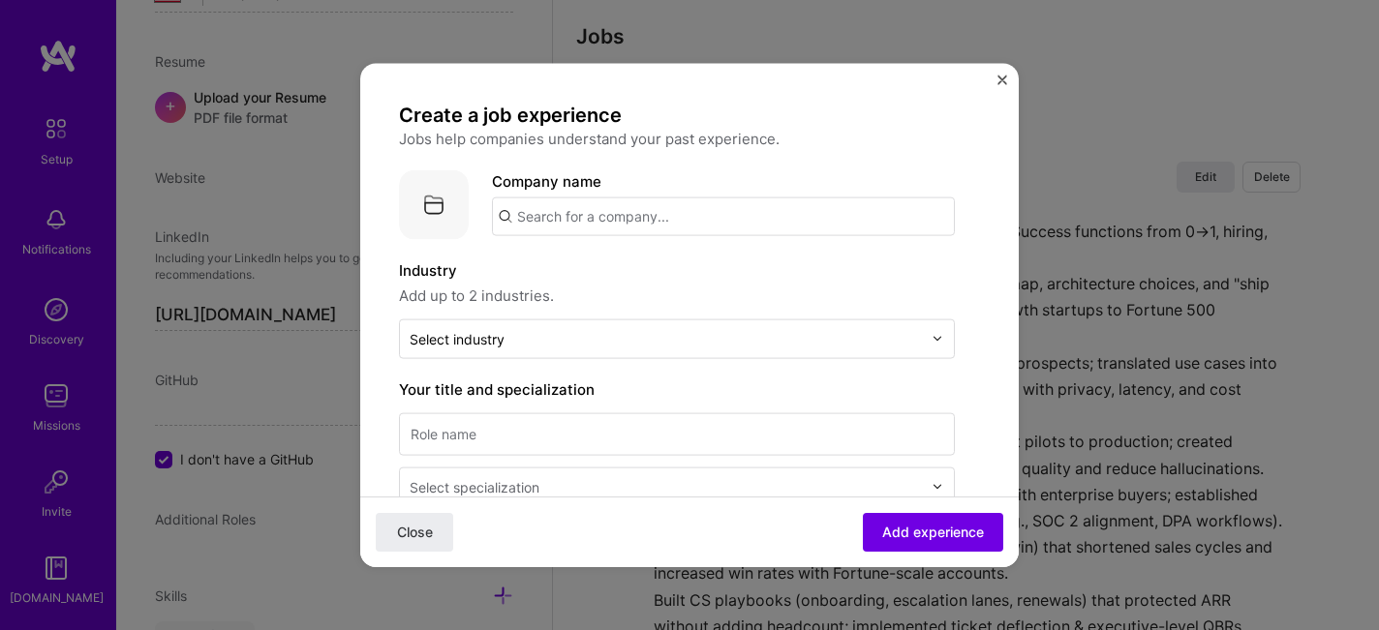
click at [571, 219] on input "text" at bounding box center [723, 216] width 463 height 39
paste input "Machine Learning Researcher"
type input "Machine Learning Researcher"
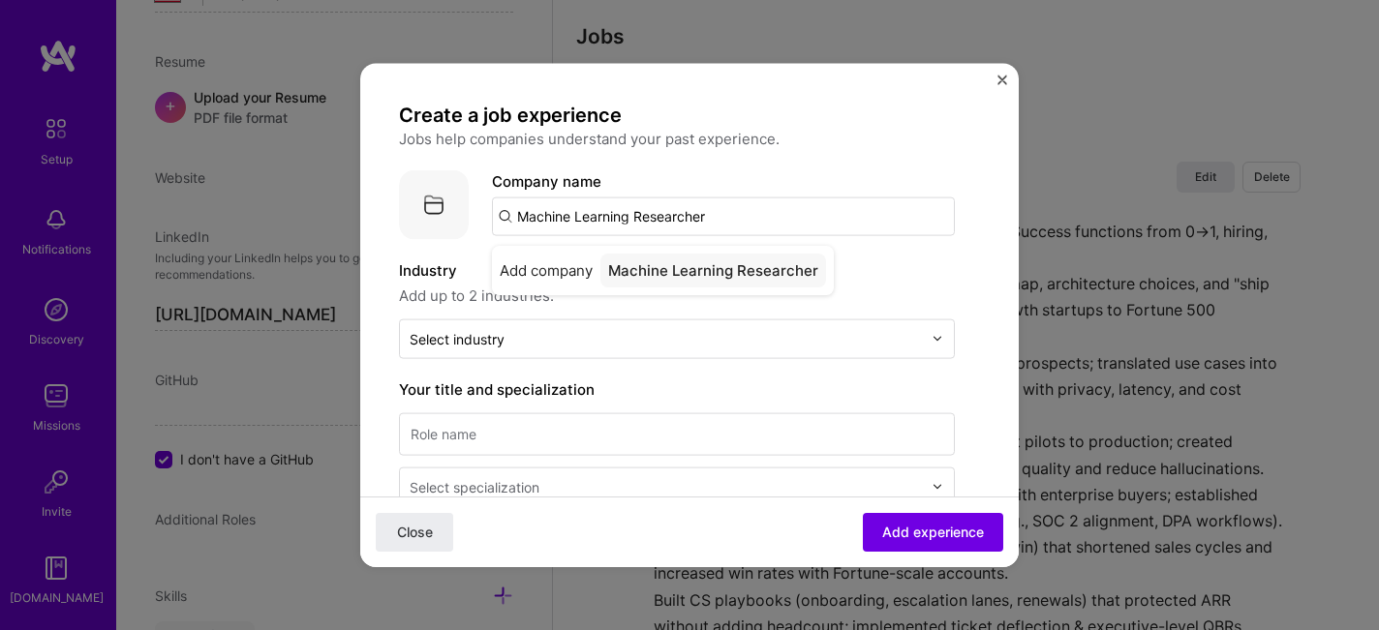
click at [571, 219] on input "Machine Learning Researcher" at bounding box center [723, 216] width 463 height 39
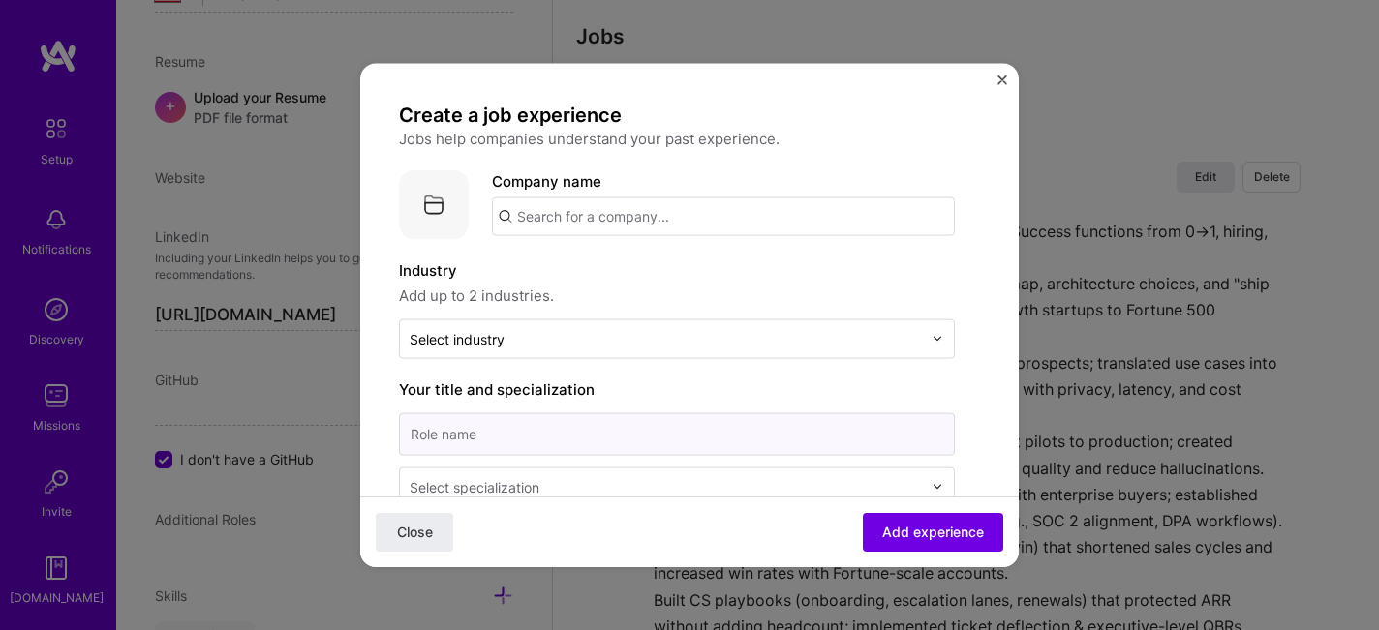
click at [499, 430] on input at bounding box center [677, 434] width 556 height 43
paste input "Machine Learning Researcher"
type input "Machine Learning Researcher"
click at [575, 217] on input "text" at bounding box center [723, 216] width 463 height 39
paste input "Borealis Ai"
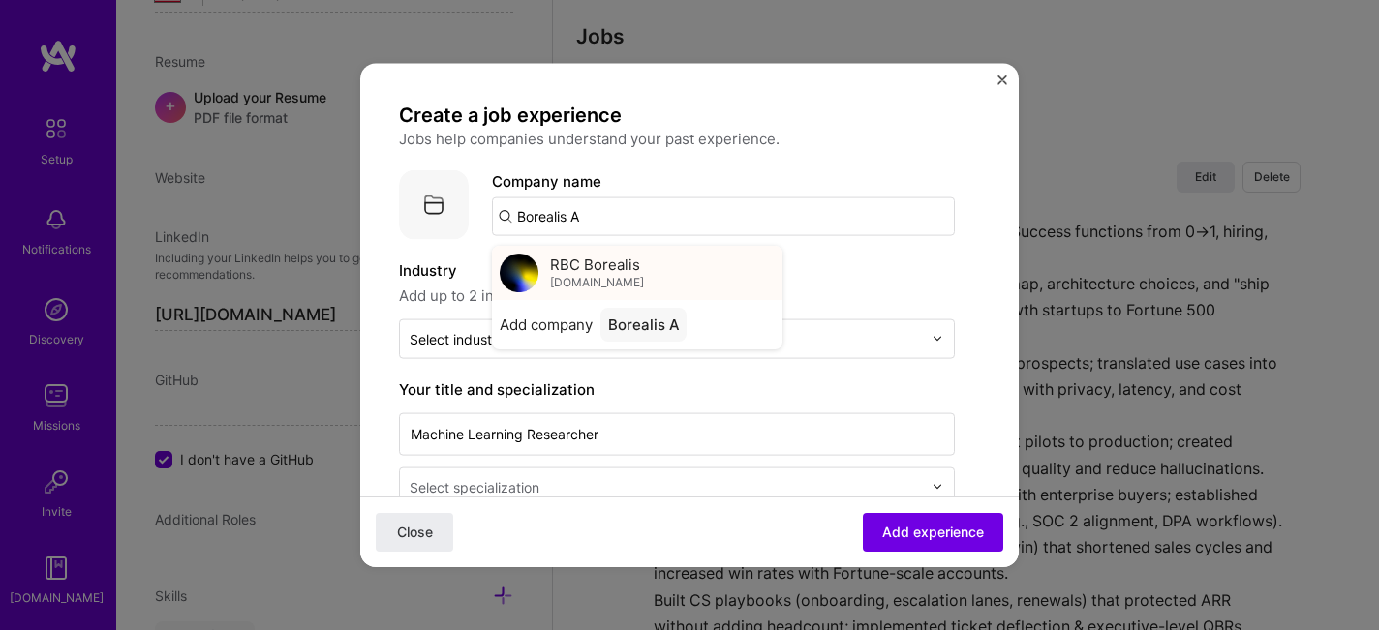
click at [587, 265] on span "RBC Borealis" at bounding box center [595, 265] width 90 height 20
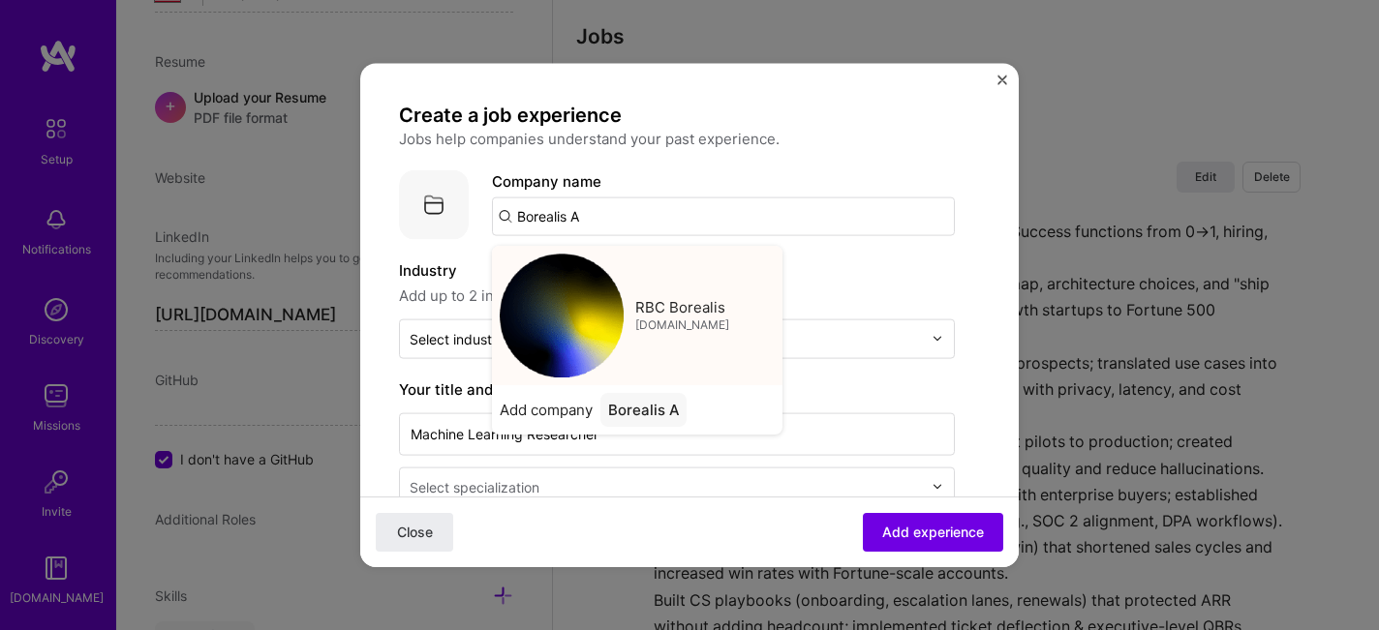
type input "RBC Borealis"
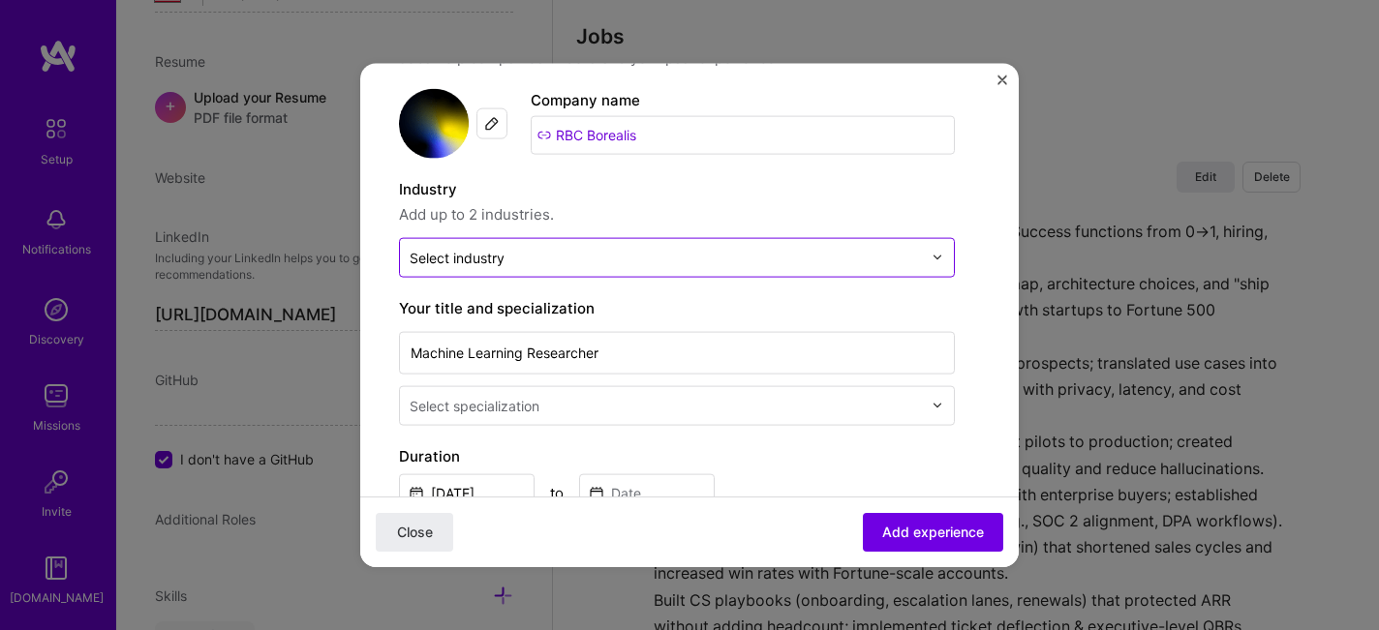
scroll to position [87, 0]
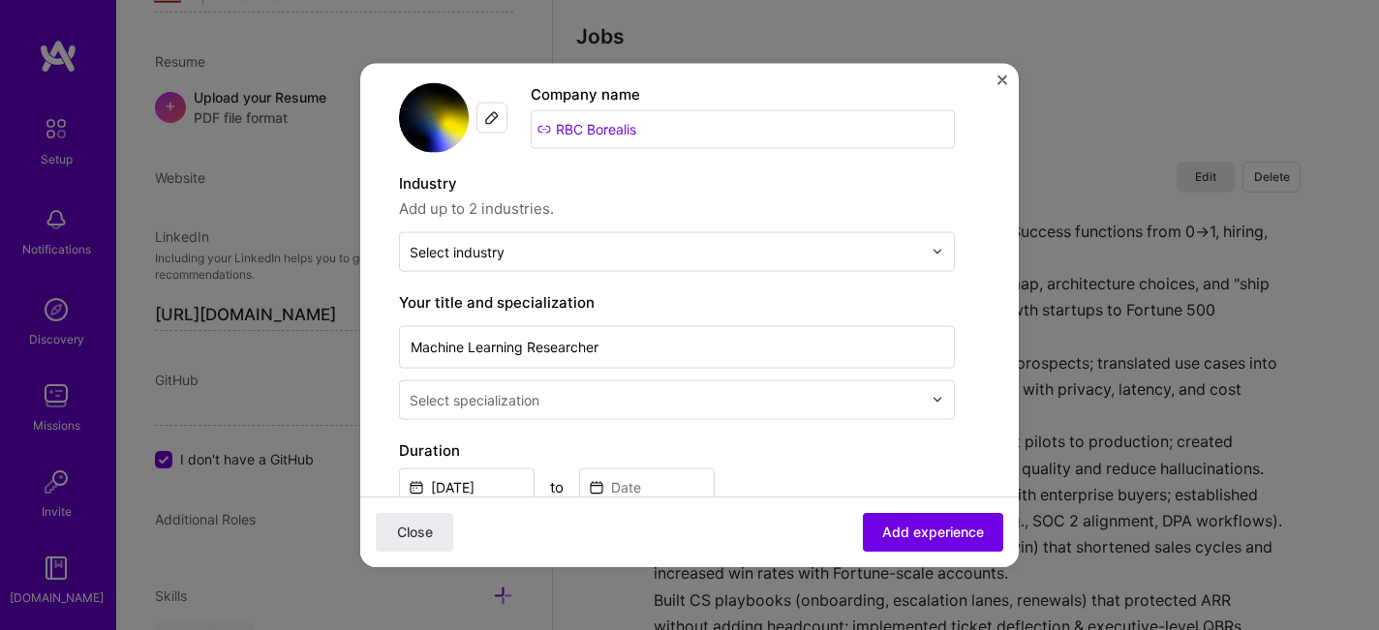
click at [544, 271] on div "Create a job experience Jobs help companies understand your past experience. Co…" at bounding box center [677, 598] width 556 height 1166
click at [543, 255] on input "text" at bounding box center [666, 251] width 512 height 20
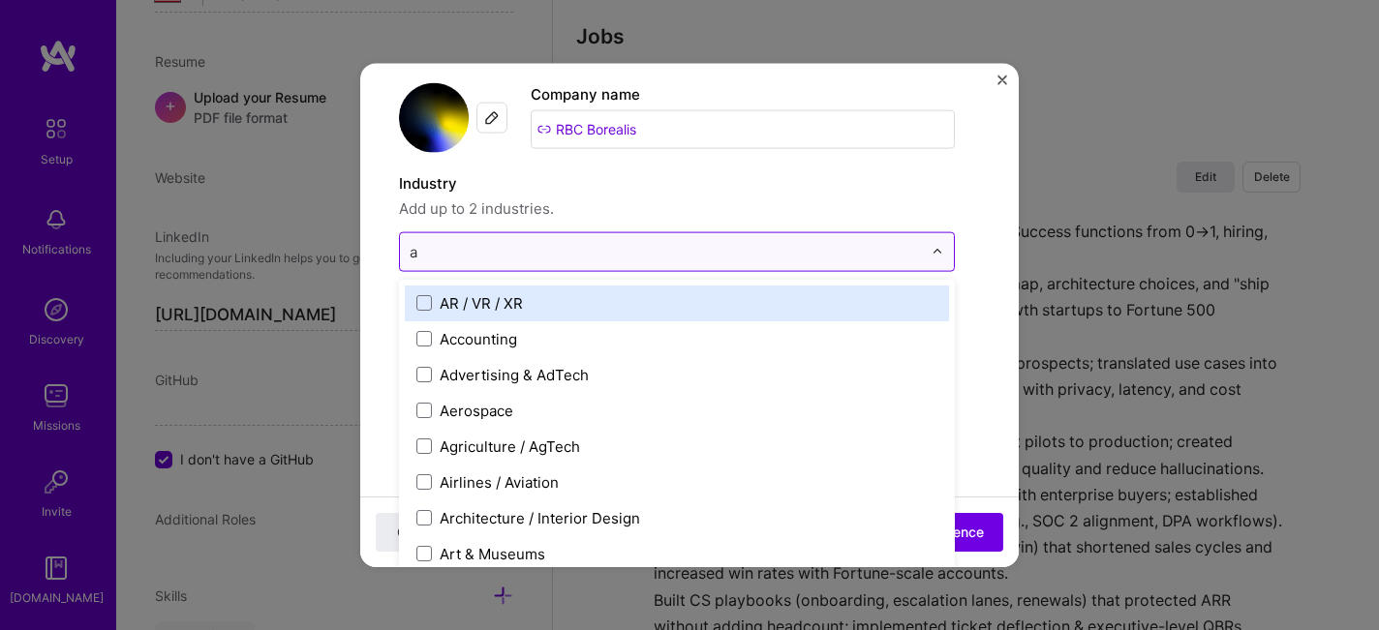
type input "ar"
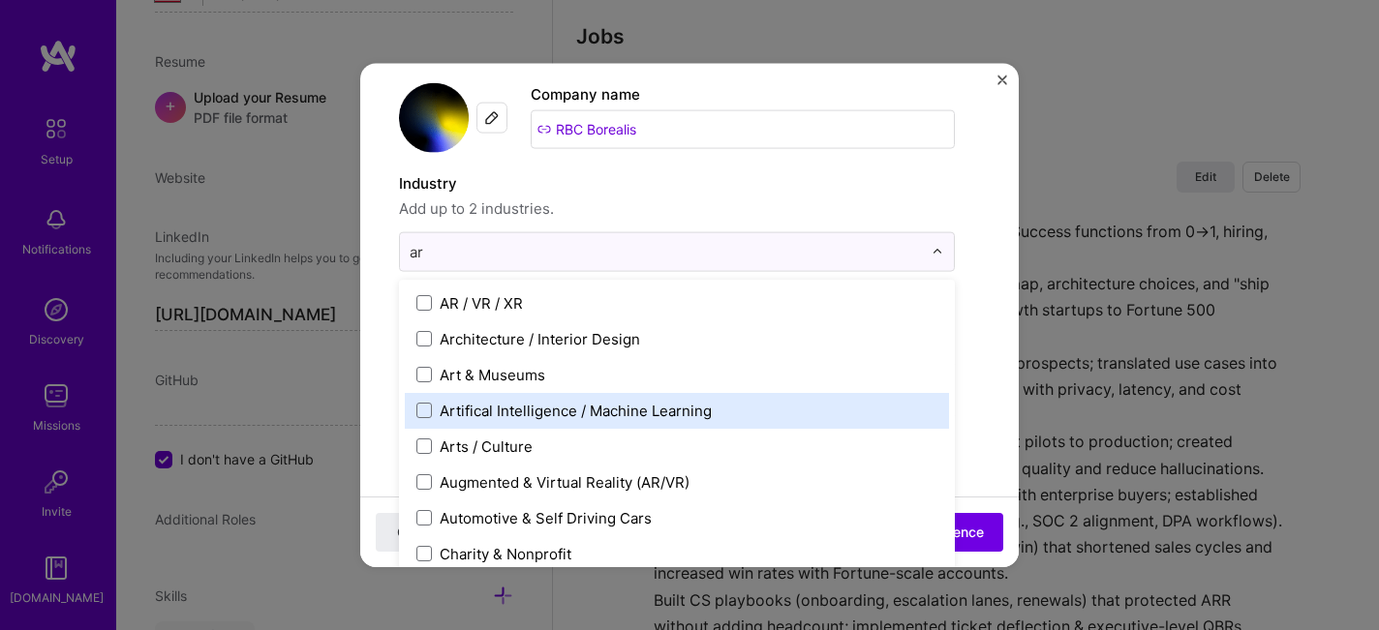
click at [554, 416] on div "Artifical Intelligence / Machine Learning" at bounding box center [576, 410] width 272 height 20
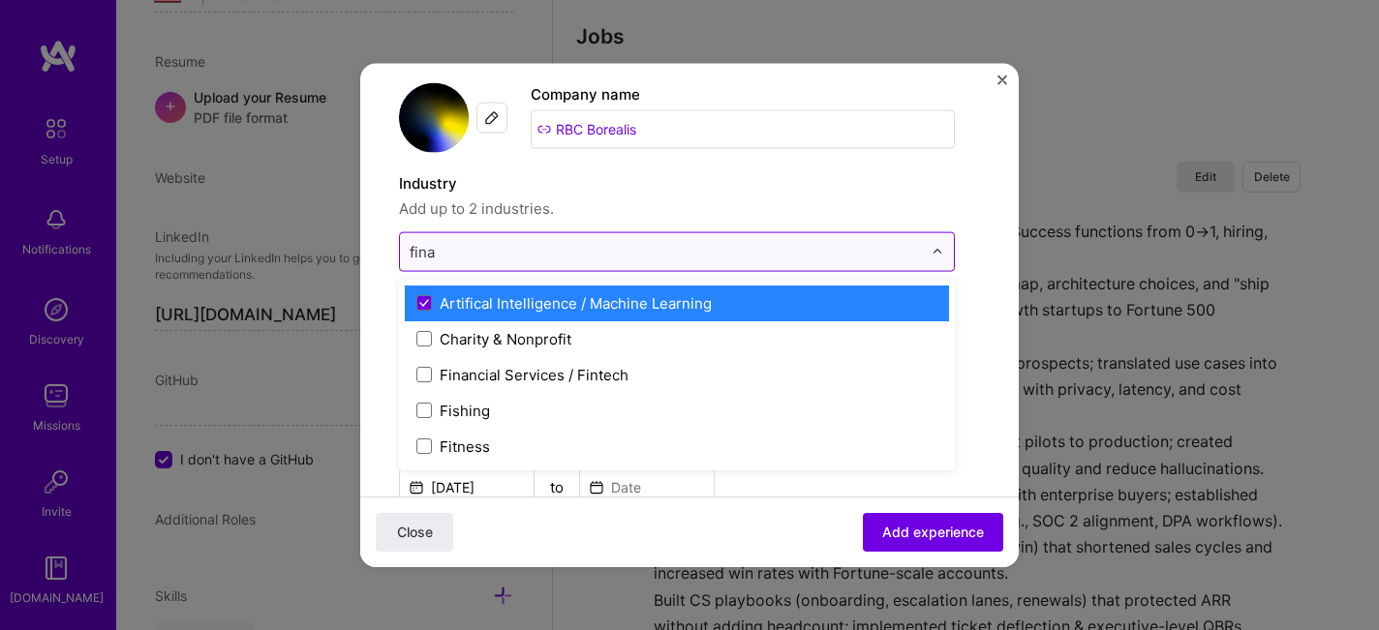
type input "finan"
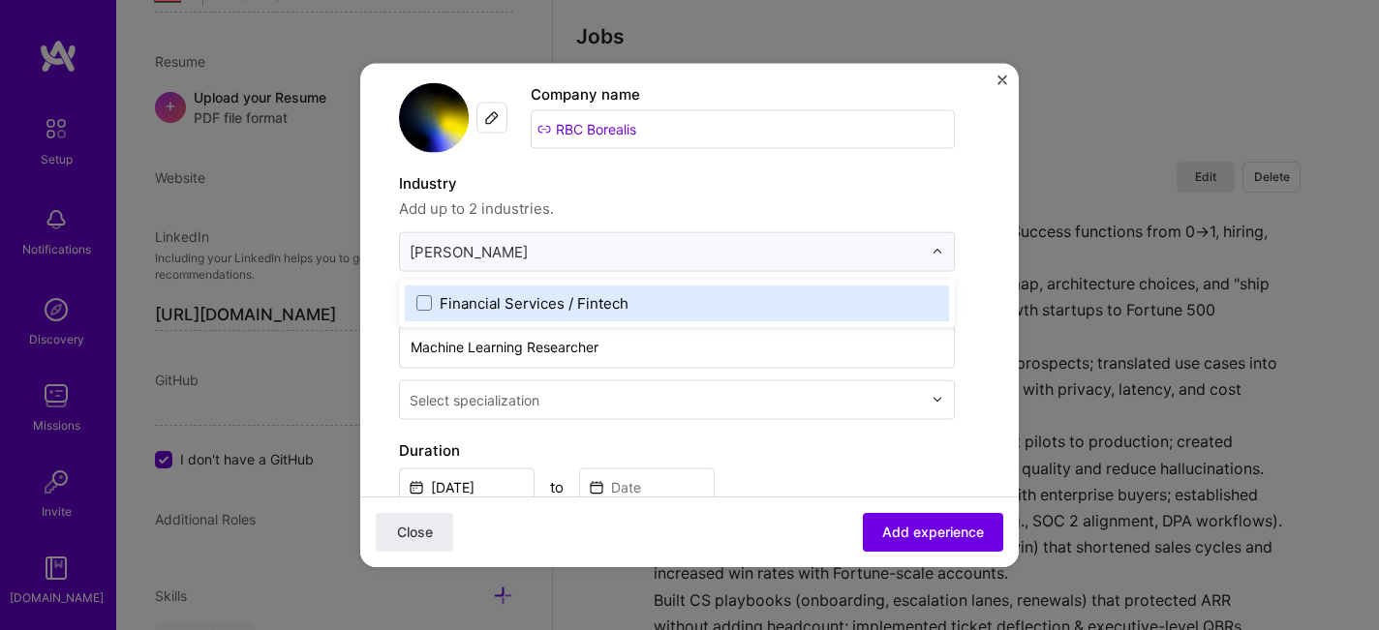
click at [610, 296] on div "Financial Services / Fintech" at bounding box center [534, 302] width 189 height 20
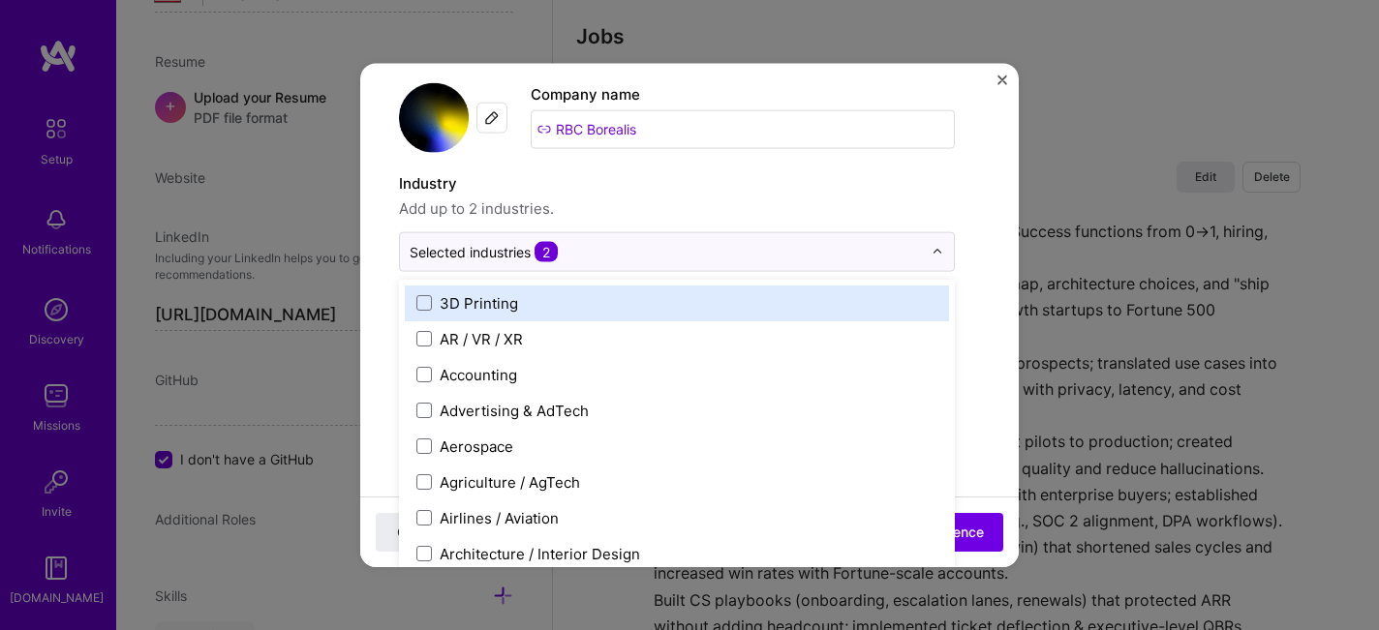
click at [647, 211] on span "Add up to 2 industries." at bounding box center [677, 208] width 556 height 23
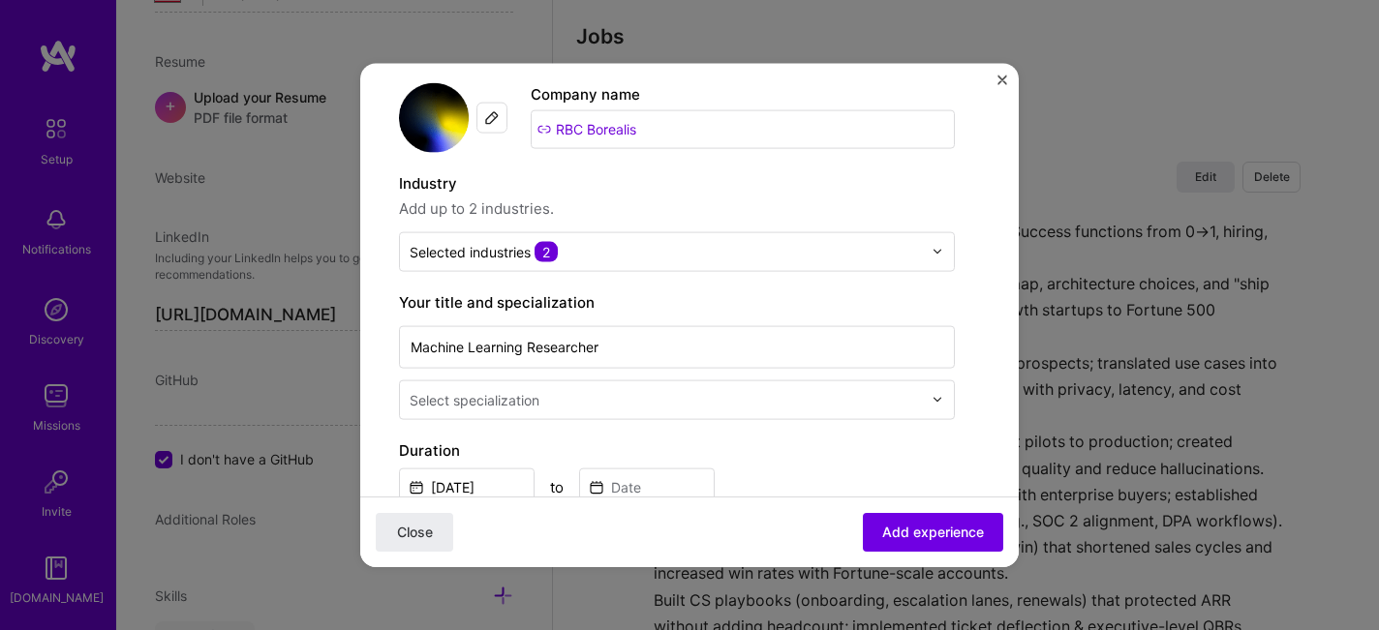
scroll to position [283, 0]
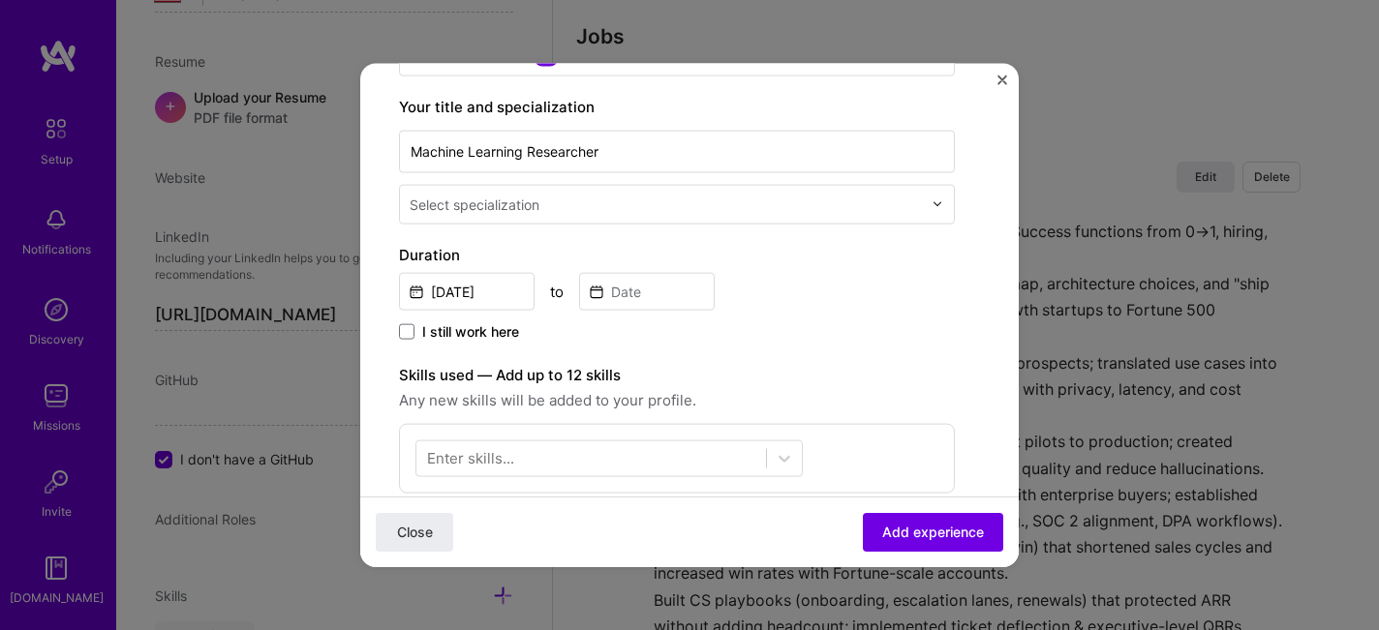
click at [587, 204] on input "text" at bounding box center [668, 204] width 516 height 20
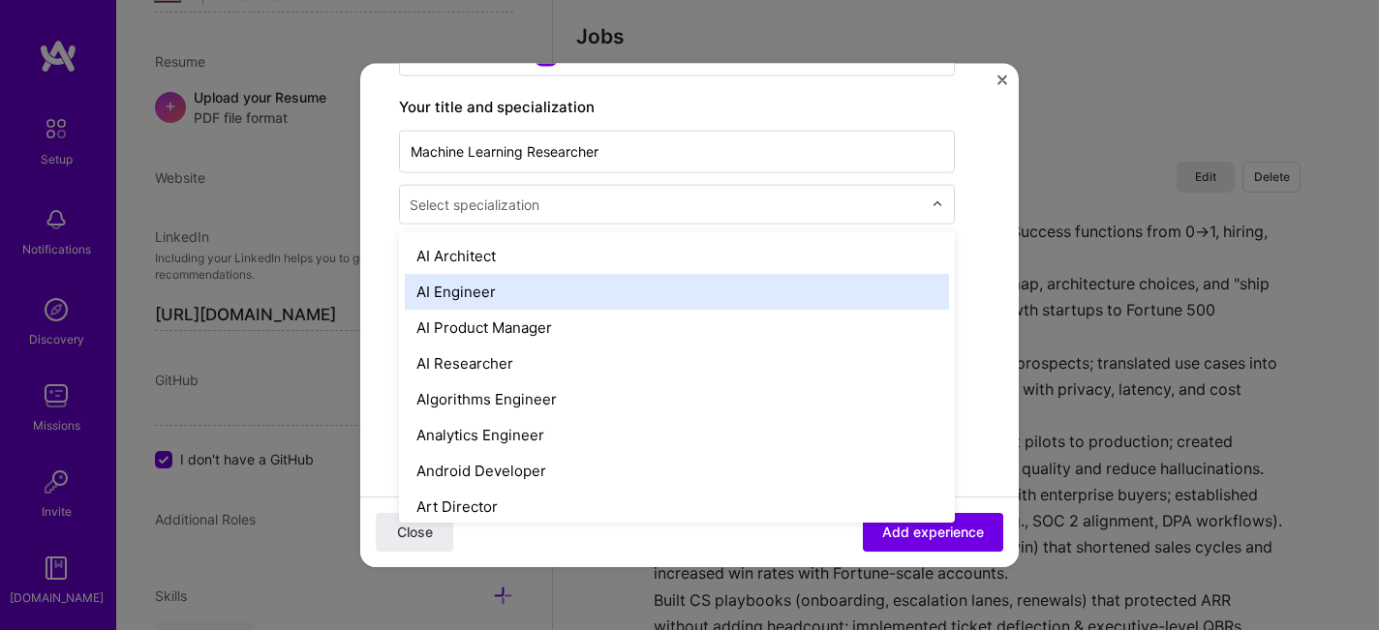
click at [536, 287] on div "AI Engineer" at bounding box center [677, 291] width 544 height 36
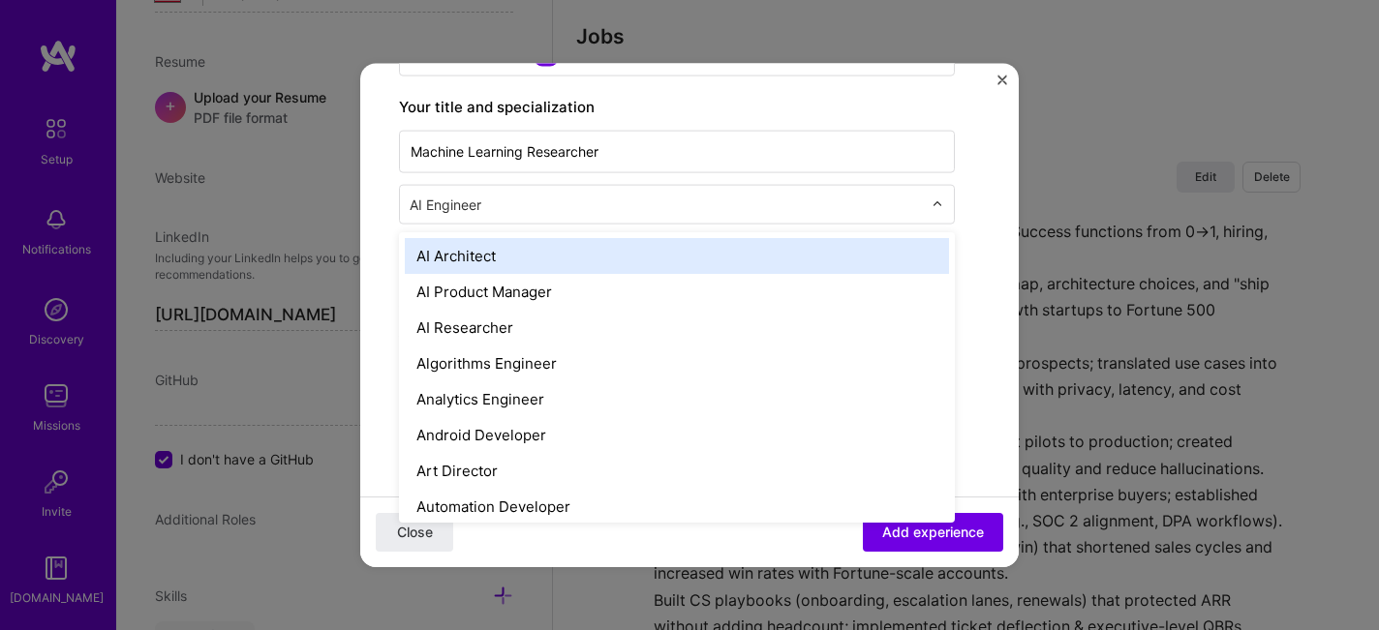
click at [486, 200] on input "text" at bounding box center [668, 204] width 516 height 20
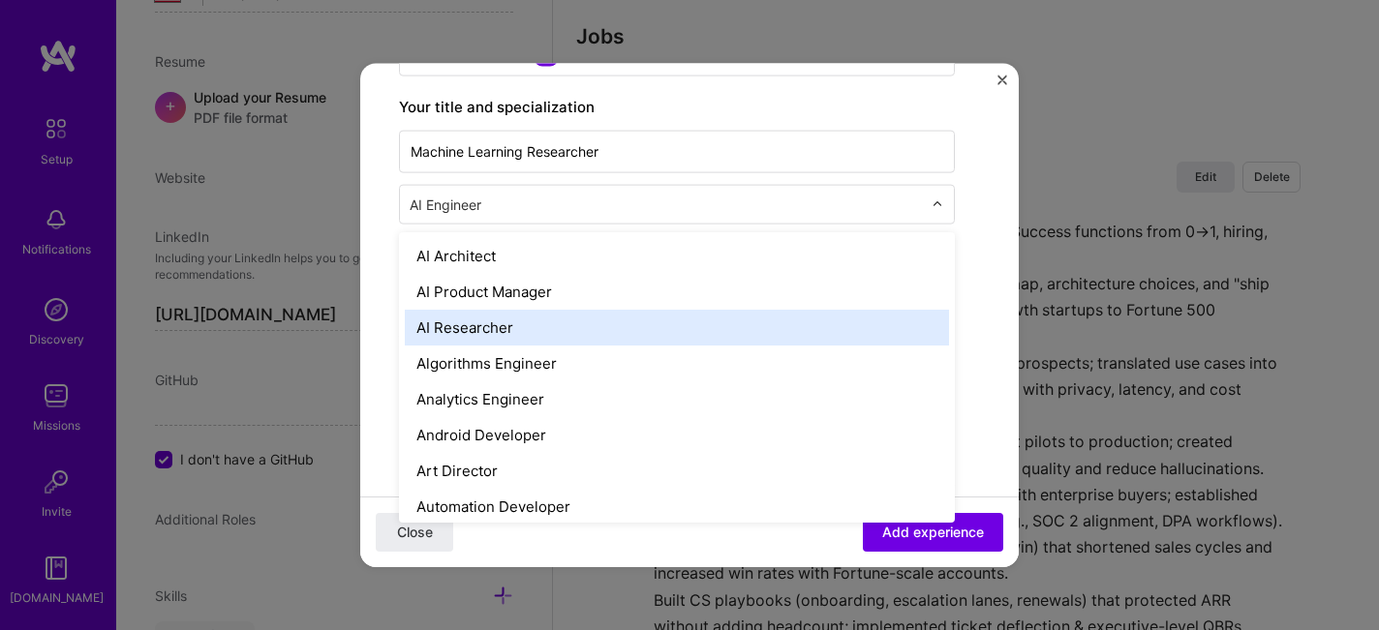
click at [495, 322] on div "AI Researcher" at bounding box center [677, 327] width 544 height 36
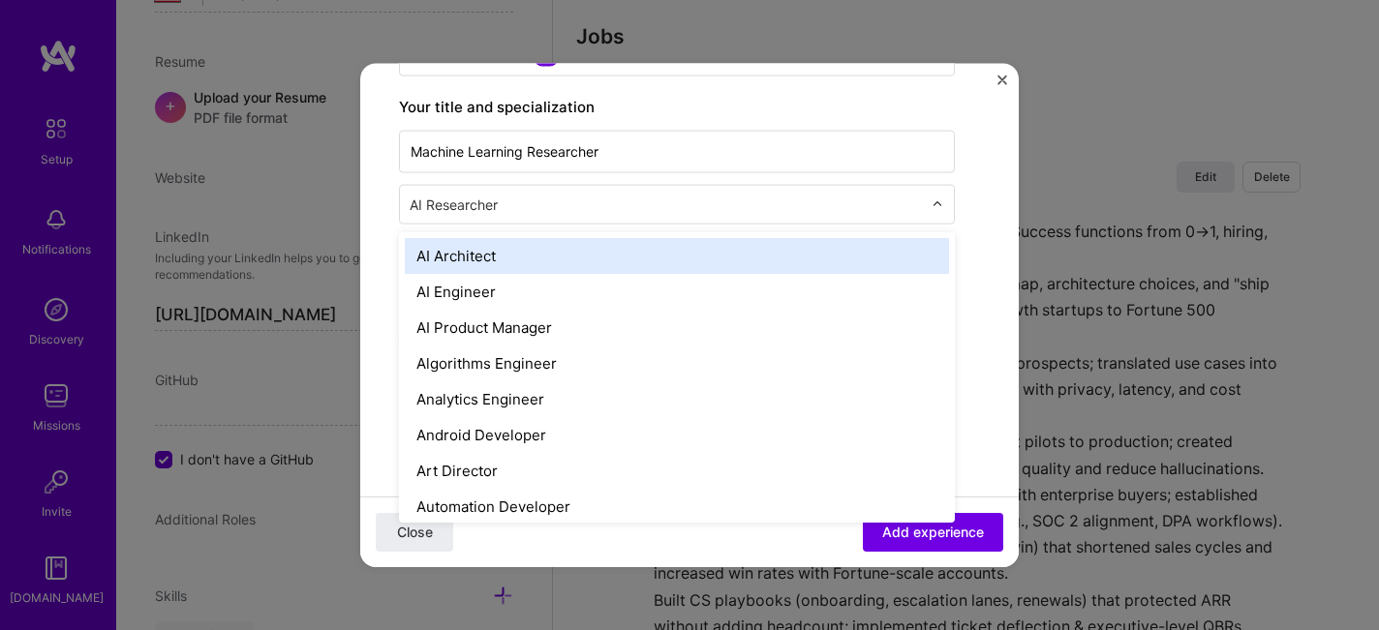
click at [500, 200] on input "text" at bounding box center [668, 204] width 516 height 20
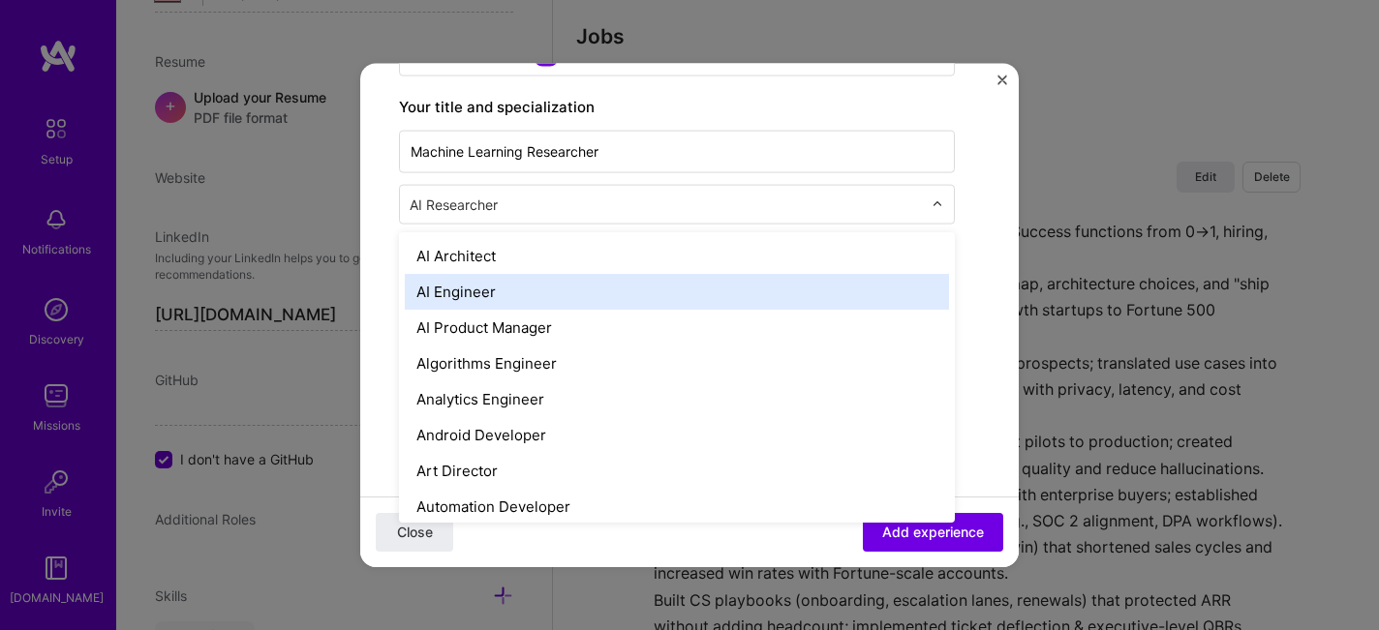
click at [494, 292] on div "AI Engineer" at bounding box center [677, 291] width 544 height 36
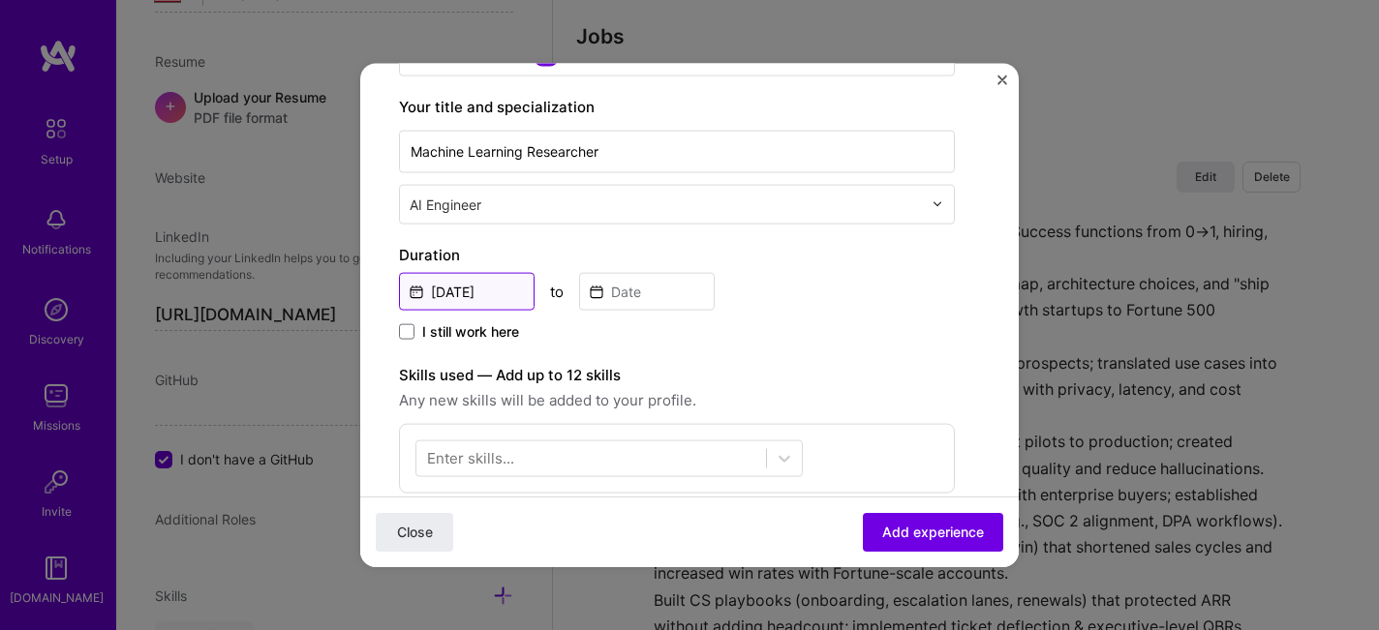
click at [464, 292] on input "Oct, 2025" at bounding box center [467, 291] width 136 height 38
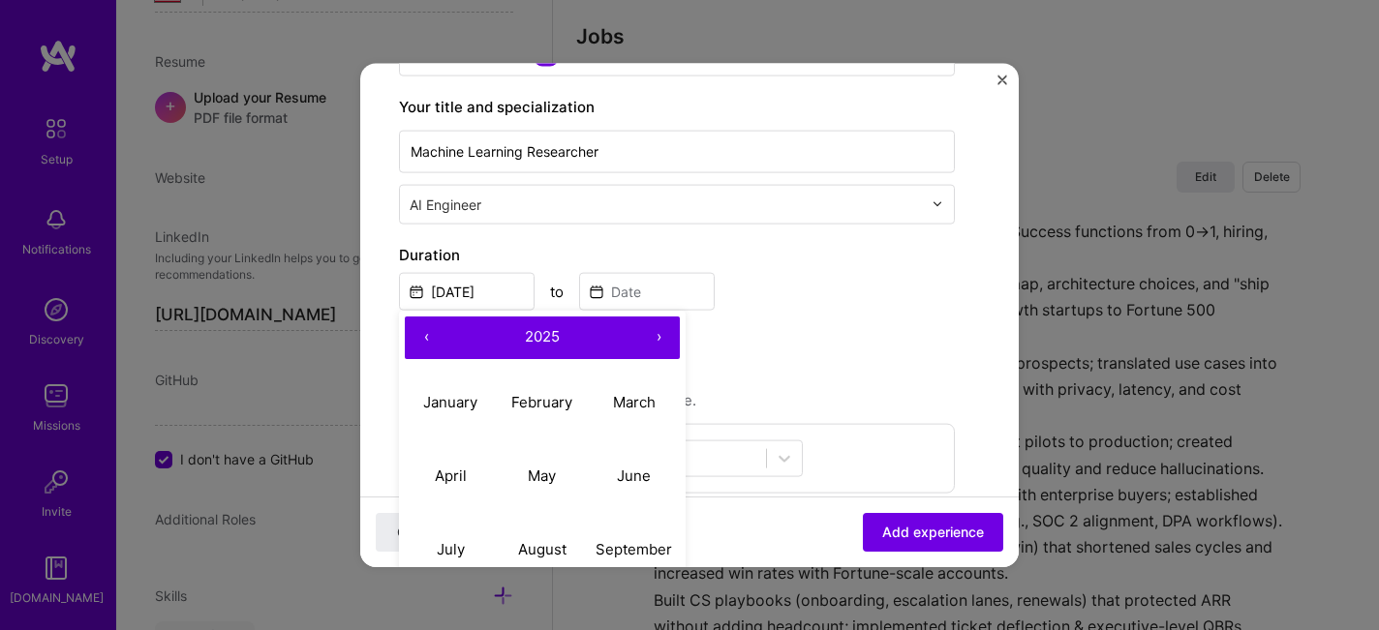
click at [435, 334] on button "‹" at bounding box center [426, 337] width 43 height 43
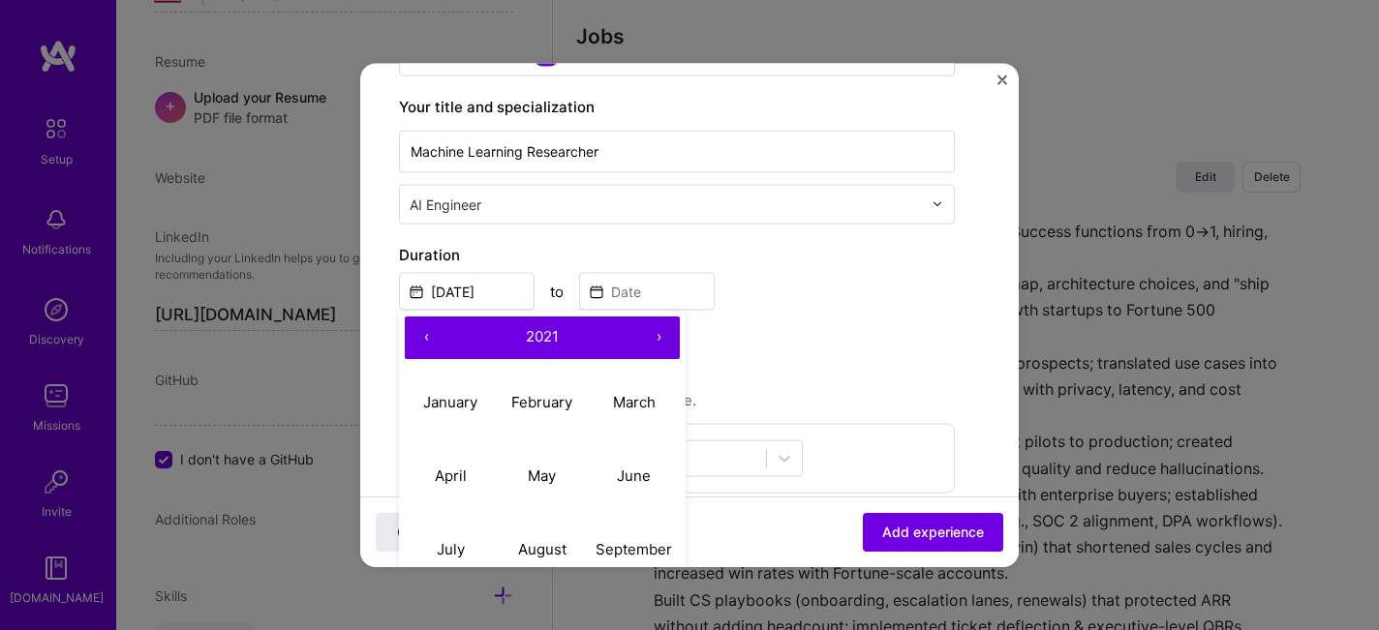
click at [435, 334] on button "‹" at bounding box center [426, 337] width 43 height 43
click at [658, 333] on button "›" at bounding box center [658, 337] width 43 height 43
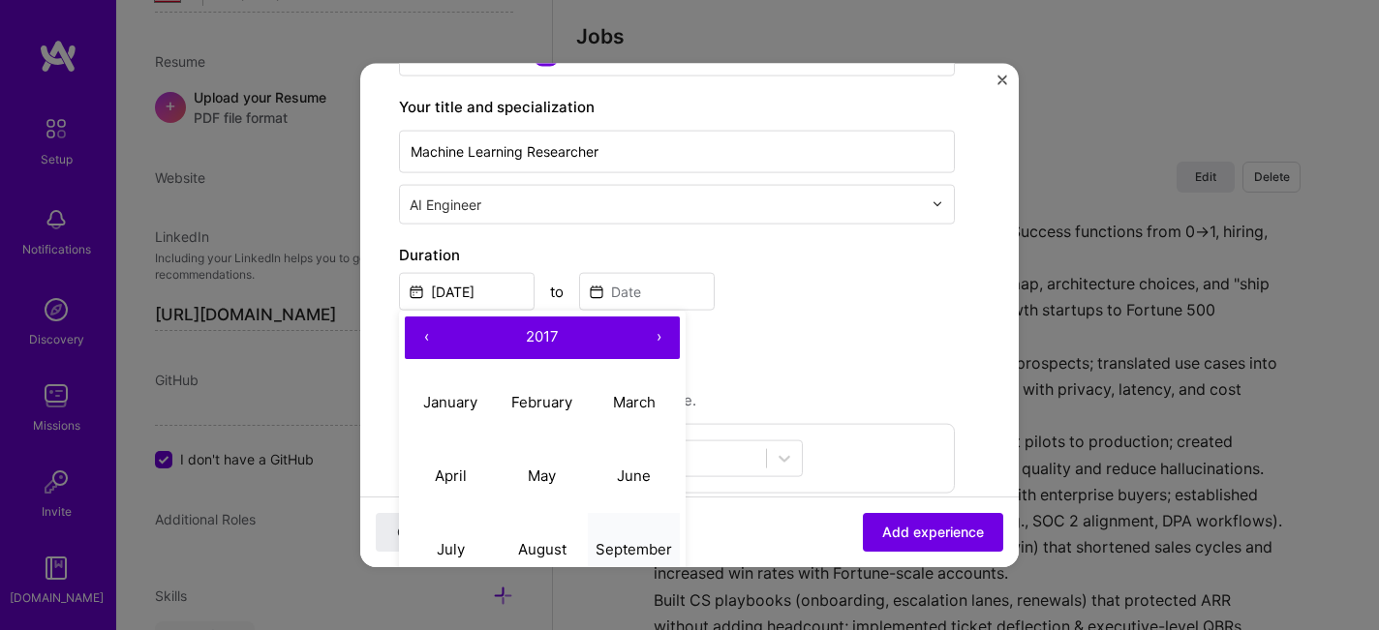
scroll to position [393, 0]
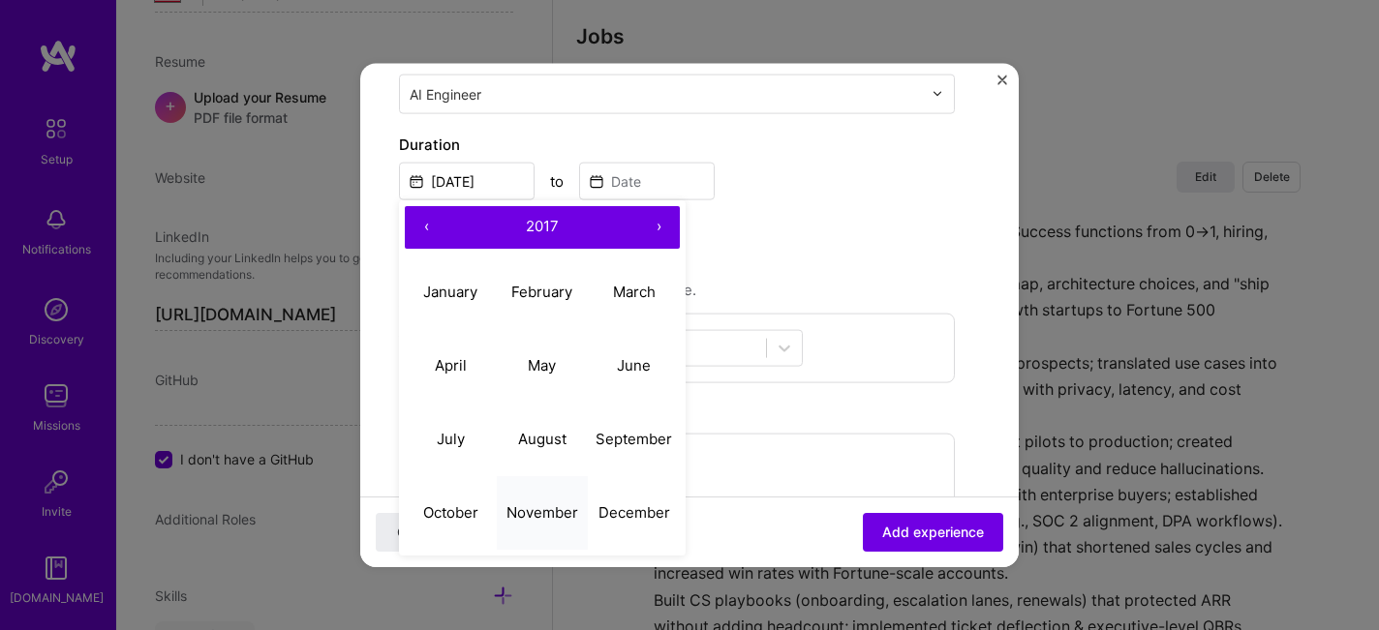
click at [532, 514] on abbr "November" at bounding box center [543, 513] width 72 height 18
type input "Nov, 2017"
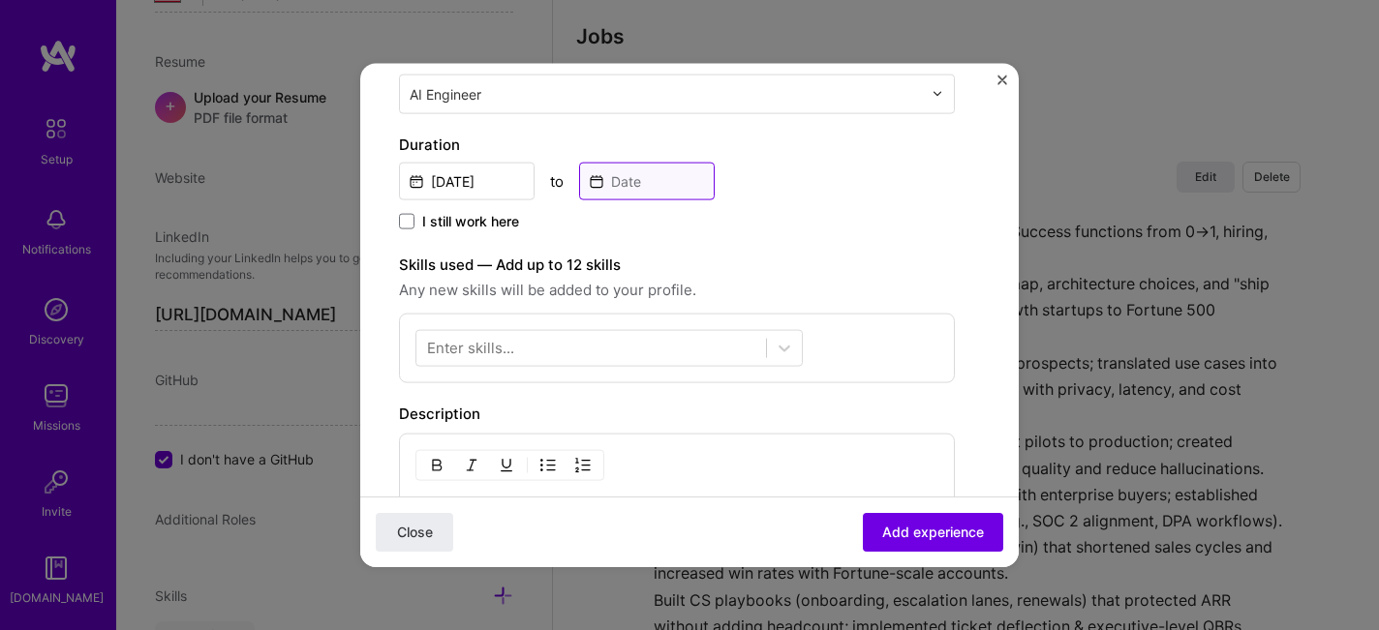
click at [641, 180] on input at bounding box center [647, 181] width 136 height 38
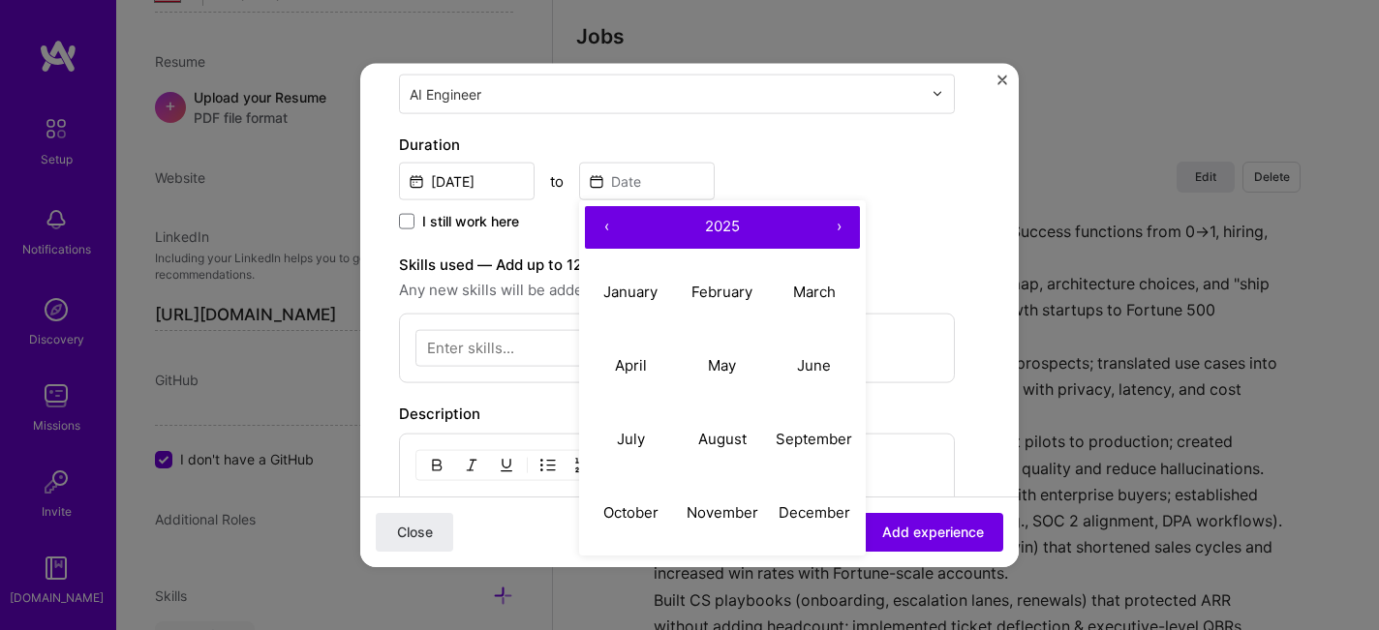
click at [616, 224] on button "‹" at bounding box center [606, 226] width 43 height 43
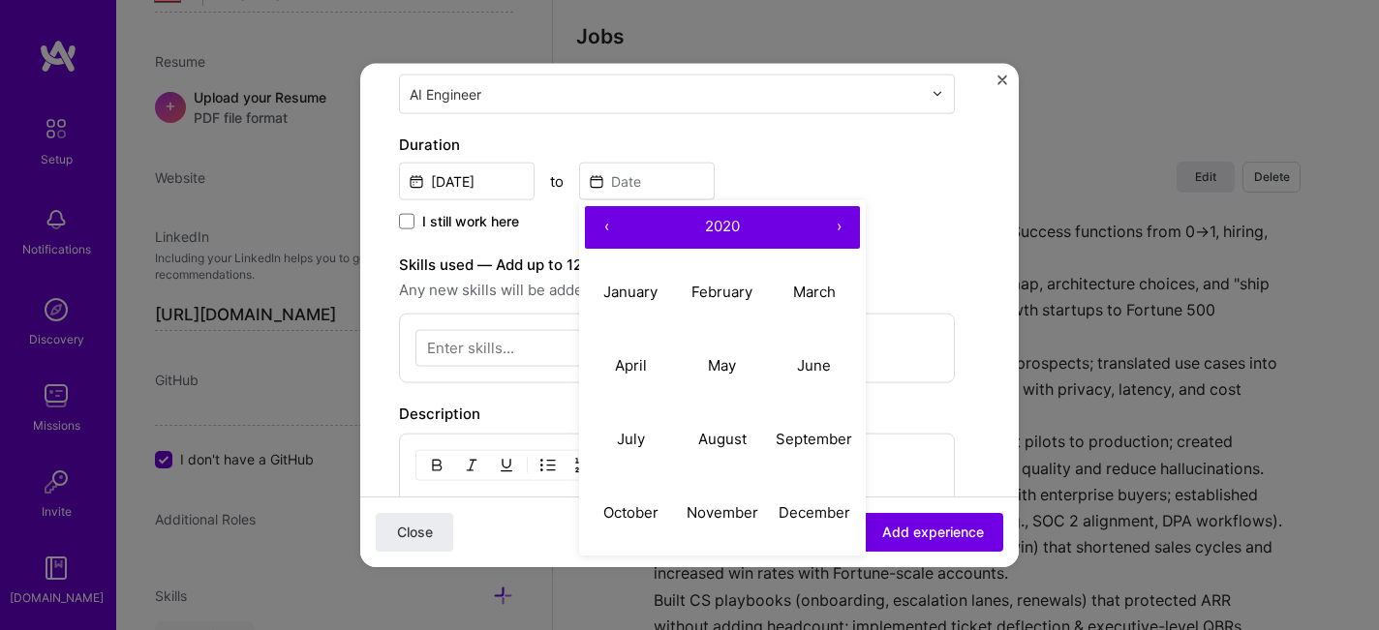
click at [616, 224] on button "‹" at bounding box center [606, 226] width 43 height 43
click at [720, 448] on button "August" at bounding box center [723, 440] width 92 height 74
type input "Aug, 2019"
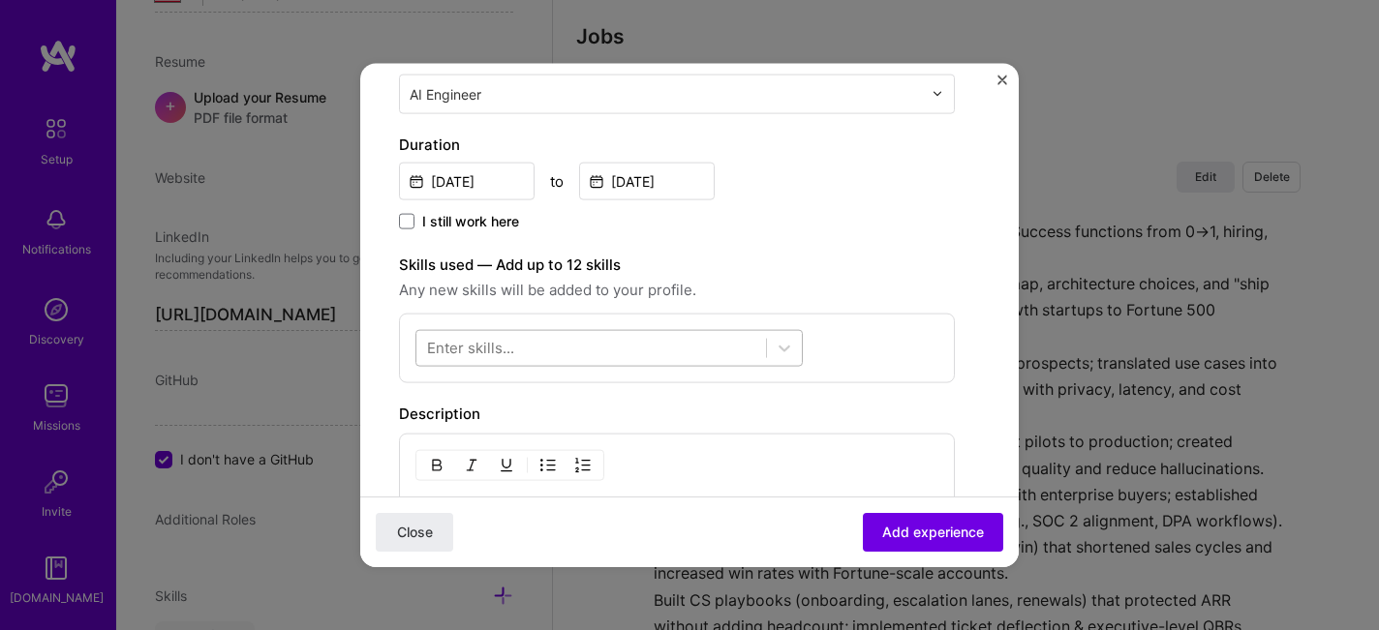
click at [628, 353] on div at bounding box center [591, 348] width 350 height 32
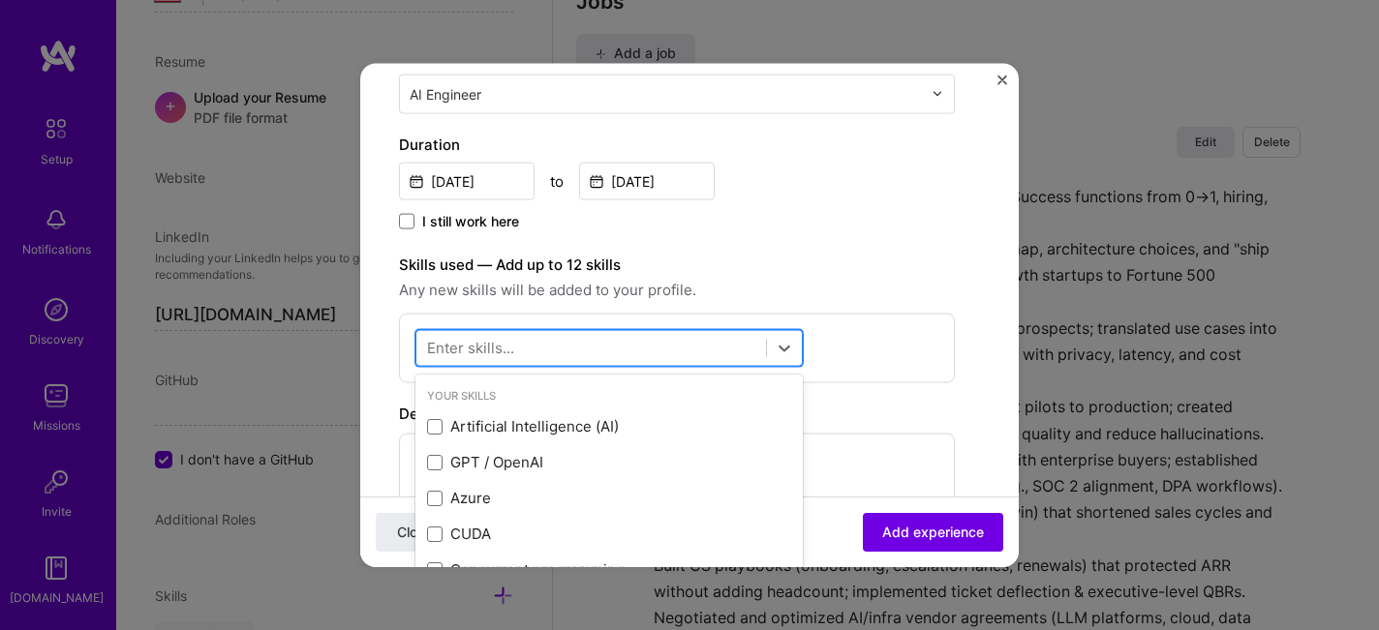
scroll to position [1725, 0]
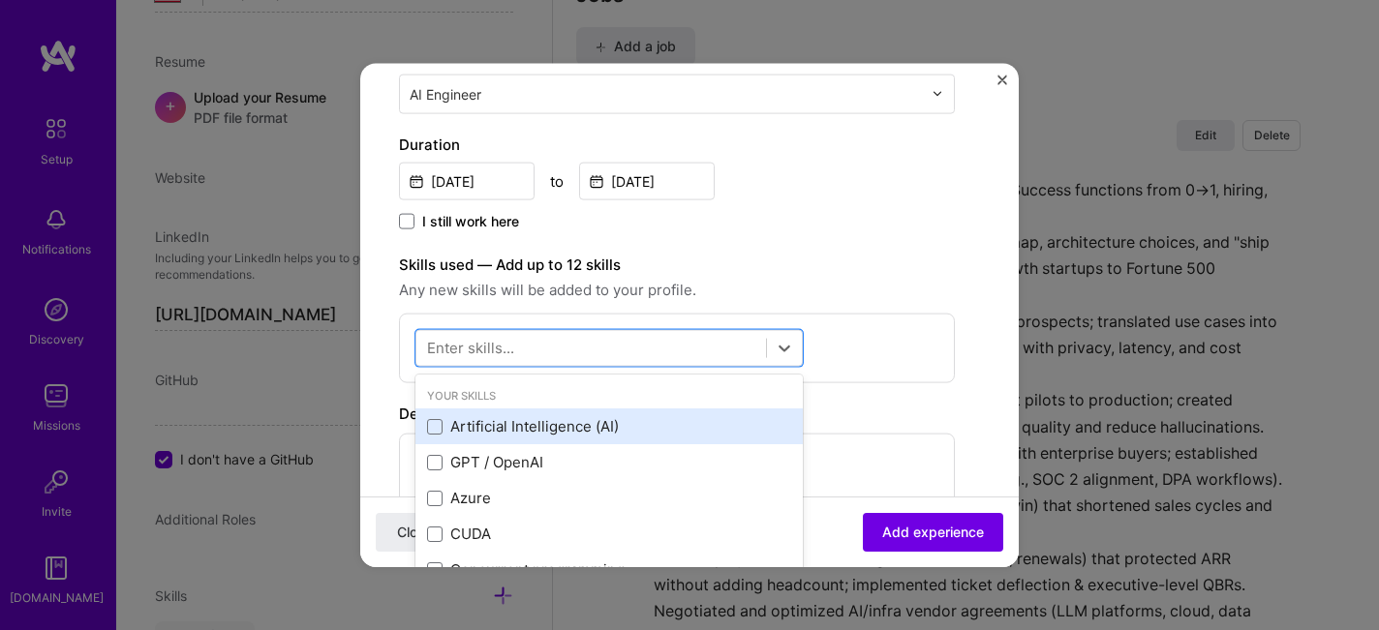
click at [567, 430] on div "Artificial Intelligence (AI)" at bounding box center [609, 426] width 364 height 20
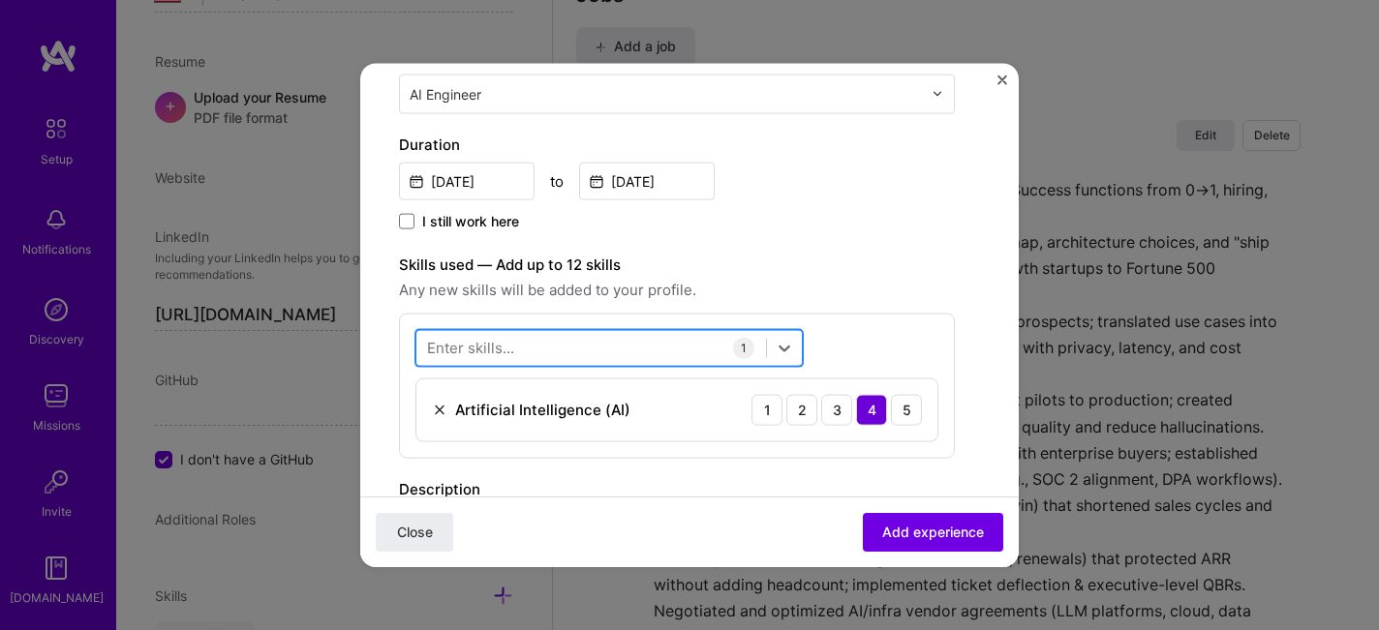
click at [570, 349] on div at bounding box center [591, 348] width 350 height 32
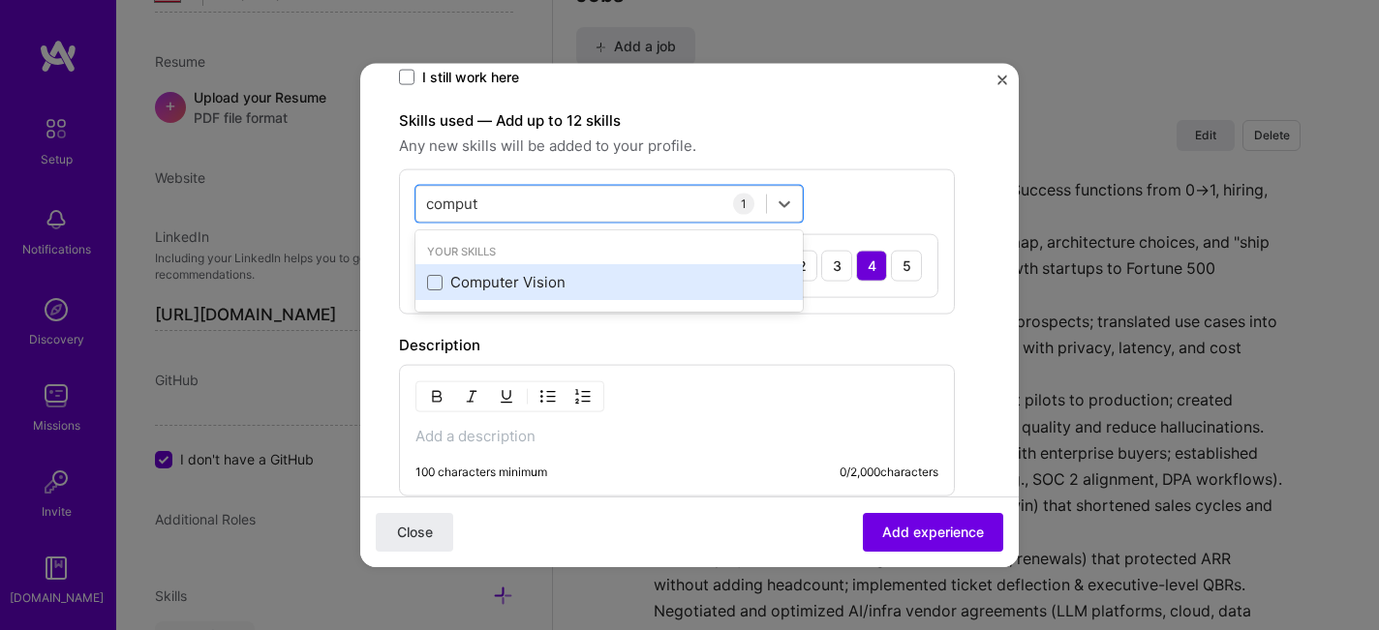
click at [601, 277] on div "Computer Vision" at bounding box center [609, 282] width 364 height 20
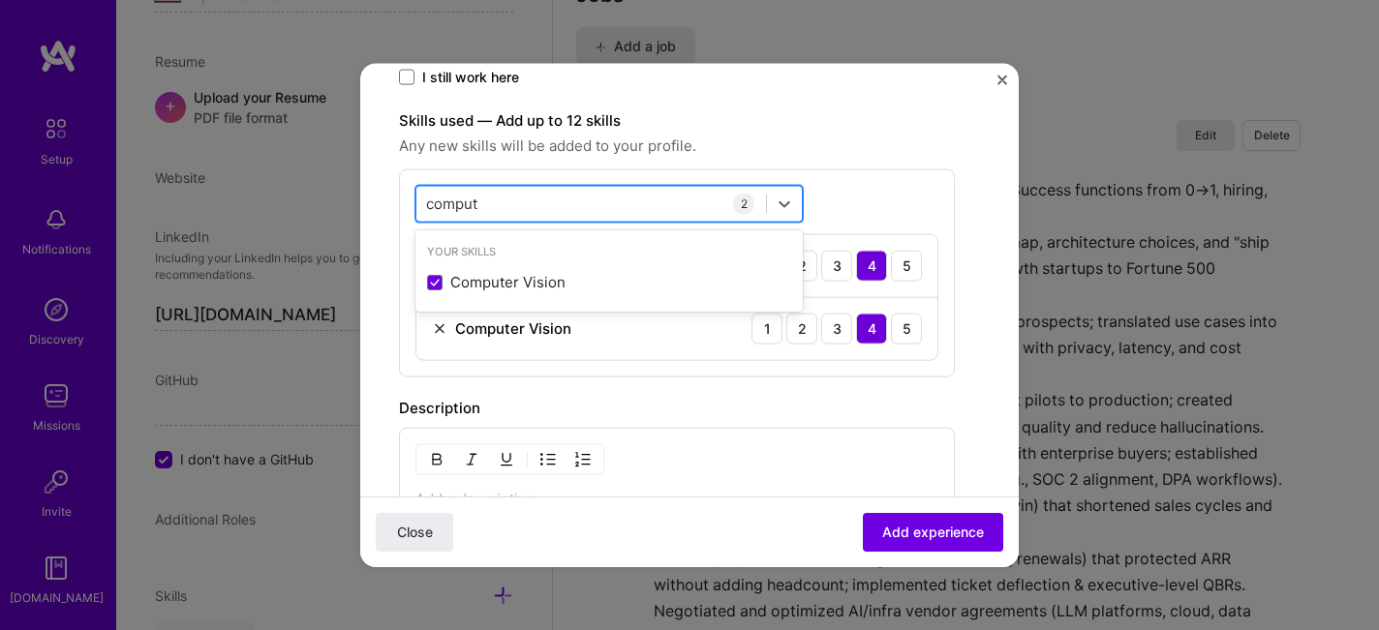
click at [608, 199] on div "comput comput" at bounding box center [591, 204] width 350 height 32
click at [445, 205] on input "comput" at bounding box center [453, 204] width 54 height 20
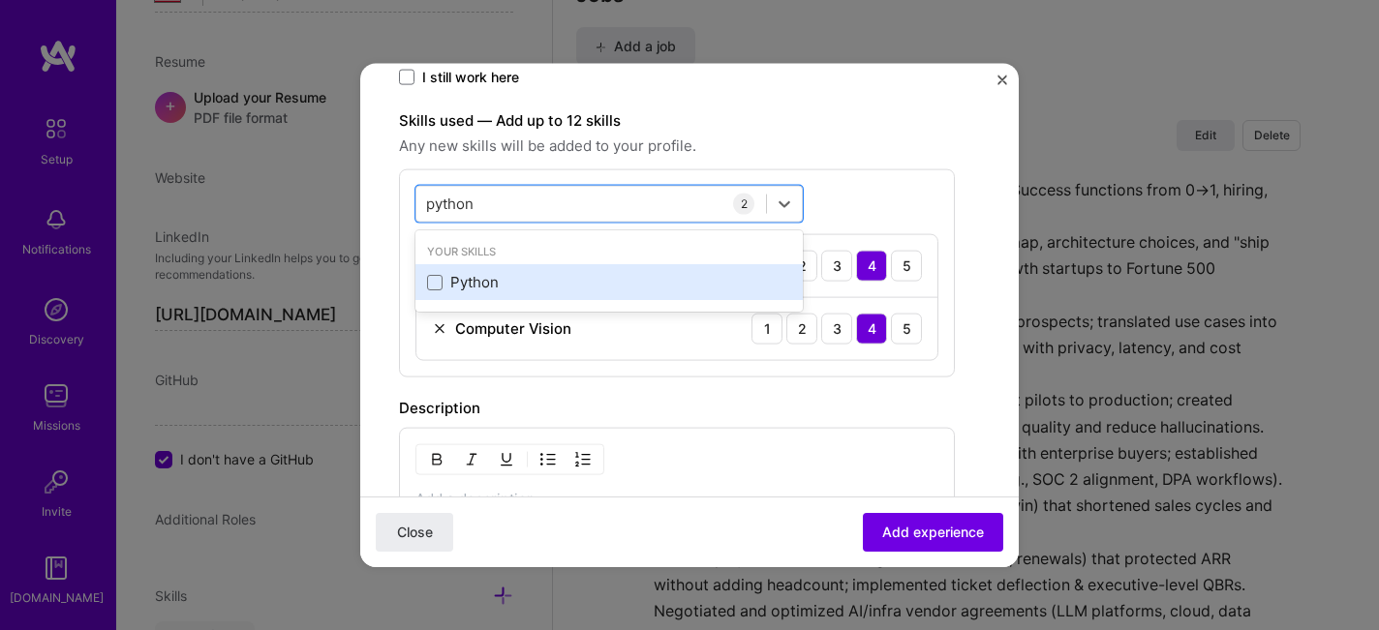
click at [466, 286] on div "Python" at bounding box center [609, 282] width 364 height 20
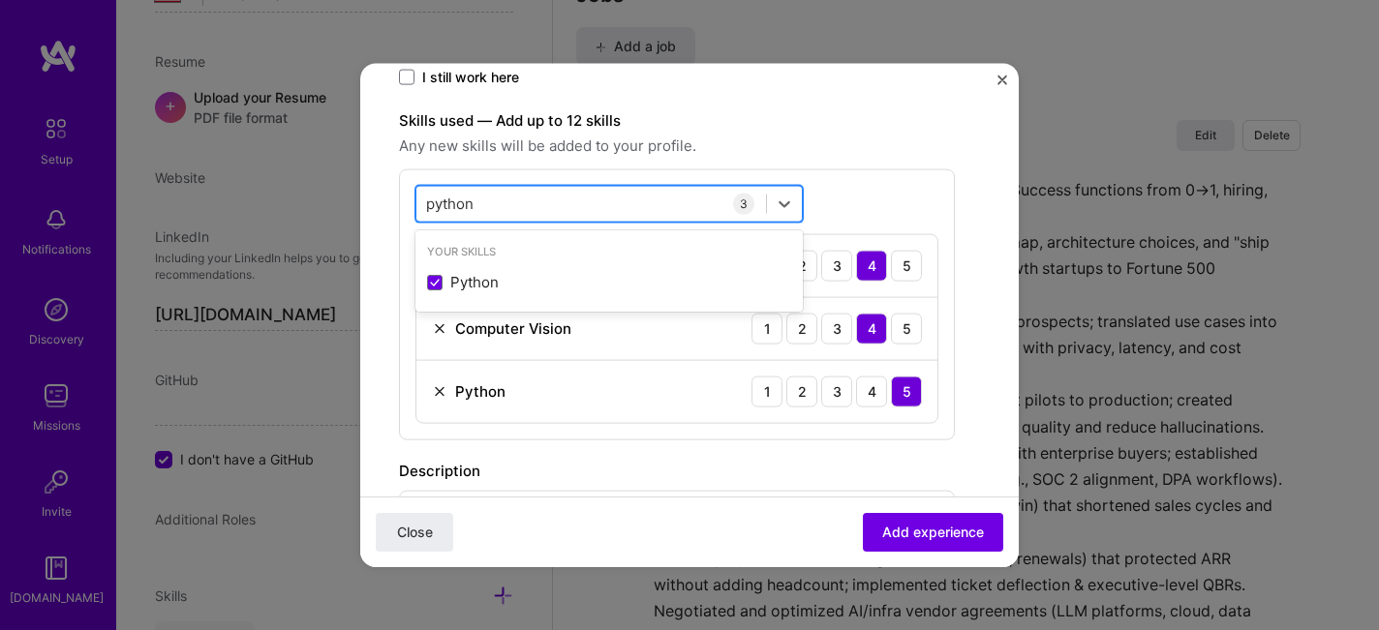
click at [464, 201] on input "python" at bounding box center [450, 204] width 49 height 20
type input "d"
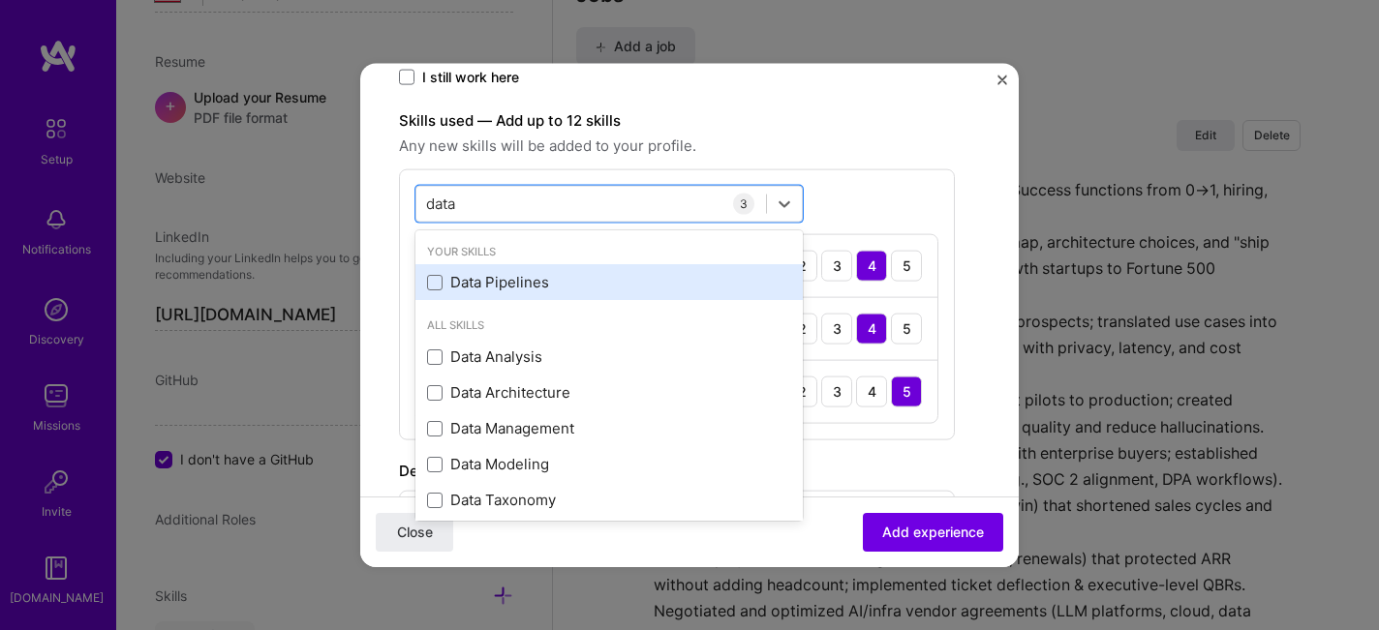
click at [446, 282] on div "Data Pipelines" at bounding box center [609, 282] width 364 height 20
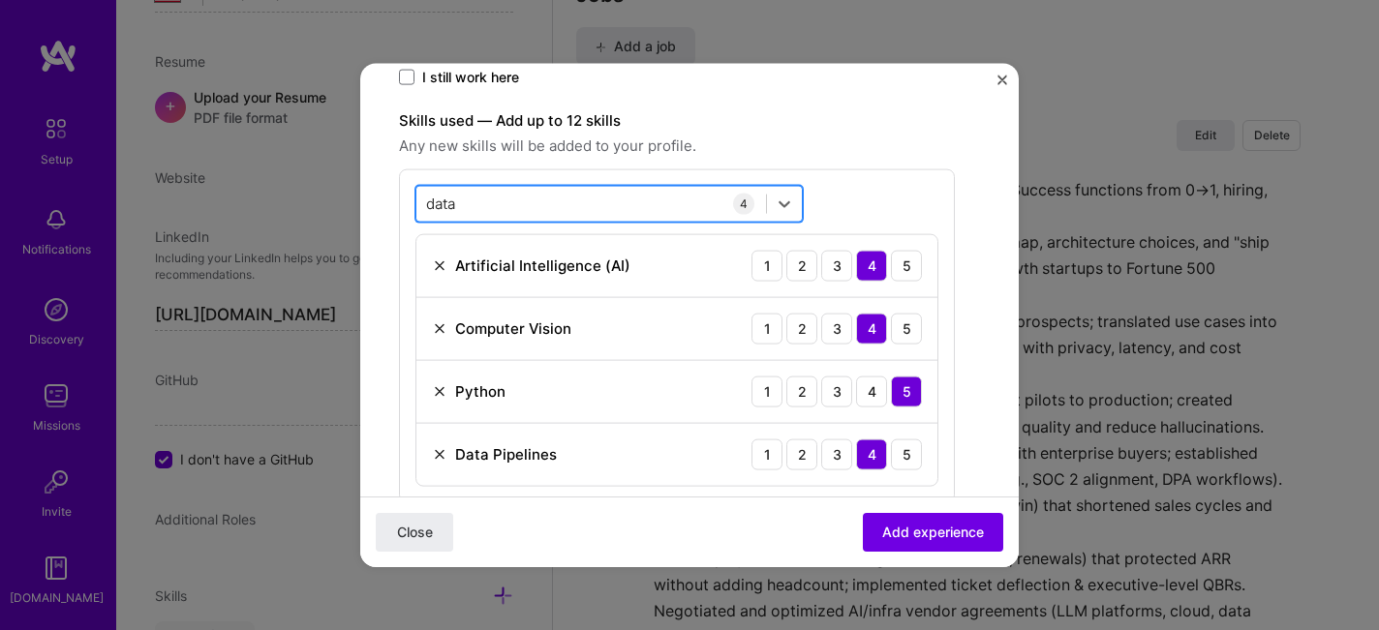
click at [501, 198] on div "data data" at bounding box center [591, 204] width 350 height 32
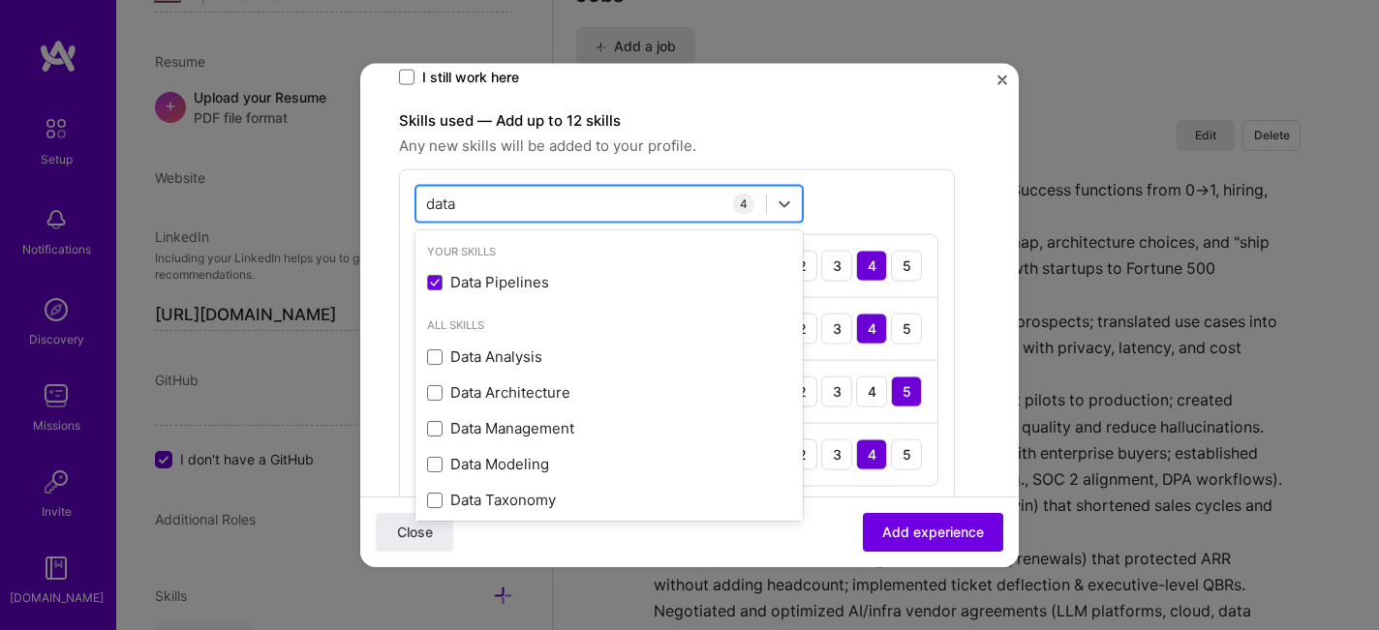
click at [501, 198] on div "data data" at bounding box center [591, 204] width 350 height 32
click at [438, 201] on input "data" at bounding box center [442, 204] width 33 height 20
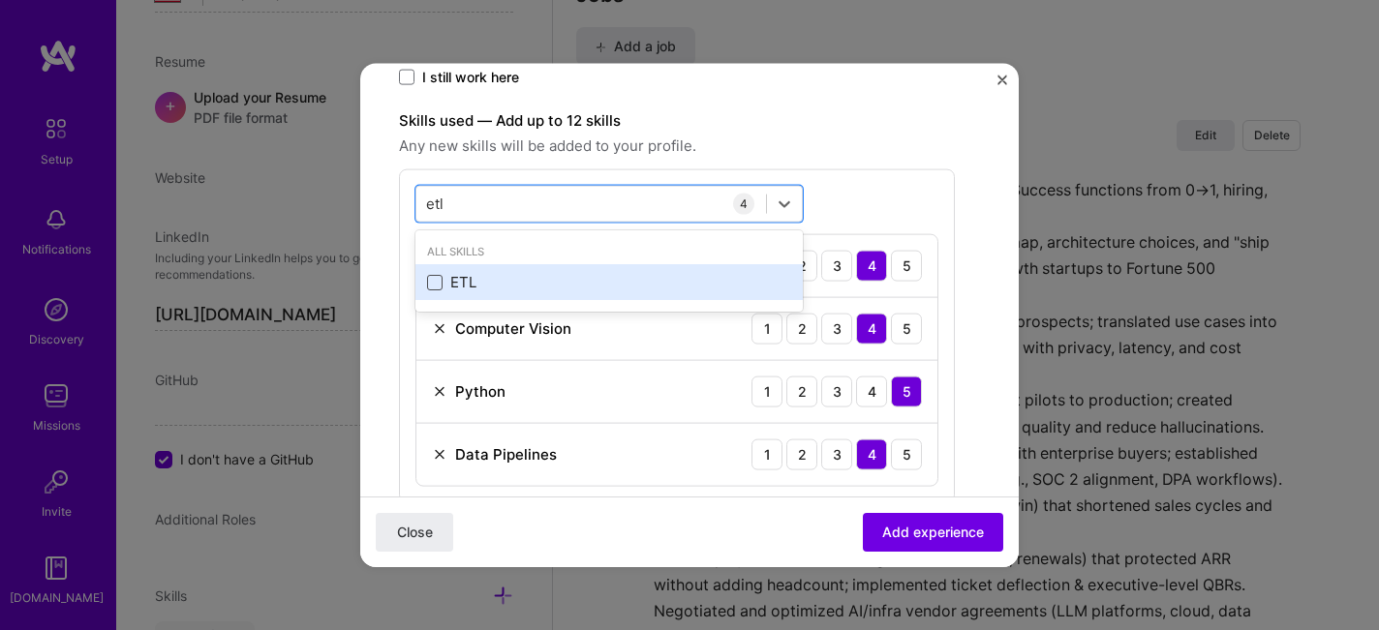
click at [438, 281] on span at bounding box center [434, 281] width 15 height 15
click at [0, 0] on input "checkbox" at bounding box center [0, 0] width 0 height 0
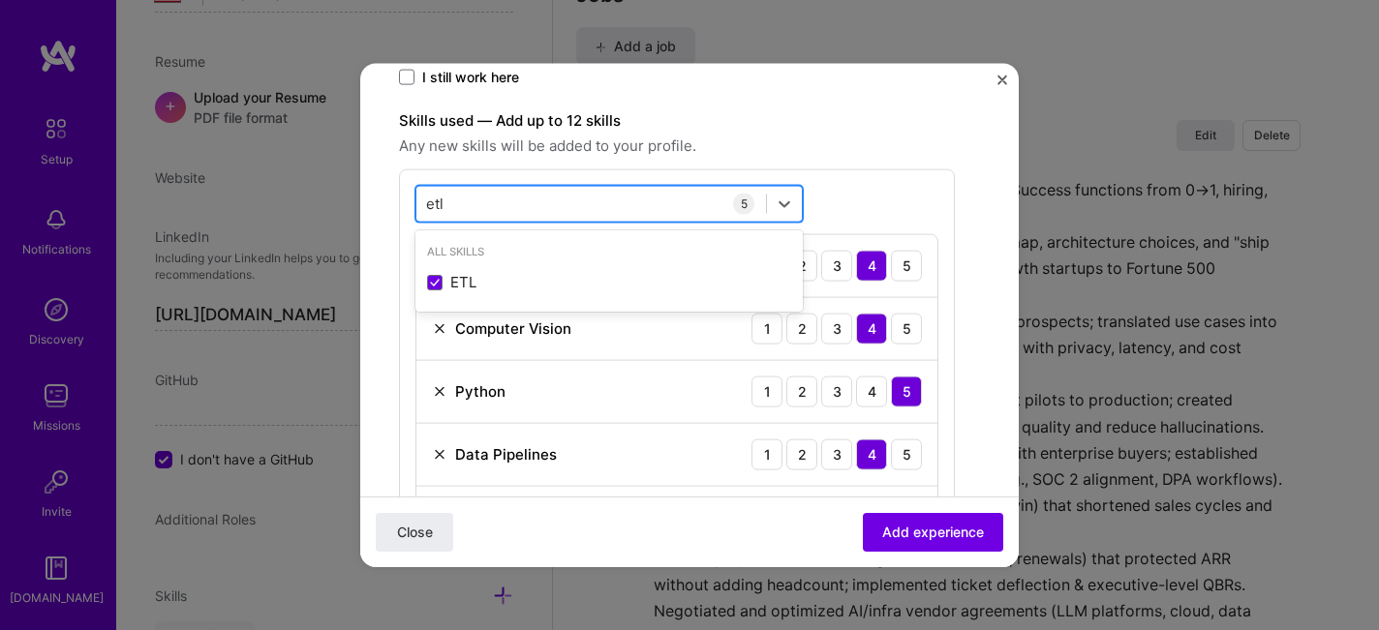
click at [448, 205] on div "etl etl" at bounding box center [591, 204] width 350 height 32
click at [436, 205] on input "etl" at bounding box center [435, 204] width 19 height 20
type input "etl"
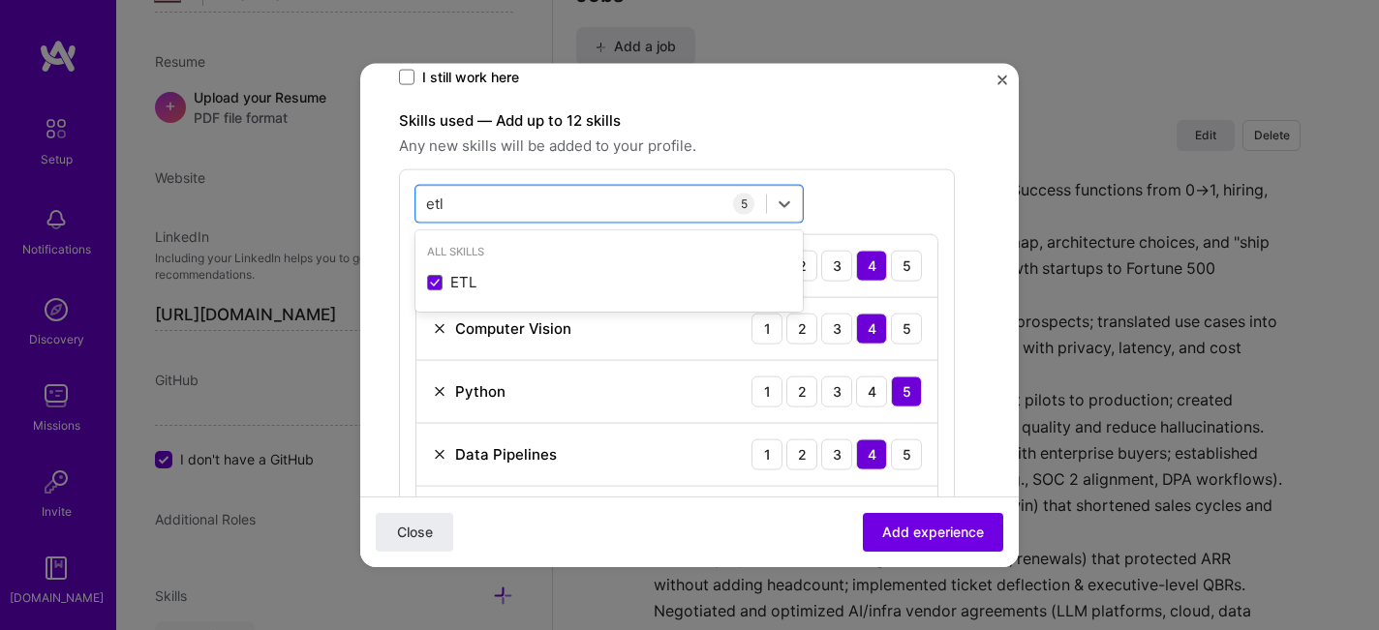
click at [813, 186] on div "option ETL, selected. option ETL selected, 0 of 2. 1 result available for searc…" at bounding box center [677, 367] width 556 height 397
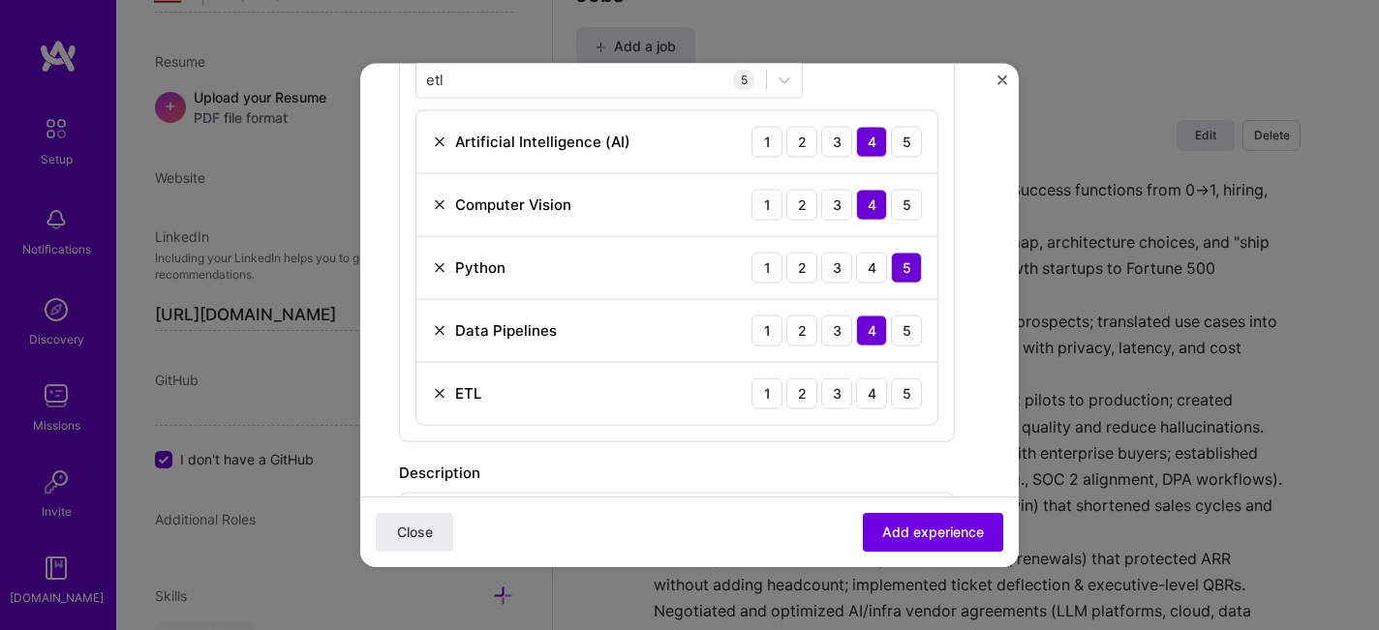
scroll to position [674, 0]
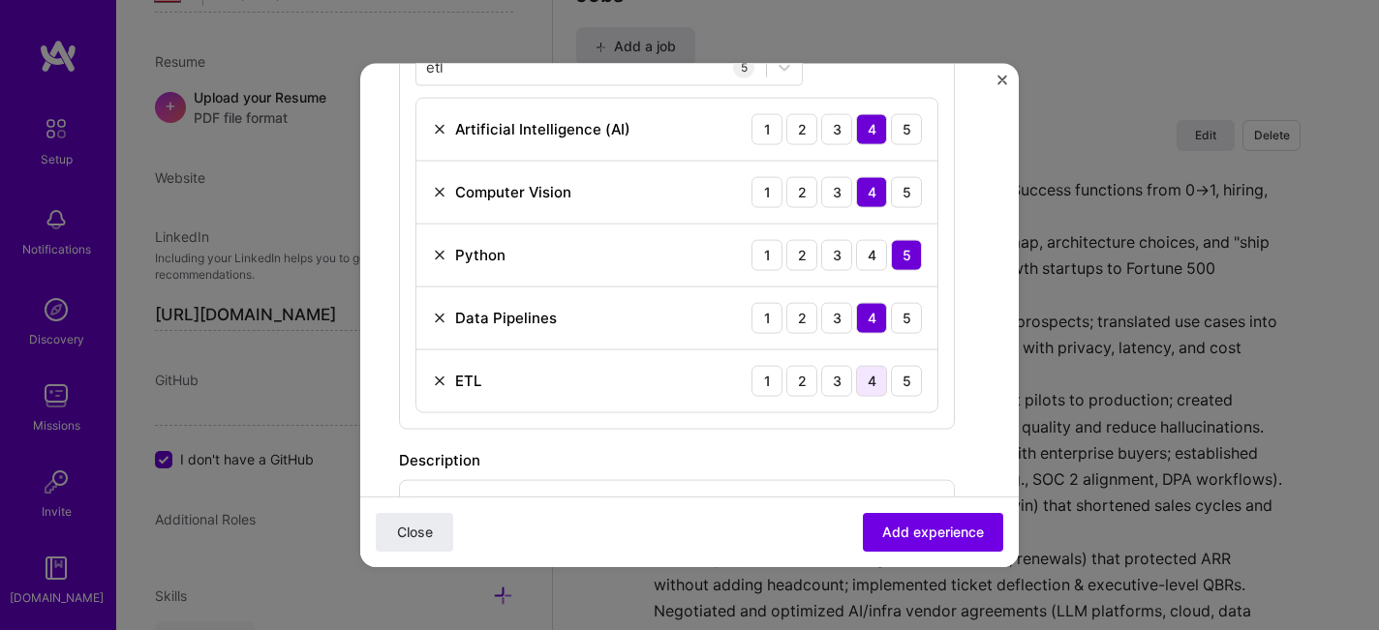
click at [874, 376] on div "4" at bounding box center [871, 380] width 31 height 31
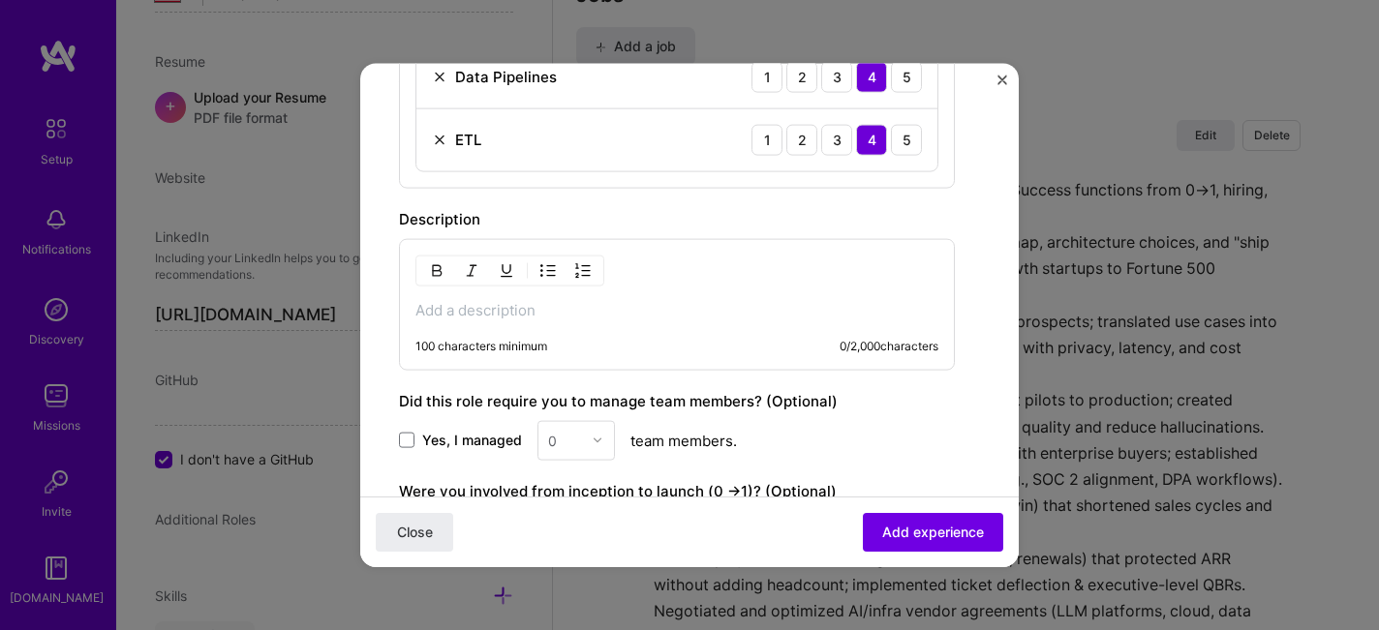
scroll to position [966, 0]
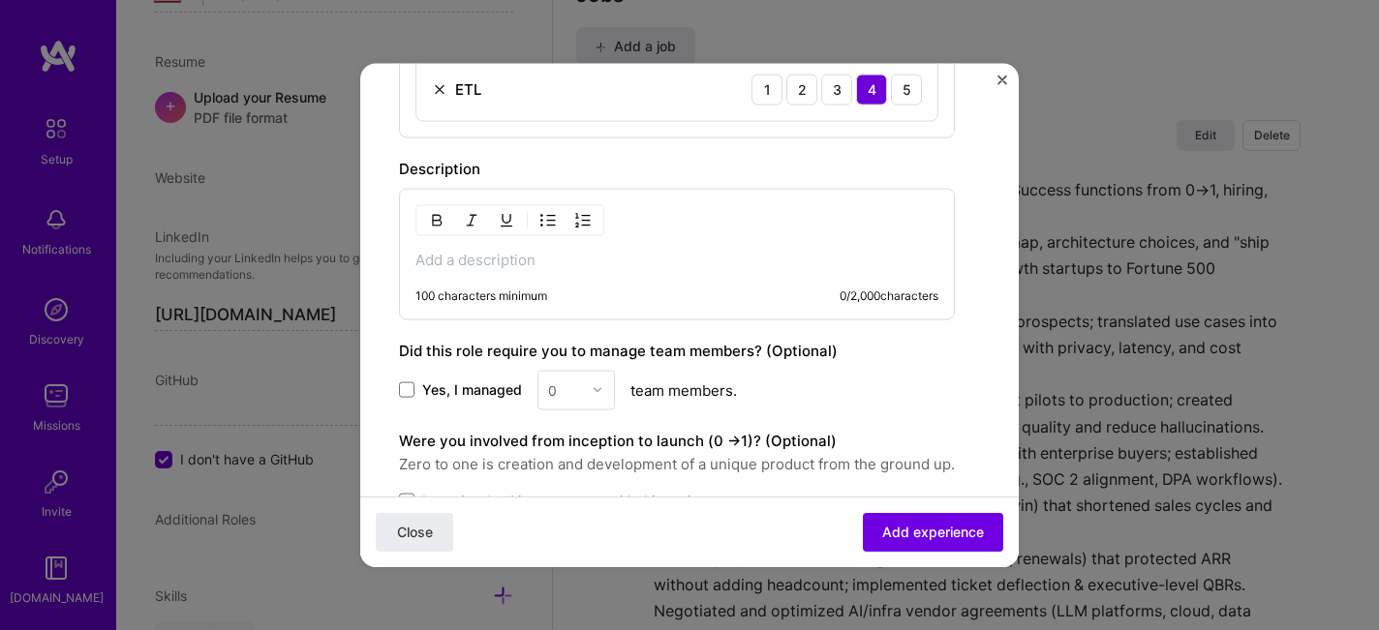
click at [476, 266] on p at bounding box center [676, 259] width 523 height 19
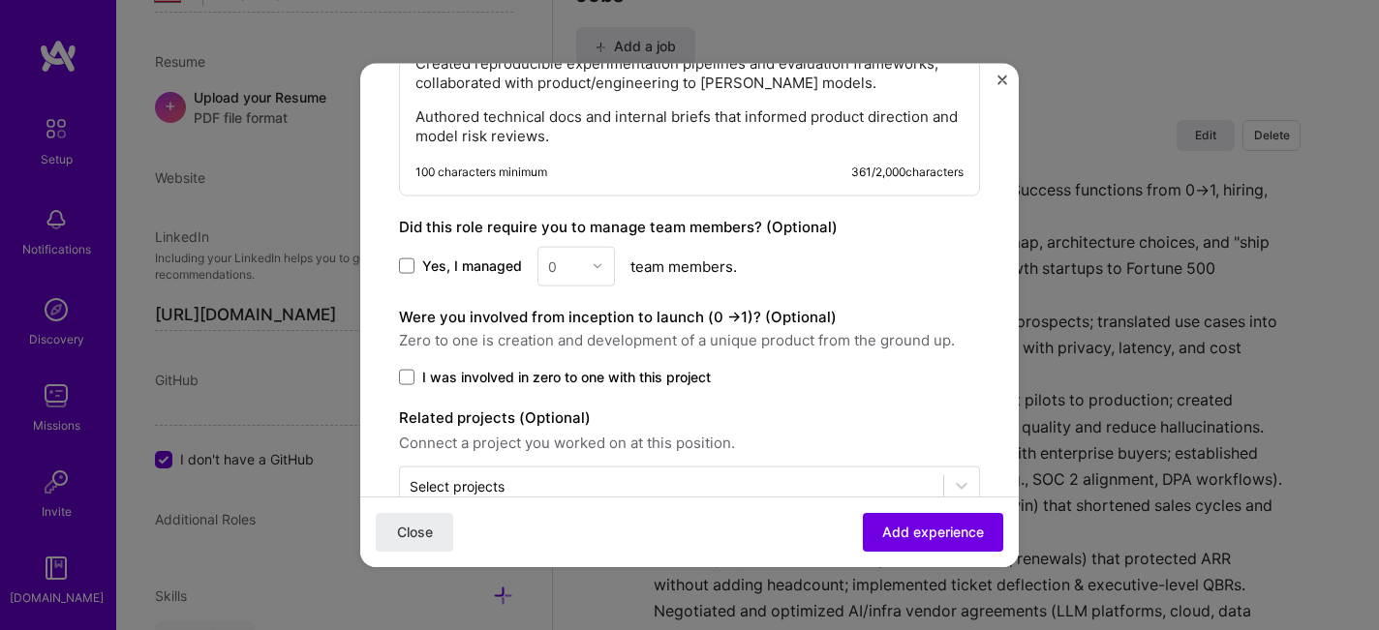
scroll to position [1256, 0]
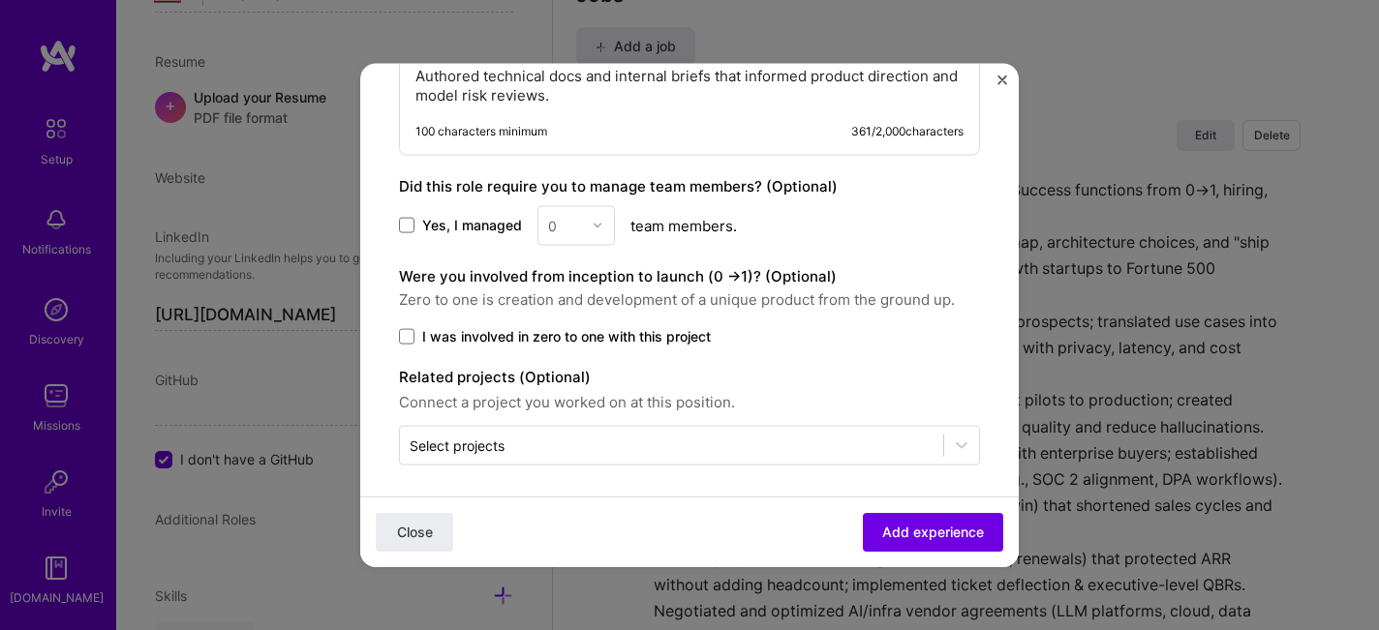
click at [932, 553] on div "Close Add experience" at bounding box center [689, 532] width 659 height 71
click at [928, 527] on span "Add experience" at bounding box center [933, 532] width 102 height 19
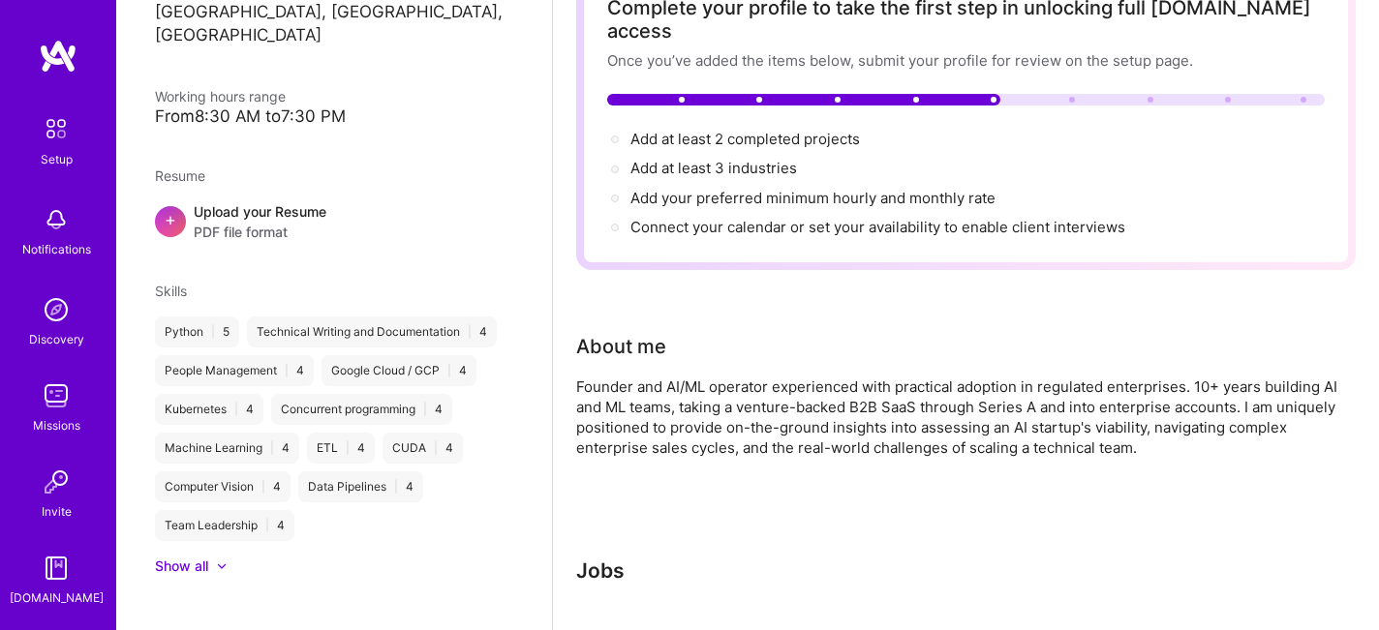
scroll to position [0, 0]
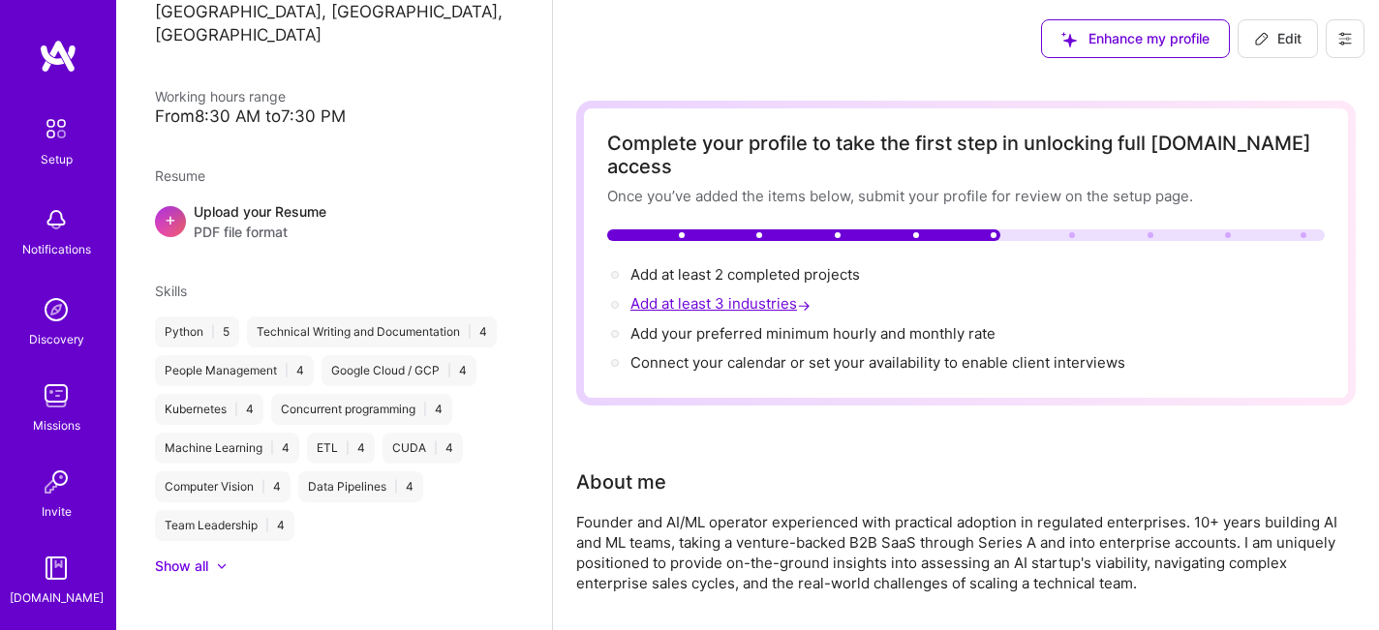
click at [715, 294] on span "Add at least 3 industries →" at bounding box center [722, 303] width 184 height 18
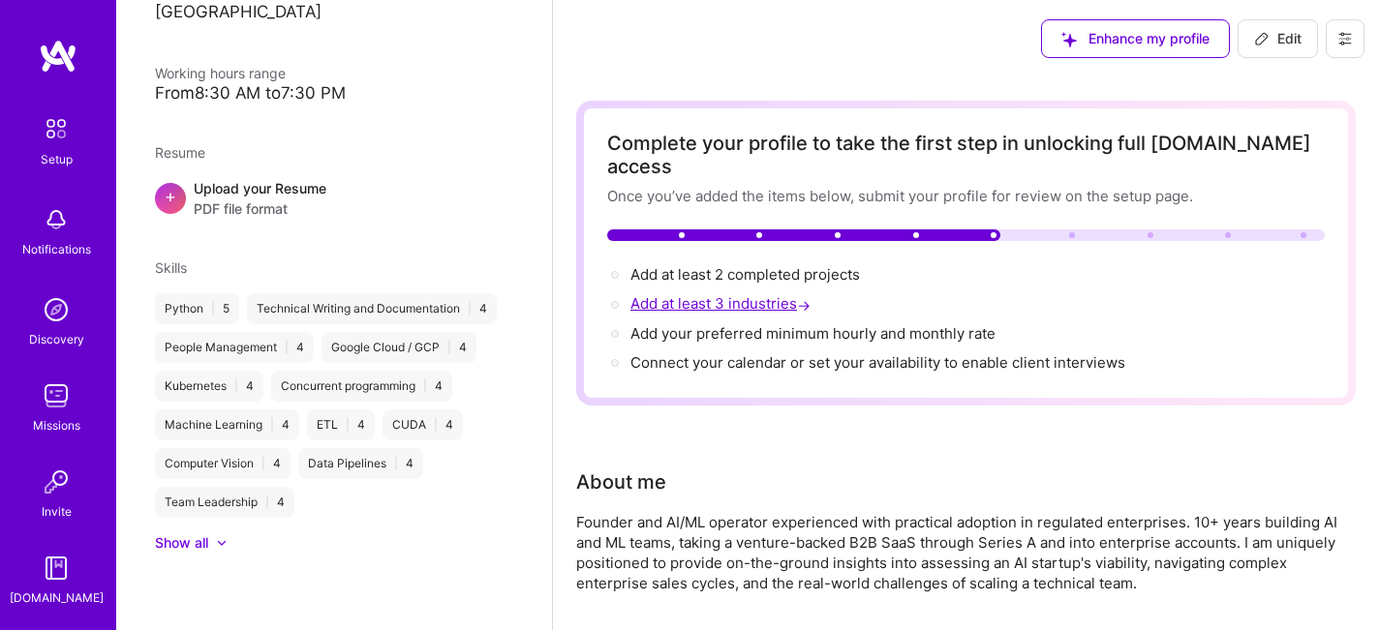
select select "US"
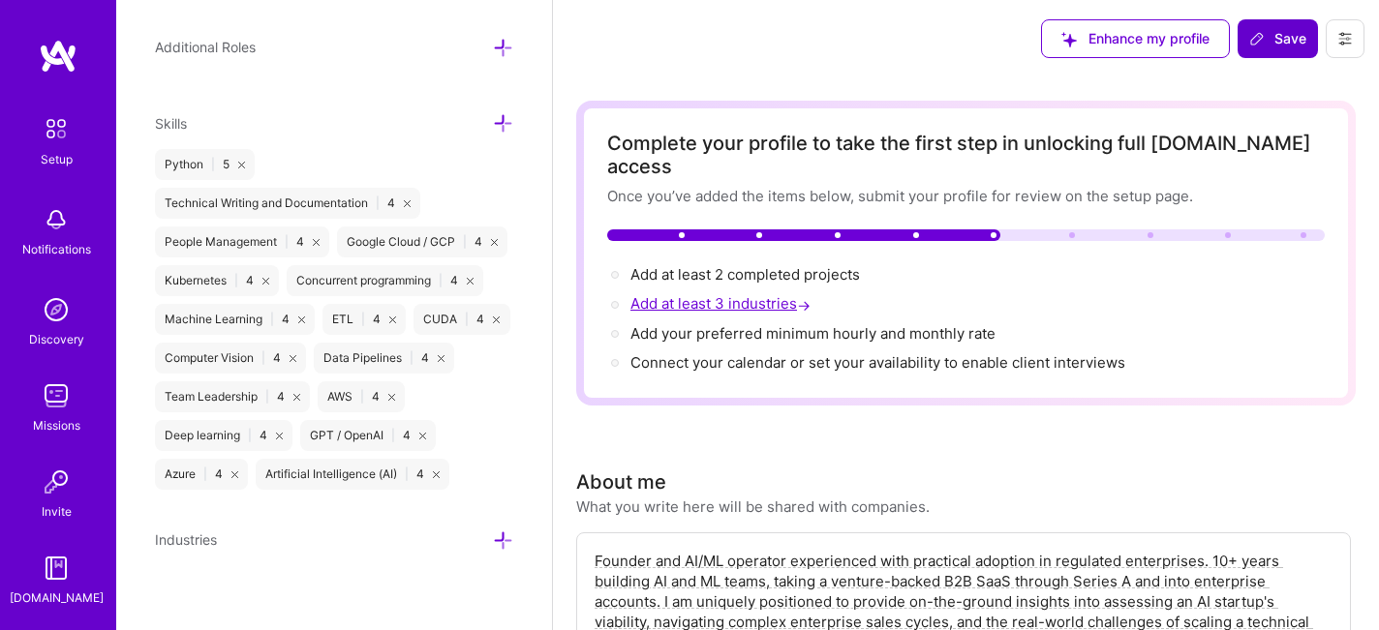
scroll to position [1300, 0]
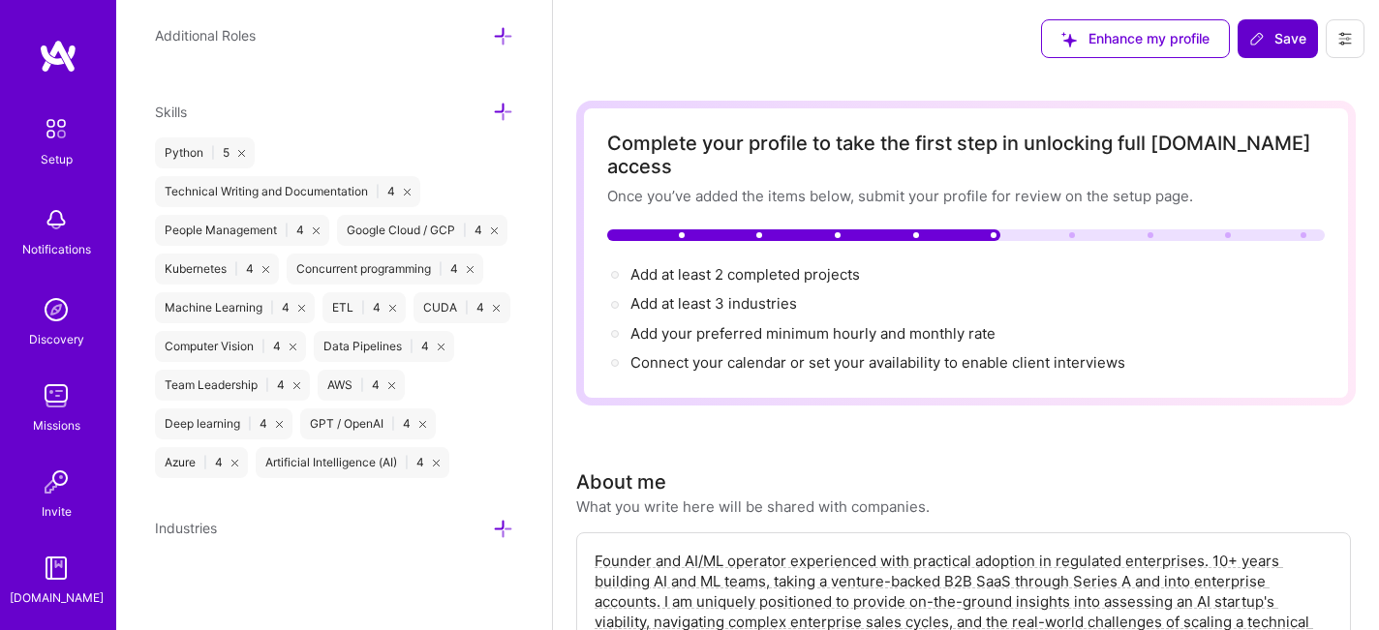
click at [507, 530] on icon at bounding box center [503, 529] width 20 height 20
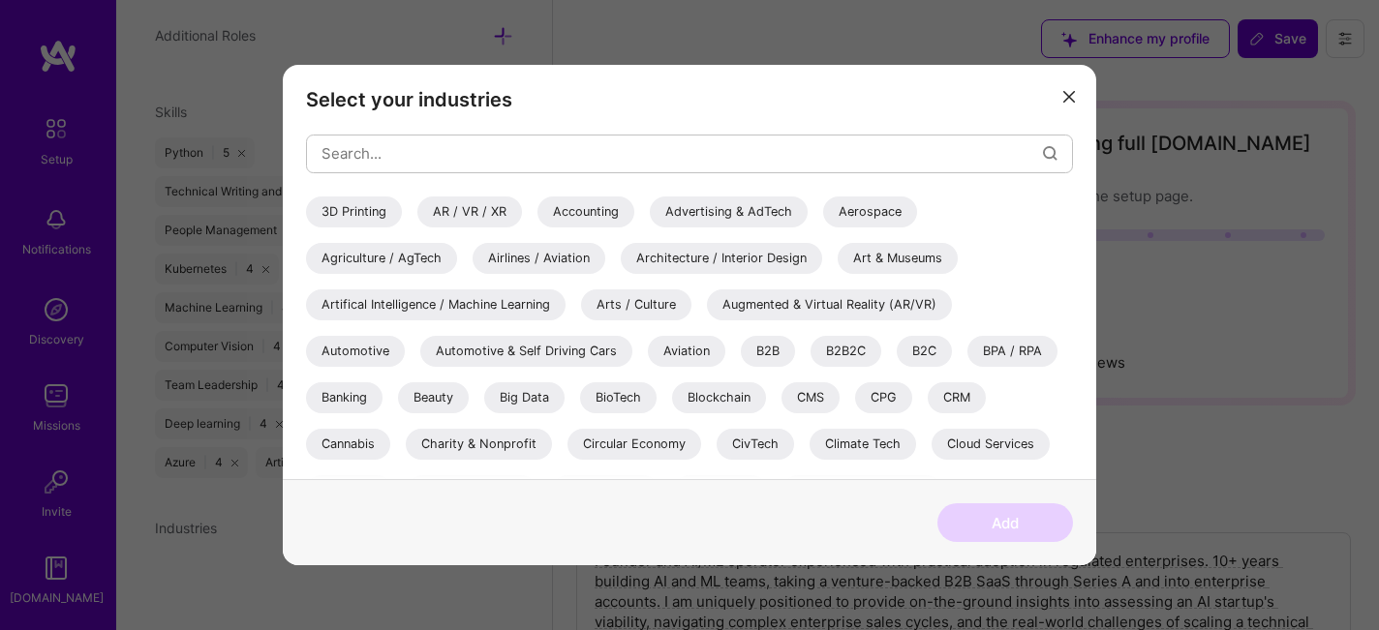
click at [445, 306] on div "Artifical Intelligence / Machine Learning" at bounding box center [436, 305] width 260 height 31
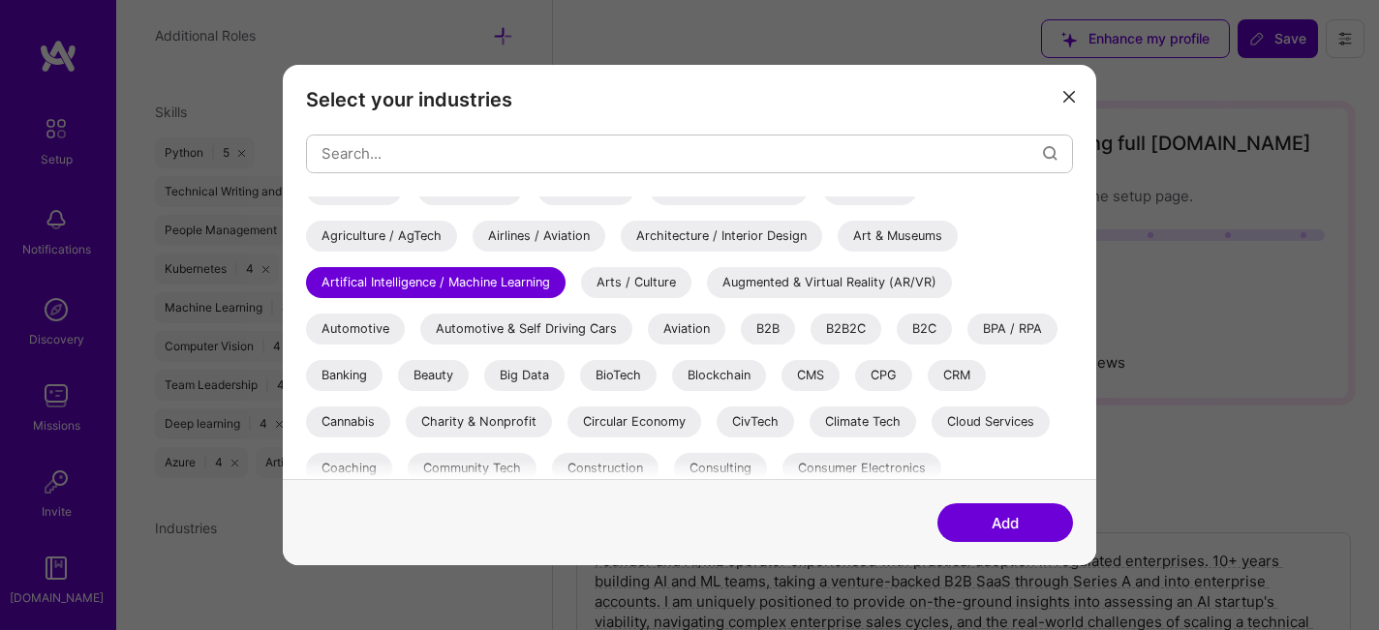
scroll to position [29, 0]
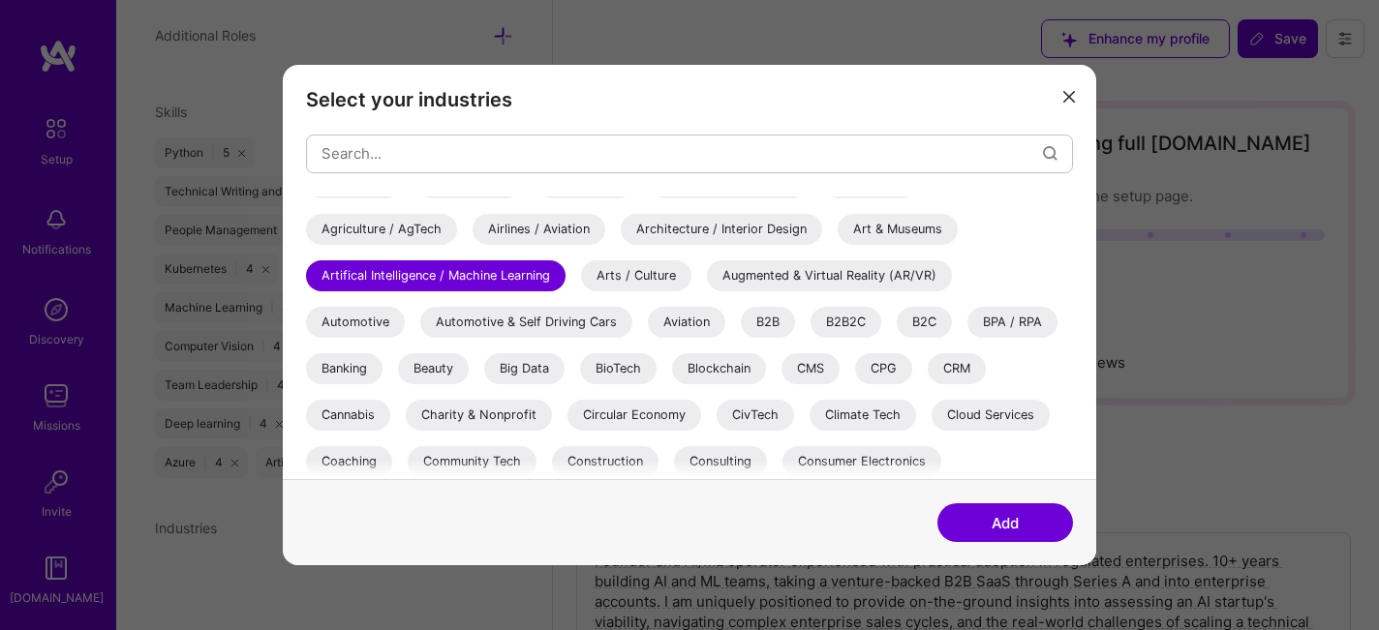
click at [764, 321] on div "B2B" at bounding box center [768, 322] width 54 height 31
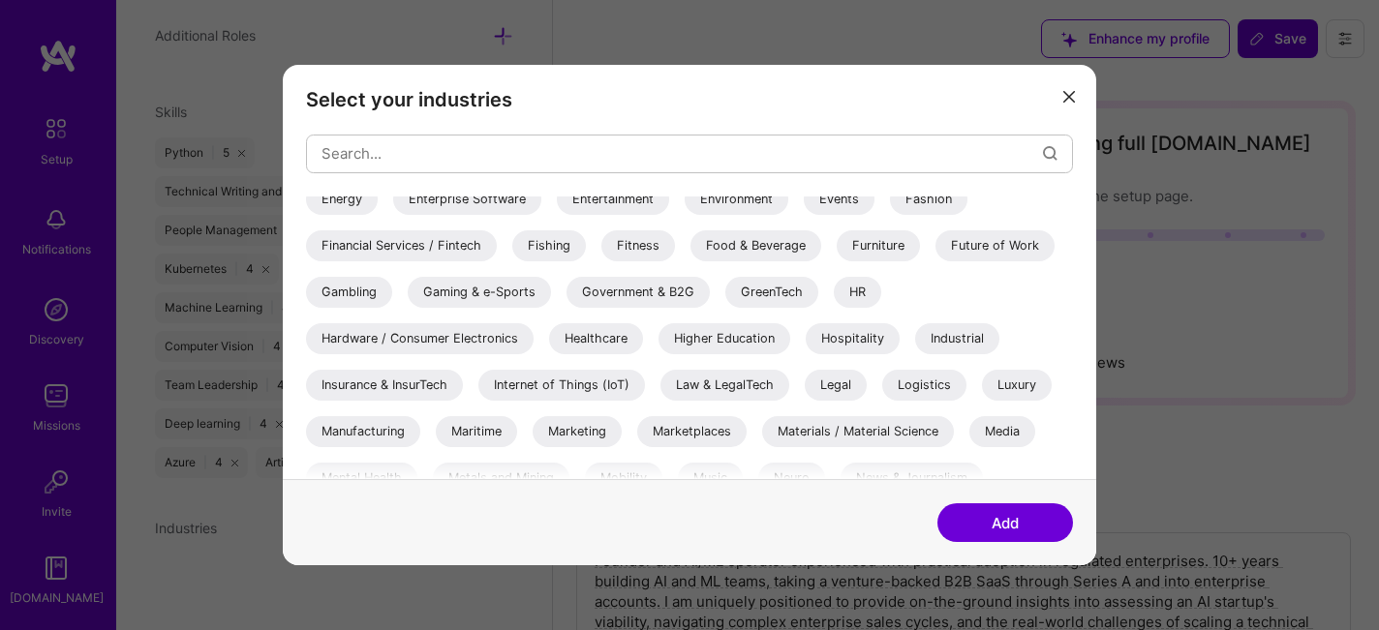
scroll to position [685, 0]
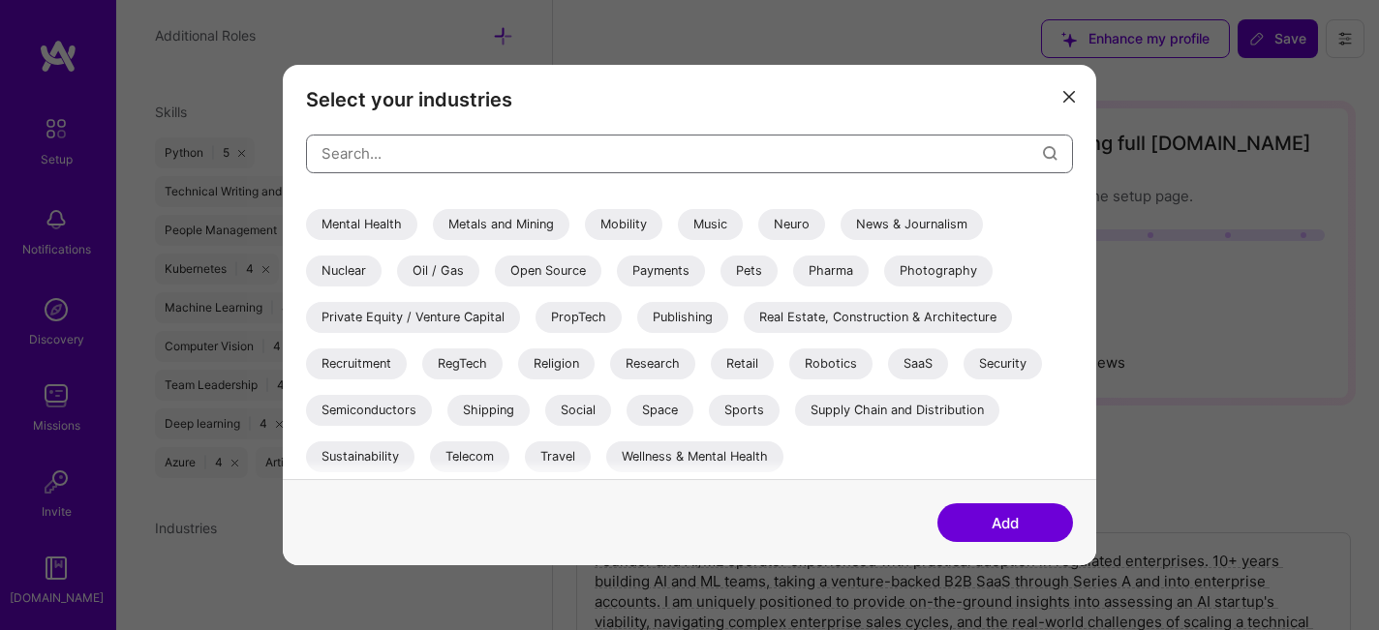
click at [646, 159] on input "modal" at bounding box center [682, 153] width 721 height 49
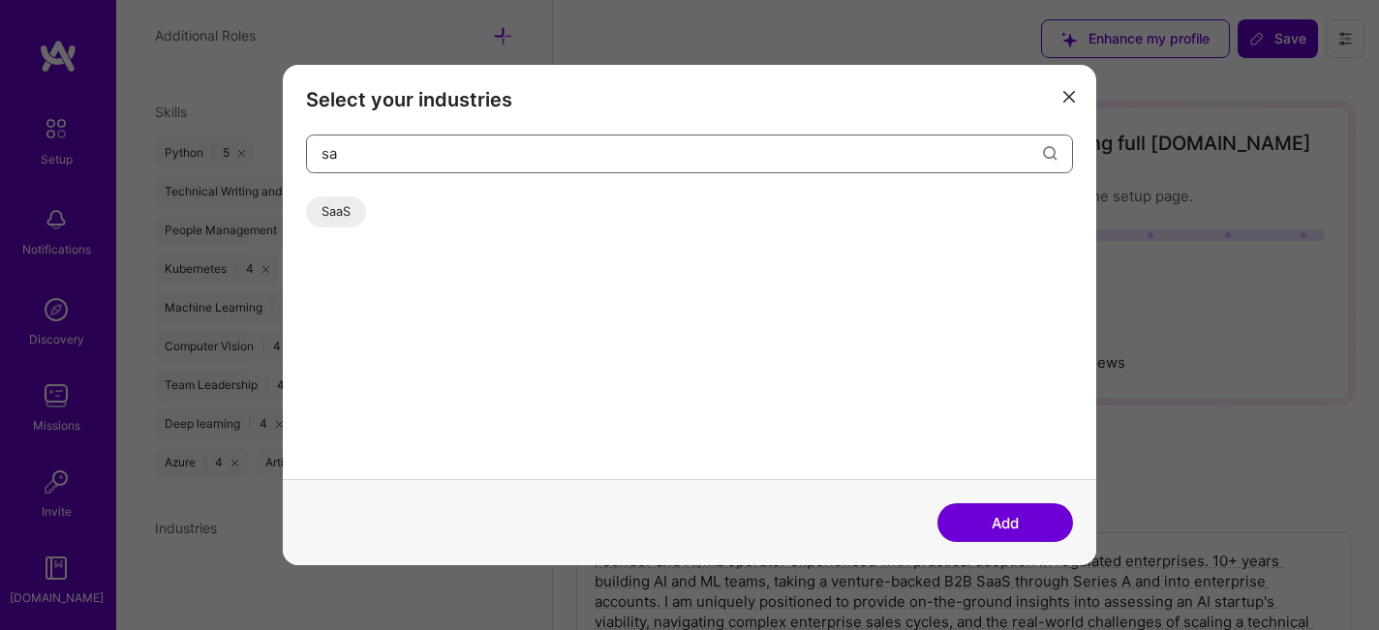
scroll to position [0, 0]
type input "saa"
click at [332, 217] on div "SaaS" at bounding box center [336, 212] width 60 height 31
click at [1013, 529] on button "Add" at bounding box center [1005, 523] width 136 height 39
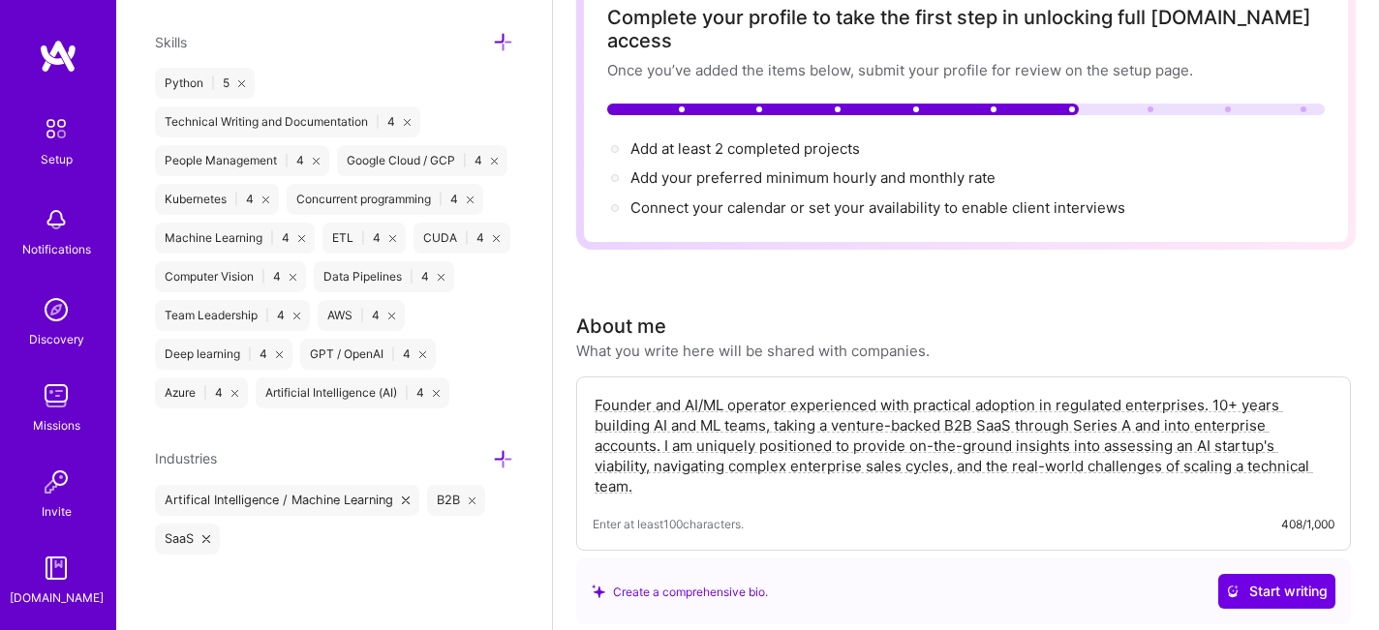
scroll to position [178, 0]
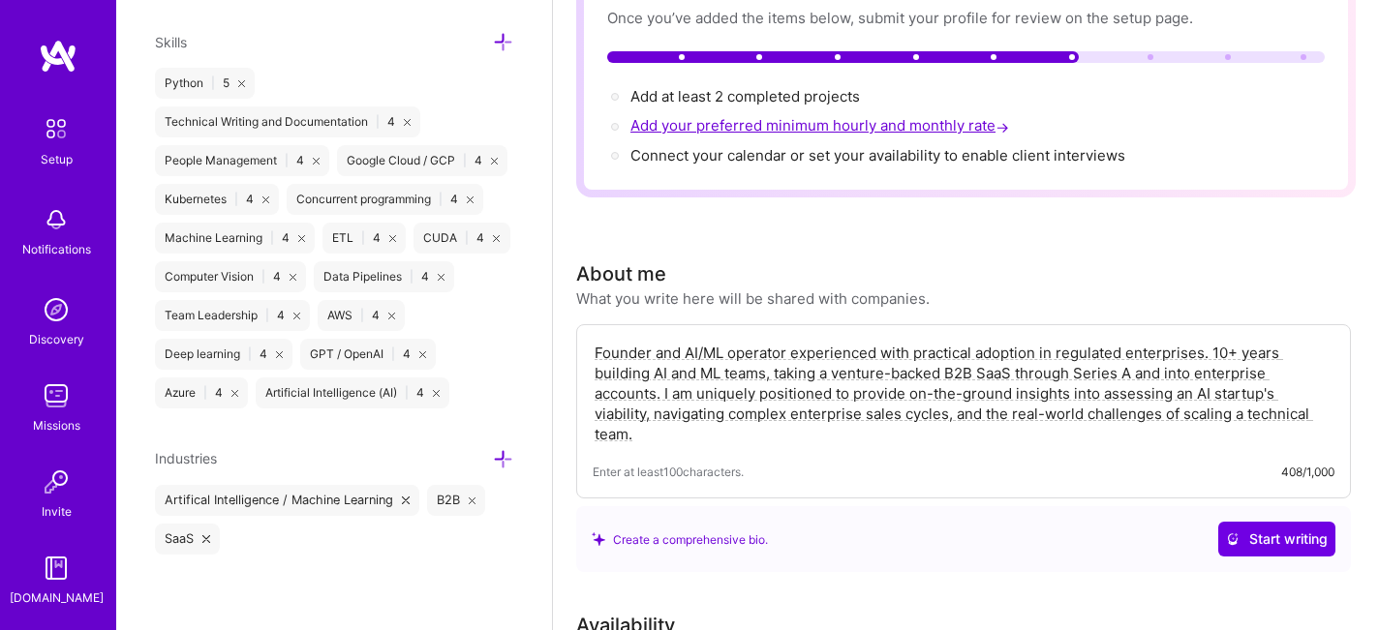
click at [761, 116] on span "Add your preferred minimum hourly and monthly rate →" at bounding box center [821, 125] width 383 height 18
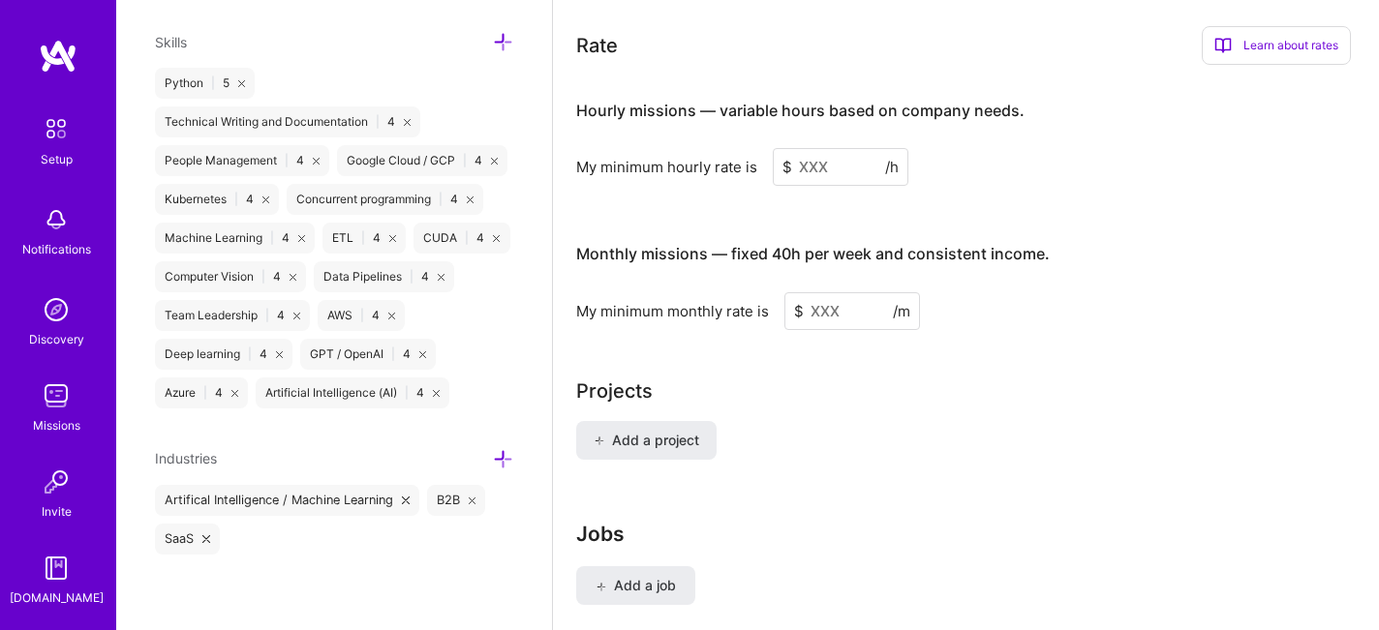
scroll to position [1129, 0]
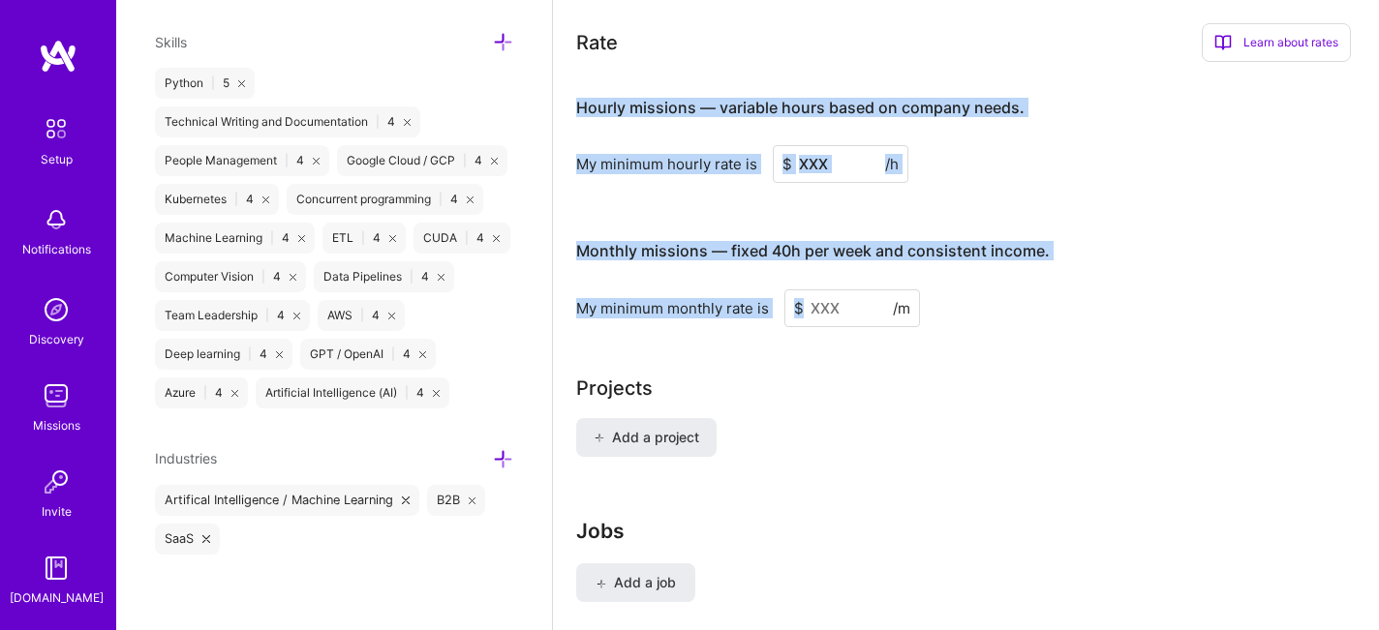
drag, startPoint x: 574, startPoint y: 80, endPoint x: 1057, endPoint y: 284, distance: 523.4
click at [1057, 284] on div "Complete your profile to take the first step in unlocking full A.Team access On…" at bounding box center [966, 590] width 826 height 3285
click at [1057, 290] on div "My minimum monthly rate is $ /m" at bounding box center [963, 309] width 775 height 38
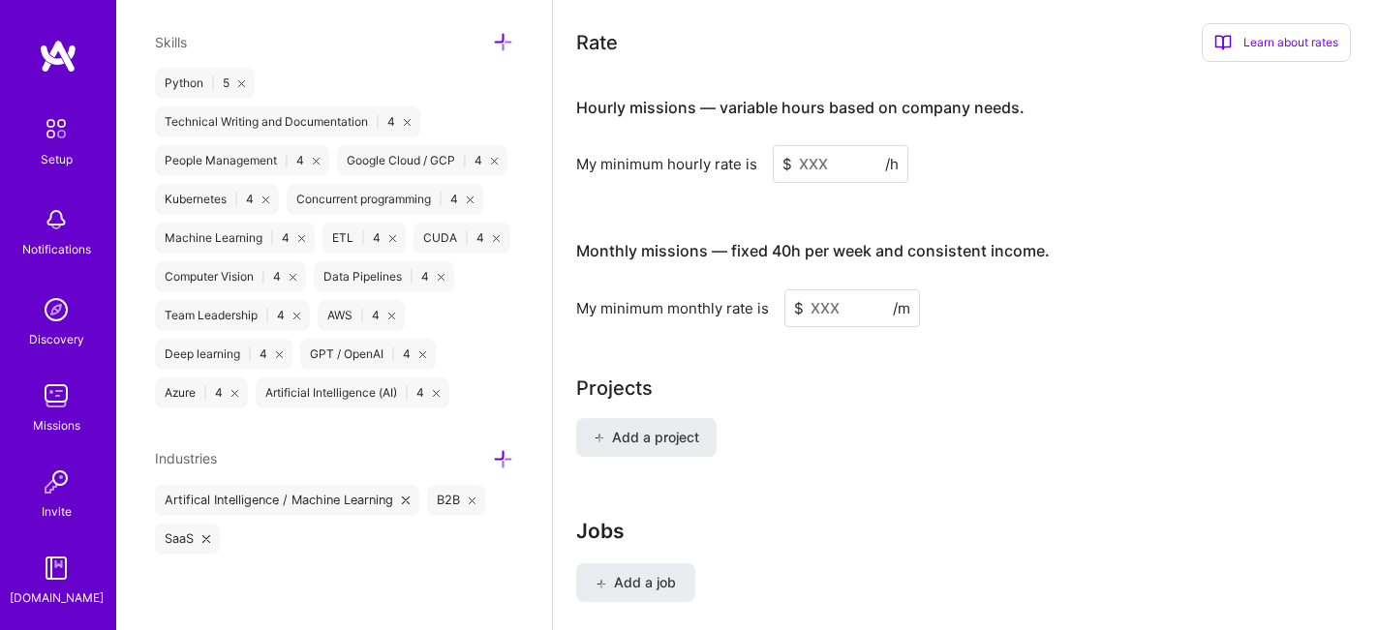
click at [802, 145] on input at bounding box center [841, 164] width 136 height 38
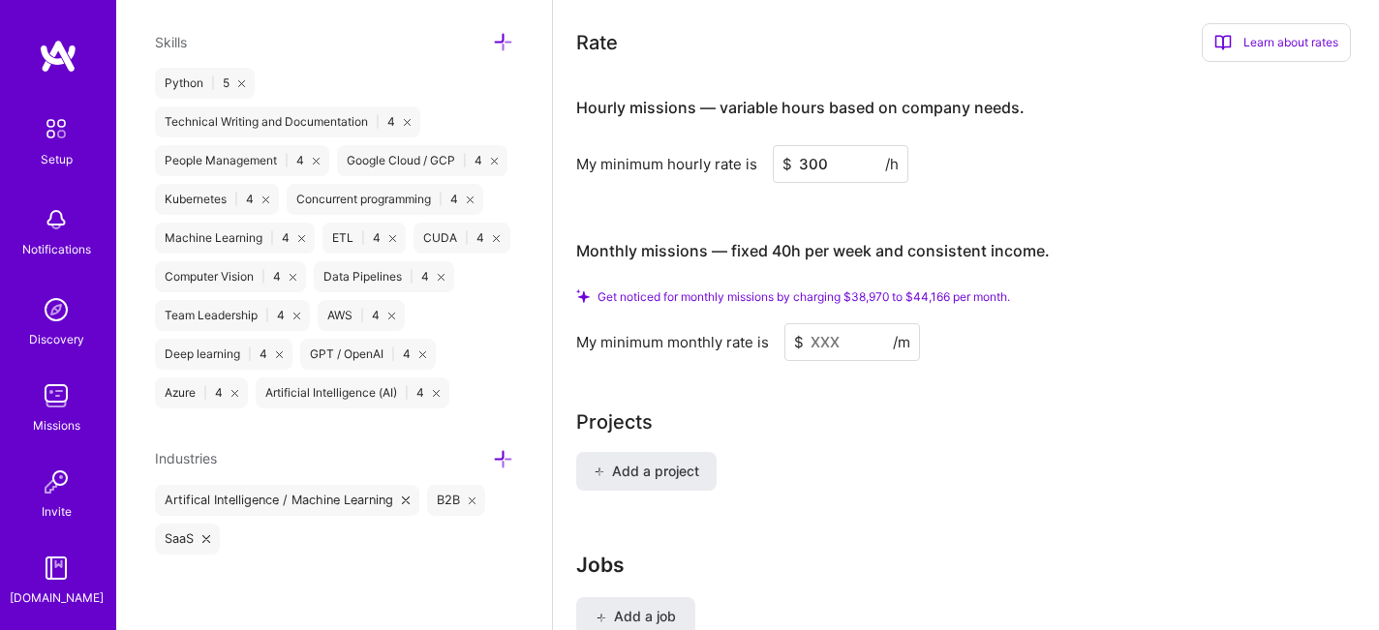
type input "300"
click at [818, 323] on input at bounding box center [852, 342] width 136 height 38
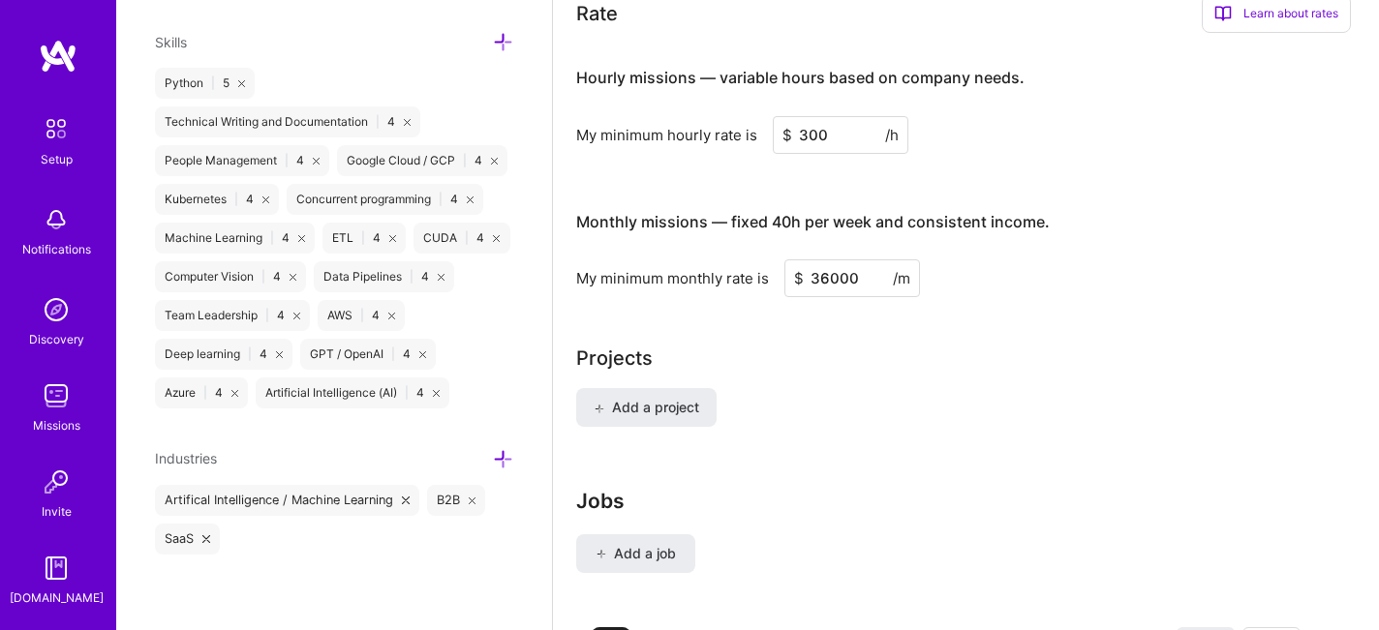
type input "36000"
click at [880, 401] on div "Add a project" at bounding box center [966, 419] width 780 height 62
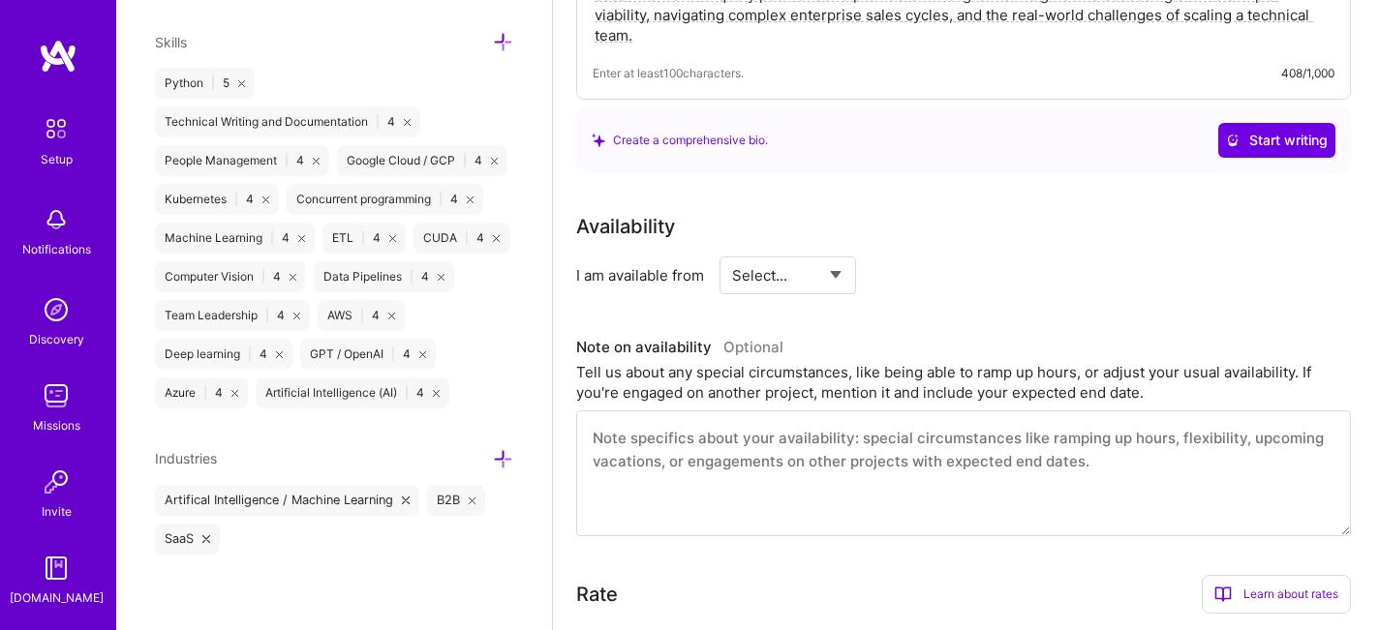
scroll to position [0, 0]
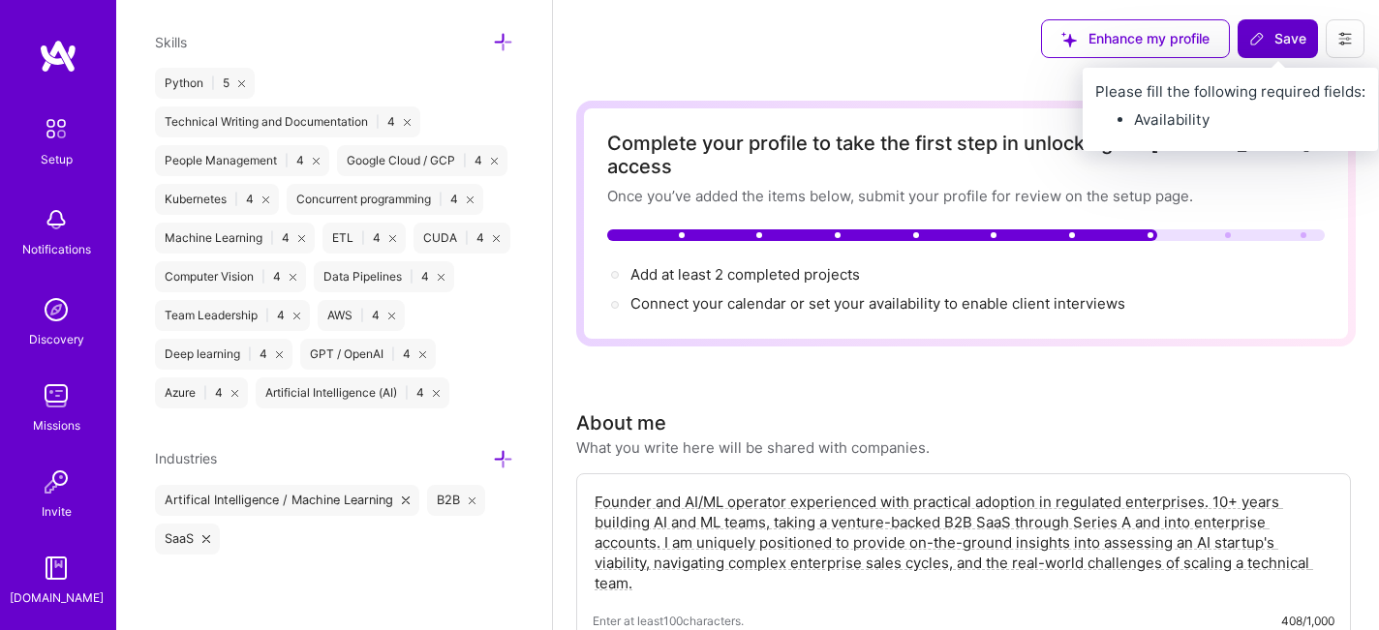
click at [1274, 26] on button "Save" at bounding box center [1278, 38] width 80 height 39
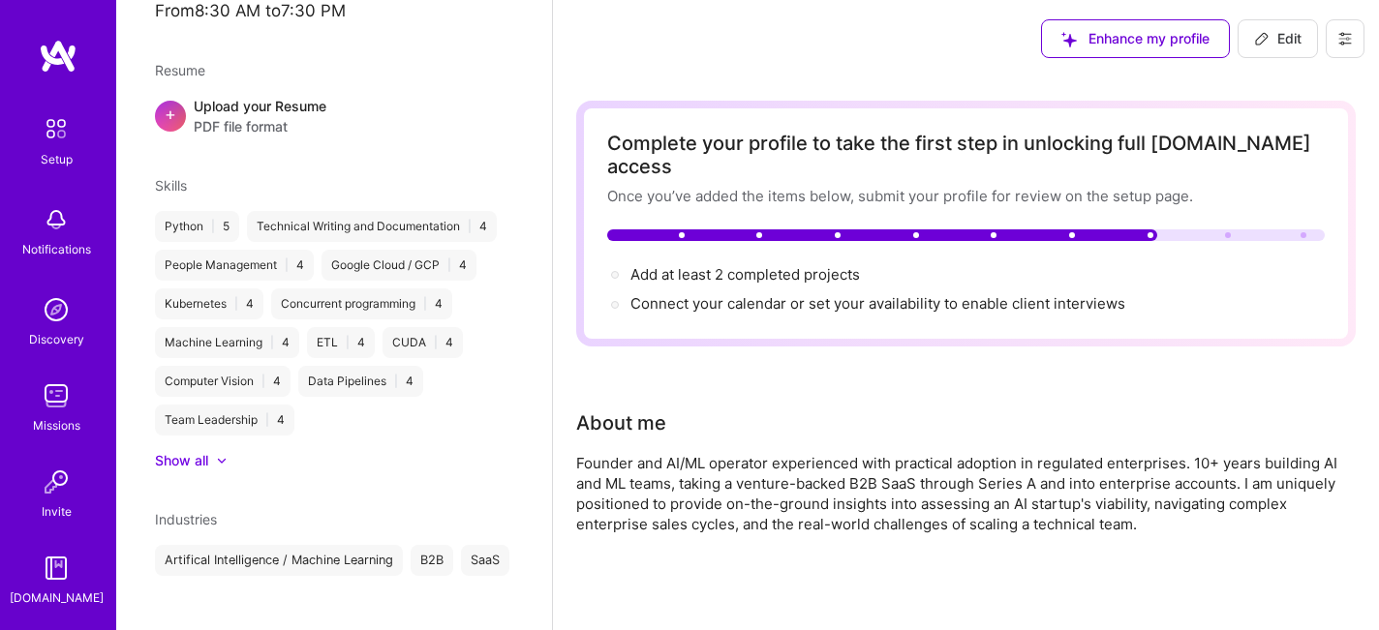
click at [789, 264] on div "Add at least 2 completed projects →" at bounding box center [745, 274] width 230 height 21
click at [789, 265] on span "Add at least 2 completed projects →" at bounding box center [753, 274] width 247 height 18
select select "US"
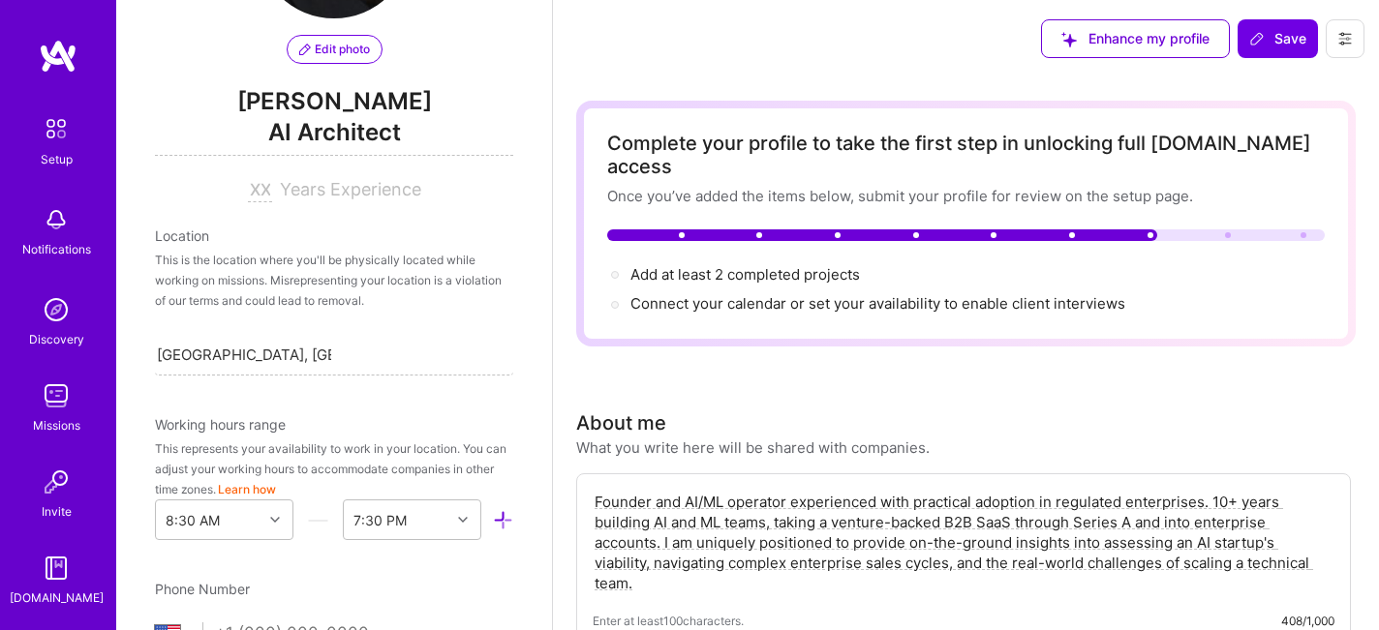
scroll to position [121, 0]
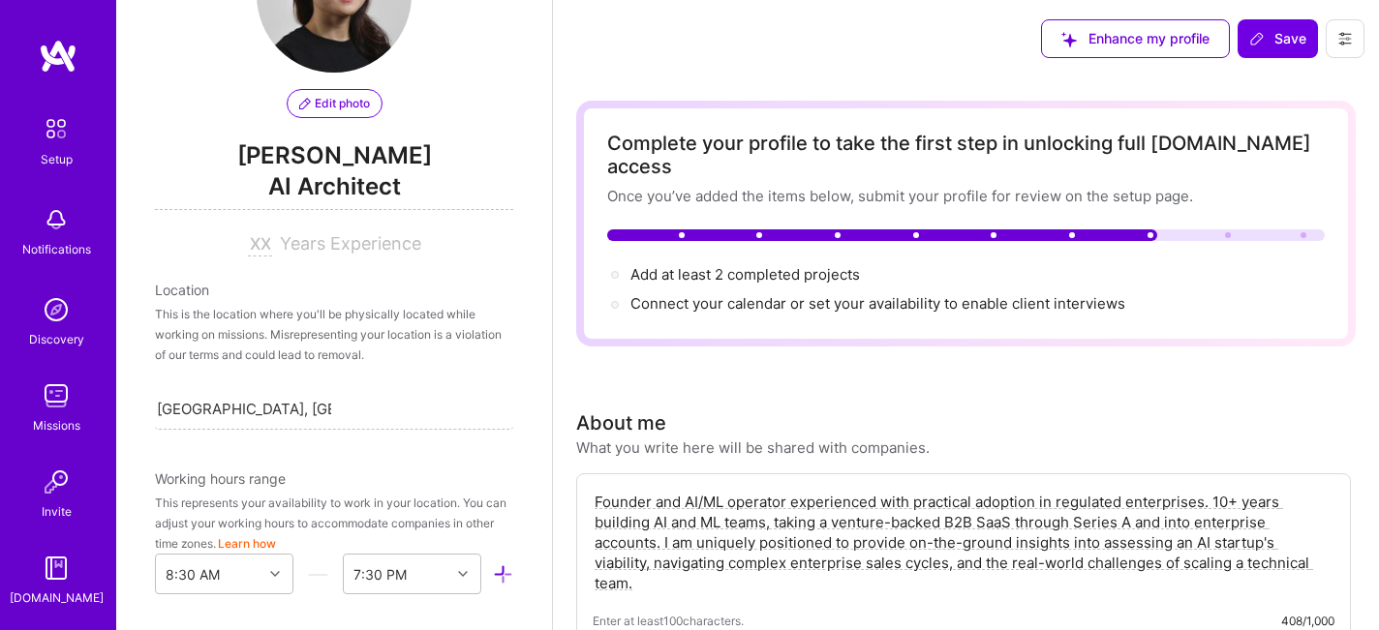
drag, startPoint x: 310, startPoint y: 101, endPoint x: 302, endPoint y: 290, distance: 189.0
click at [302, 290] on div "Edit photo Stella Wu AI Architect Years Experience Location This is the locatio…" at bounding box center [334, 315] width 436 height 630
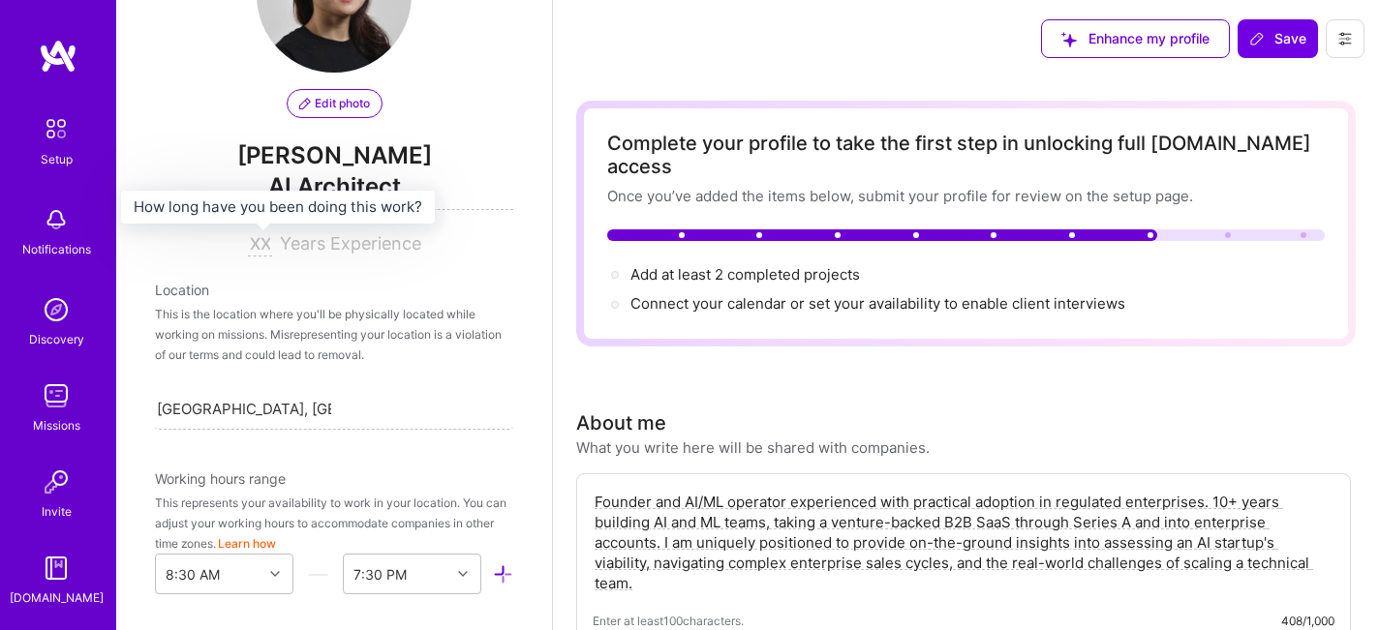
click at [258, 248] on input at bounding box center [260, 244] width 24 height 23
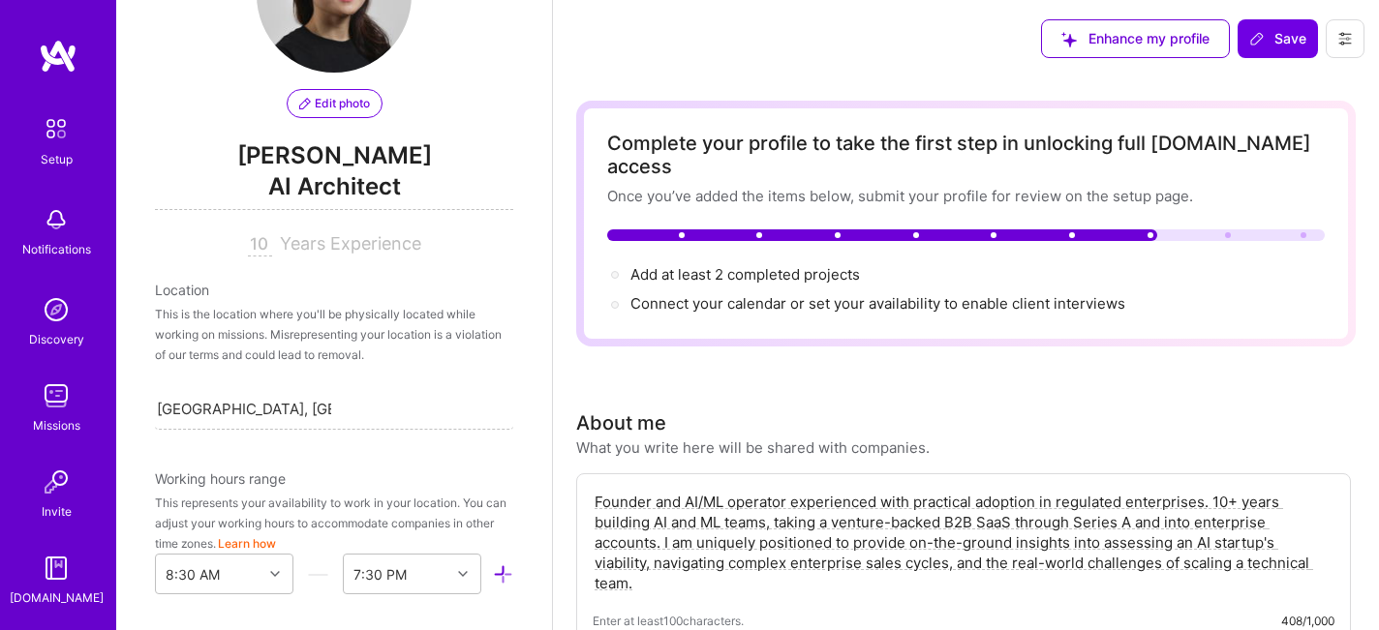
type input "10"
click at [402, 327] on div "This is the location where you'll be physically located while working on missio…" at bounding box center [334, 334] width 358 height 61
click at [347, 185] on span "AI Architect" at bounding box center [334, 190] width 358 height 40
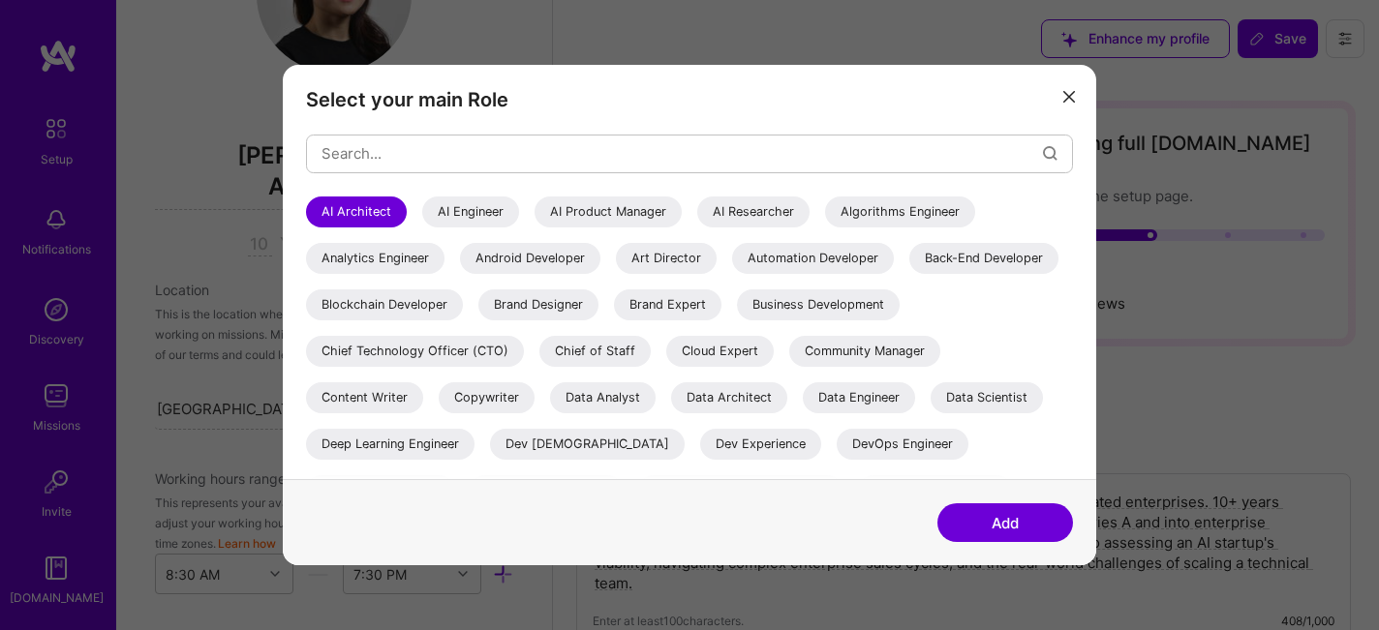
click at [607, 203] on div "AI Product Manager" at bounding box center [608, 212] width 147 height 31
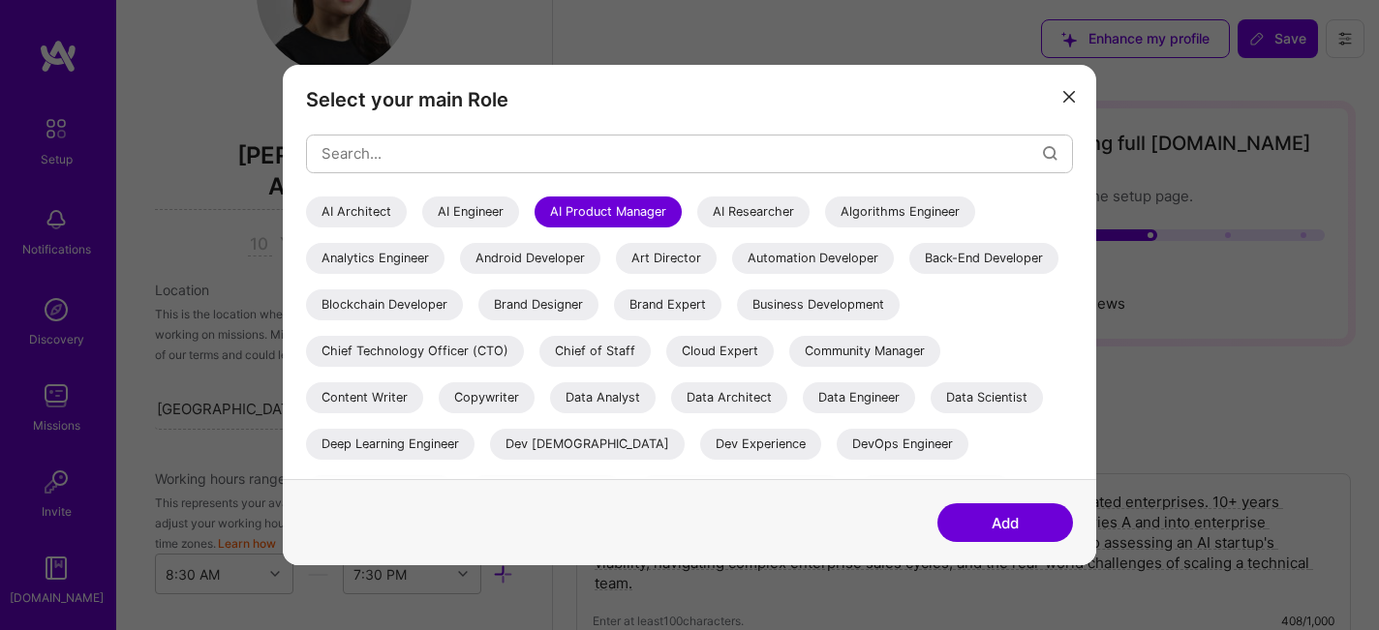
click at [1005, 515] on button "Add" at bounding box center [1005, 523] width 136 height 39
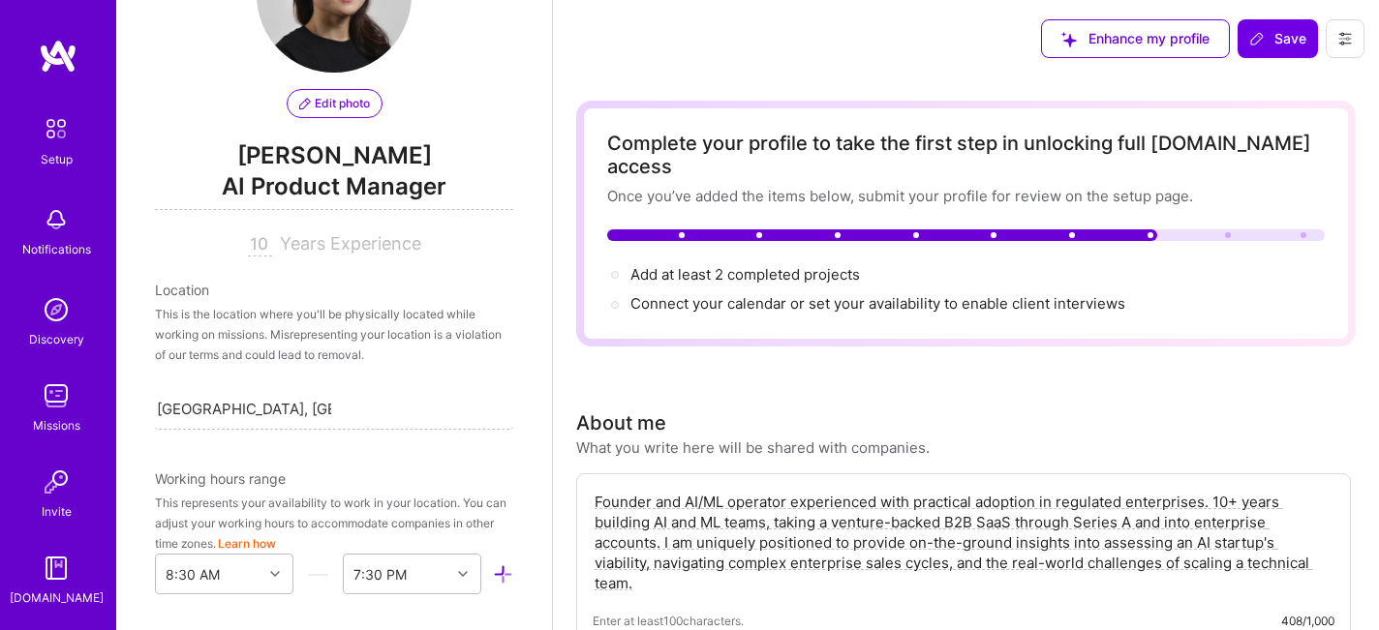
click at [364, 168] on span "[PERSON_NAME]" at bounding box center [334, 155] width 358 height 29
click at [333, 187] on span "AI Product Manager" at bounding box center [334, 190] width 358 height 40
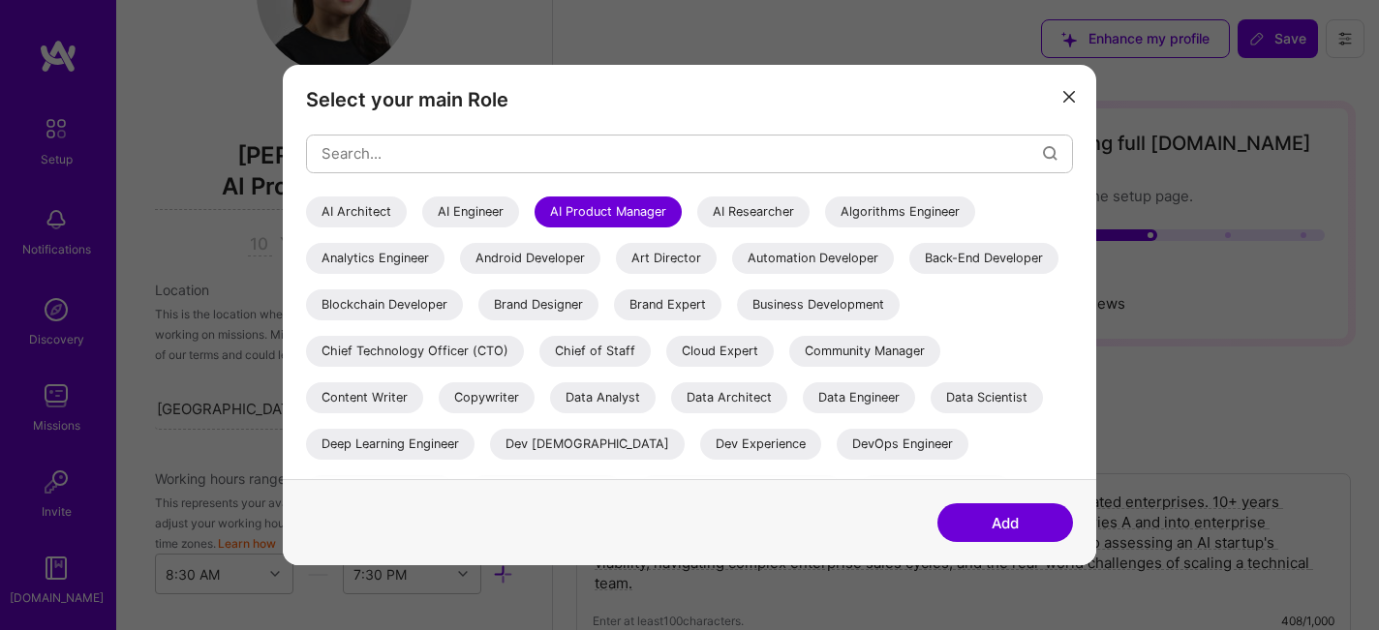
click at [628, 204] on div "AI Product Manager" at bounding box center [608, 212] width 147 height 31
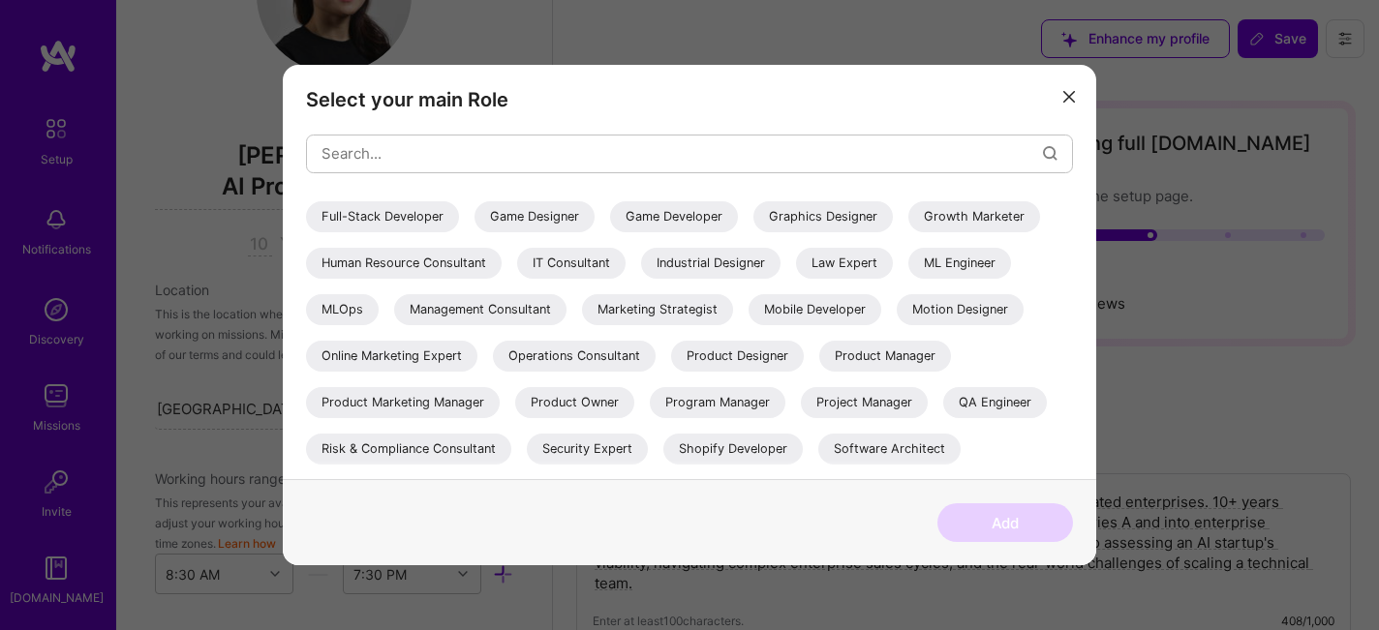
scroll to position [499, 0]
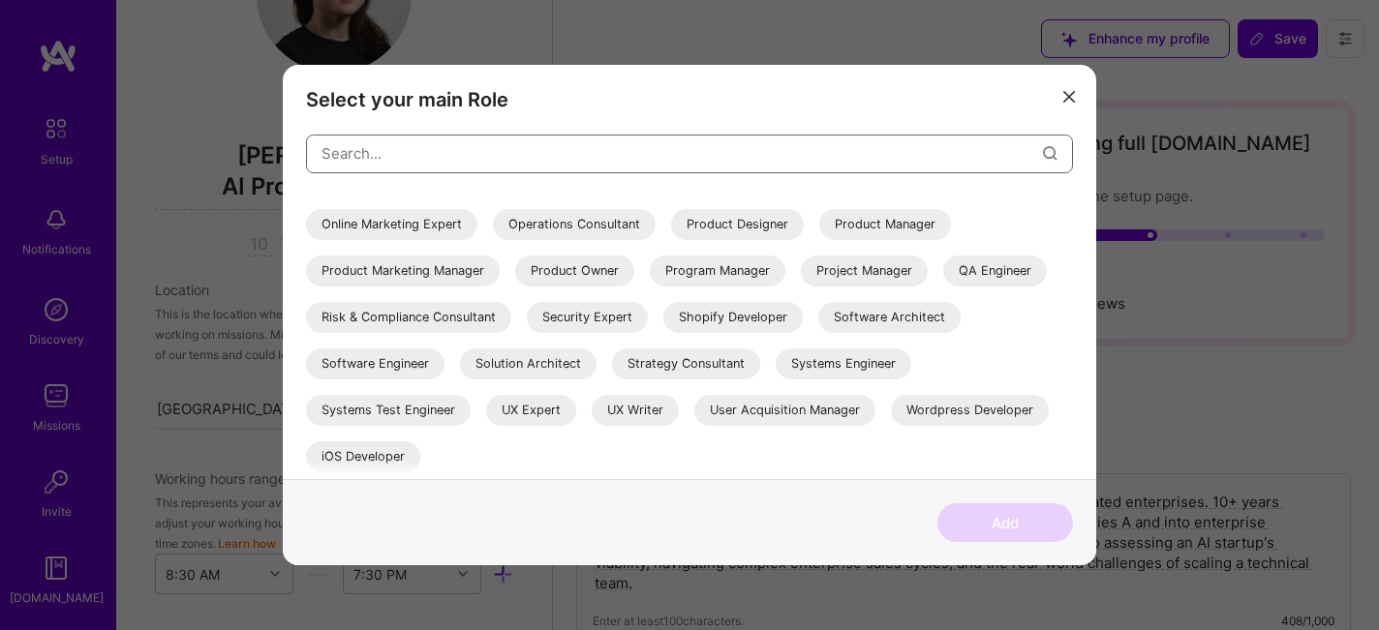
click at [663, 152] on input "modal" at bounding box center [682, 153] width 721 height 49
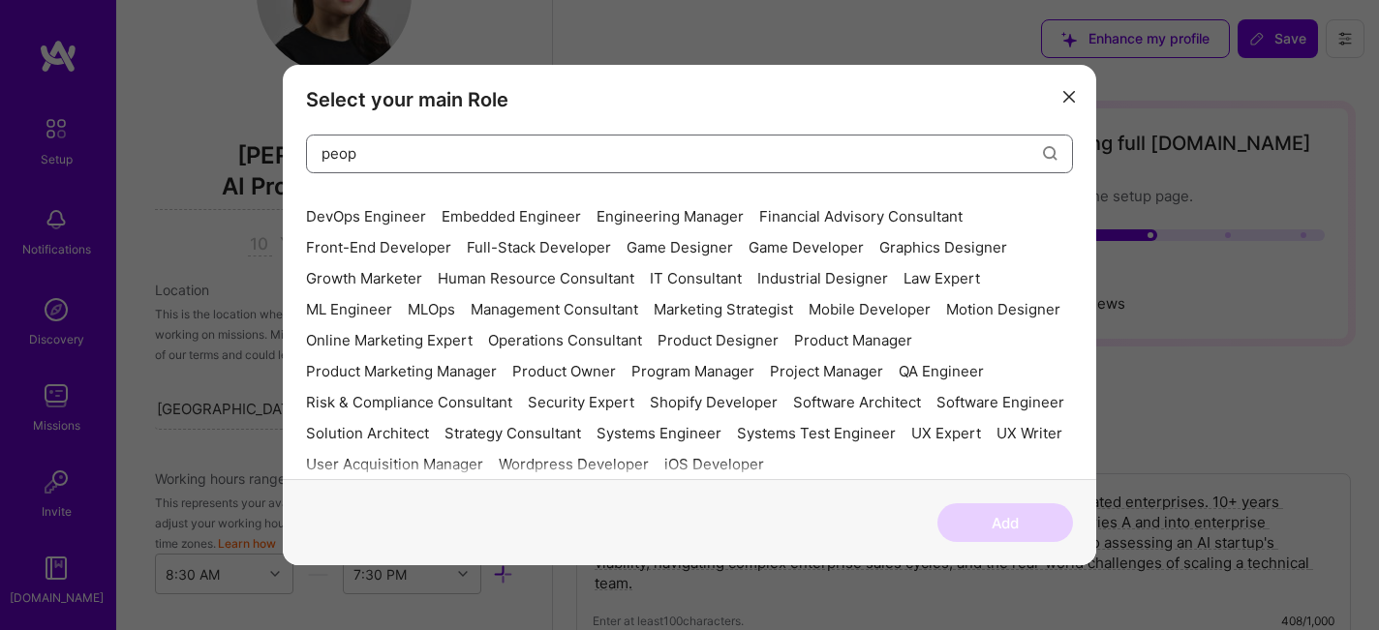
scroll to position [0, 0]
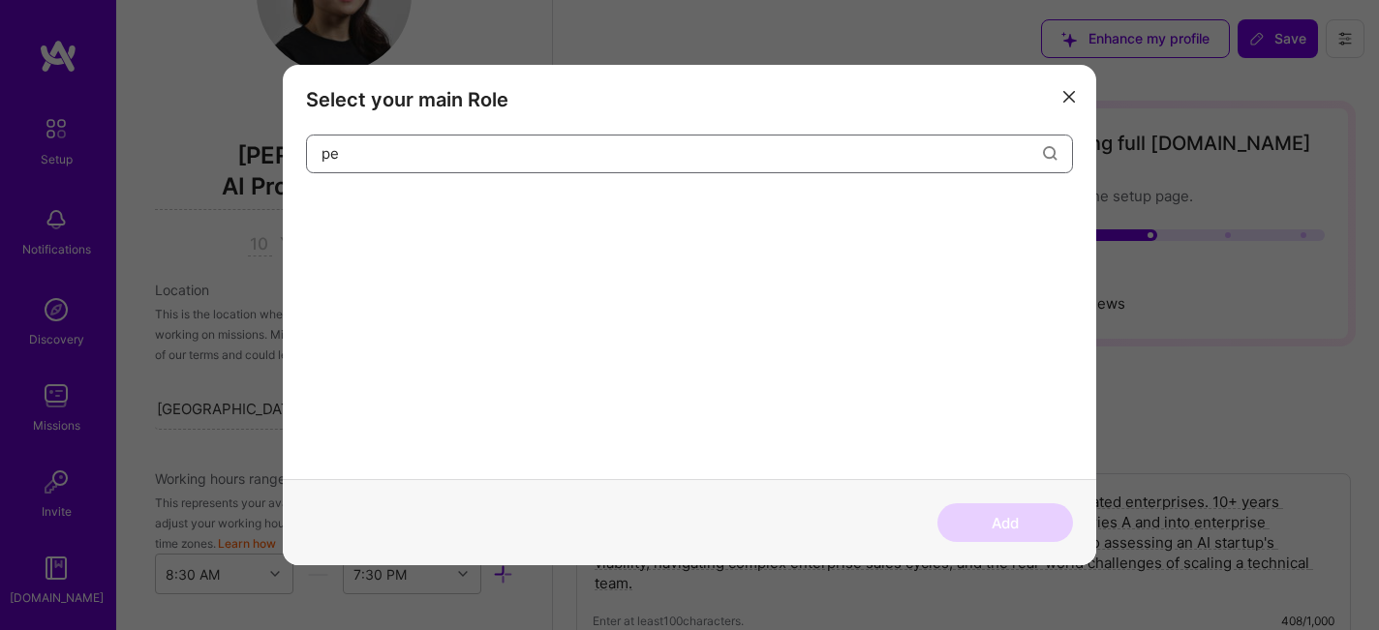
type input "p"
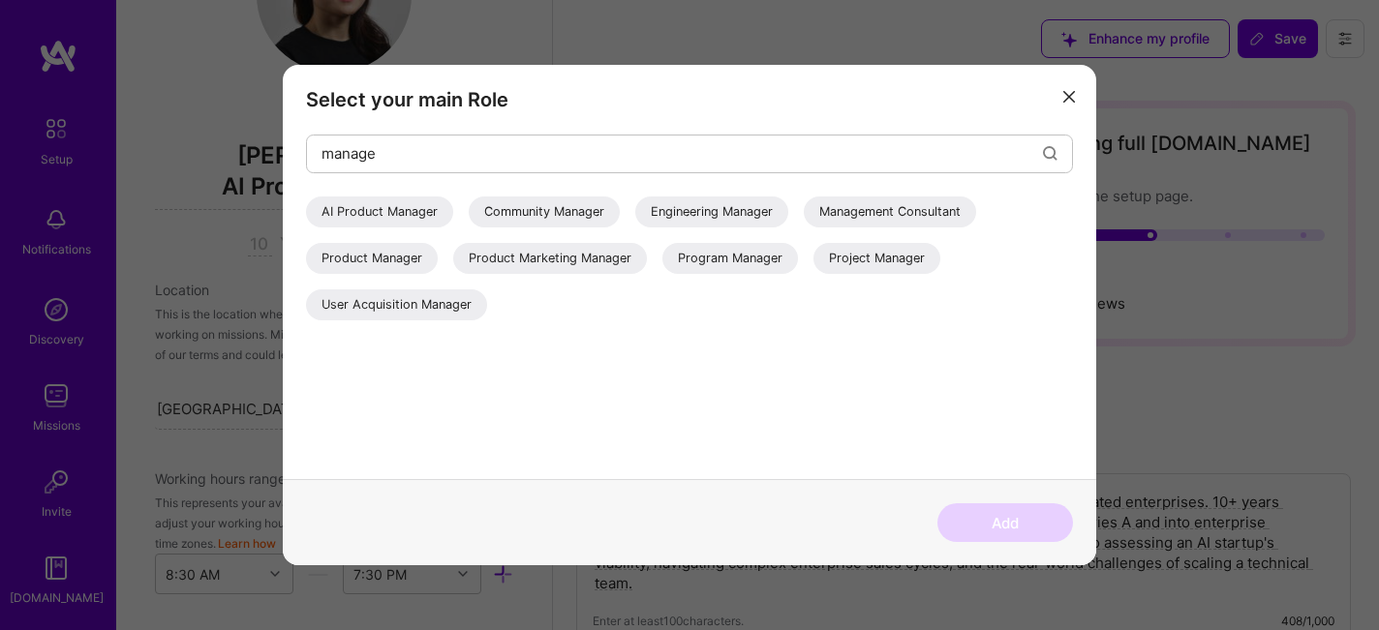
click at [918, 217] on div "Management Consultant" at bounding box center [890, 212] width 172 height 31
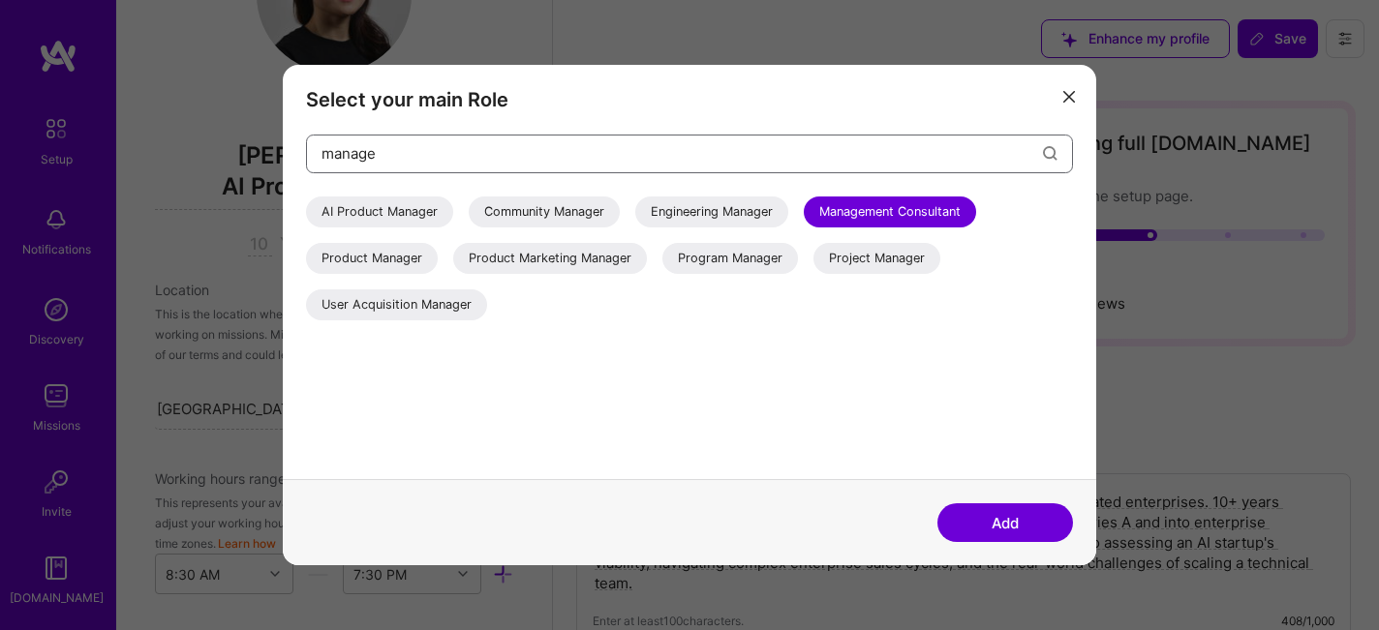
click at [548, 160] on input "manage" at bounding box center [682, 153] width 721 height 49
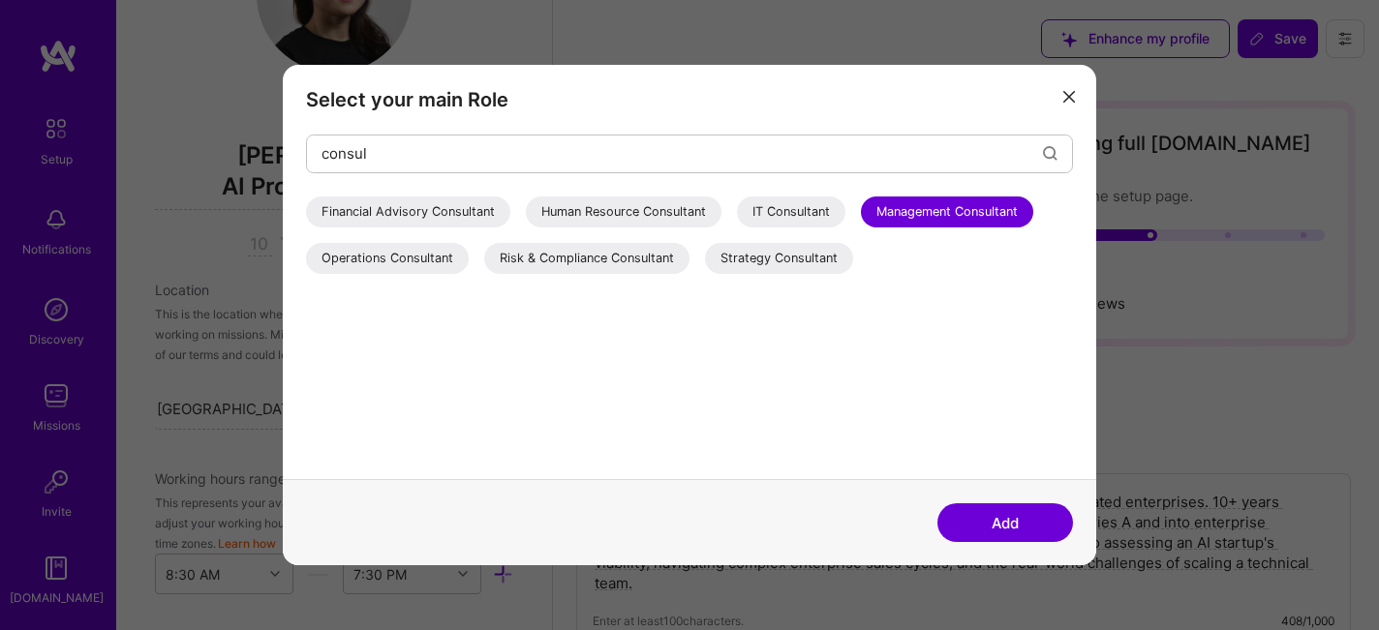
click at [802, 247] on div "Strategy Consultant" at bounding box center [779, 258] width 148 height 31
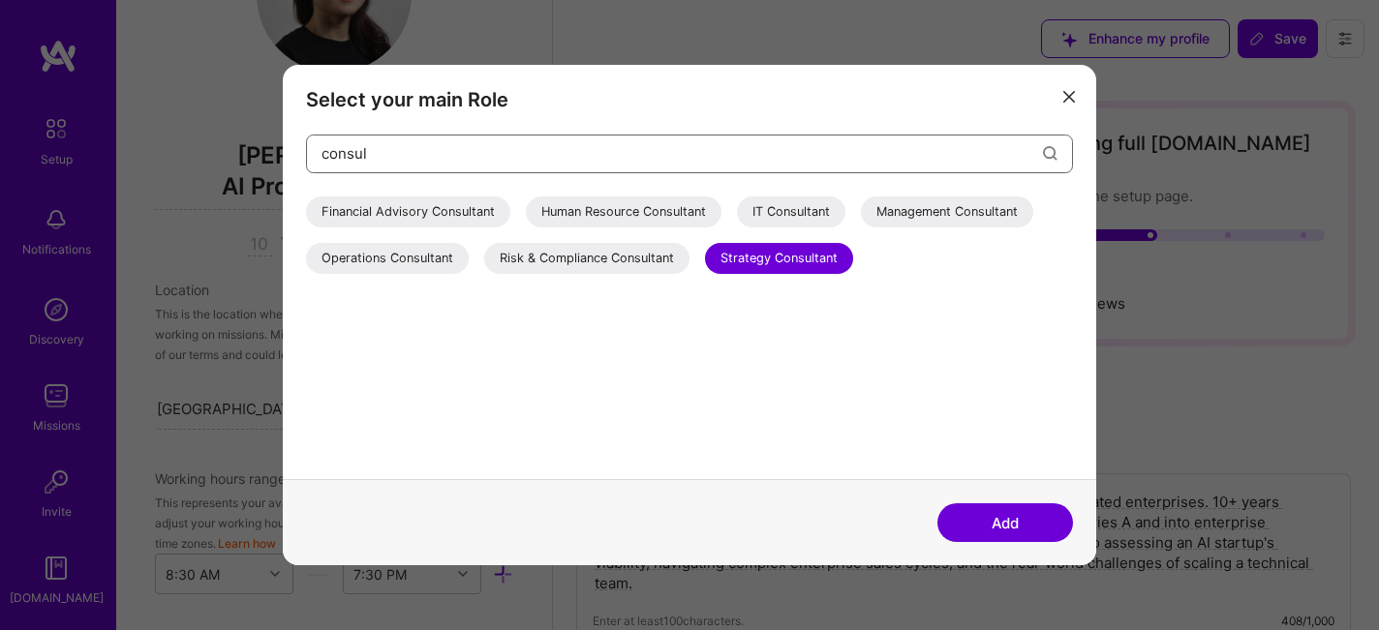
click at [329, 141] on input "consul" at bounding box center [682, 153] width 721 height 49
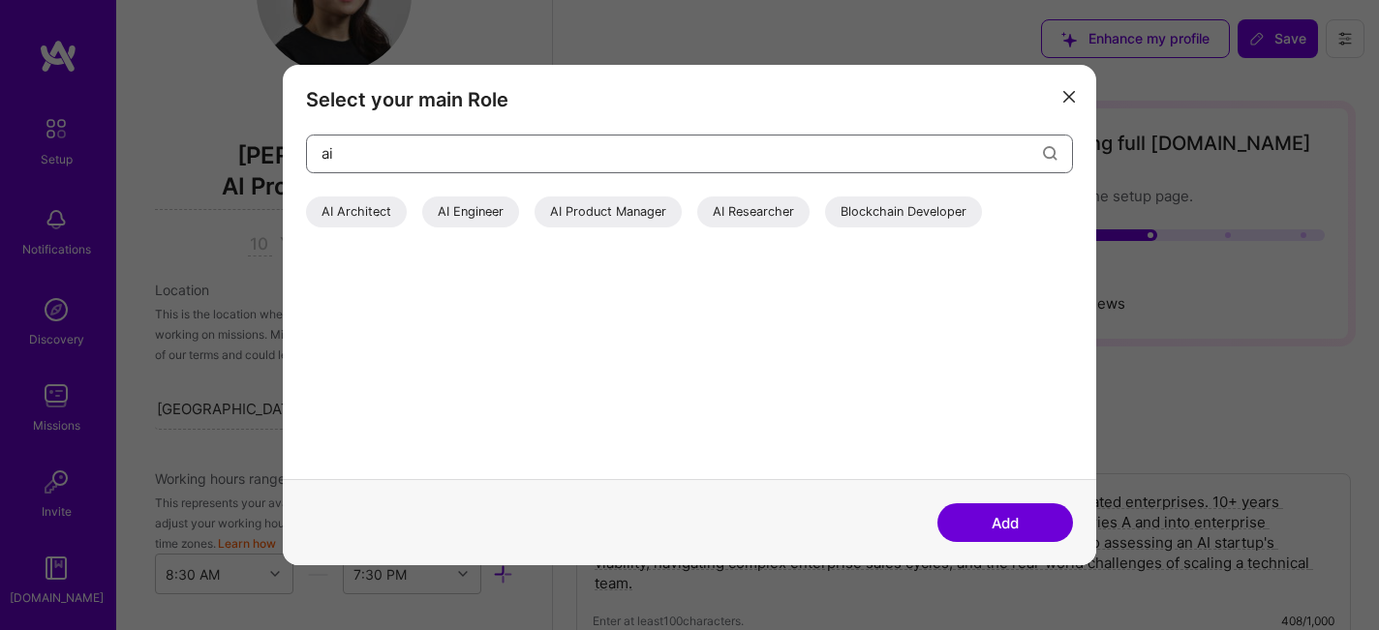
type input "ai"
click at [639, 215] on div "AI Product Manager" at bounding box center [608, 212] width 147 height 31
click at [1019, 519] on button "Add" at bounding box center [1005, 523] width 136 height 39
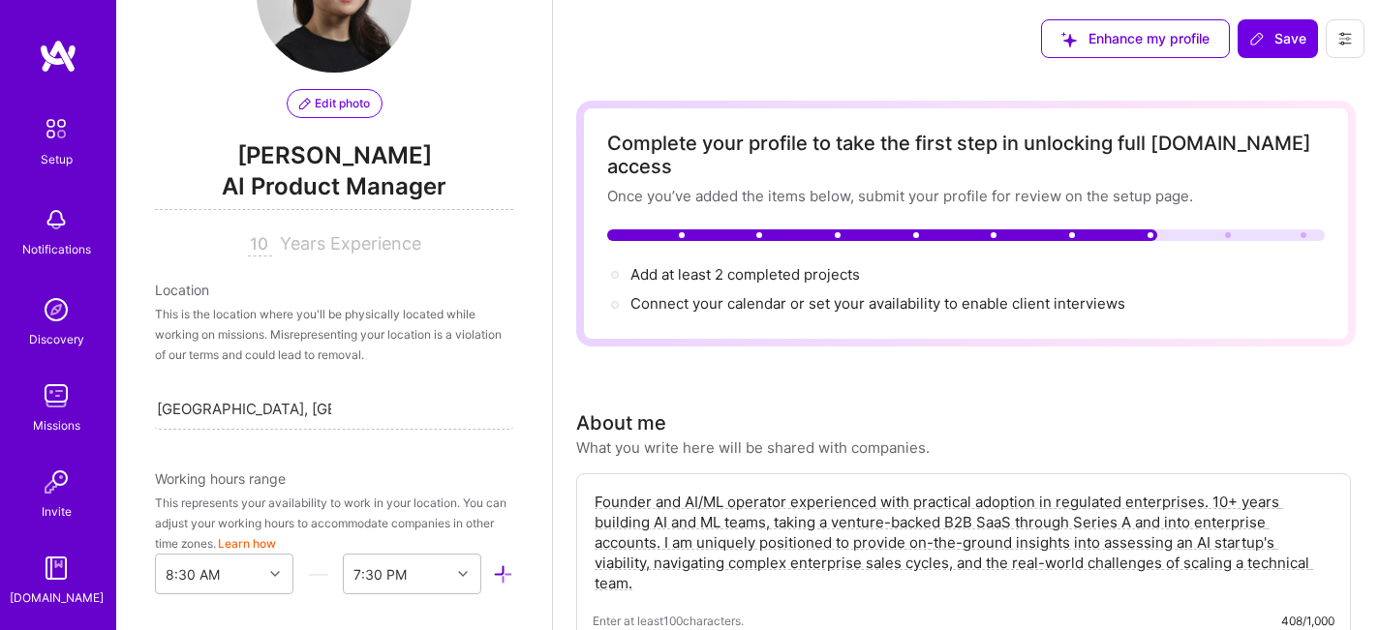
scroll to position [286, 0]
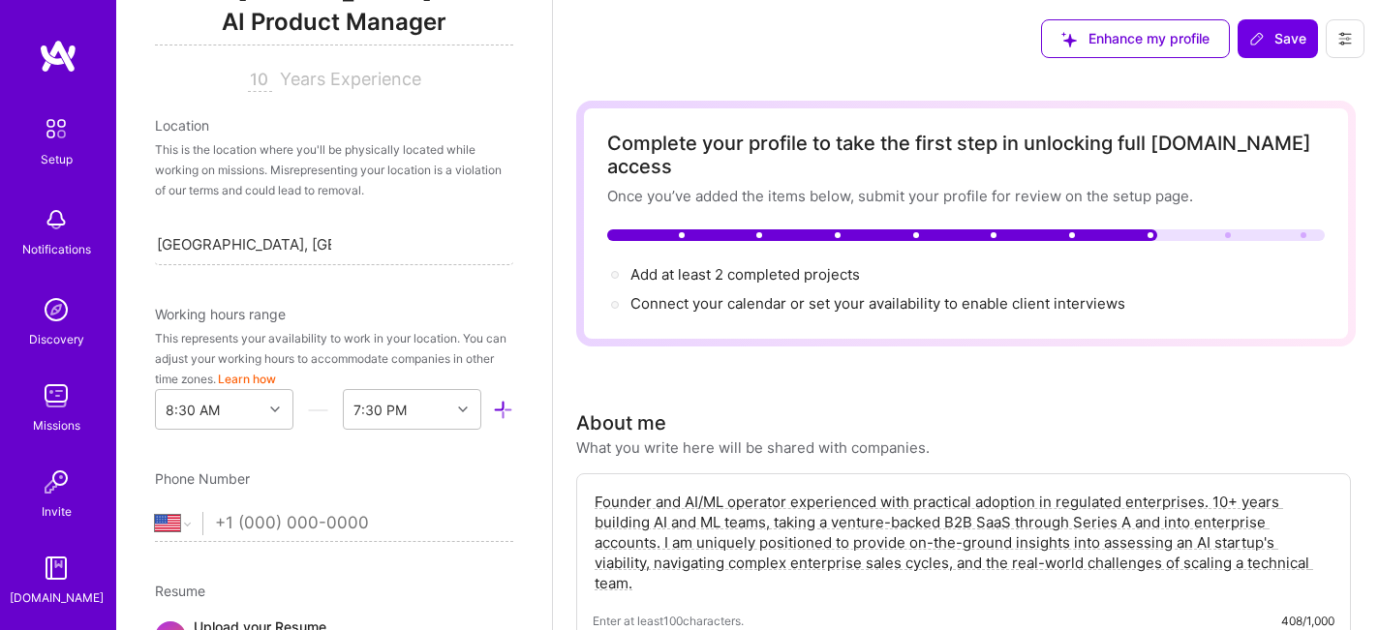
click at [365, 20] on span "AI Product Manager" at bounding box center [334, 26] width 358 height 40
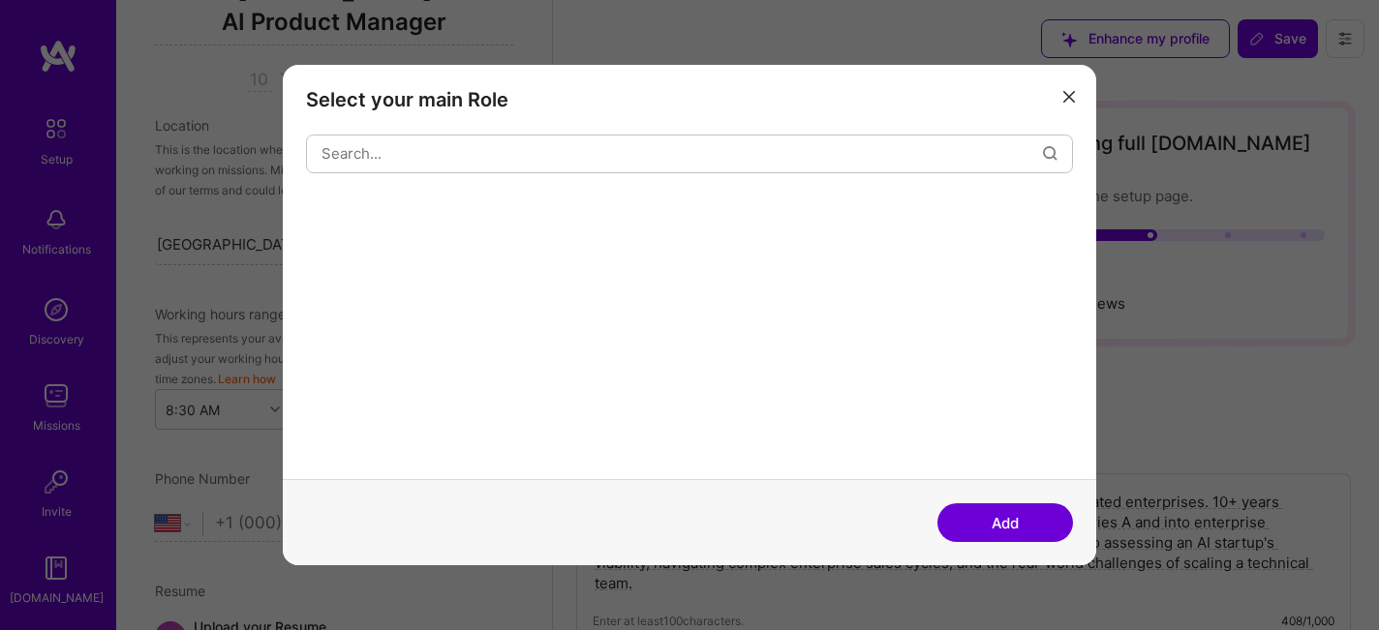
click at [365, 20] on div "Select your main Role Add" at bounding box center [689, 315] width 1379 height 630
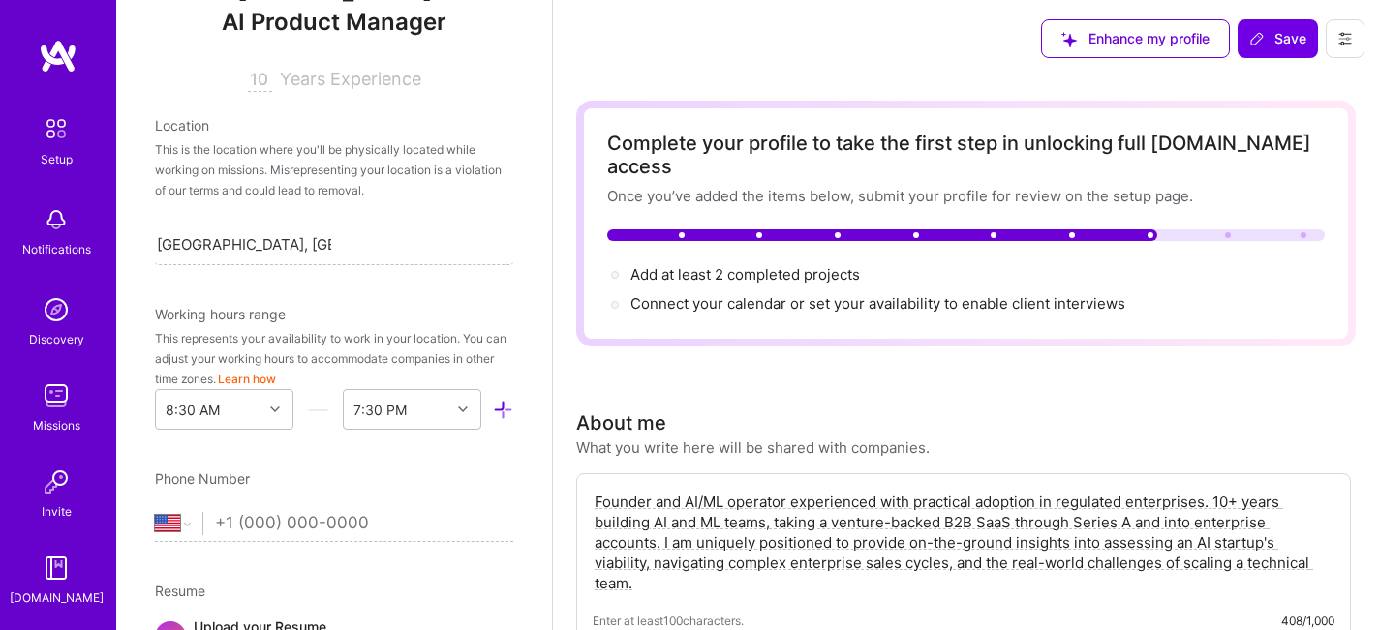
click at [365, 20] on span "AI Product Manager" at bounding box center [334, 26] width 358 height 40
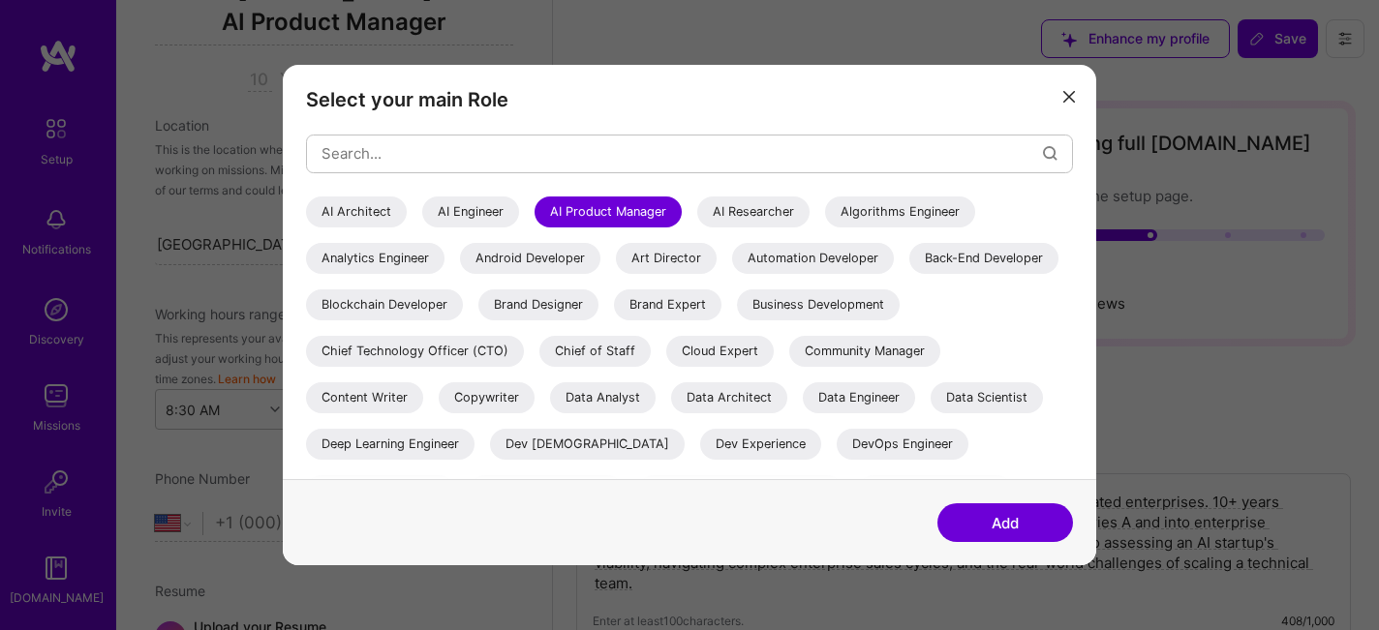
click at [606, 208] on div "AI Product Manager" at bounding box center [608, 212] width 147 height 31
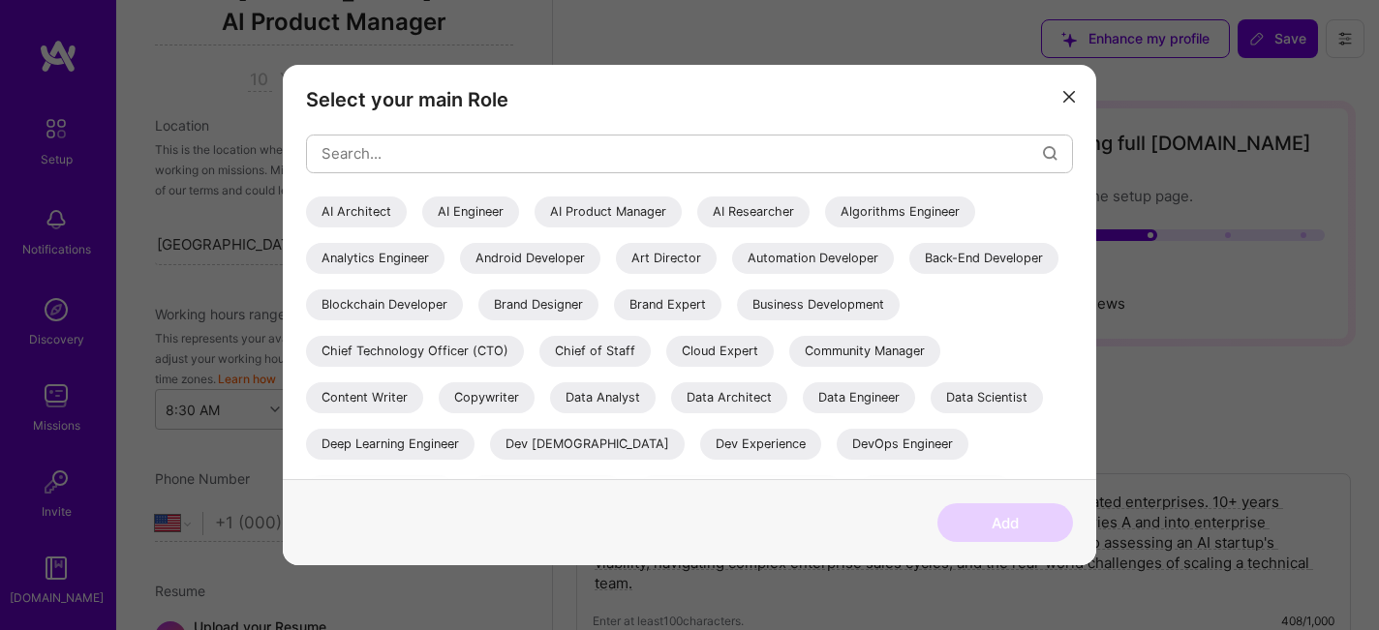
click at [1065, 92] on icon "modal" at bounding box center [1069, 97] width 12 height 12
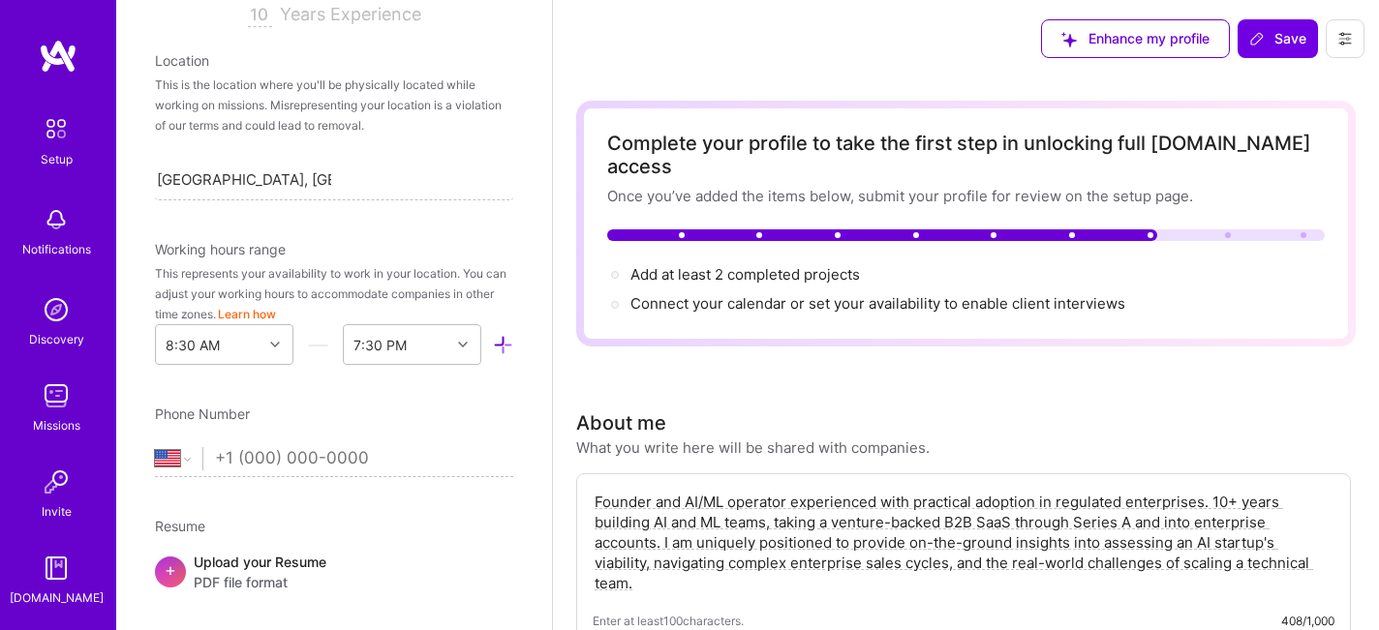
scroll to position [470, 0]
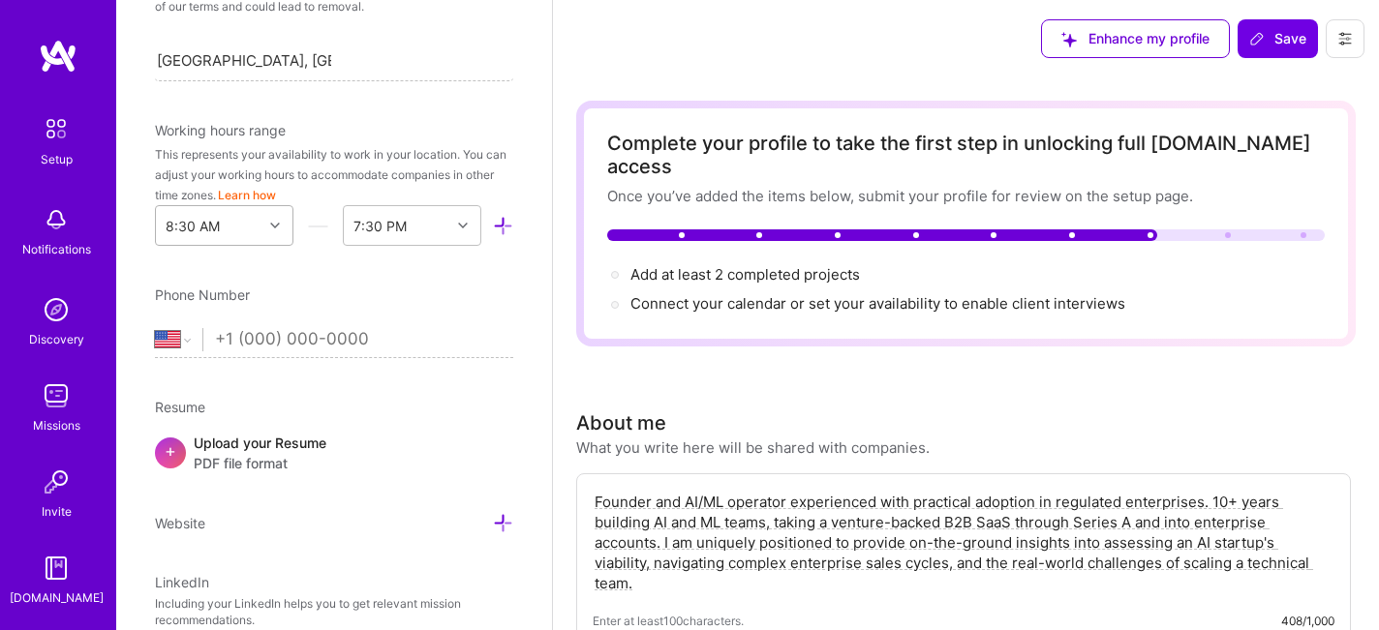
click at [278, 224] on icon at bounding box center [275, 226] width 10 height 10
click at [475, 292] on div "Phone Number" at bounding box center [334, 295] width 358 height 20
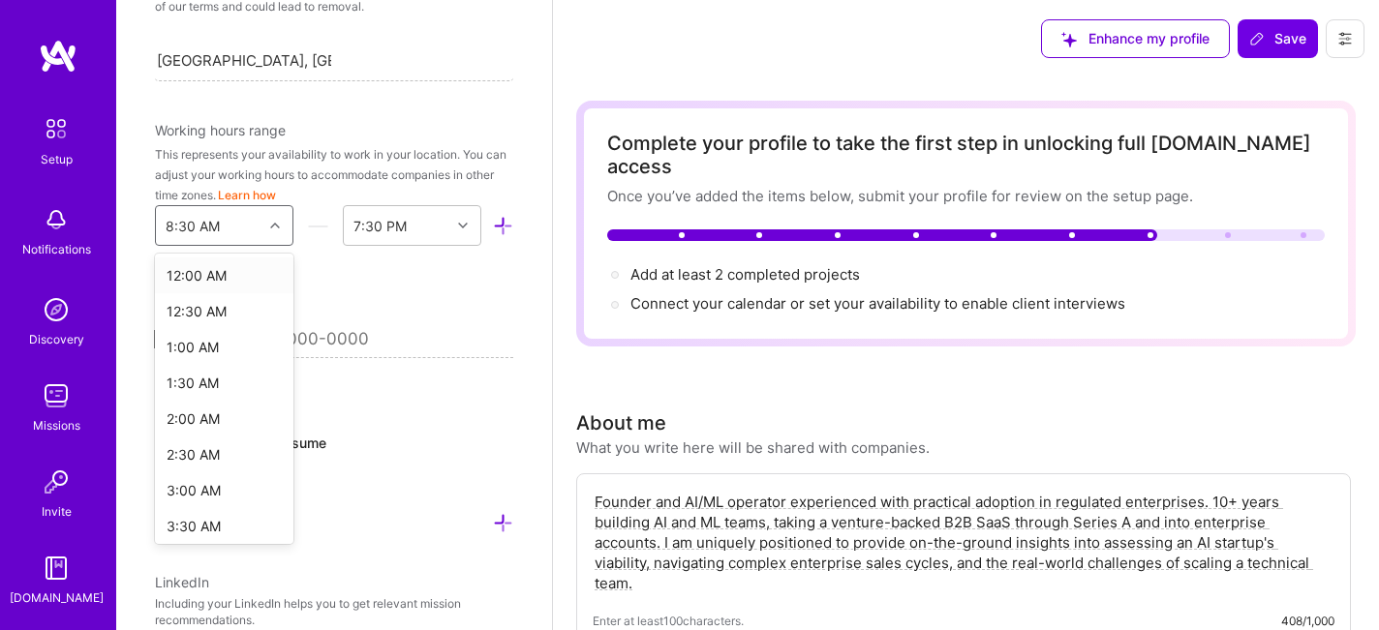
click at [209, 225] on div "8:30 AM" at bounding box center [193, 226] width 54 height 20
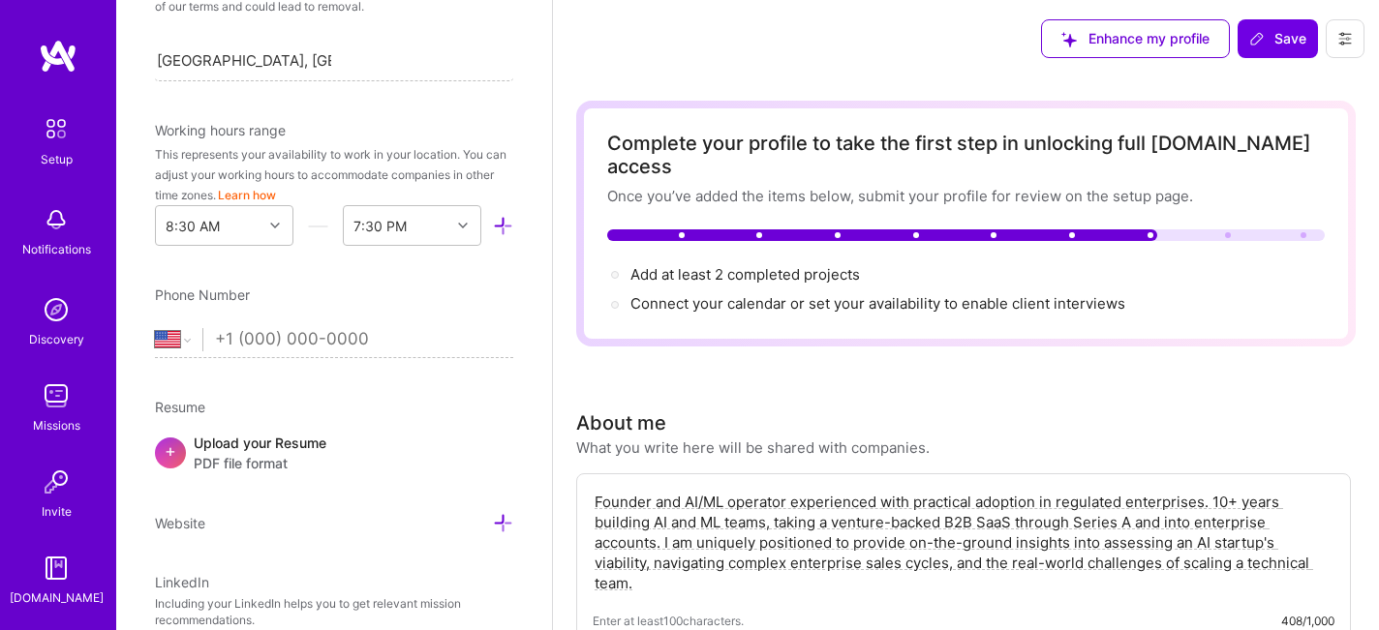
click at [496, 271] on div "Edit photo Stella Wu AI Product Manager 10 Years Experience Location This is th…" at bounding box center [334, 315] width 436 height 630
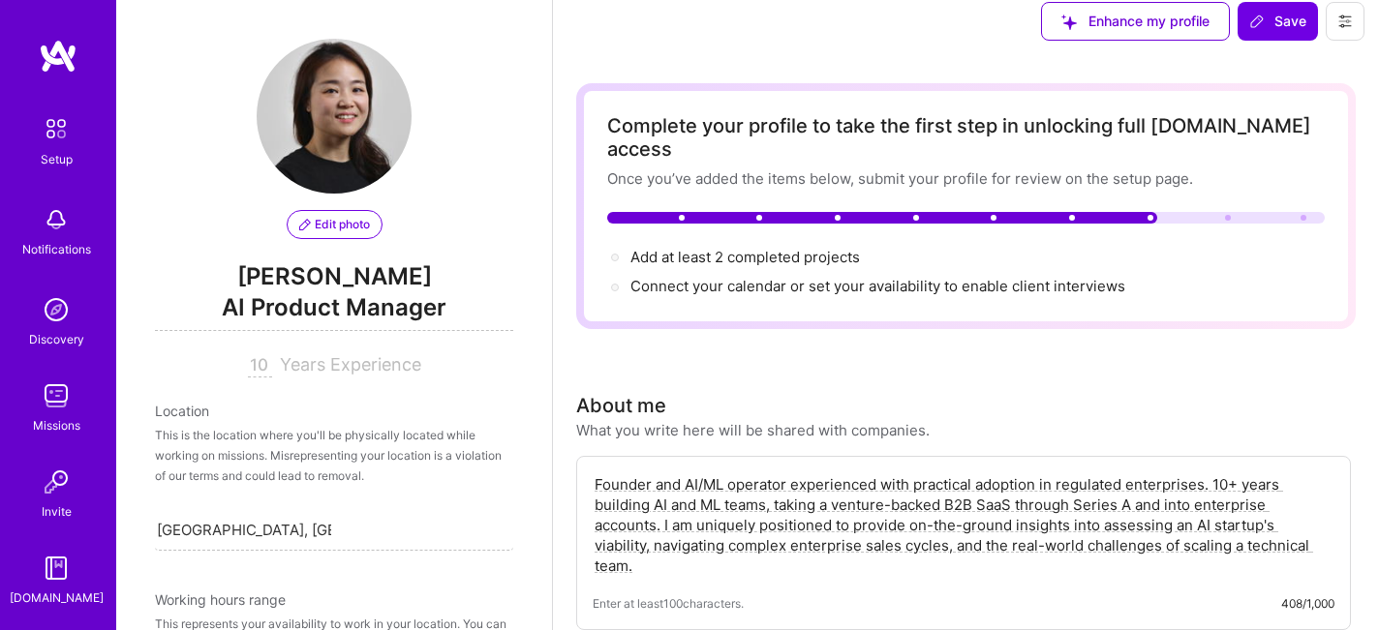
scroll to position [0, 0]
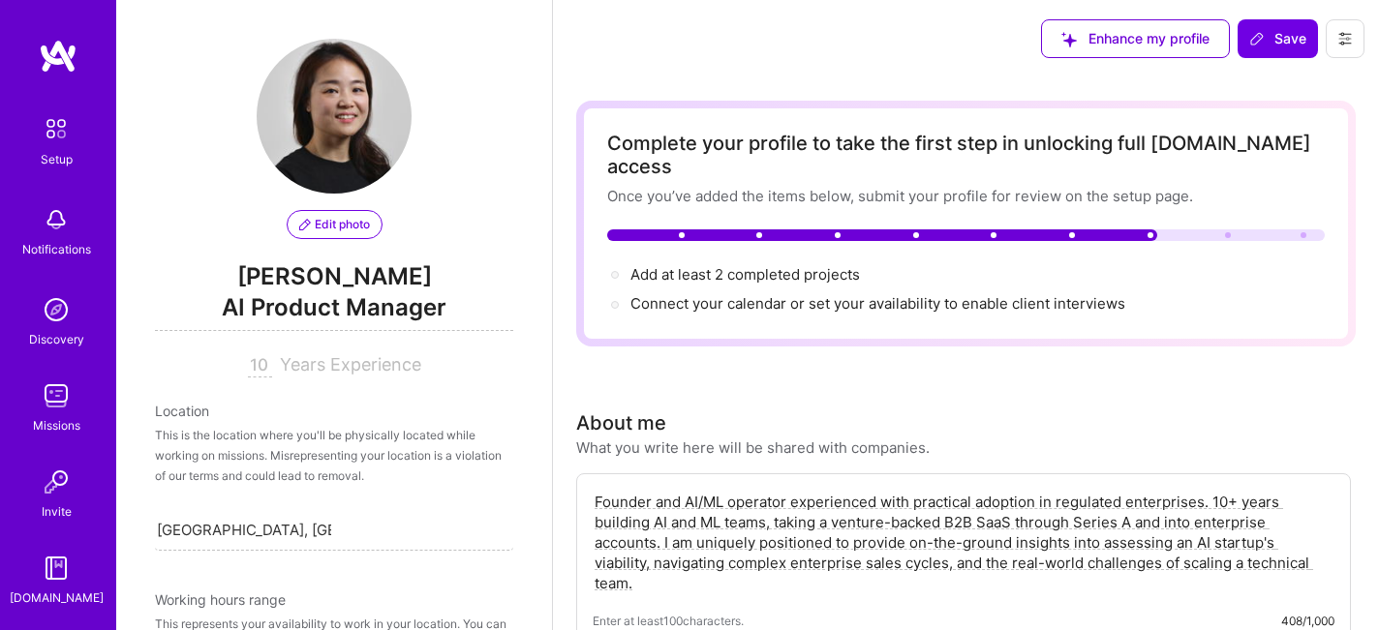
click at [404, 308] on span "AI Product Manager" at bounding box center [334, 312] width 358 height 40
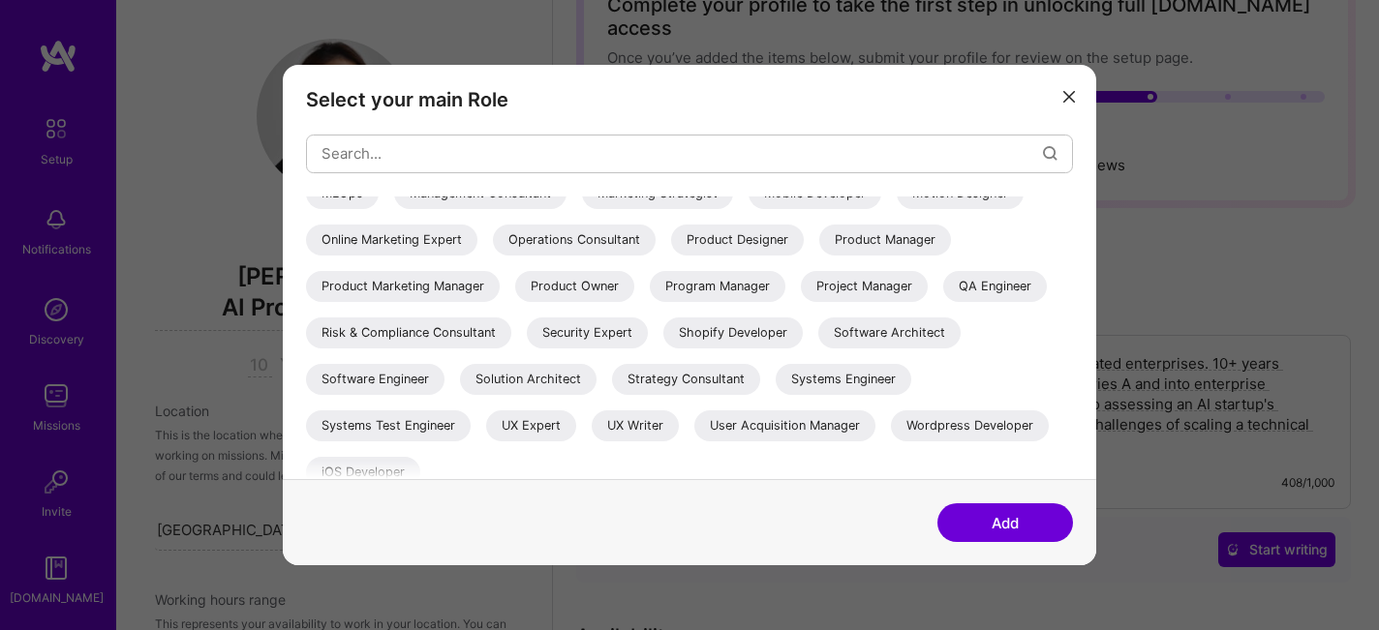
scroll to position [422, 0]
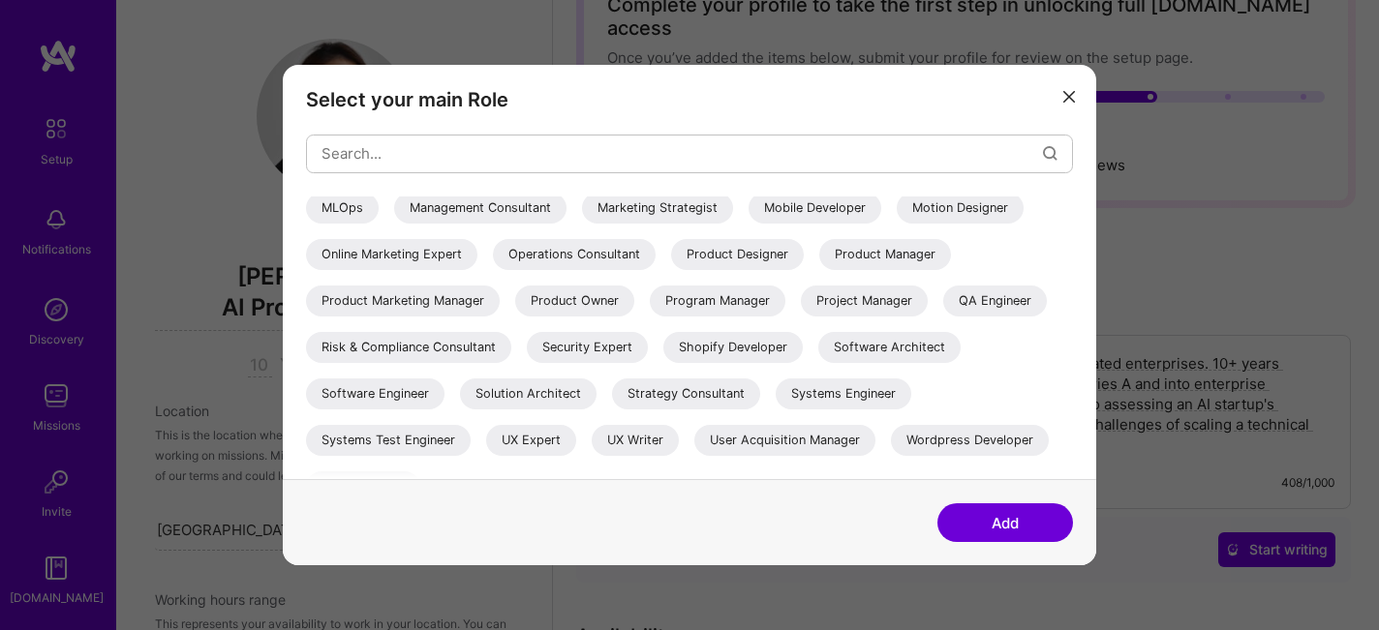
click at [1059, 102] on button "modal" at bounding box center [1069, 96] width 23 height 32
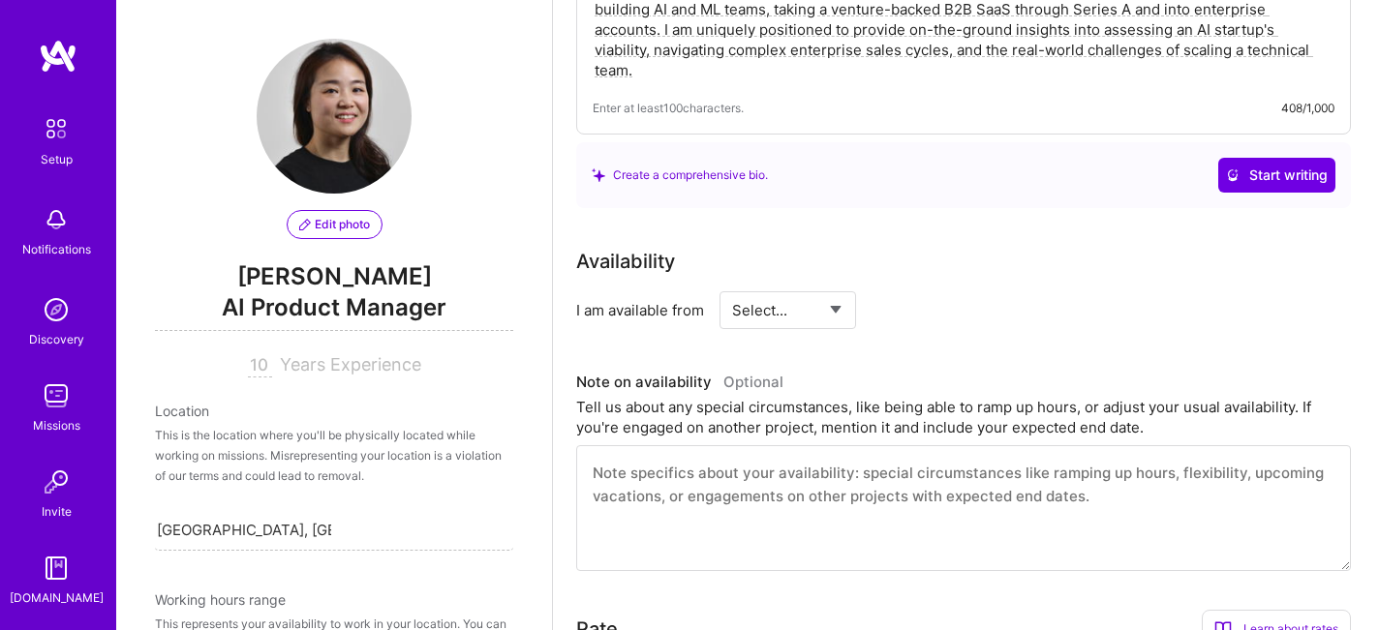
scroll to position [0, 0]
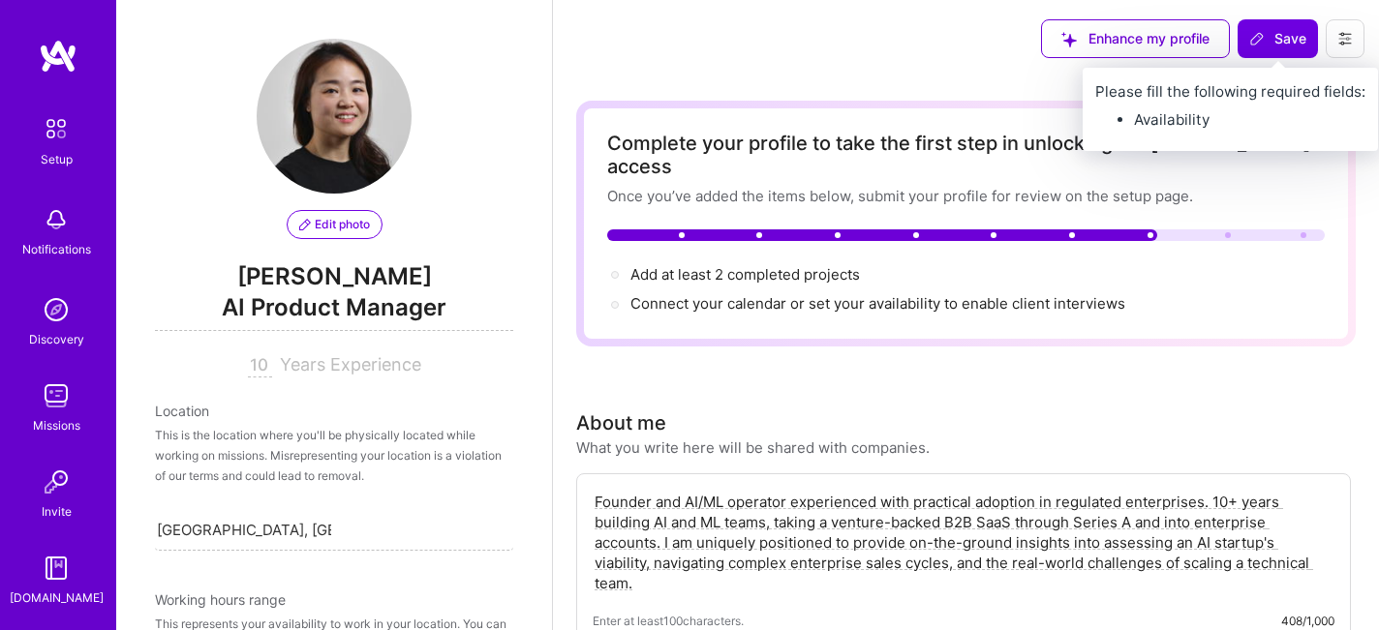
click at [1282, 43] on span "Save" at bounding box center [1277, 38] width 57 height 19
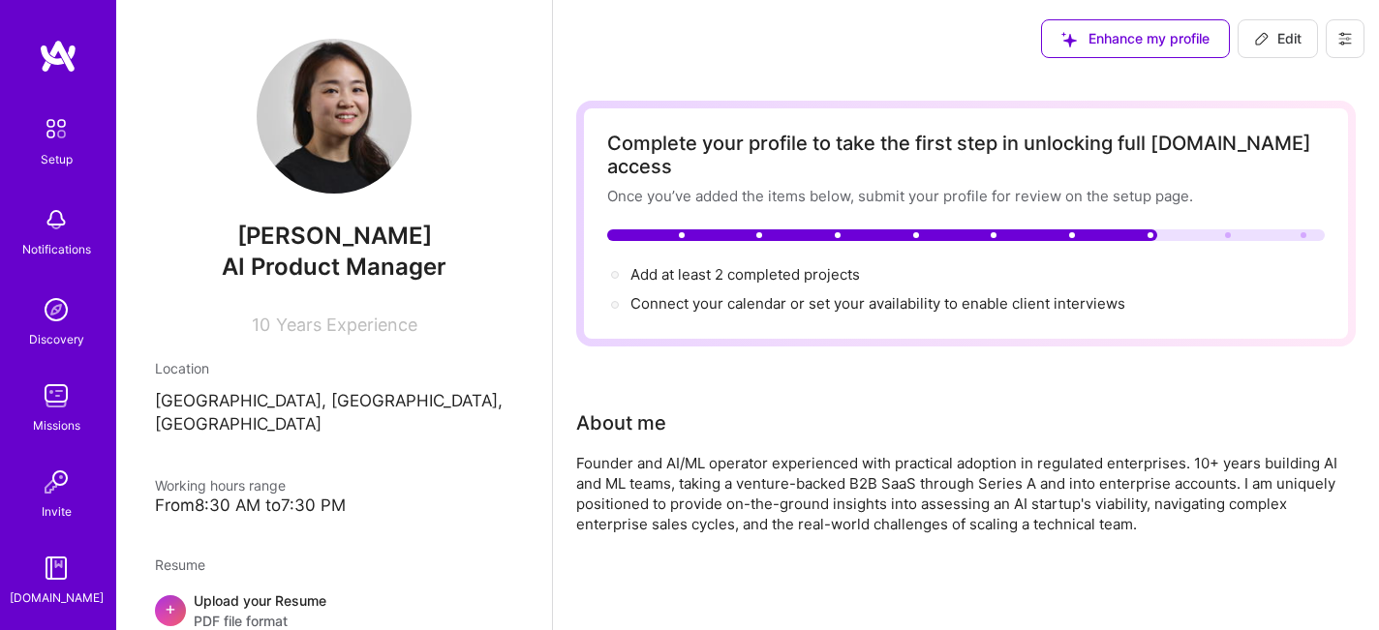
click at [55, 143] on img at bounding box center [56, 128] width 41 height 41
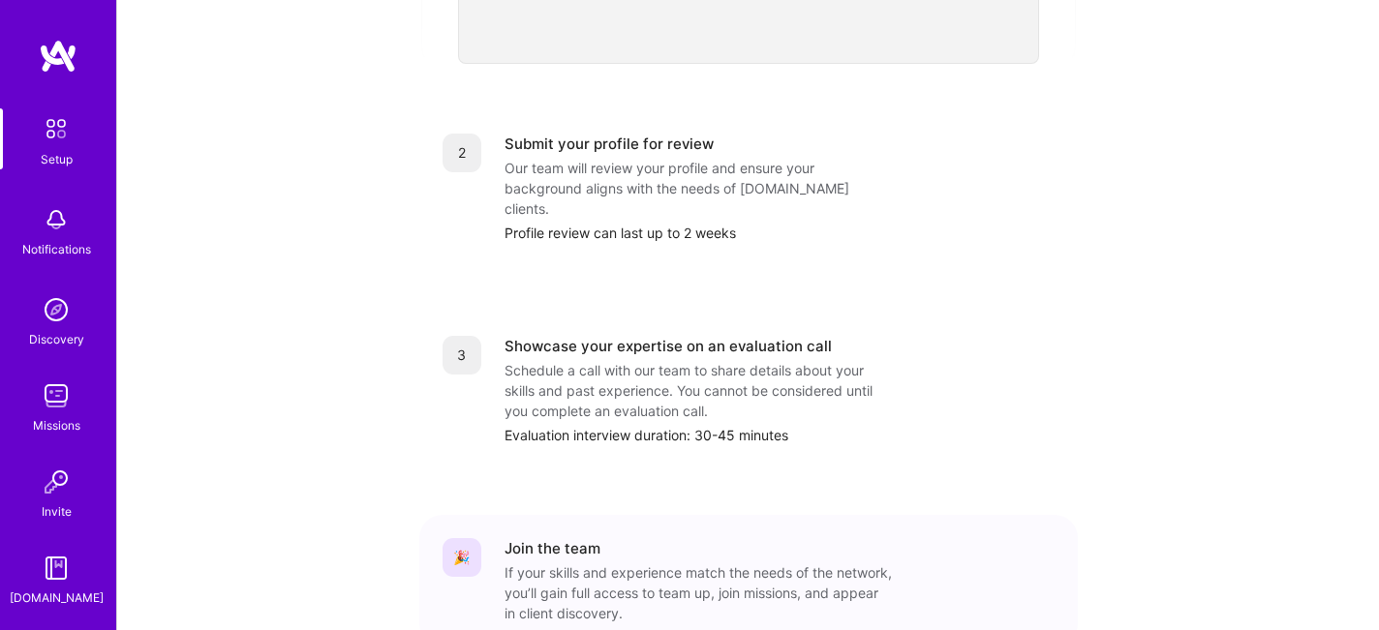
scroll to position [760, 0]
click at [573, 221] on div "Profile review can last up to 2 weeks" at bounding box center [780, 231] width 550 height 20
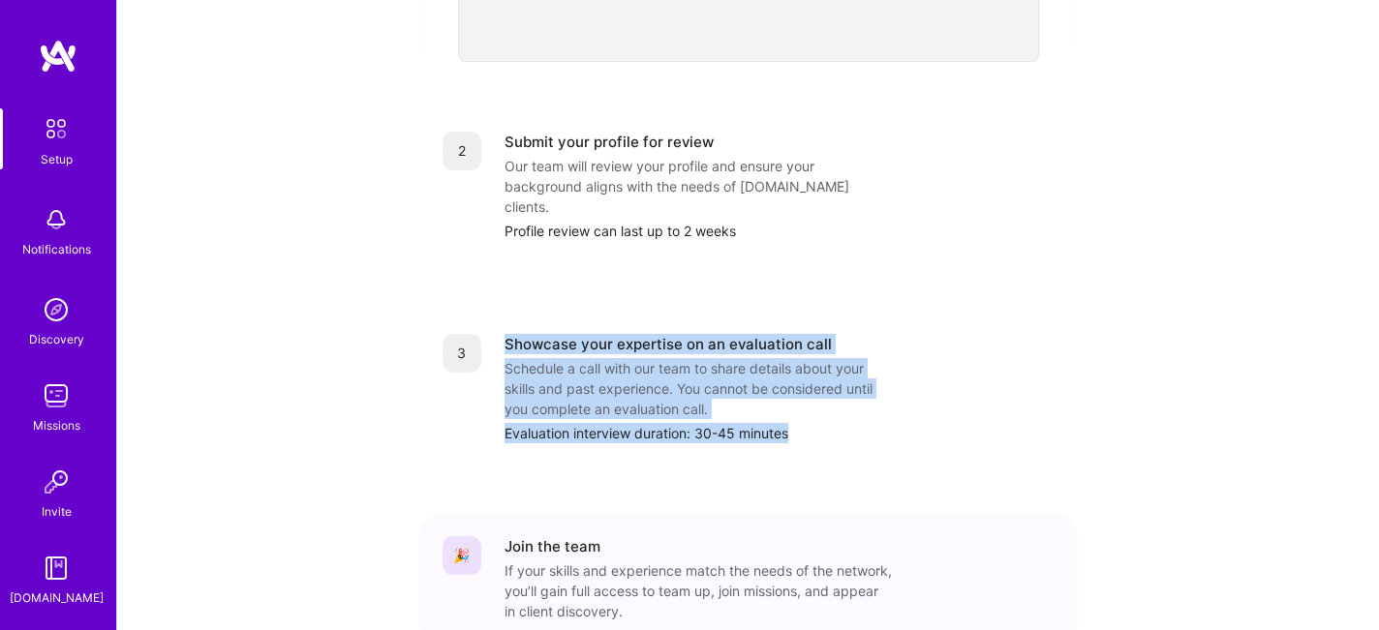
drag, startPoint x: 502, startPoint y: 309, endPoint x: 832, endPoint y: 433, distance: 352.7
click at [835, 434] on div "1 Build a stellar profile to stand out Complete profile Ensure your profile ful…" at bounding box center [748, 106] width 659 height 1154
click at [832, 433] on div "1 Build a stellar profile to stand out Complete profile Ensure your profile ful…" at bounding box center [748, 106] width 659 height 1154
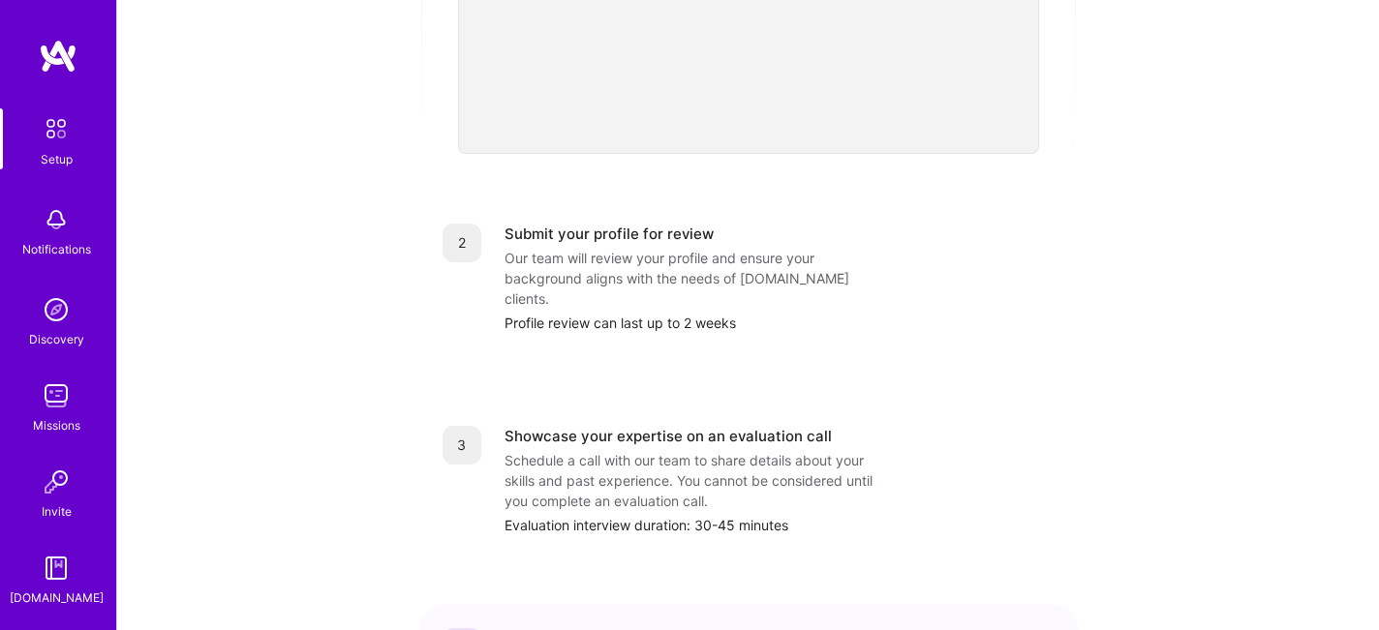
scroll to position [642, 0]
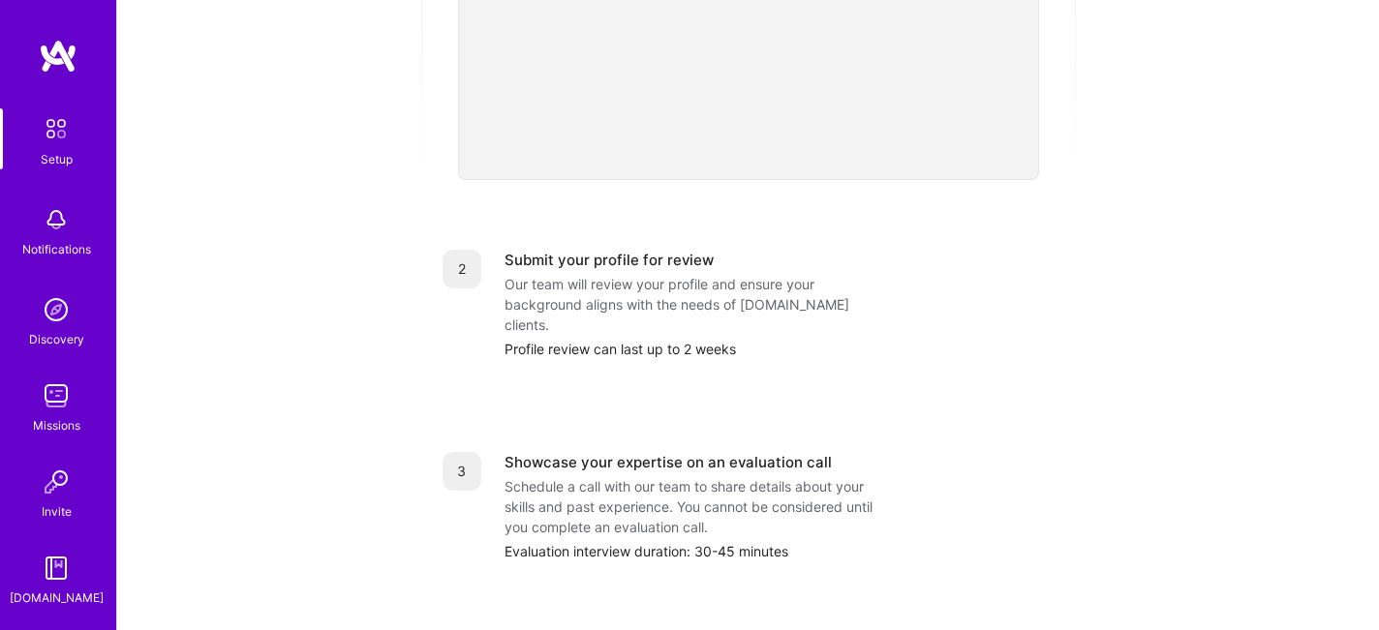
click at [555, 452] on div "Showcase your expertise on an evaluation call" at bounding box center [668, 462] width 327 height 20
click at [67, 233] on img at bounding box center [56, 219] width 39 height 39
click at [63, 309] on img at bounding box center [56, 310] width 39 height 39
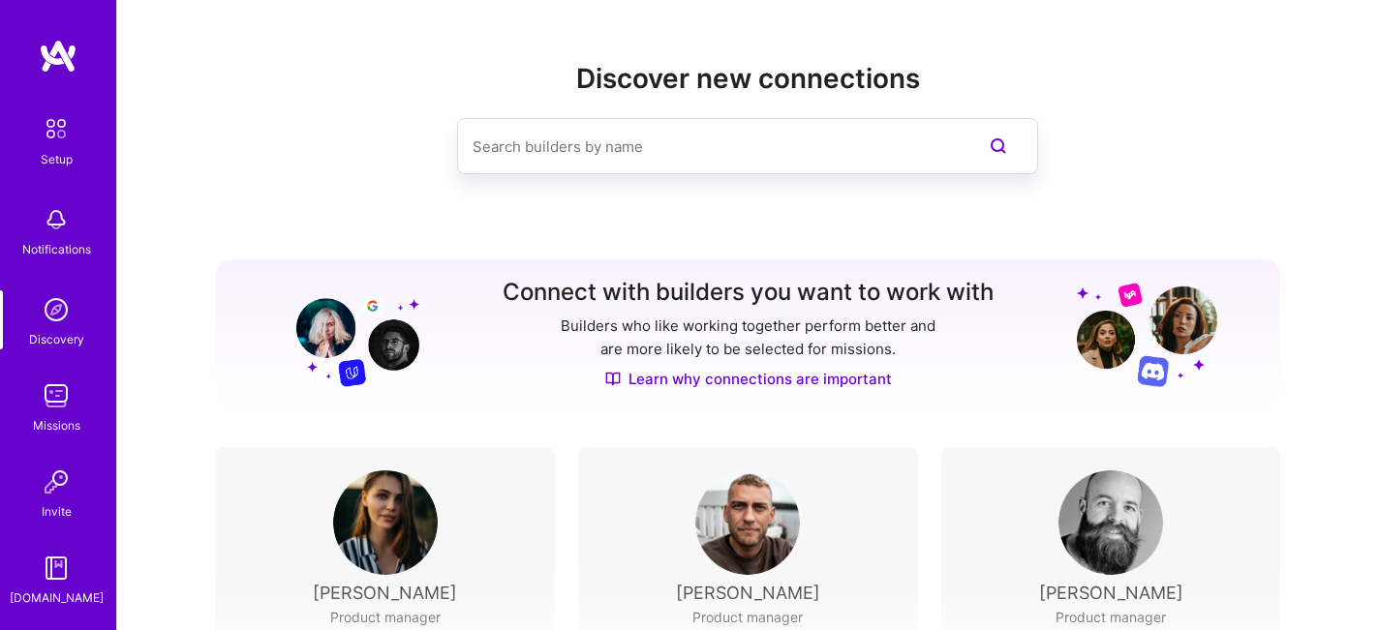
click at [62, 417] on div "Missions" at bounding box center [56, 425] width 47 height 20
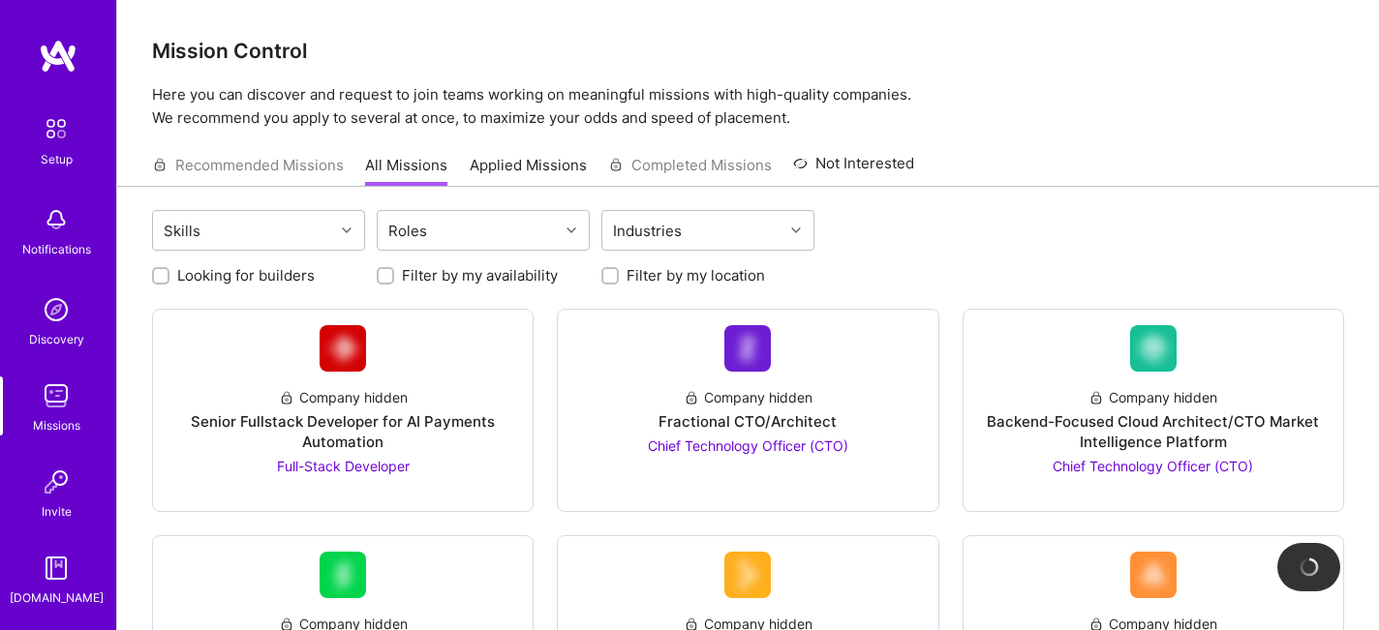
scroll to position [82, 0]
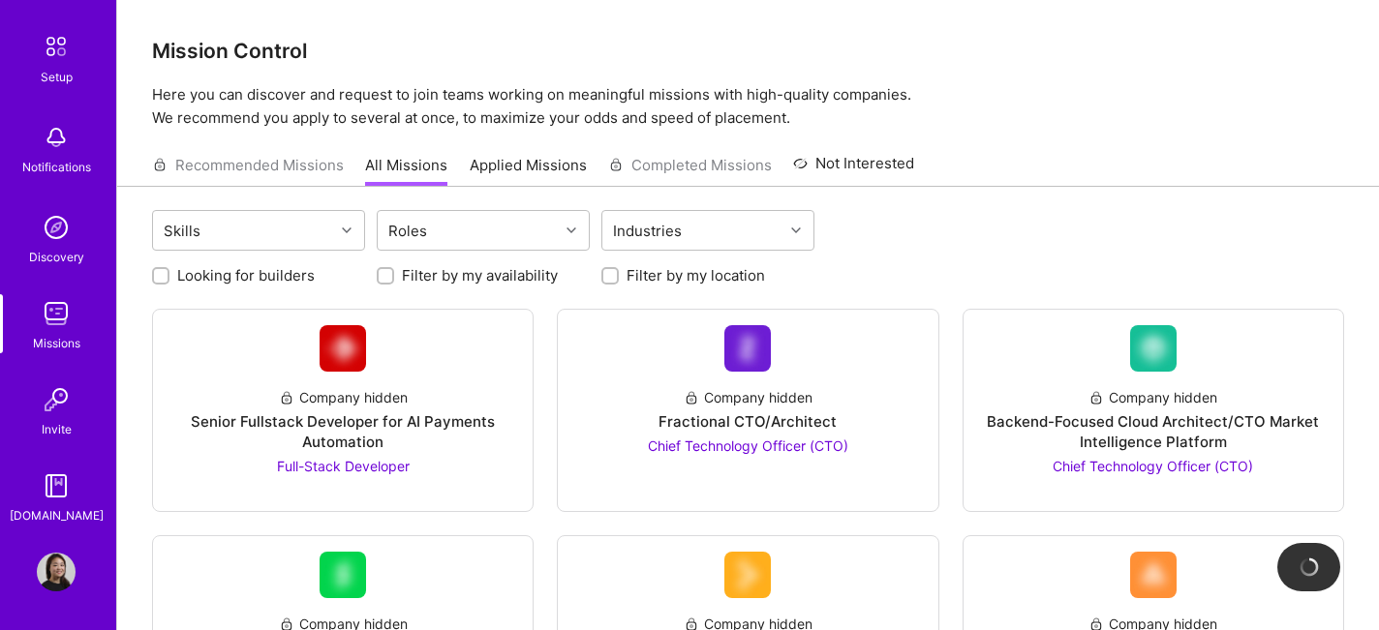
click at [53, 488] on img at bounding box center [56, 486] width 39 height 39
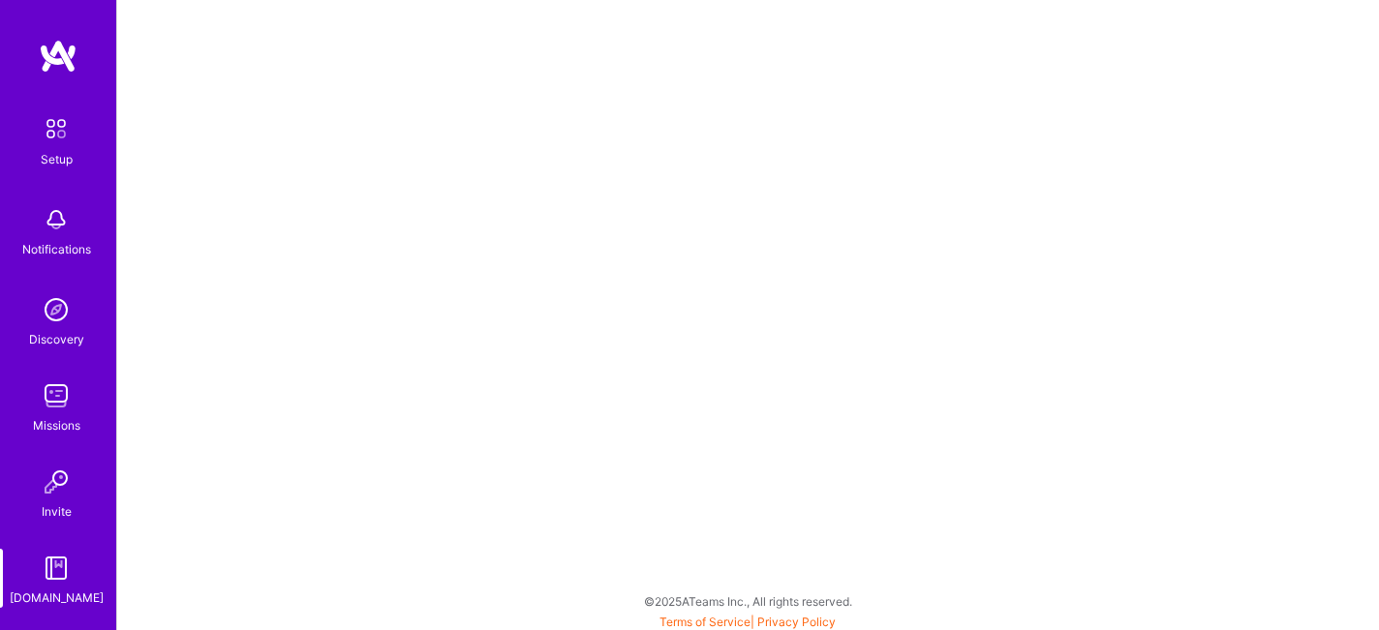
scroll to position [82, 0]
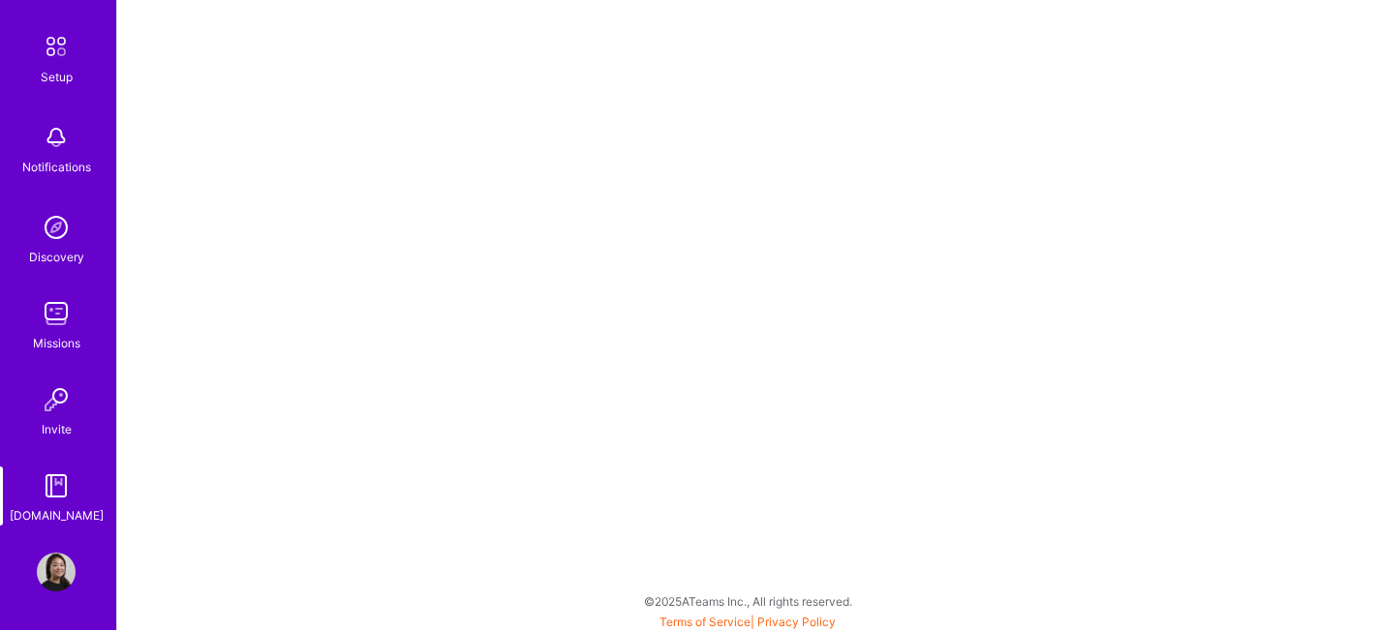
click at [53, 576] on img at bounding box center [56, 572] width 39 height 39
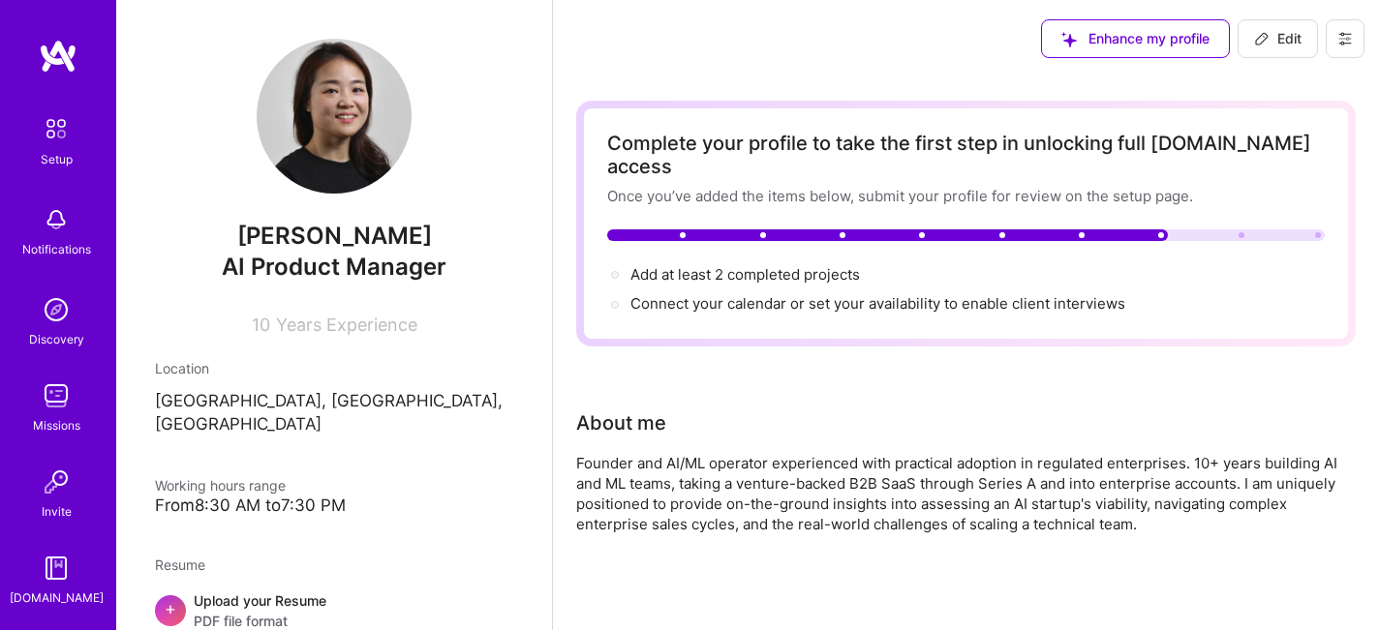
click at [1111, 47] on span "Enhance my profile" at bounding box center [1135, 38] width 148 height 19
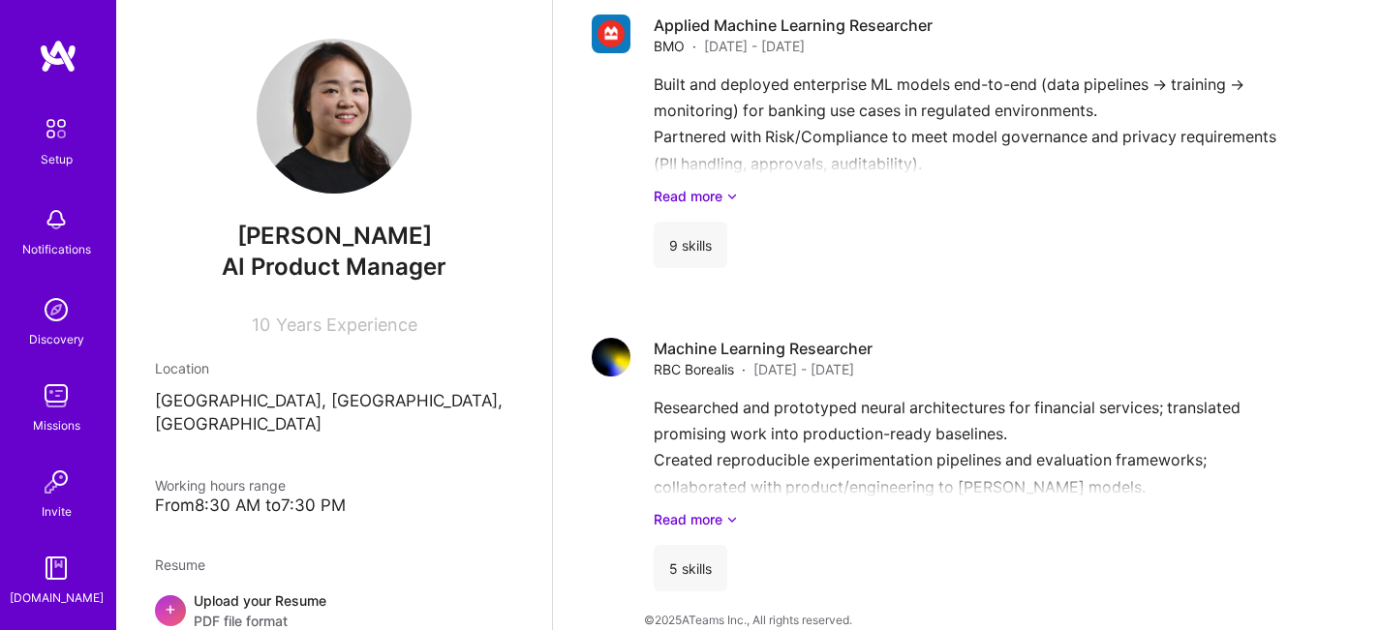
scroll to position [565, 0]
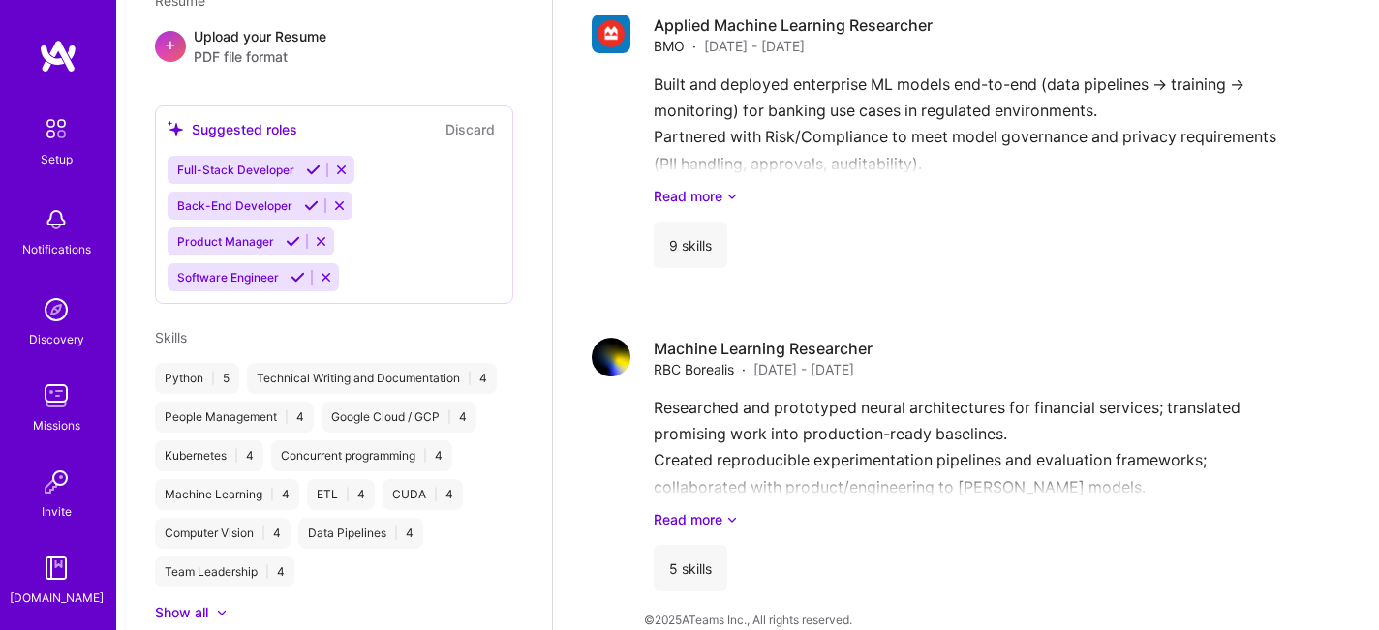
click at [328, 270] on icon at bounding box center [326, 277] width 15 height 15
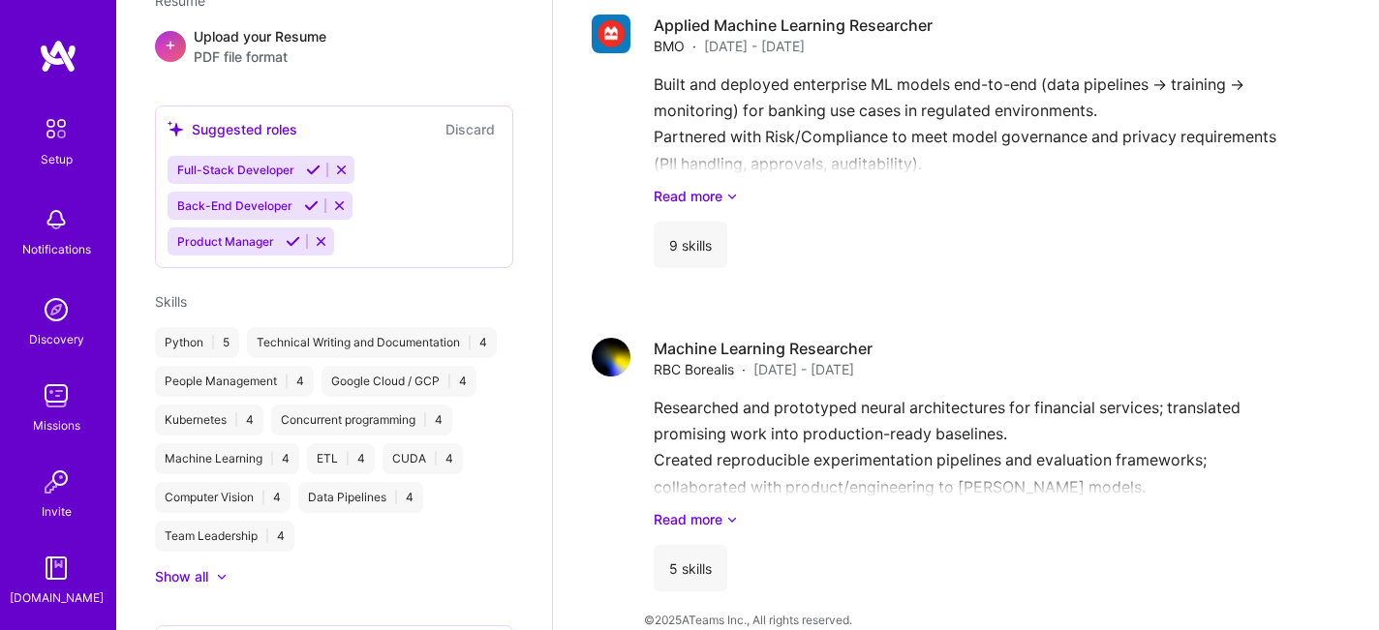
click at [322, 234] on icon at bounding box center [321, 241] width 15 height 15
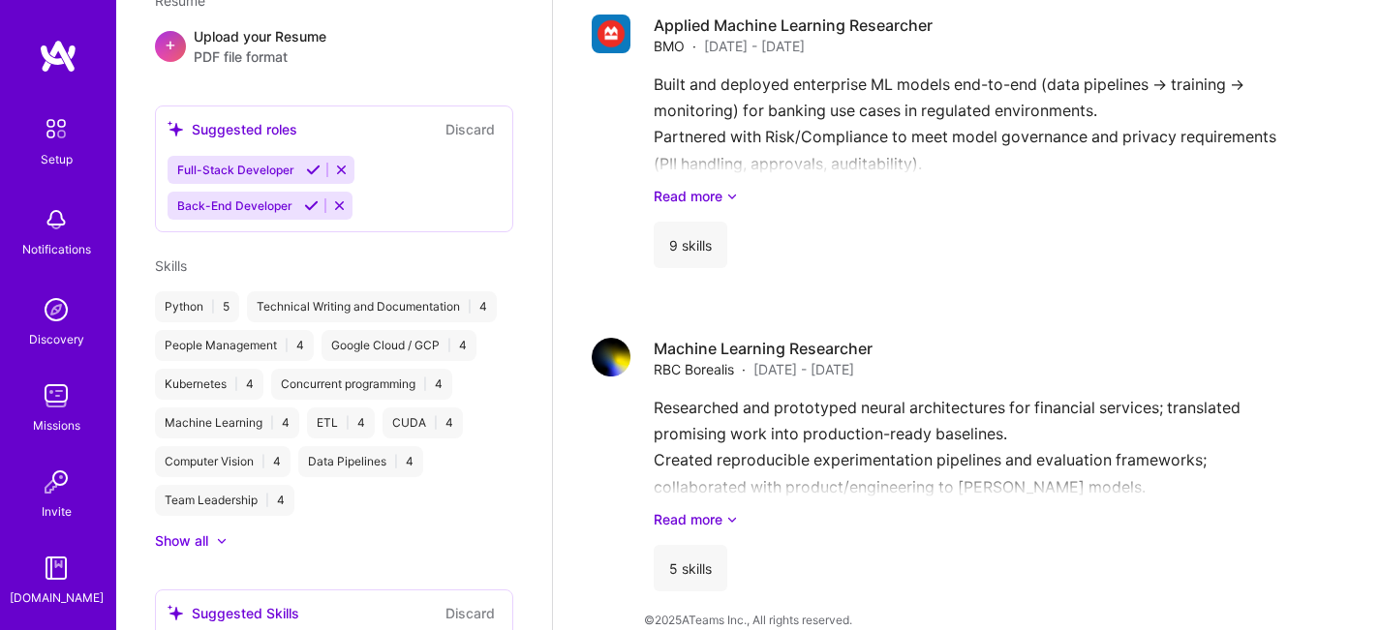
click at [334, 199] on icon at bounding box center [339, 206] width 15 height 15
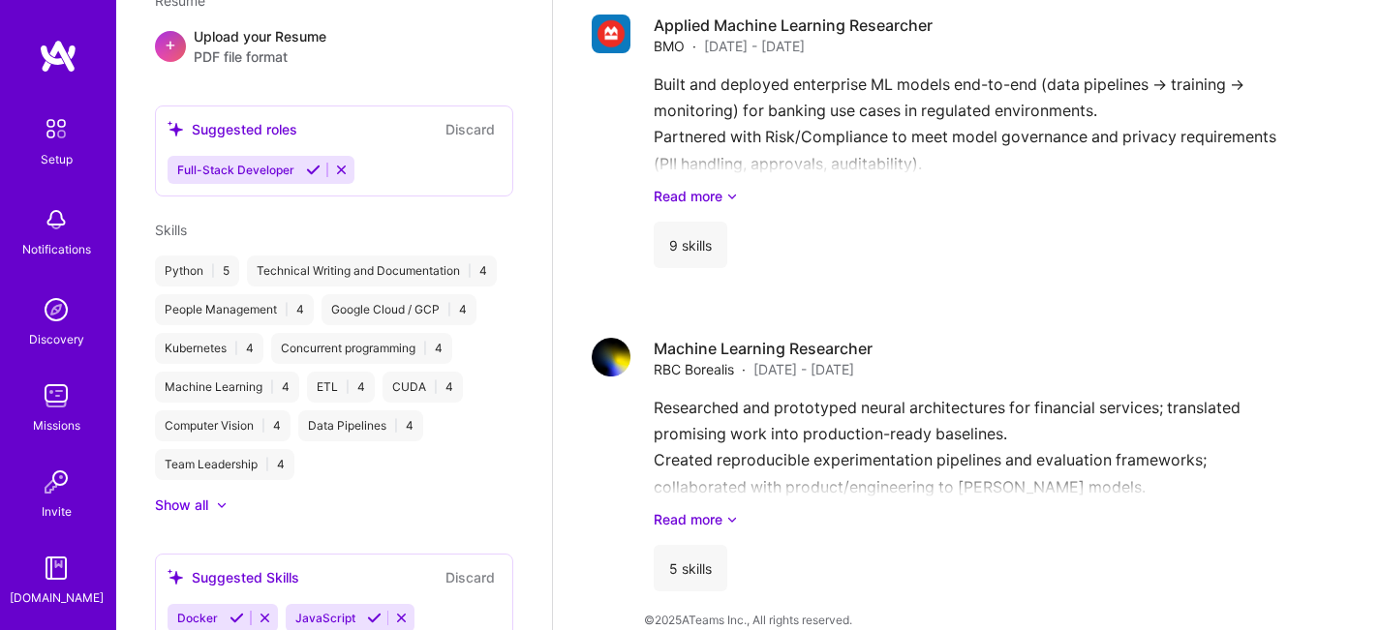
click at [336, 163] on icon at bounding box center [341, 170] width 15 height 15
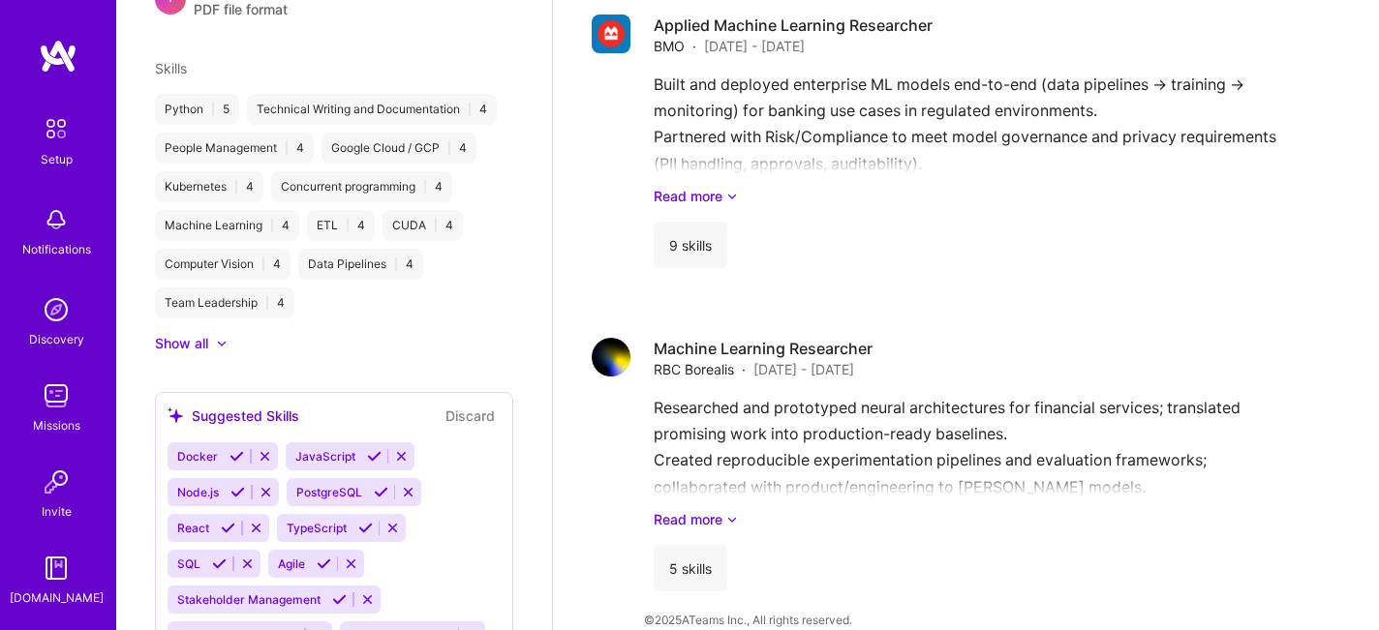
scroll to position [400, 0]
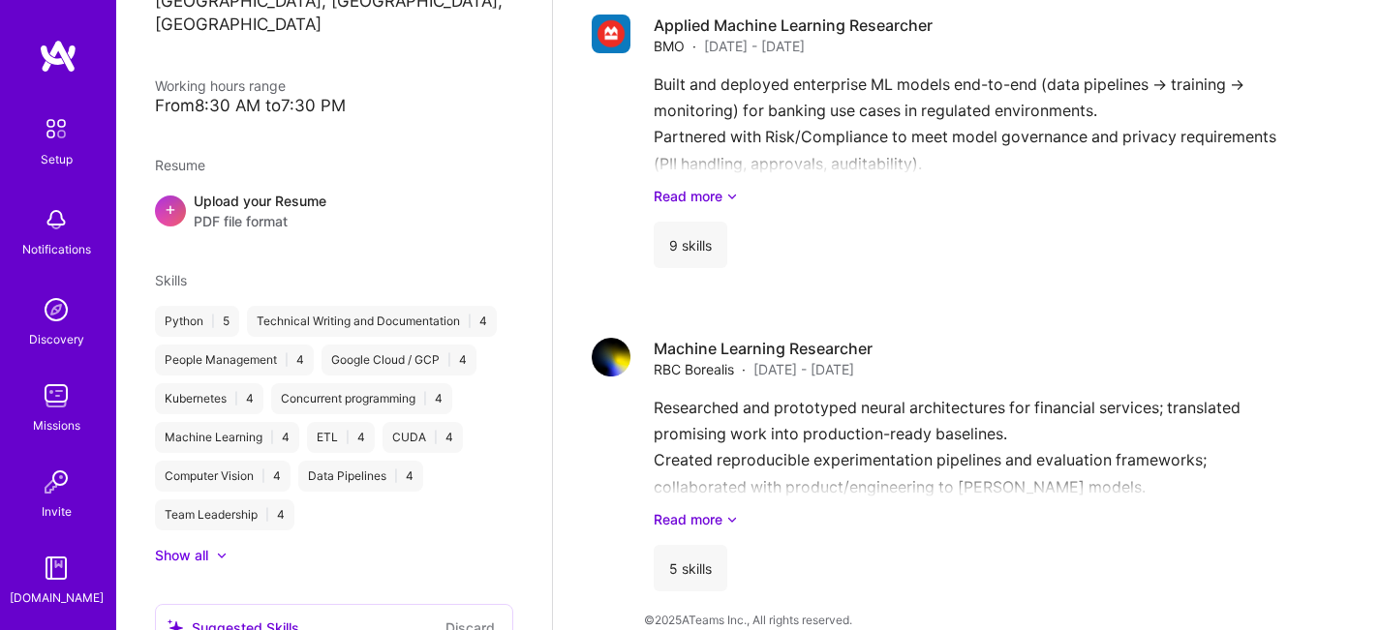
click at [214, 546] on div at bounding box center [212, 555] width 8 height 19
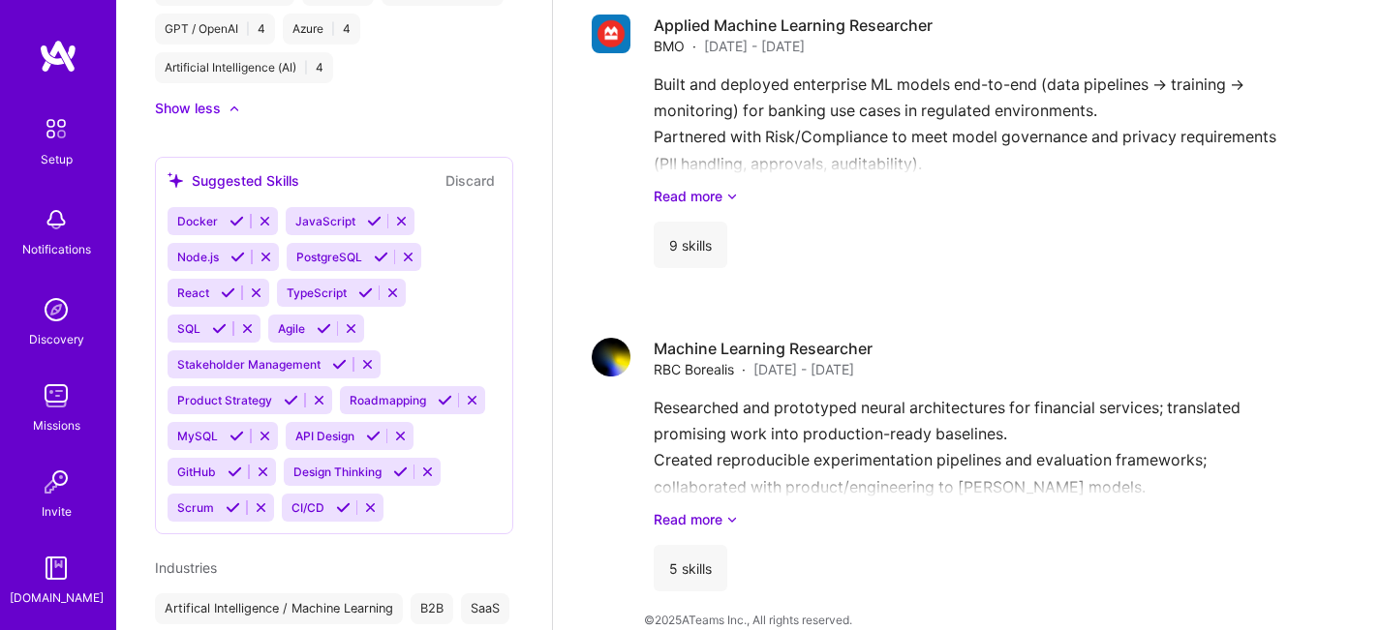
scroll to position [924, 0]
click at [414, 394] on span "Roadmapping" at bounding box center [388, 401] width 77 height 15
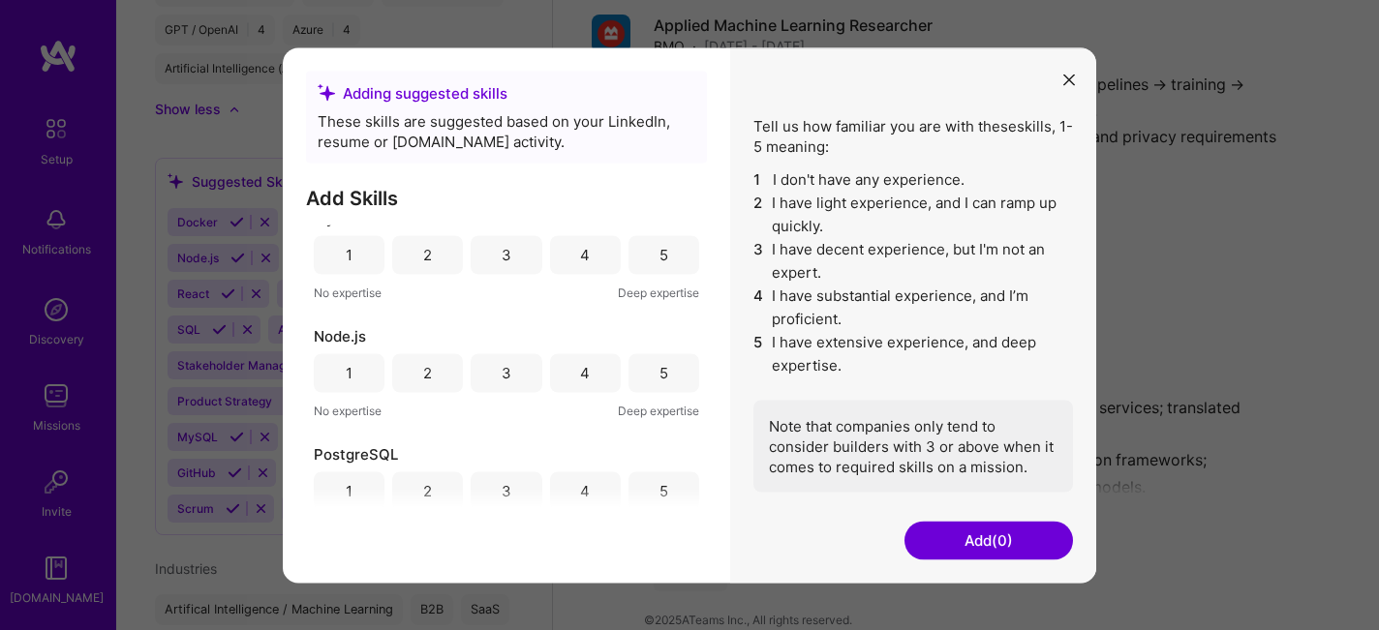
scroll to position [936, 0]
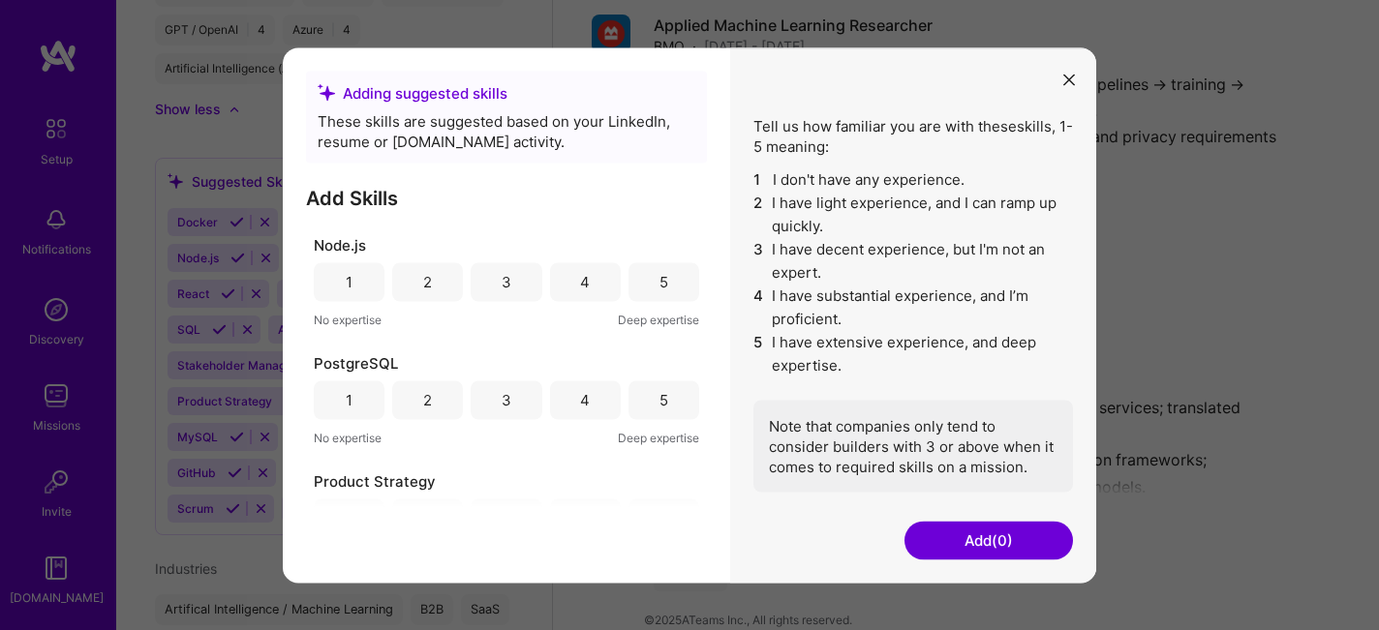
click at [1066, 81] on icon "modal" at bounding box center [1069, 81] width 12 height 12
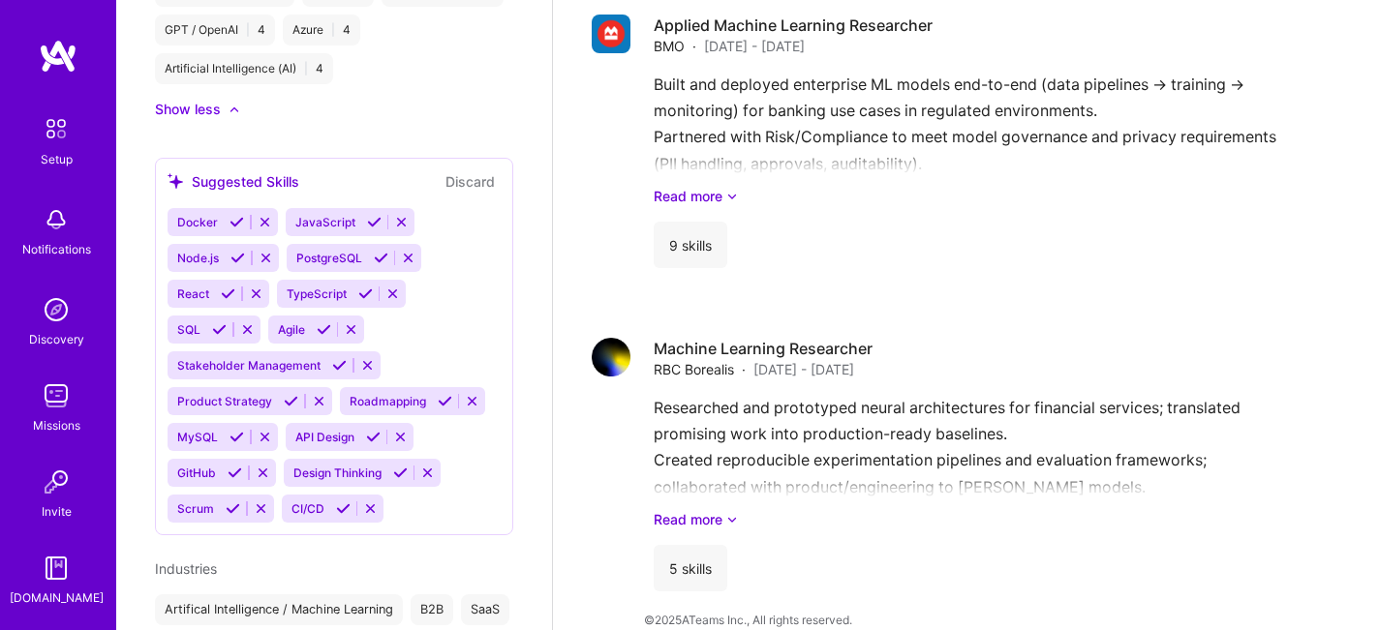
click at [329, 423] on div "API Design" at bounding box center [323, 437] width 75 height 28
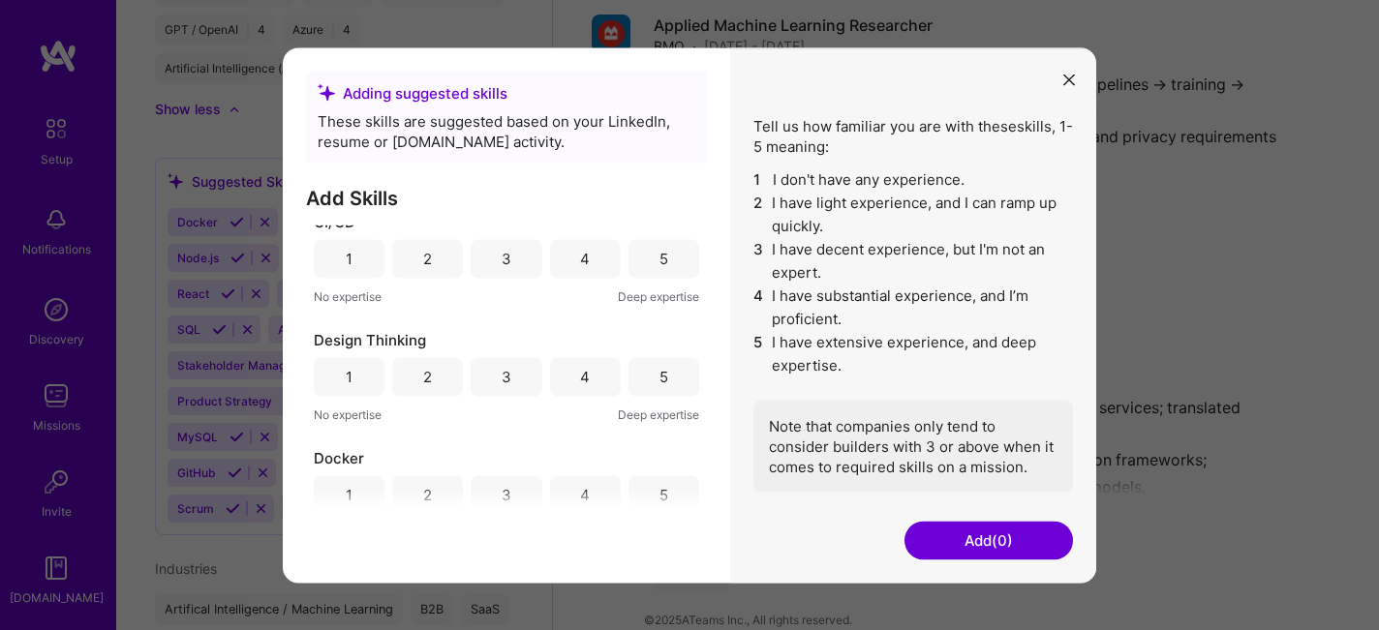
scroll to position [0, 0]
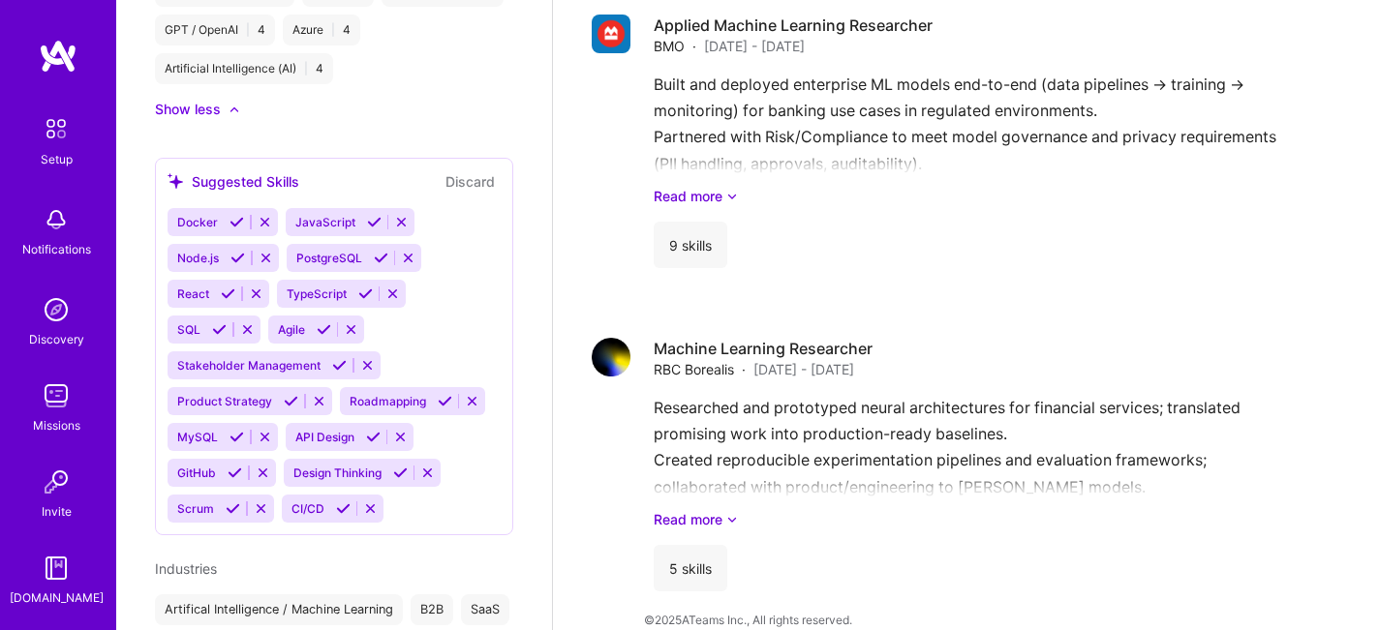
click at [292, 394] on icon at bounding box center [291, 401] width 15 height 15
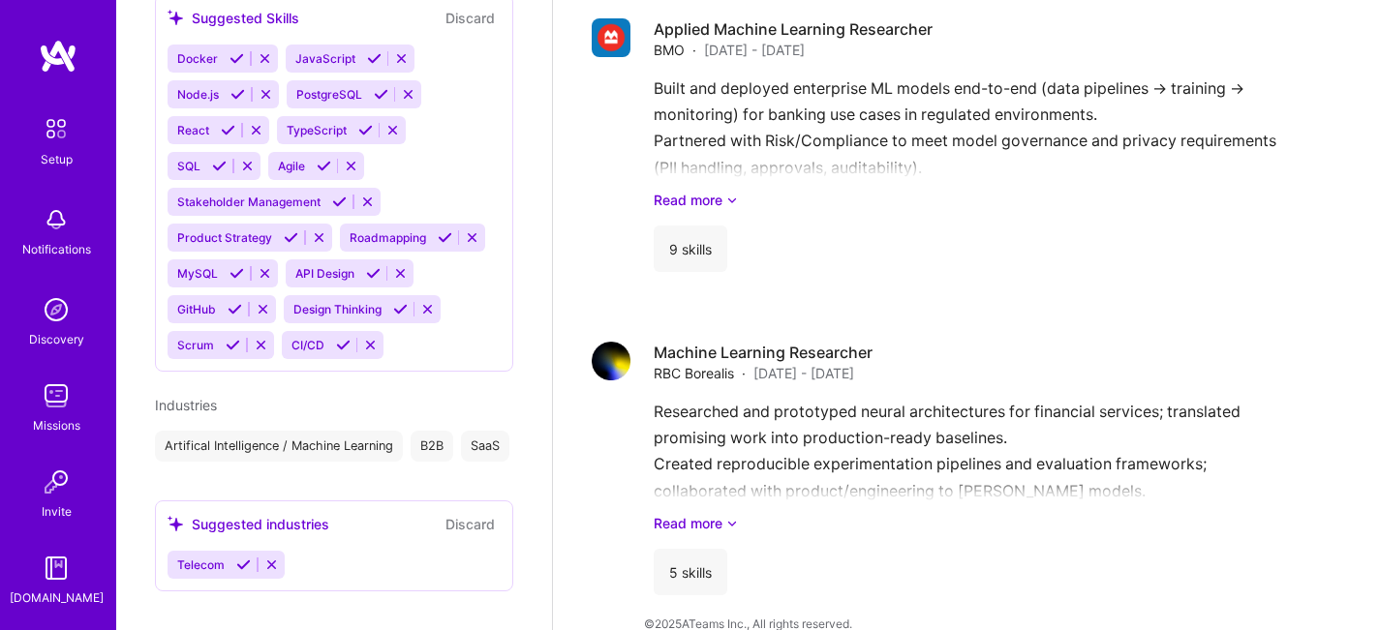
scroll to position [1872, 0]
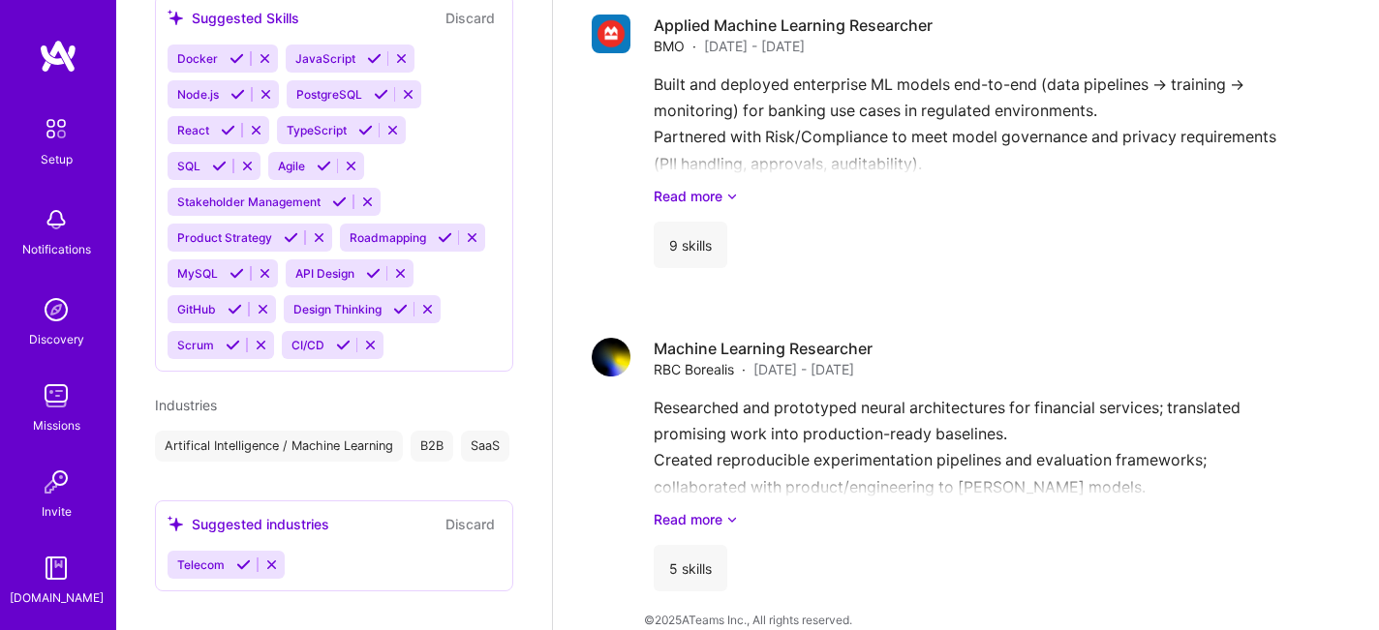
click at [272, 558] on icon at bounding box center [271, 565] width 15 height 15
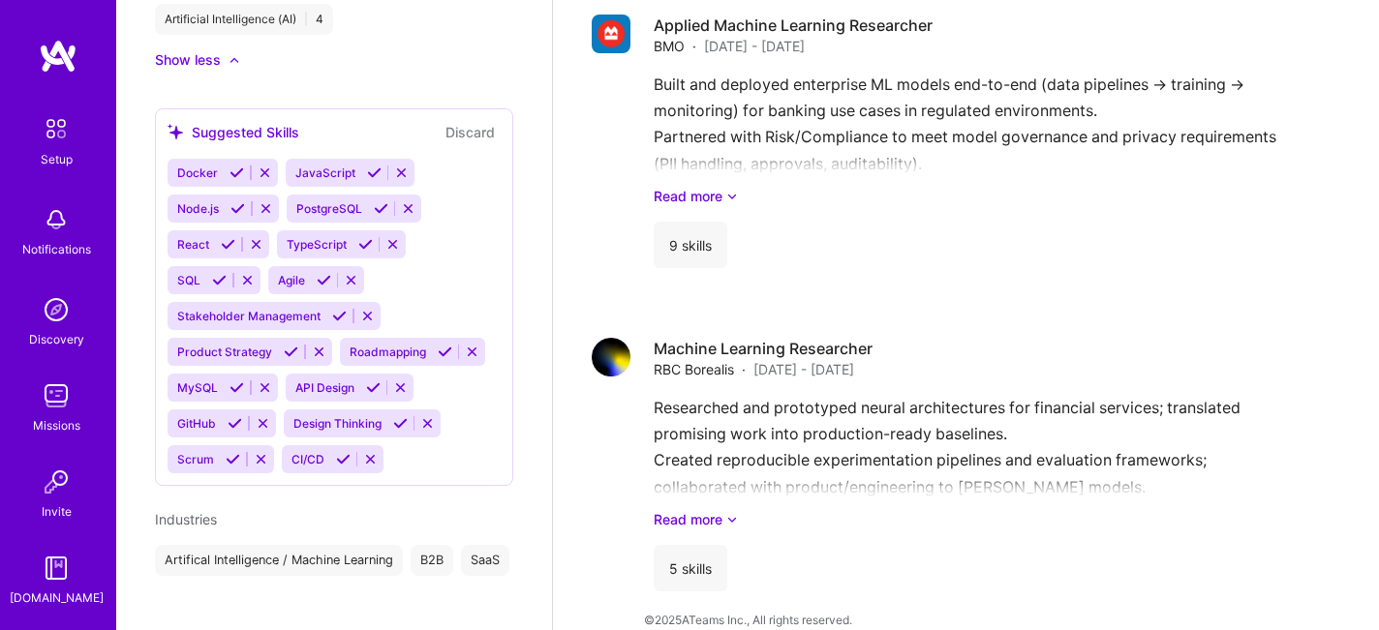
click at [330, 545] on div "Artifical Intelligence / Machine Learning" at bounding box center [279, 560] width 248 height 31
click at [453, 568] on div "Stella Wu AI Product Manager 10 Years Experience Location Toronto, Ontario, Can…" at bounding box center [334, 315] width 436 height 630
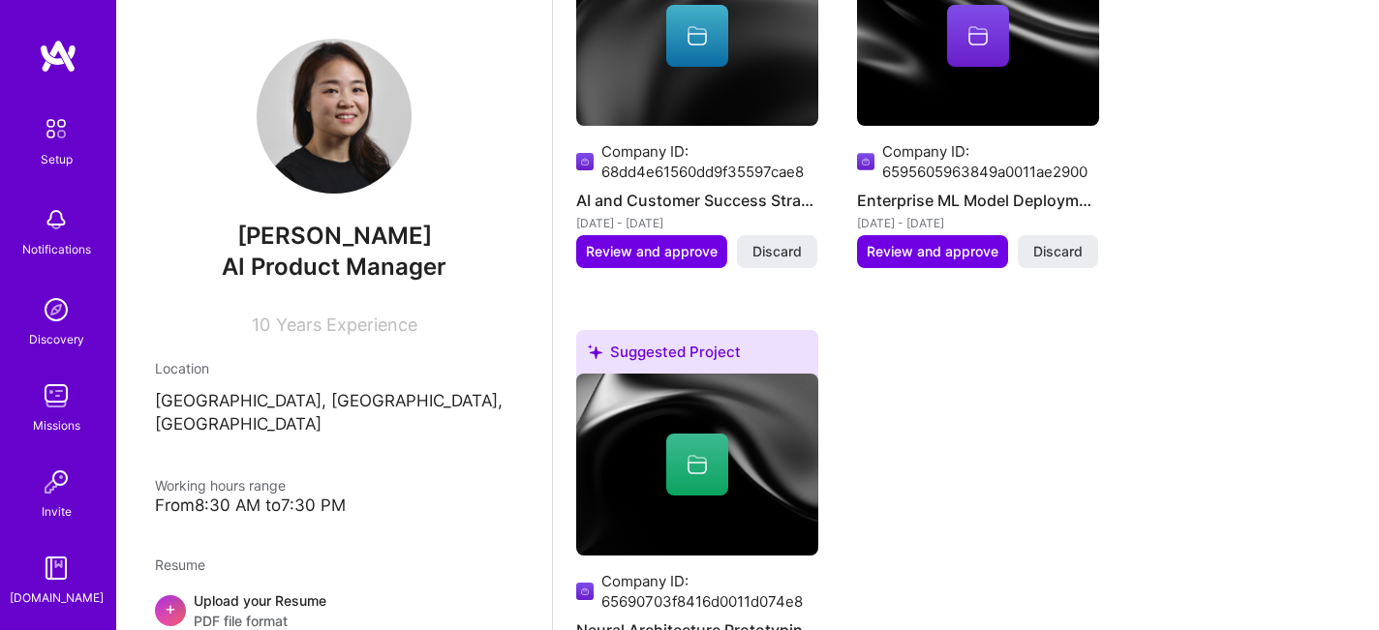
scroll to position [0, 0]
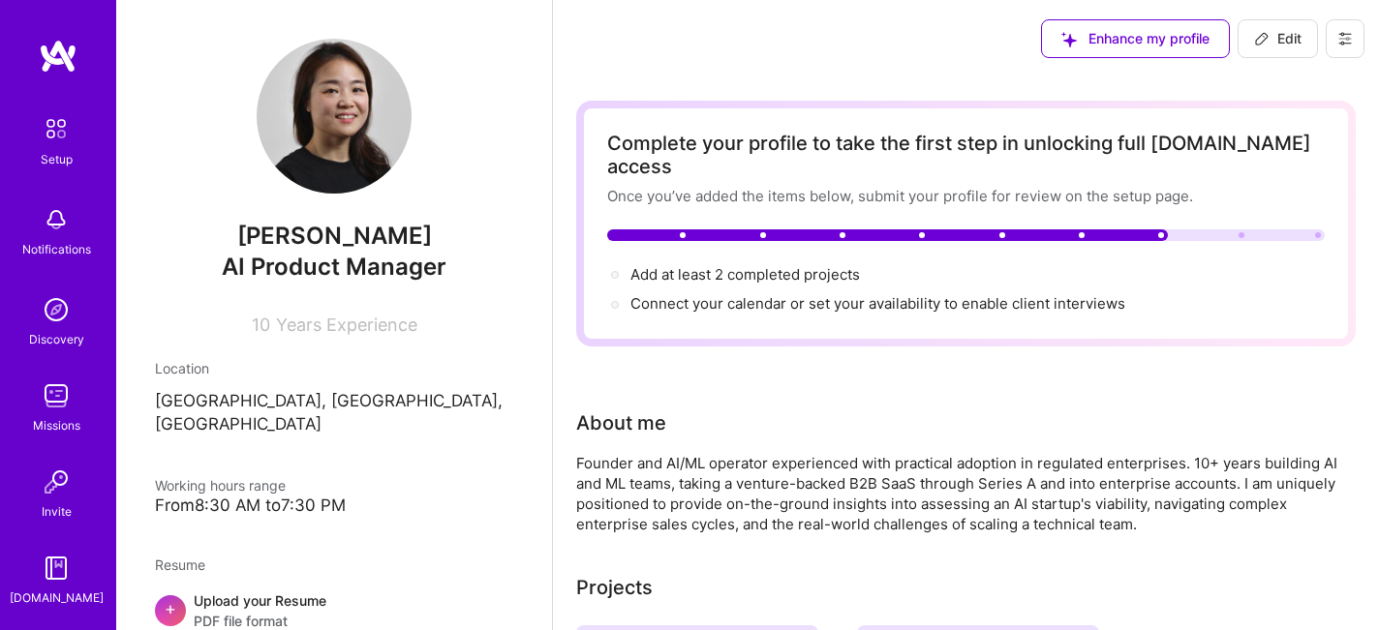
click at [1340, 41] on icon at bounding box center [1344, 38] width 15 height 15
click at [736, 265] on span "Add at least 2 completed projects →" at bounding box center [753, 274] width 247 height 18
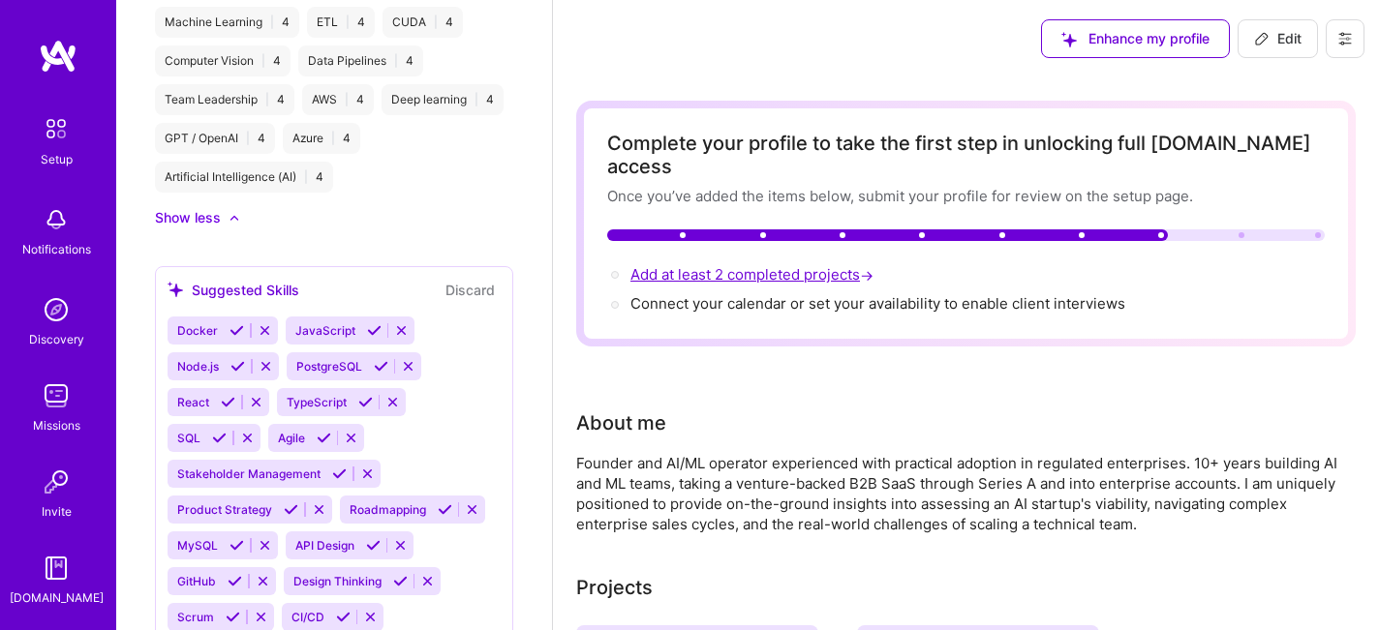
select select "US"
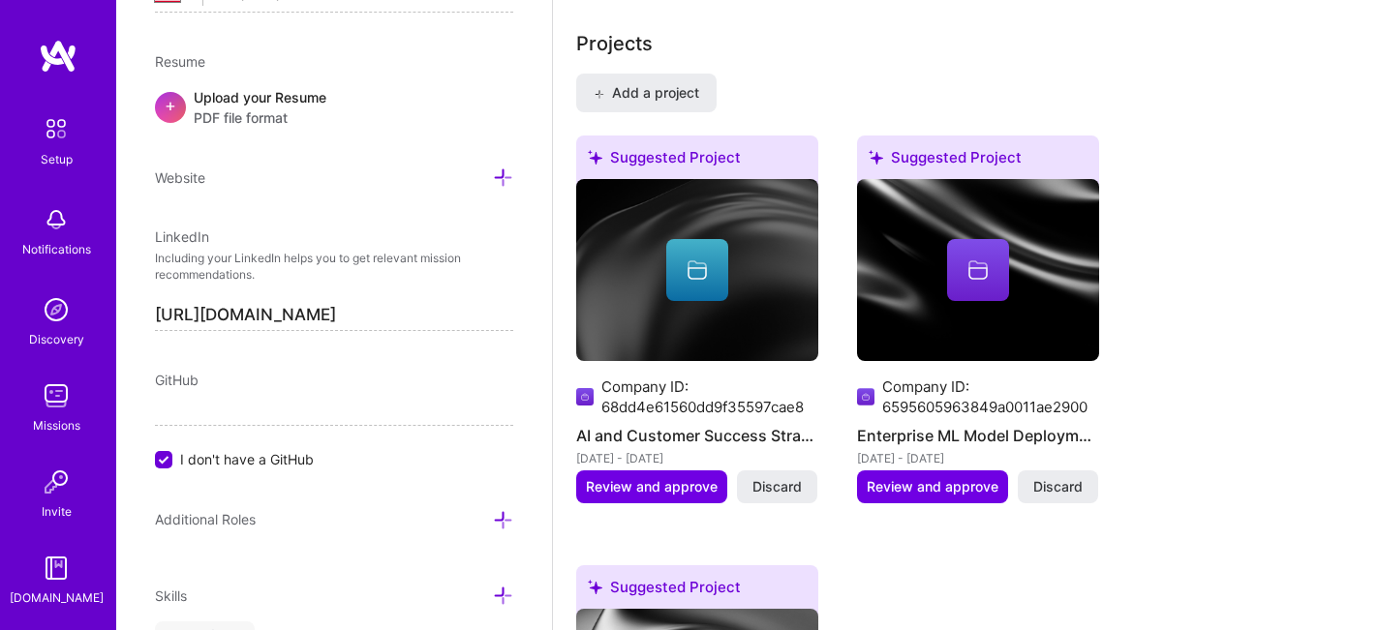
scroll to position [1450, 0]
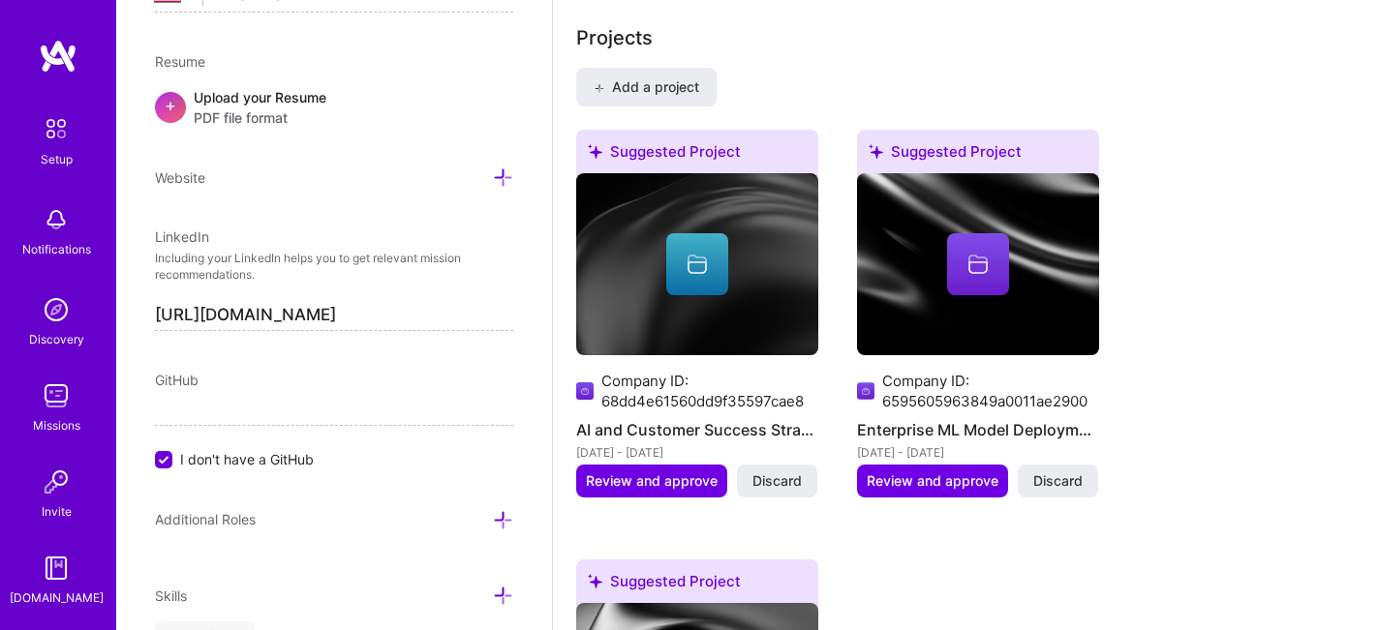
click at [701, 253] on icon at bounding box center [697, 264] width 23 height 23
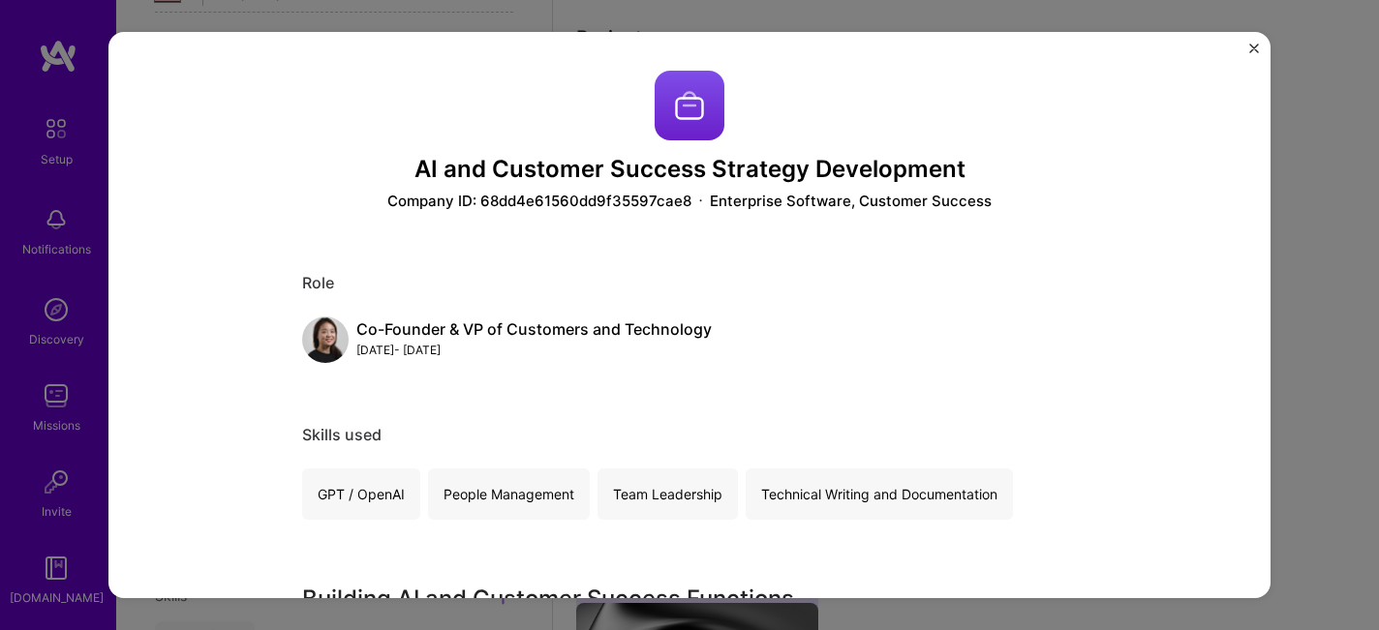
click at [370, 354] on div "Dec, 2020 - Mar, 2025" at bounding box center [533, 350] width 355 height 20
click at [692, 126] on img at bounding box center [690, 106] width 70 height 70
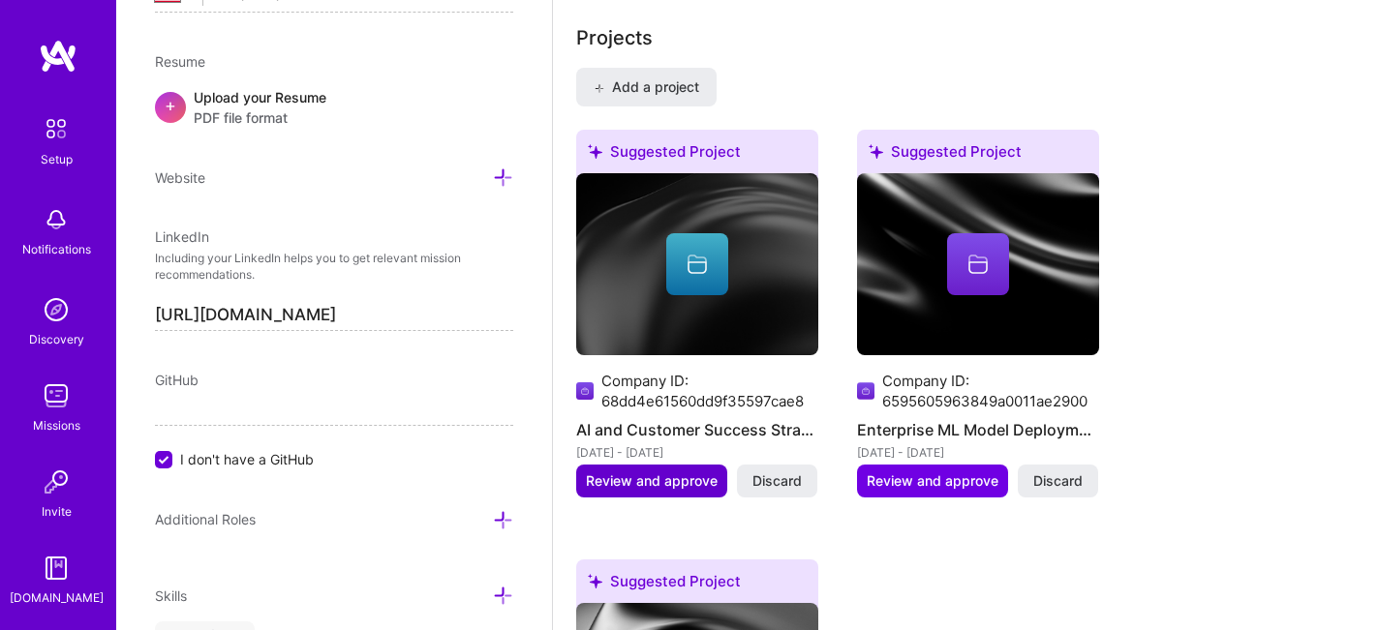
click at [664, 472] on span "Review and approve" at bounding box center [652, 481] width 132 height 19
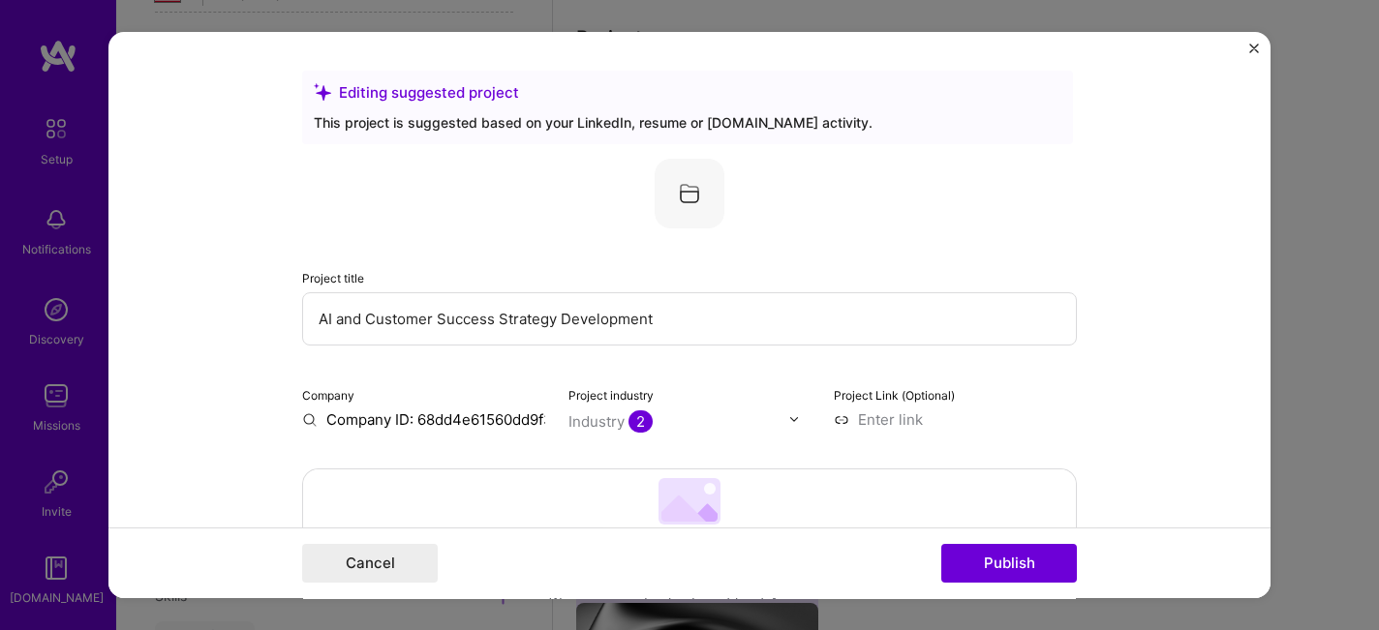
click at [516, 241] on div "Project title AI and Customer Success Strategy Development Company Company ID: …" at bounding box center [689, 294] width 775 height 271
click at [507, 121] on div "This project is suggested based on your LinkedIn, resume or A.Team activity." at bounding box center [688, 122] width 748 height 20
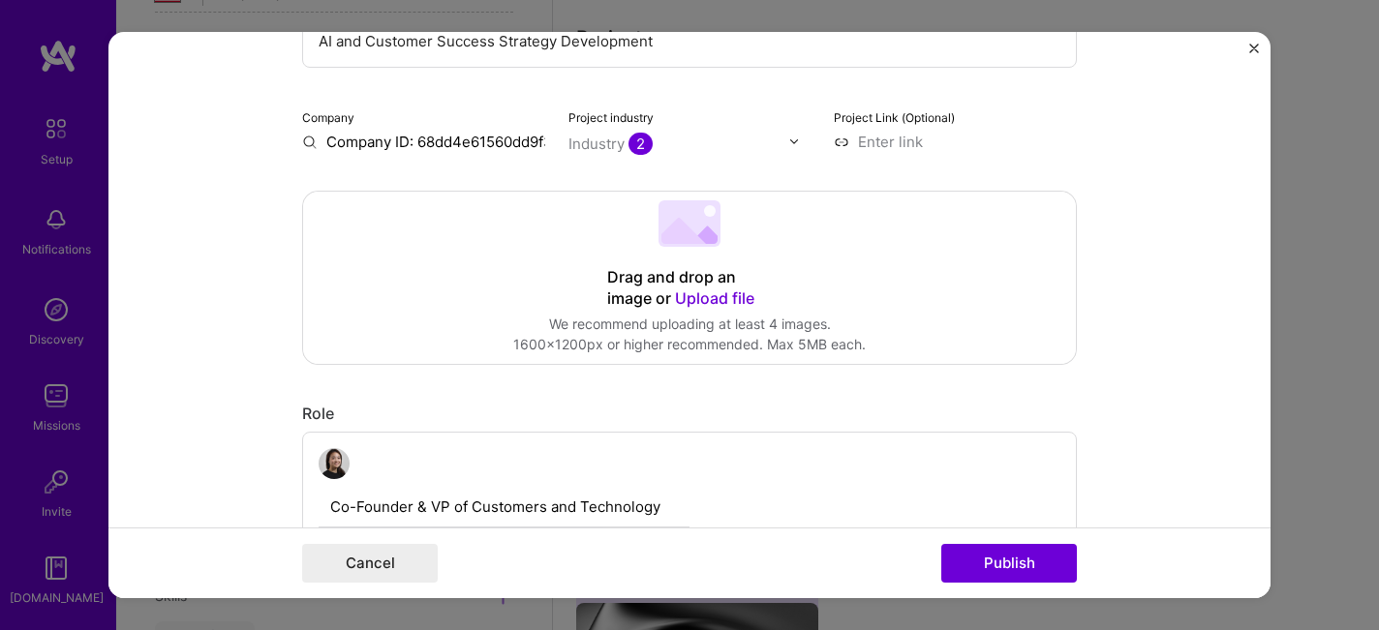
click at [458, 139] on input "Company ID: 68dd4e61560dd9f35597cae8" at bounding box center [423, 142] width 243 height 20
click at [500, 138] on input "Company ID: 68dd4e61560dd9f35597cae8" at bounding box center [423, 142] width 243 height 20
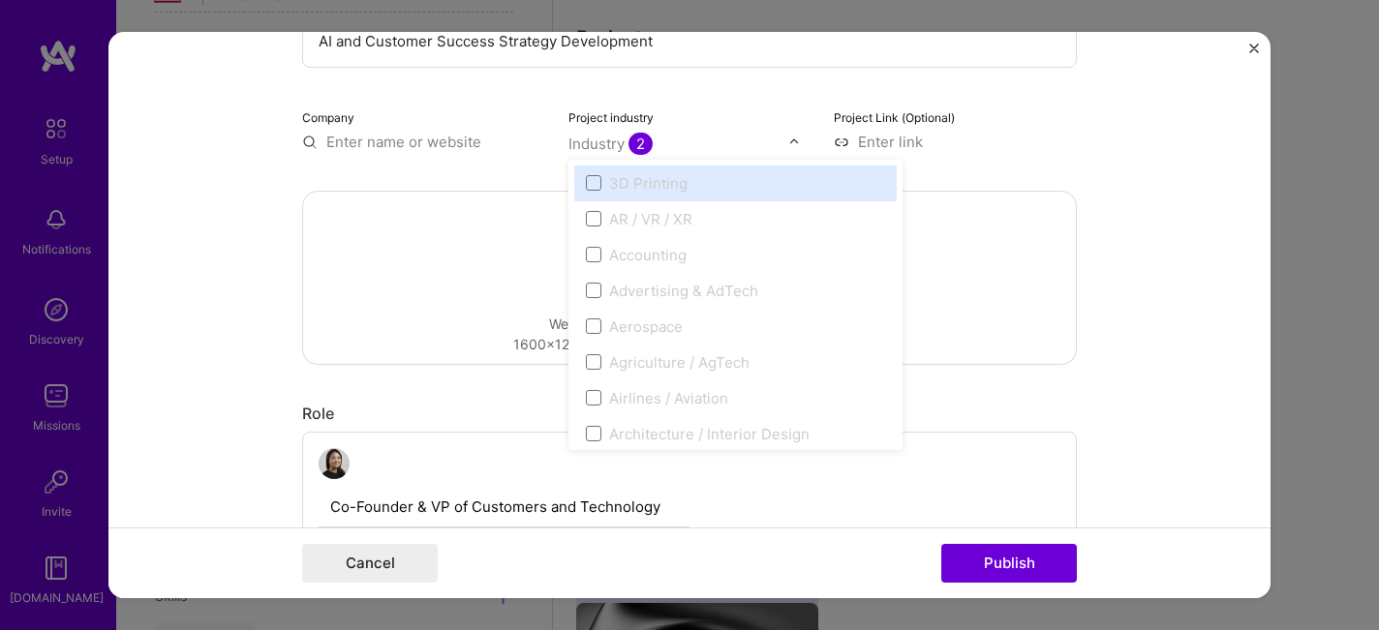
click at [645, 146] on span "2" at bounding box center [641, 144] width 24 height 22
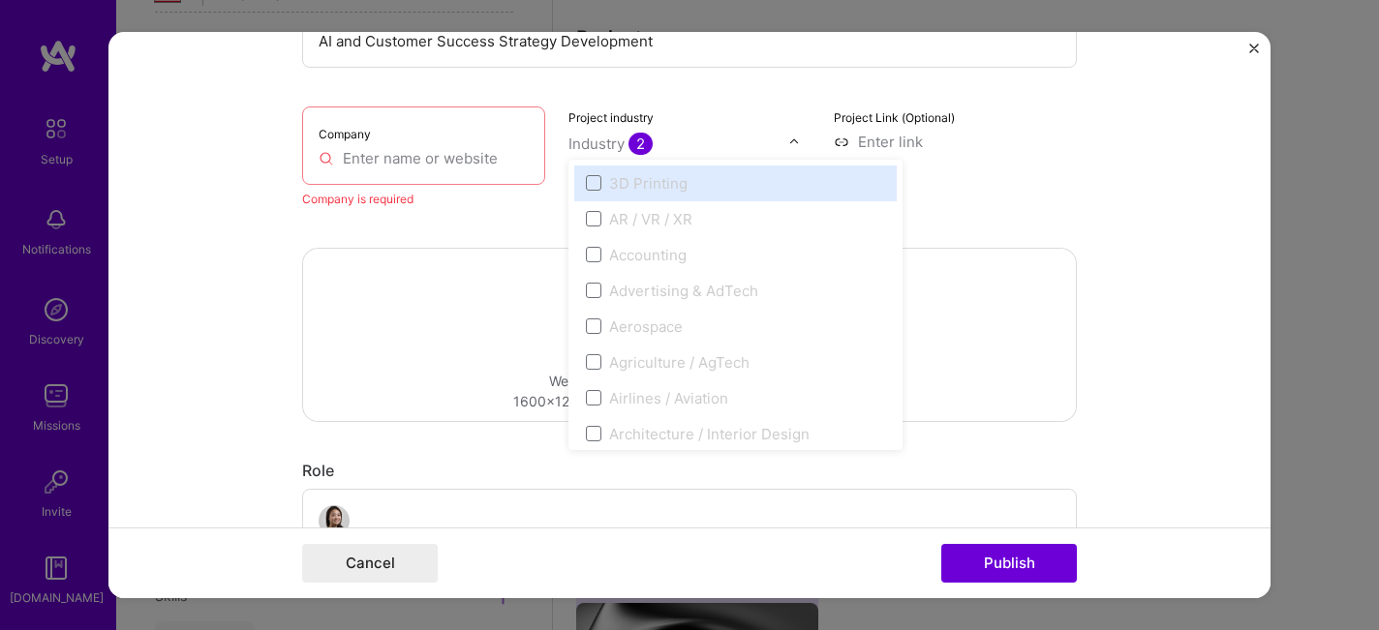
click at [415, 164] on input "text" at bounding box center [424, 158] width 210 height 20
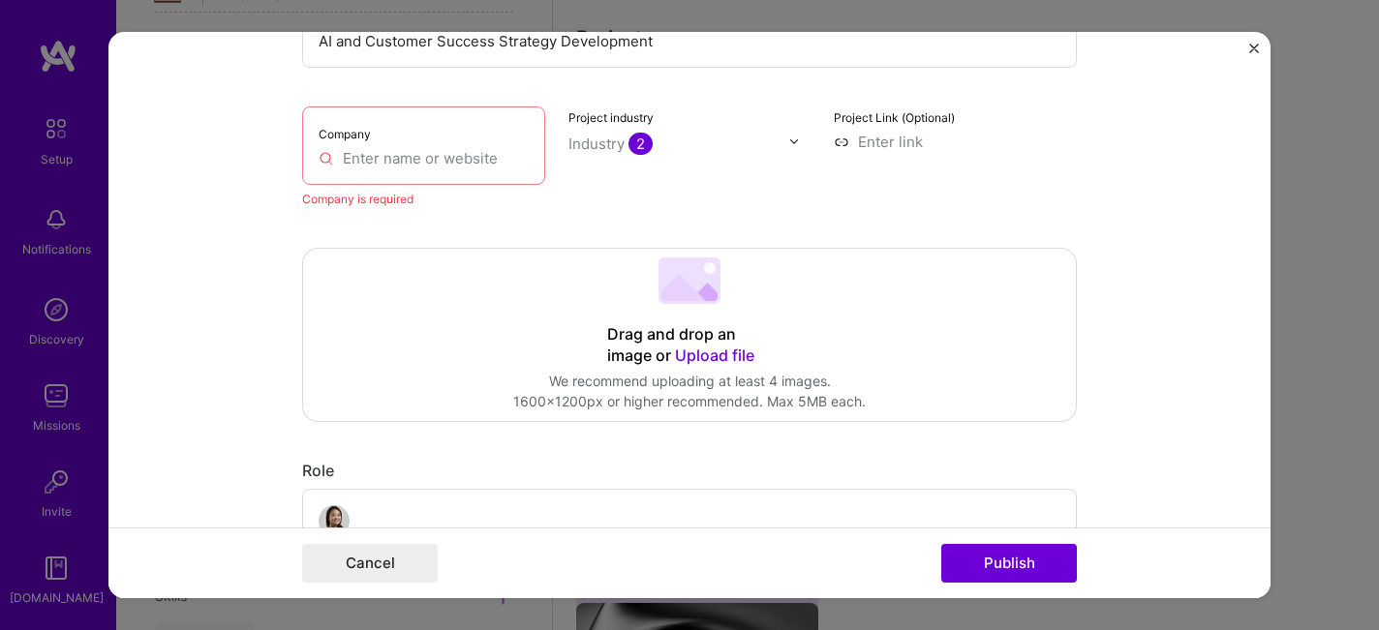
click at [457, 164] on input "text" at bounding box center [424, 158] width 210 height 20
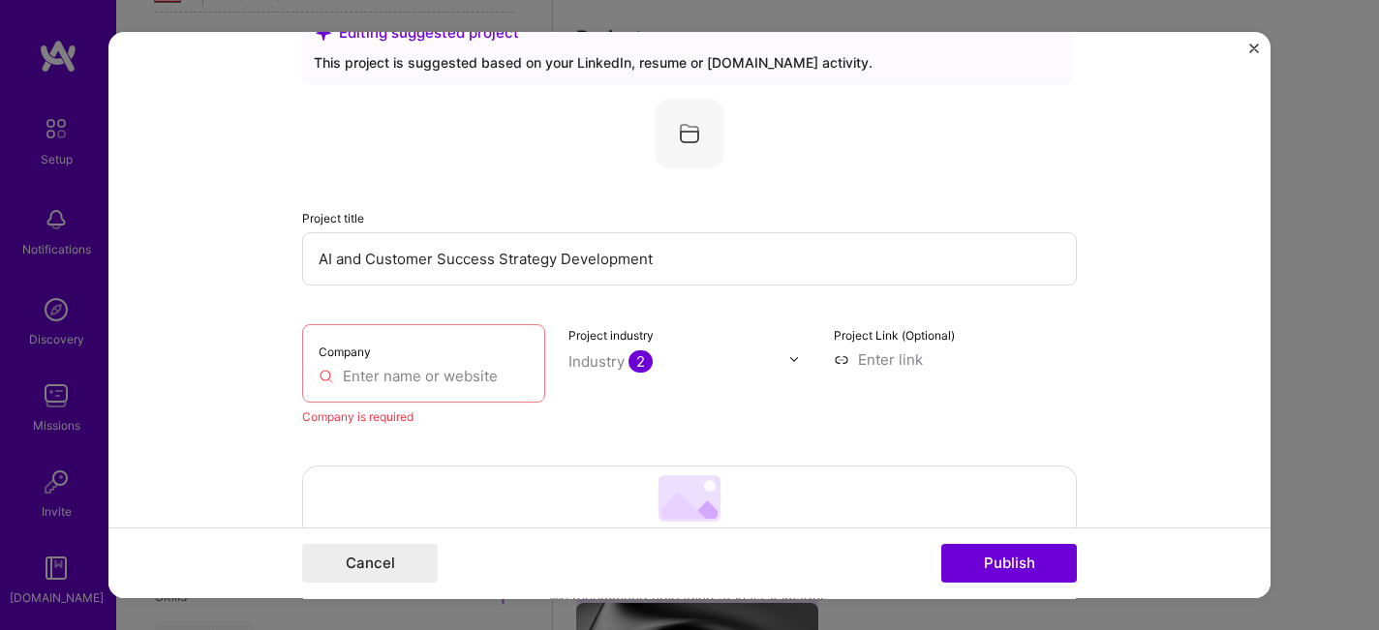
scroll to position [0, 0]
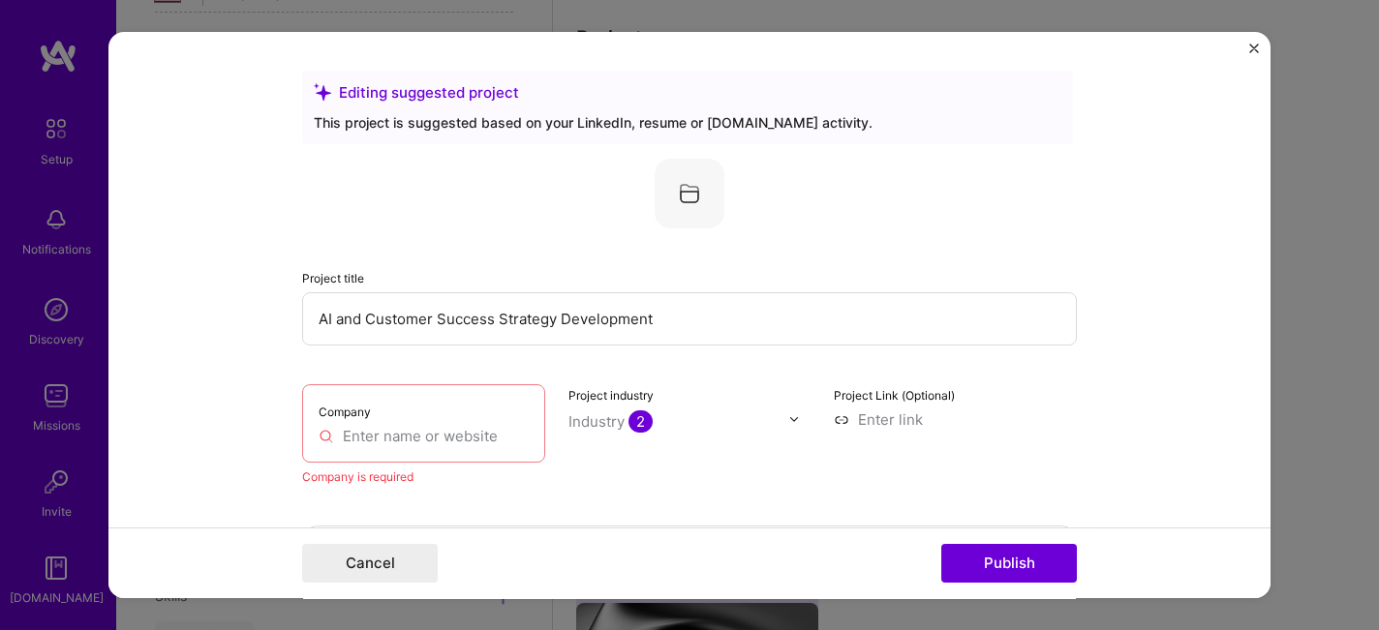
click at [466, 322] on input "AI and Customer Success Strategy Development" at bounding box center [689, 318] width 775 height 53
click at [249, 364] on form "Editing suggested project This project is suggested based on your LinkedIn, res…" at bounding box center [689, 316] width 1162 height 568
click at [646, 416] on span "2" at bounding box center [641, 422] width 24 height 22
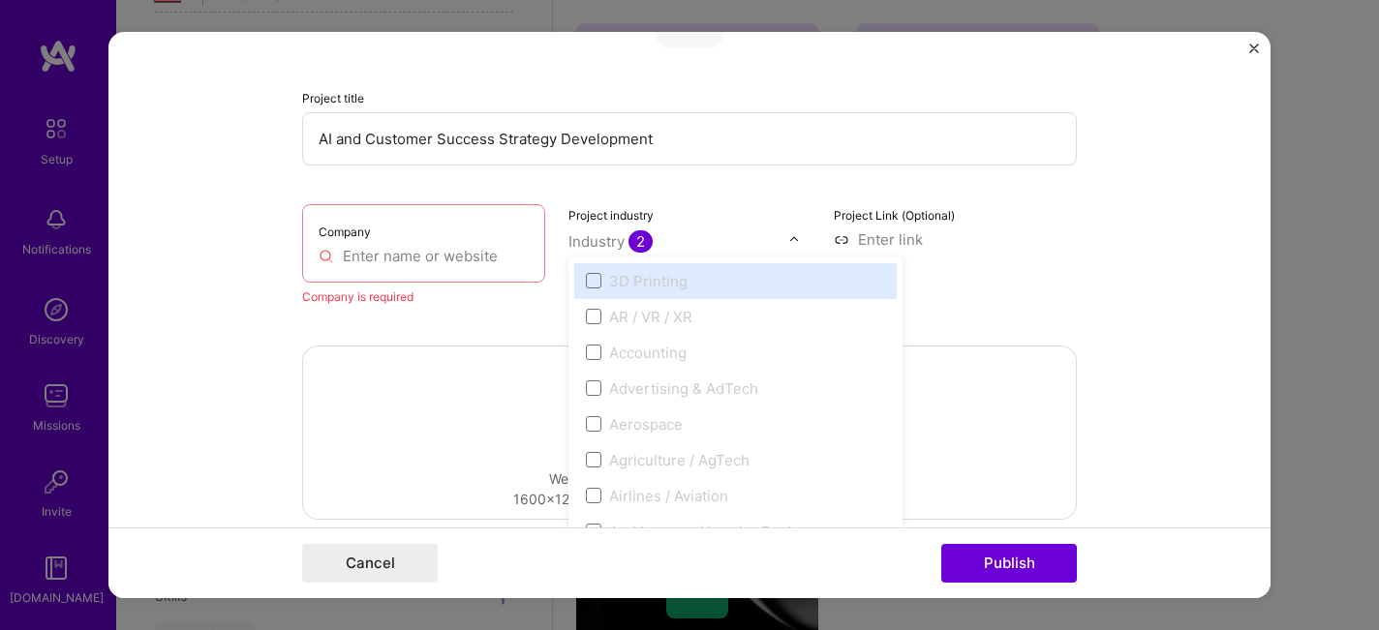
scroll to position [182, 0]
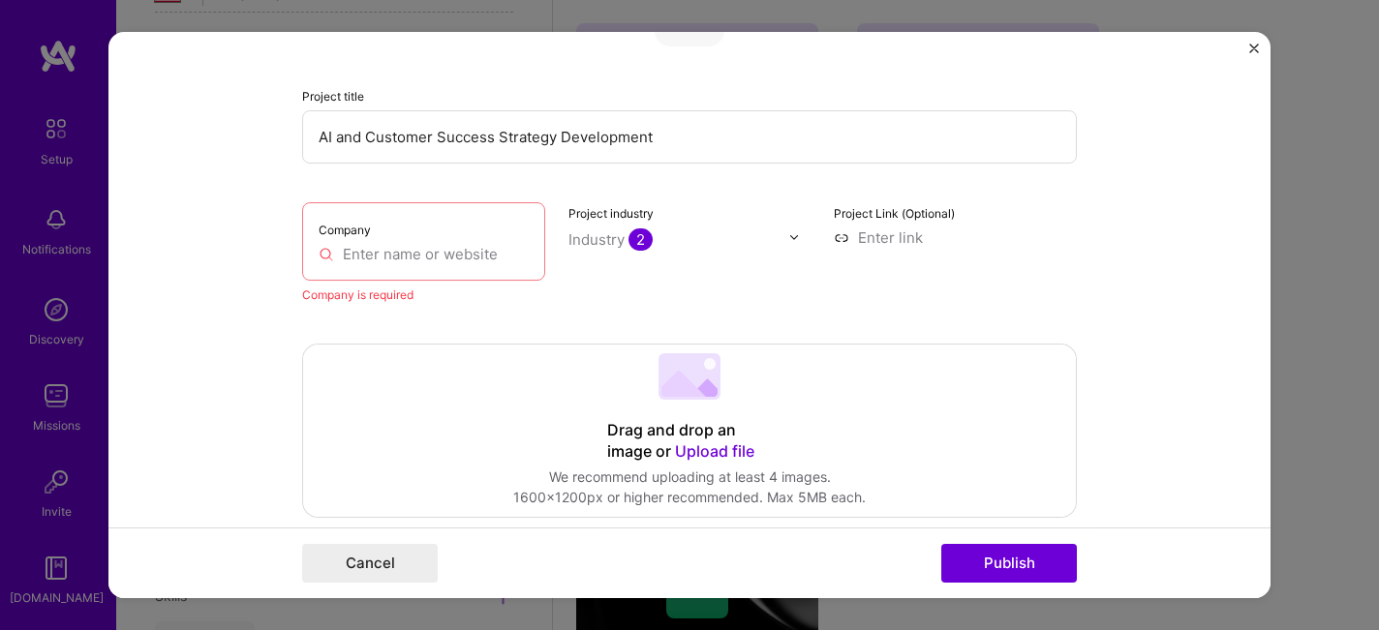
click at [997, 239] on input at bounding box center [955, 238] width 243 height 20
click at [452, 260] on input "text" at bounding box center [424, 254] width 210 height 20
click at [326, 259] on input "text" at bounding box center [424, 254] width 210 height 20
click at [354, 344] on div "Drag and drop an image or Upload file Upload file We recommend uploading at lea…" at bounding box center [689, 431] width 775 height 174
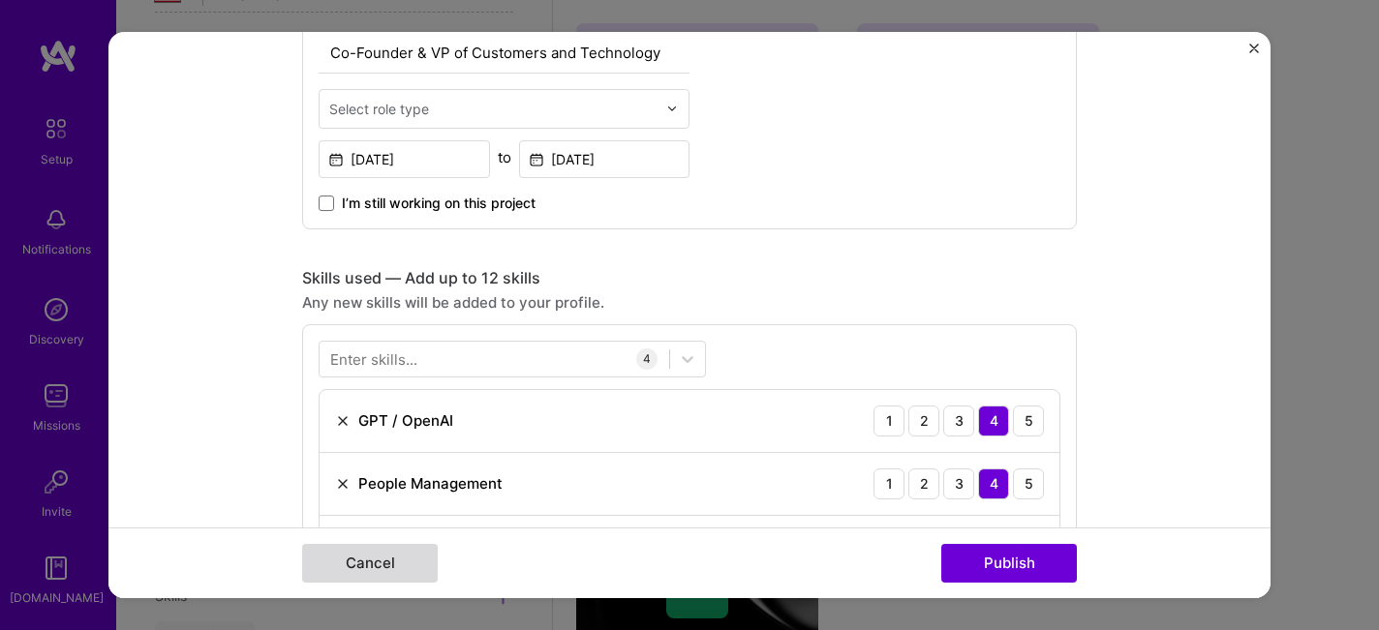
click at [394, 560] on button "Cancel" at bounding box center [370, 563] width 136 height 39
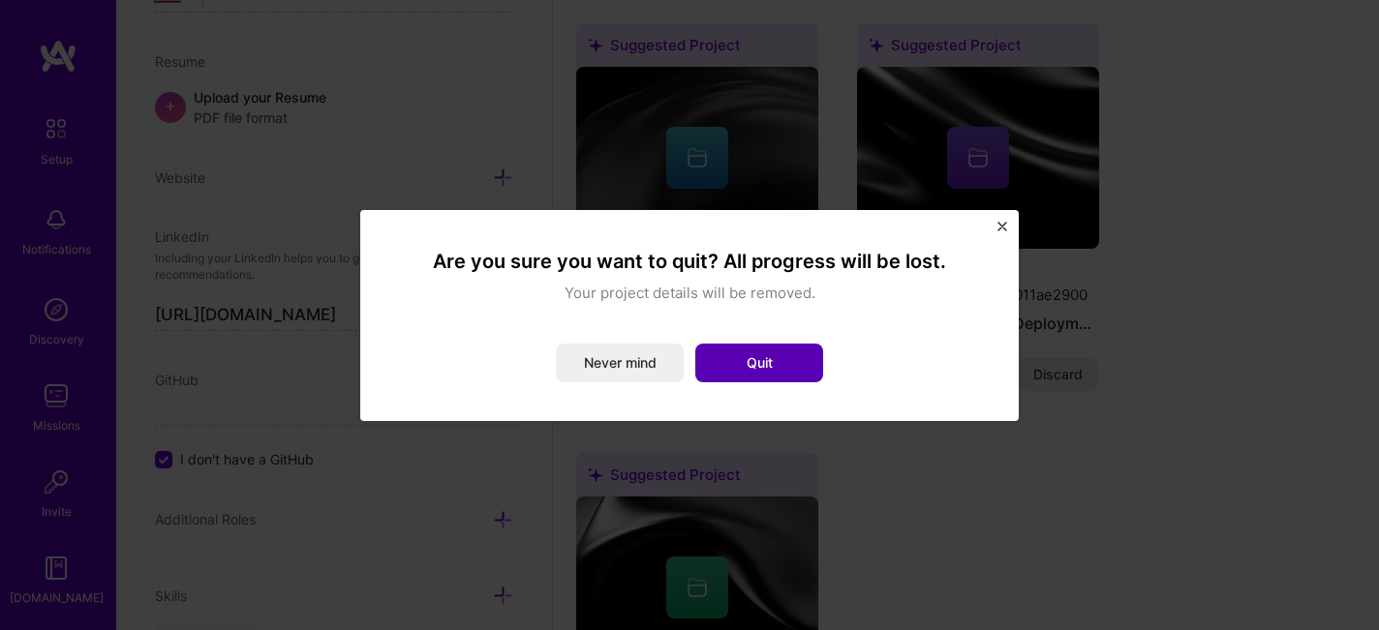
click at [766, 363] on button "Quit" at bounding box center [759, 363] width 128 height 39
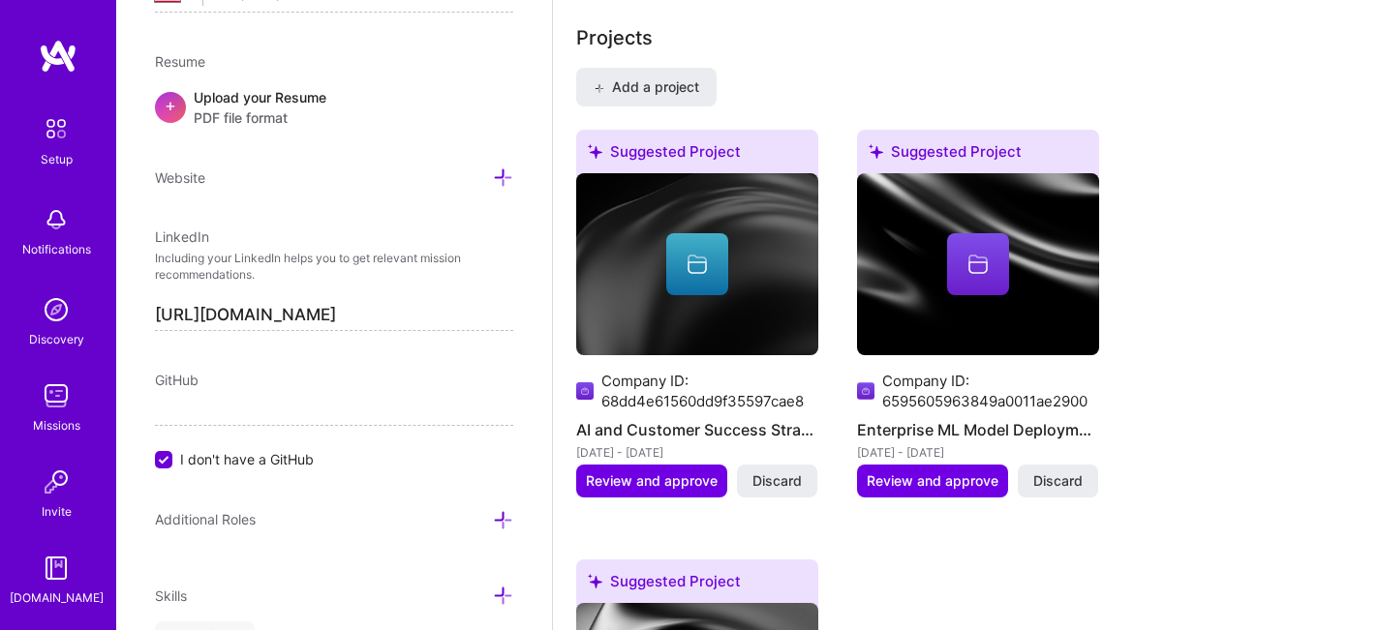
scroll to position [1737, 0]
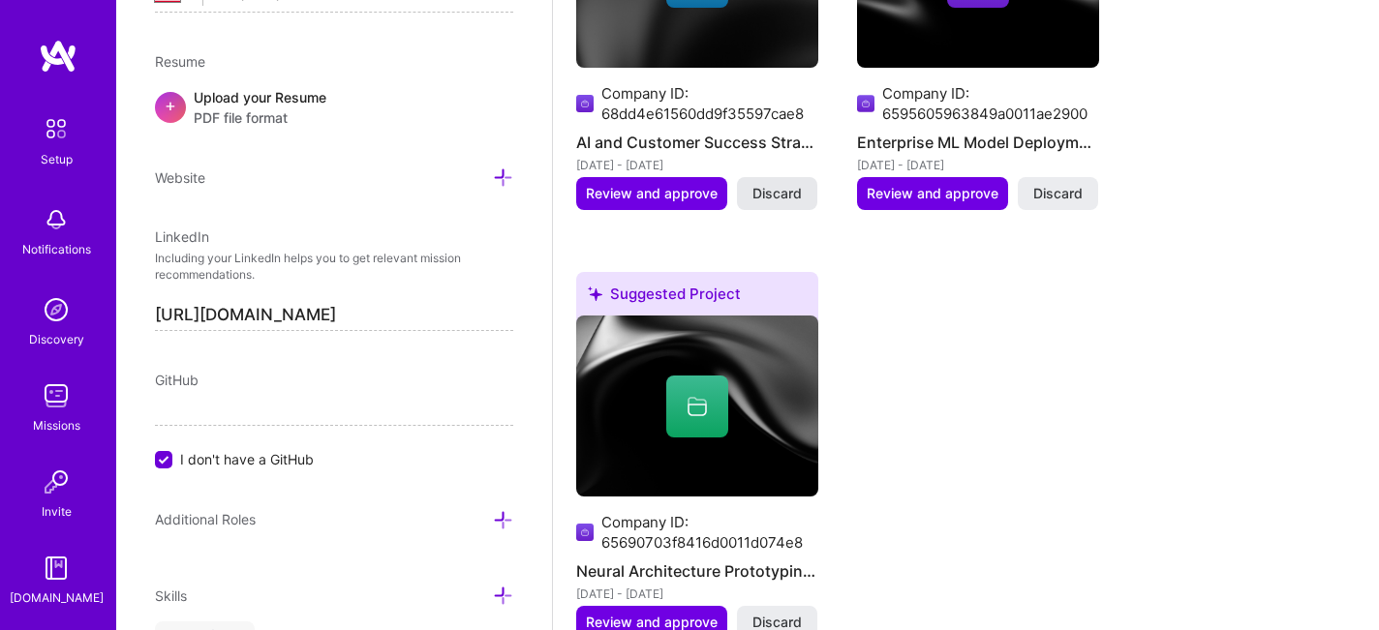
click at [782, 184] on span "Discard" at bounding box center [776, 193] width 49 height 19
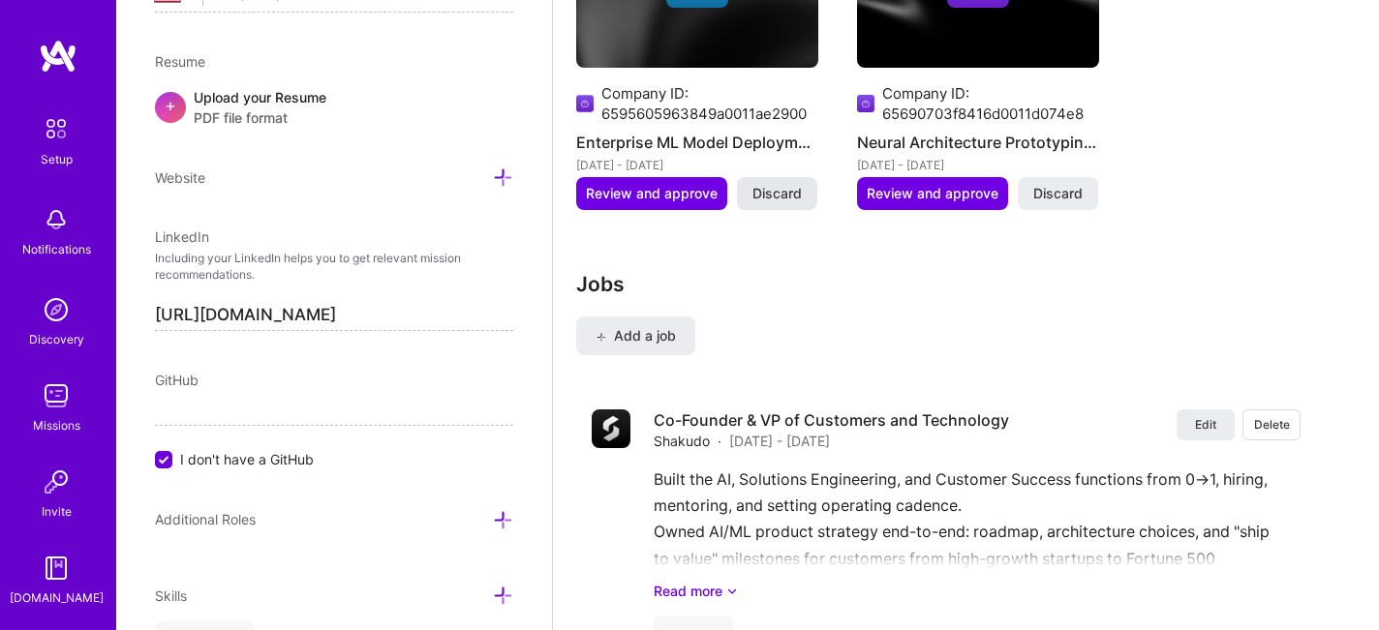
click at [784, 184] on span "Discard" at bounding box center [776, 193] width 49 height 19
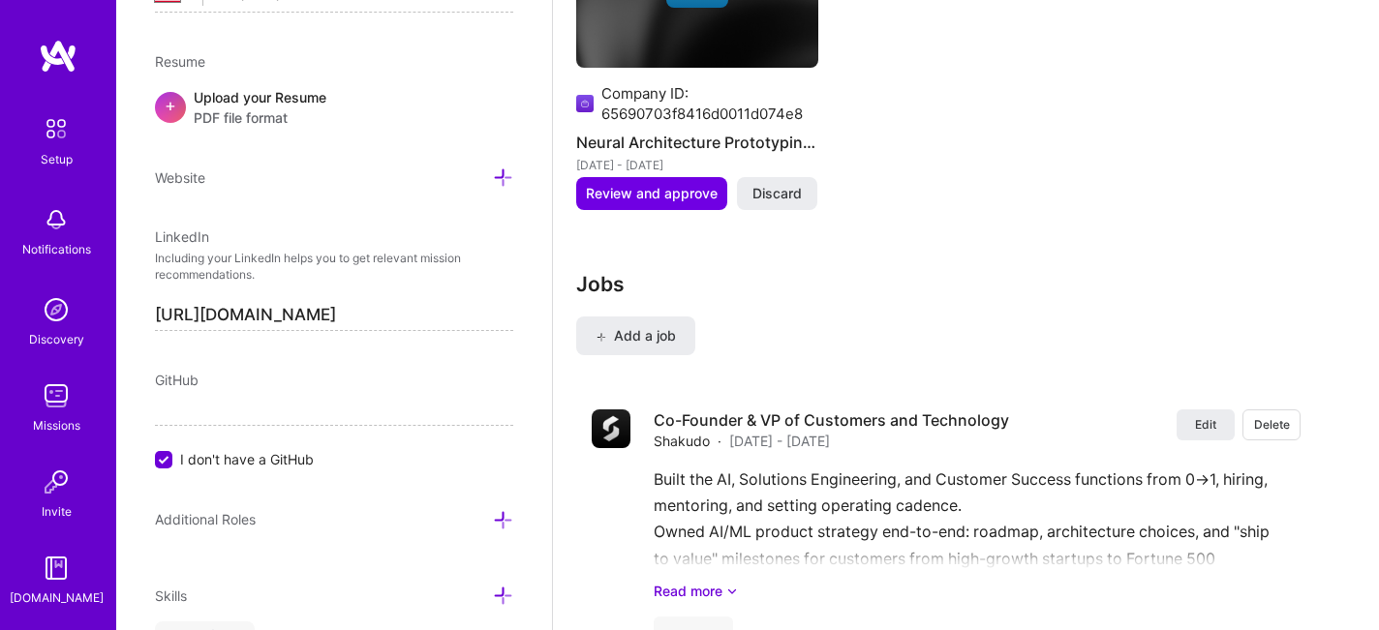
click at [784, 184] on span "Discard" at bounding box center [776, 193] width 49 height 19
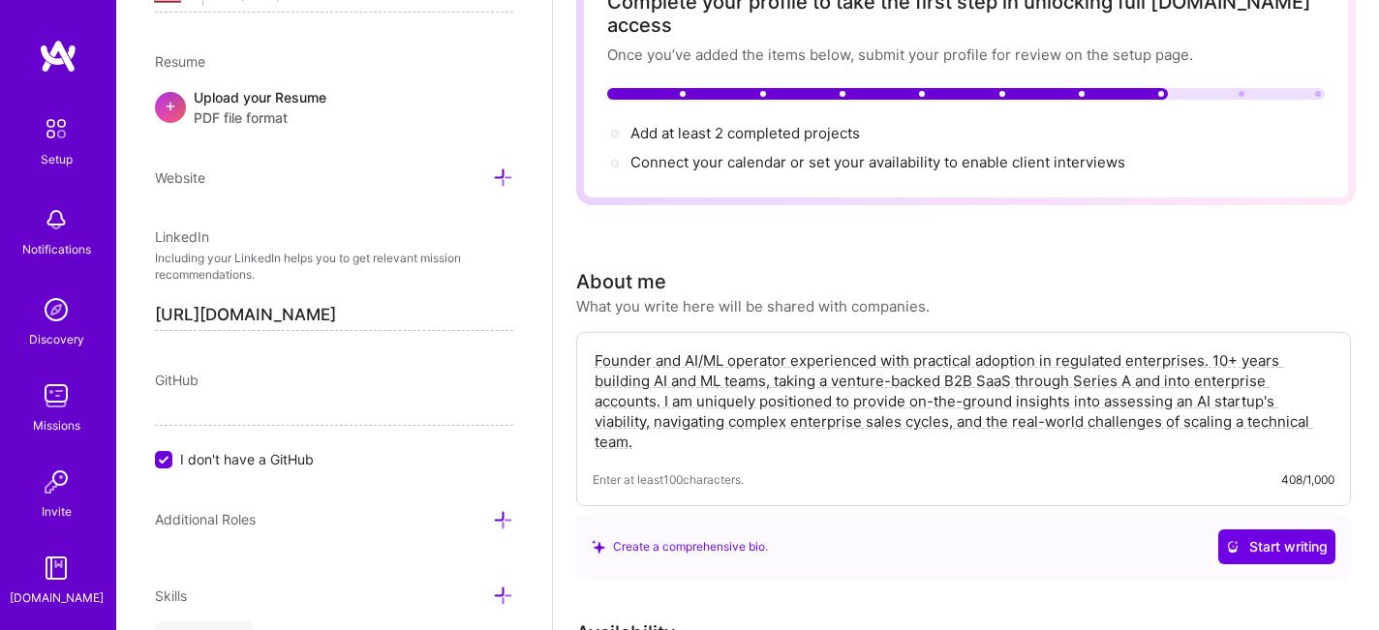
scroll to position [0, 0]
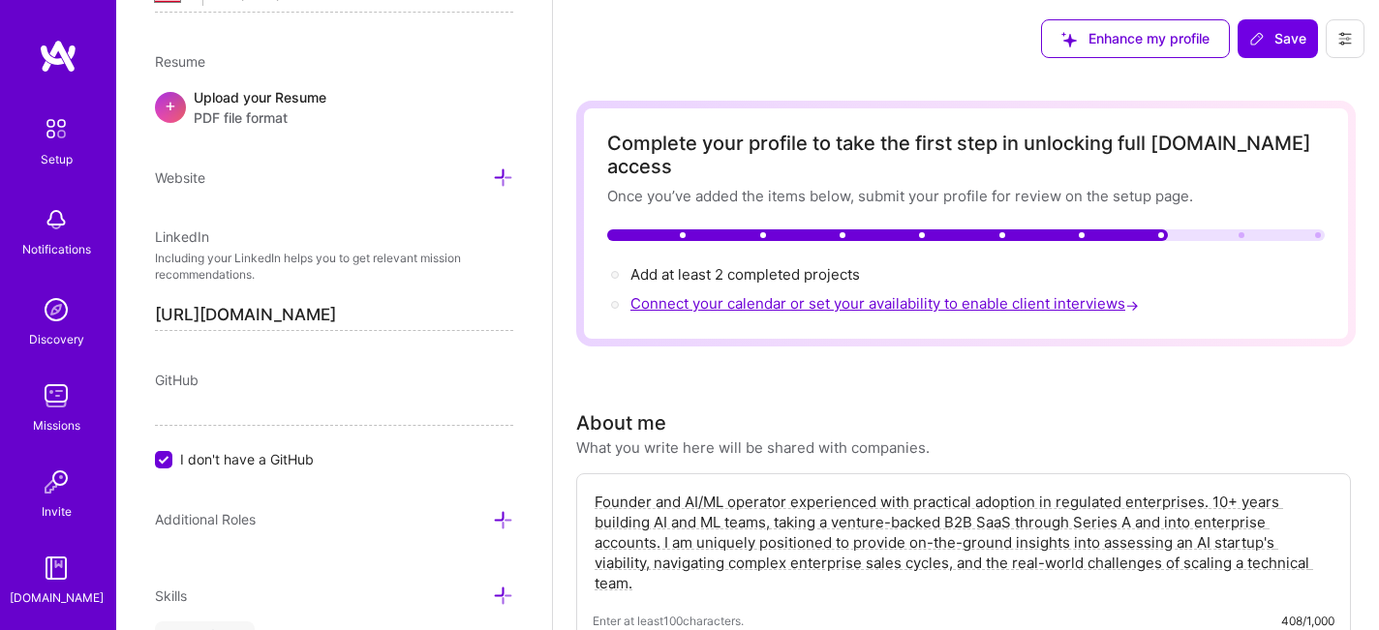
click at [810, 294] on span "Connect your calendar or set your availability to enable client interviews →" at bounding box center [886, 303] width 512 height 18
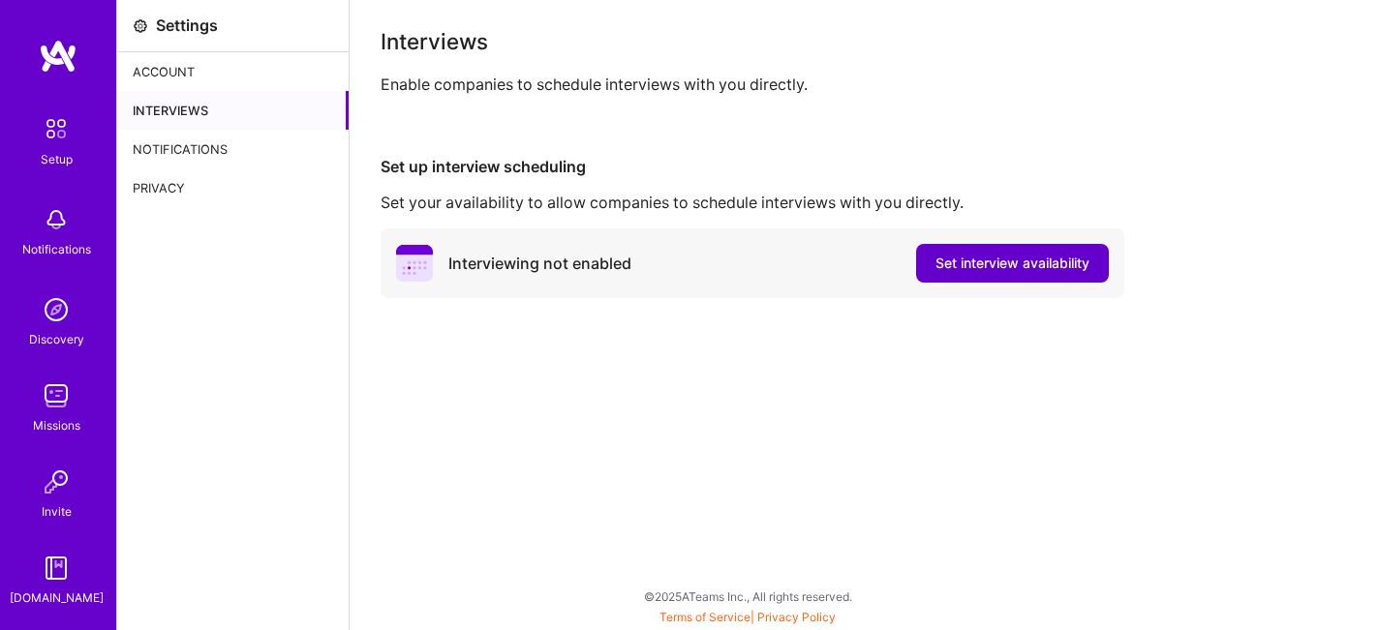
click at [1020, 263] on span "Set interview availability" at bounding box center [1013, 263] width 154 height 19
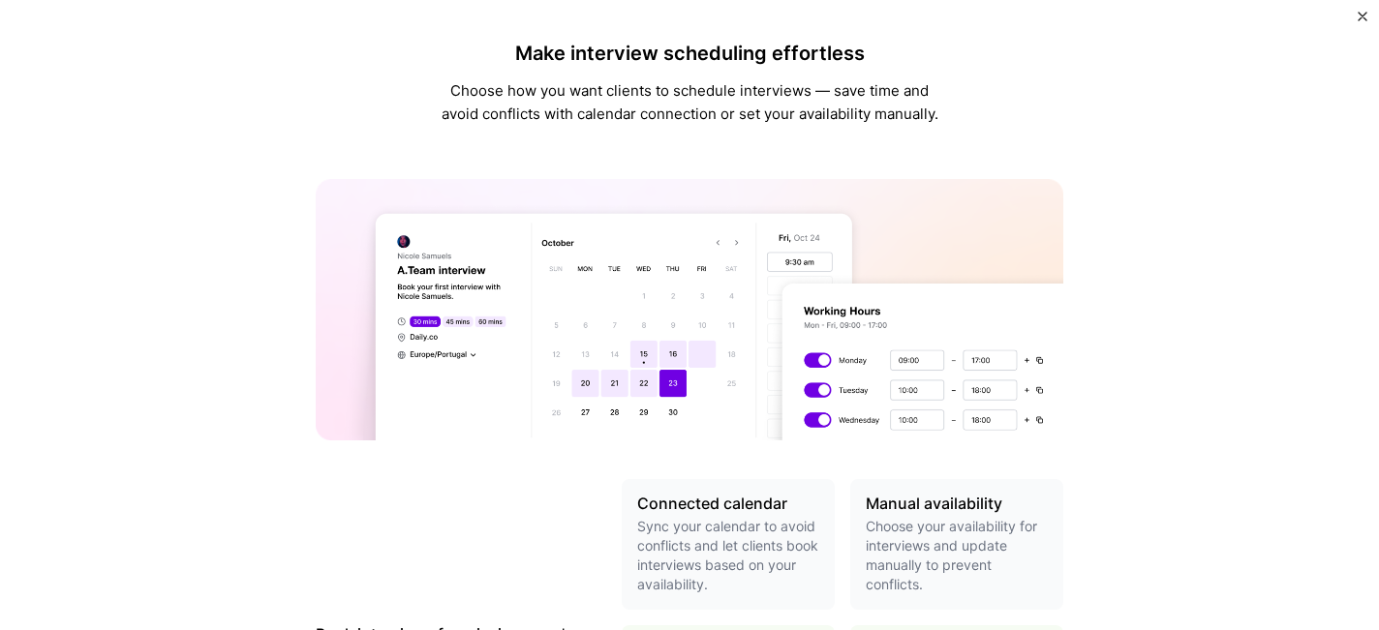
scroll to position [726, 0]
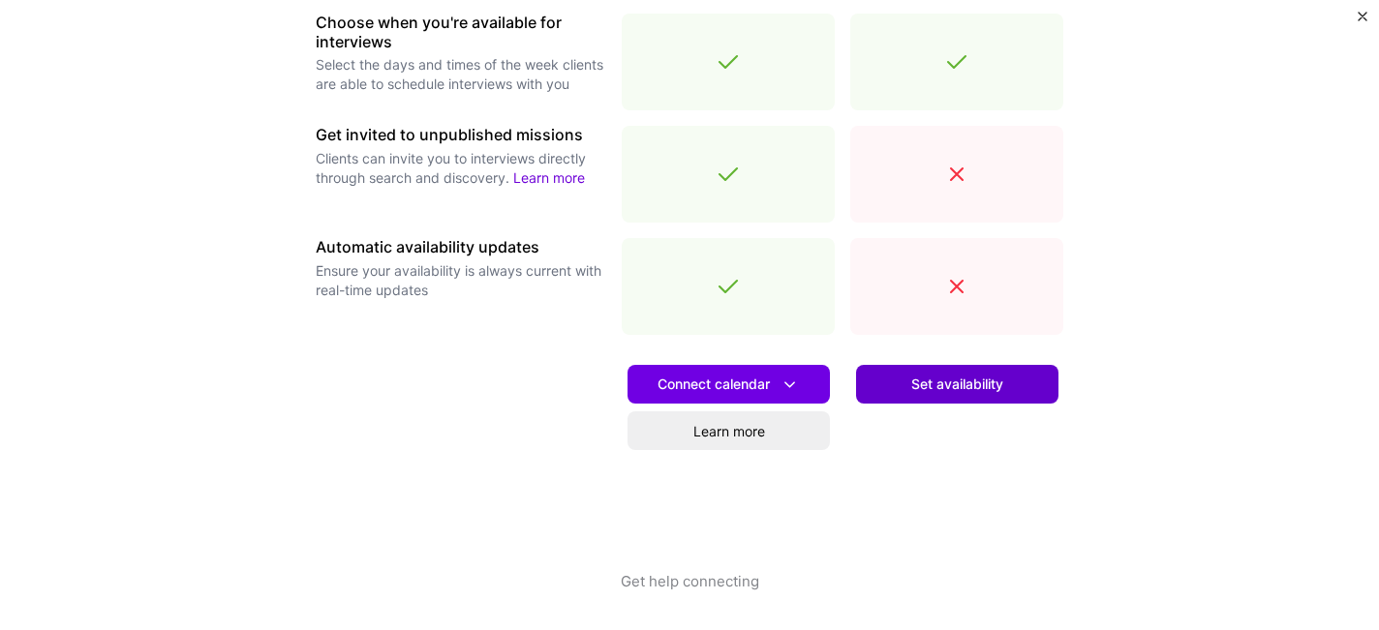
click at [995, 389] on span "Set availability" at bounding box center [957, 384] width 92 height 19
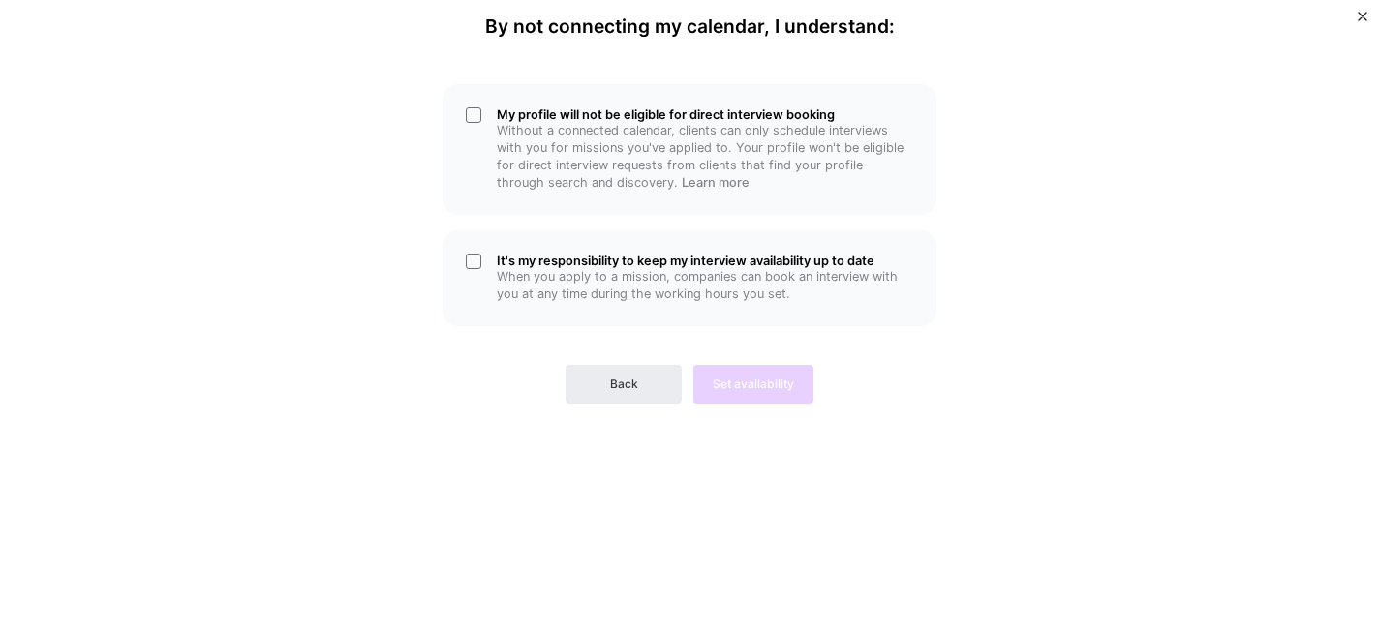
scroll to position [0, 0]
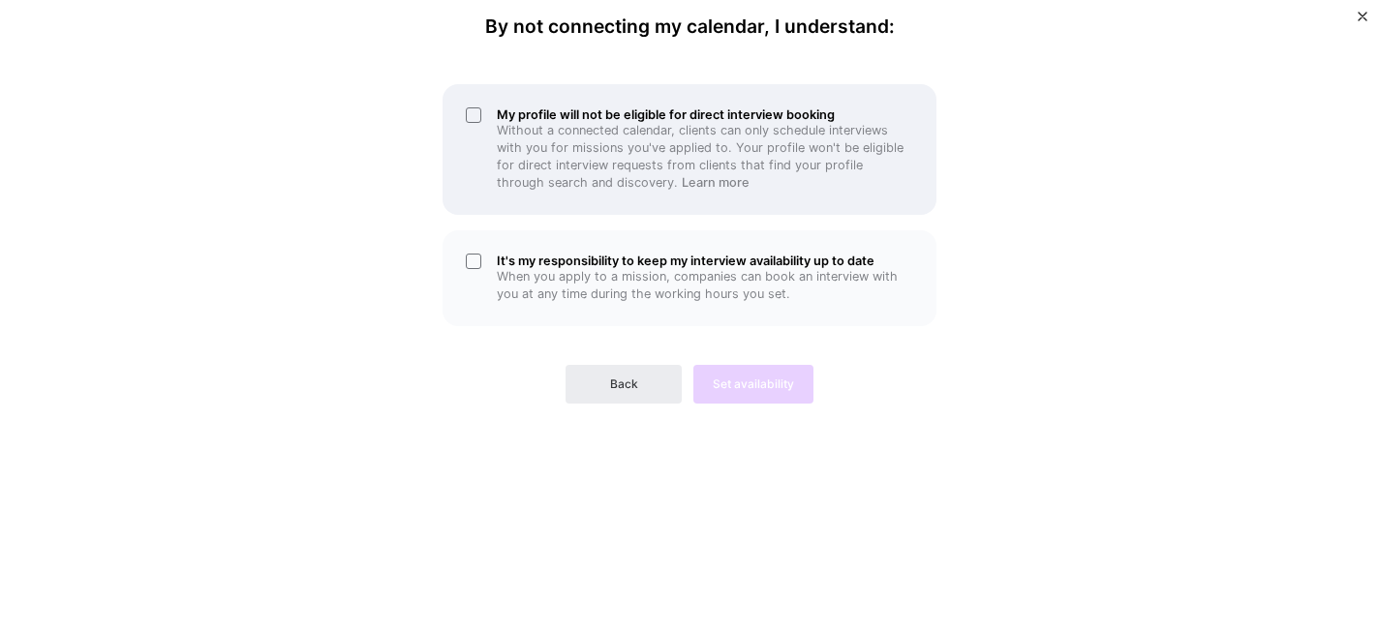
click at [618, 113] on h5 "My profile will not be eligible for direct interview booking" at bounding box center [705, 114] width 416 height 15
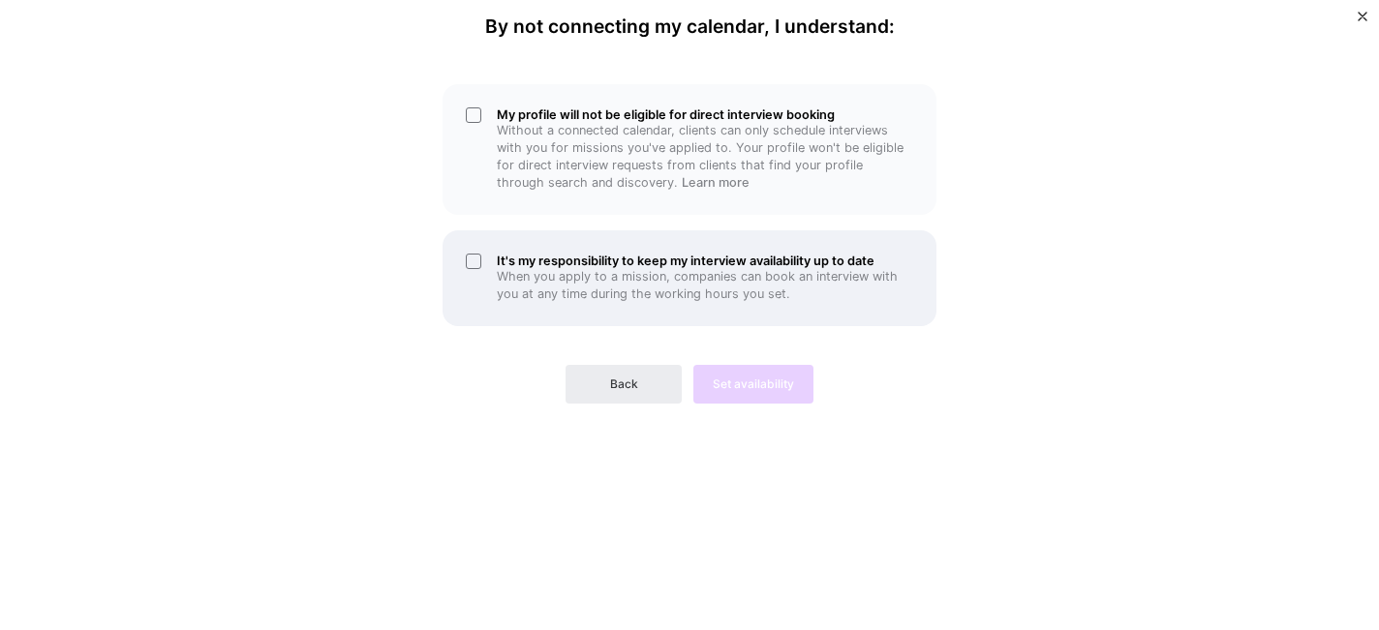
click at [586, 255] on h5 "It's my responsibility to keep my interview availability up to date" at bounding box center [705, 261] width 416 height 15
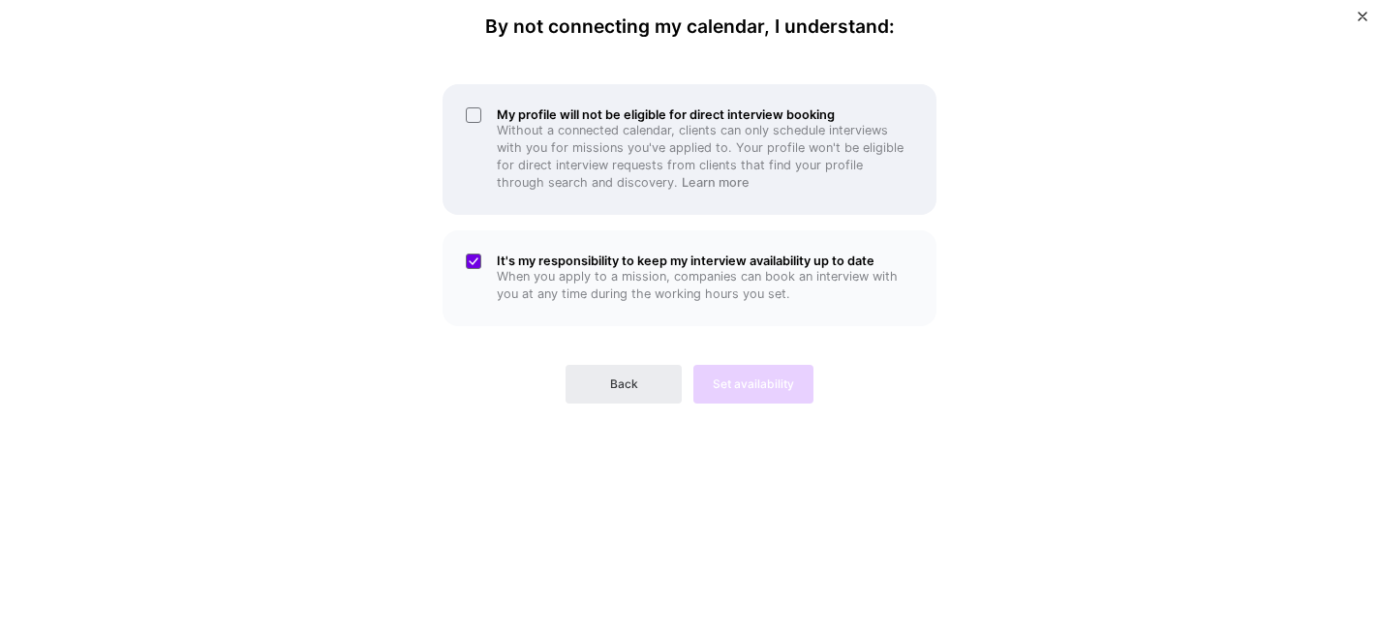
click at [568, 119] on h5 "My profile will not be eligible for direct interview booking" at bounding box center [705, 114] width 416 height 15
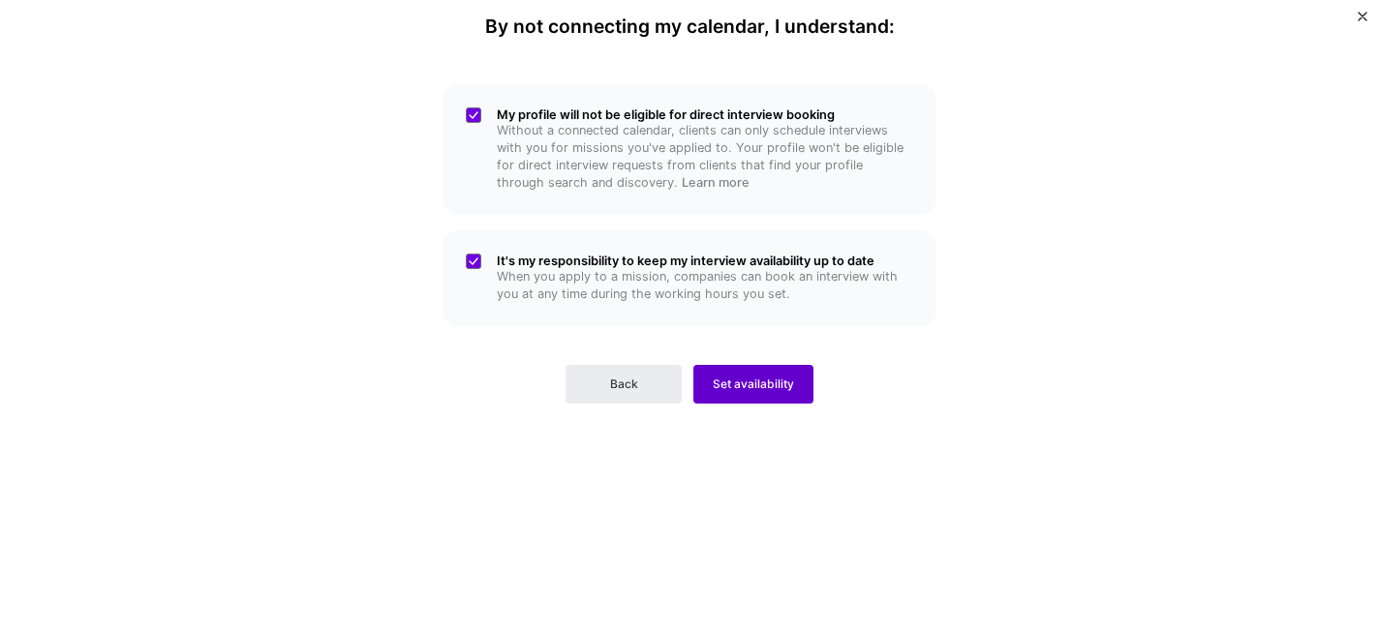
click at [751, 382] on span "Set availability" at bounding box center [753, 384] width 81 height 17
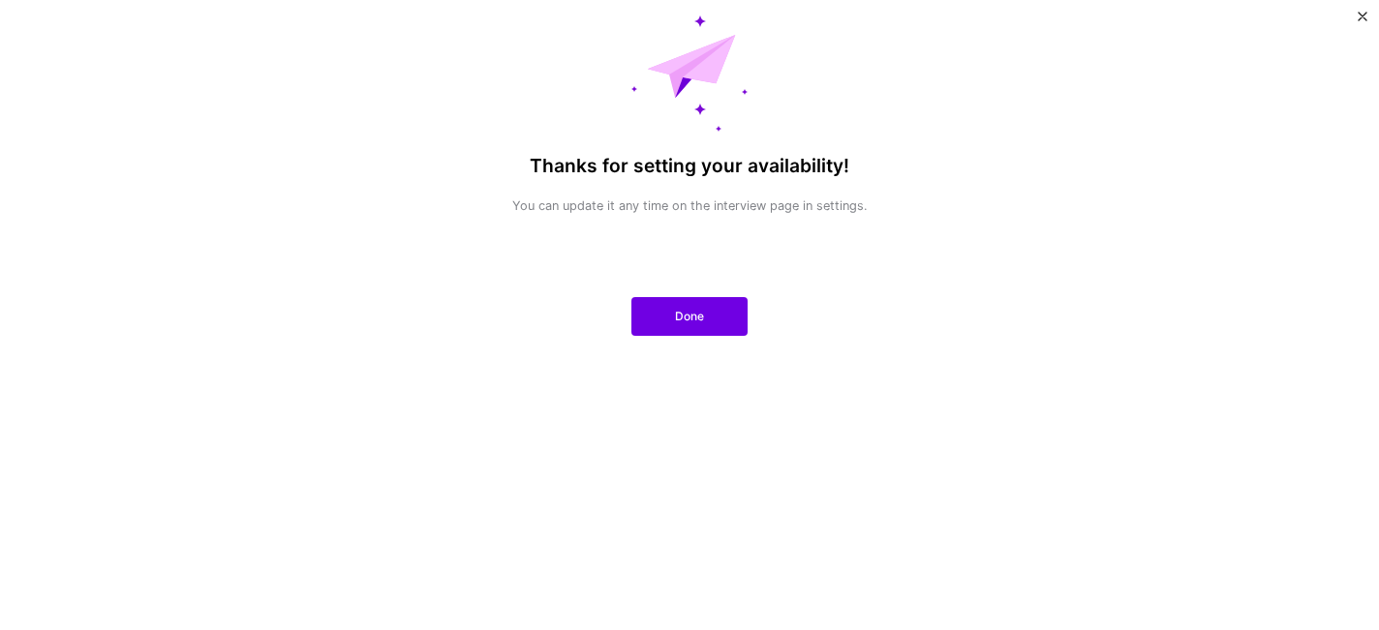
click at [509, 136] on div "Thanks for setting your availability! You can update it any time on the intervi…" at bounding box center [690, 121] width 452 height 212
click at [714, 324] on button "Done" at bounding box center [689, 316] width 116 height 39
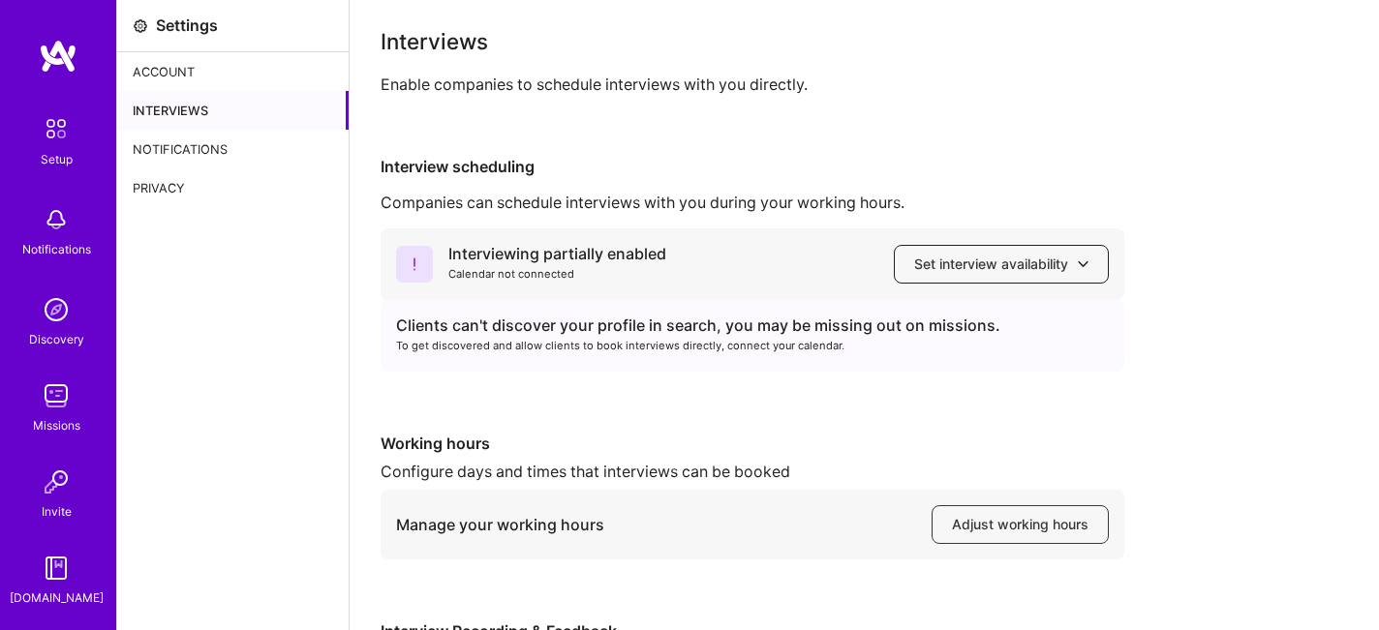
click at [1039, 275] on button "Set interview availability" at bounding box center [1001, 264] width 215 height 39
click at [681, 328] on div "Clients can't discover your profile in search, you may be missing out on missio…" at bounding box center [752, 326] width 713 height 20
click at [888, 345] on div "To get discovered and allow clients to book interviews directly, connect your c…" at bounding box center [752, 346] width 713 height 20
click at [475, 254] on div "Interviewing partially enabled" at bounding box center [557, 254] width 218 height 20
click at [1054, 266] on span "Set interview availability" at bounding box center [1001, 264] width 174 height 19
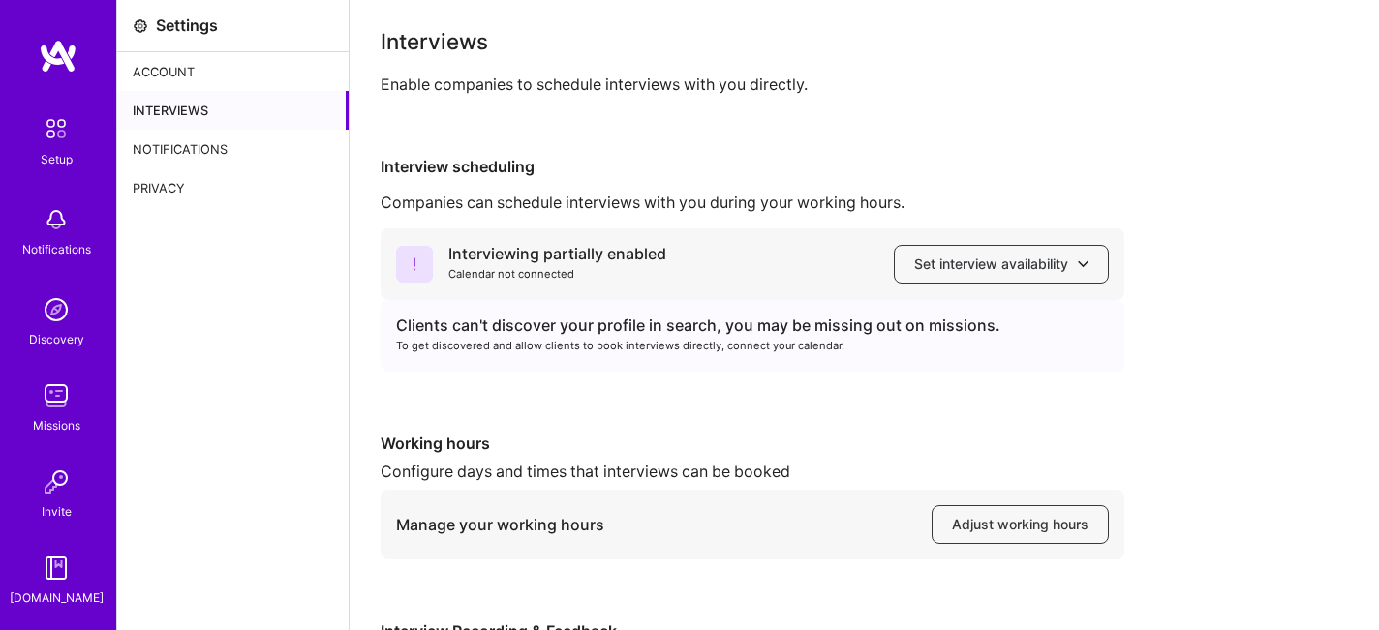
drag, startPoint x: 1249, startPoint y: 347, endPoint x: 1227, endPoint y: 336, distance: 24.7
click at [1249, 347] on div "Interviewing partially enabled Calendar not connected Set interview availabilit…" at bounding box center [864, 491] width 967 height 524
click at [568, 249] on div "Interviewing partially enabled" at bounding box center [557, 254] width 218 height 20
click at [165, 65] on div "Account" at bounding box center [232, 71] width 231 height 39
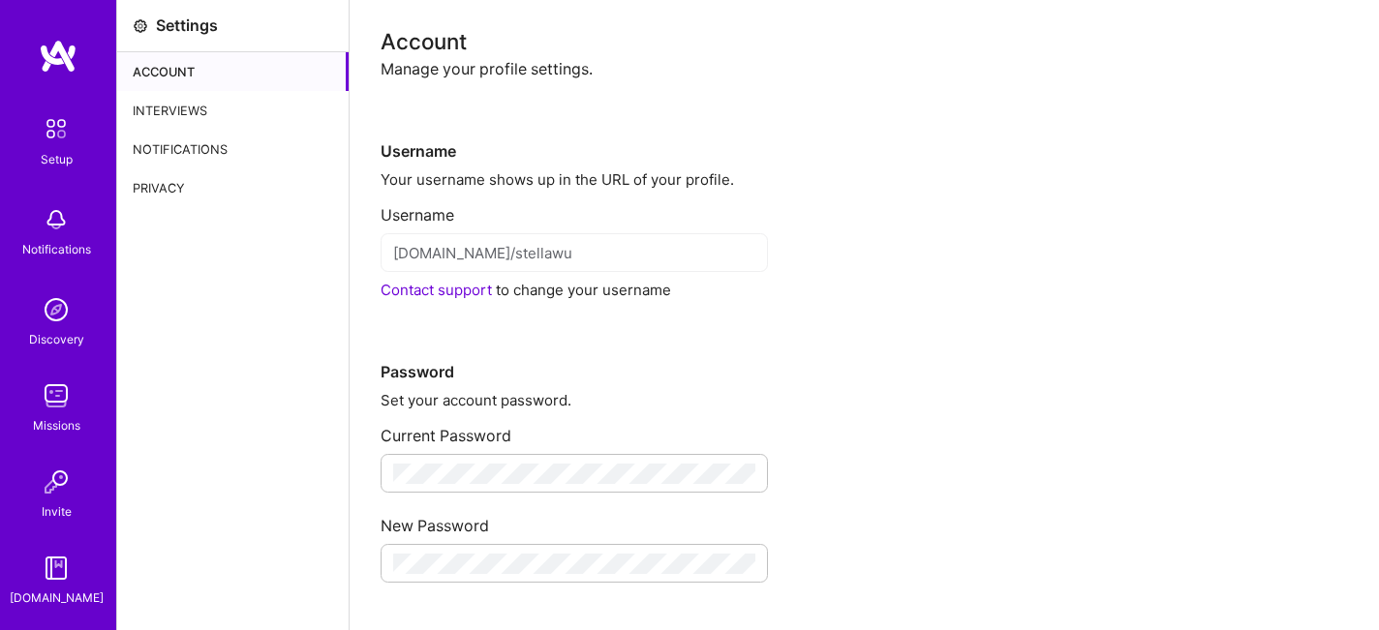
click at [165, 107] on div "Interviews" at bounding box center [232, 110] width 231 height 39
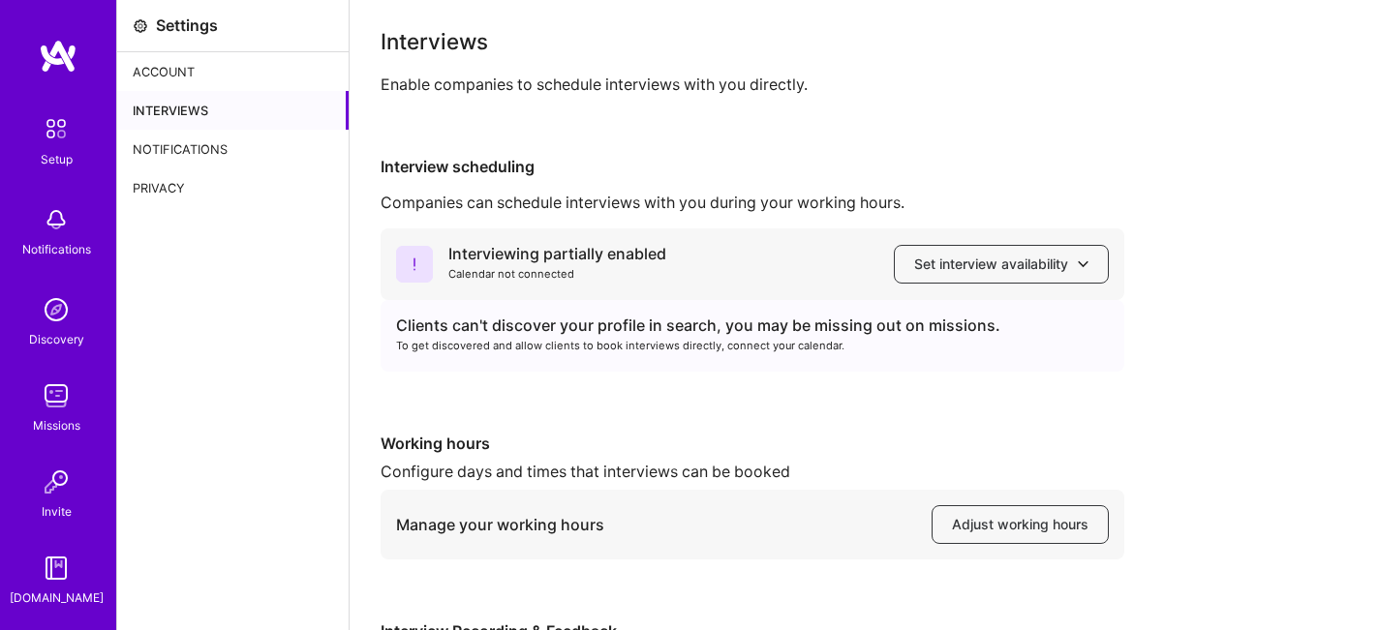
click at [588, 261] on div "Interviewing partially enabled" at bounding box center [557, 254] width 218 height 20
click at [1059, 273] on span "Set interview availability" at bounding box center [1001, 264] width 174 height 19
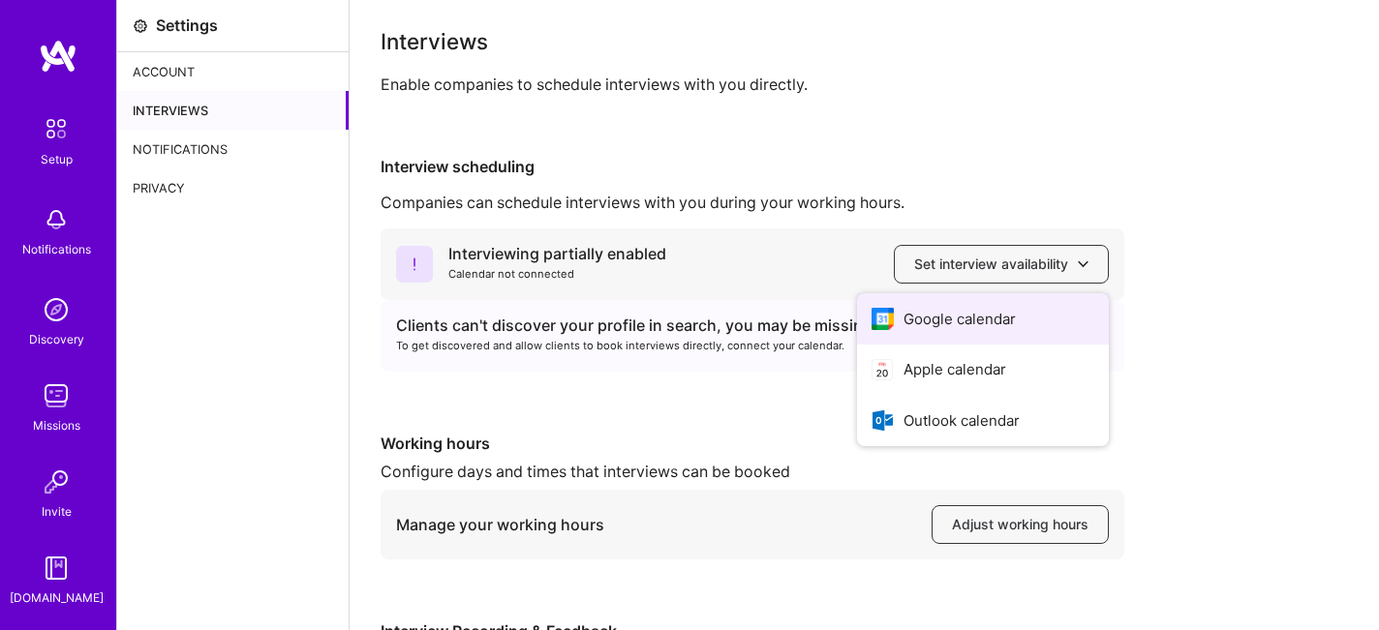
click at [1033, 317] on button "Google calendar" at bounding box center [983, 318] width 252 height 51
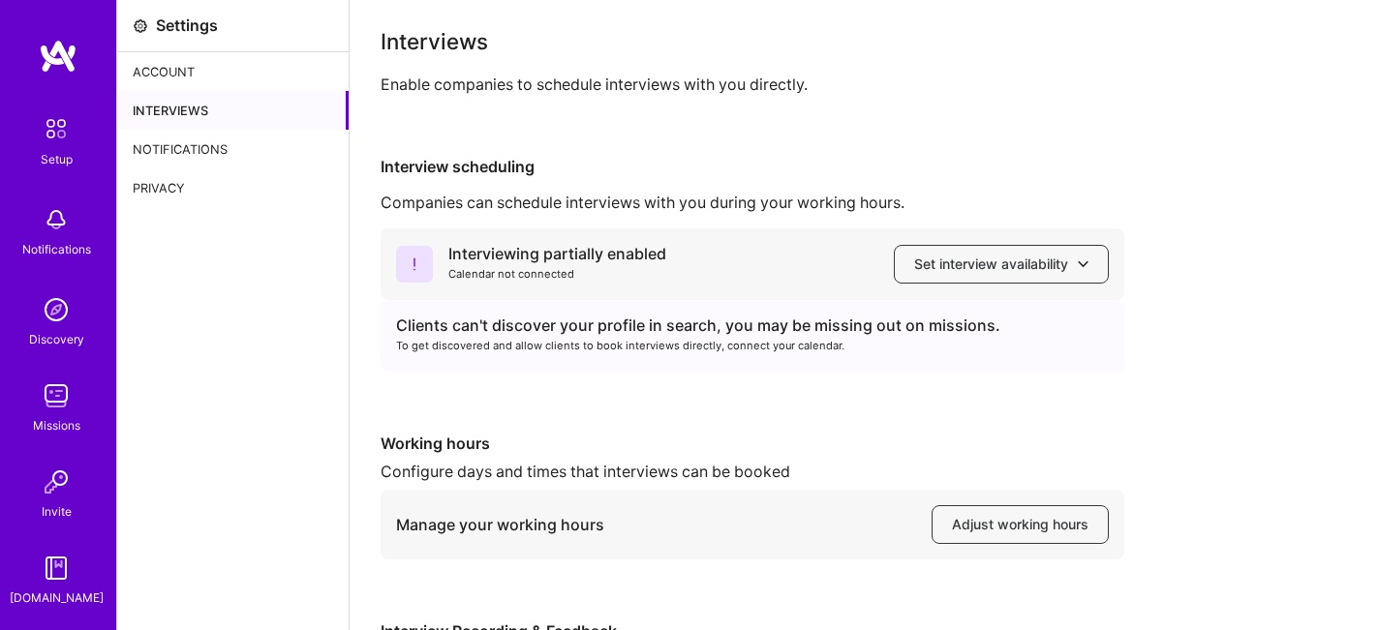
scroll to position [215, 0]
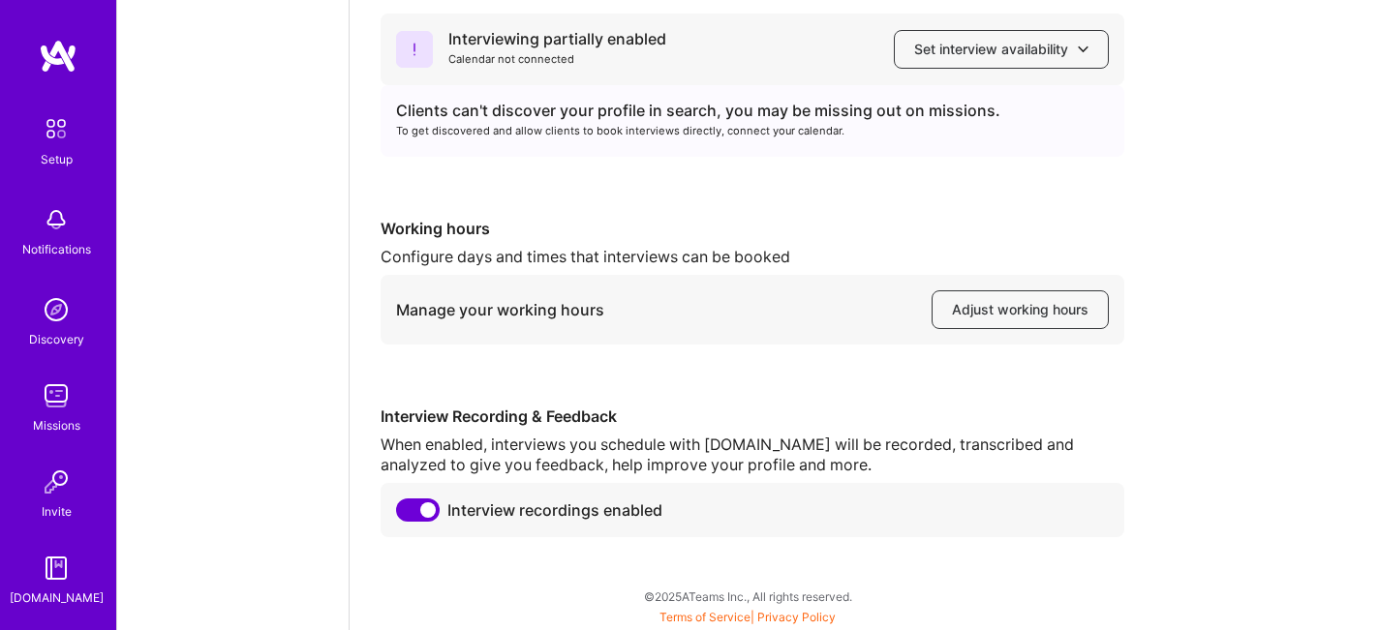
click at [423, 508] on span at bounding box center [418, 510] width 44 height 23
click at [400, 514] on input "checkbox" at bounding box center [400, 514] width 0 height 0
click at [423, 508] on span at bounding box center [418, 510] width 44 height 23
click at [400, 514] on input "checkbox" at bounding box center [400, 514] width 0 height 0
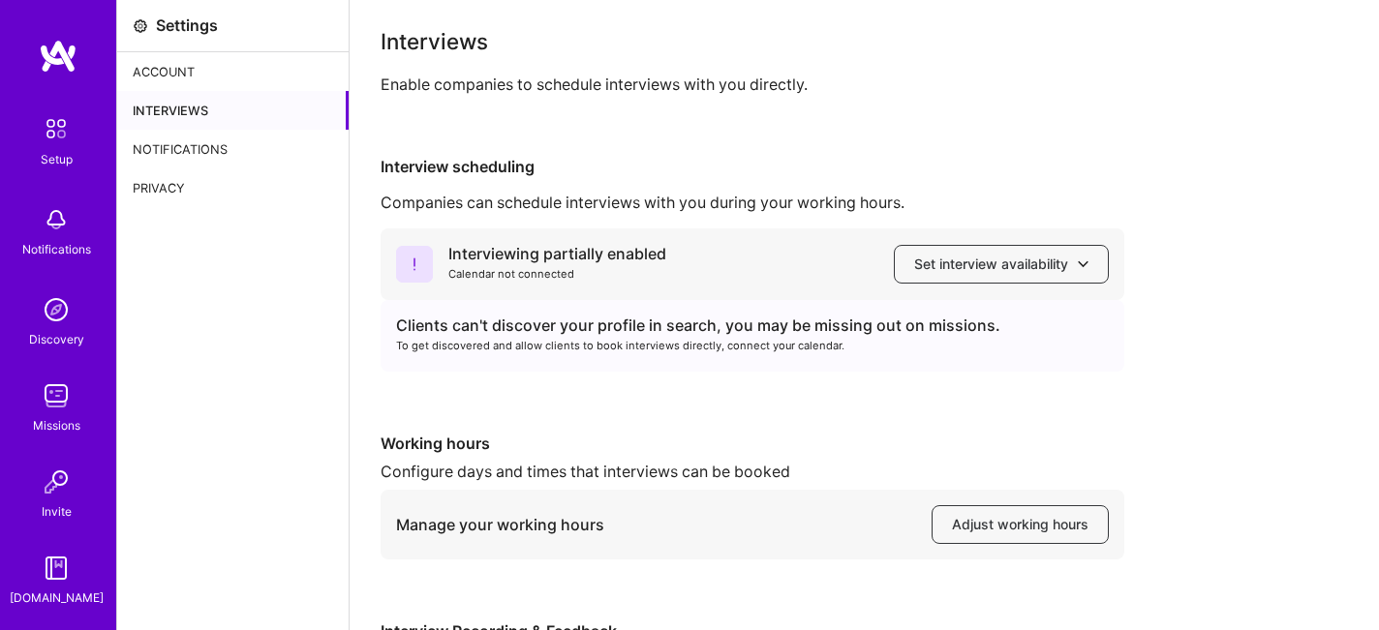
click at [151, 72] on div "Account" at bounding box center [232, 71] width 231 height 39
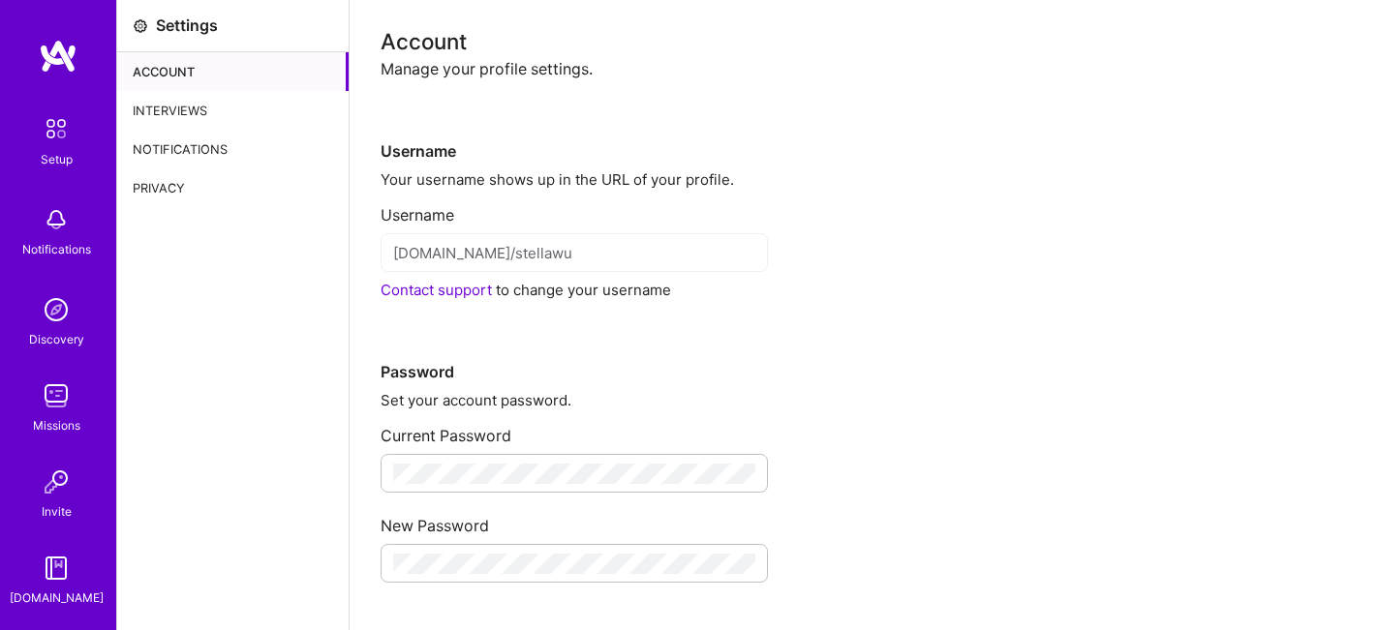
click at [219, 121] on div "Interviews" at bounding box center [232, 110] width 231 height 39
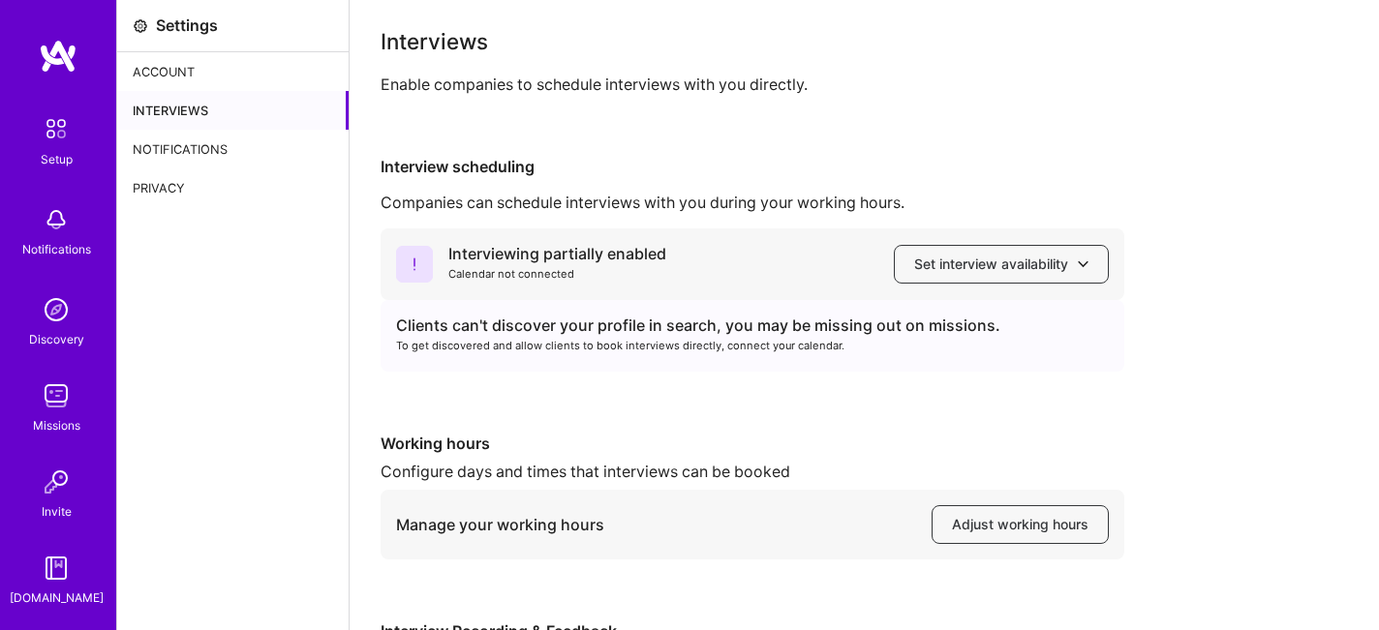
click at [219, 155] on div "Notifications" at bounding box center [232, 149] width 231 height 39
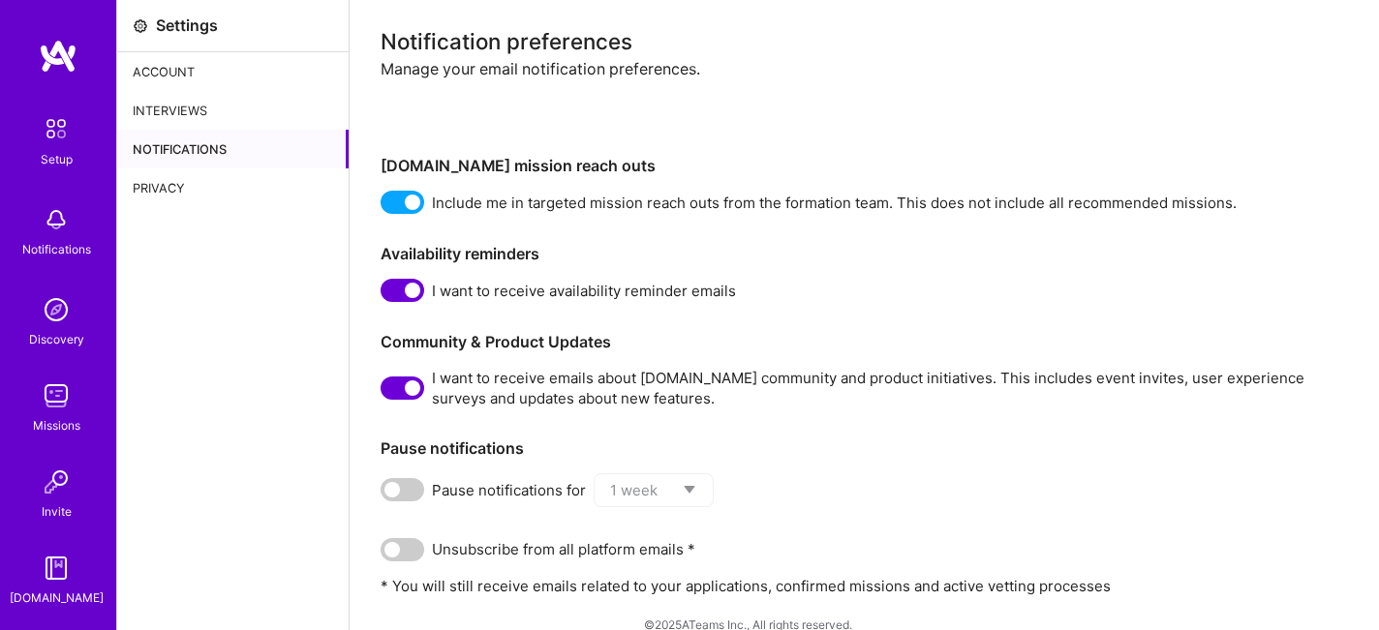
click at [202, 171] on div "Privacy" at bounding box center [232, 188] width 231 height 39
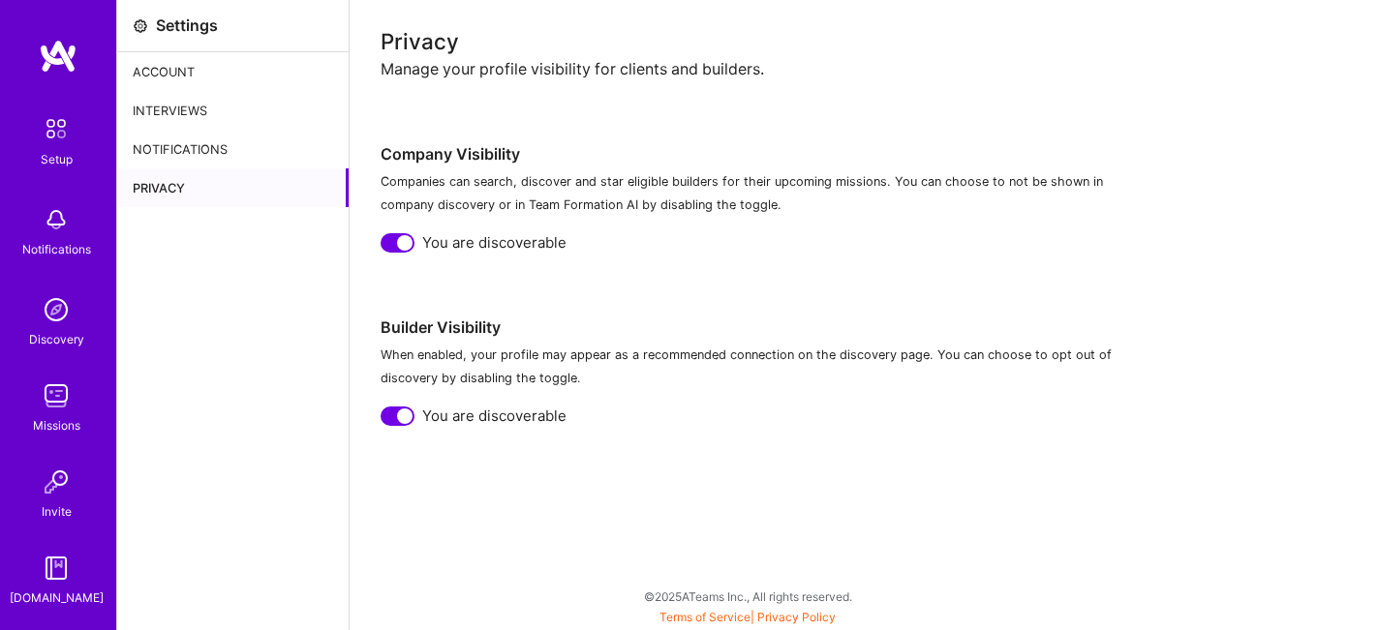
click at [169, 146] on div "Notifications" at bounding box center [232, 149] width 231 height 39
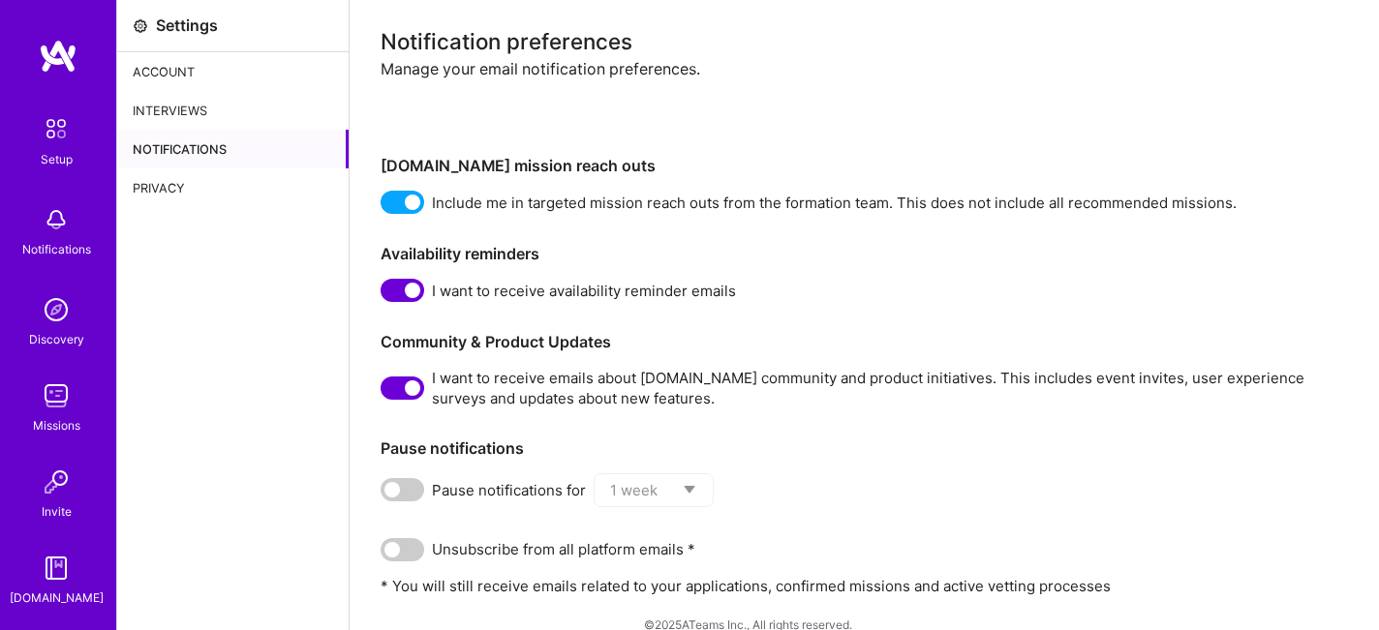
scroll to position [28, 0]
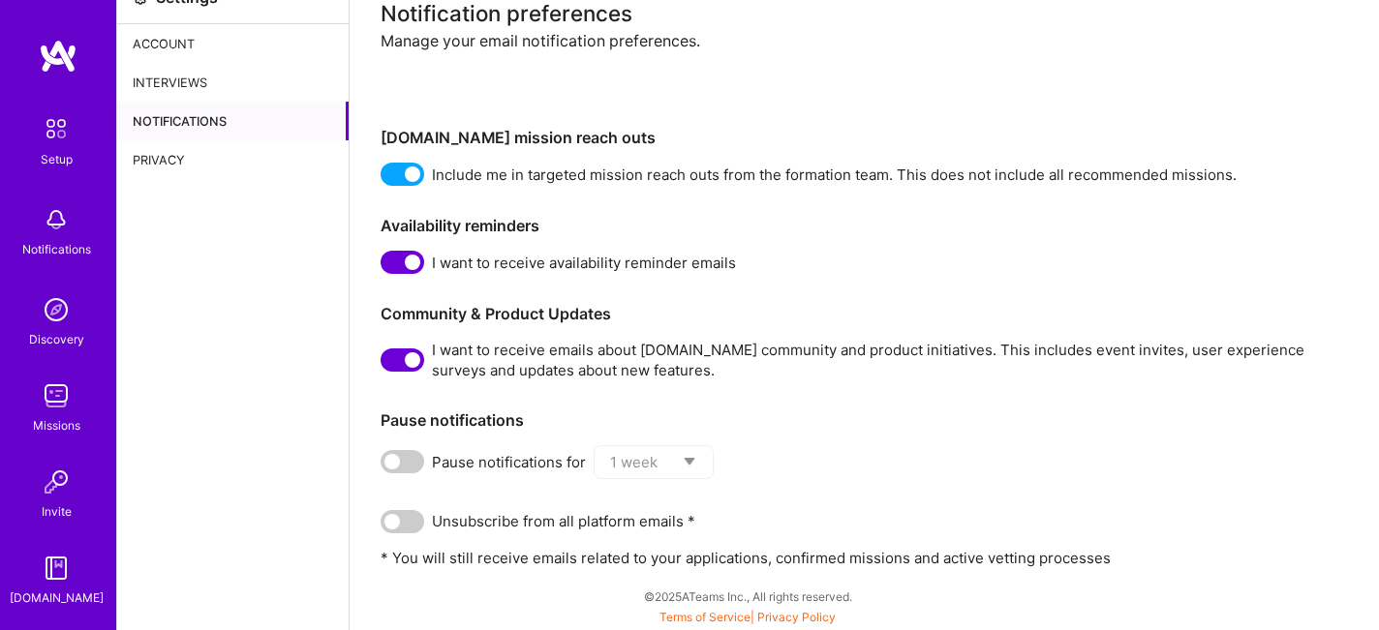
click at [72, 322] on img at bounding box center [56, 310] width 39 height 39
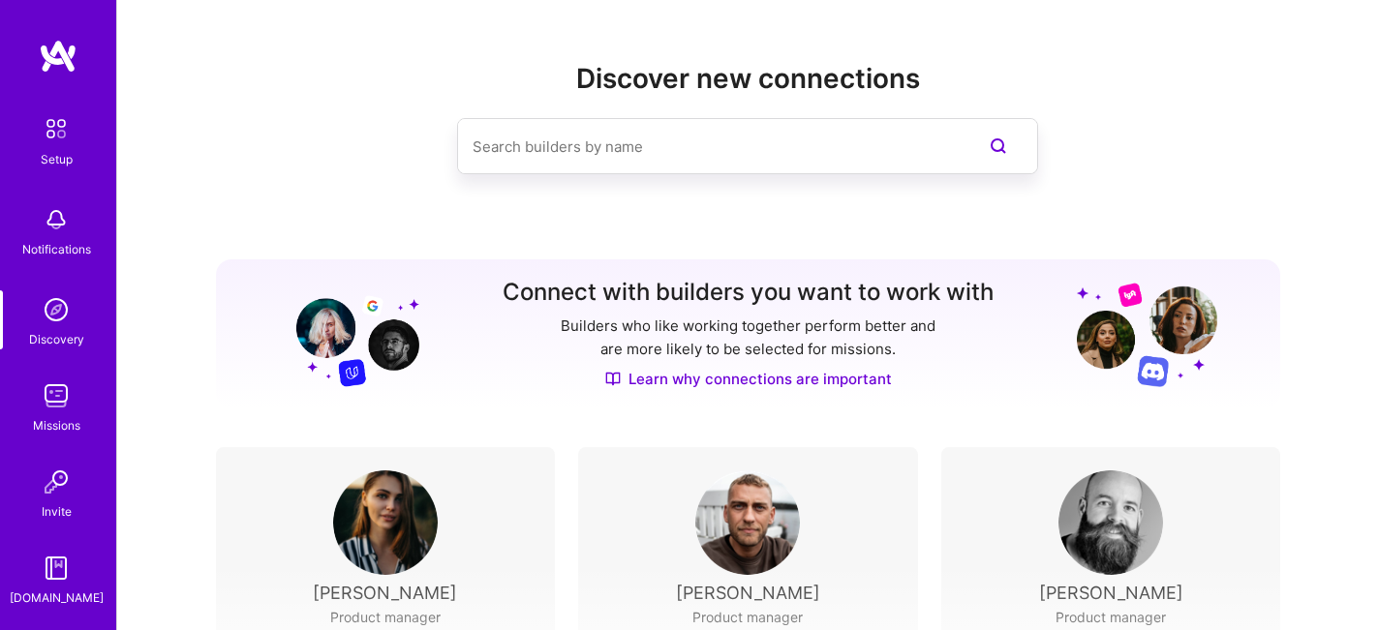
click at [51, 238] on img at bounding box center [56, 219] width 39 height 39
click at [72, 409] on img at bounding box center [56, 396] width 39 height 39
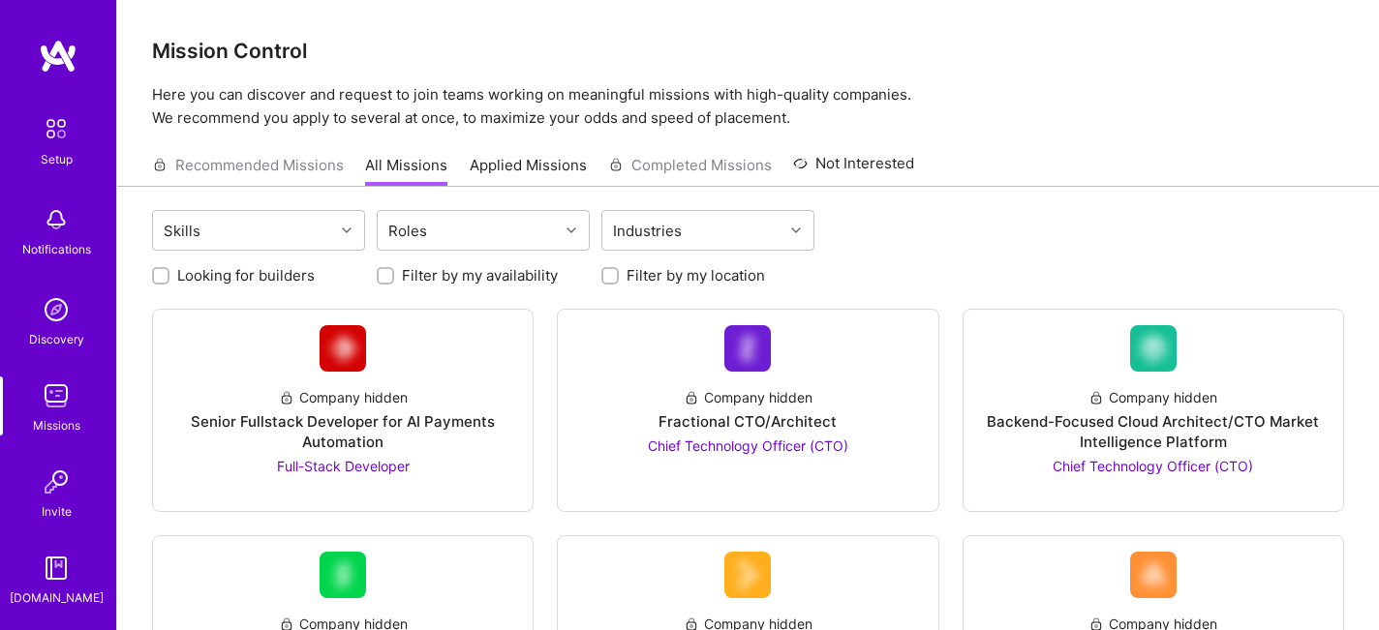
click at [57, 491] on img at bounding box center [56, 482] width 39 height 39
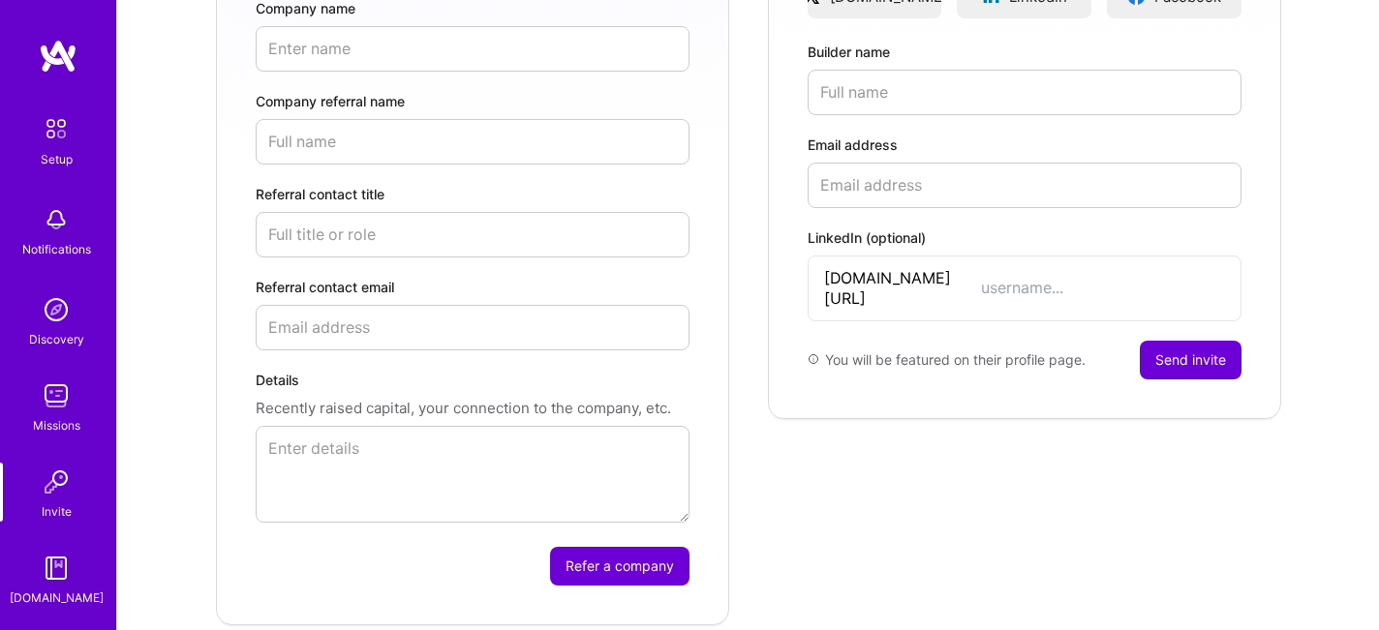
scroll to position [523, 0]
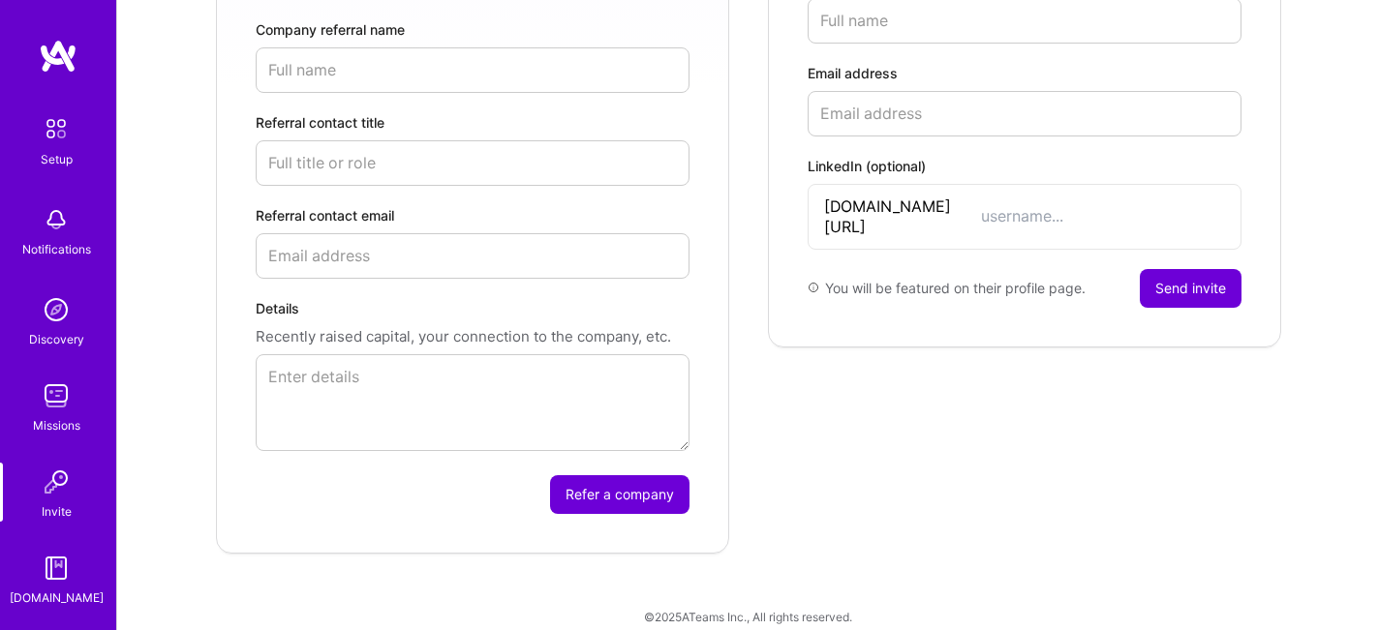
click at [51, 178] on div "Setup Notifications Discovery Missions Invite [DOMAIN_NAME]" at bounding box center [58, 358] width 116 height 500
click at [51, 139] on img at bounding box center [56, 128] width 41 height 41
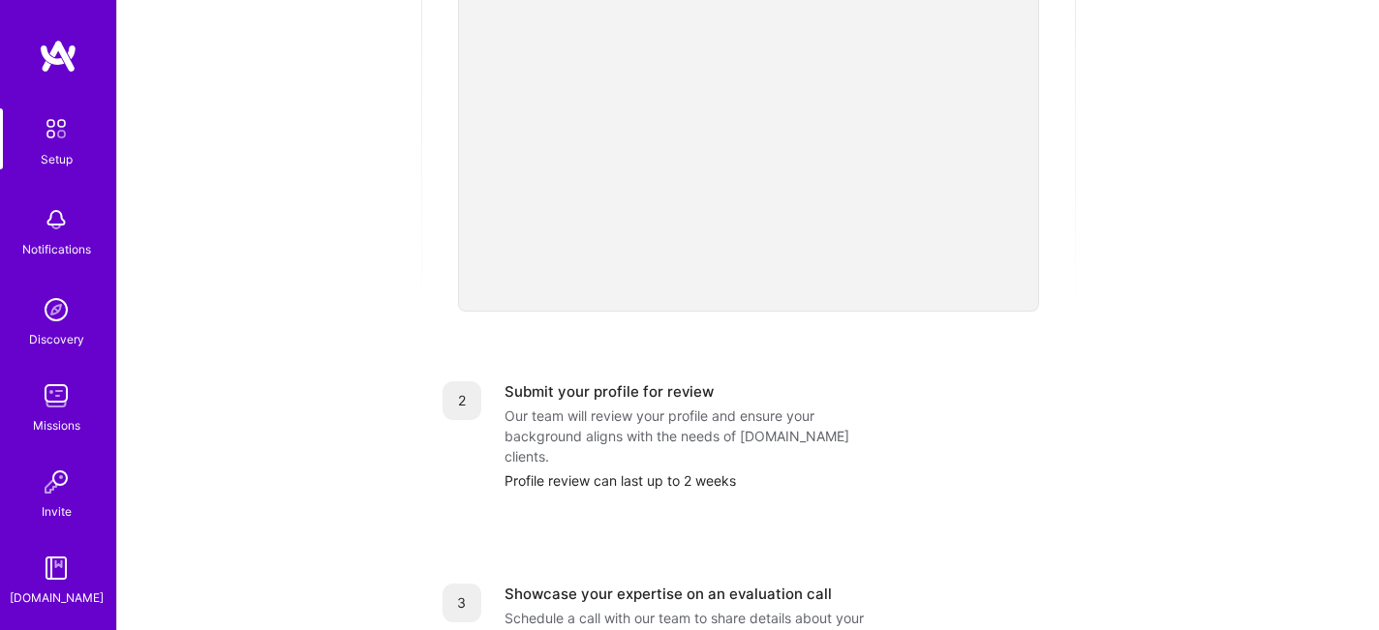
scroll to position [180, 0]
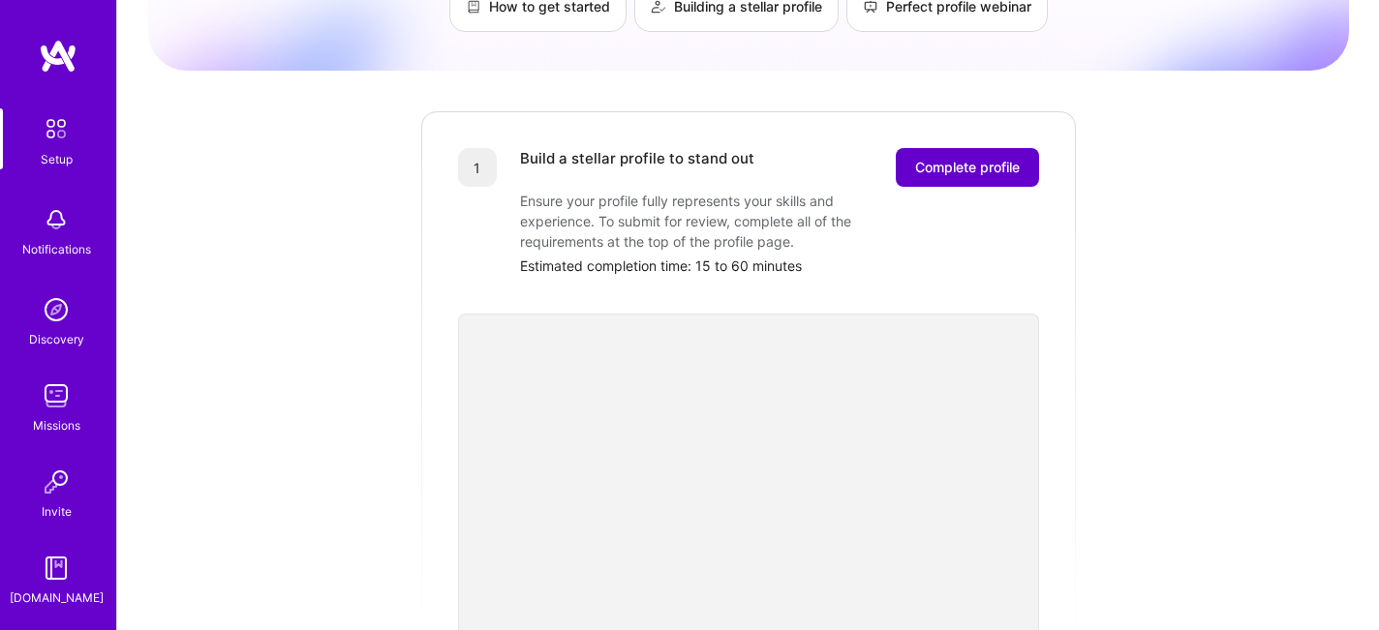
click at [960, 158] on span "Complete profile" at bounding box center [967, 167] width 105 height 19
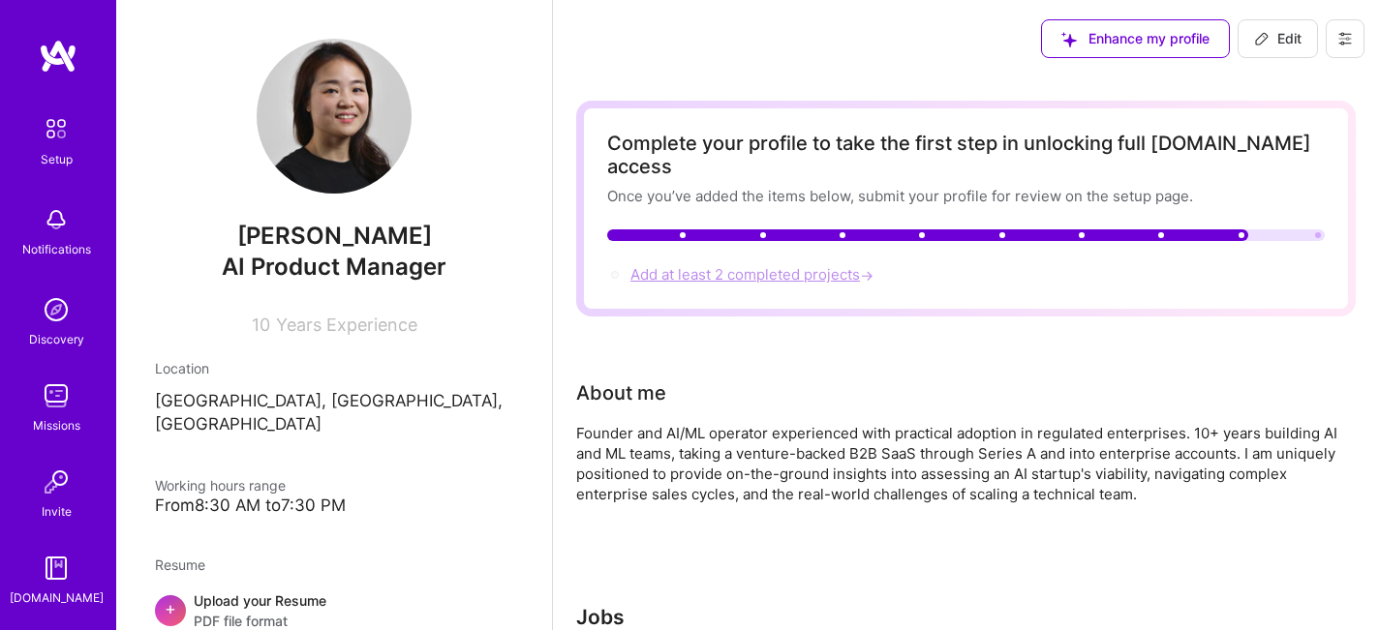
click at [718, 265] on span "Add at least 2 completed projects →" at bounding box center [753, 274] width 247 height 18
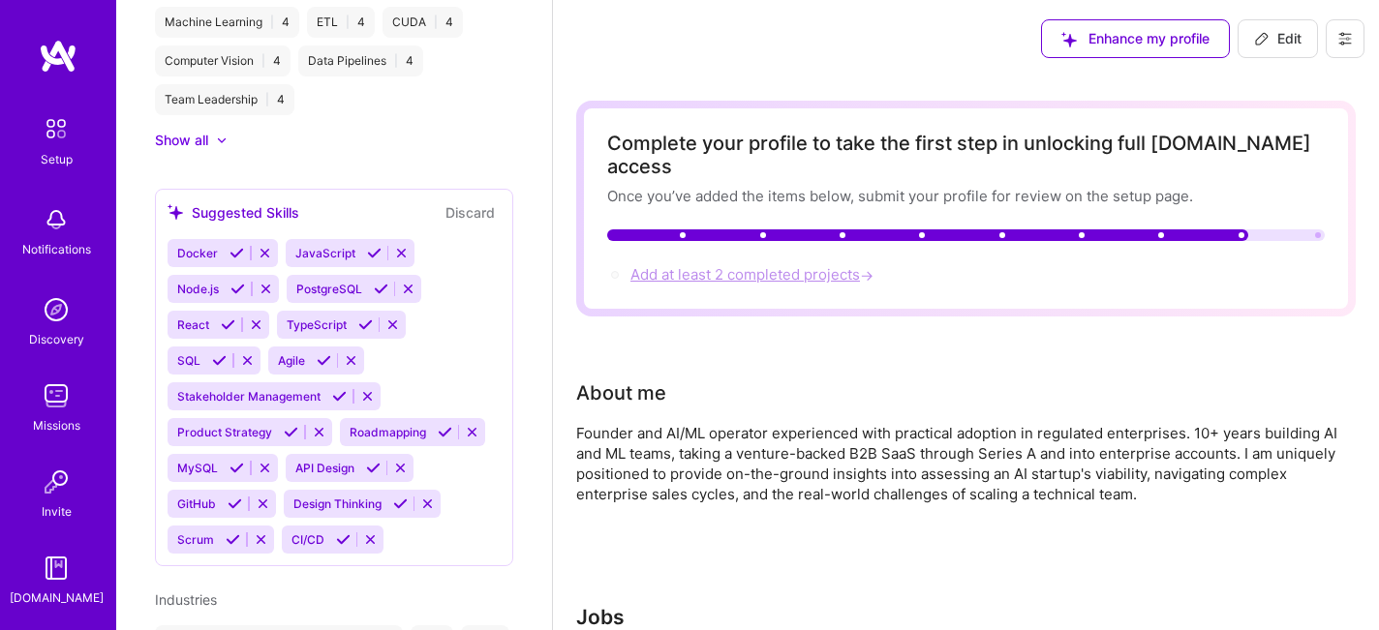
select select "US"
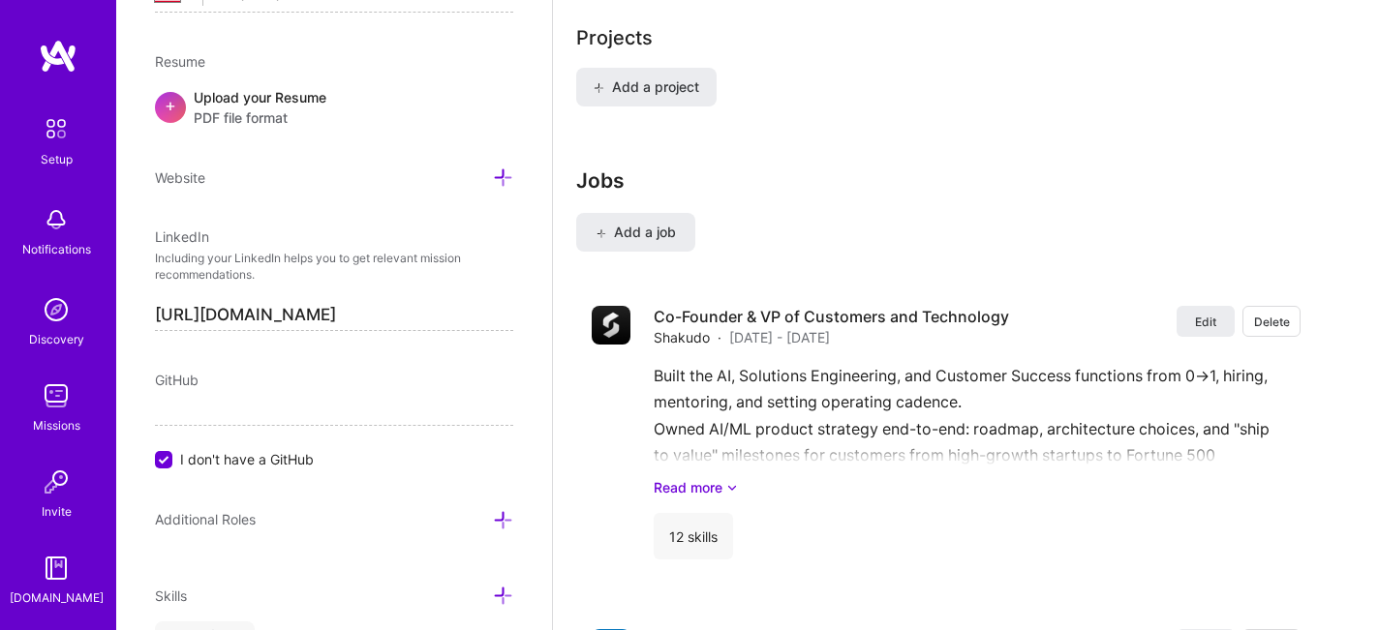
scroll to position [1266, 0]
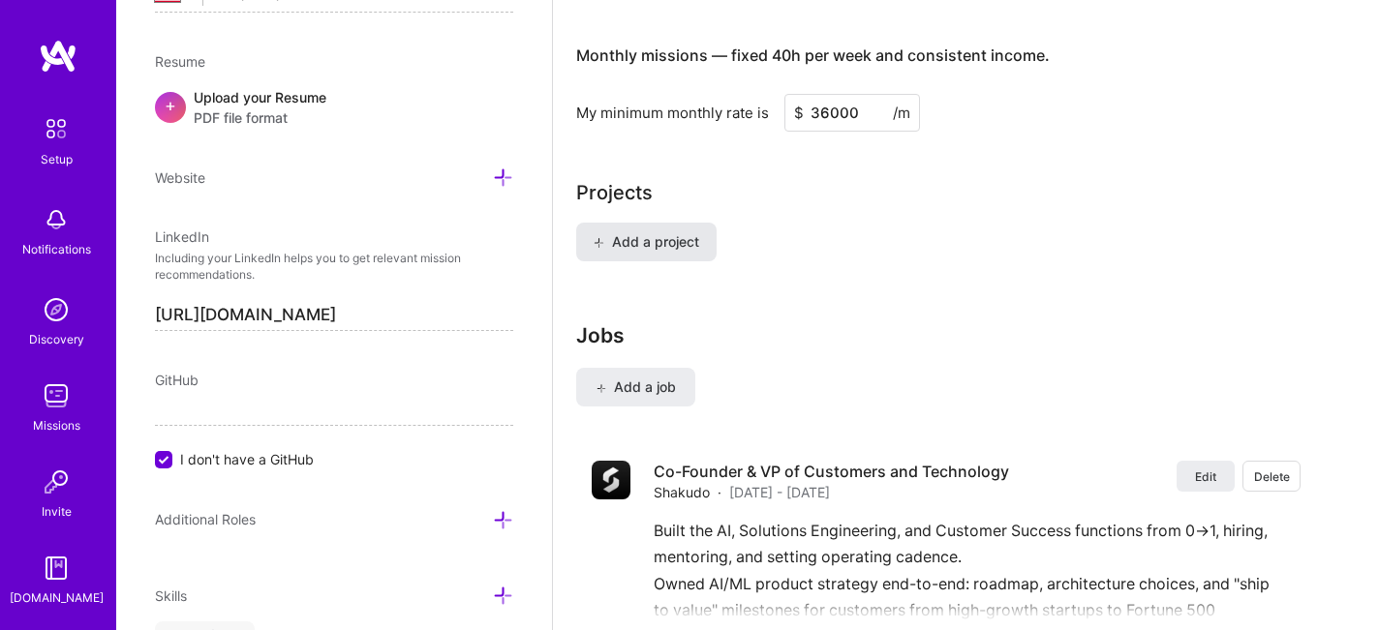
click at [670, 230] on button "Add a project" at bounding box center [646, 242] width 140 height 39
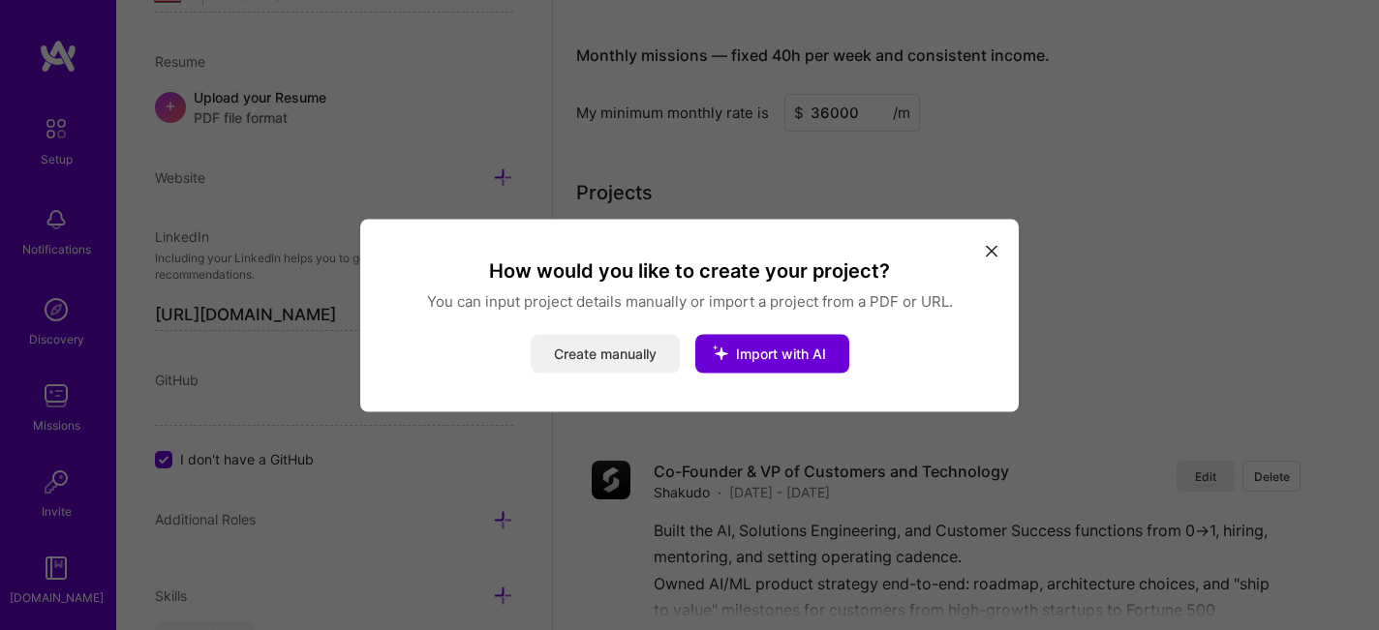
click at [634, 352] on button "Create manually" at bounding box center [605, 353] width 149 height 39
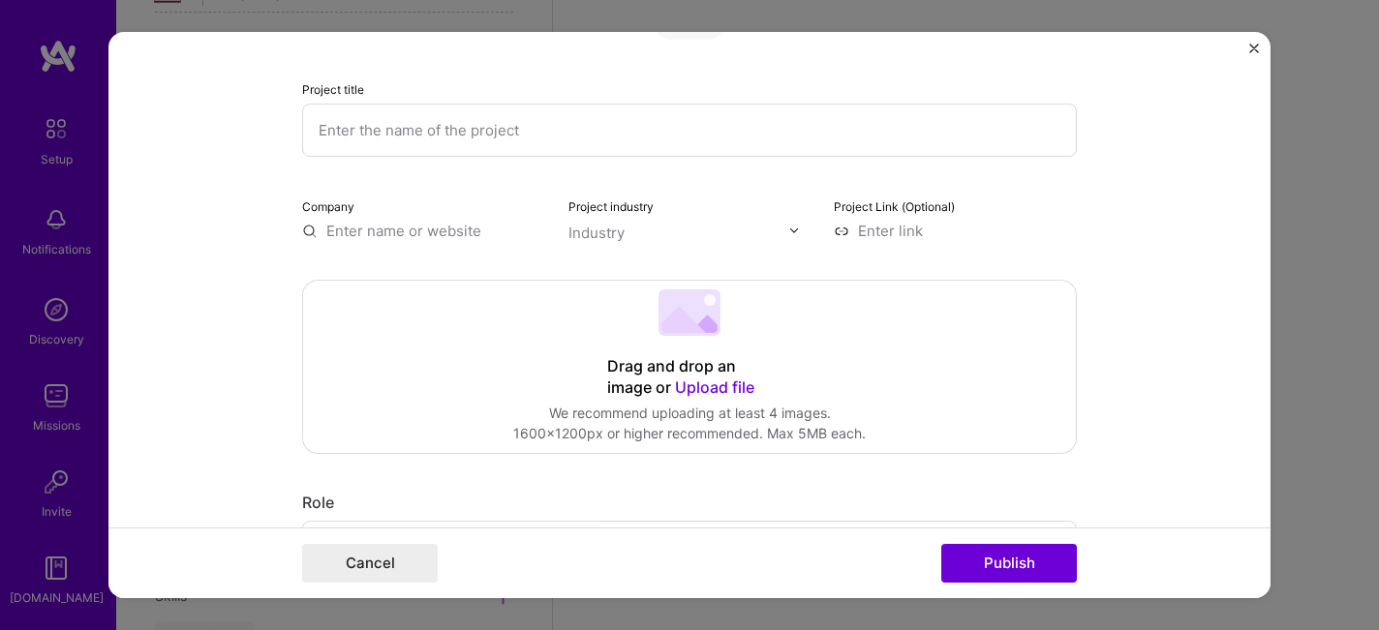
scroll to position [81, 0]
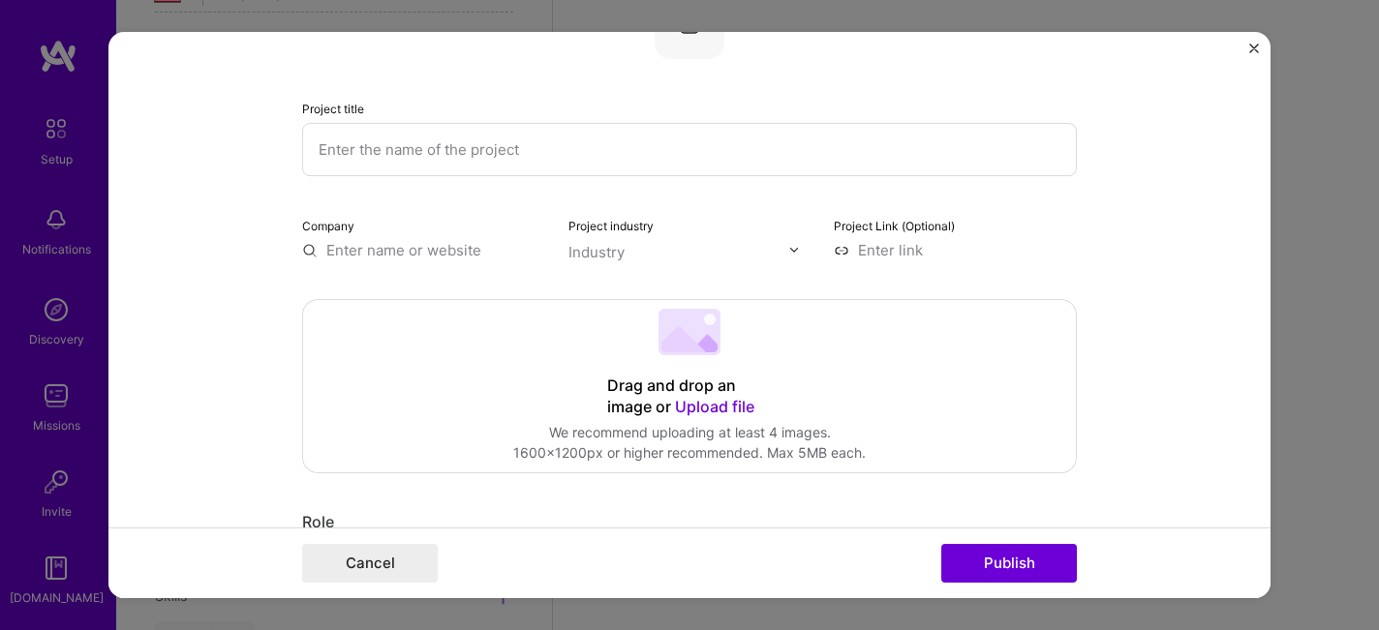
click at [641, 158] on input "text" at bounding box center [689, 149] width 775 height 53
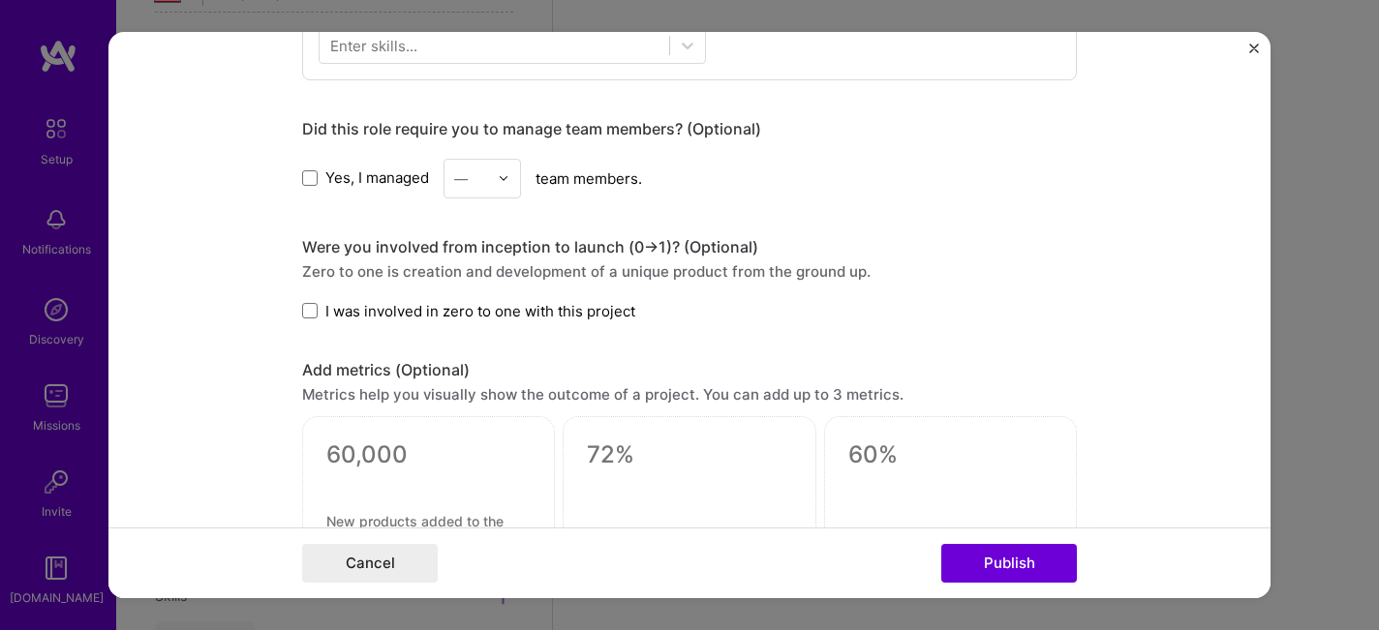
scroll to position [407, 0]
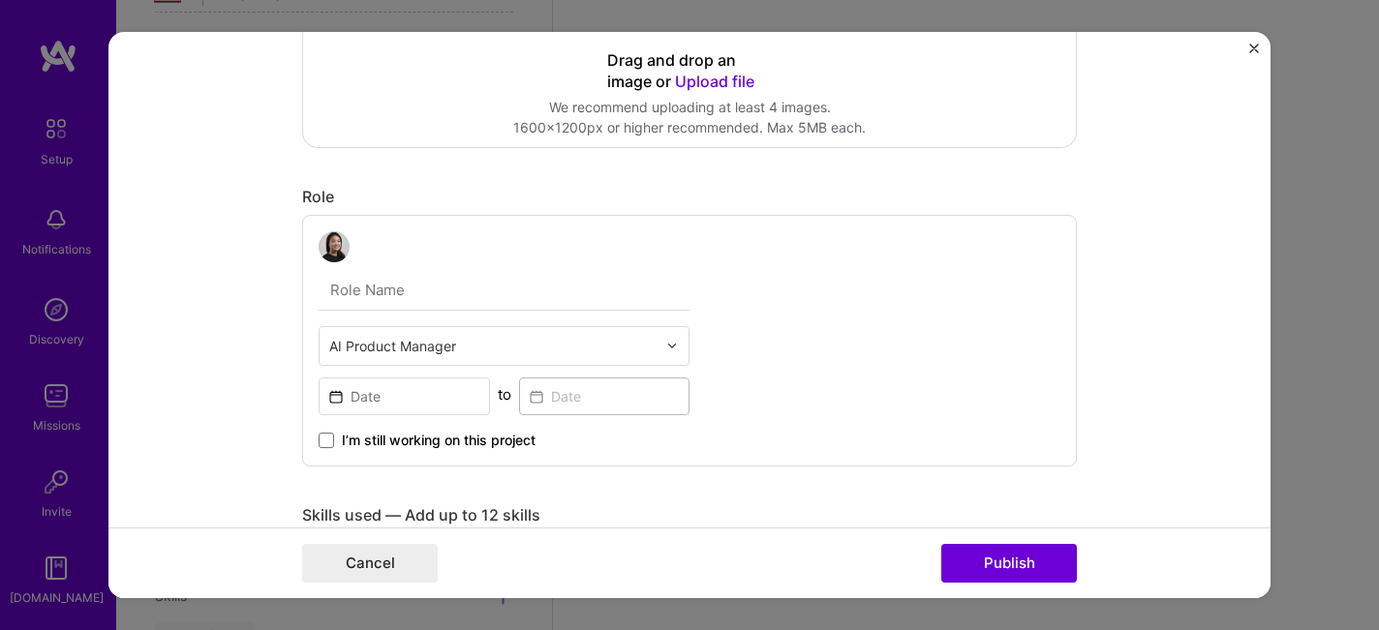
click at [669, 344] on img at bounding box center [672, 346] width 12 height 12
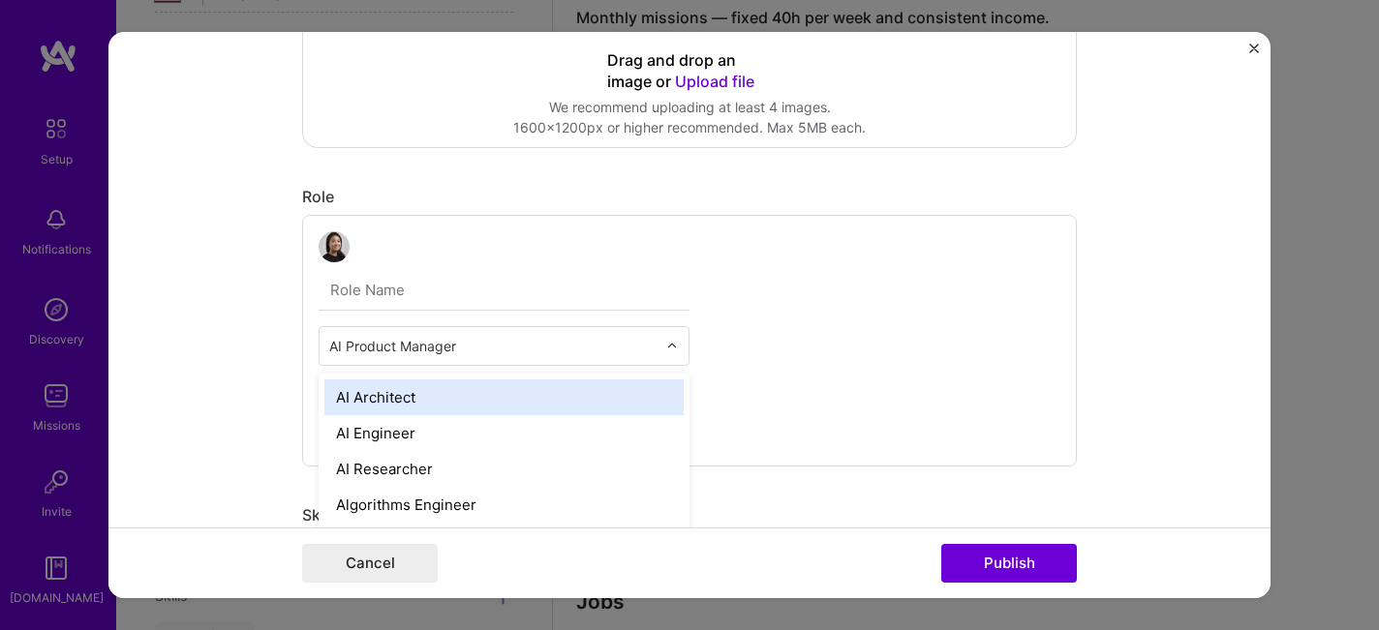
scroll to position [1307, 0]
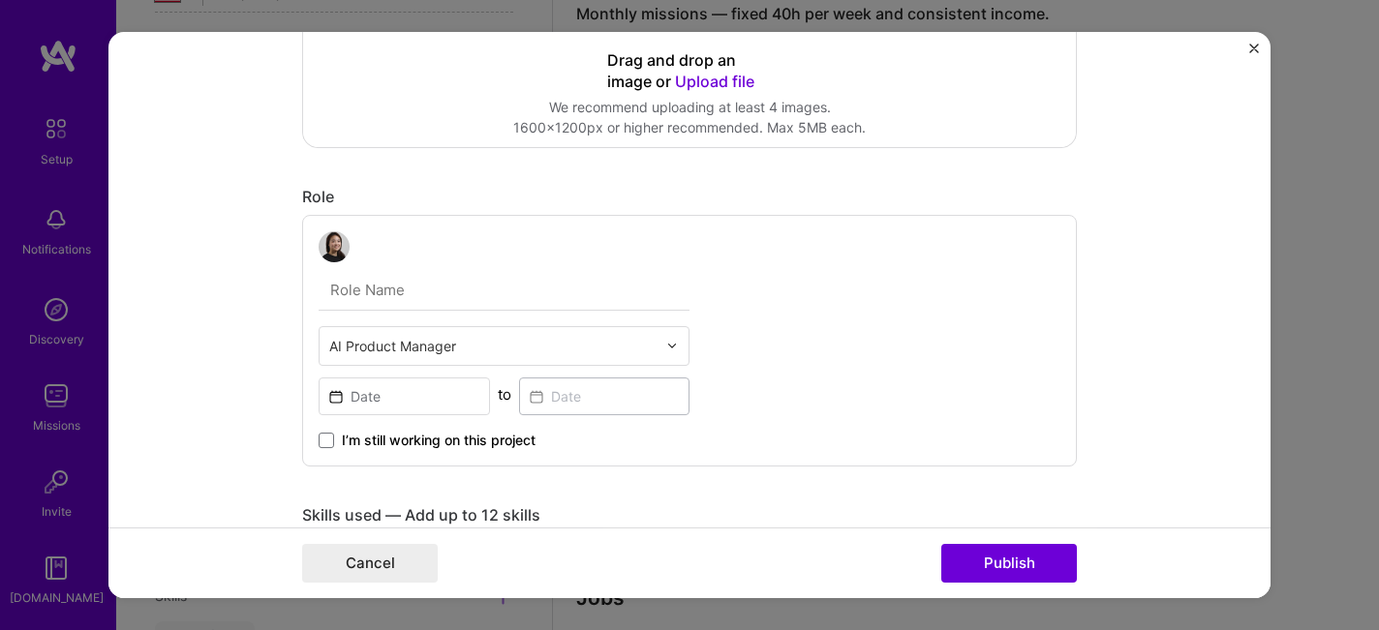
click at [818, 337] on div "AI Product Manager to I’m still working on this project" at bounding box center [689, 341] width 775 height 252
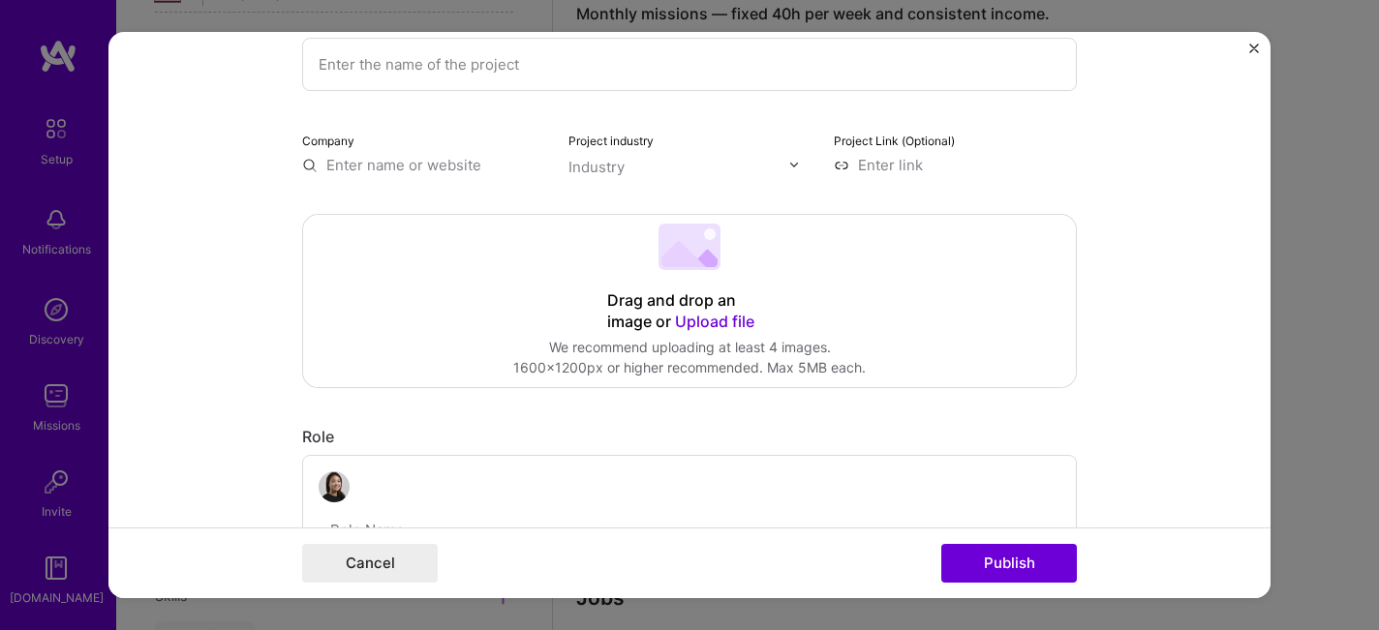
scroll to position [0, 0]
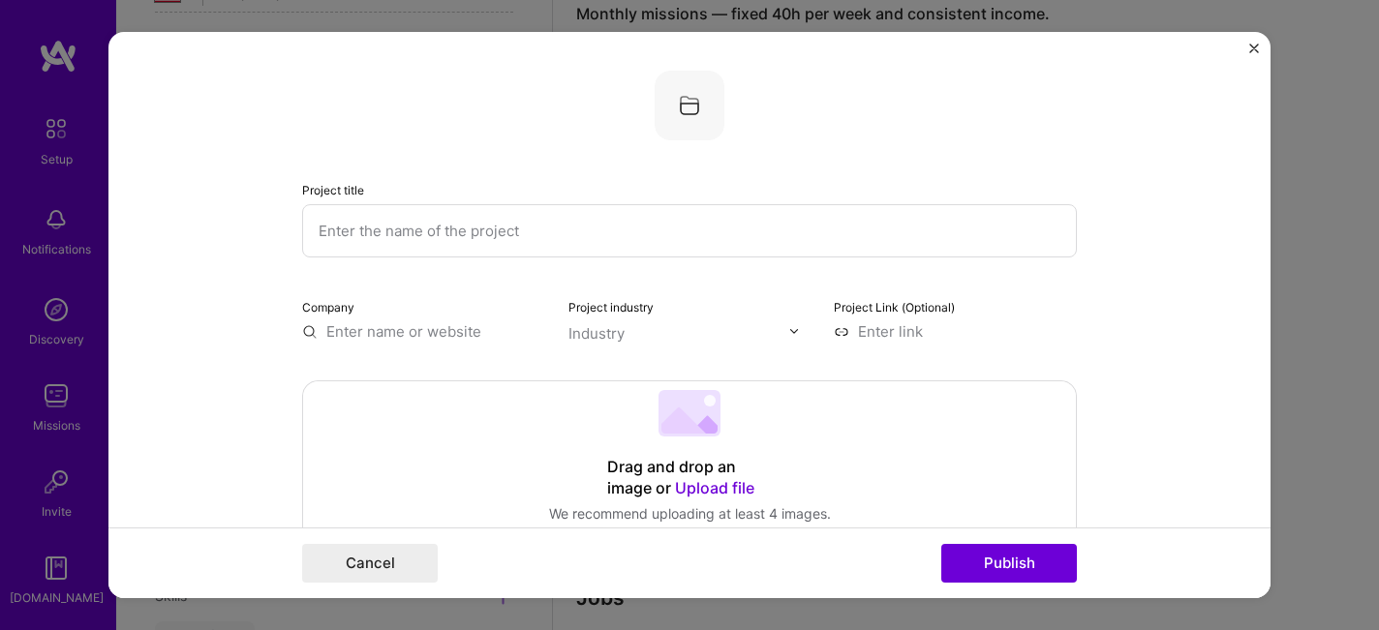
click at [748, 242] on input "text" at bounding box center [689, 230] width 775 height 53
click at [674, 339] on input "text" at bounding box center [678, 333] width 221 height 20
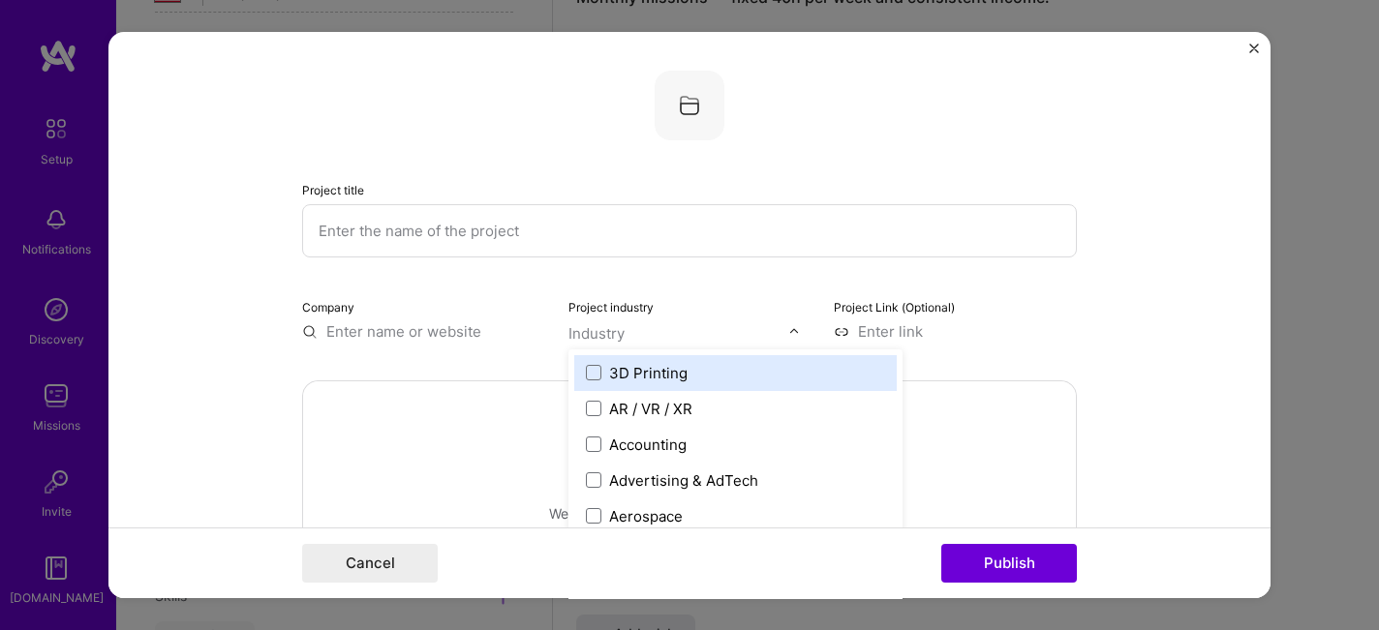
scroll to position [1325, 0]
type input "ar"
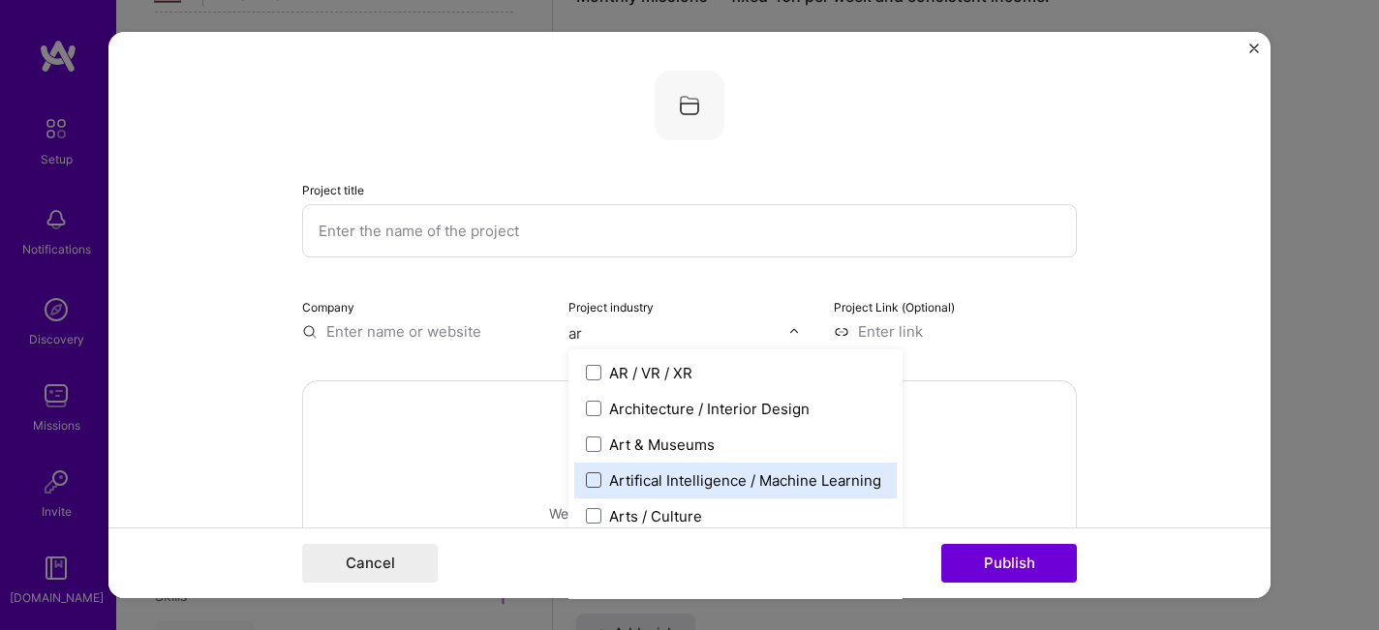
click at [586, 476] on span at bounding box center [593, 480] width 15 height 15
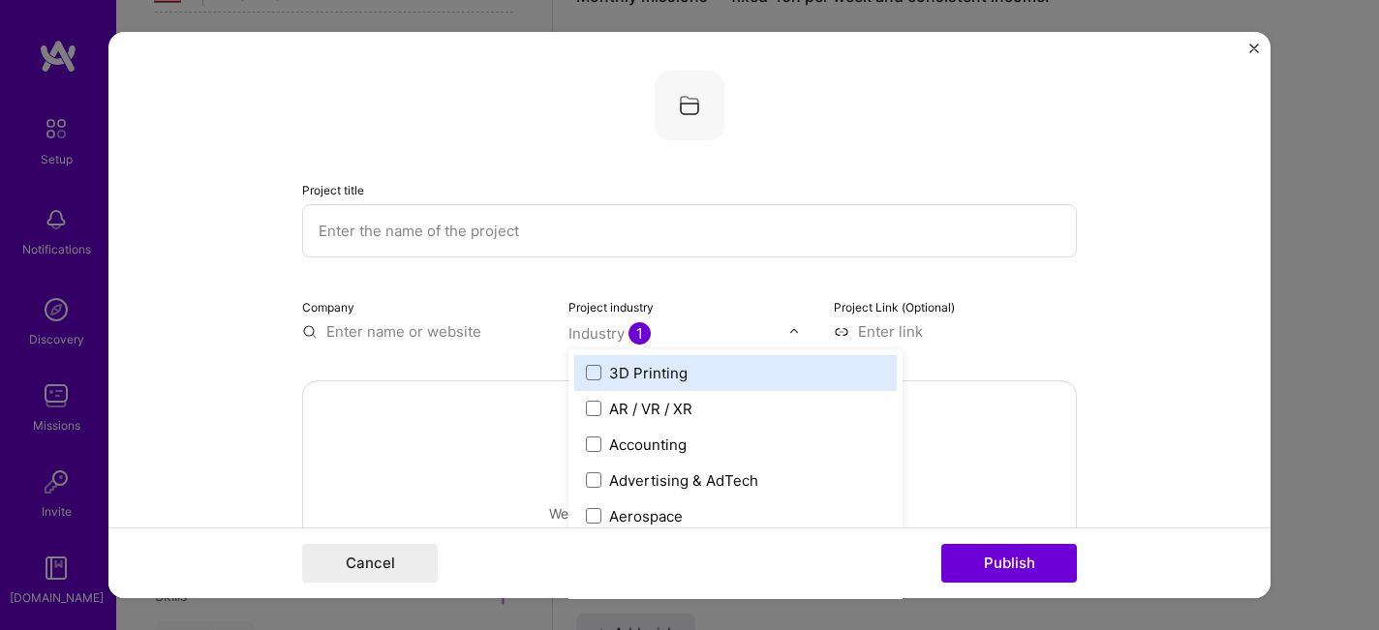
click at [883, 322] on input at bounding box center [955, 332] width 243 height 20
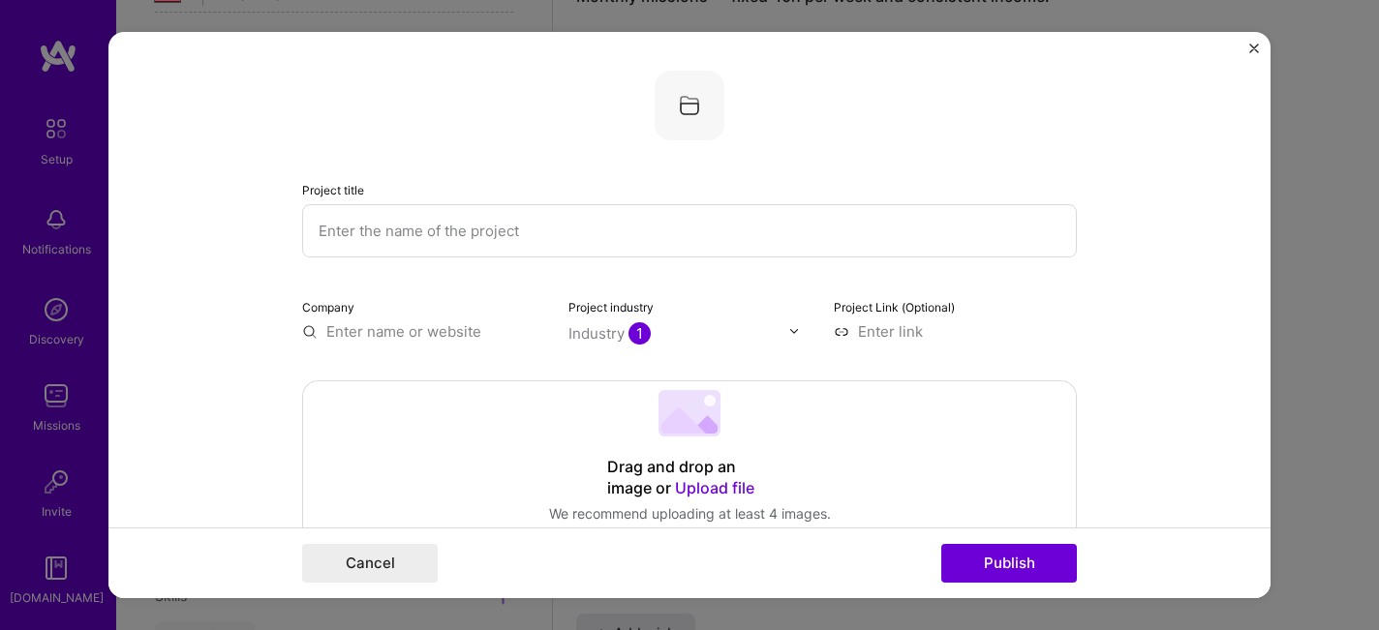
click at [535, 227] on input "text" at bounding box center [689, 230] width 775 height 53
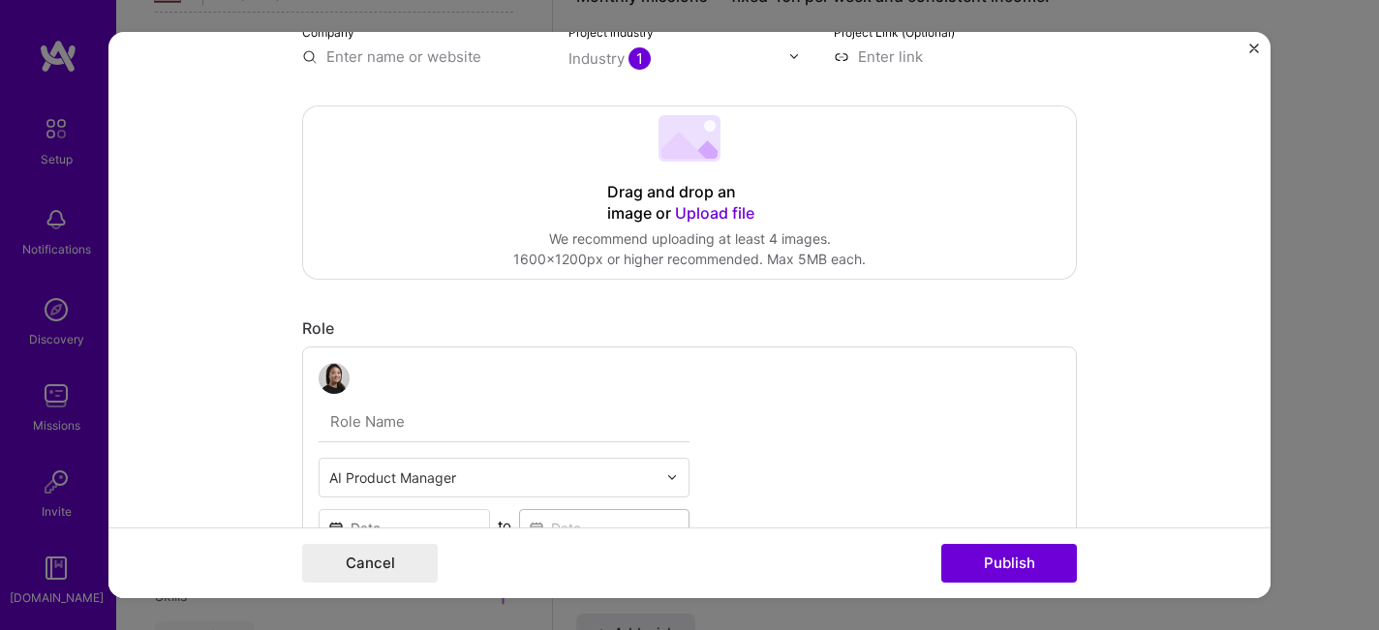
scroll to position [551, 0]
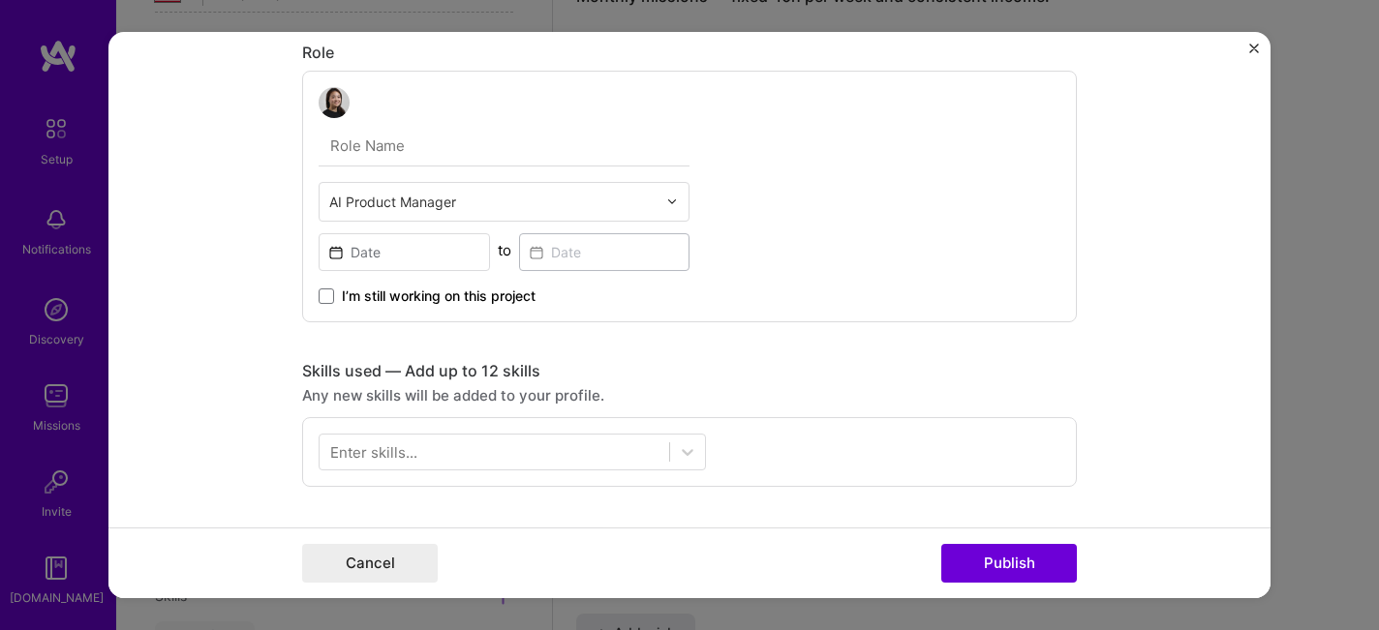
click at [599, 221] on div "AI Product Manager" at bounding box center [504, 202] width 371 height 40
click at [836, 260] on div "AI Product Manager to I’m still working on this project" at bounding box center [689, 197] width 775 height 252
click at [448, 248] on input at bounding box center [404, 252] width 171 height 38
click at [1058, 197] on div "AI Product Manager to I’m still working on this project" at bounding box center [689, 197] width 775 height 252
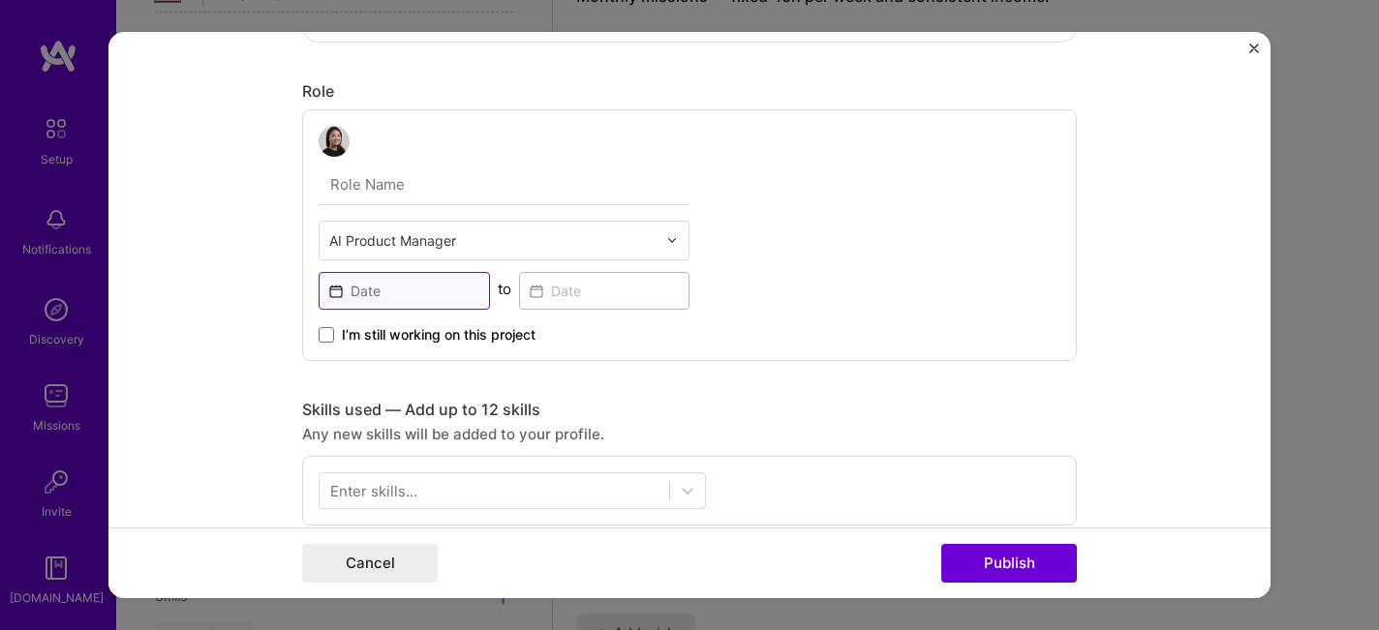
click at [417, 289] on input at bounding box center [404, 291] width 171 height 38
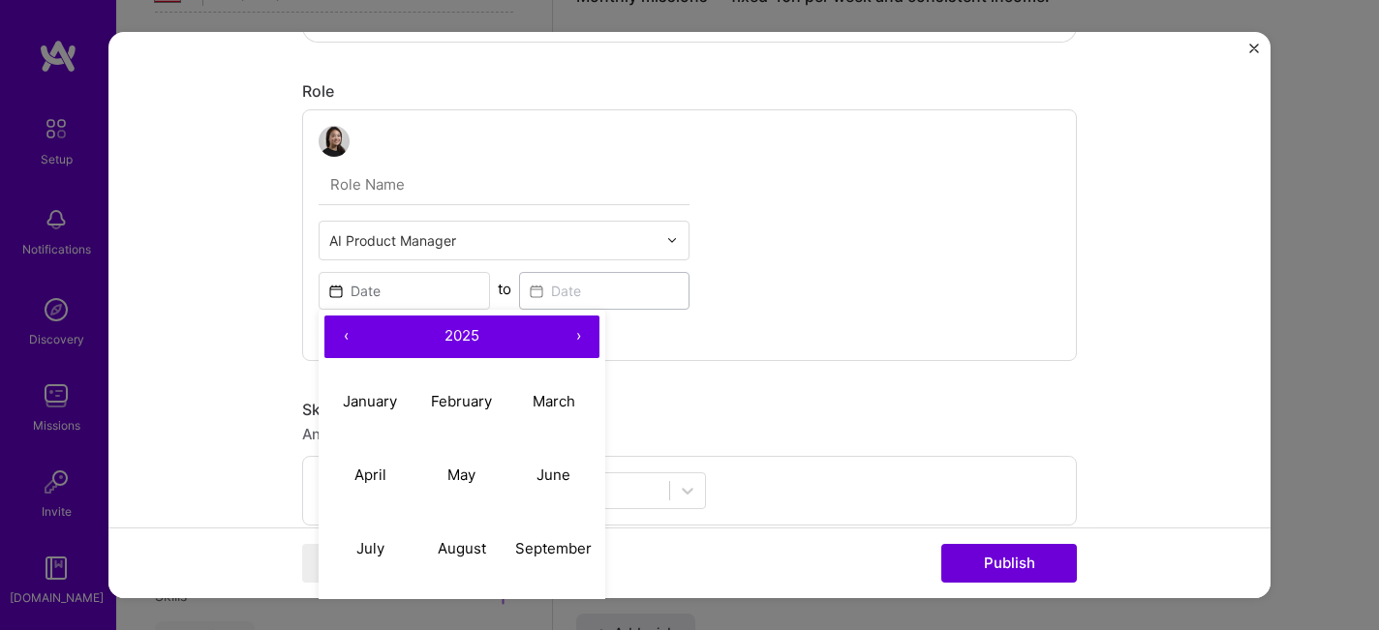
click at [769, 295] on div "AI Product Manager ‹ 2025 › January February March April May June July August S…" at bounding box center [689, 235] width 775 height 252
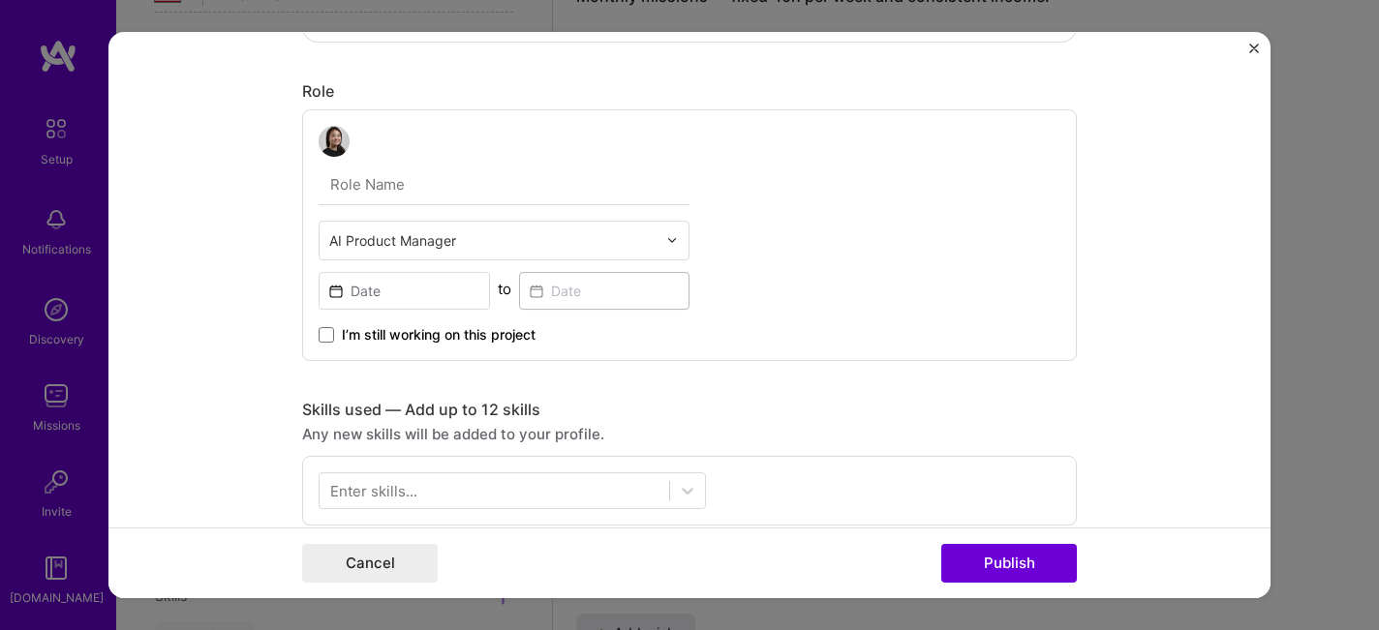
scroll to position [0, 0]
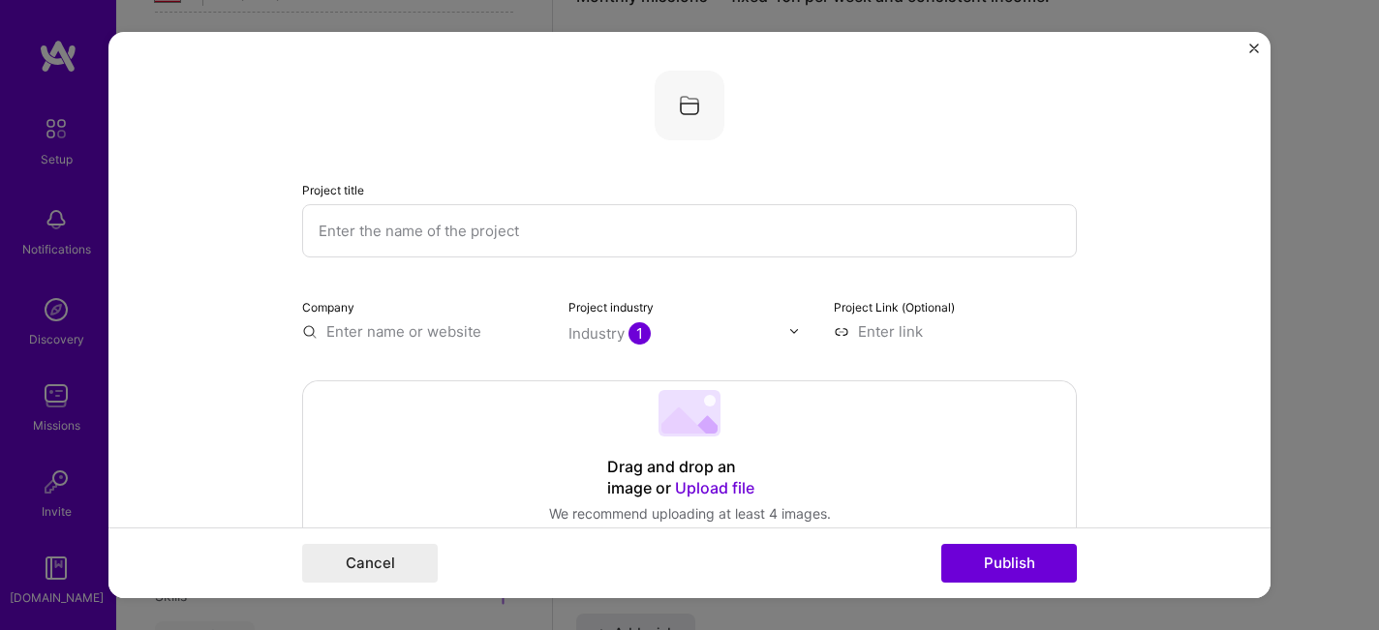
click at [1250, 48] on img "Close" at bounding box center [1254, 49] width 10 height 10
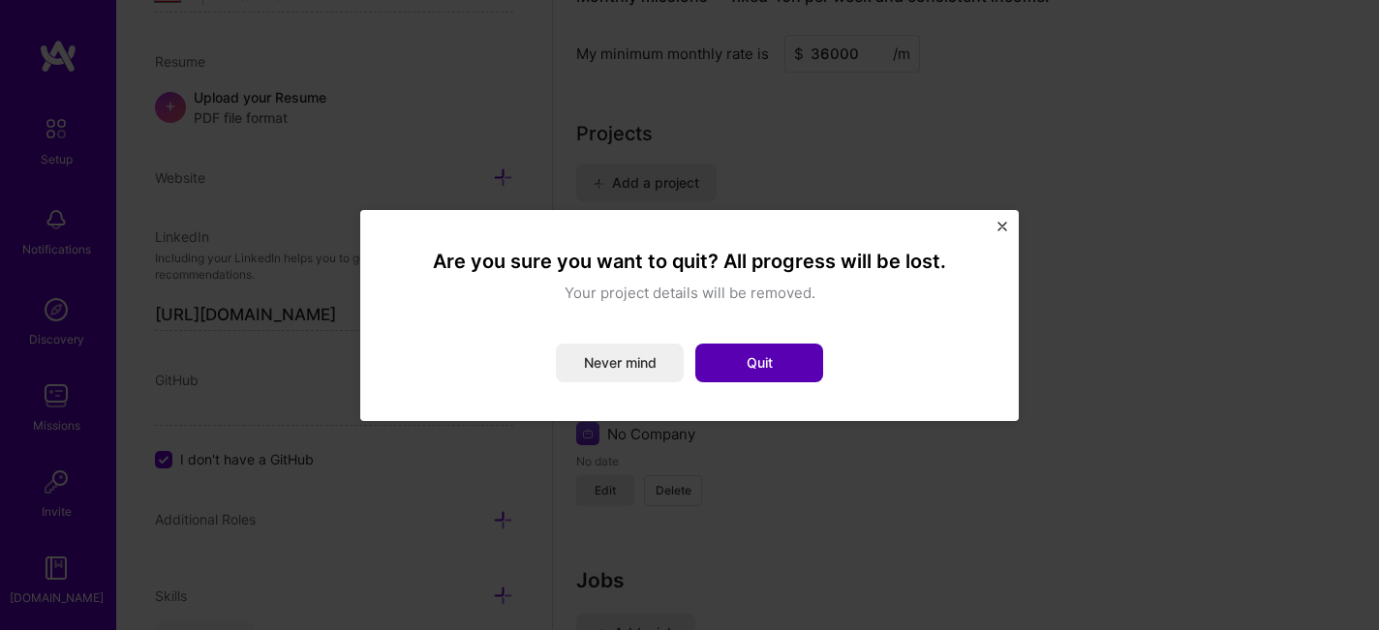
click at [751, 365] on button "Quit" at bounding box center [759, 363] width 128 height 39
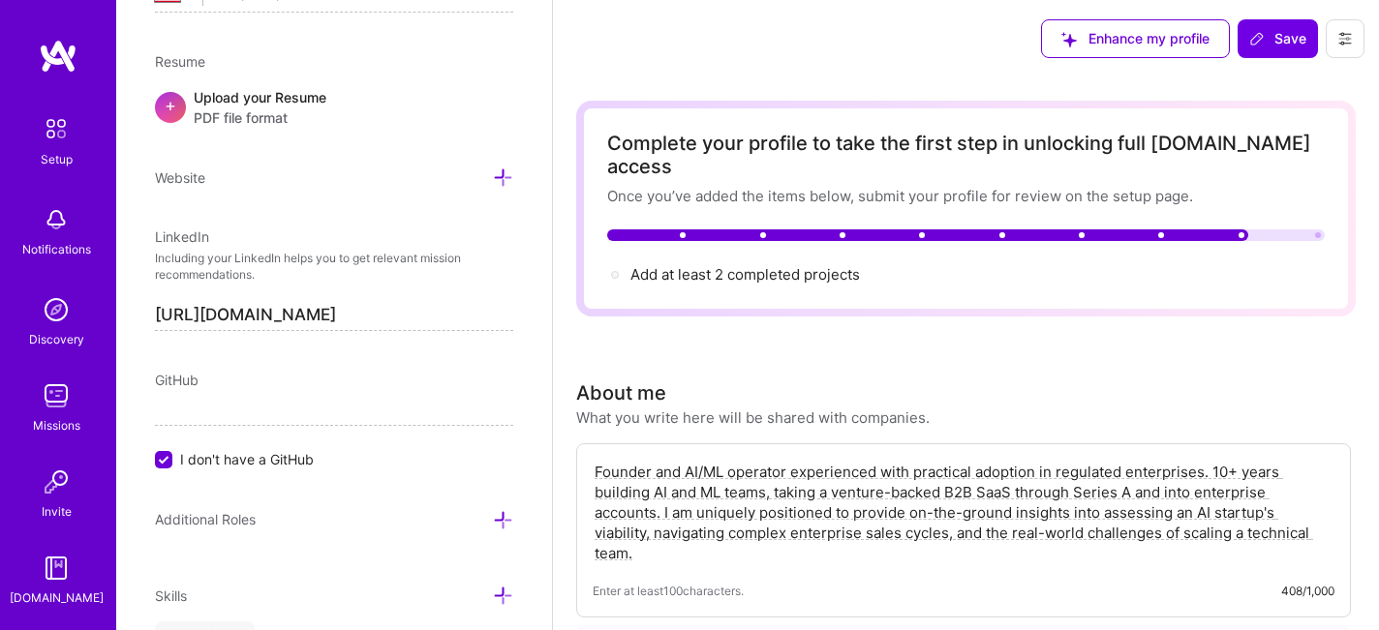
click at [45, 55] on img at bounding box center [58, 56] width 39 height 35
click at [54, 54] on img at bounding box center [58, 56] width 39 height 35
click at [61, 131] on img at bounding box center [56, 128] width 41 height 41
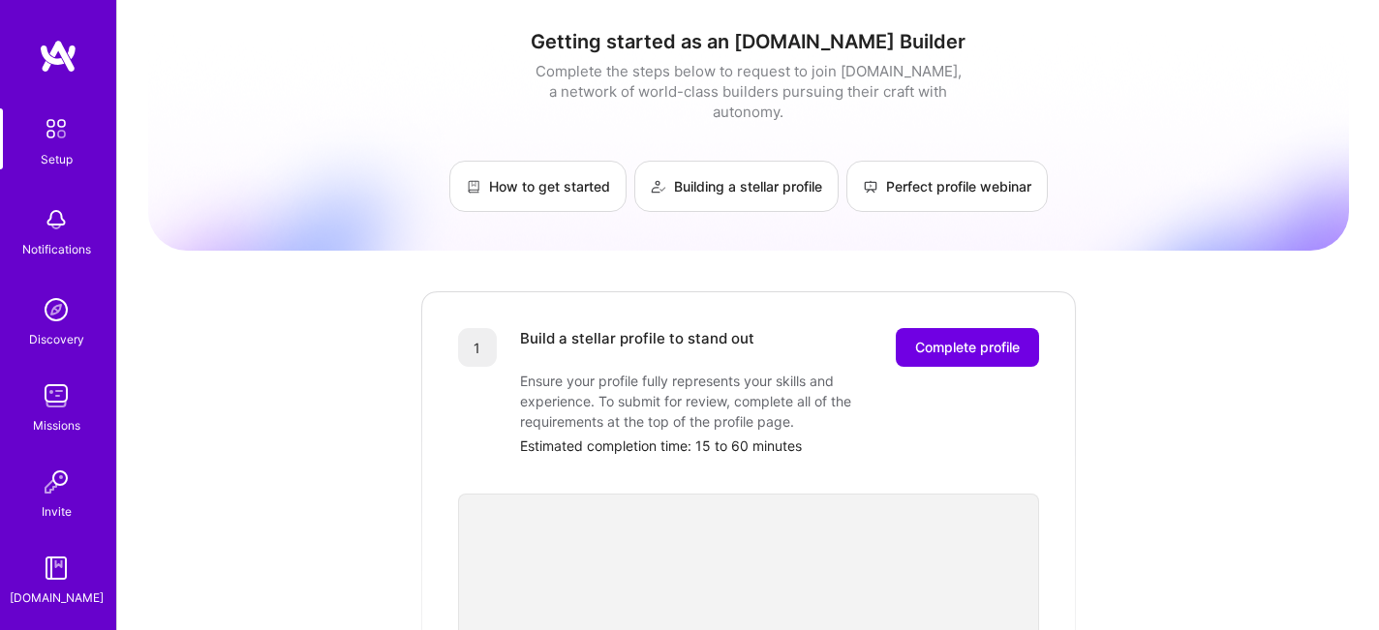
click at [849, 187] on div "How to get started Building a stellar profile Perfect profile webinar" at bounding box center [748, 186] width 1201 height 51
click at [772, 170] on link "Building a stellar profile" at bounding box center [736, 186] width 204 height 51
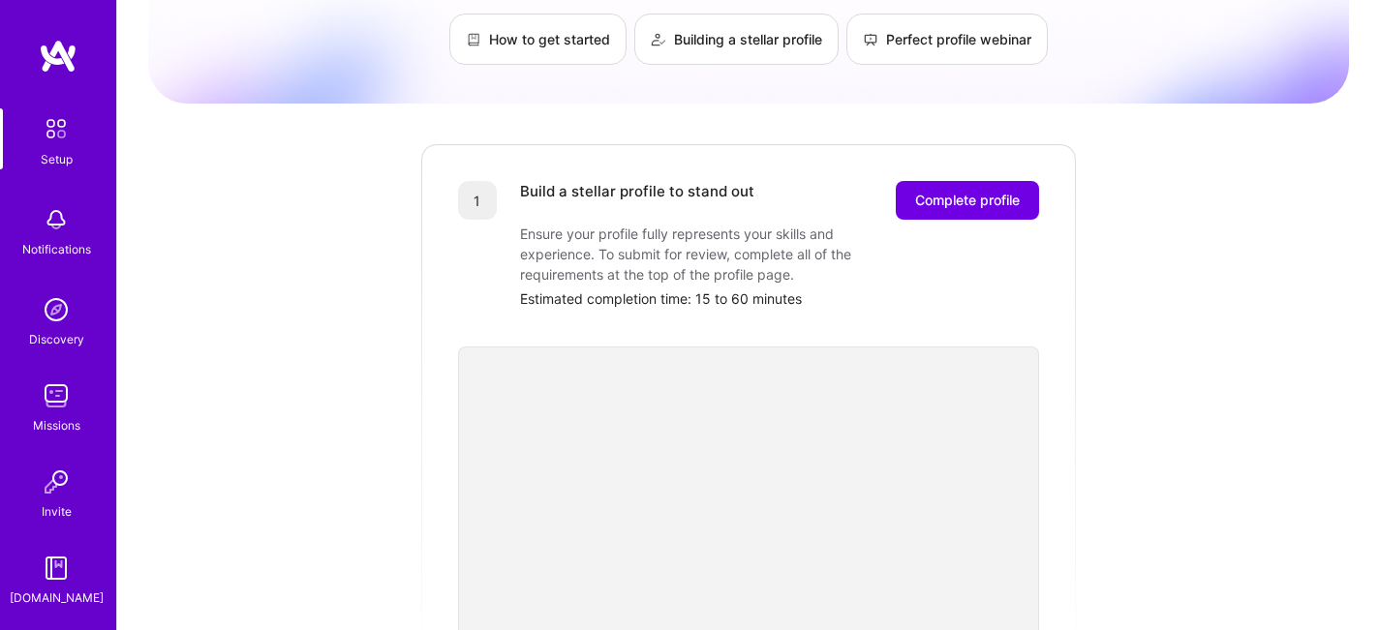
scroll to position [167, 0]
